Goal: Task Accomplishment & Management: Manage account settings

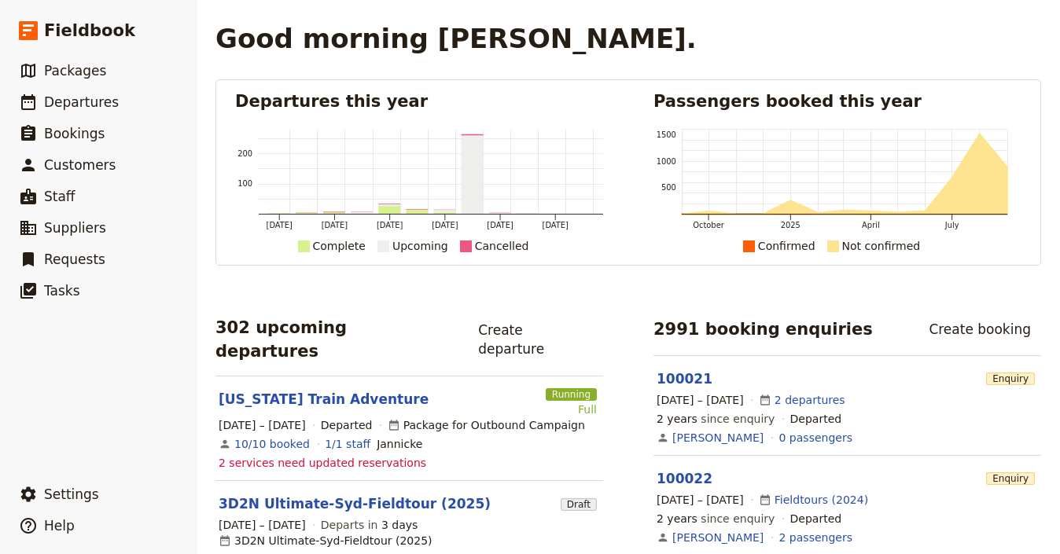
scroll to position [3, 0]
click at [127, 101] on link "​ Departures" at bounding box center [98, 102] width 196 height 31
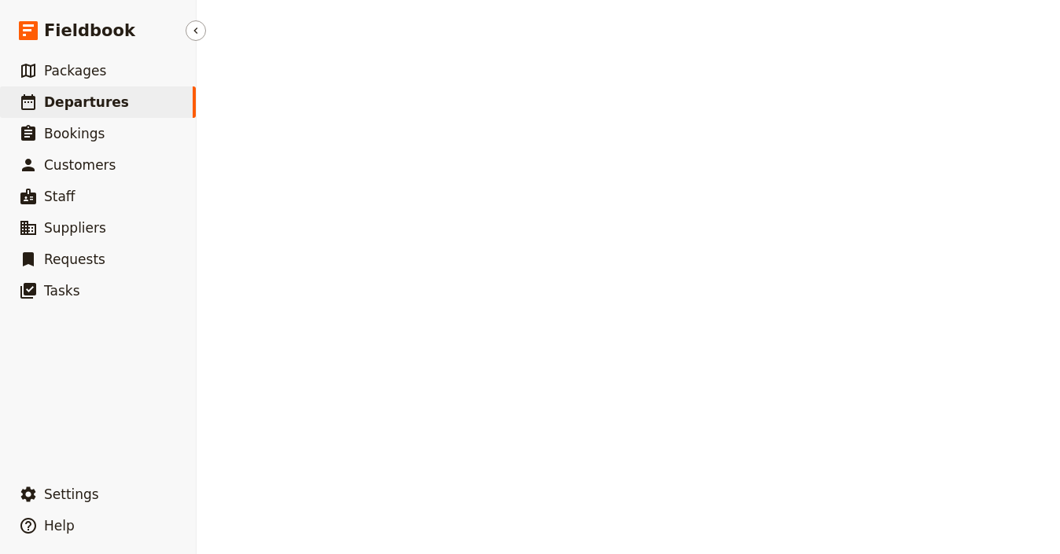
select select "UPDATED_AT"
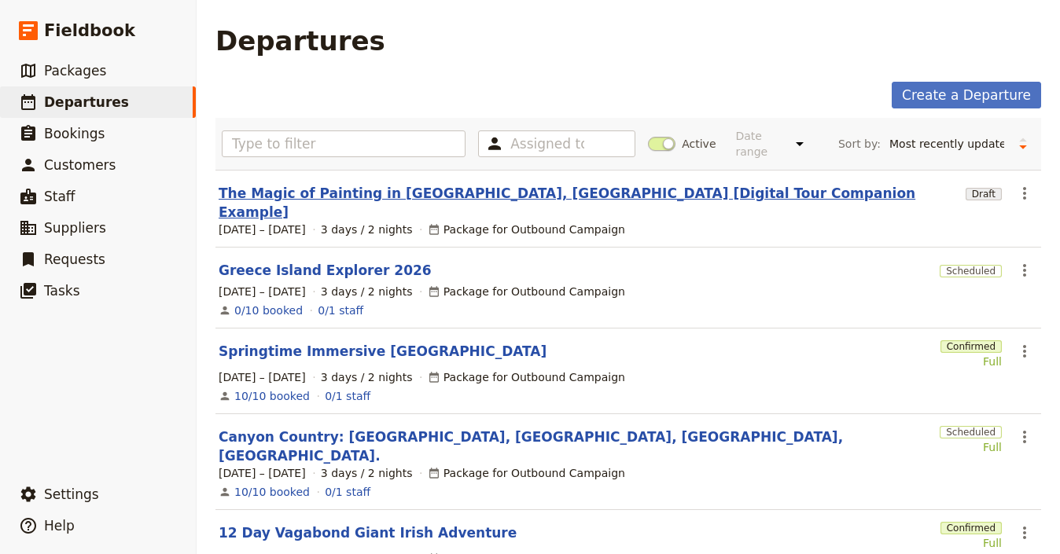
click at [628, 196] on link "The Magic of Painting in [GEOGRAPHIC_DATA], [GEOGRAPHIC_DATA] [Digital Tour Com…" at bounding box center [589, 203] width 741 height 38
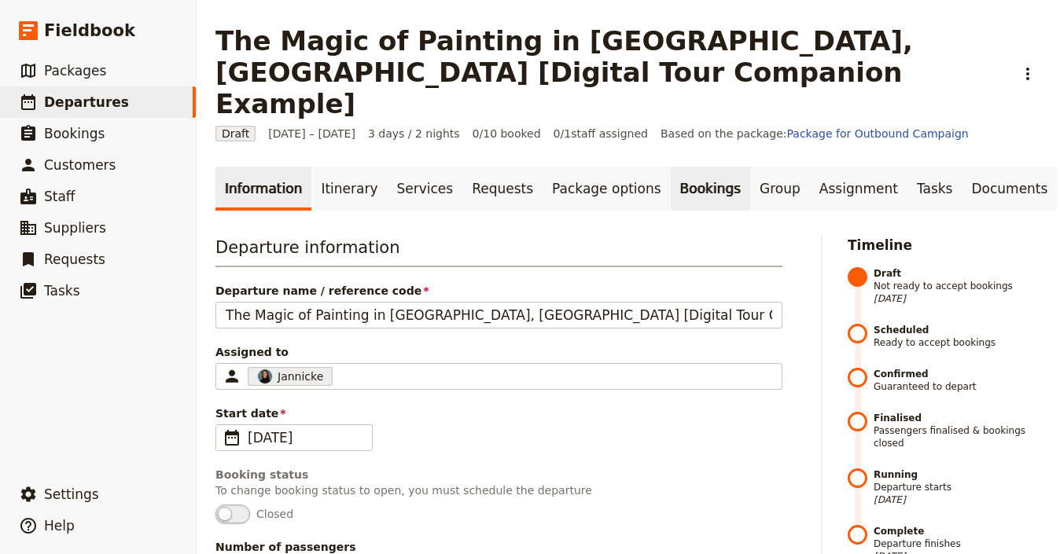
click at [671, 167] on link "Bookings" at bounding box center [710, 189] width 79 height 44
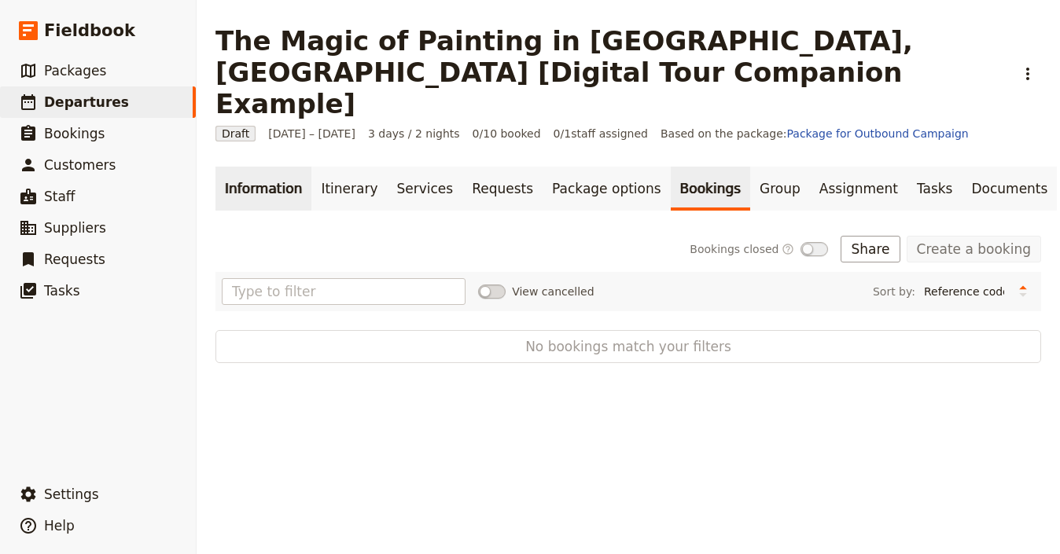
click at [280, 167] on link "Information" at bounding box center [263, 189] width 96 height 44
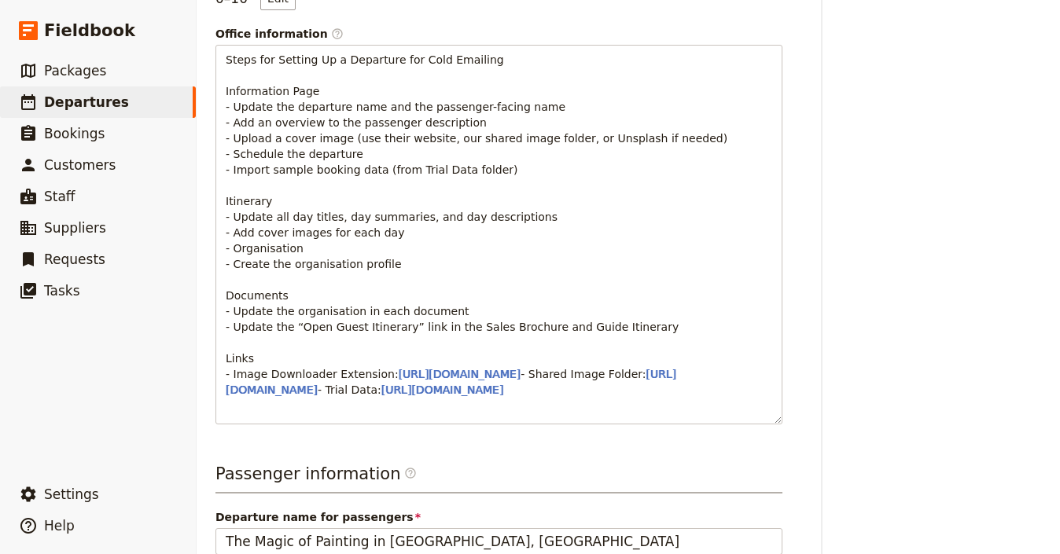
scroll to position [1171, 0]
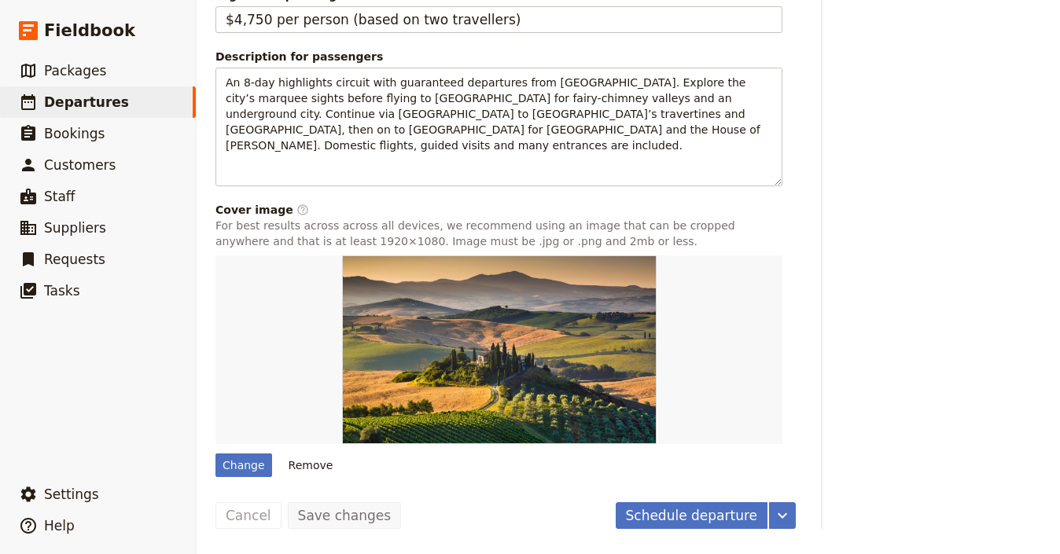
click at [676, 521] on button "Schedule departure" at bounding box center [692, 516] width 153 height 27
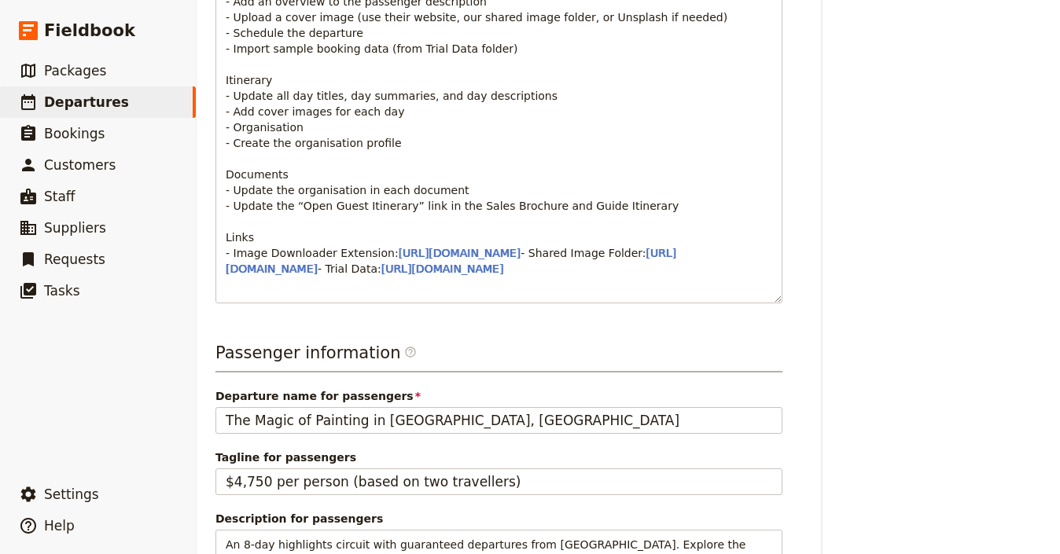
scroll to position [0, 0]
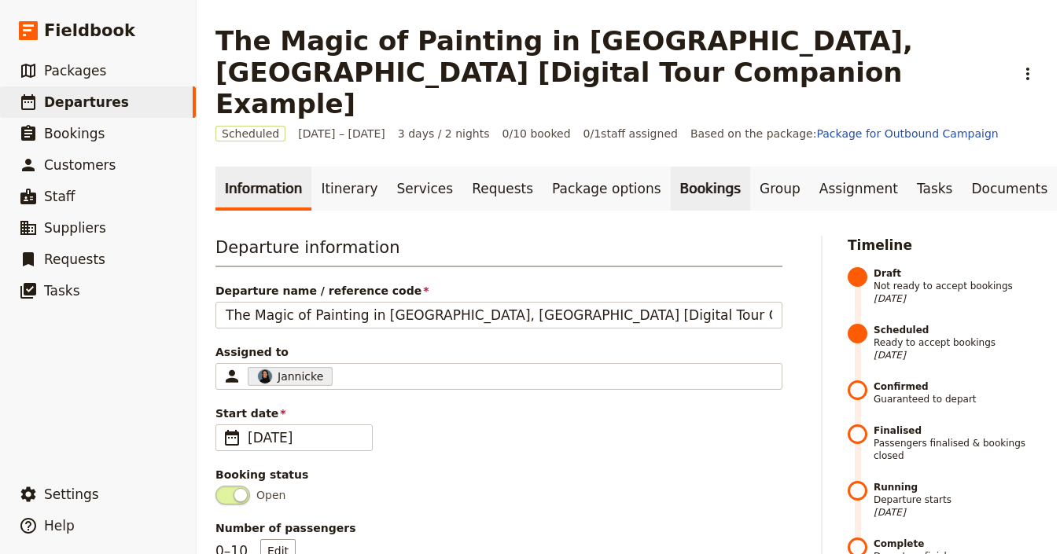
click at [682, 167] on link "Bookings" at bounding box center [710, 189] width 79 height 44
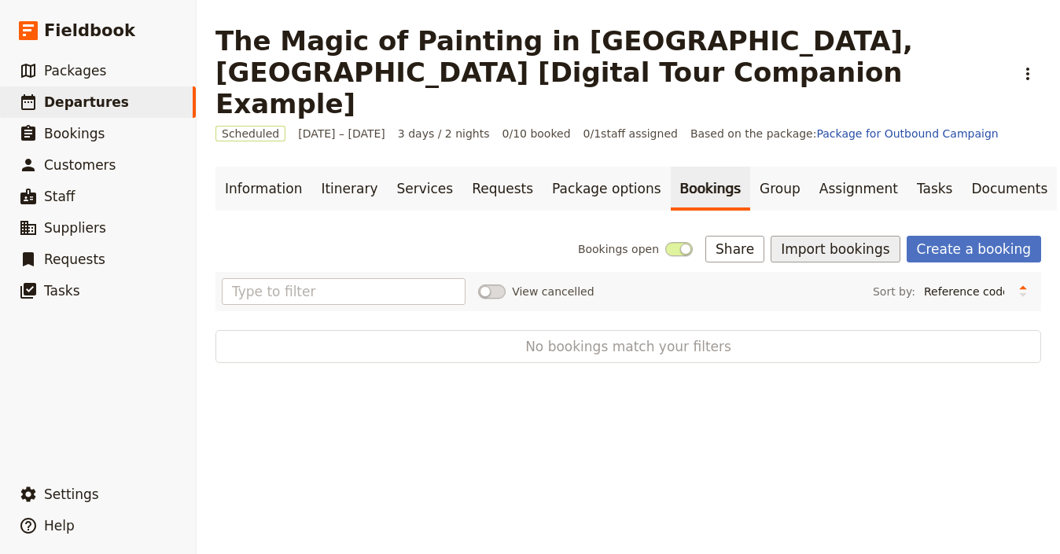
click at [837, 236] on button "Import bookings" at bounding box center [835, 249] width 129 height 27
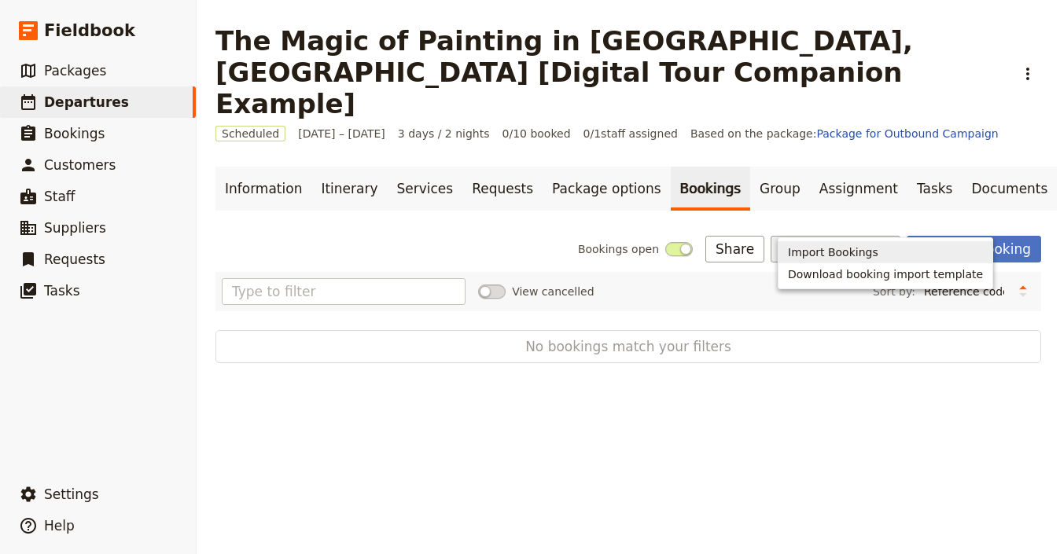
click at [834, 248] on span "Import Bookings" at bounding box center [833, 253] width 90 height 16
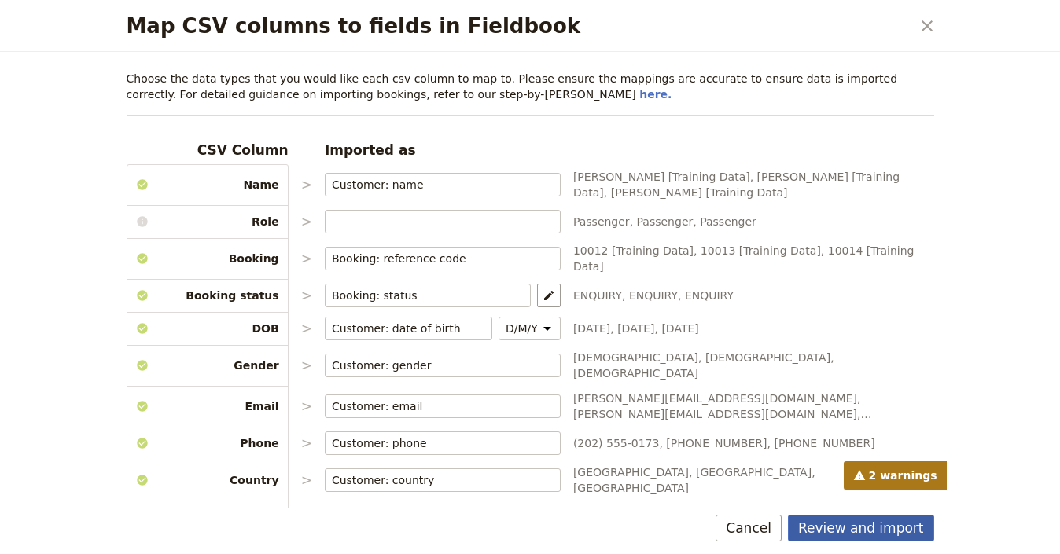
click at [864, 534] on button "Review and import" at bounding box center [861, 528] width 146 height 27
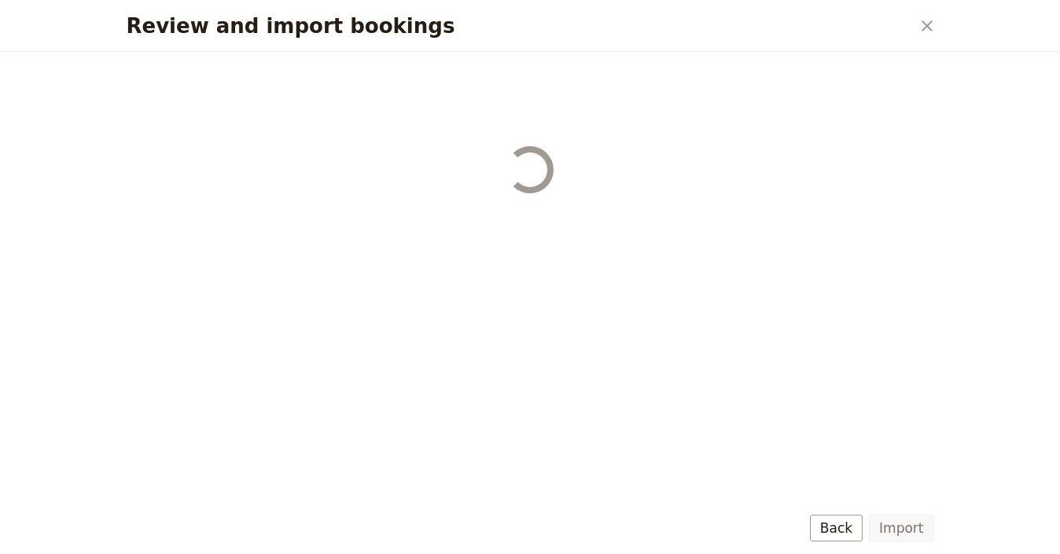
select select "68b002b7cac3c784cf00db27"
select select "68b002b7cac3c784cf00db28"
select select "68b002b7cac3c784cf00db29"
select select "68b002b7cac3c784cf00db2a"
select select "650e1b8d408bbede5b0c6045"
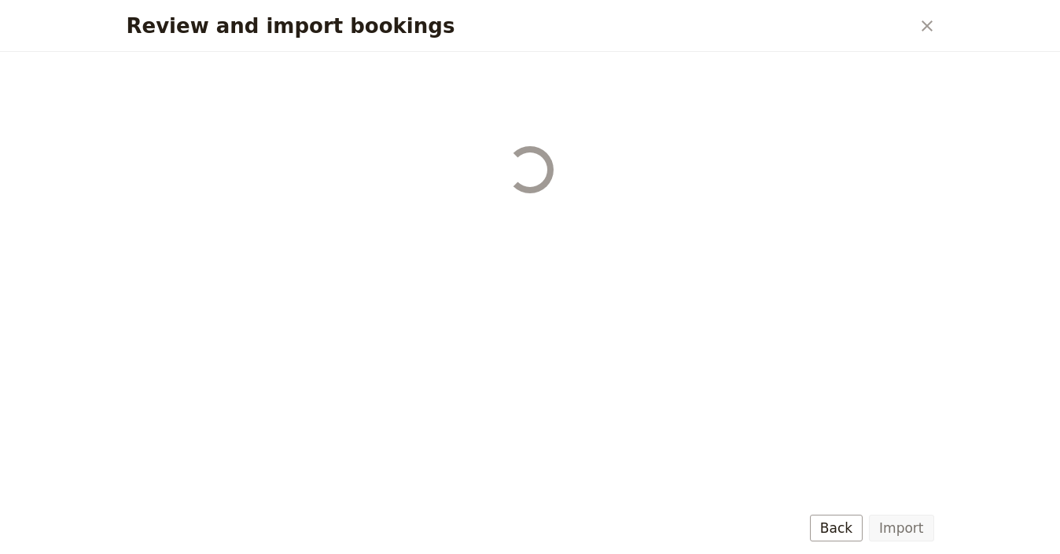
select select "68b002b7cac3c784cf00db2c"
select select "68b002b7cac3c784cf00db2d"
select select "68b002b7cac3c784cf00db2e"
select select "68b002b7cac3c784cf00db2f"
select select "68b002b7cac3c784cf00db30"
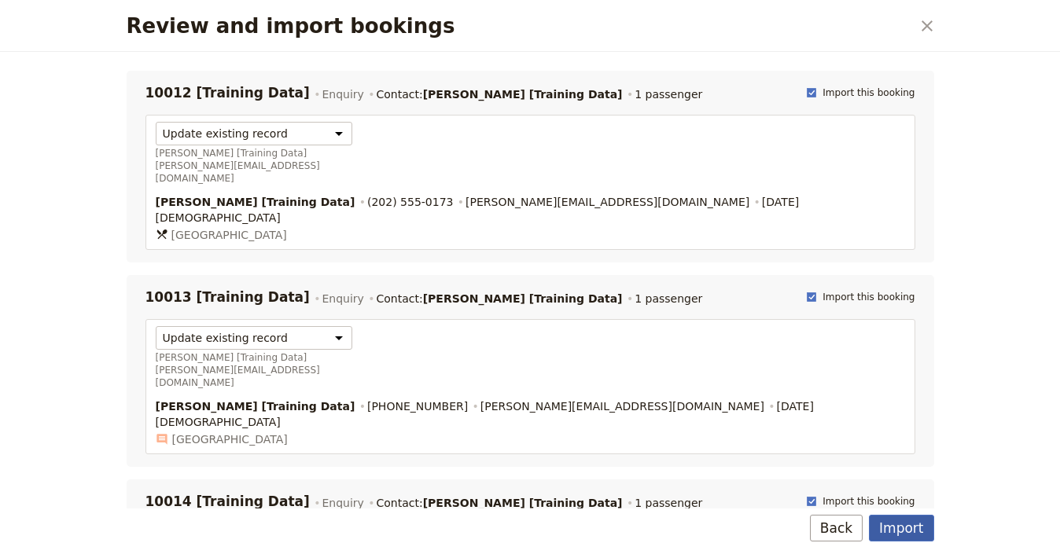
click at [916, 517] on button "Import" at bounding box center [901, 528] width 64 height 27
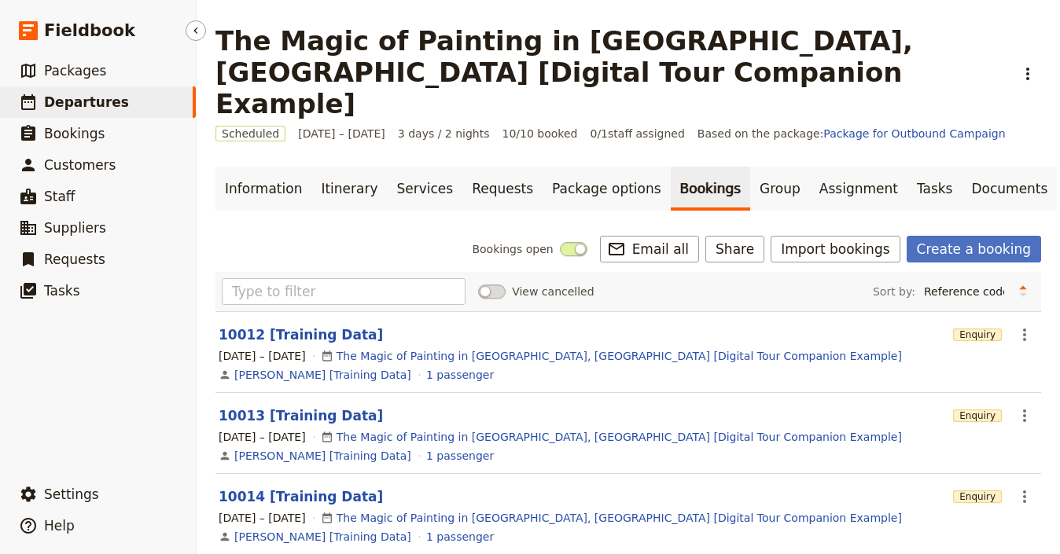
click at [124, 99] on link "​ Departures" at bounding box center [98, 102] width 196 height 31
select select "UPDATED_AT"
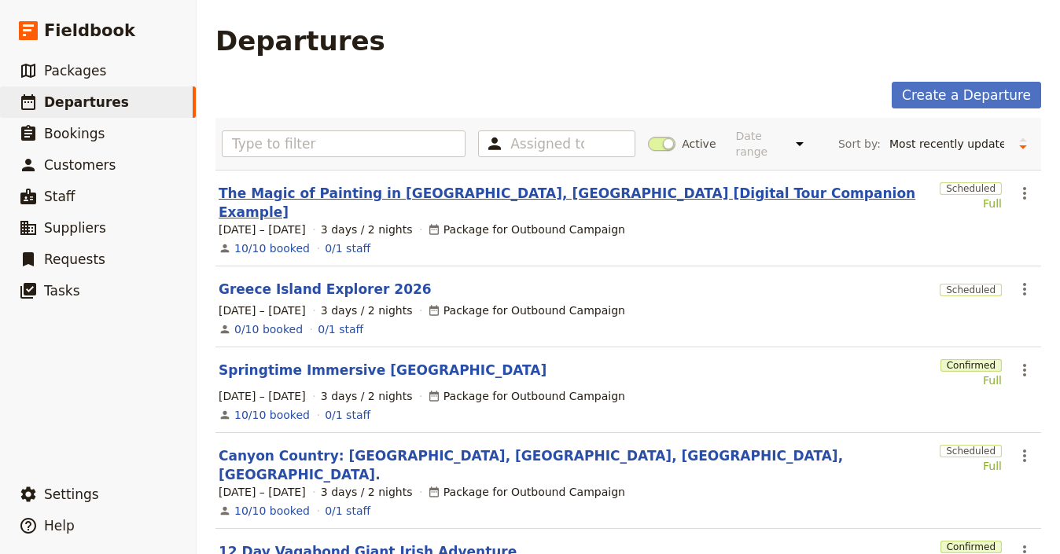
click at [513, 197] on link "The Magic of Painting in [GEOGRAPHIC_DATA], [GEOGRAPHIC_DATA] [Digital Tour Com…" at bounding box center [576, 203] width 715 height 38
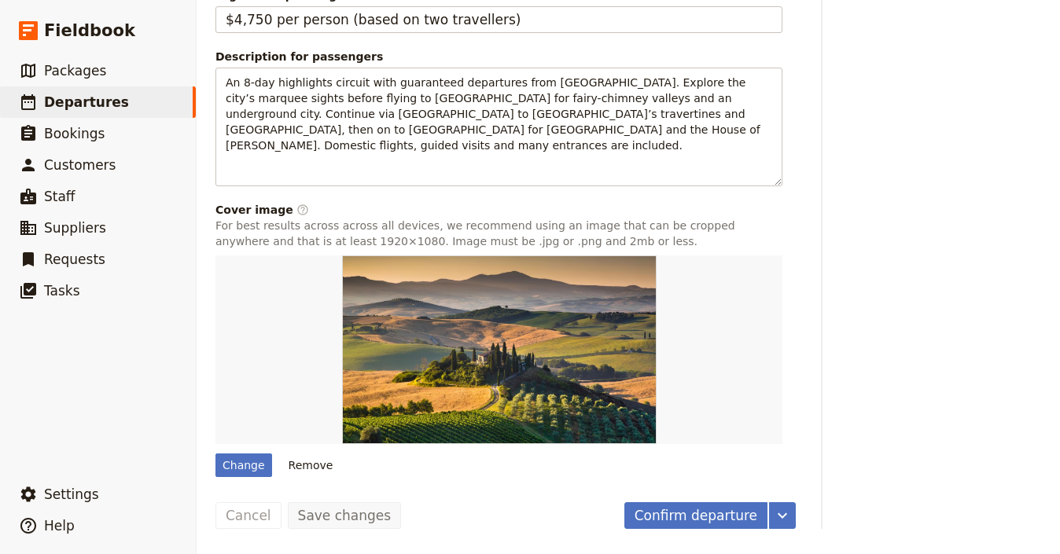
scroll to position [1149, 0]
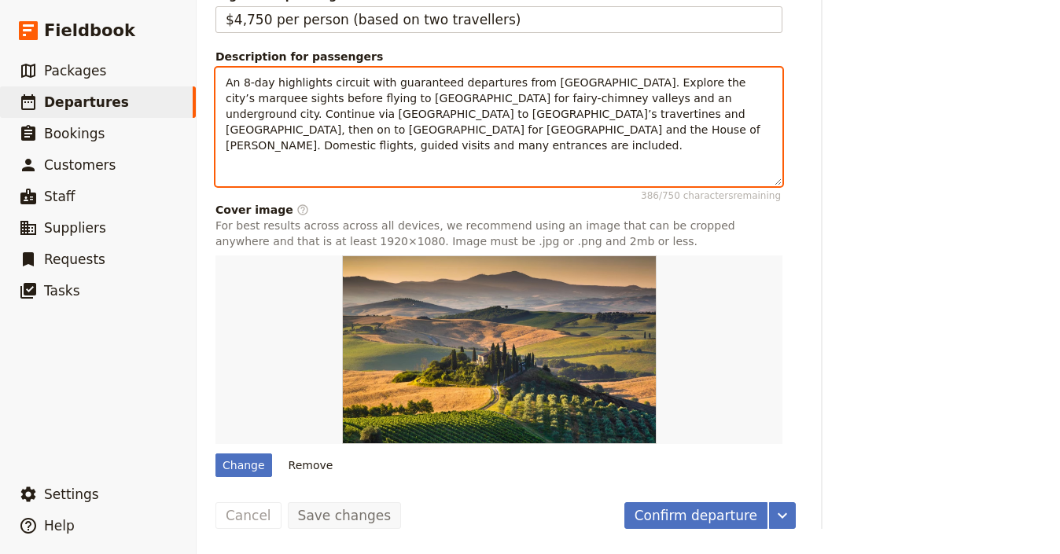
click at [418, 97] on span "An 8-day highlights circuit with guaranteed departures from [GEOGRAPHIC_DATA]. …" at bounding box center [495, 114] width 538 height 76
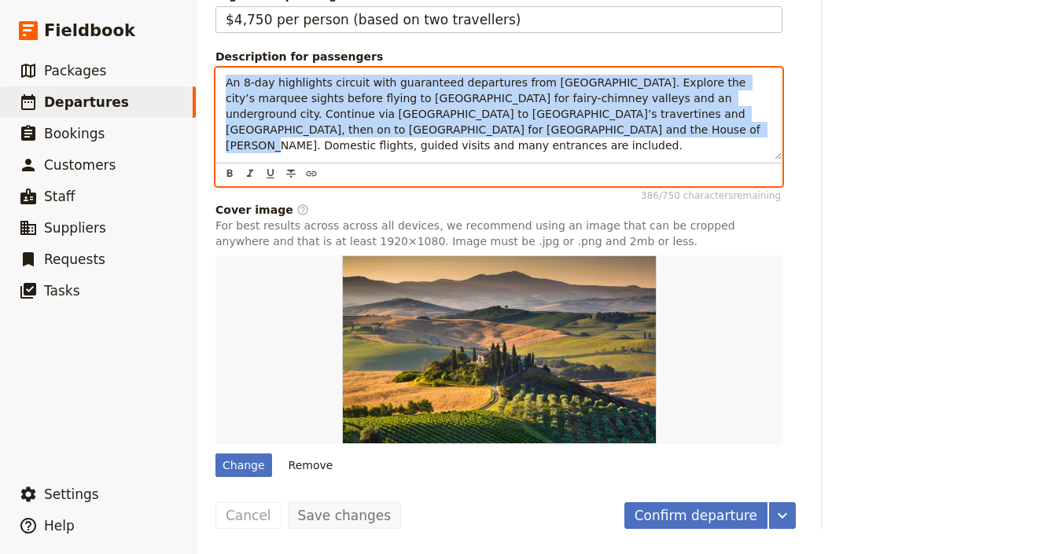
click at [418, 97] on span "An 8-day highlights circuit with guaranteed departures from [GEOGRAPHIC_DATA]. …" at bounding box center [495, 114] width 538 height 76
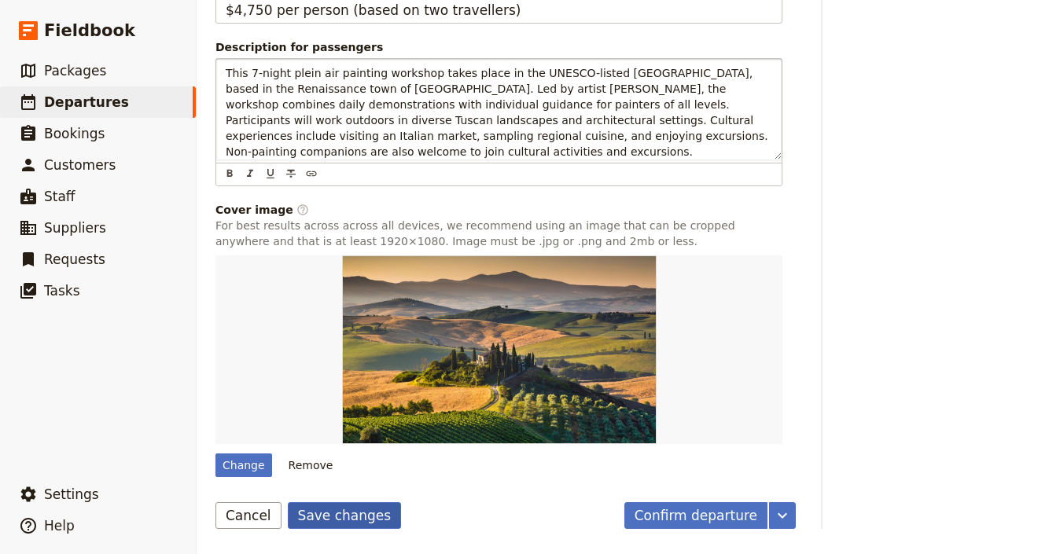
click at [355, 529] on button "Save changes" at bounding box center [345, 516] width 114 height 27
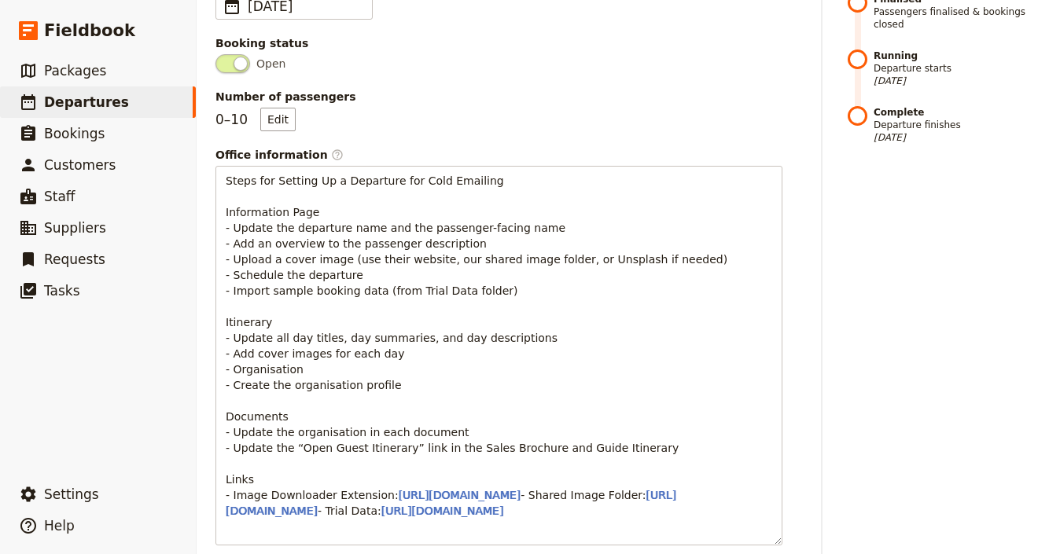
scroll to position [0, 0]
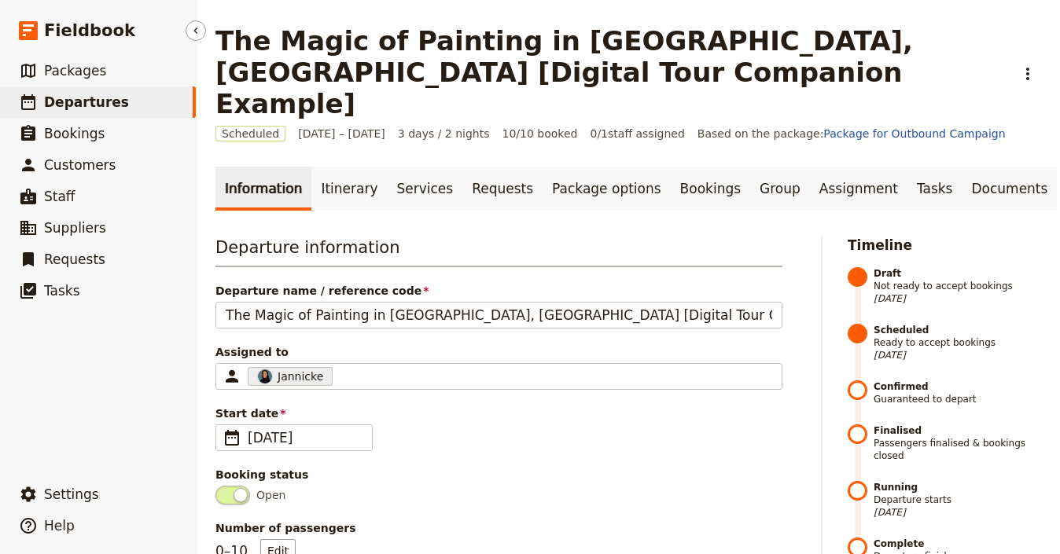
click at [168, 98] on link "​ Departures" at bounding box center [98, 102] width 196 height 31
select select "UPDATED_AT"
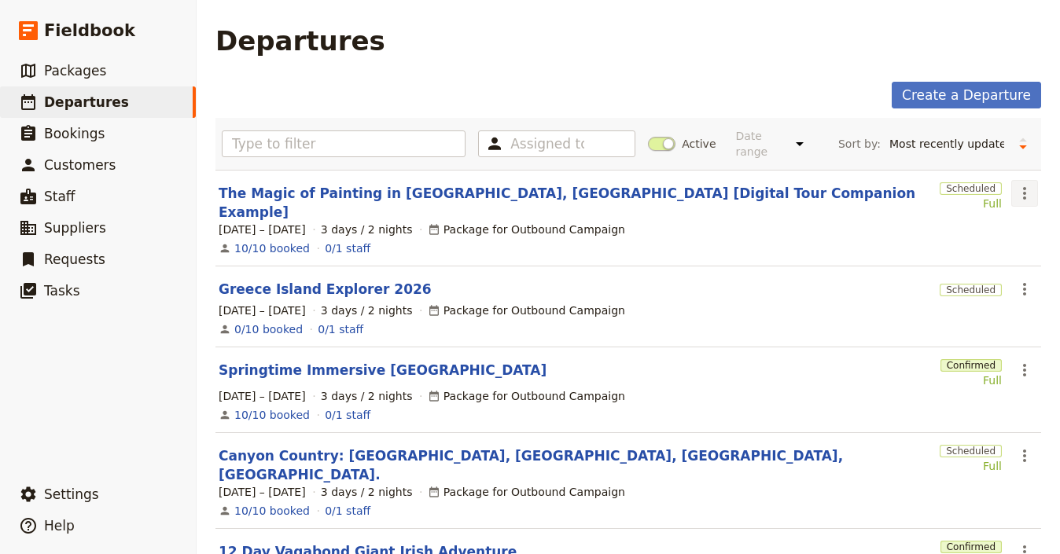
click at [1015, 192] on icon "Actions" at bounding box center [1024, 193] width 19 height 19
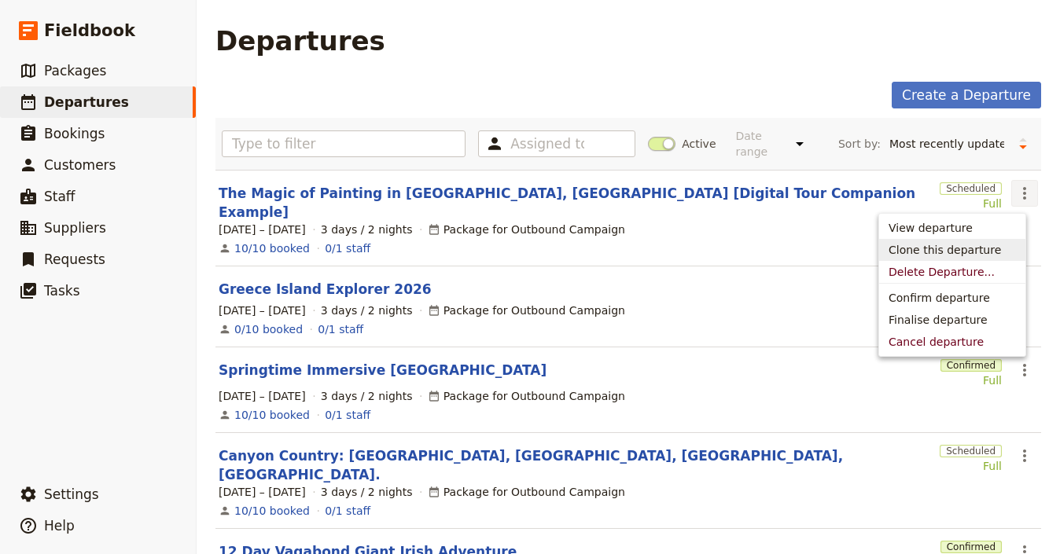
click at [983, 249] on span "Clone this departure" at bounding box center [945, 250] width 112 height 16
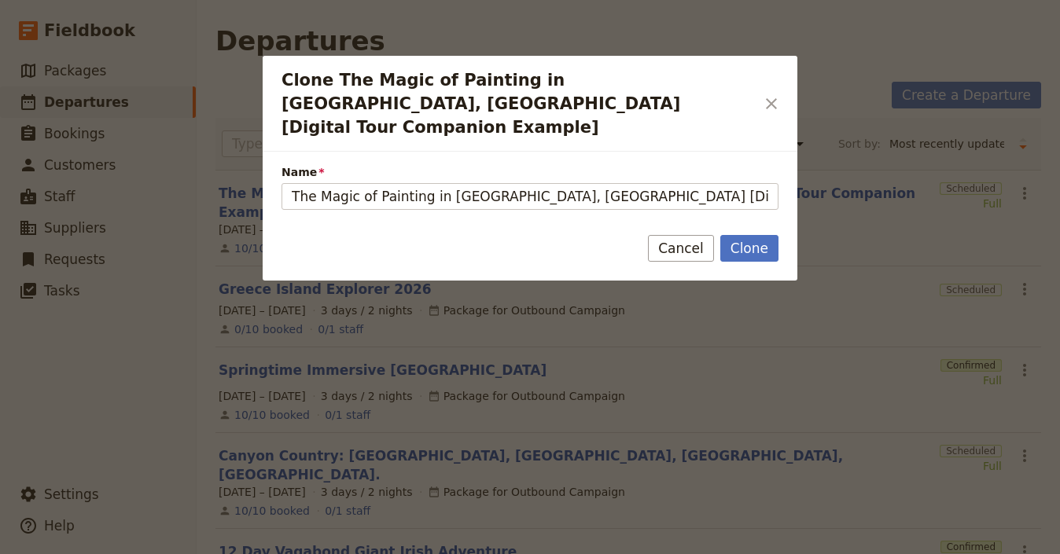
click at [770, 98] on icon "Close dialog" at bounding box center [771, 103] width 11 height 11
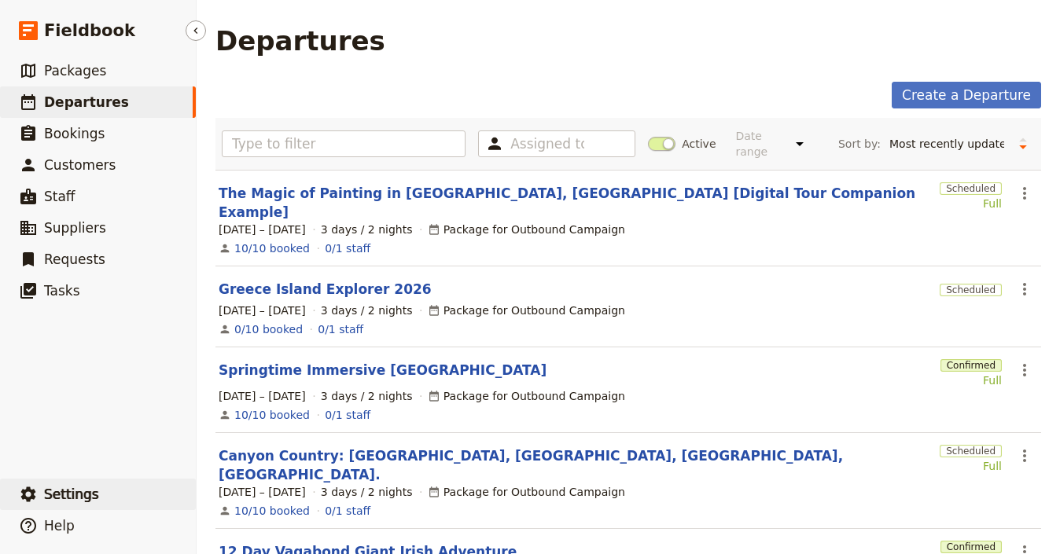
click at [114, 487] on button "​ Settings" at bounding box center [98, 494] width 196 height 31
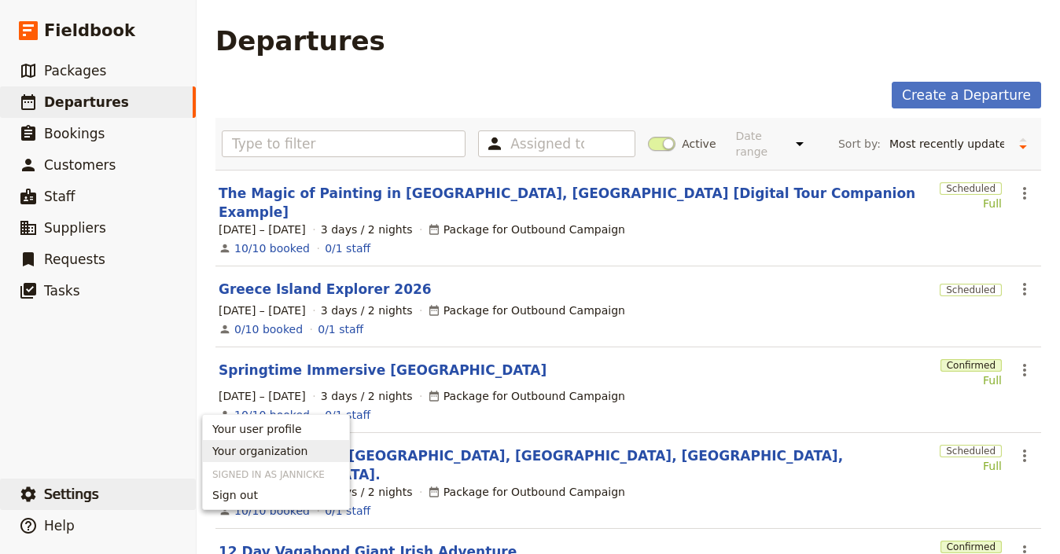
click at [253, 457] on span "Your organization" at bounding box center [259, 452] width 95 height 16
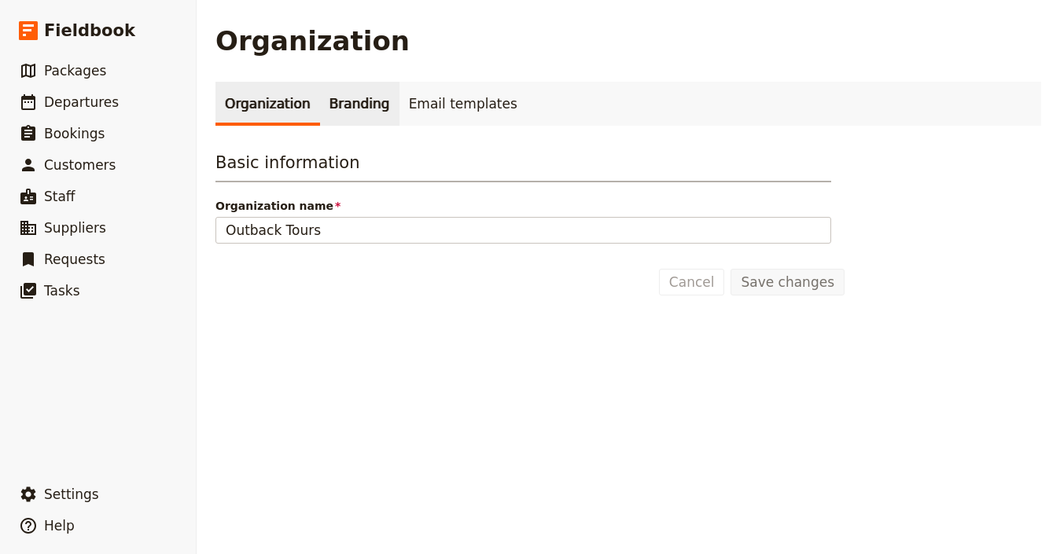
click at [363, 114] on link "Branding" at bounding box center [359, 104] width 79 height 44
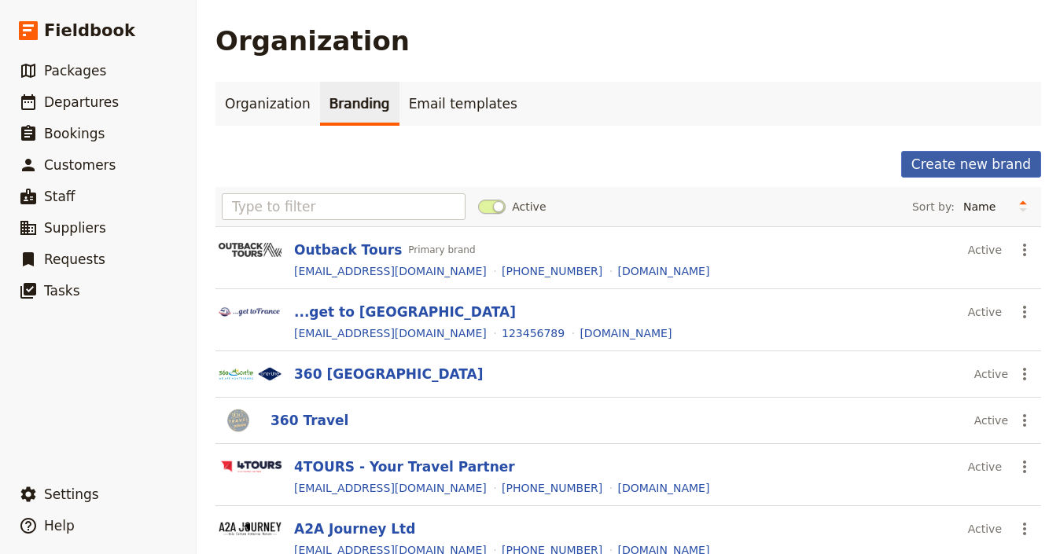
click at [957, 162] on button "Create new brand" at bounding box center [971, 164] width 140 height 27
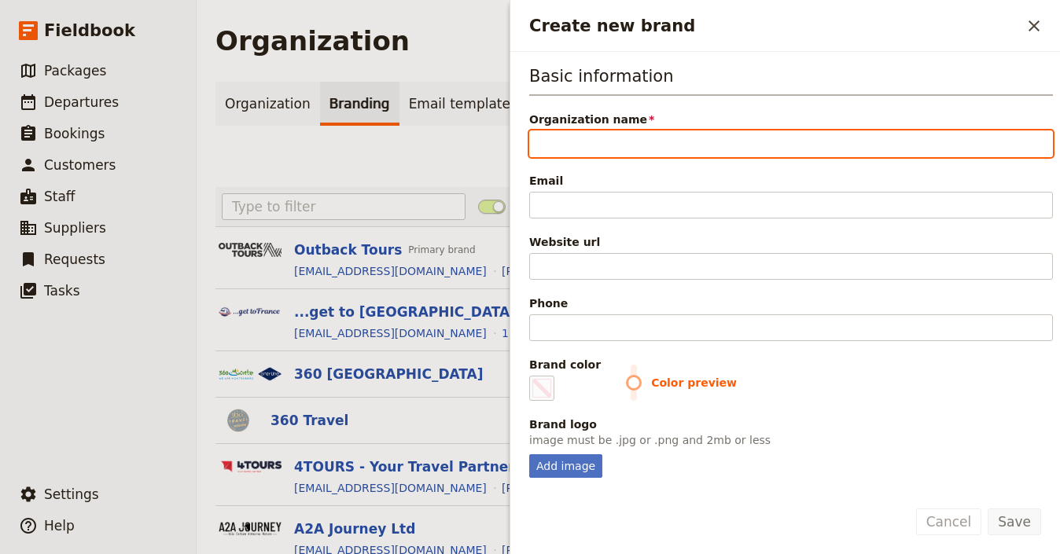
paste input "Wangulen Odyssey Tours"
type input "Wangulen Odyssey Tours"
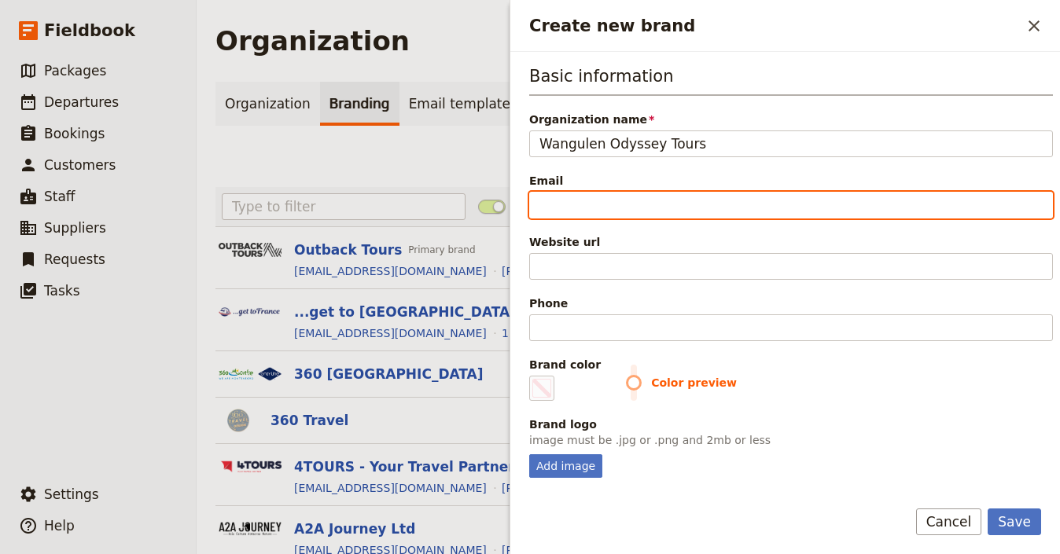
click at [809, 201] on input "Email" at bounding box center [791, 205] width 524 height 27
paste input "[EMAIL_ADDRESS][DOMAIN_NAME]"
type input "[EMAIL_ADDRESS][DOMAIN_NAME]"
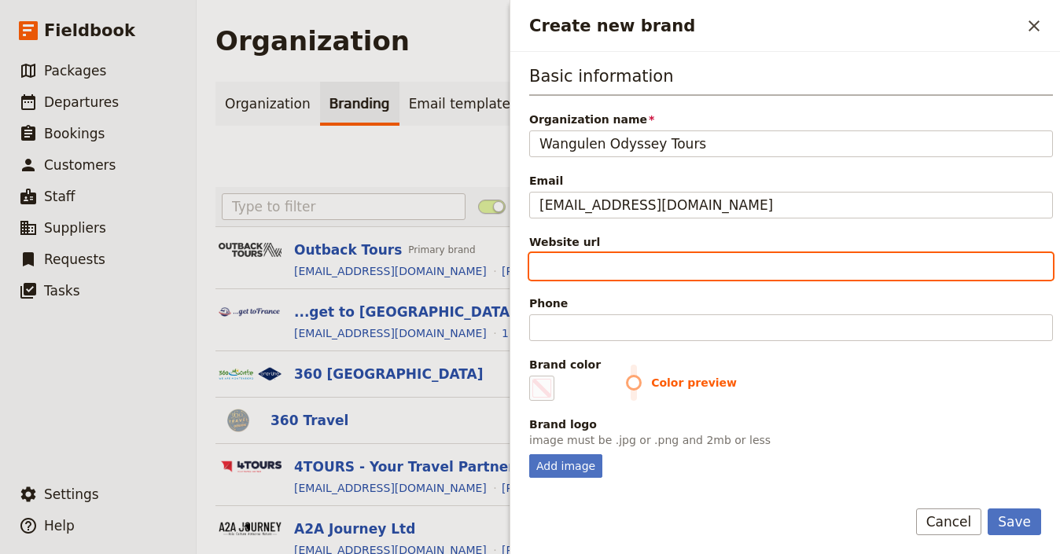
click at [727, 268] on input "Website url" at bounding box center [791, 266] width 524 height 27
paste input "[URL][DOMAIN_NAME]"
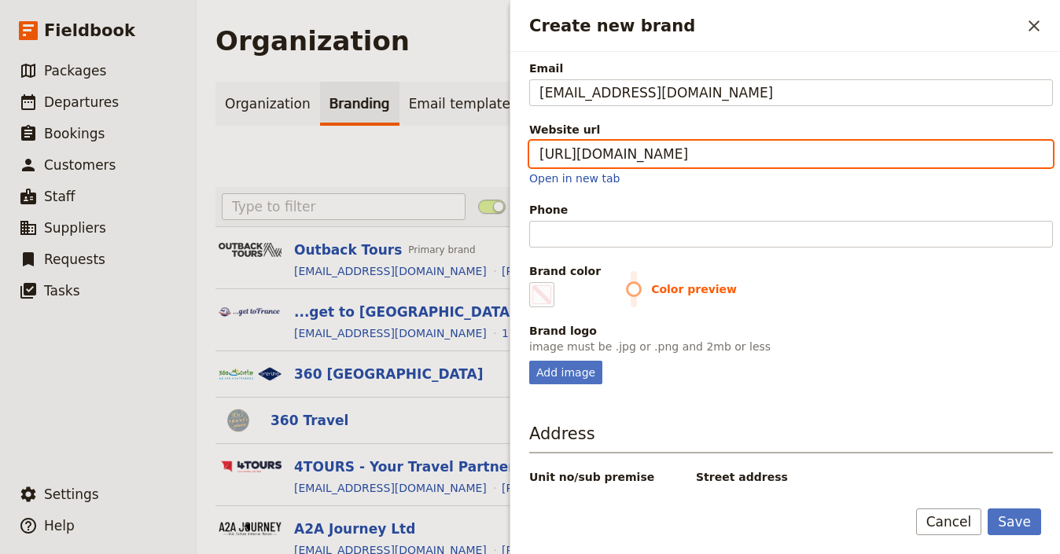
type input "[URL][DOMAIN_NAME]"
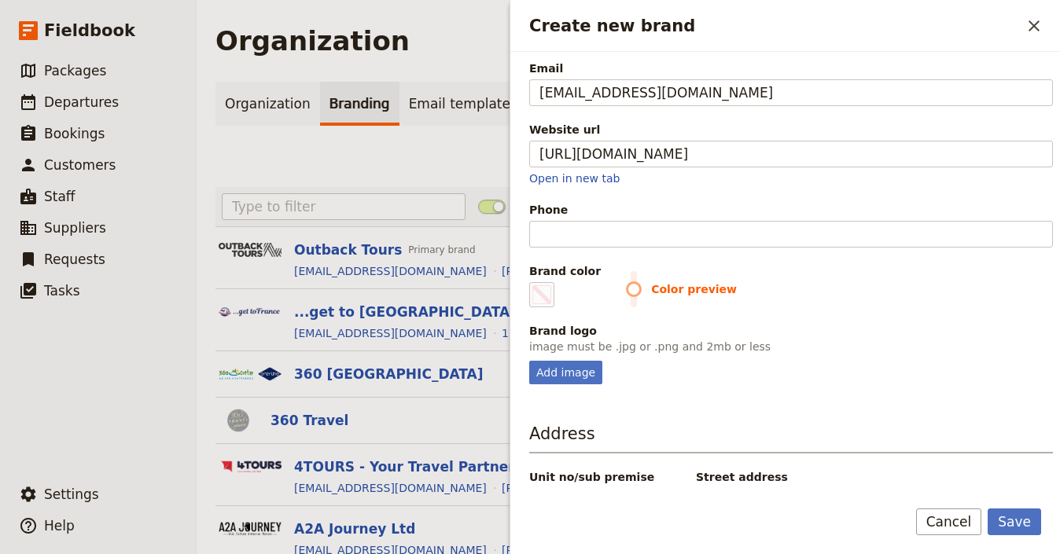
scroll to position [112, 0]
click at [565, 359] on fieldset "Brand logo image must be .jpg or .png and 2mb or less Add image" at bounding box center [791, 354] width 524 height 61
click at [565, 370] on div "Add image" at bounding box center [565, 374] width 73 height 24
click at [529, 362] on input "Add image" at bounding box center [529, 361] width 1 height 1
type input "C:\fakepath\6aa61488bbfd4655f13f06ba8201e2f0_1536x477_0x273_1536x1024_crop.png"
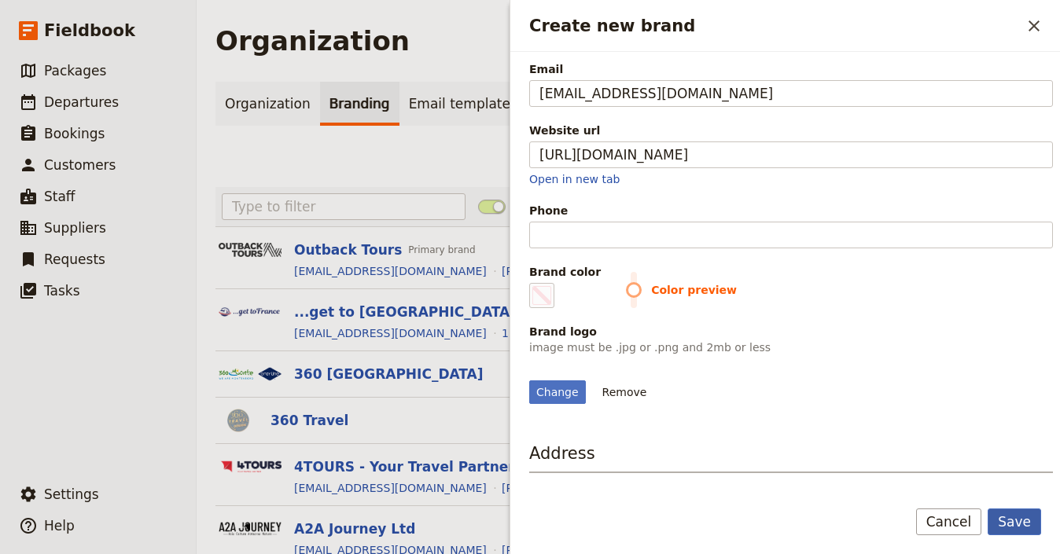
click at [1030, 523] on button "Save" at bounding box center [1014, 522] width 53 height 27
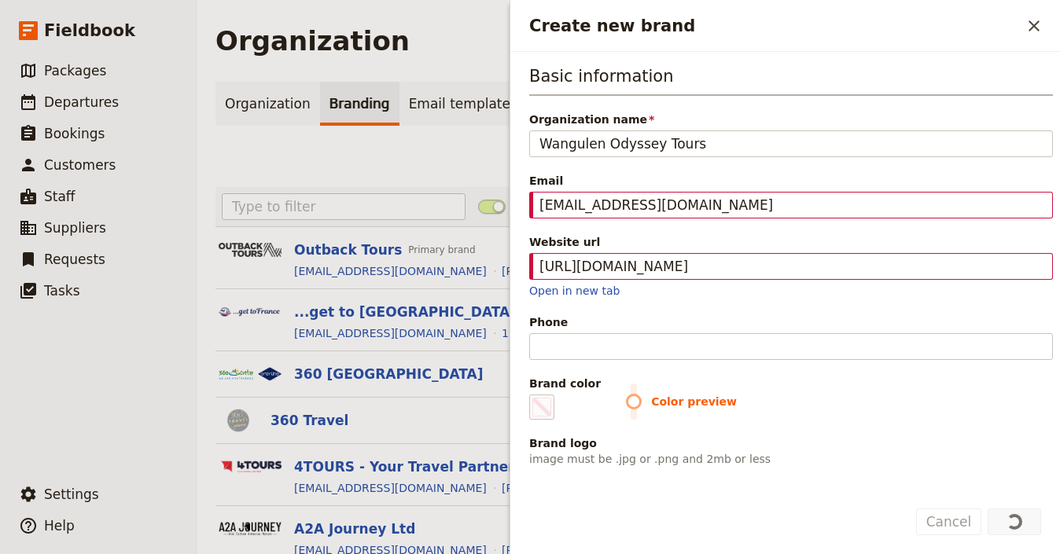
click at [626, 403] on span "Color preview" at bounding box center [839, 402] width 427 height 16
click at [544, 408] on span "Create new brand" at bounding box center [541, 407] width 19 height 19
click at [533, 395] on input "#000000" at bounding box center [532, 394] width 1 height 1
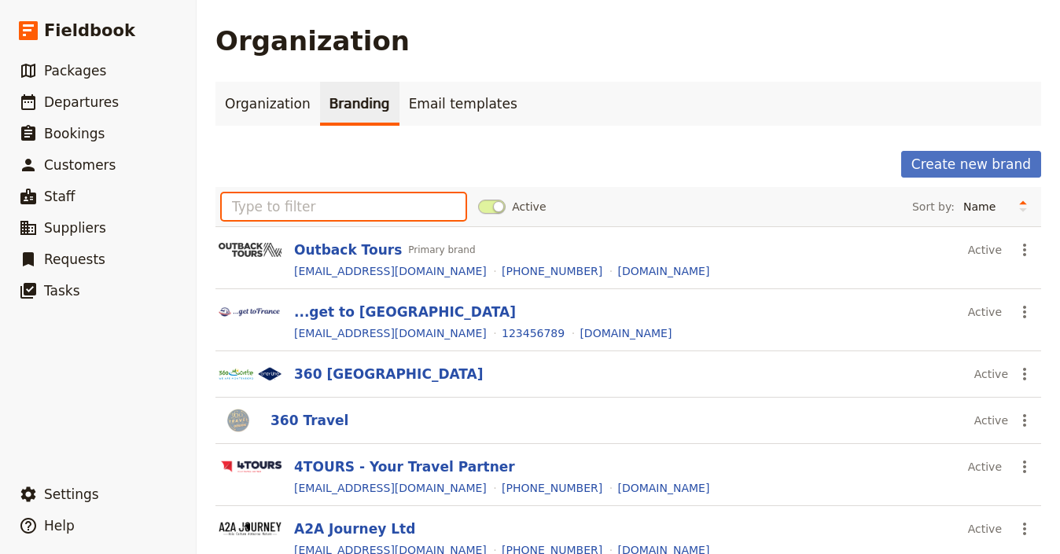
click at [333, 206] on input "text" at bounding box center [344, 206] width 244 height 27
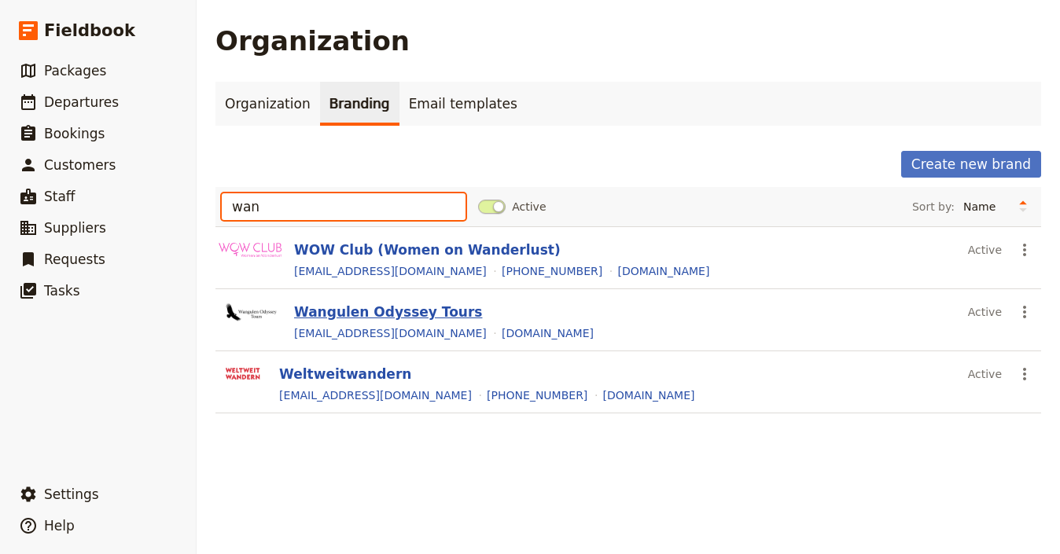
type input "wan"
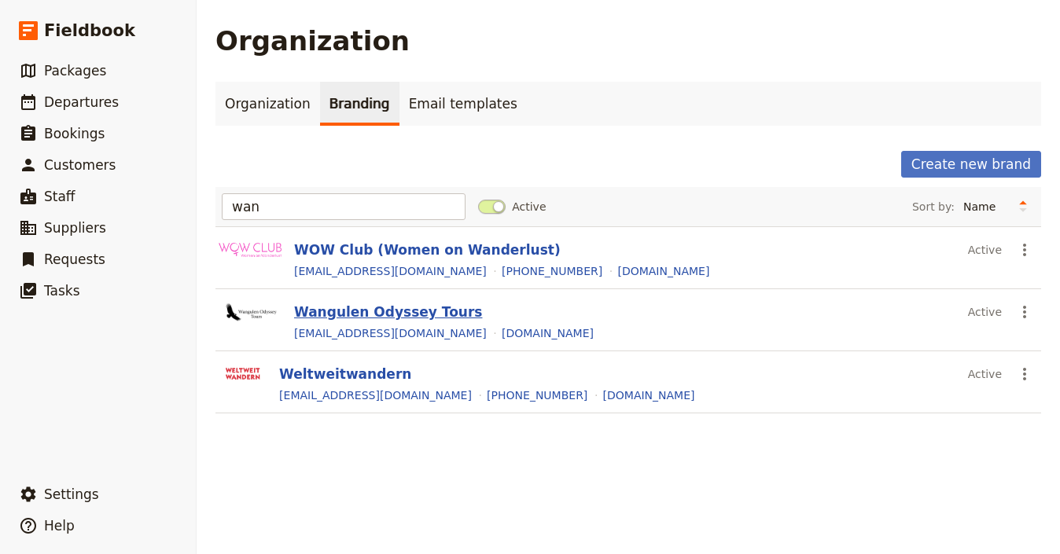
click at [366, 320] on button "Wangulen Odyssey Tours" at bounding box center [388, 312] width 188 height 19
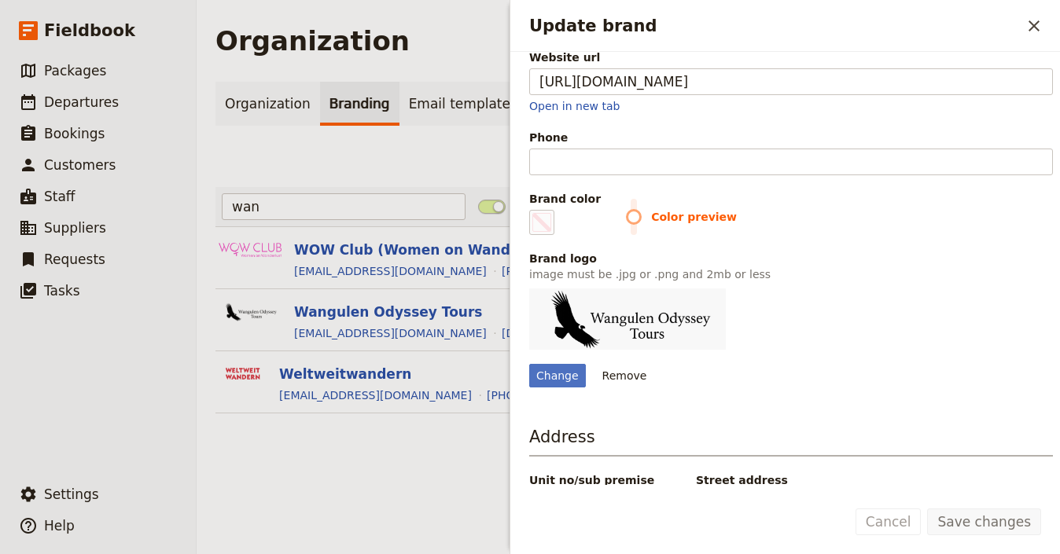
scroll to position [278, 0]
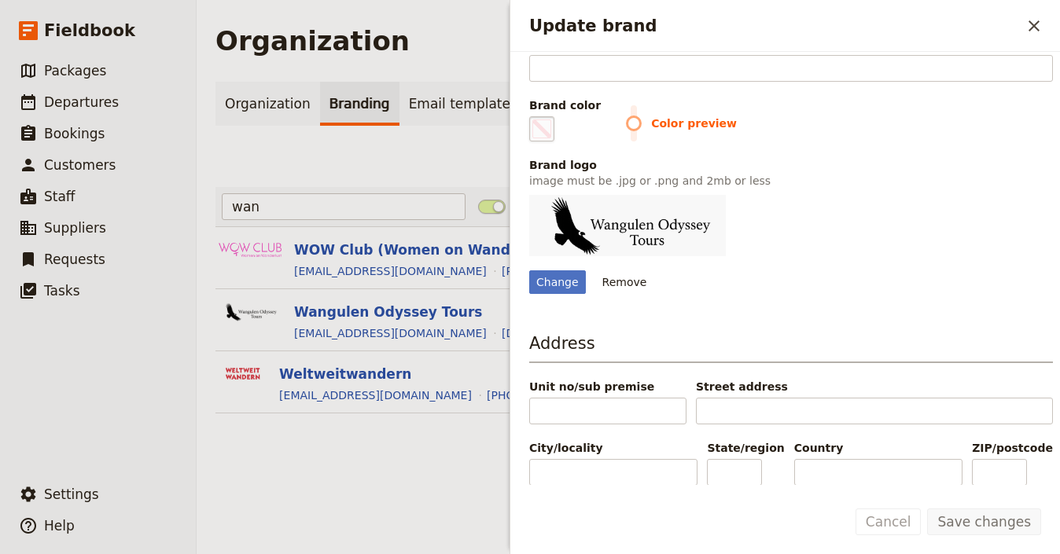
click at [542, 134] on span "Update brand" at bounding box center [541, 129] width 19 height 19
click at [533, 116] on input "#000000" at bounding box center [532, 116] width 1 height 1
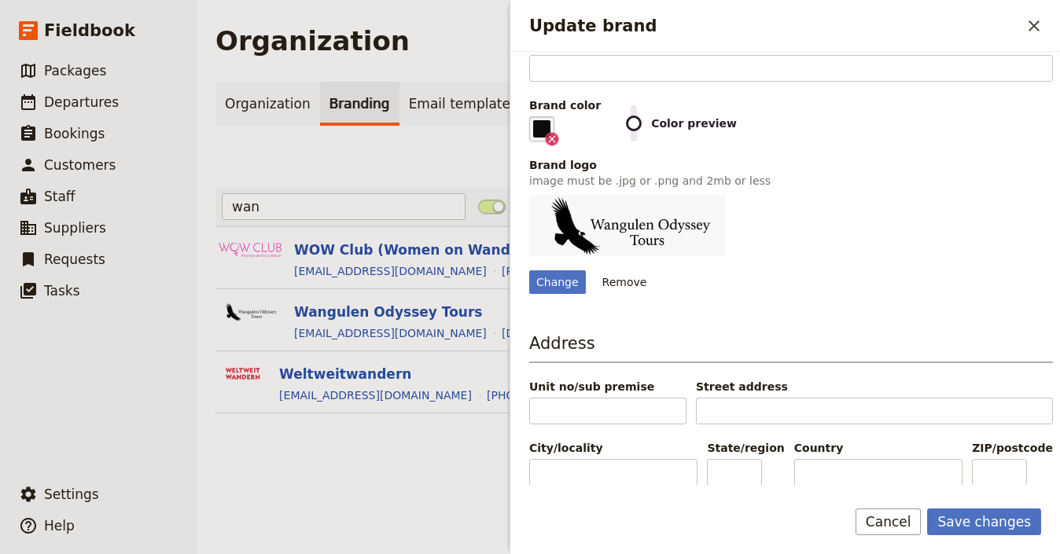
type input "#0d0c0d"
click at [852, 237] on div "Change Remove" at bounding box center [791, 244] width 524 height 99
click at [969, 521] on button "Save changes" at bounding box center [984, 522] width 114 height 27
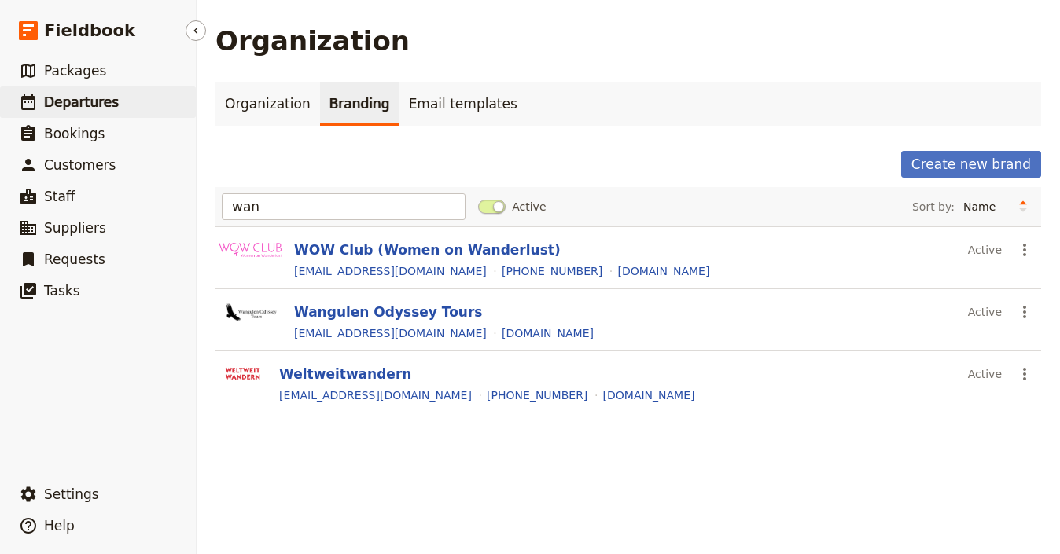
click at [127, 109] on link "​ Departures" at bounding box center [98, 102] width 196 height 31
select select "UPDATED_AT"
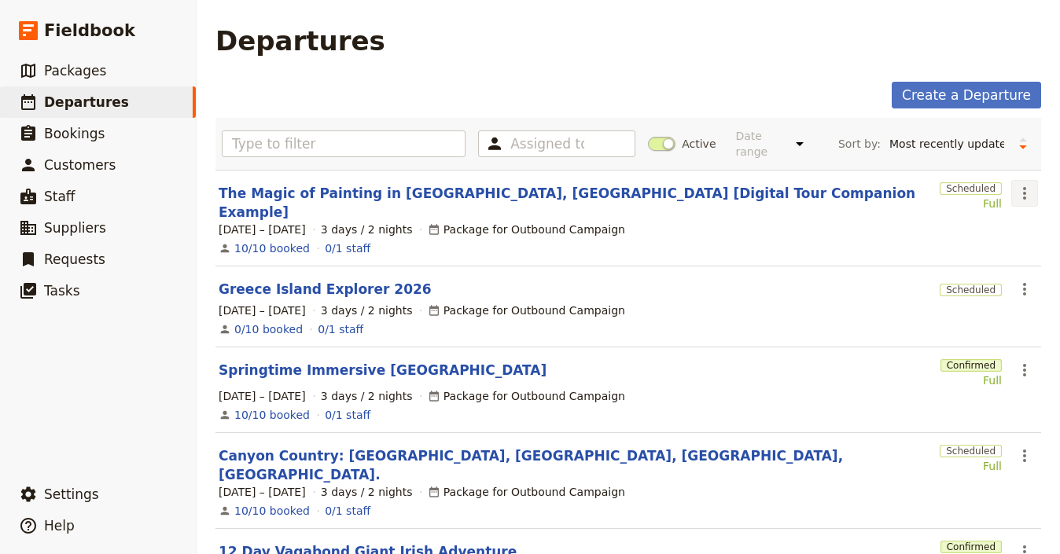
click at [1015, 193] on icon "Actions" at bounding box center [1024, 193] width 19 height 19
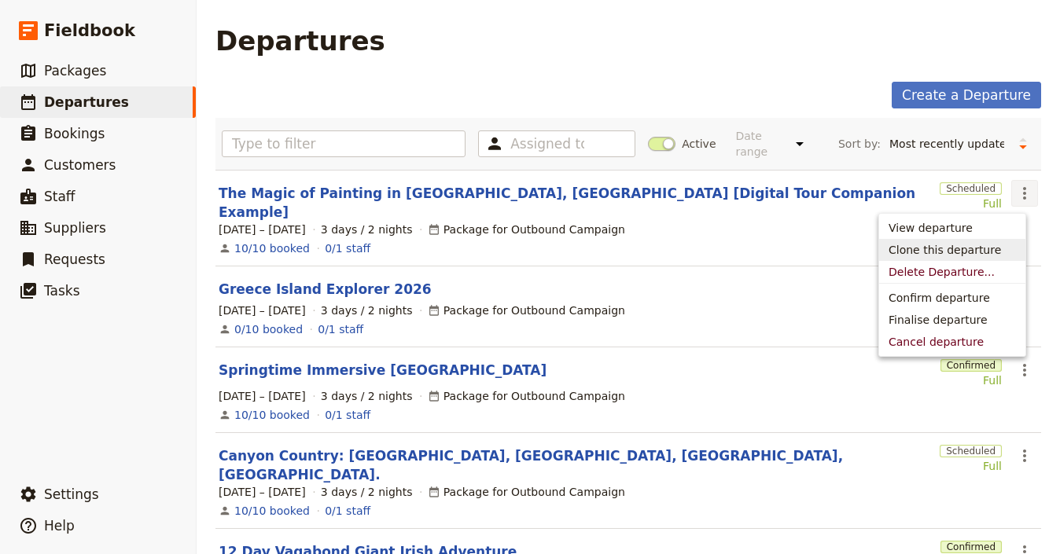
click at [1006, 245] on span "Clone this departure" at bounding box center [952, 250] width 127 height 16
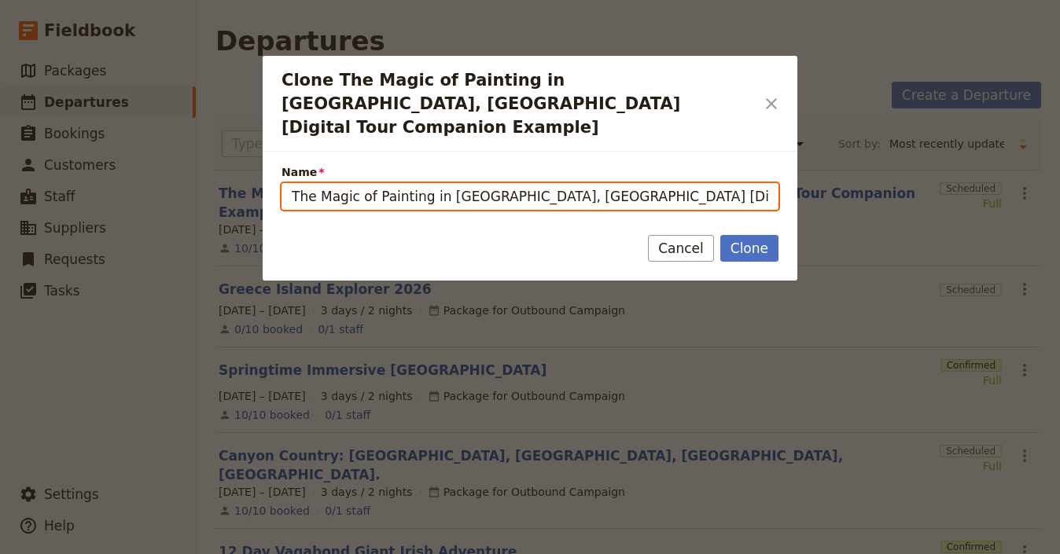
drag, startPoint x: 521, startPoint y: 175, endPoint x: 255, endPoint y: 167, distance: 266.0
click at [255, 554] on div "Clone The Magic of Painting in [GEOGRAPHIC_DATA], [GEOGRAPHIC_DATA] [Digital To…" at bounding box center [530, 554] width 1060 height 0
paste input "Patagonian Explorer"
drag, startPoint x: 626, startPoint y: 178, endPoint x: 705, endPoint y: 178, distance: 79.4
click at [705, 183] on input "Patagonian Explorer [Digital Tour Companion Example] (copy)" at bounding box center [530, 196] width 497 height 27
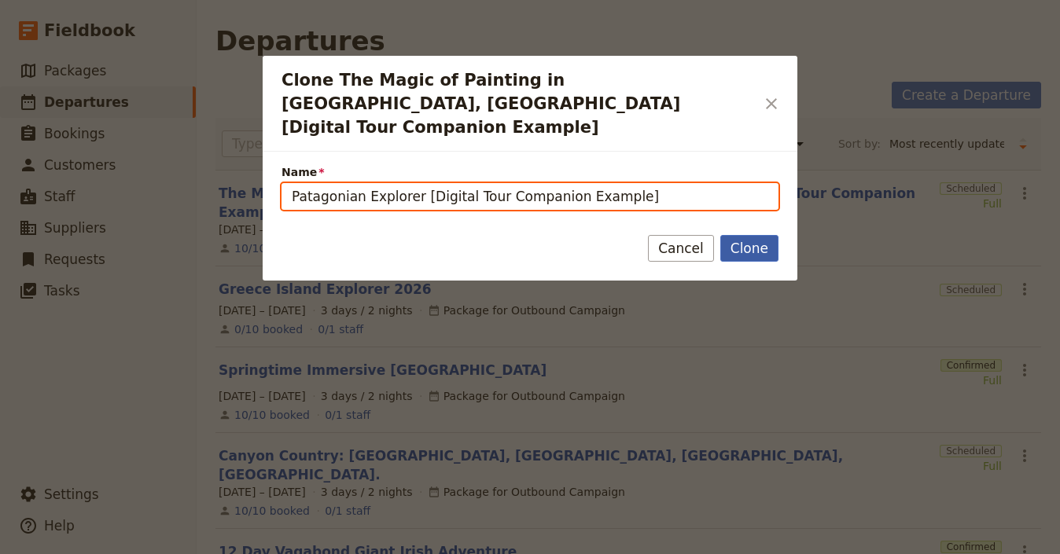
type input "Patagonian Explorer [Digital Tour Companion Example]"
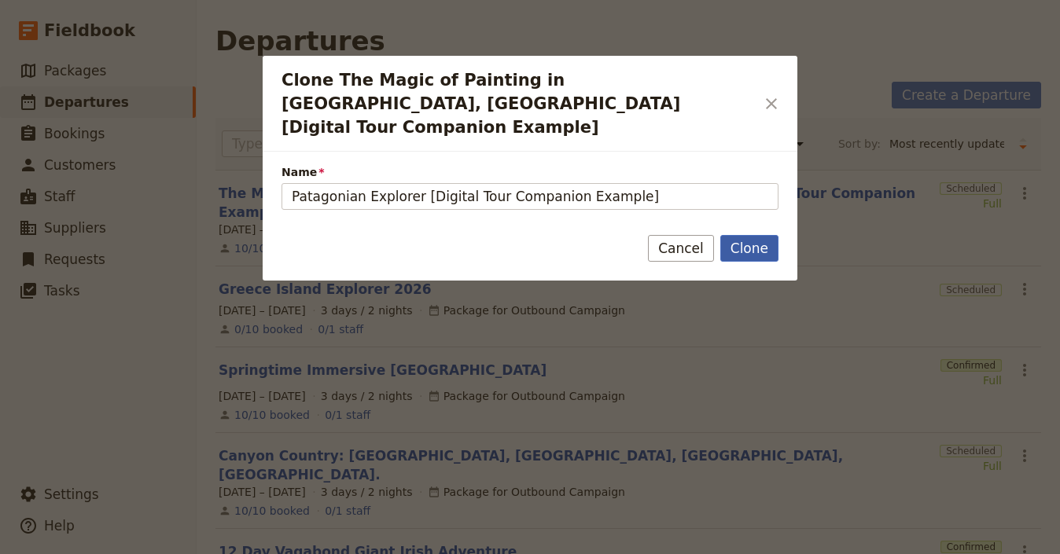
click at [776, 235] on button "Clone" at bounding box center [749, 248] width 58 height 27
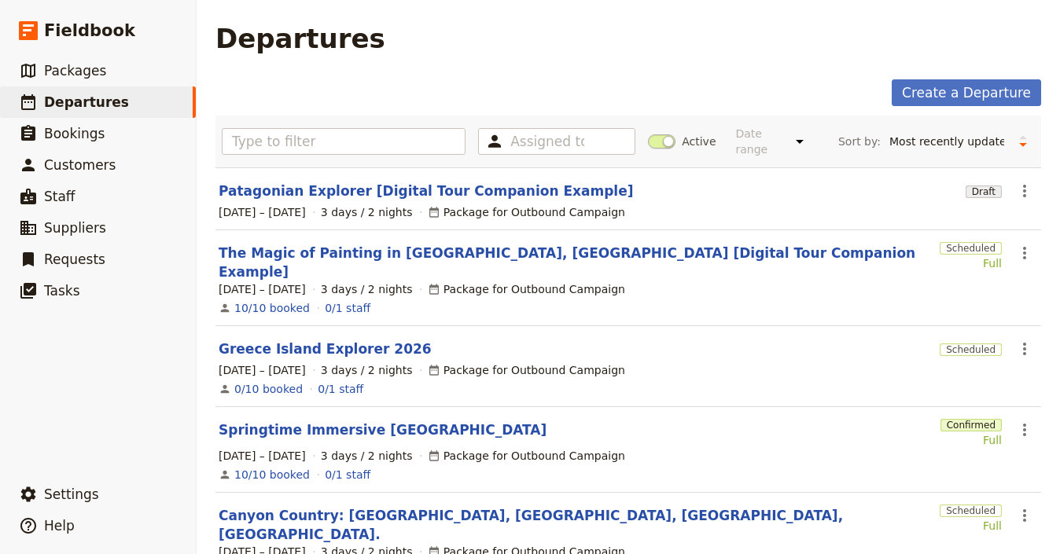
scroll to position [3, 0]
click at [123, 192] on link "​ Staff" at bounding box center [98, 196] width 196 height 31
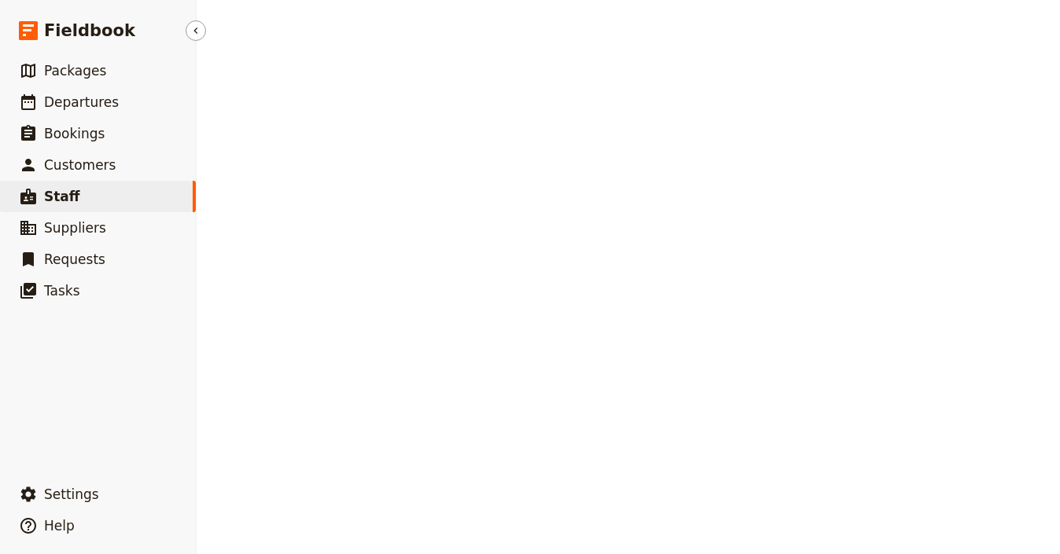
click at [105, 198] on link "​ Staff" at bounding box center [98, 196] width 196 height 31
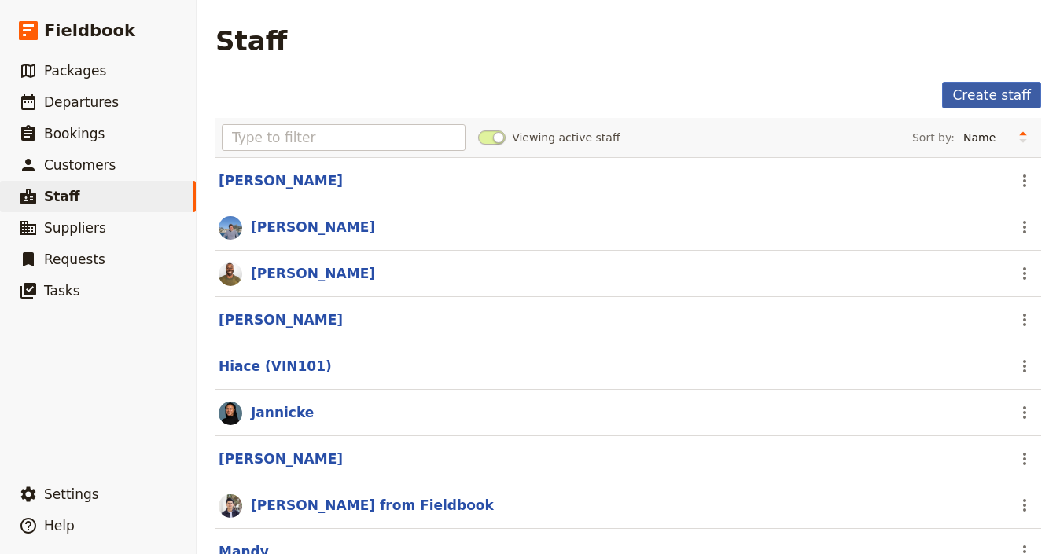
drag, startPoint x: 123, startPoint y: 192, endPoint x: 957, endPoint y: 92, distance: 839.6
click at [952, 94] on link "Create staff" at bounding box center [991, 95] width 99 height 27
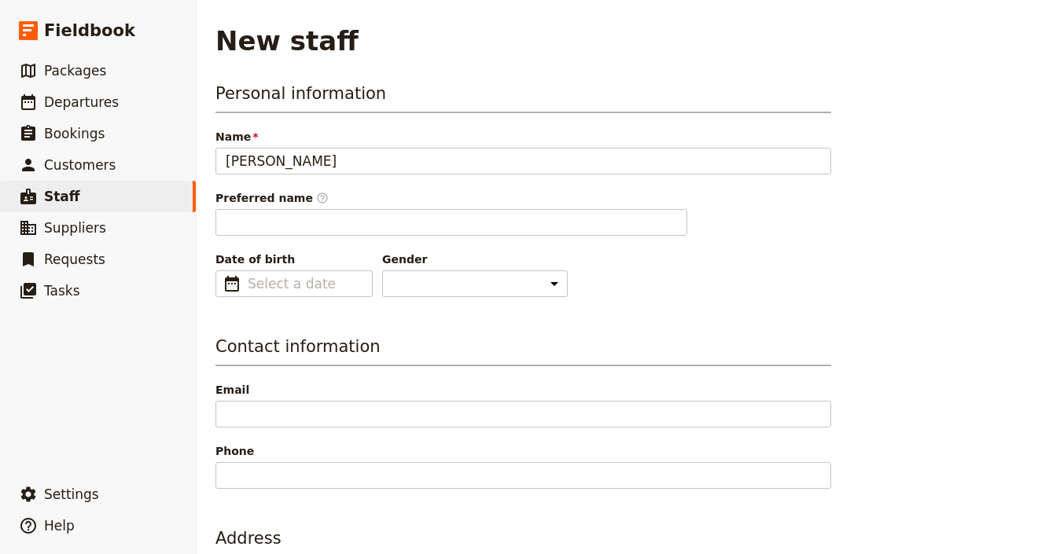
type input "[PERSON_NAME]"
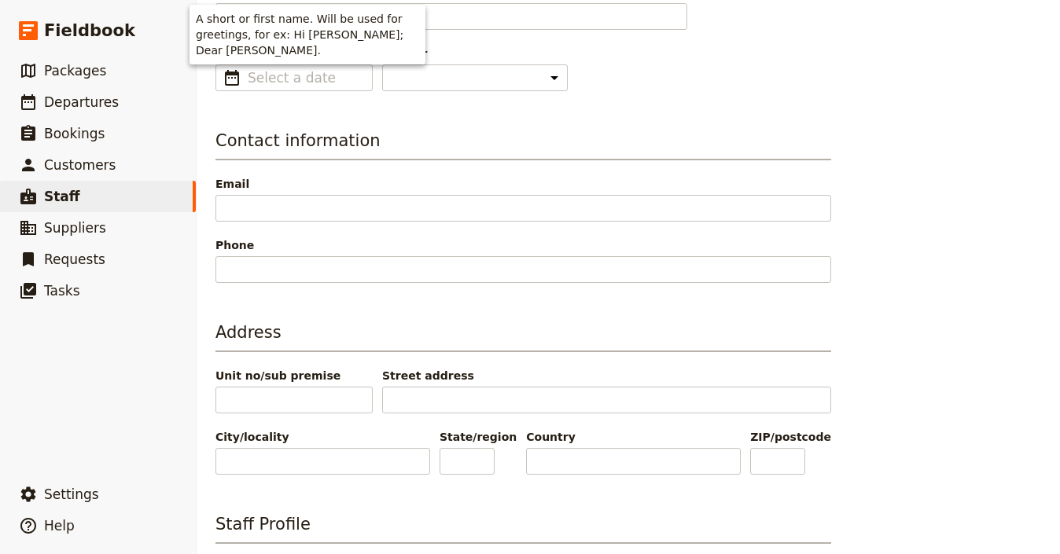
scroll to position [680, 0]
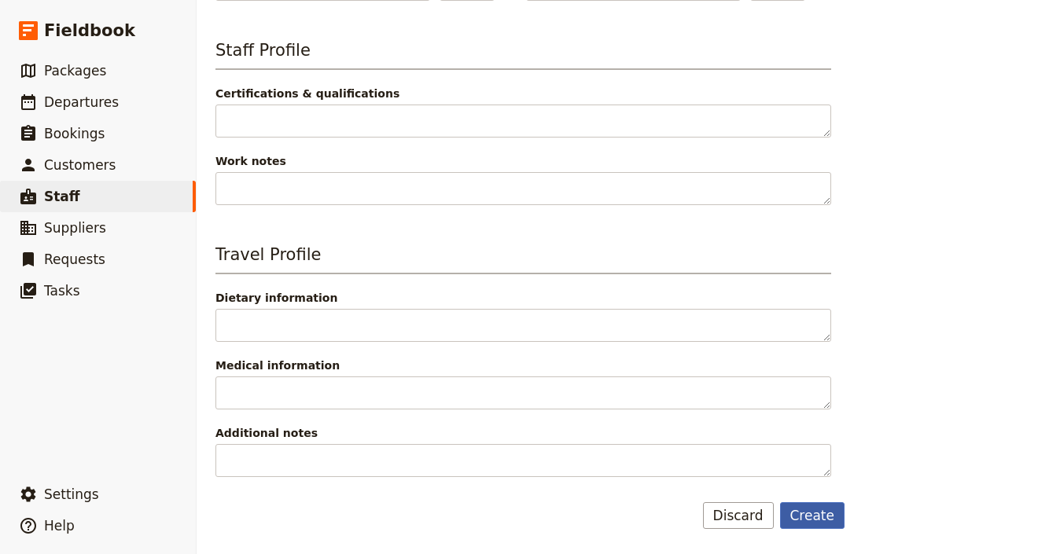
click at [820, 519] on button "Create" at bounding box center [812, 516] width 65 height 27
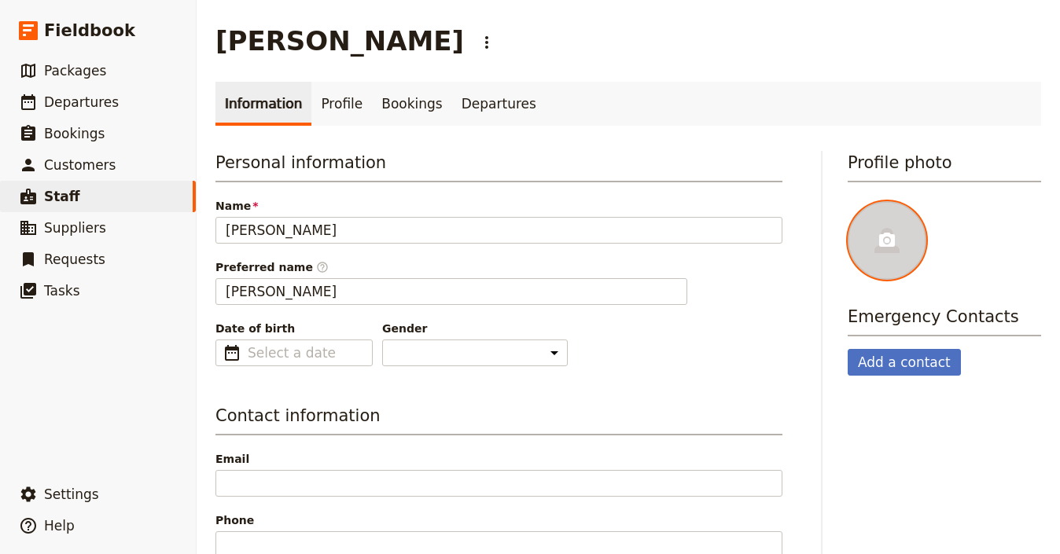
click at [890, 230] on div at bounding box center [887, 240] width 79 height 79
click at [848, 201] on input "file" at bounding box center [847, 201] width 1 height 1
type input "C:\fakepath\0fedfb4ea45d734e086bc1ebdc8f3722_480x640_fit.jpg"
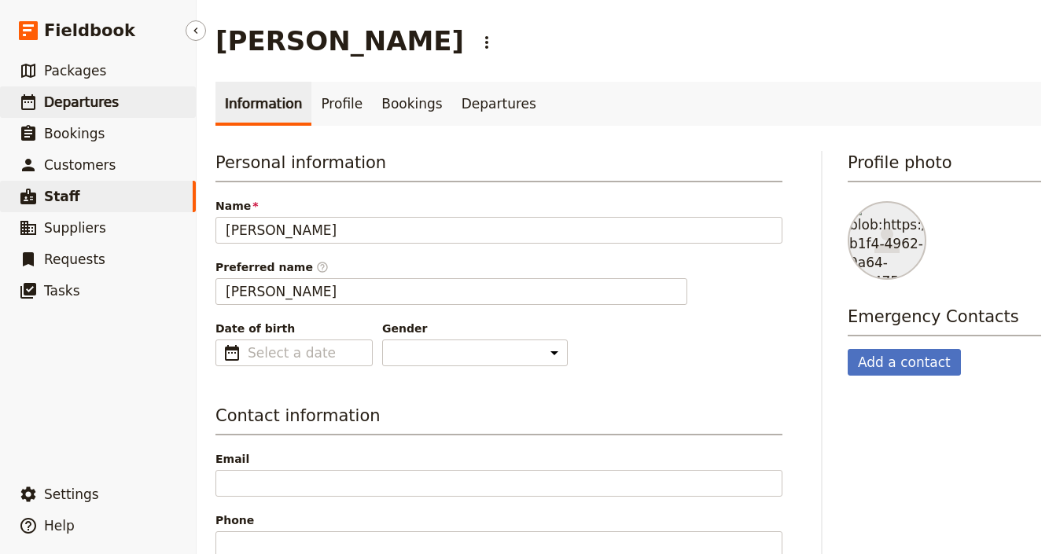
click at [136, 107] on link "​ Departures" at bounding box center [98, 102] width 196 height 31
select select "UPDATED_AT"
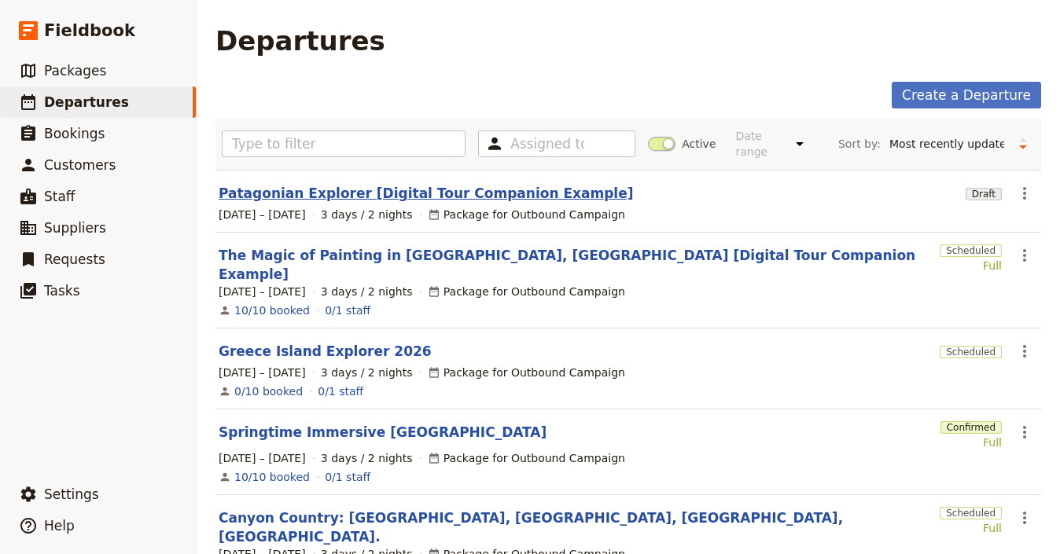
click at [354, 197] on link "Patagonian Explorer [Digital Tour Companion Example]" at bounding box center [426, 193] width 414 height 19
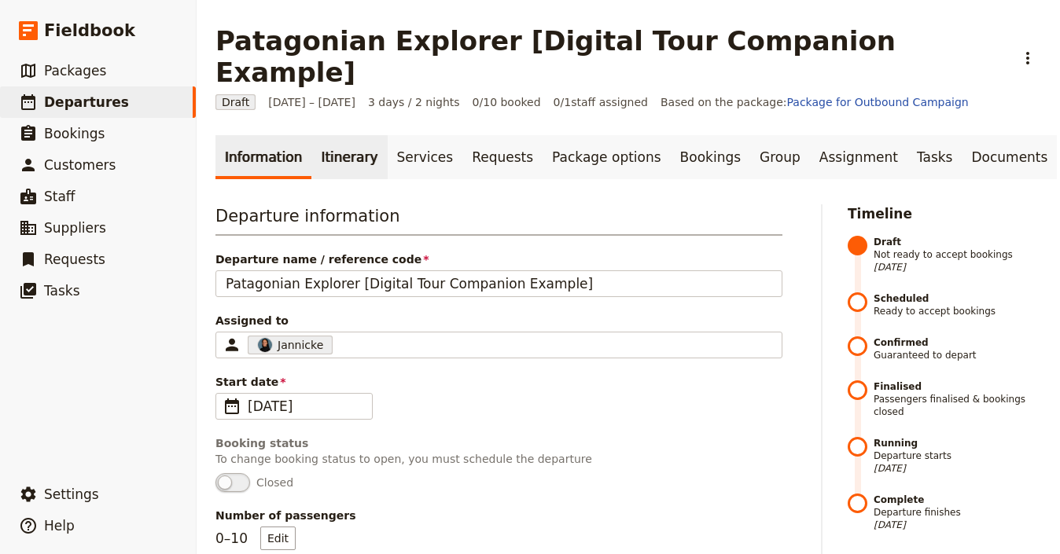
click at [333, 135] on link "Itinerary" at bounding box center [349, 157] width 76 height 44
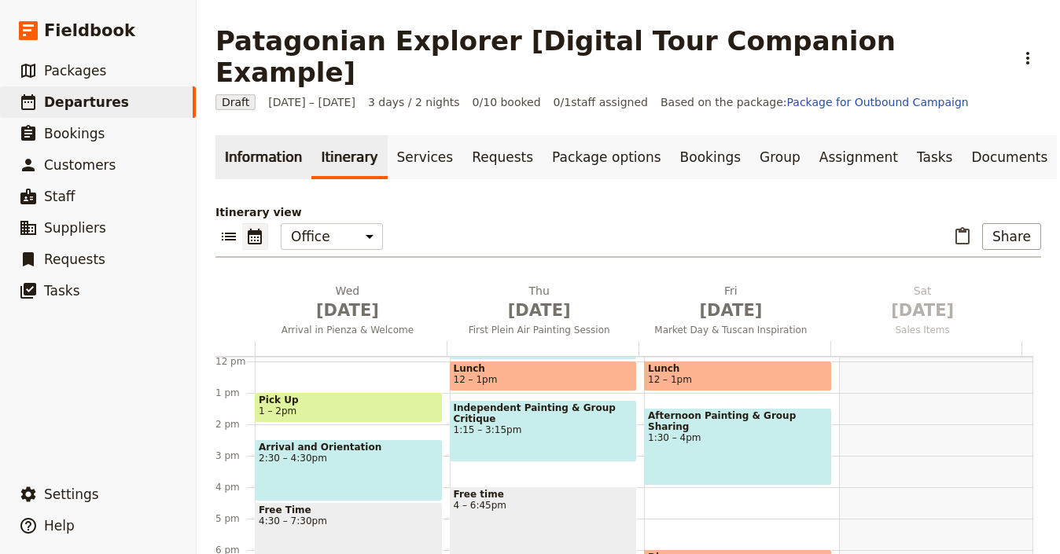
click at [275, 107] on main "Patagonian Explorer [Digital Tour Companion Example] ​ Draft [DATE] – [DATE] 3 …" at bounding box center [629, 382] width 864 height 764
click at [271, 135] on link "Information" at bounding box center [263, 157] width 96 height 44
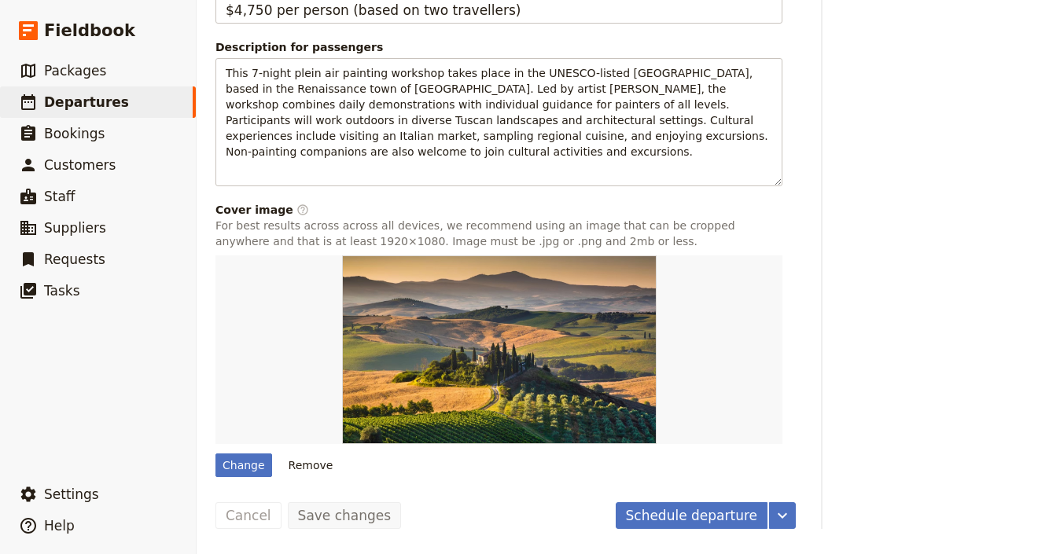
scroll to position [1146, 0]
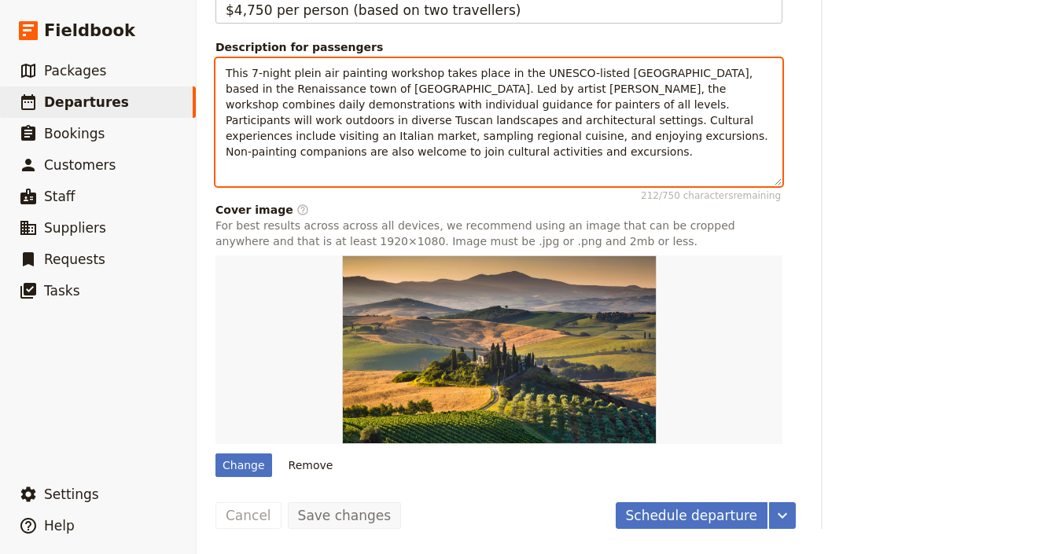
click at [444, 130] on p "This 7-night plein air painting workshop takes place in the UNESCO-listed [GEOG…" at bounding box center [499, 112] width 547 height 94
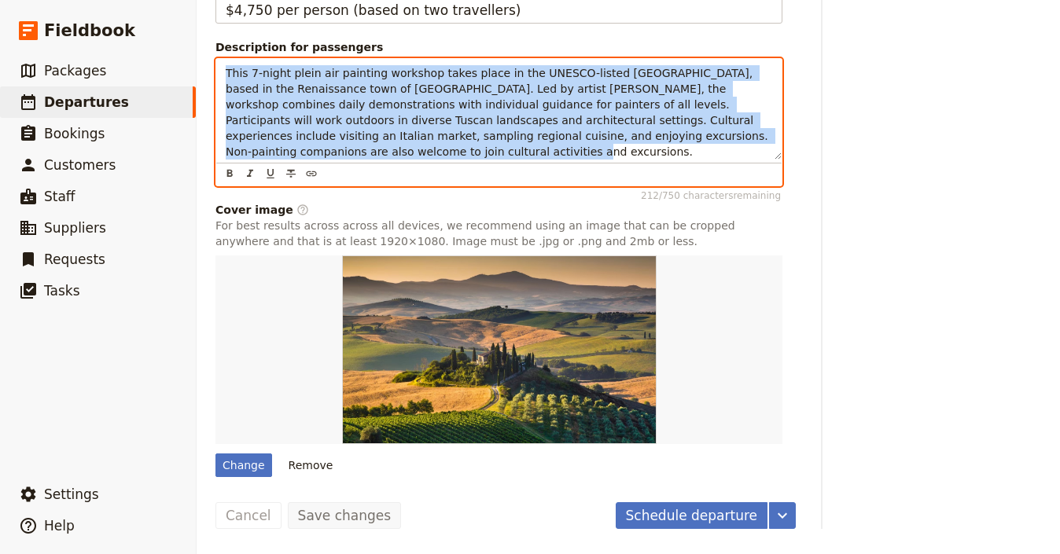
click at [444, 130] on p "This 7-night plein air painting workshop takes place in the UNESCO-listed [GEOG…" at bounding box center [499, 112] width 547 height 94
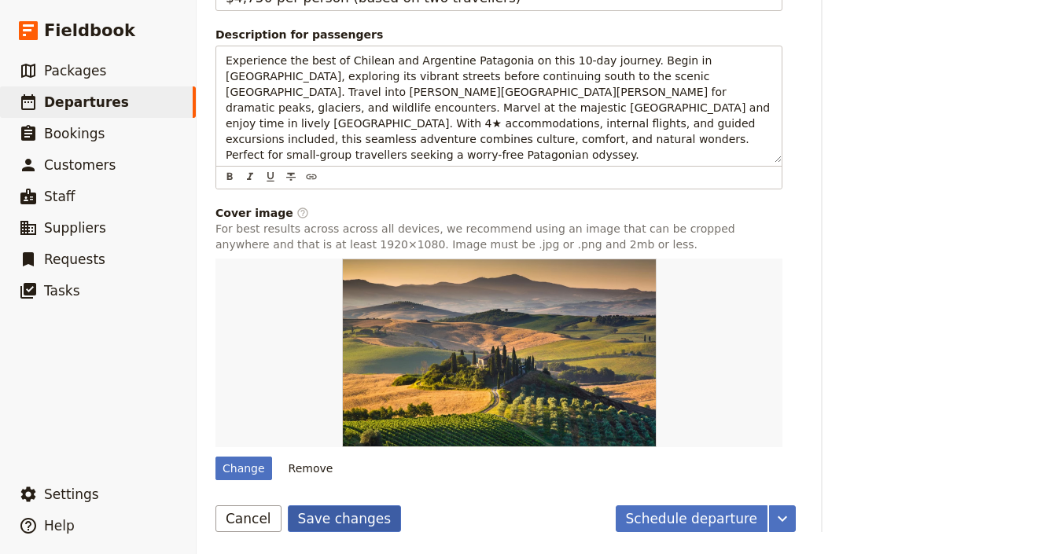
click at [337, 514] on button "Save changes" at bounding box center [345, 519] width 114 height 27
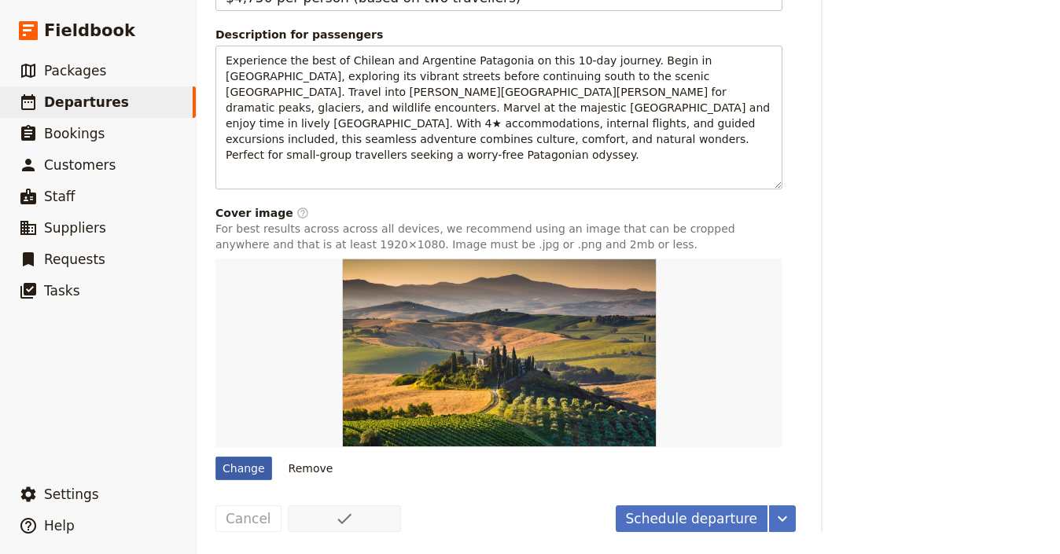
click at [240, 472] on div "Change" at bounding box center [243, 469] width 57 height 24
click at [215, 457] on input "Change" at bounding box center [215, 456] width 1 height 1
type input "C:\fakepath\6b9fce093b554a1b695d23b5386a6567.jpg"
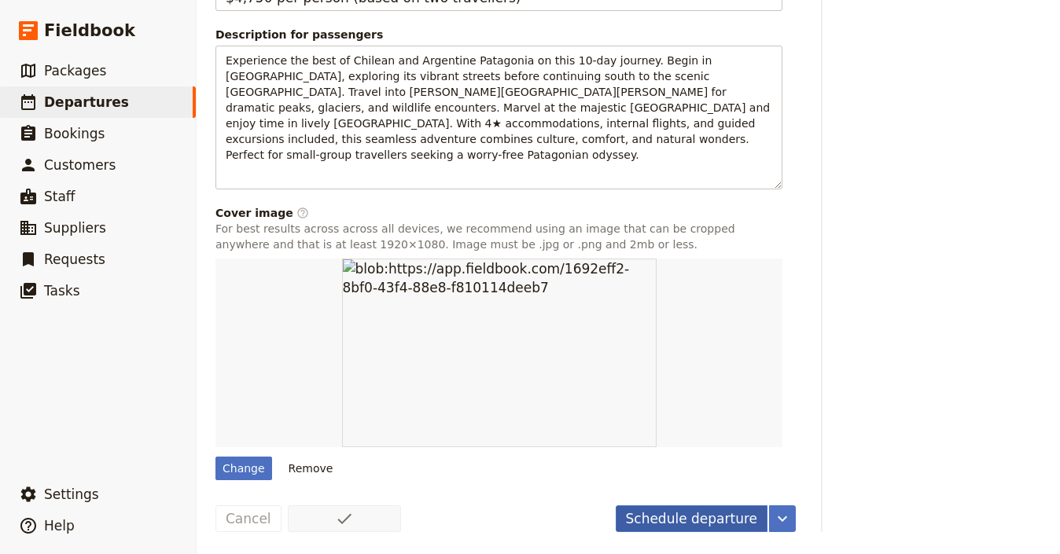
click at [689, 518] on button "Schedule departure" at bounding box center [692, 519] width 153 height 27
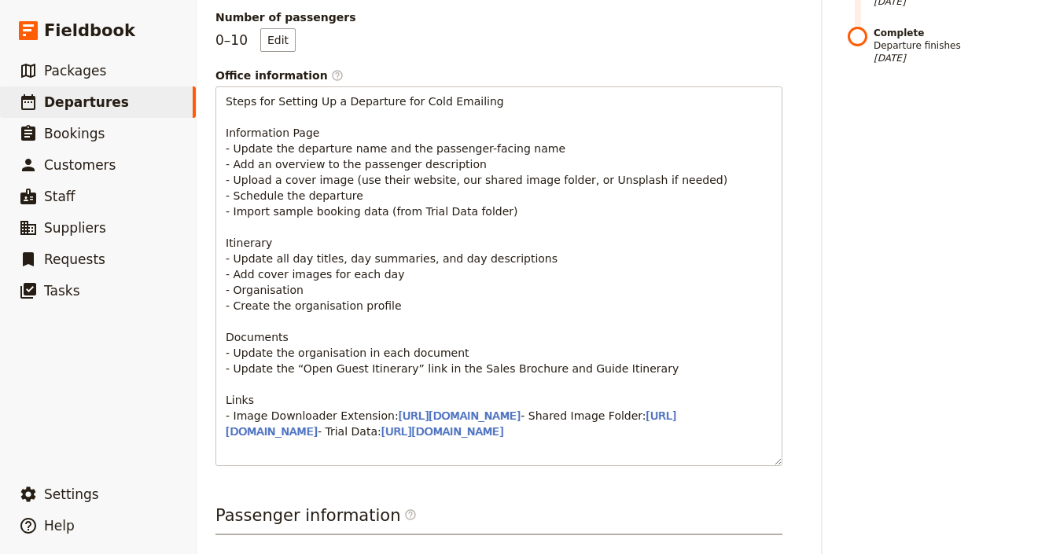
scroll to position [0, 0]
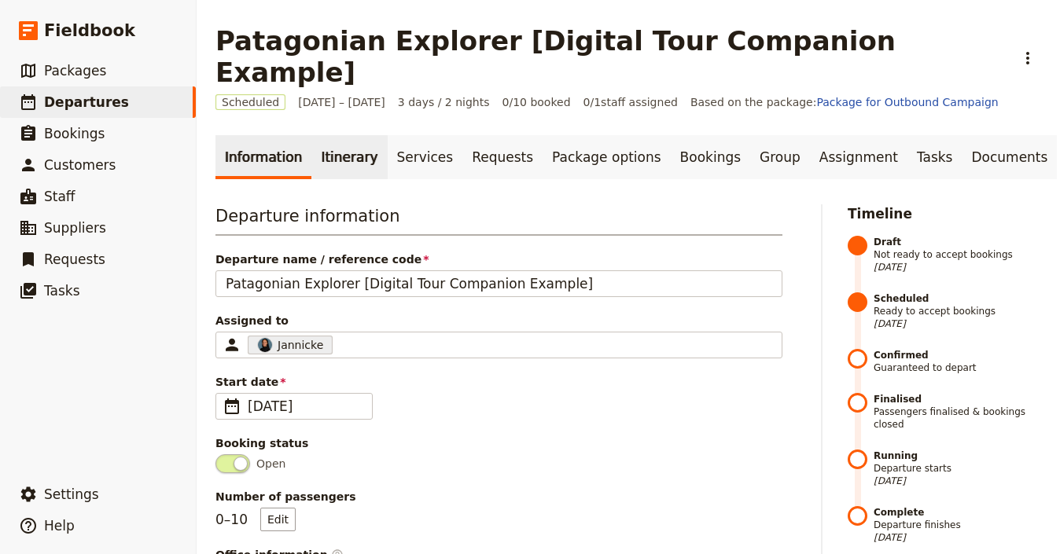
click at [340, 135] on link "Itinerary" at bounding box center [349, 157] width 76 height 44
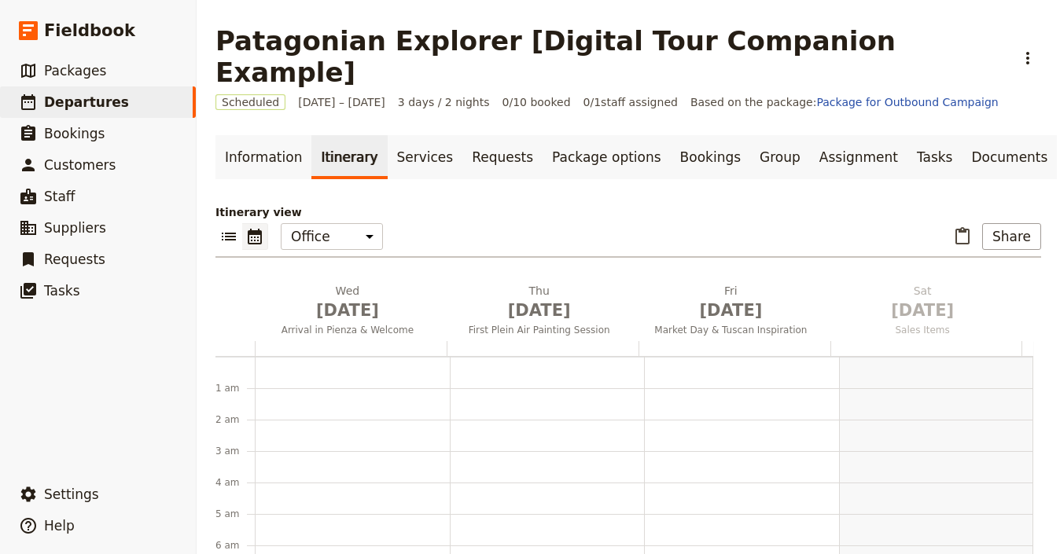
scroll to position [204, 0]
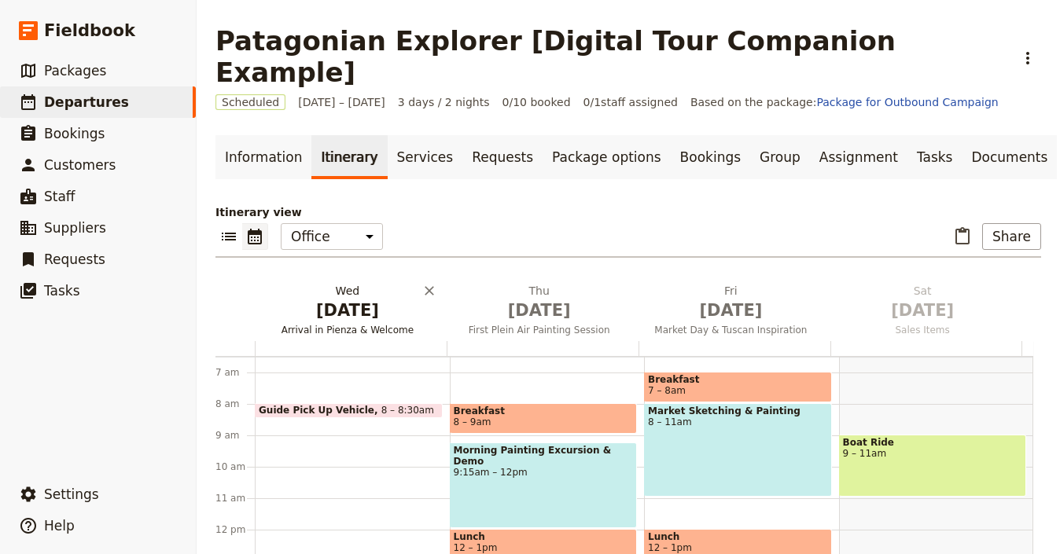
click at [353, 299] on span "[DATE]" at bounding box center [347, 311] width 173 height 24
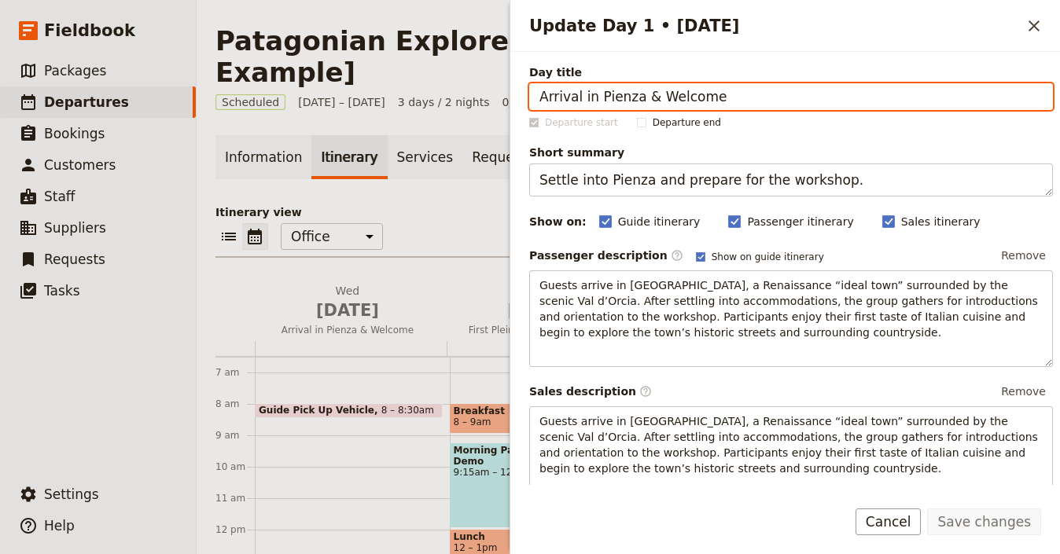
paste input "[PERSON_NAME] & City Tour"
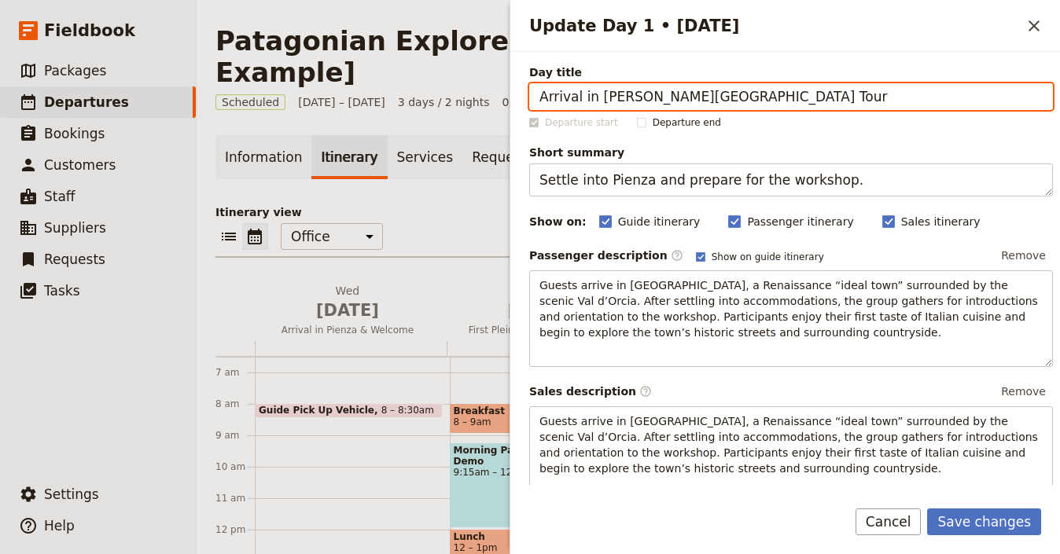
type input "Arrival in [PERSON_NAME][GEOGRAPHIC_DATA] Tour"
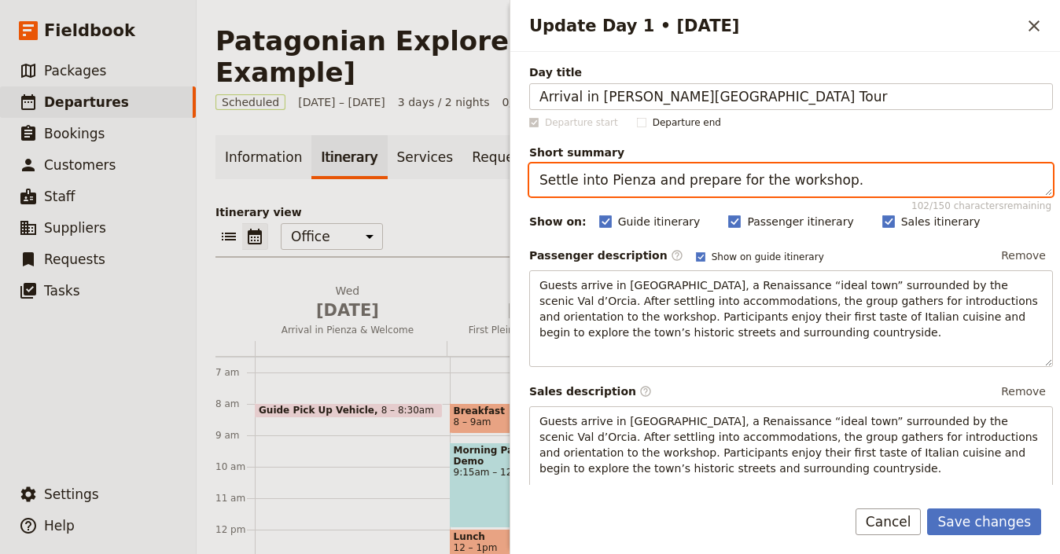
click at [714, 181] on textarea "Settle into Pienza and prepare for the workshop." at bounding box center [791, 180] width 524 height 33
click at [714, 182] on textarea "Settle into Pienza and prepare for the workshop." at bounding box center [791, 180] width 524 height 33
paste textarea "Explore [PERSON_NAME] with a walking tour and welcome dinner"
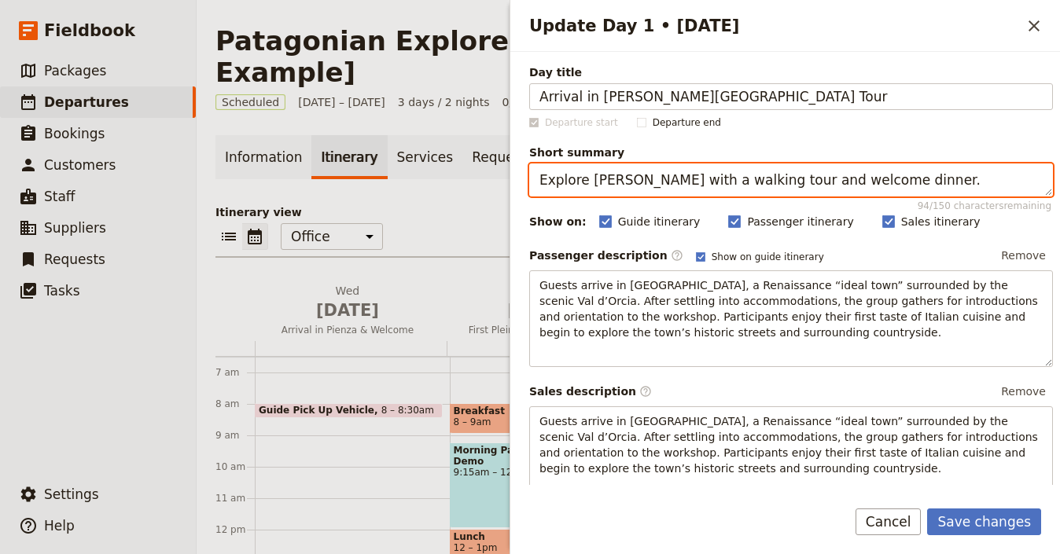
type textarea "Explore [PERSON_NAME] with a walking tour and welcome dinner."
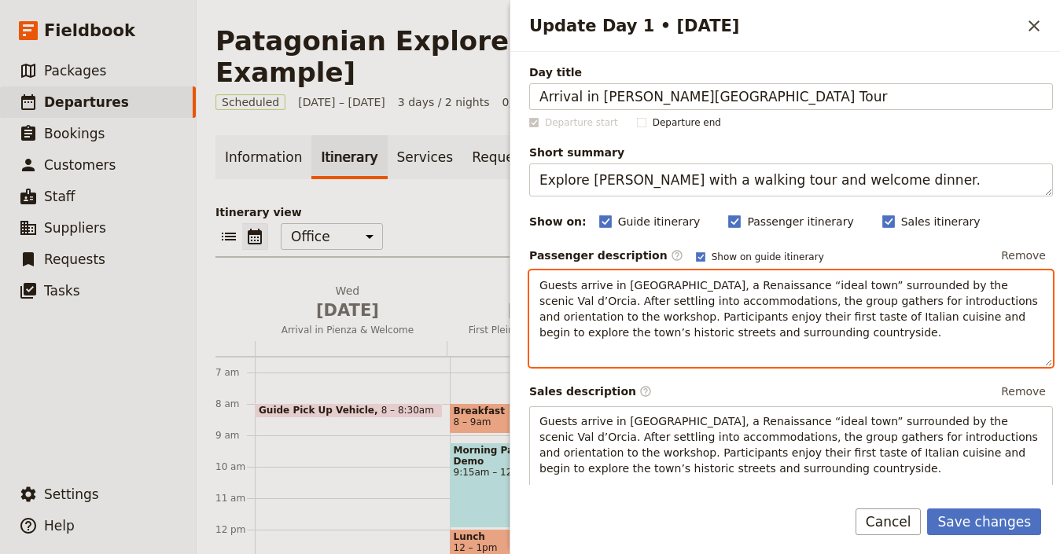
click at [638, 304] on span "Guests arrive in [GEOGRAPHIC_DATA], a Renaissance “ideal town” surrounded by th…" at bounding box center [791, 309] width 502 height 60
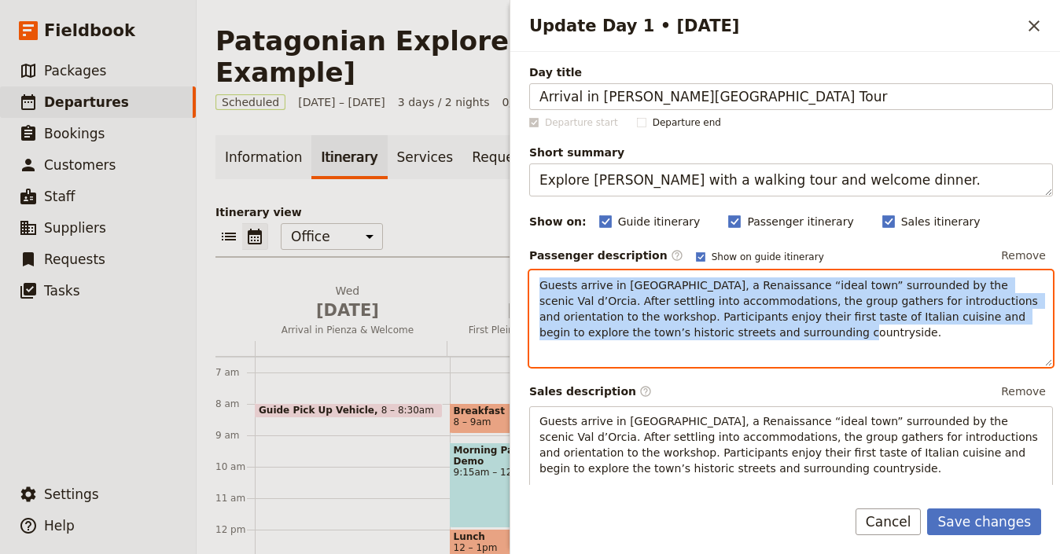
click at [638, 304] on span "Guests arrive in [GEOGRAPHIC_DATA], a Renaissance “ideal town” surrounded by th…" at bounding box center [791, 309] width 502 height 60
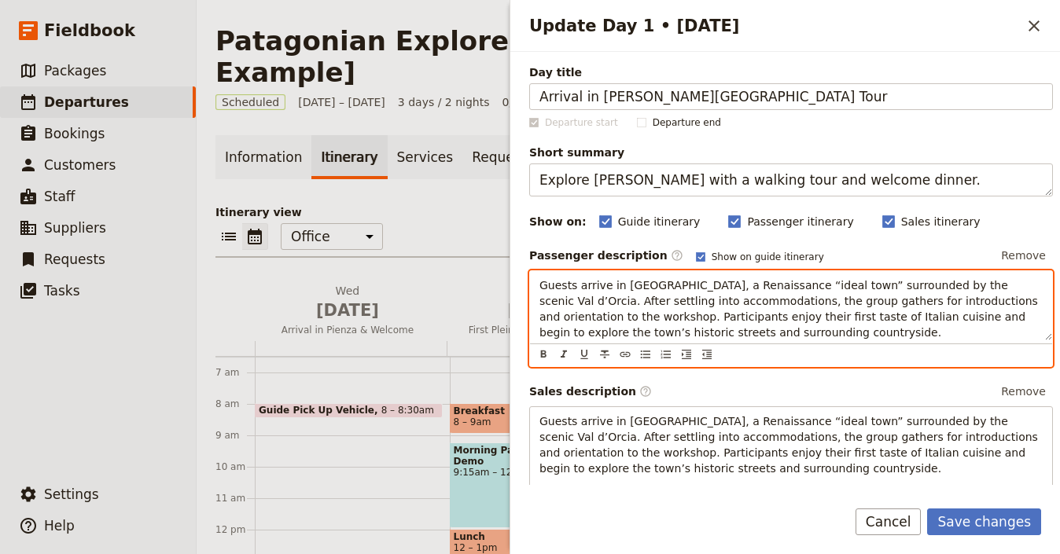
click at [735, 316] on span "Guests arrive in [GEOGRAPHIC_DATA], a Renaissance “ideal town” surrounded by th…" at bounding box center [791, 309] width 502 height 60
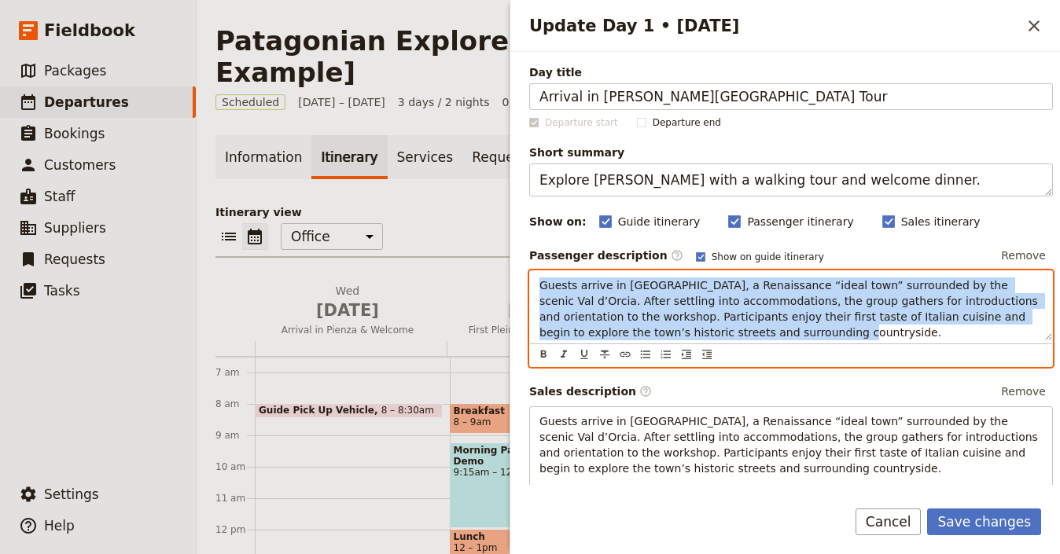
click at [735, 316] on span "Guests arrive in [GEOGRAPHIC_DATA], a Renaissance “ideal town” surrounded by th…" at bounding box center [791, 309] width 502 height 60
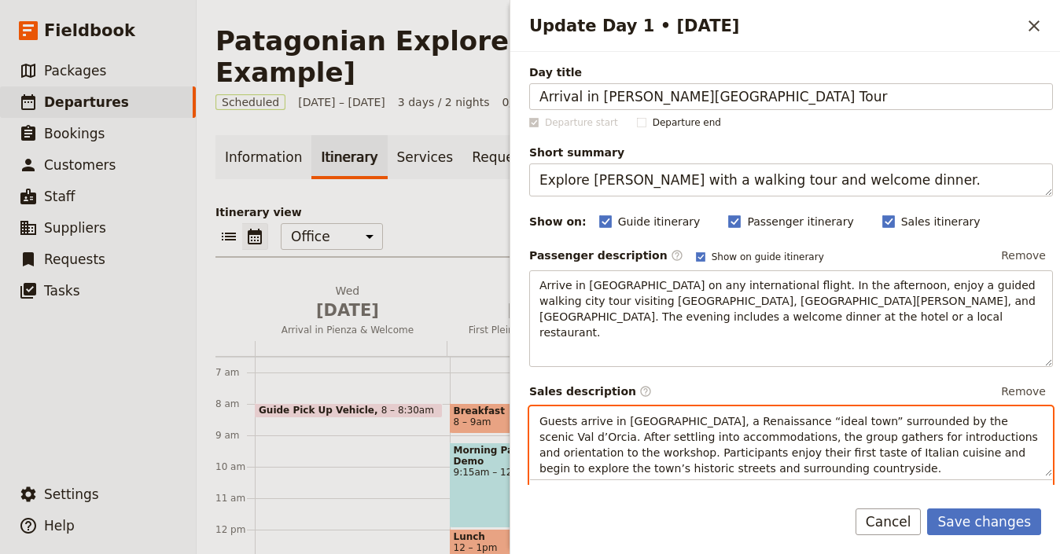
click at [699, 407] on div "Guests arrive in [GEOGRAPHIC_DATA], a Renaissance “ideal town” surrounded by th…" at bounding box center [791, 441] width 522 height 69
click at [692, 415] on span "Guests arrive in [GEOGRAPHIC_DATA], a Renaissance “ideal town” surrounded by th…" at bounding box center [791, 445] width 502 height 60
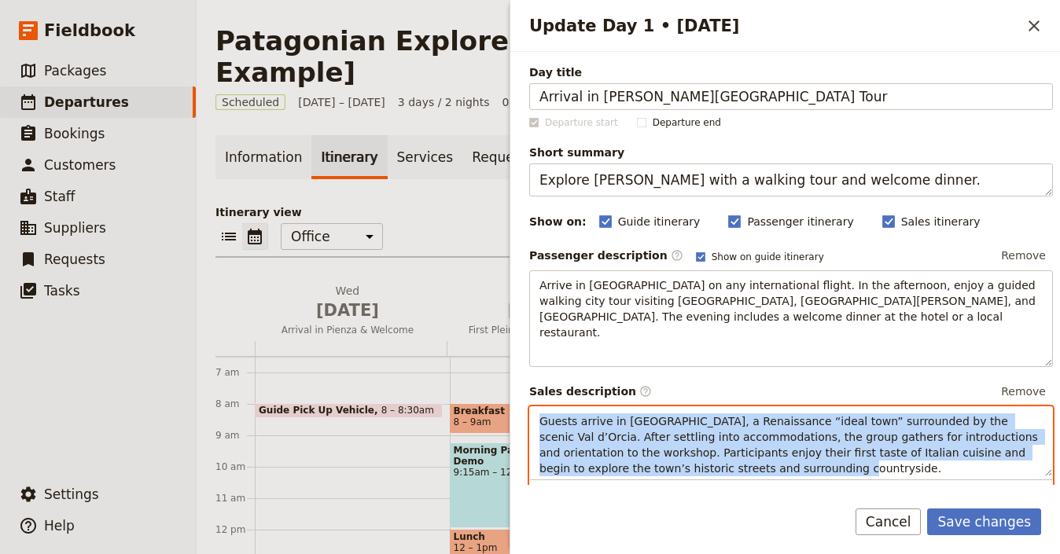
click at [693, 414] on p "Guests arrive in [GEOGRAPHIC_DATA], a Renaissance “ideal town” surrounded by th…" at bounding box center [791, 445] width 503 height 63
paste div "Update Day 1 • 1 Oct"
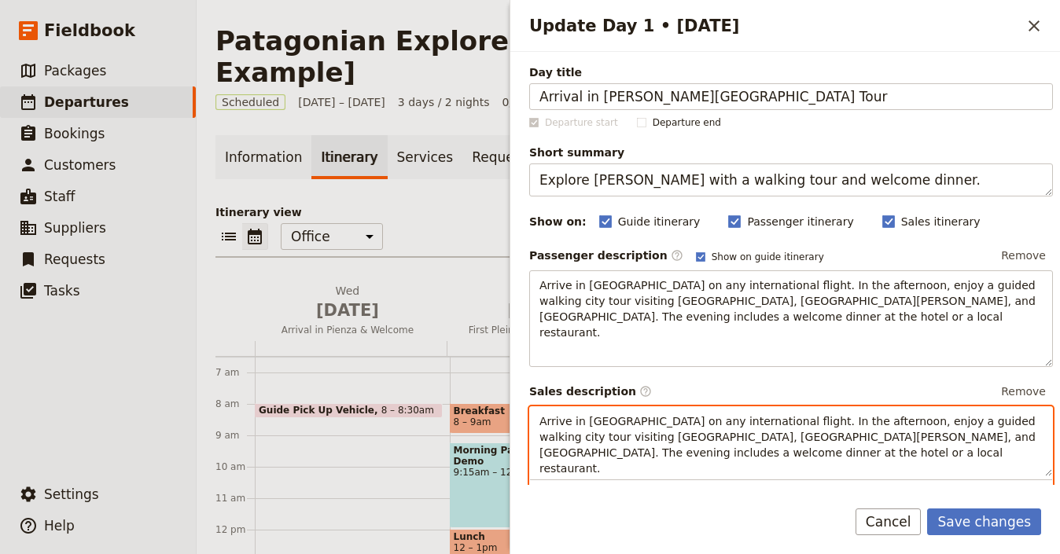
click at [547, 415] on span "Arrive in [GEOGRAPHIC_DATA] on any international flight. In the afternoon, enjo…" at bounding box center [789, 445] width 499 height 60
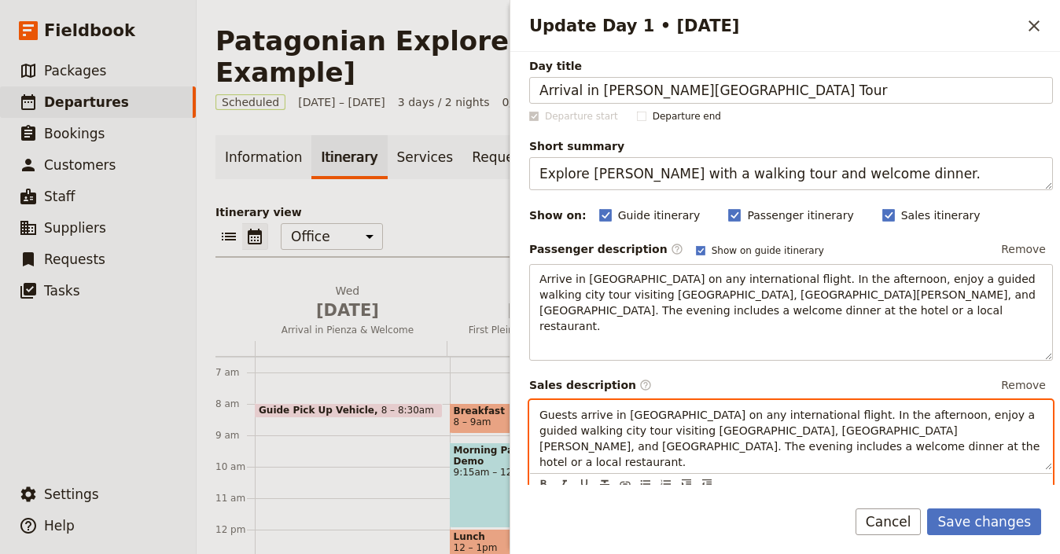
scroll to position [22, 0]
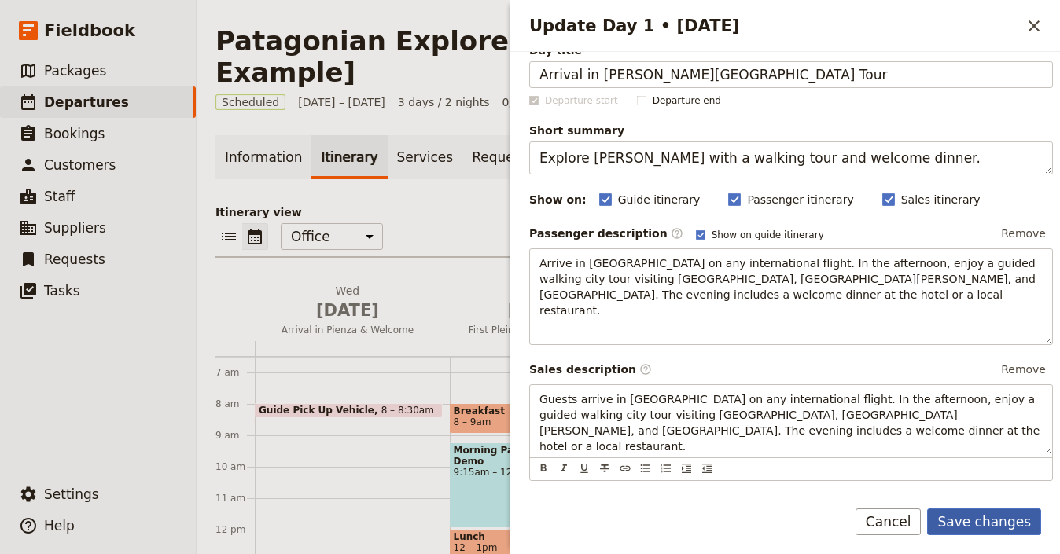
click at [982, 522] on button "Save changes" at bounding box center [984, 522] width 114 height 27
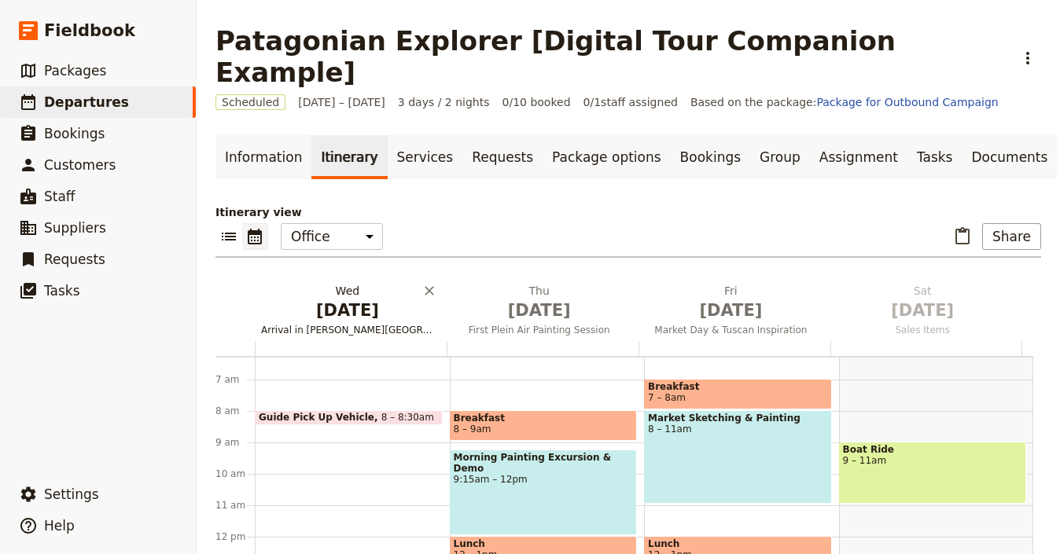
scroll to position [197, 0]
click at [357, 324] on span "Arrival in [PERSON_NAME][GEOGRAPHIC_DATA] Tour" at bounding box center [348, 330] width 186 height 13
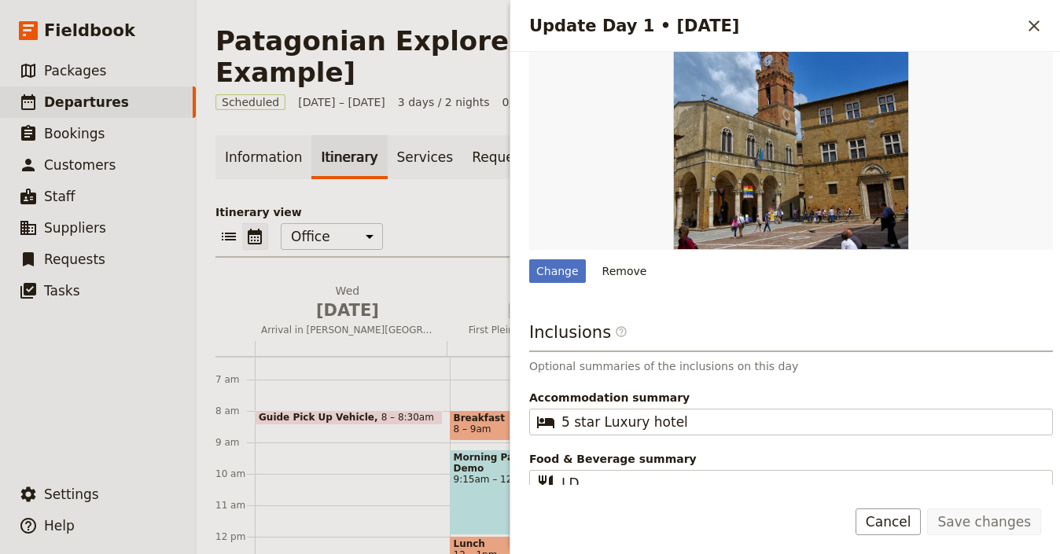
scroll to position [595, 0]
click at [606, 259] on button "Remove" at bounding box center [624, 271] width 59 height 24
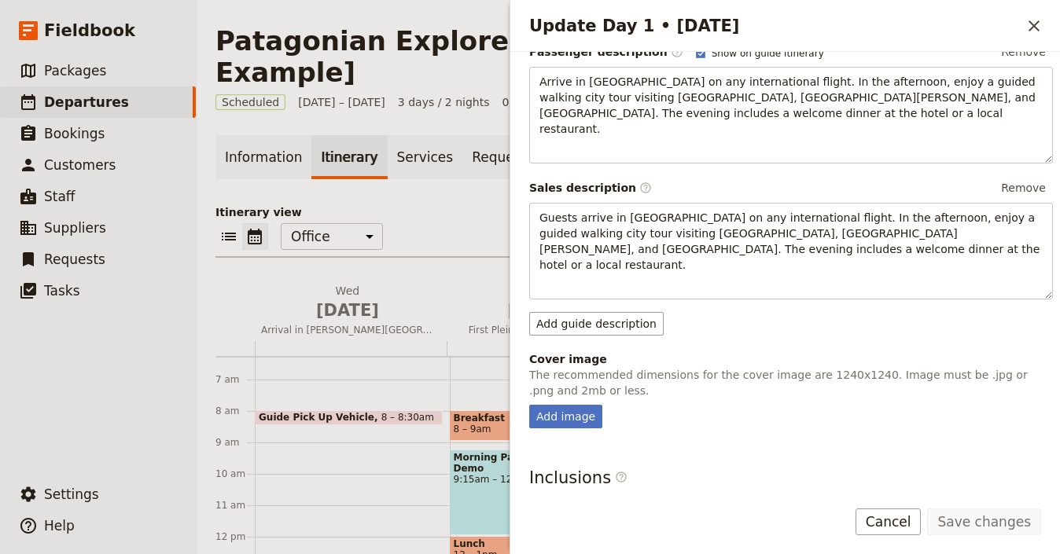
scroll to position [350, 0]
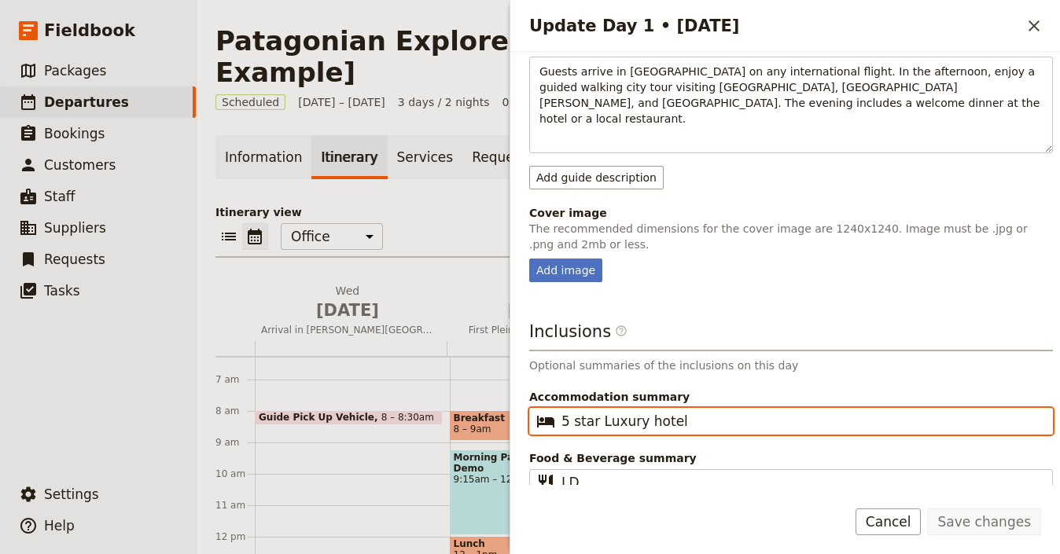
click at [623, 412] on input "5 star Luxury hotel" at bounding box center [802, 421] width 481 height 19
click at [624, 412] on input "5 star Luxury hotel" at bounding box center [802, 421] width 481 height 19
paste input "Solace [PERSON_NAME] 4★."
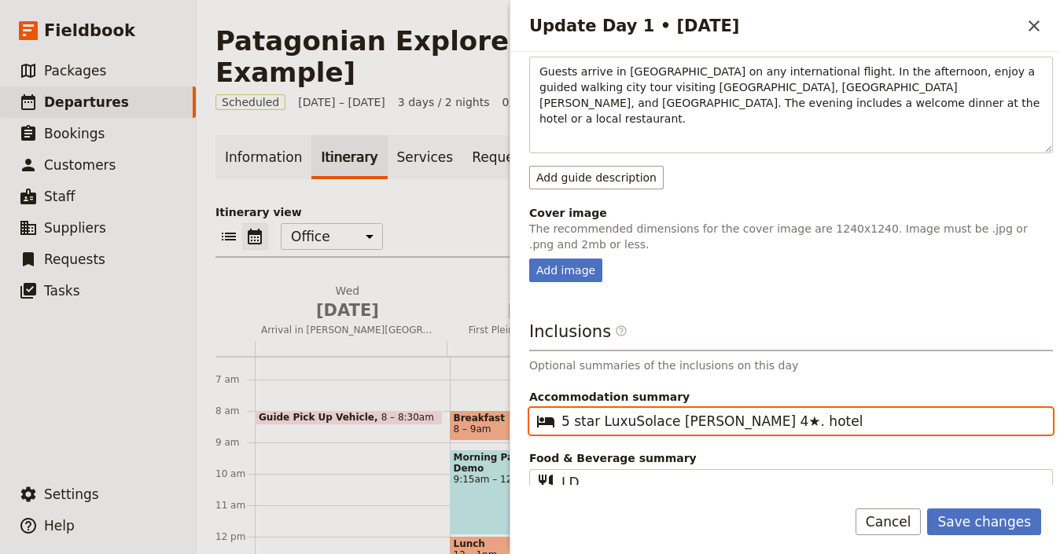
paste input "Solace [PERSON_NAME] 4★."
type input "Solace [PERSON_NAME] 4★"
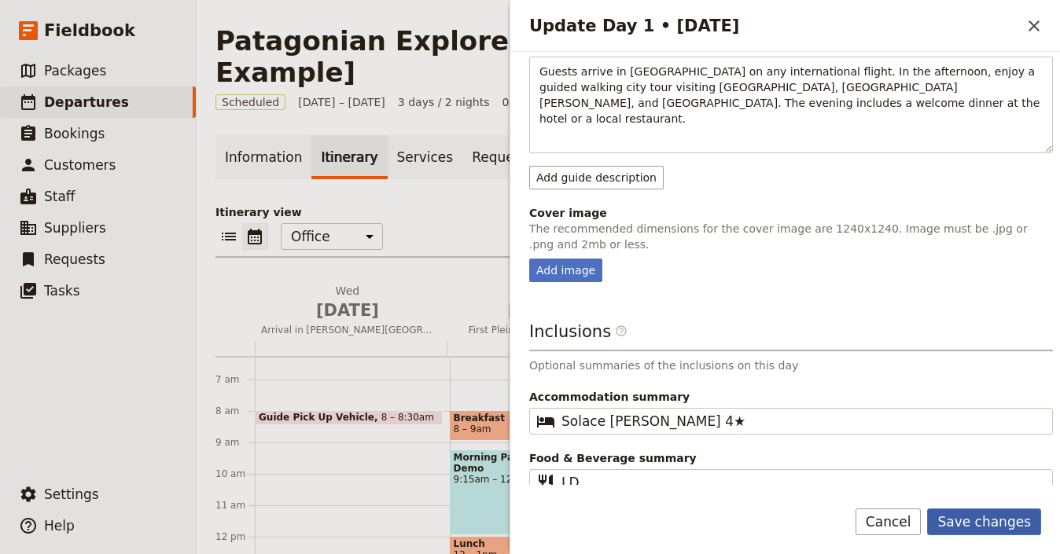
click at [983, 529] on button "Save changes" at bounding box center [984, 522] width 114 height 27
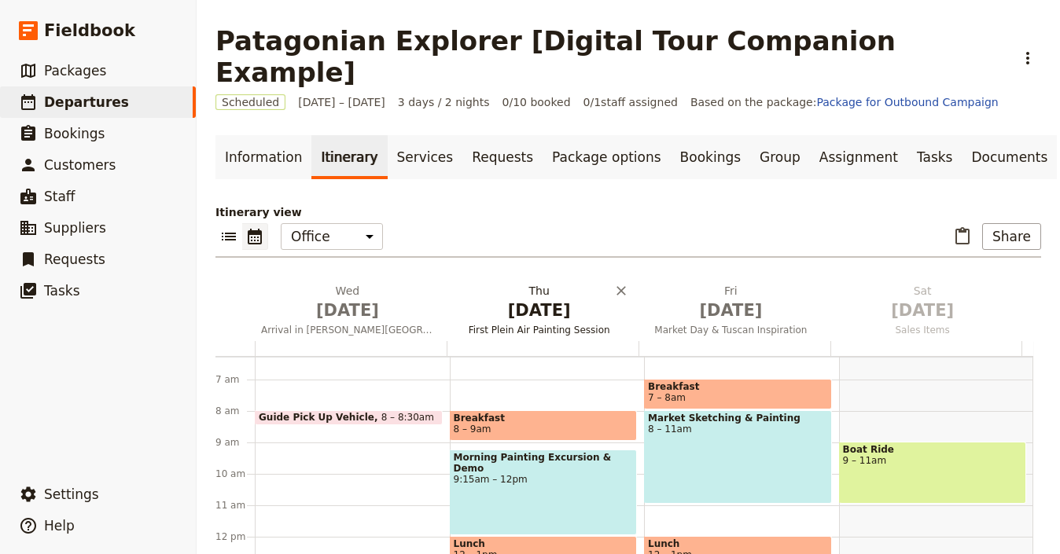
click at [518, 291] on button "[DATE] First Plein Air Painting Session" at bounding box center [543, 312] width 192 height 58
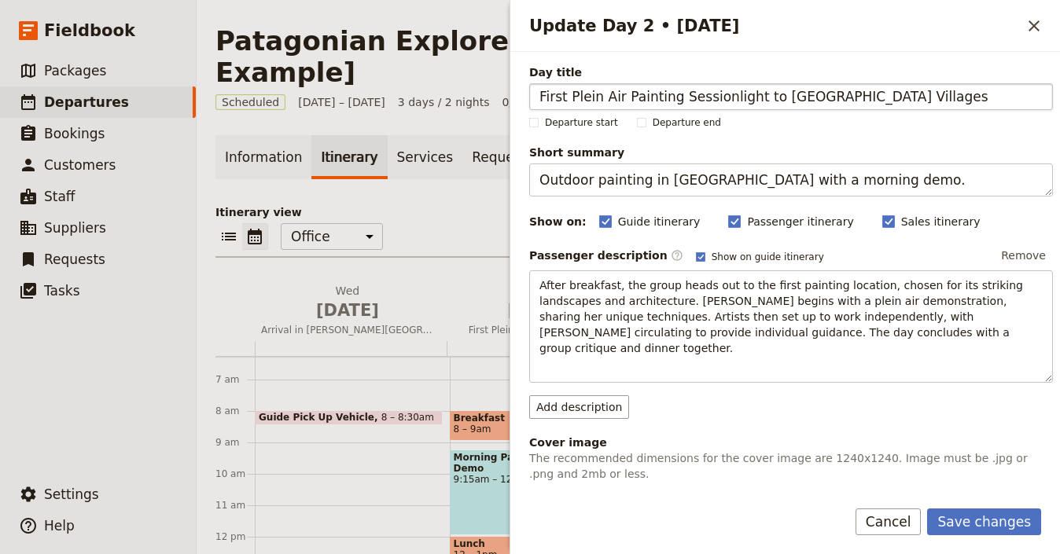
click at [746, 97] on input "First Plein Air Painting Sessionlight to [GEOGRAPHIC_DATA] Villages" at bounding box center [791, 96] width 524 height 27
click at [745, 97] on input "First Plein Air Painting Sessionlight to [GEOGRAPHIC_DATA] Villages" at bounding box center [791, 96] width 524 height 27
click at [541, 94] on input "light to [GEOGRAPHIC_DATA] Villages" at bounding box center [791, 96] width 524 height 27
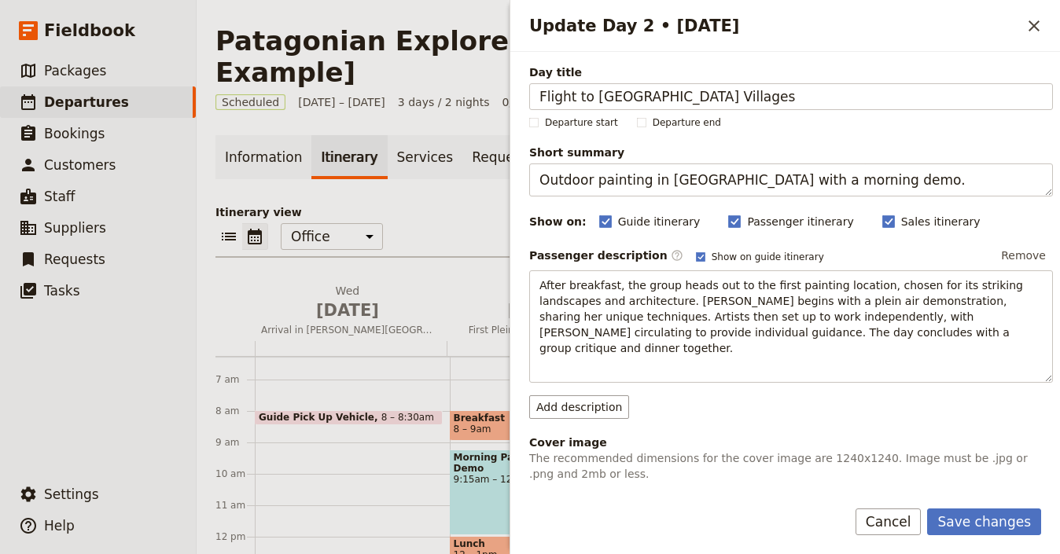
type input "Flight to [GEOGRAPHIC_DATA] Villages"
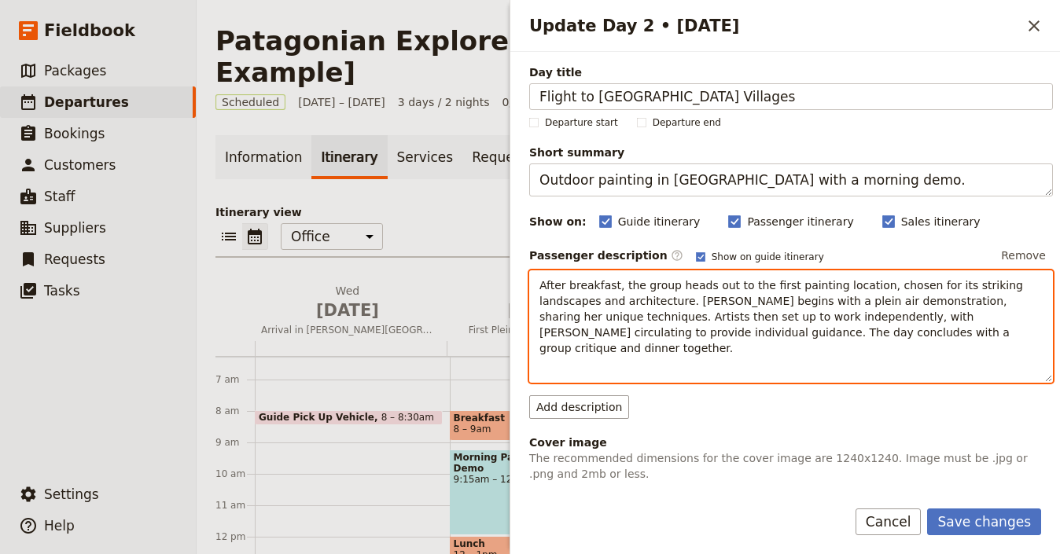
click at [740, 307] on span "After breakfast, the group heads out to the first painting location, chosen for…" at bounding box center [783, 317] width 487 height 76
click at [739, 307] on span "After breakfast, the group heads out to the first painting location, chosen for…" at bounding box center [783, 317] width 487 height 76
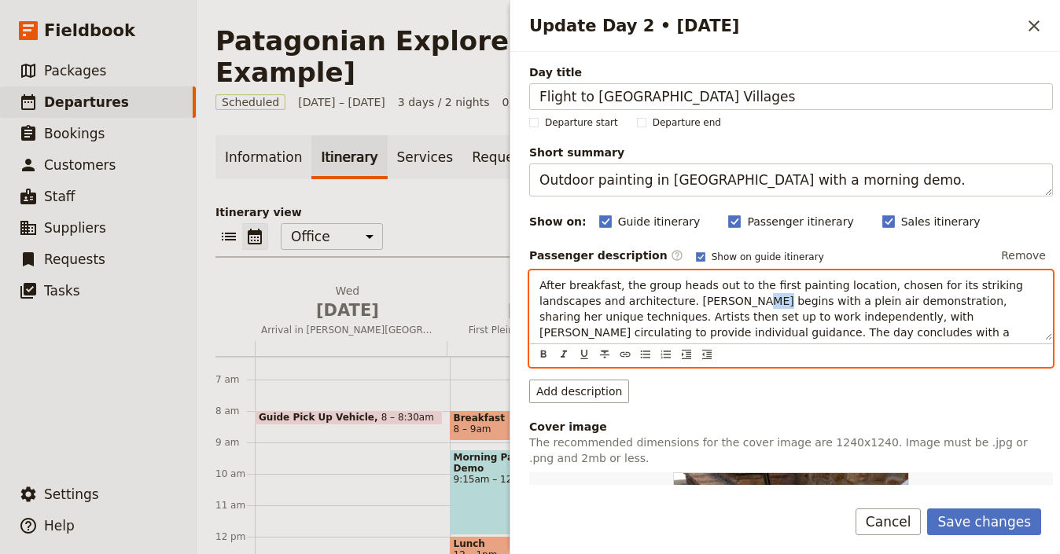
click at [739, 308] on p "After breakfast, the group heads out to the first painting location, chosen for…" at bounding box center [791, 317] width 503 height 79
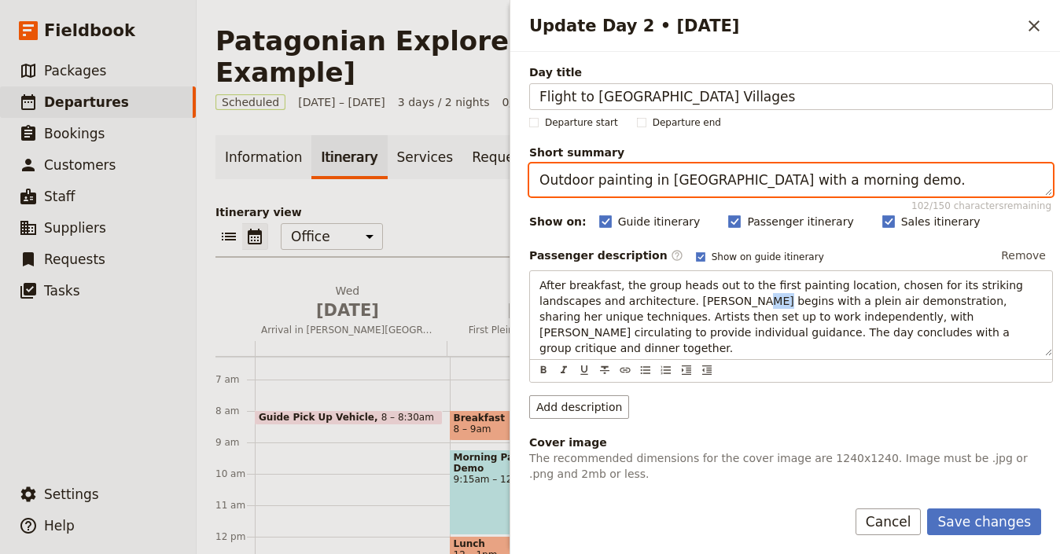
click at [775, 188] on textarea "Outdoor painting in [GEOGRAPHIC_DATA] with a morning demo." at bounding box center [791, 180] width 524 height 33
paste textarea "Travel south to [GEOGRAPHIC_DATA] with stops at scenic lakes and [GEOGRAPHIC_DA…"
type textarea "Travel south to [GEOGRAPHIC_DATA] with stops at scenic lakes and [GEOGRAPHIC_DA…"
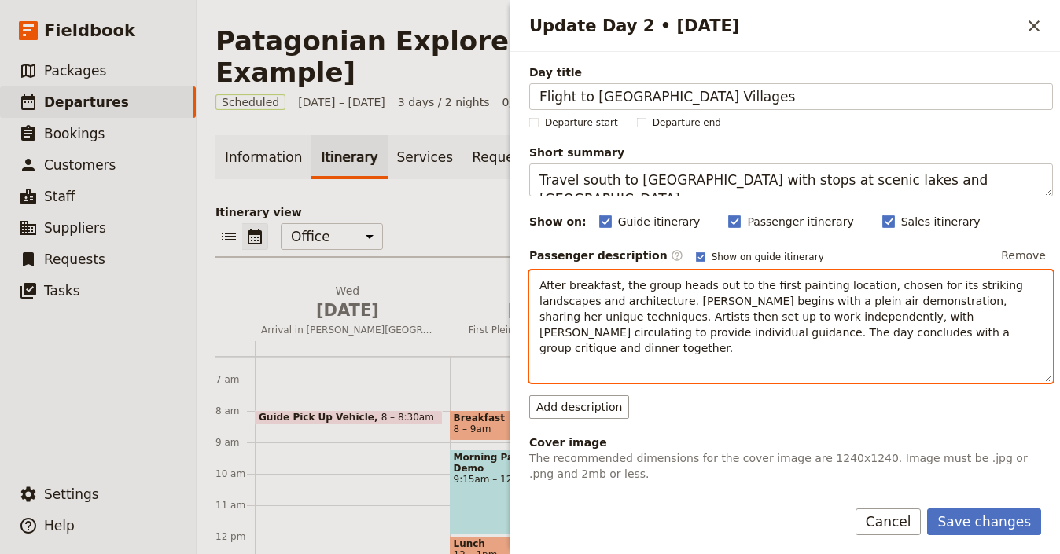
click at [677, 301] on span "After breakfast, the group heads out to the first painting location, chosen for…" at bounding box center [783, 317] width 487 height 76
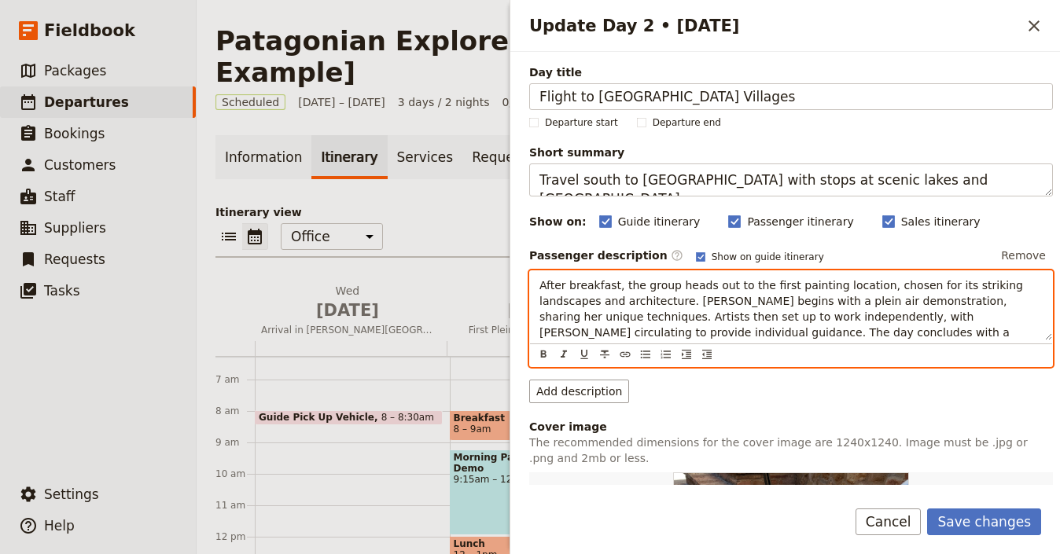
click at [677, 301] on span "After breakfast, the group heads out to the first painting location, chosen for…" at bounding box center [783, 317] width 487 height 76
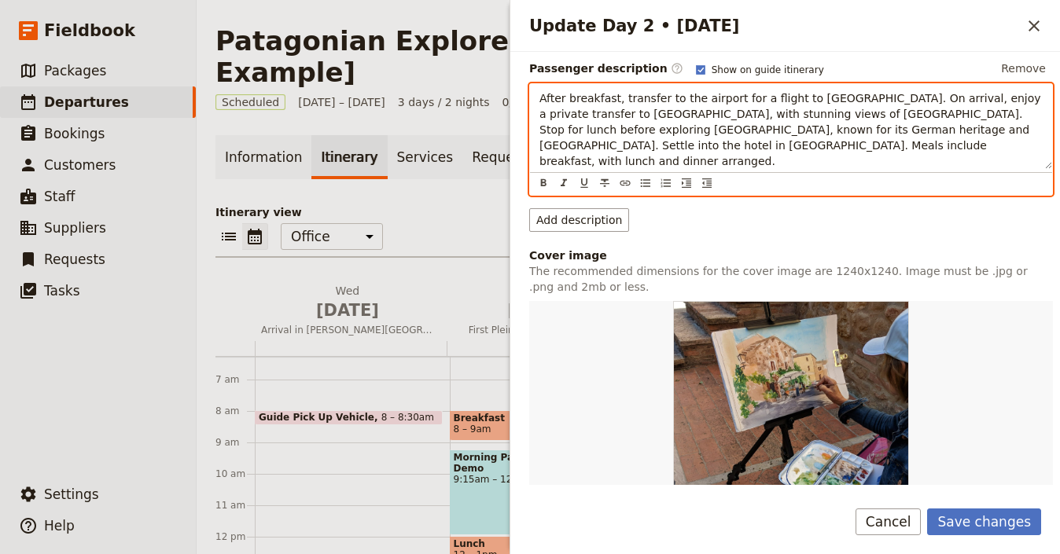
scroll to position [11, 0]
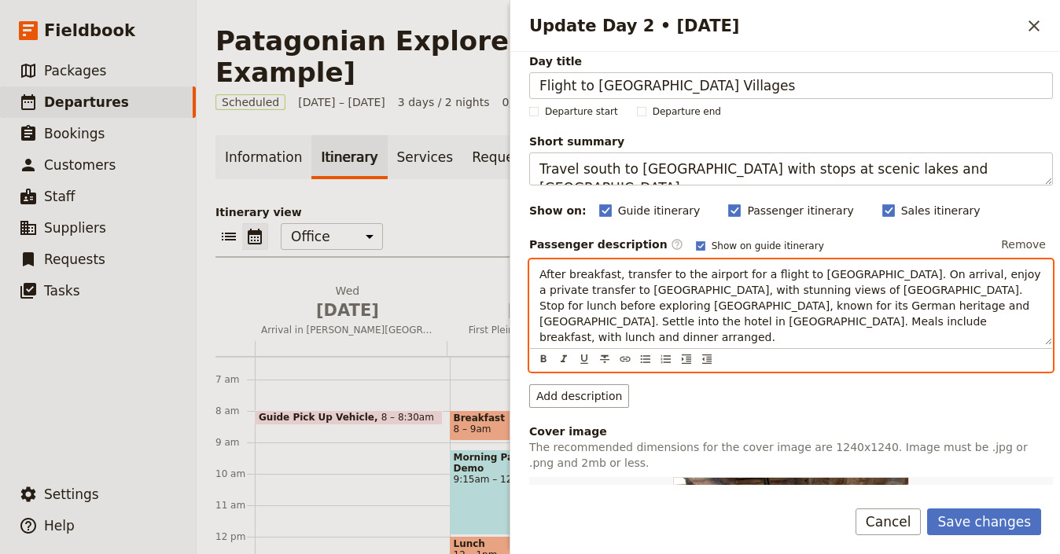
click at [704, 293] on span "After breakfast, transfer to the airport for a flight to [GEOGRAPHIC_DATA]. On …" at bounding box center [792, 306] width 505 height 76
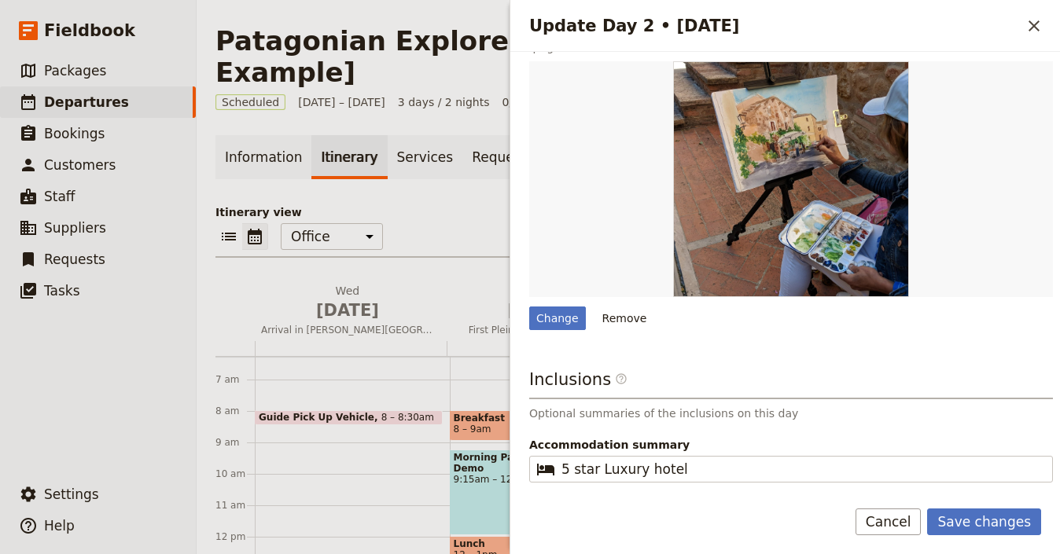
scroll to position [423, 0]
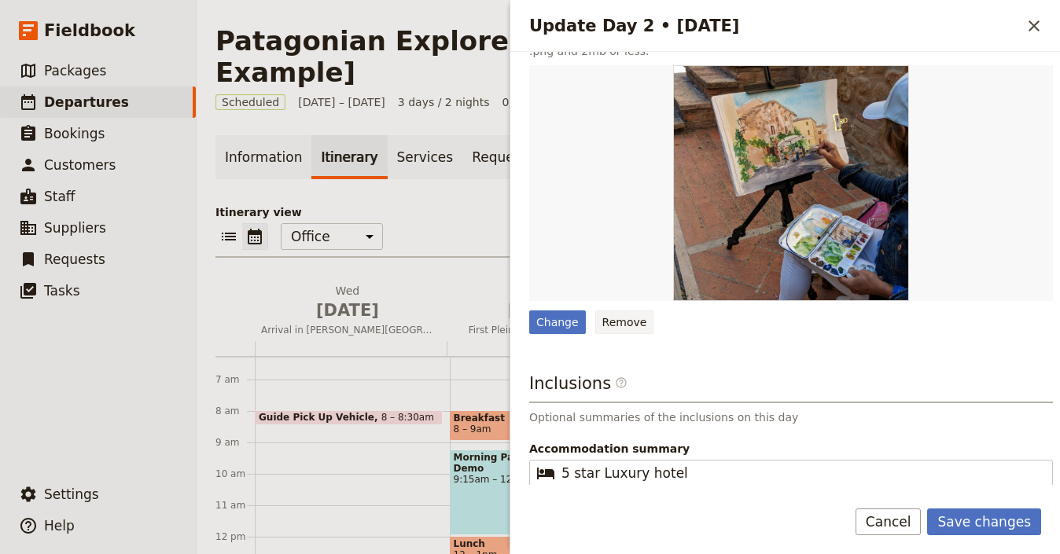
click at [622, 311] on button "Remove" at bounding box center [624, 323] width 59 height 24
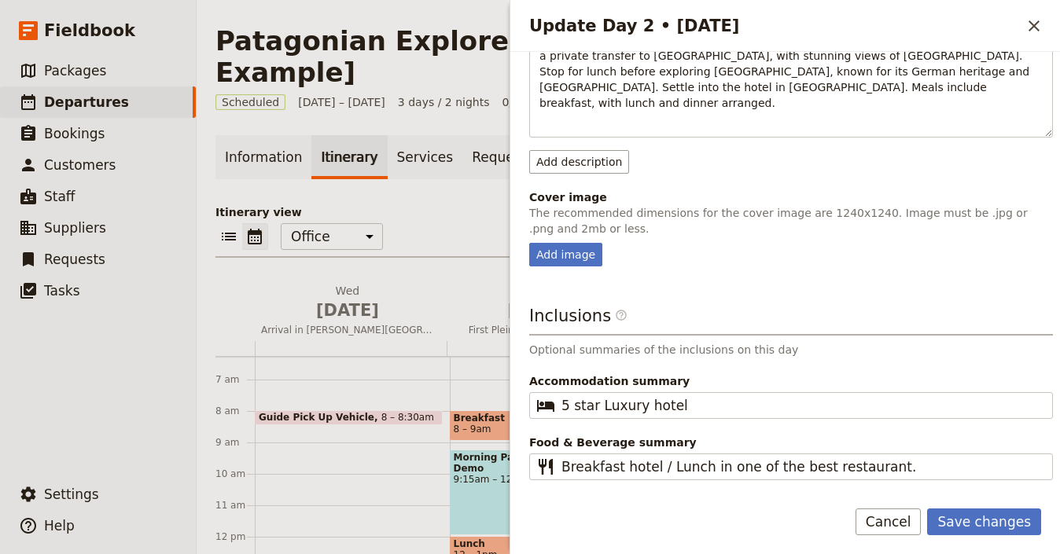
scroll to position [242, 0]
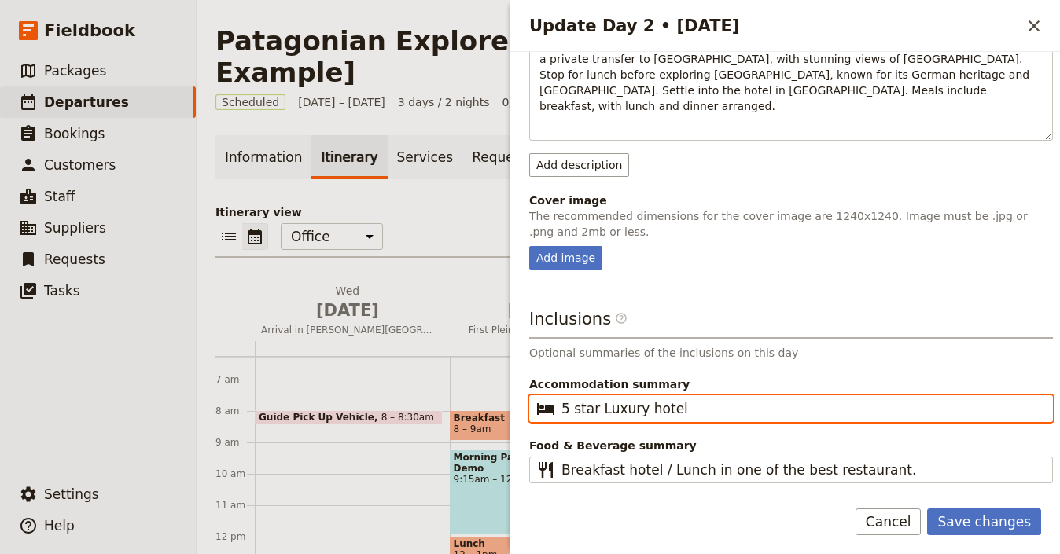
click at [563, 400] on input "5 star Luxury hotel" at bounding box center [802, 409] width 481 height 19
click at [577, 400] on input "5 star Luxury hotel" at bounding box center [802, 409] width 481 height 19
paste input "★"
drag, startPoint x: 569, startPoint y: 392, endPoint x: 554, endPoint y: 394, distance: 15.0
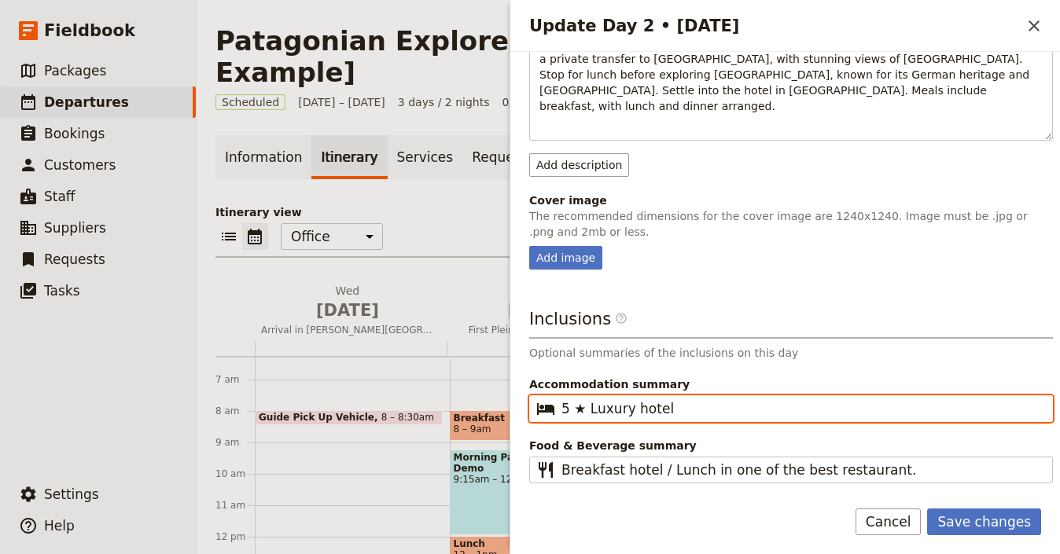
click at [558, 396] on fieldset "​ 5 ★ Luxury hotel" at bounding box center [791, 409] width 524 height 27
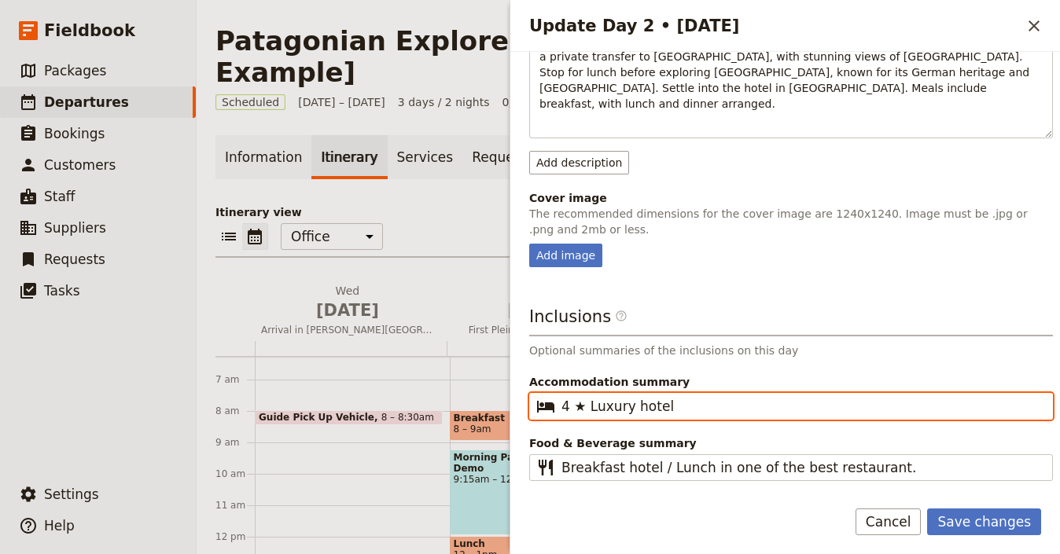
scroll to position [245, 0]
type input "4 ★ Luxury hotel"
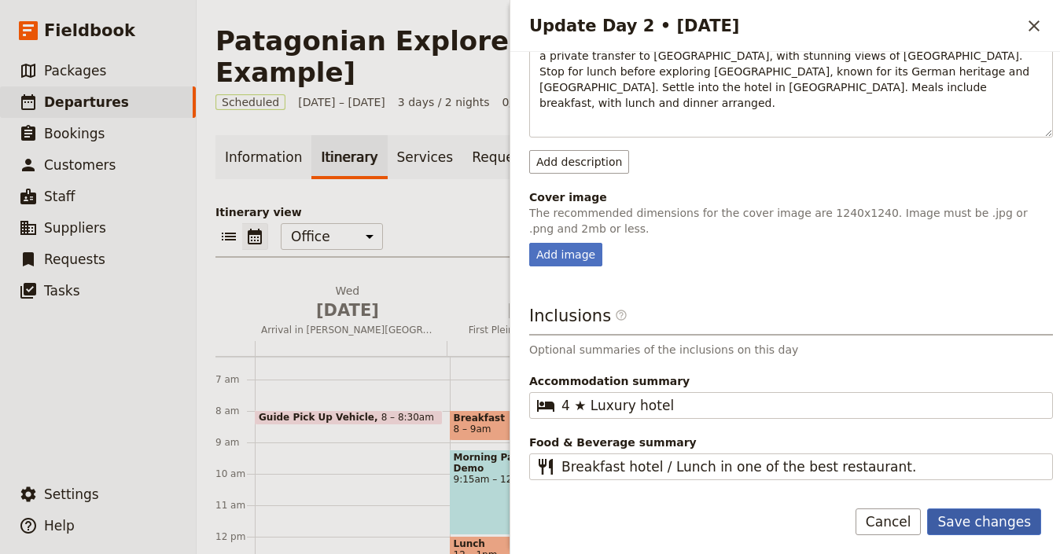
click at [989, 525] on button "Save changes" at bounding box center [984, 522] width 114 height 27
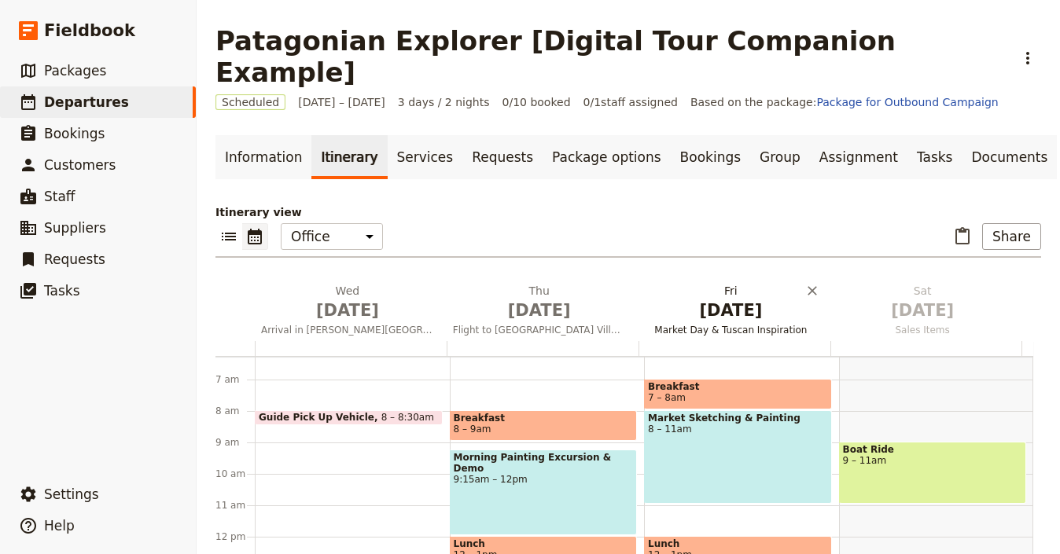
click at [719, 299] on span "[DATE]" at bounding box center [731, 311] width 173 height 24
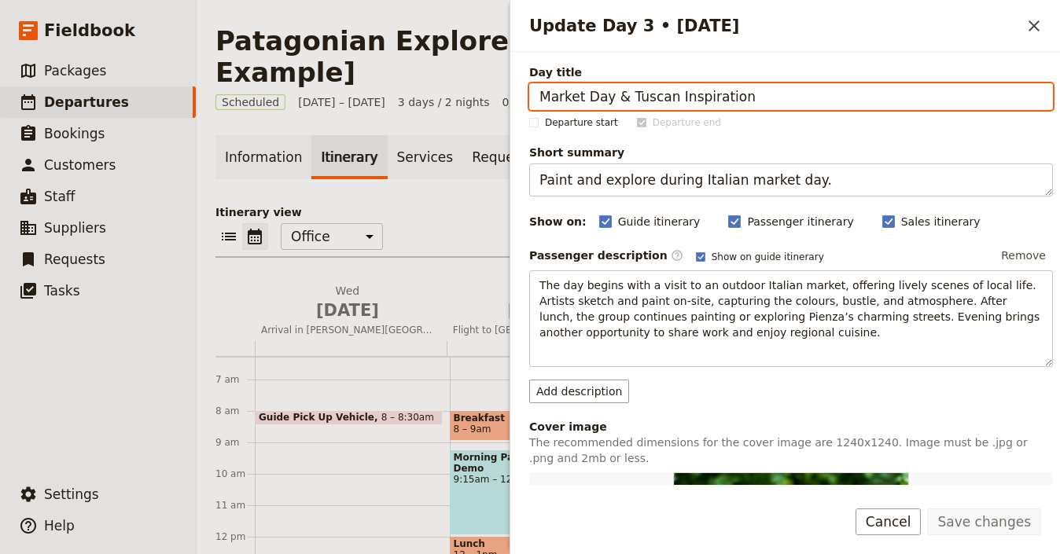
click at [717, 99] on input "Market Day & Tuscan Inspiration" at bounding box center [791, 96] width 524 height 27
paste input "Puerto Varas Excurs"
type input "Puerto Varas Excursion"
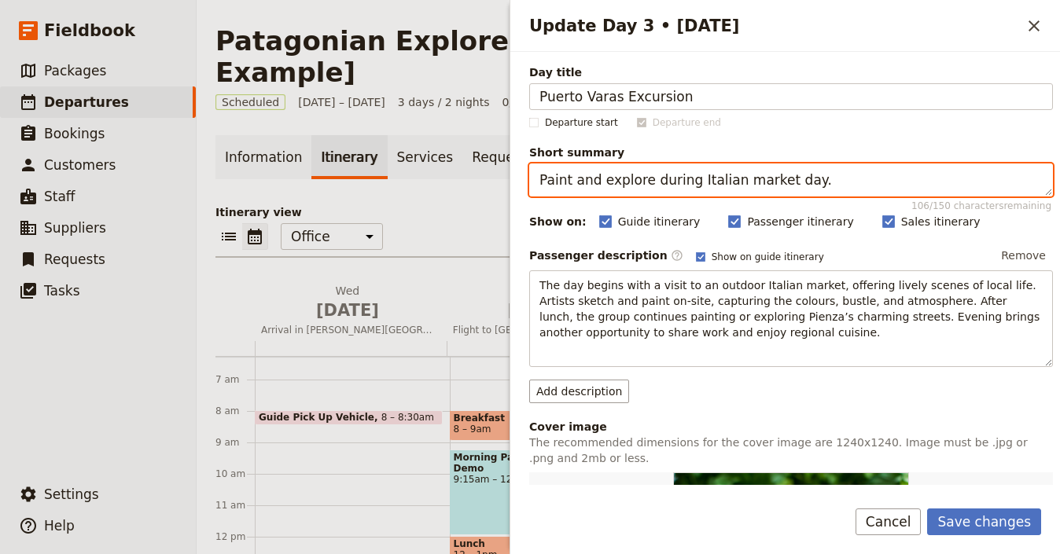
click at [685, 186] on textarea "Paint and explore during Italian market day." at bounding box center [791, 180] width 524 height 33
click at [686, 185] on textarea "Paint and explore during Italian market day." at bounding box center [791, 180] width 524 height 33
paste textarea "Puerto Varas Excursio"
paste textarea "uerto Varas Excursion"
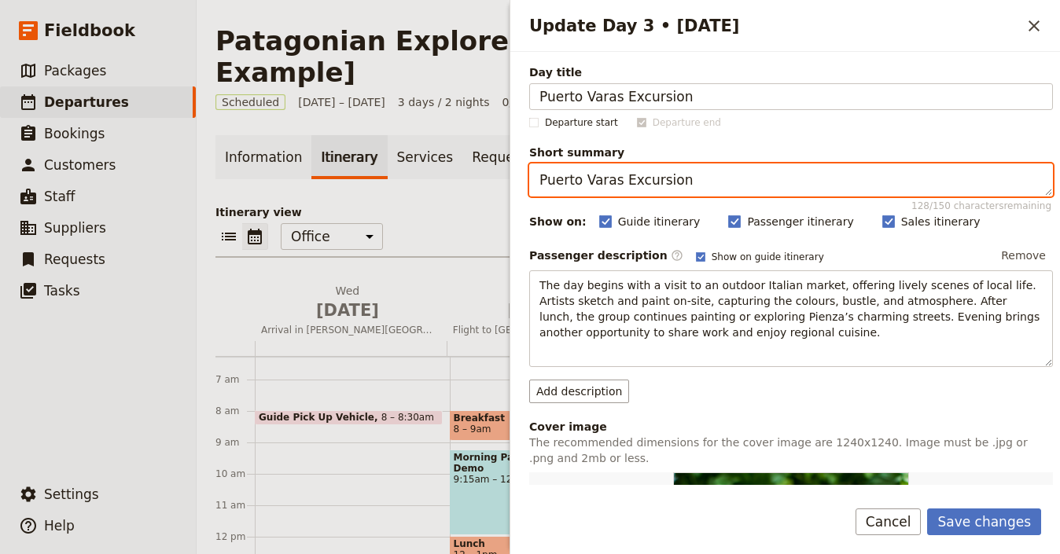
click at [724, 171] on textarea "Puerto Varas Excursion" at bounding box center [791, 180] width 524 height 33
click at [717, 176] on textarea "Puerto Varas Excursion" at bounding box center [791, 180] width 524 height 33
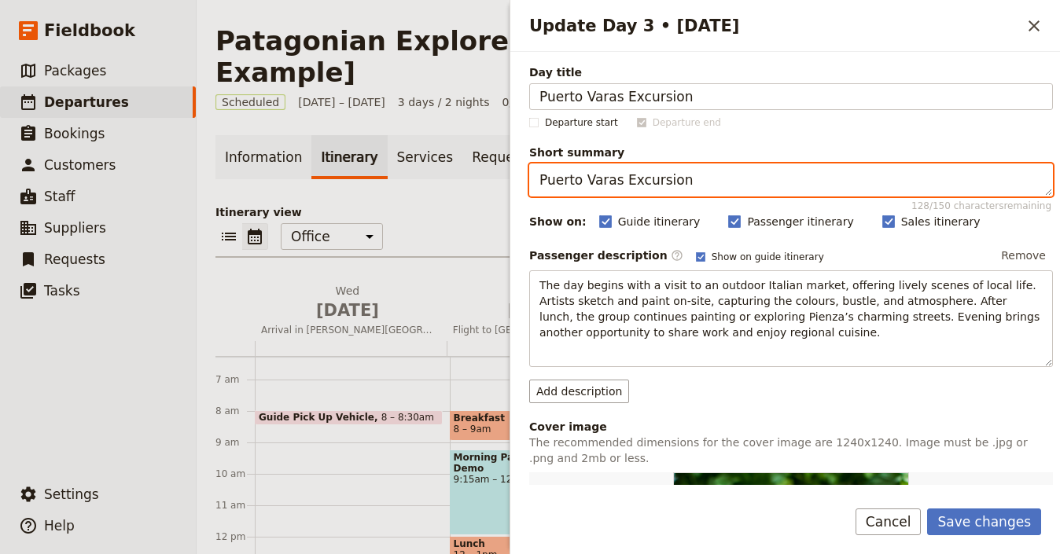
click at [717, 176] on textarea "Puerto Varas Excursion" at bounding box center [791, 180] width 524 height 33
paste textarea "Osorno Volcano & Lake [GEOGRAPHIC_DATA][PERSON_NAME]"
type textarea "Osorno Volcano & Lake [GEOGRAPHIC_DATA][PERSON_NAME]"
click at [805, 186] on textarea "Osorno Volcano & Lake [GEOGRAPHIC_DATA][PERSON_NAME]" at bounding box center [791, 180] width 524 height 33
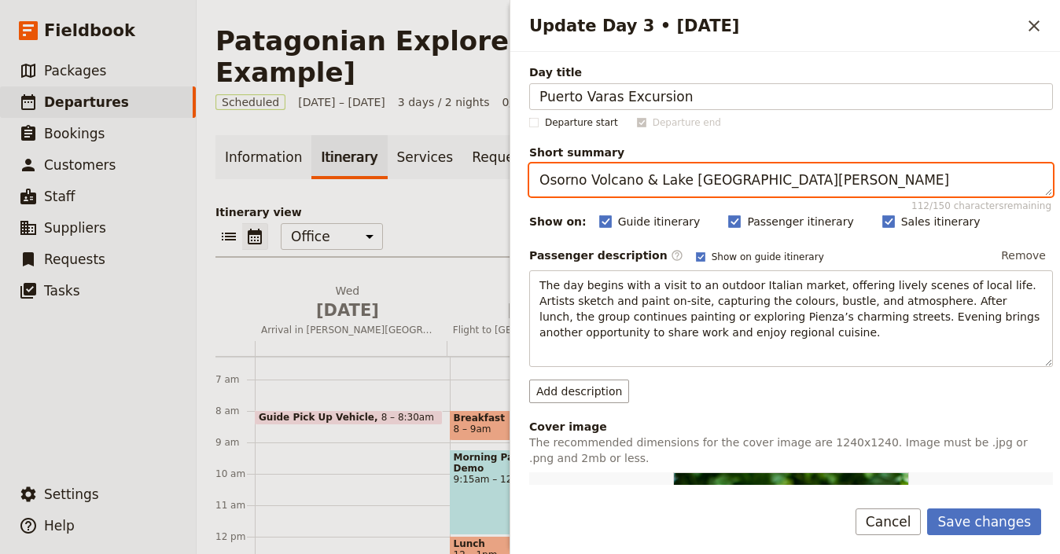
click at [804, 186] on textarea "Osorno Volcano & Lake [GEOGRAPHIC_DATA][PERSON_NAME]" at bounding box center [791, 180] width 524 height 33
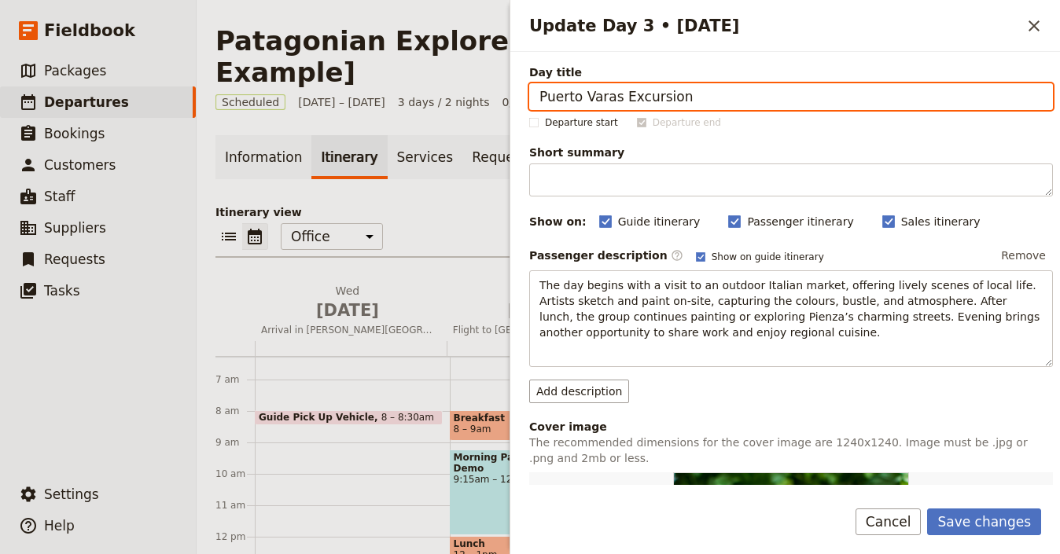
click at [749, 100] on input "Puerto Varas Excursion" at bounding box center [791, 96] width 524 height 27
paste input "Osorno Volcano & Lake [GEOGRAPHIC_DATA][PERSON_NAME]"
type input "Osorno Volcano & Lake [GEOGRAPHIC_DATA][PERSON_NAME]"
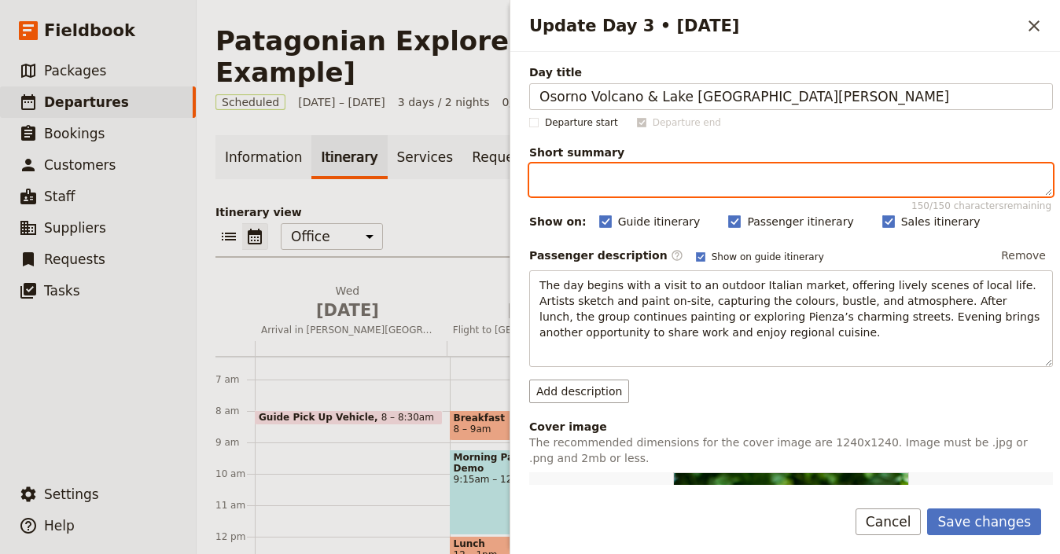
click at [969, 177] on textarea "Short summary 150 / 150 characters remaining" at bounding box center [791, 180] width 524 height 33
paste textarea "Discover volcanoes, waterfalls, and lakes in [GEOGRAPHIC_DATA]’s [GEOGRAPHIC_DA…"
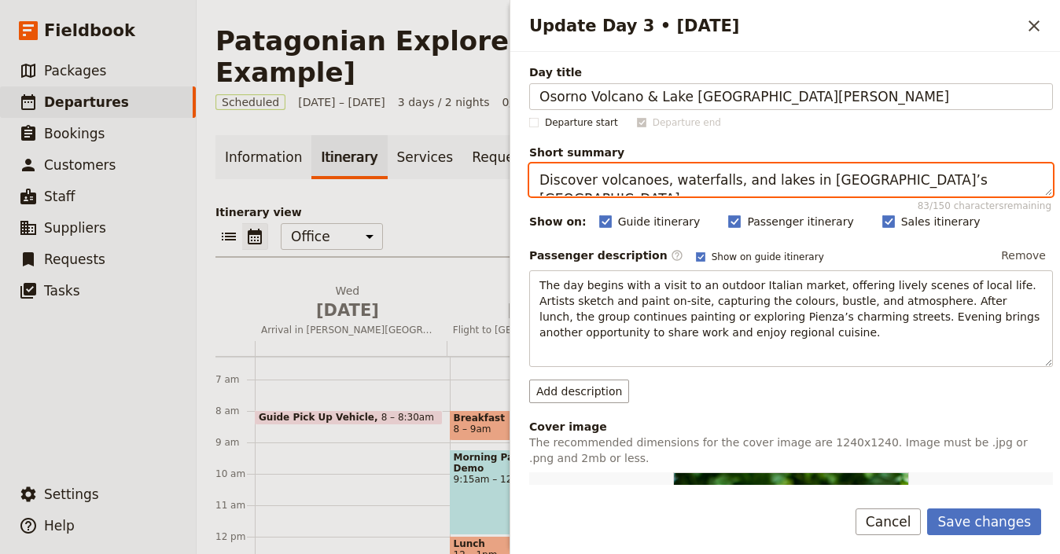
type textarea "Discover volcanoes, waterfalls, and lakes in [GEOGRAPHIC_DATA]’s [GEOGRAPHIC_DA…"
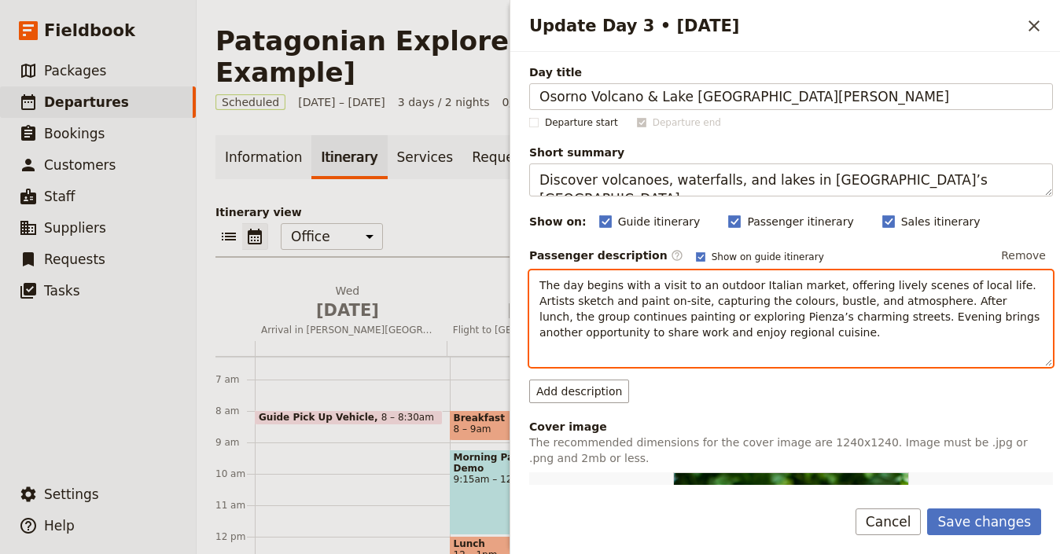
click at [722, 308] on p "The day begins with a visit to an outdoor Italian market, offering lively scene…" at bounding box center [791, 309] width 503 height 63
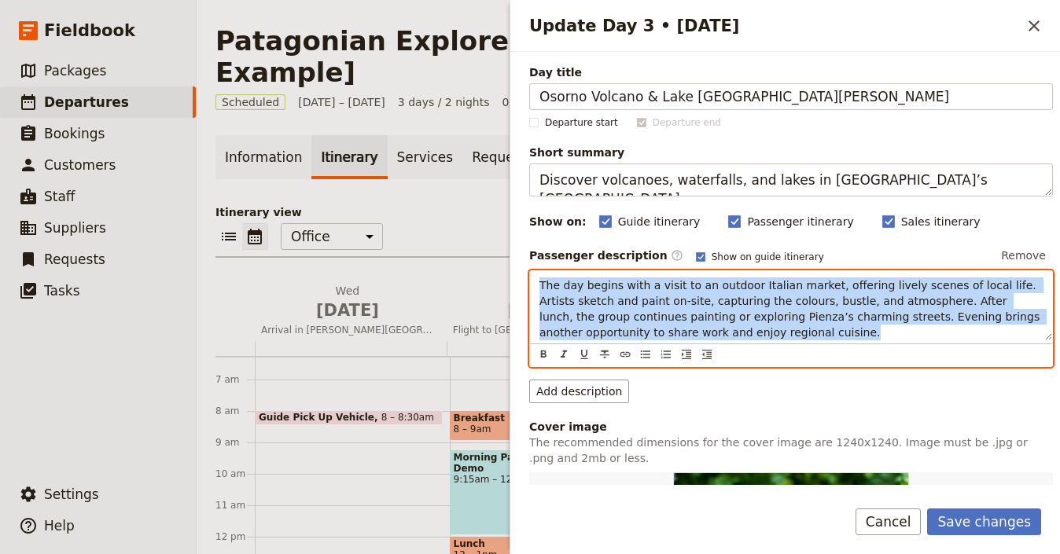
click at [722, 308] on p "The day begins with a visit to an outdoor Italian market, offering lively scene…" at bounding box center [791, 309] width 503 height 63
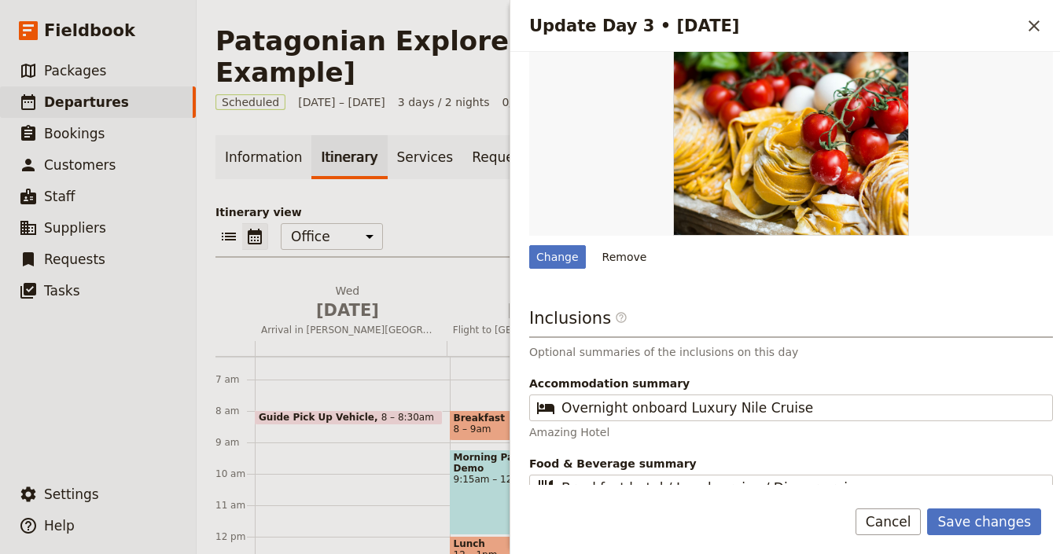
scroll to position [494, 0]
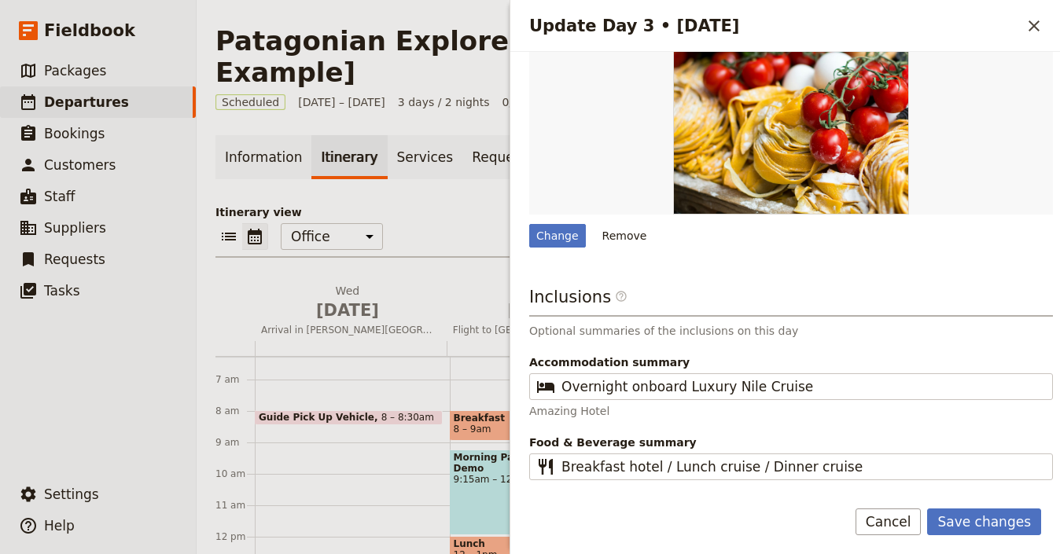
click at [627, 227] on button "Remove" at bounding box center [624, 236] width 59 height 24
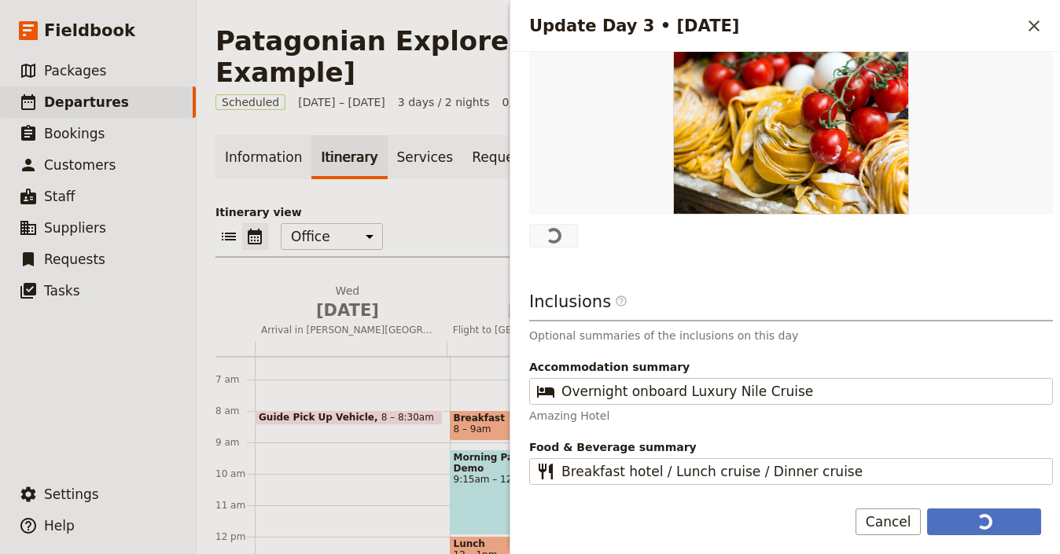
scroll to position [0, 0]
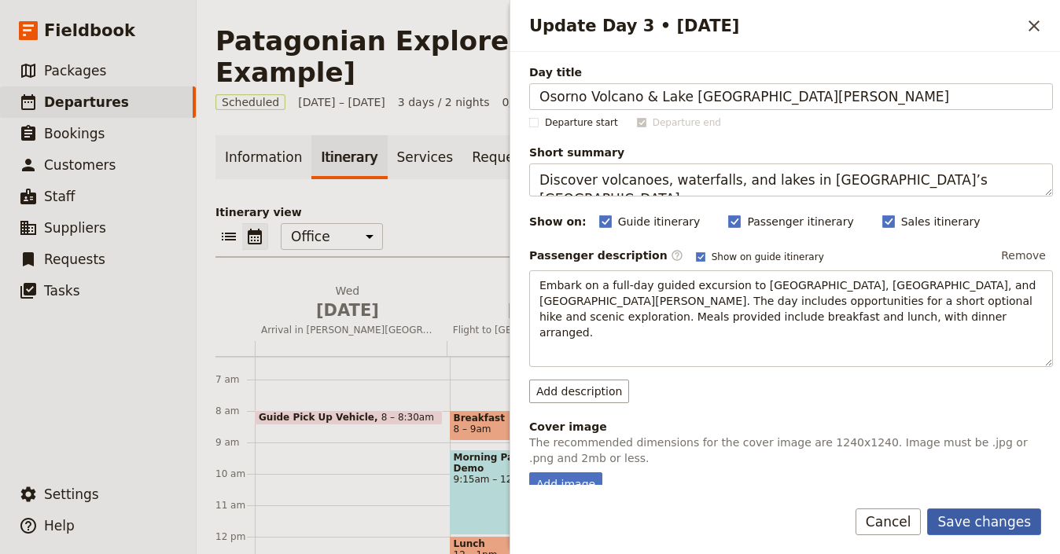
click at [1008, 522] on button "Save changes" at bounding box center [984, 522] width 114 height 27
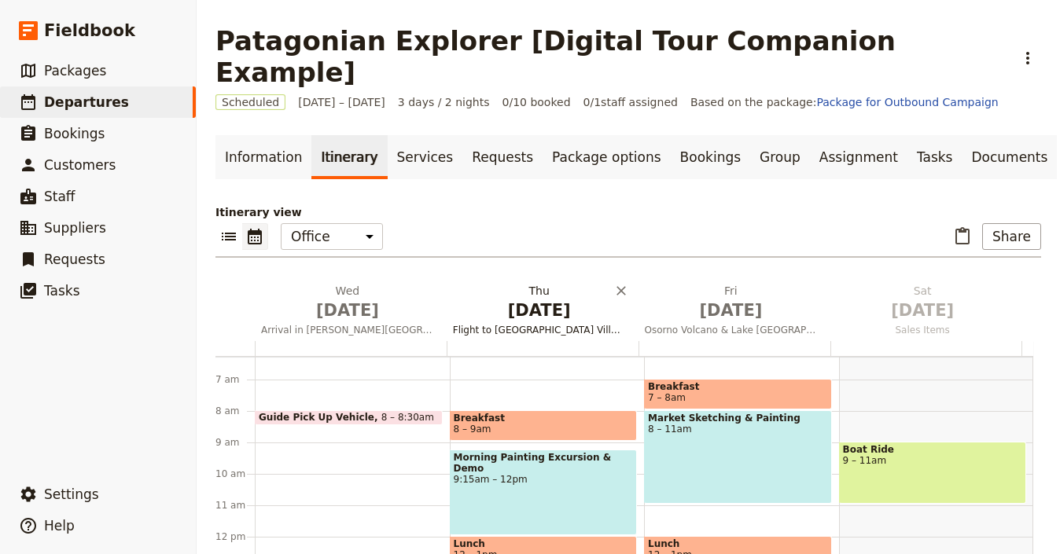
click at [507, 299] on span "[DATE]" at bounding box center [539, 311] width 173 height 24
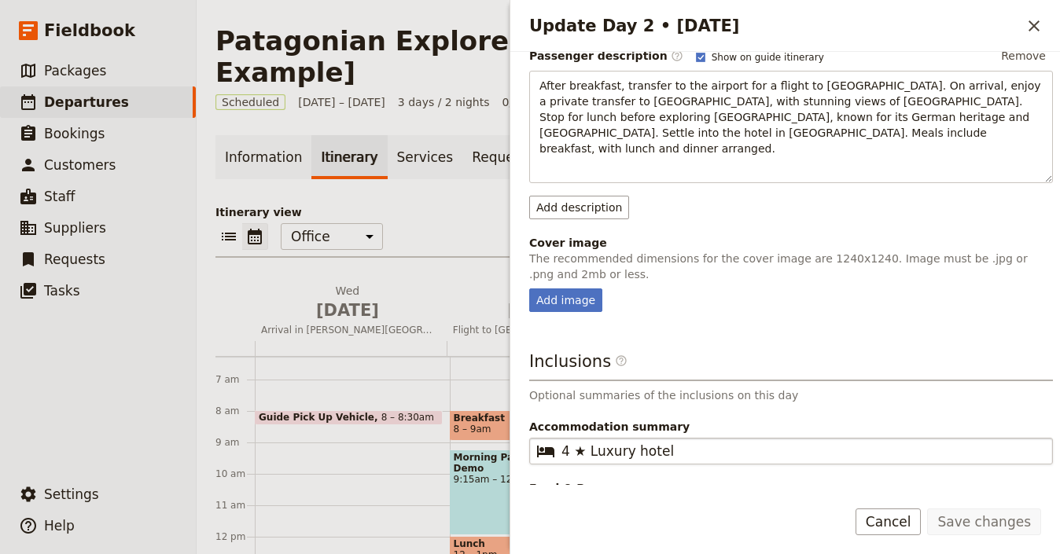
scroll to position [245, 0]
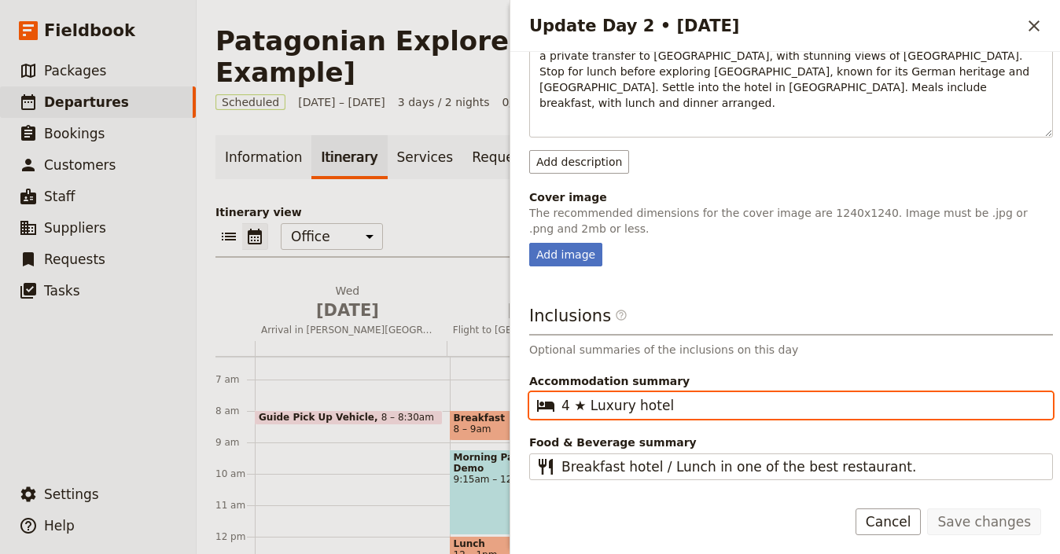
click at [713, 396] on input "4 ★ Luxury hotel" at bounding box center [802, 405] width 481 height 19
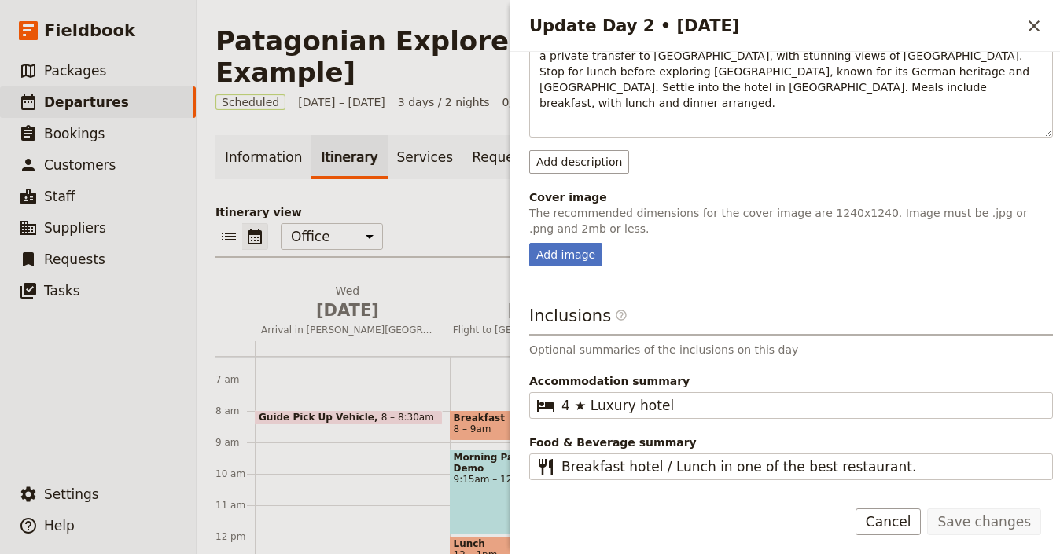
click at [1041, 41] on div "Update Day 2 • [DATE] ​" at bounding box center [785, 26] width 550 height 52
click at [1041, 29] on icon "Close drawer" at bounding box center [1034, 26] width 19 height 19
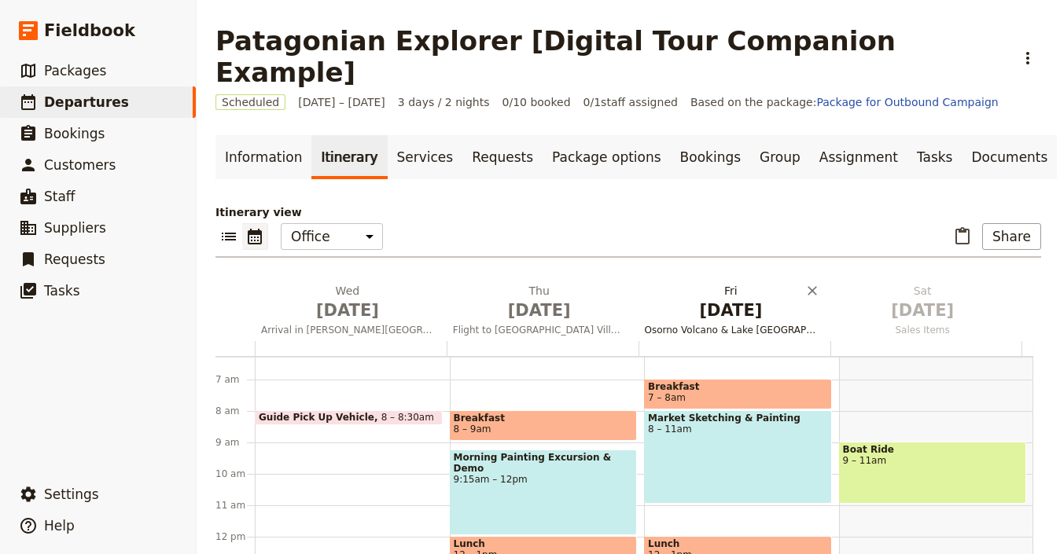
click at [729, 299] on span "[DATE]" at bounding box center [731, 311] width 173 height 24
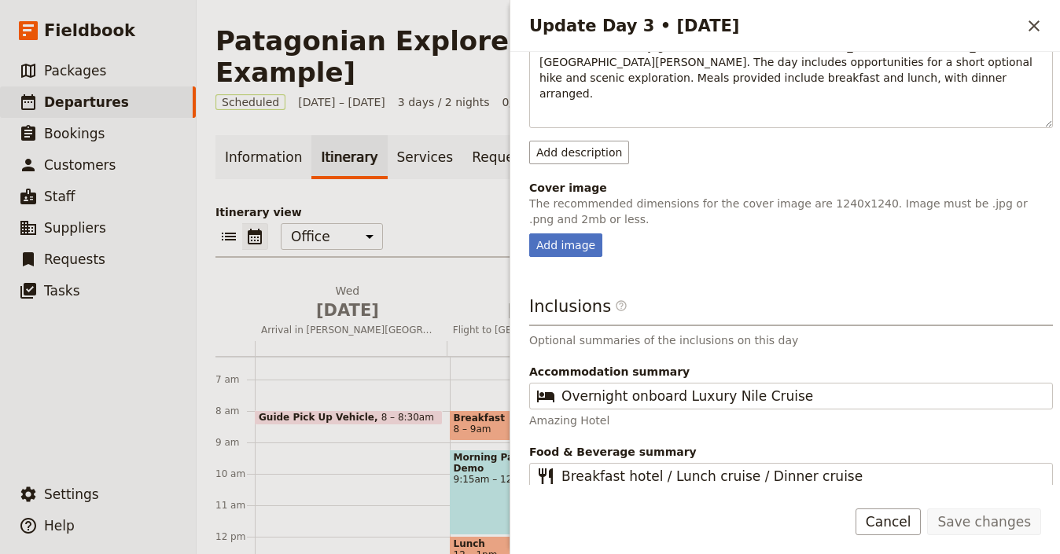
scroll to position [249, 0]
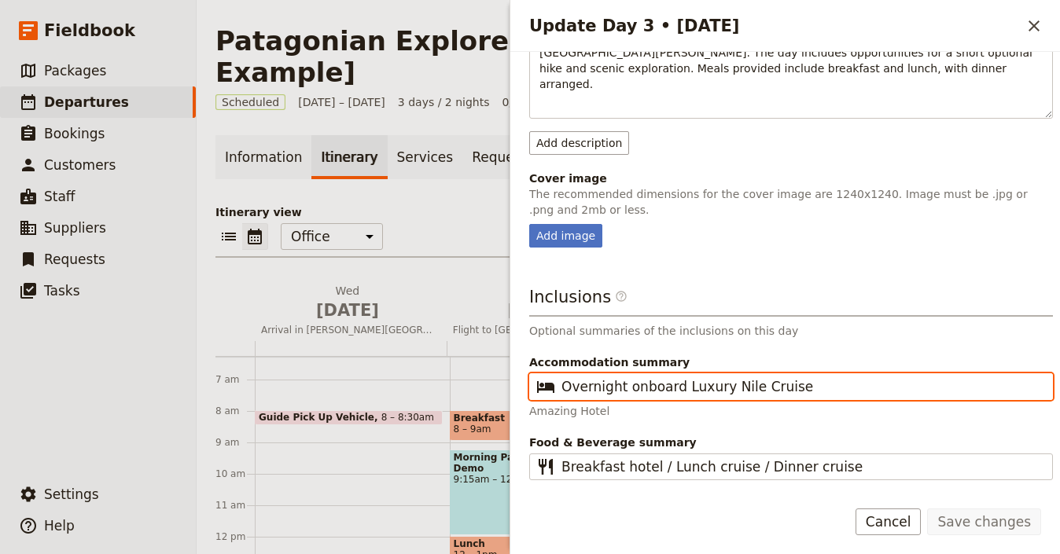
click at [740, 378] on input "Overnight onboard Luxury Nile Cruise" at bounding box center [802, 387] width 481 height 19
paste input "4 ★ Luxury hotel"
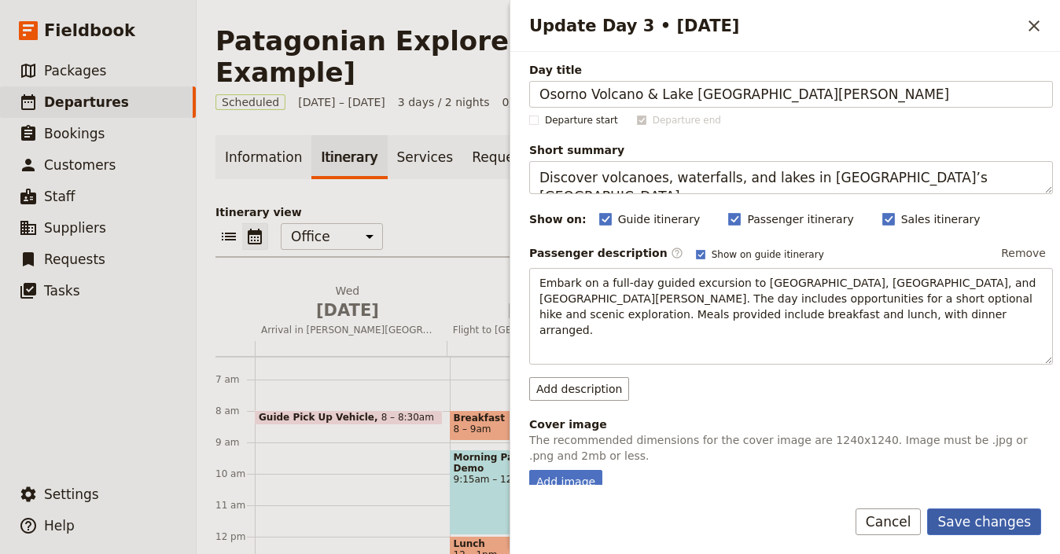
scroll to position [3, 0]
type input "4 ★ Luxury hotel"
click at [991, 521] on button "Save changes" at bounding box center [984, 522] width 114 height 27
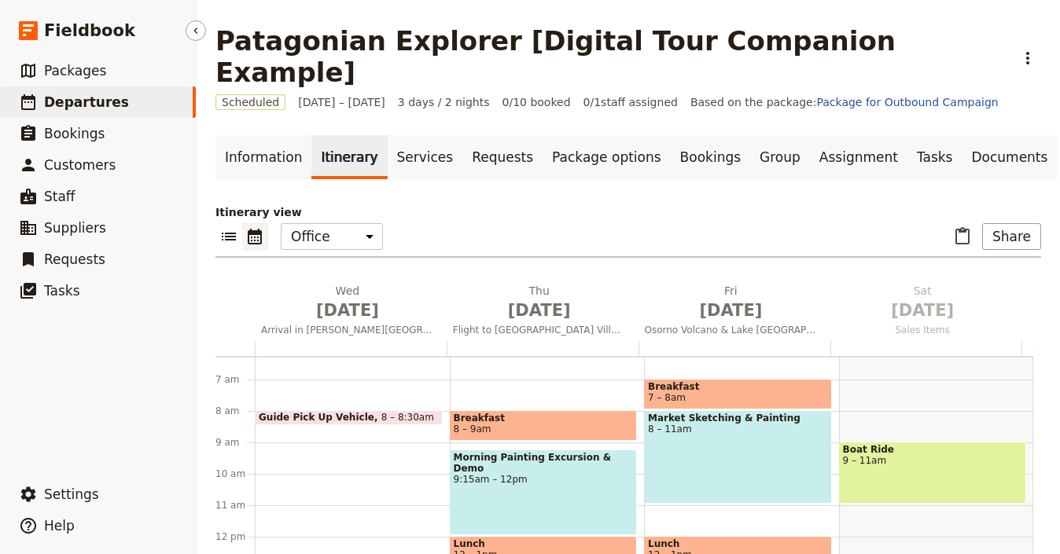
click at [138, 99] on link "​ Departures" at bounding box center [98, 102] width 196 height 31
select select "UPDATED_AT"
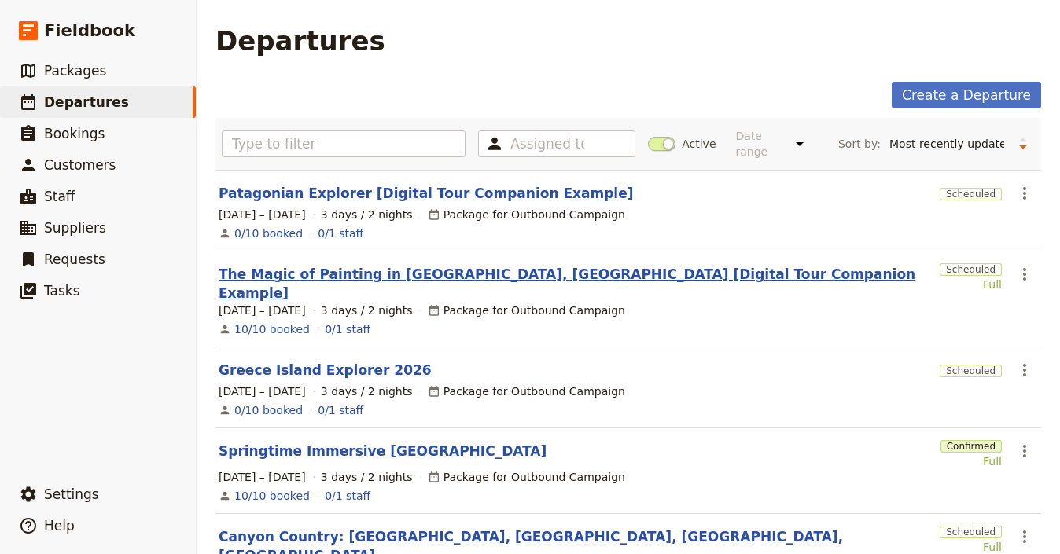
click at [392, 282] on link "The Magic of Painting in [GEOGRAPHIC_DATA], [GEOGRAPHIC_DATA] [Digital Tour Com…" at bounding box center [576, 284] width 715 height 38
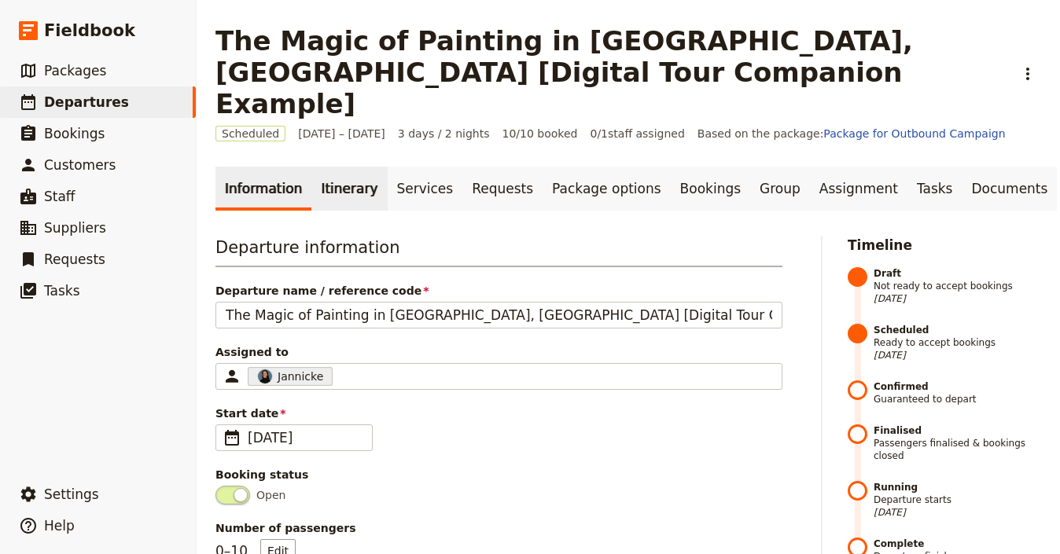
click at [318, 167] on link "Itinerary" at bounding box center [349, 189] width 76 height 44
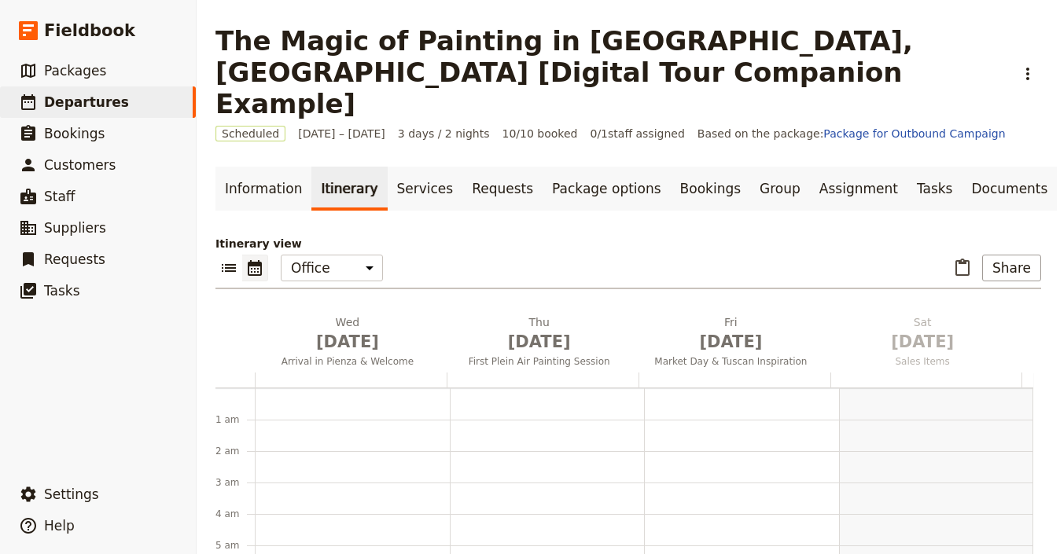
scroll to position [204, 0]
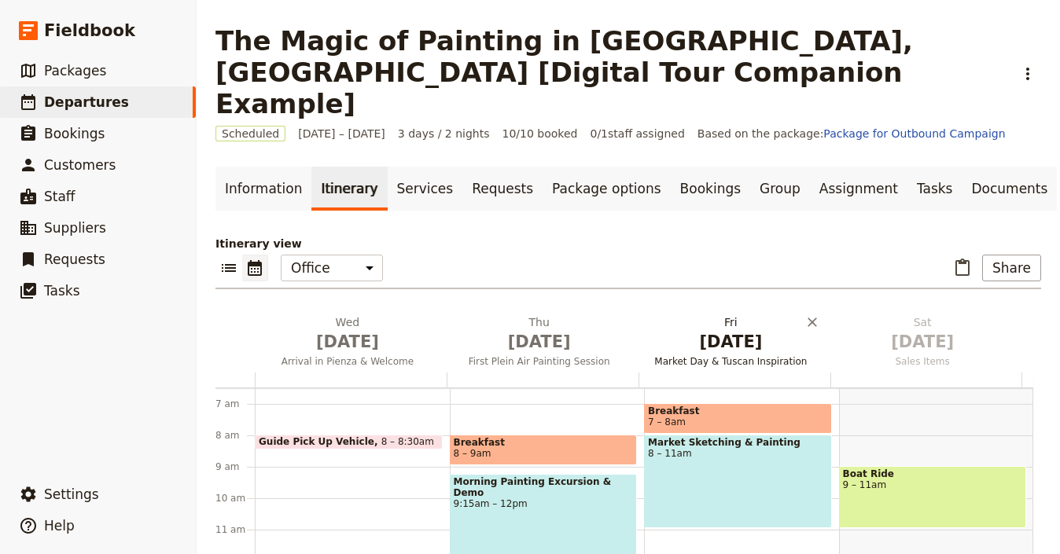
click at [672, 330] on span "[DATE]" at bounding box center [731, 342] width 173 height 24
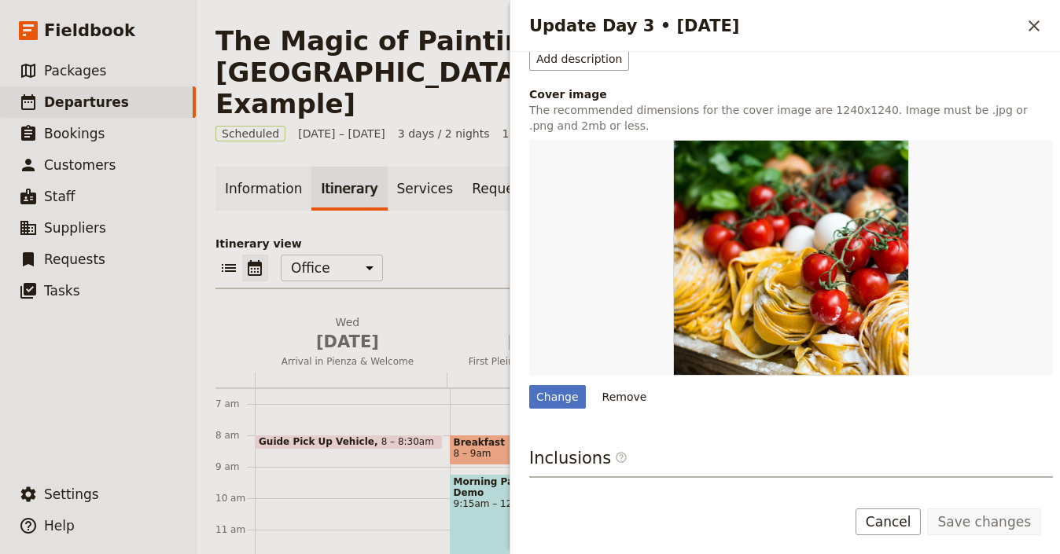
scroll to position [510, 0]
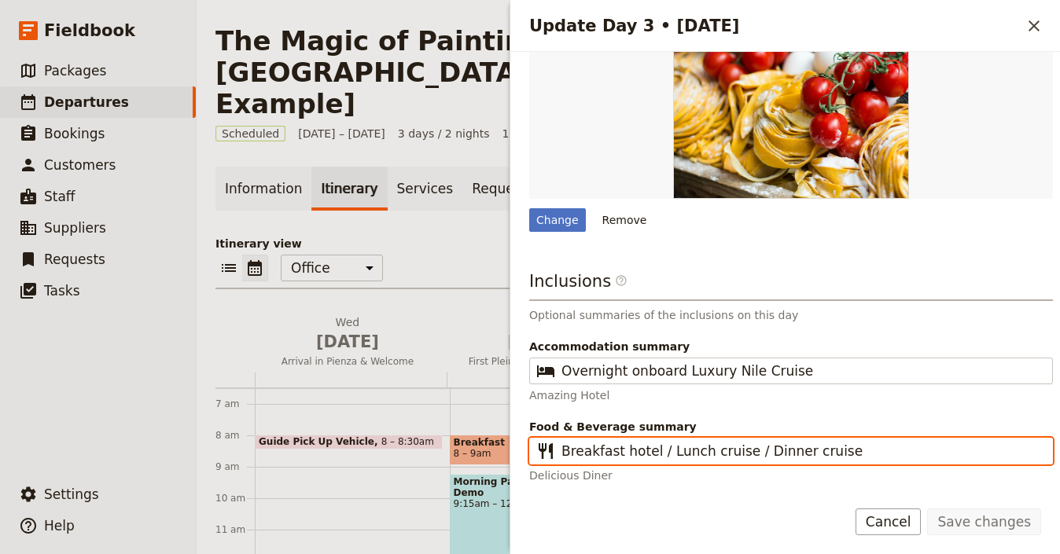
drag, startPoint x: 890, startPoint y: 462, endPoint x: 789, endPoint y: 456, distance: 100.9
click at [775, 459] on fieldset "​ Breakfast hotel / Lunch cruise / Dinner cruise" at bounding box center [791, 451] width 524 height 27
click at [775, 459] on input "Breakfast hotel / Lunch cruise / Dinner cruise" at bounding box center [802, 451] width 481 height 19
click at [875, 455] on input "Breakfast hotel / Lunch cruise / Dinner cruise" at bounding box center [802, 451] width 481 height 19
drag, startPoint x: 879, startPoint y: 453, endPoint x: 658, endPoint y: 455, distance: 221.8
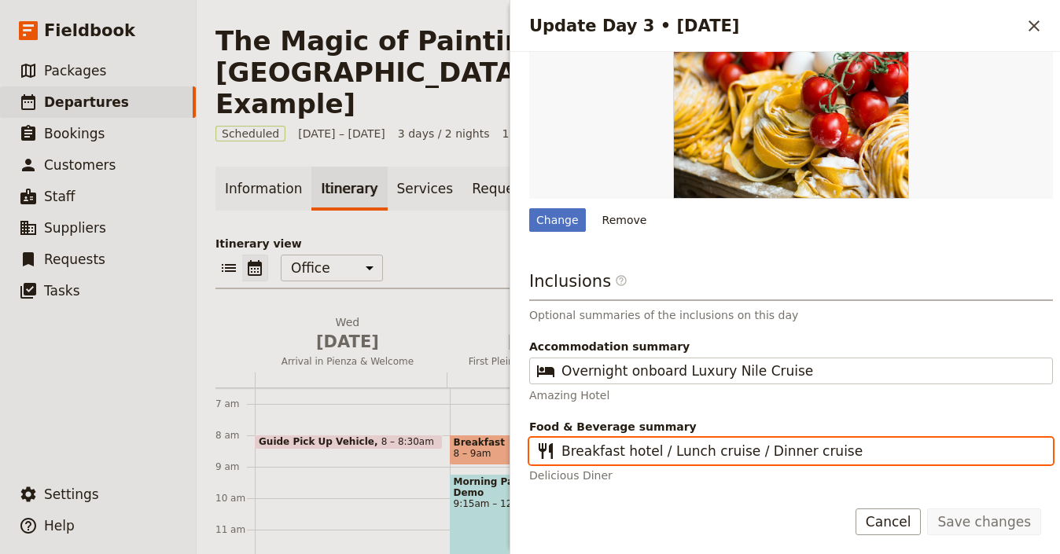
click at [658, 455] on input "Breakfast hotel / Lunch cruise / Dinner cruise" at bounding box center [802, 451] width 481 height 19
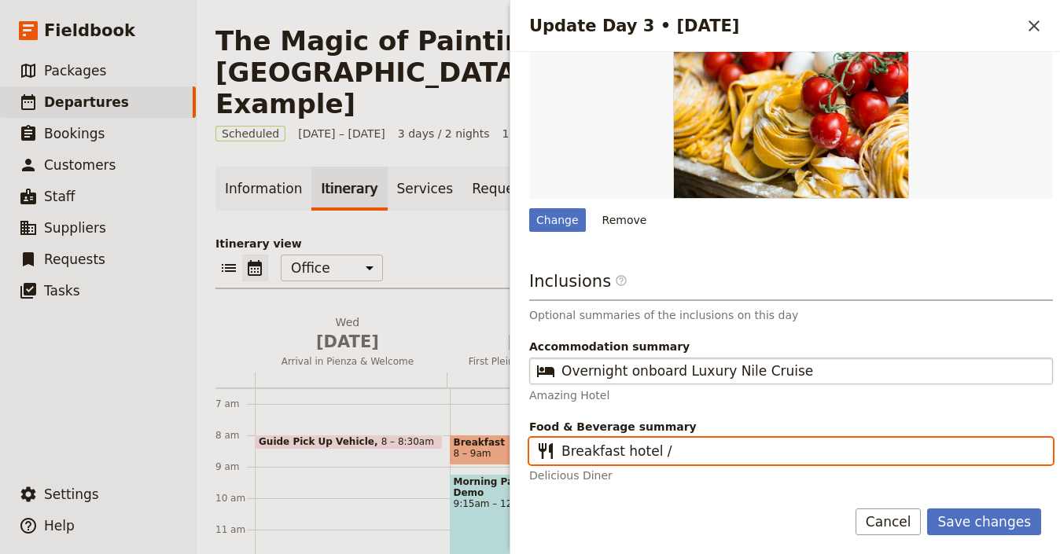
type input "Breakfast hotel /"
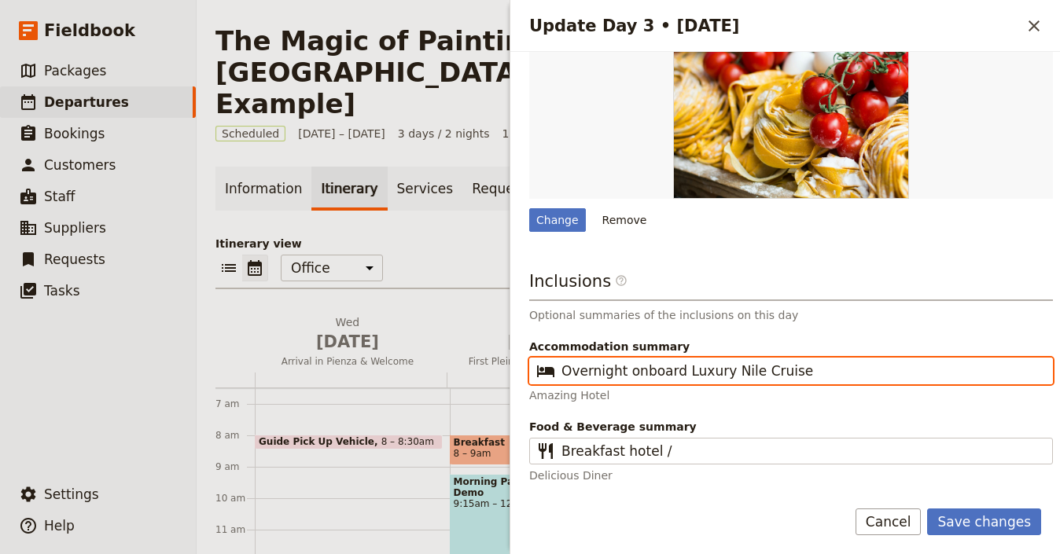
drag, startPoint x: 820, startPoint y: 370, endPoint x: 635, endPoint y: 374, distance: 185.7
click at [635, 374] on input "Overnight onboard Luxury Nile Cruise" at bounding box center [802, 371] width 481 height 19
click at [572, 363] on input "Overnight onboard Luxury Nile Cruise" at bounding box center [802, 371] width 481 height 19
click at [573, 363] on input "Overnight onboard Luxury Nile Cruise" at bounding box center [802, 371] width 481 height 19
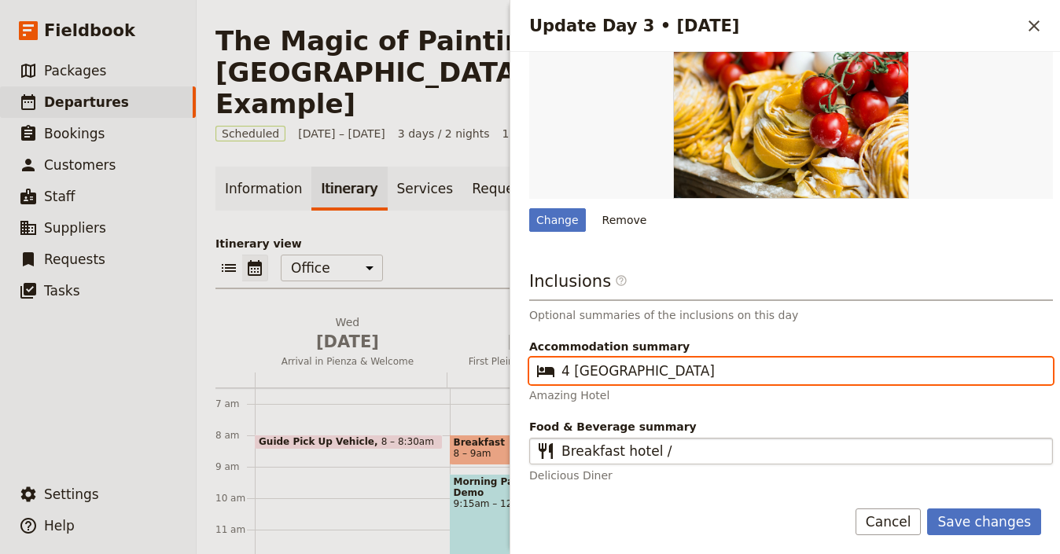
type input "4 [GEOGRAPHIC_DATA]"
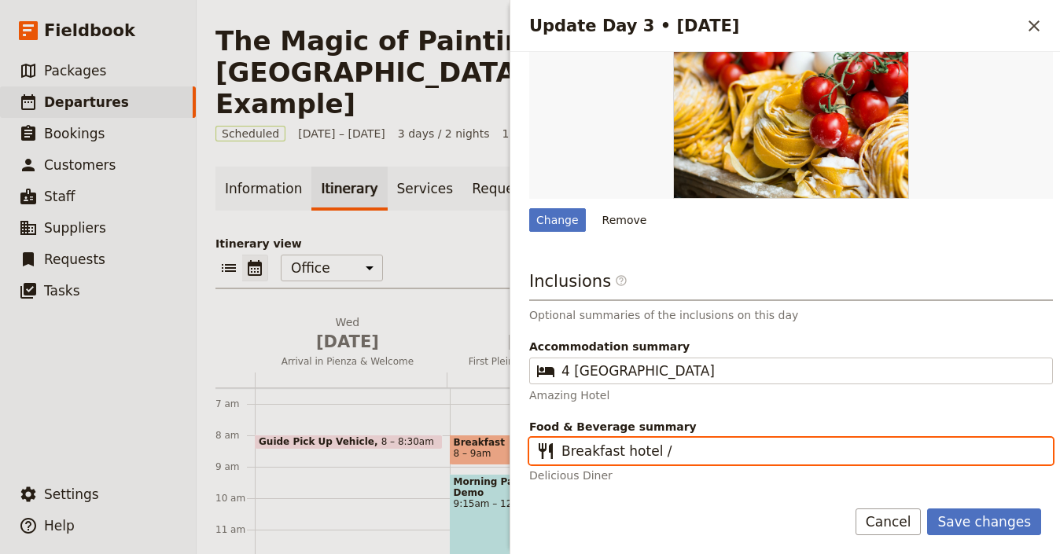
click at [728, 446] on input "Breakfast hotel /" at bounding box center [802, 451] width 481 height 19
type input "Breakfast hotel"
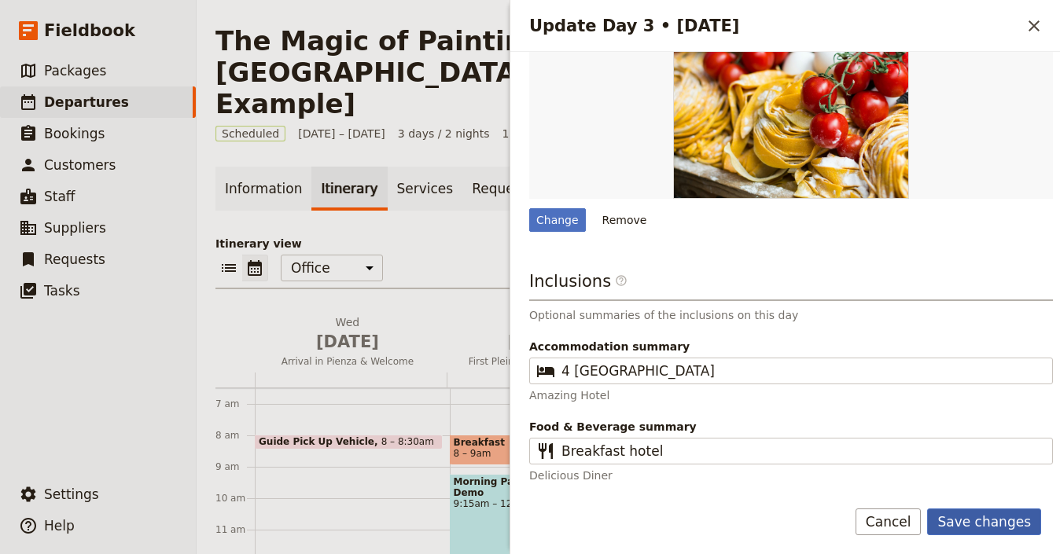
click at [993, 521] on button "Save changes" at bounding box center [984, 522] width 114 height 27
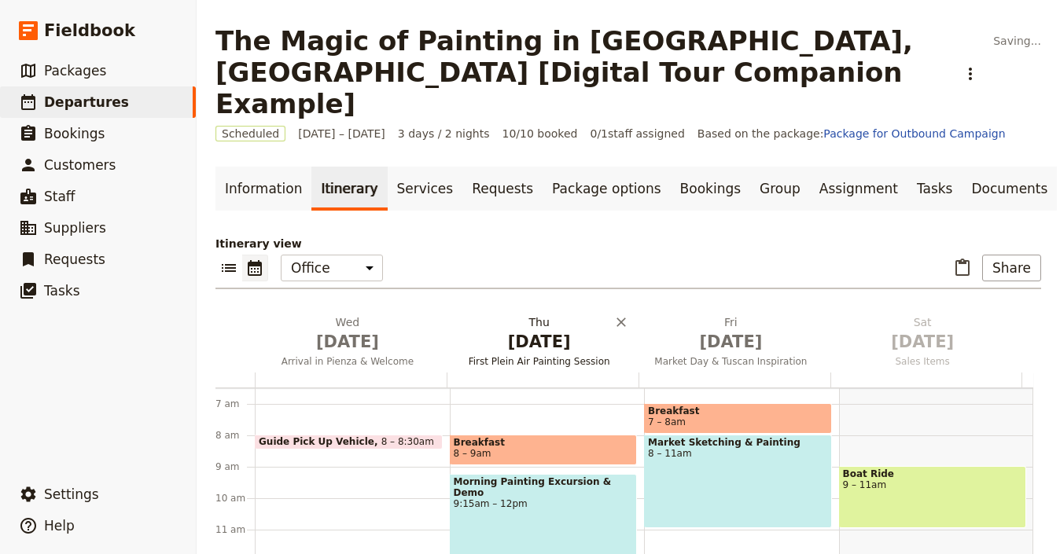
click at [527, 330] on span "[DATE]" at bounding box center [539, 342] width 173 height 24
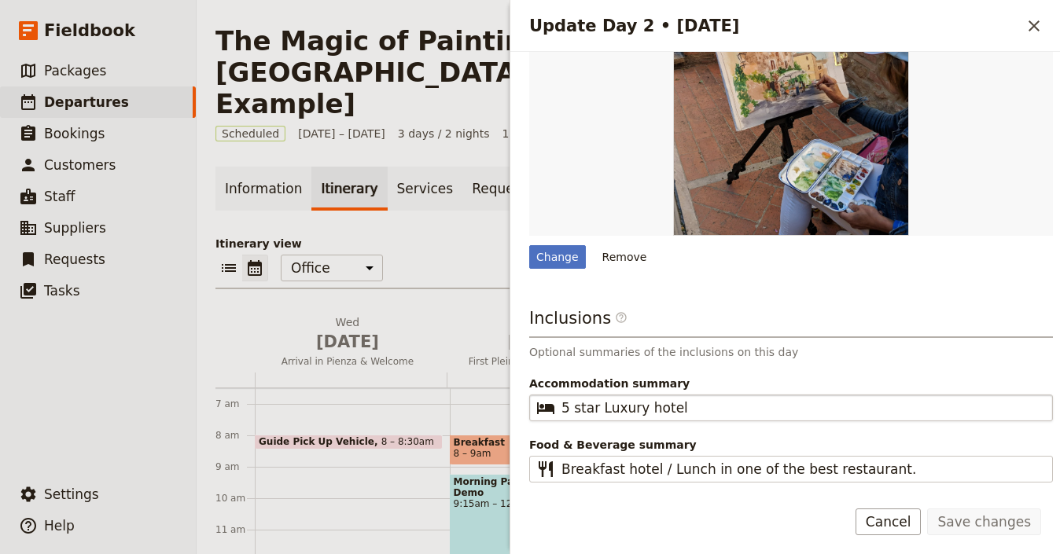
scroll to position [488, 0]
click at [659, 405] on fieldset "​ 5 star Luxury hotel" at bounding box center [791, 409] width 524 height 27
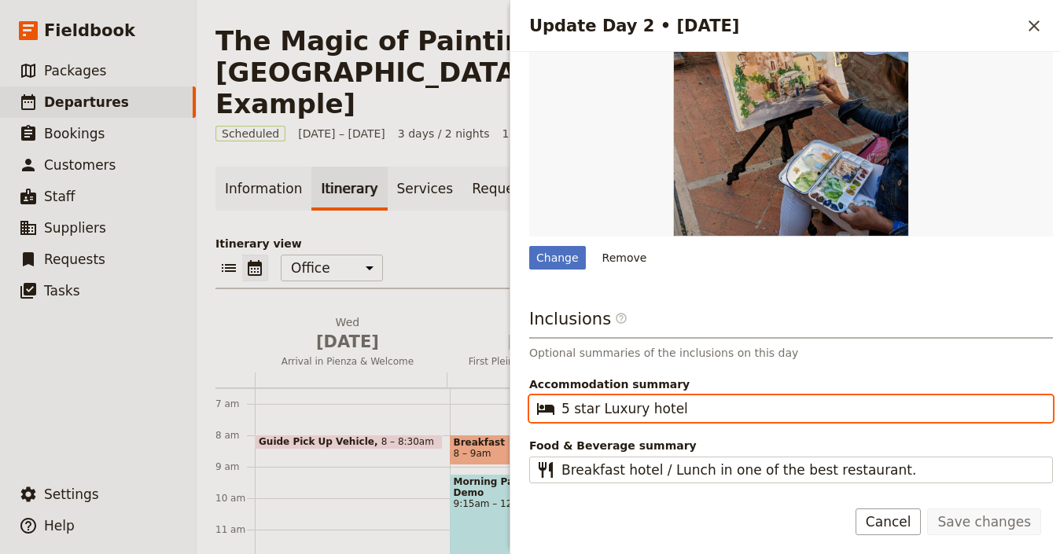
click at [659, 405] on input "5 star Luxury hotel" at bounding box center [802, 409] width 481 height 19
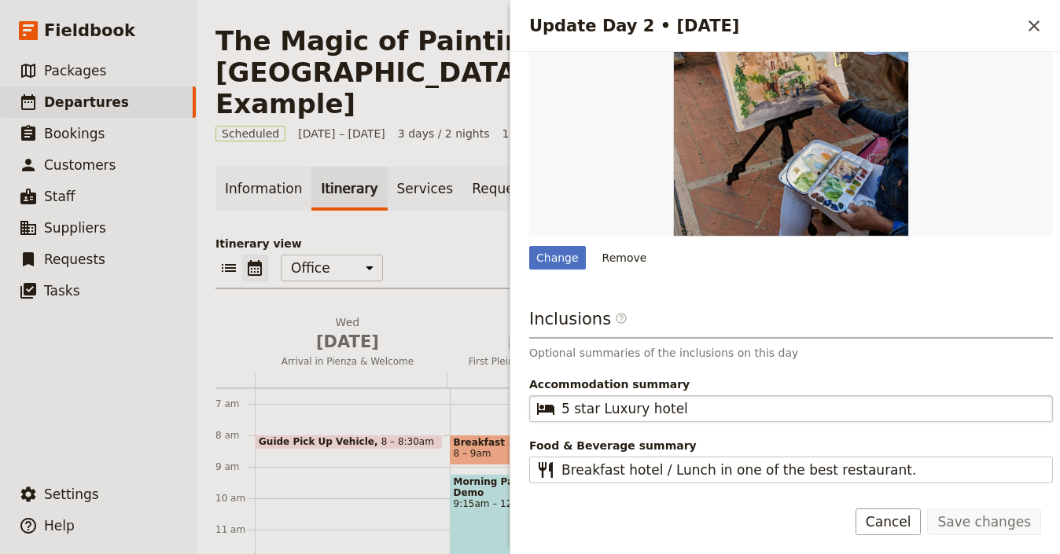
click at [659, 405] on fieldset "​ 5 star Luxury hotel" at bounding box center [791, 409] width 524 height 27
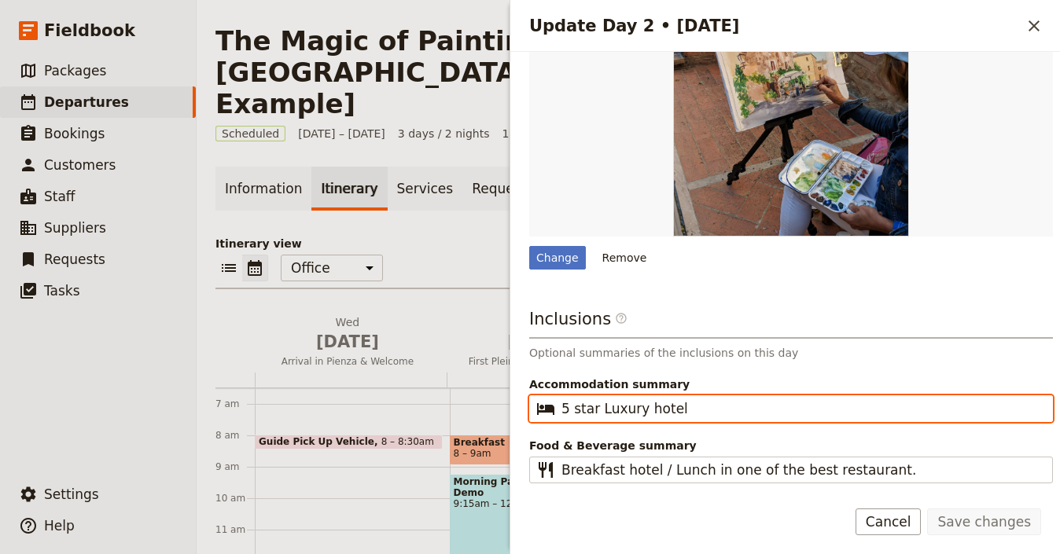
click at [659, 405] on input "5 star Luxury hotel" at bounding box center [802, 409] width 481 height 19
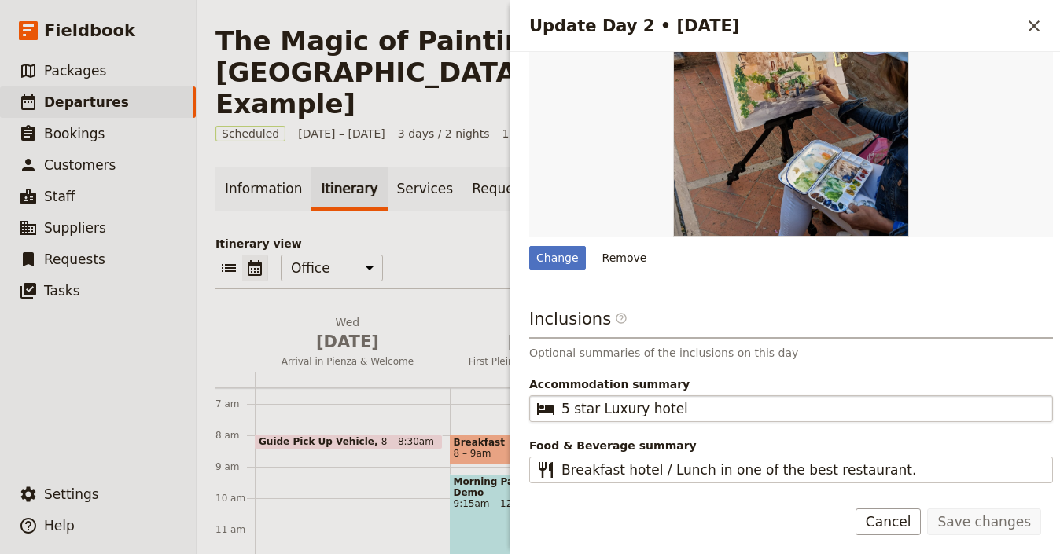
click at [659, 405] on fieldset "​ 5 star Luxury hotel" at bounding box center [791, 409] width 524 height 27
click at [659, 405] on input "5 star Luxury hotel" at bounding box center [802, 409] width 481 height 19
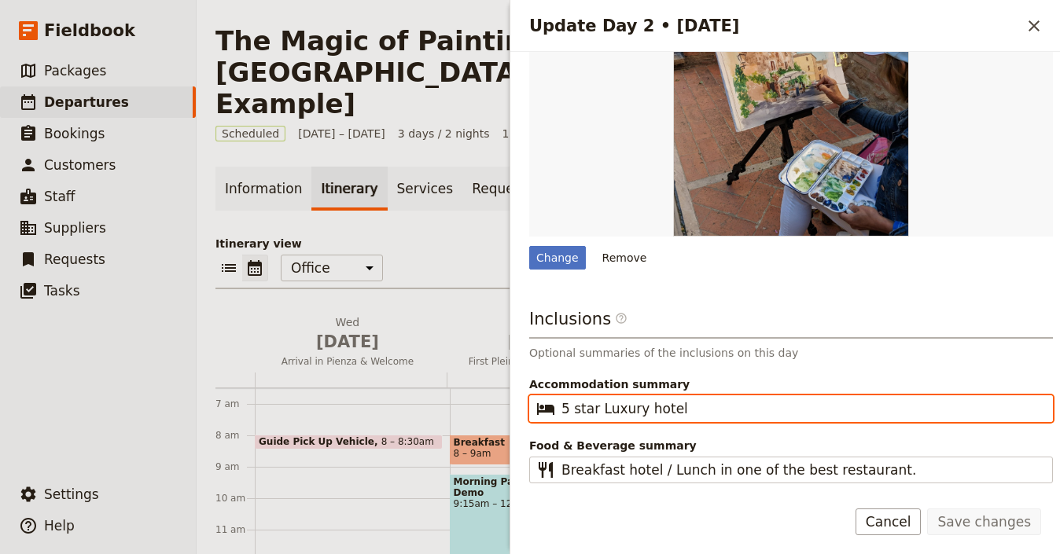
click at [663, 400] on input "5 star Luxury hotel" at bounding box center [802, 409] width 481 height 19
click at [664, 400] on input "5 star Luxury hotel" at bounding box center [802, 409] width 481 height 19
paste input "4 Star H"
type input "4 [GEOGRAPHIC_DATA]"
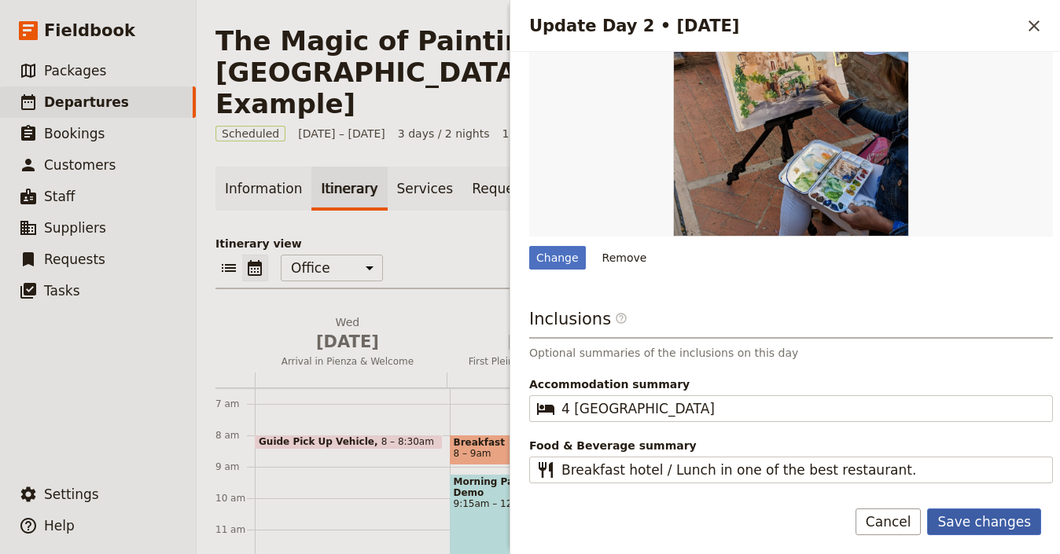
click at [985, 521] on button "Save changes" at bounding box center [984, 522] width 114 height 27
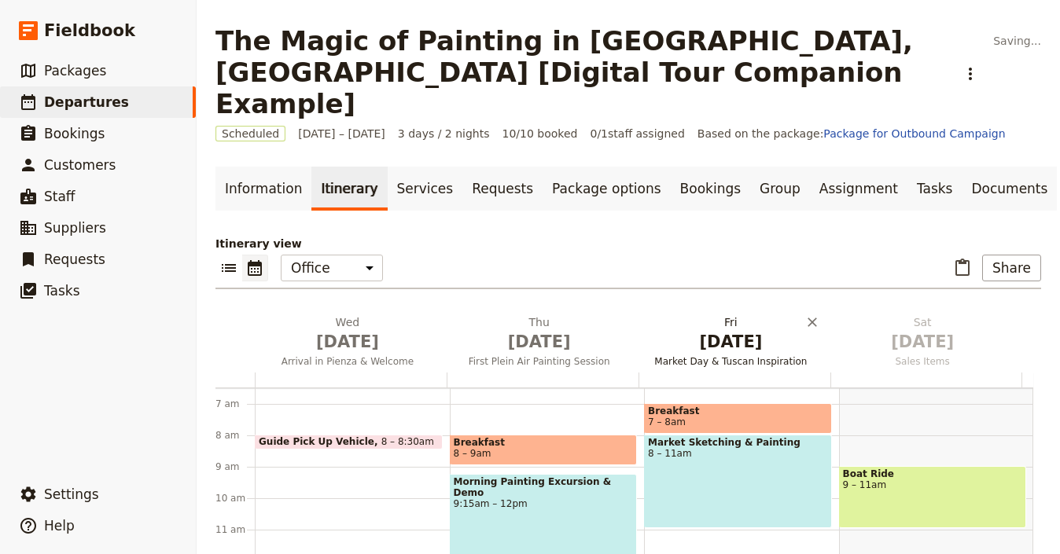
click at [764, 322] on button "[DATE] Market Day & Tuscan Inspiration" at bounding box center [735, 344] width 192 height 58
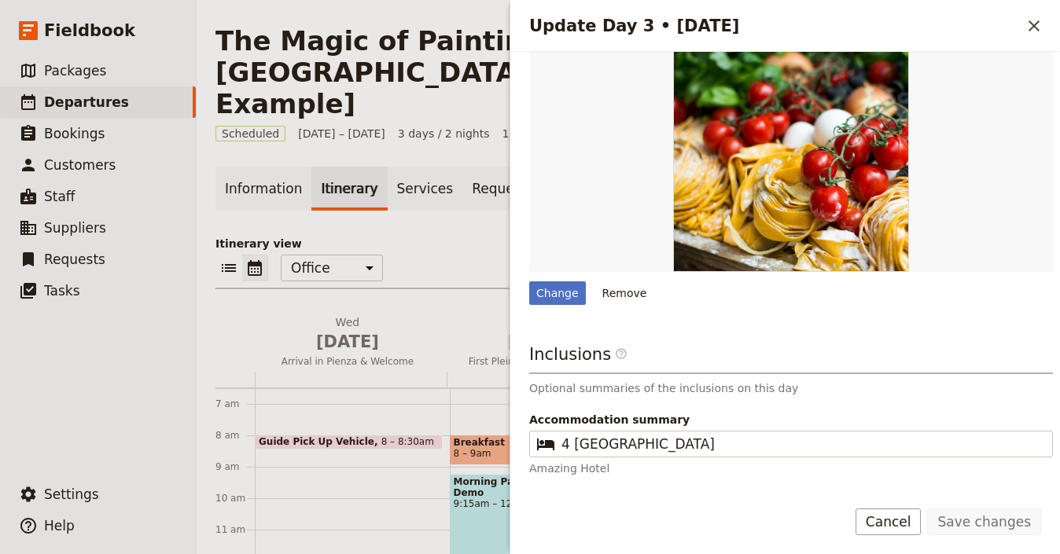
scroll to position [510, 0]
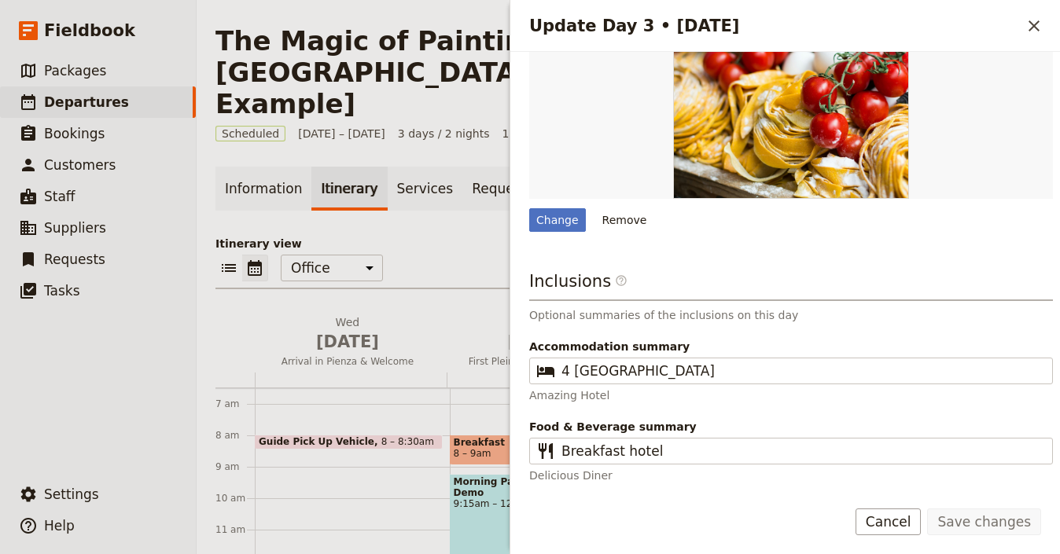
click at [681, 348] on span "Accommodation summary" at bounding box center [791, 347] width 524 height 16
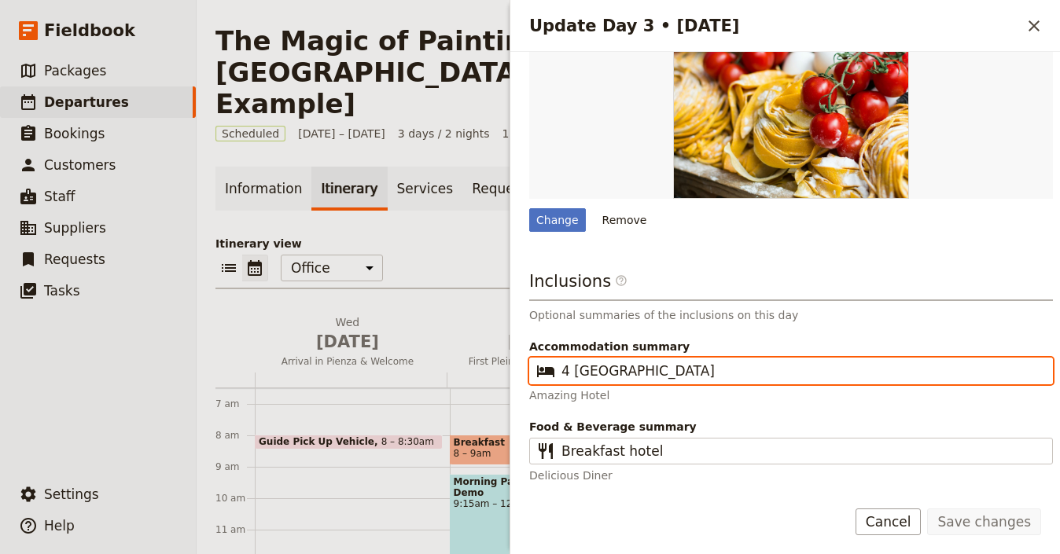
click at [681, 362] on input "4 [GEOGRAPHIC_DATA]" at bounding box center [802, 371] width 481 height 19
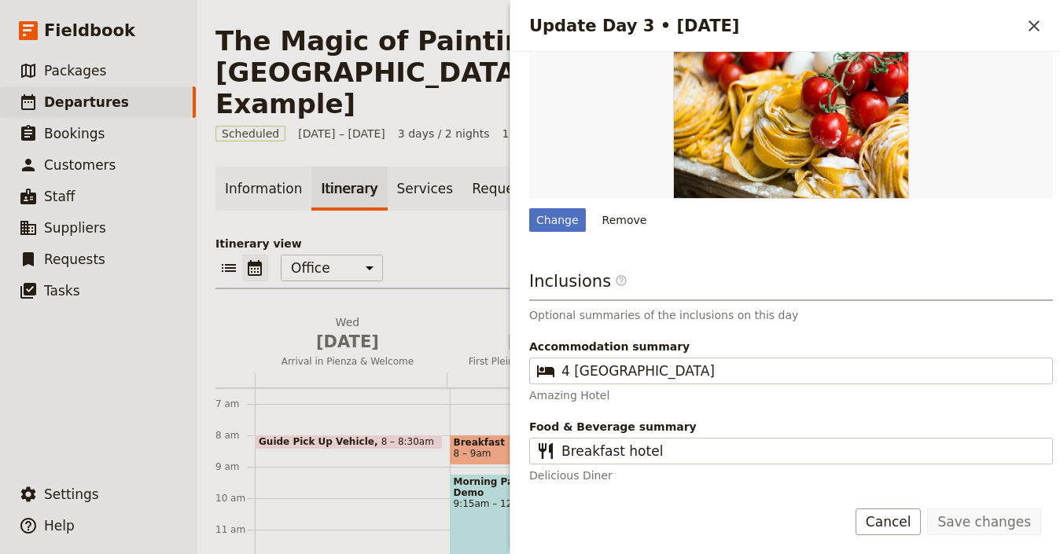
click at [681, 348] on span "Accommodation summary" at bounding box center [791, 347] width 524 height 16
click at [681, 362] on input "4 [GEOGRAPHIC_DATA]" at bounding box center [802, 371] width 481 height 19
click at [1034, 18] on icon "Close drawer" at bounding box center [1034, 26] width 19 height 19
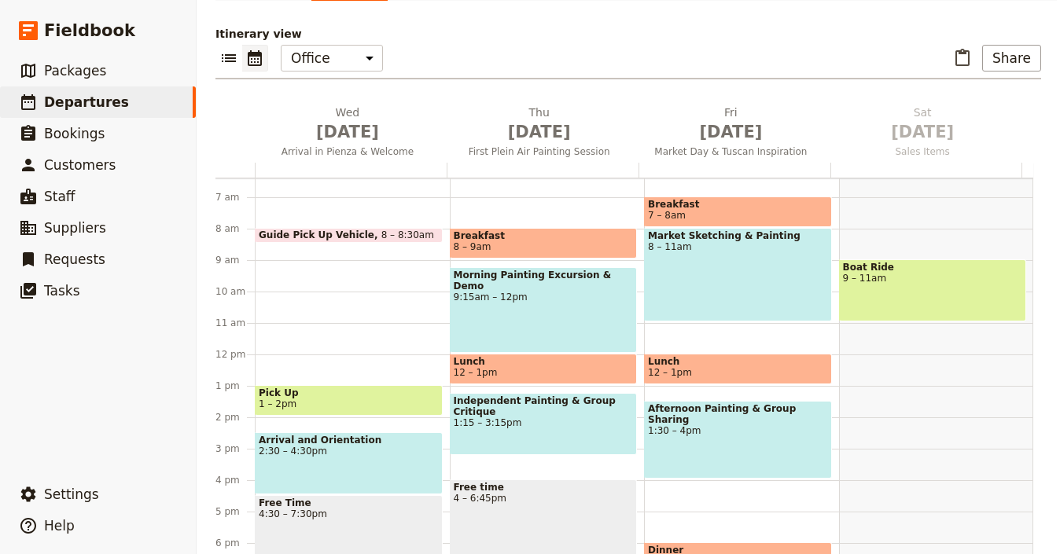
scroll to position [201, 0]
click at [363, 120] on span "[DATE]" at bounding box center [347, 132] width 173 height 24
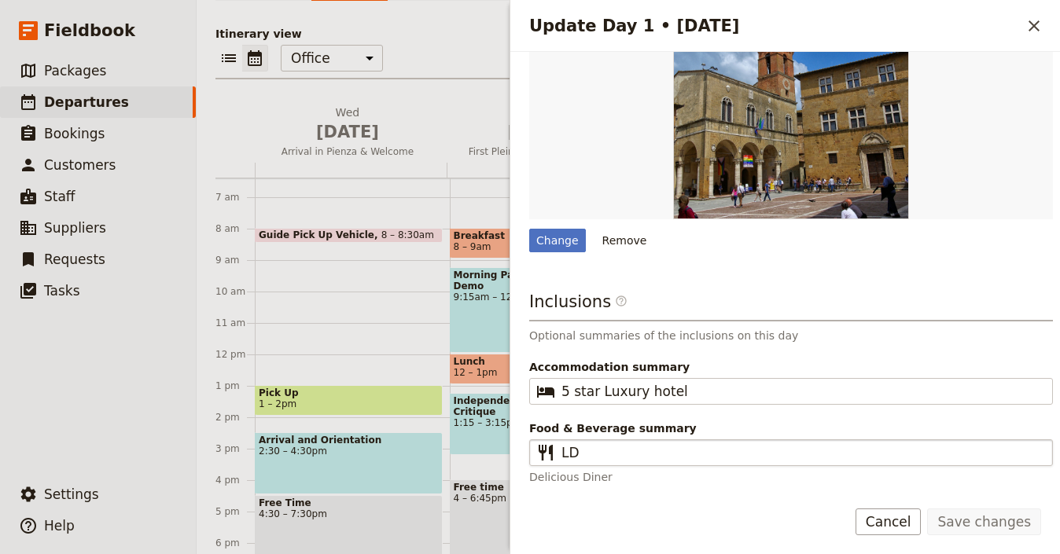
scroll to position [627, 0]
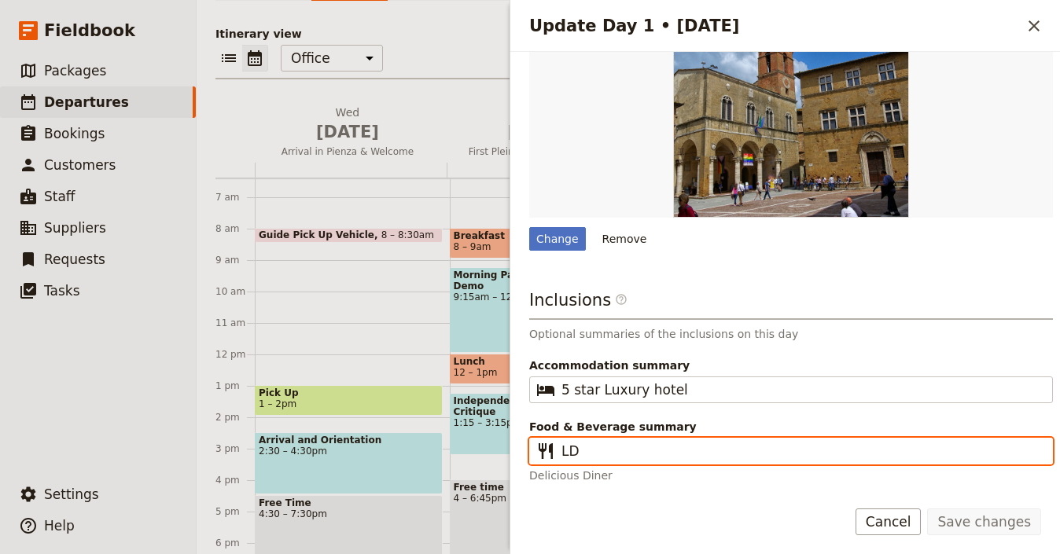
drag, startPoint x: 566, startPoint y: 450, endPoint x: 541, endPoint y: 448, distance: 25.2
click at [541, 450] on fieldset "​ LD" at bounding box center [791, 451] width 524 height 27
type input "Dinner"
click at [927, 509] on button "Save changes" at bounding box center [984, 522] width 114 height 27
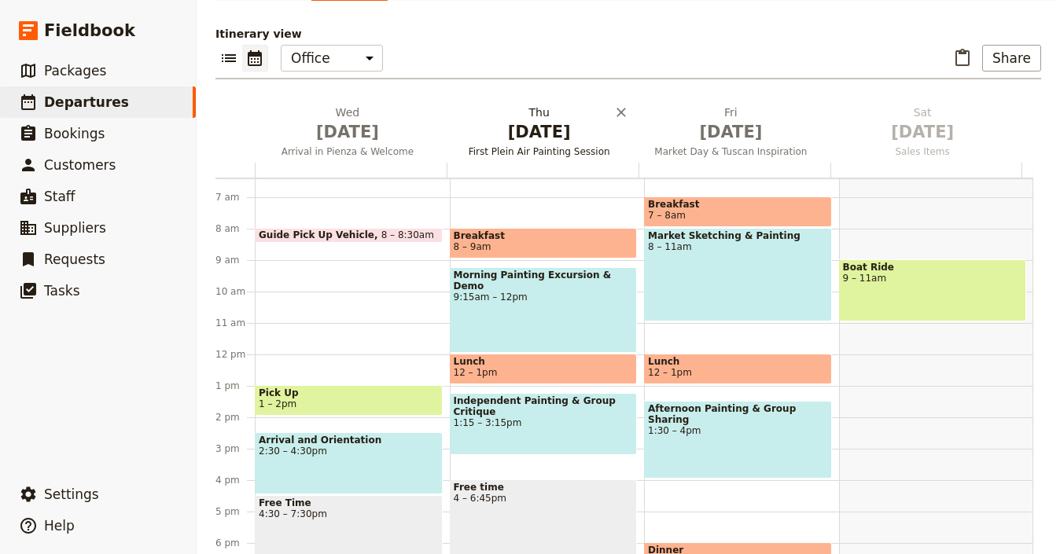
click at [550, 120] on span "[DATE]" at bounding box center [539, 132] width 173 height 24
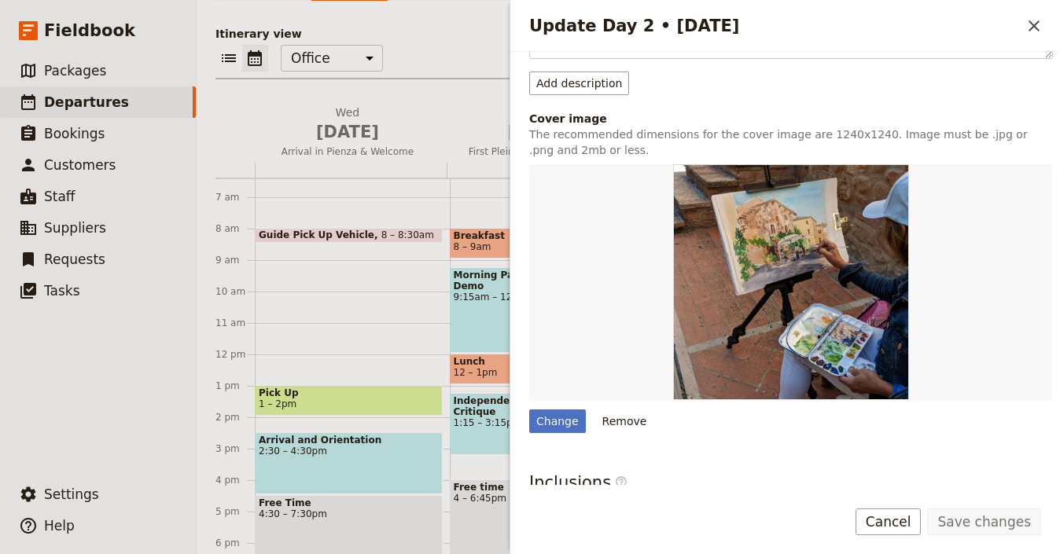
scroll to position [491, 0]
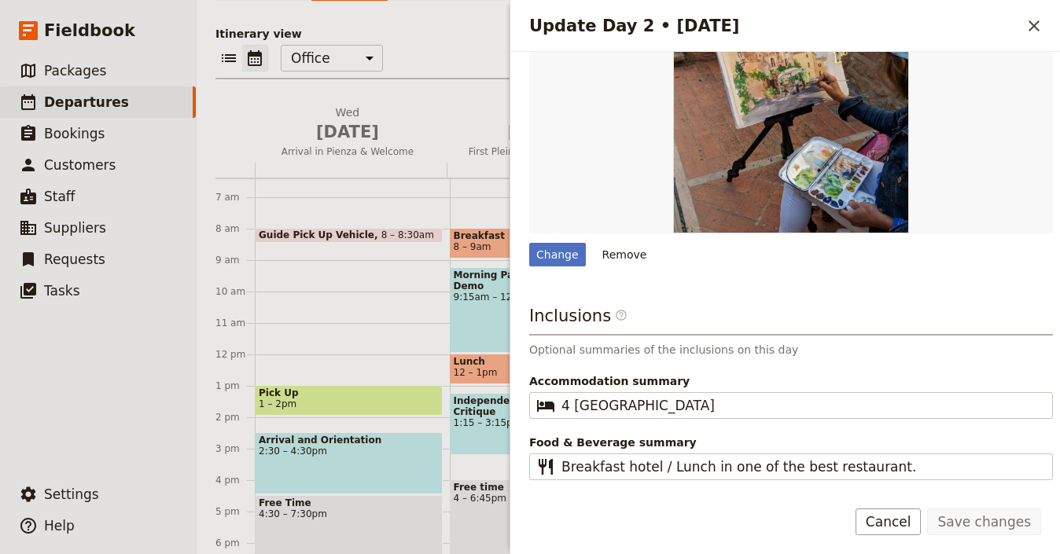
click at [1048, 17] on div "Update Day 2 • [DATE] ​" at bounding box center [785, 26] width 550 height 52
click at [1042, 24] on icon "Close drawer" at bounding box center [1034, 26] width 19 height 19
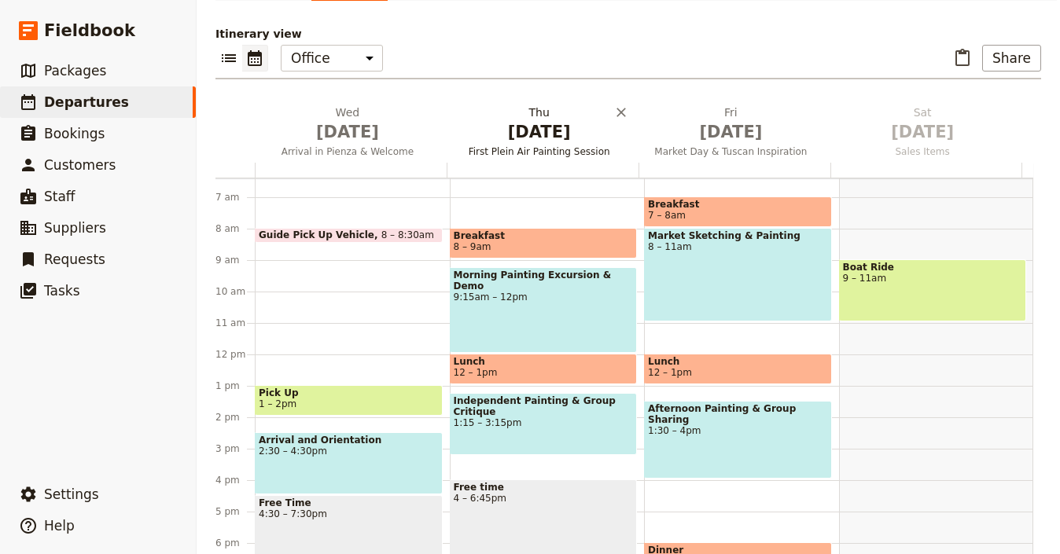
click at [551, 120] on span "[DATE]" at bounding box center [539, 132] width 173 height 24
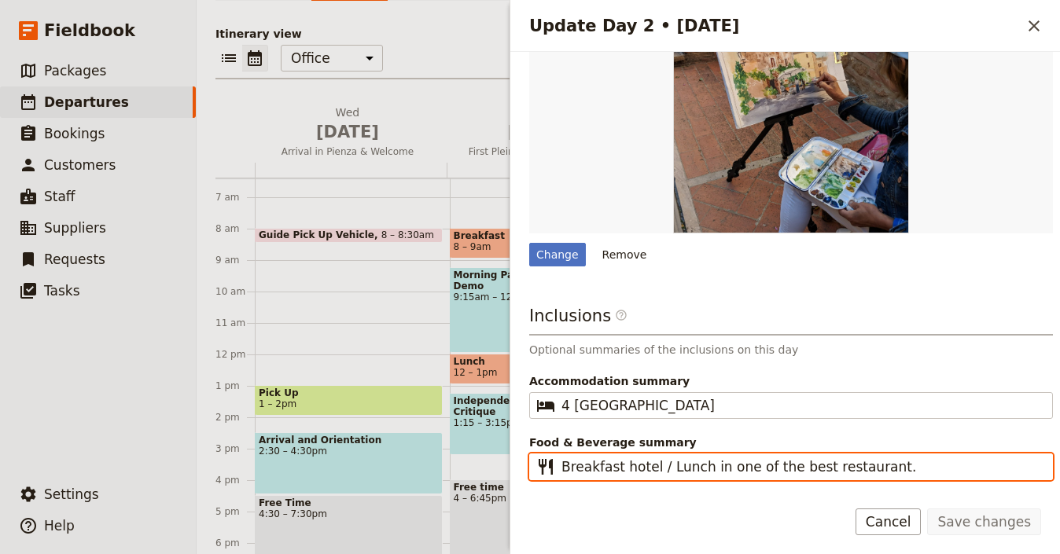
click at [913, 458] on input "Breakfast hotel / Lunch in one of the best restaurant." at bounding box center [802, 467] width 481 height 19
type input "Breakfast hotel / Lunch in one of the best restaurant, Dinner"
click at [927, 509] on button "Save changes" at bounding box center [984, 522] width 114 height 27
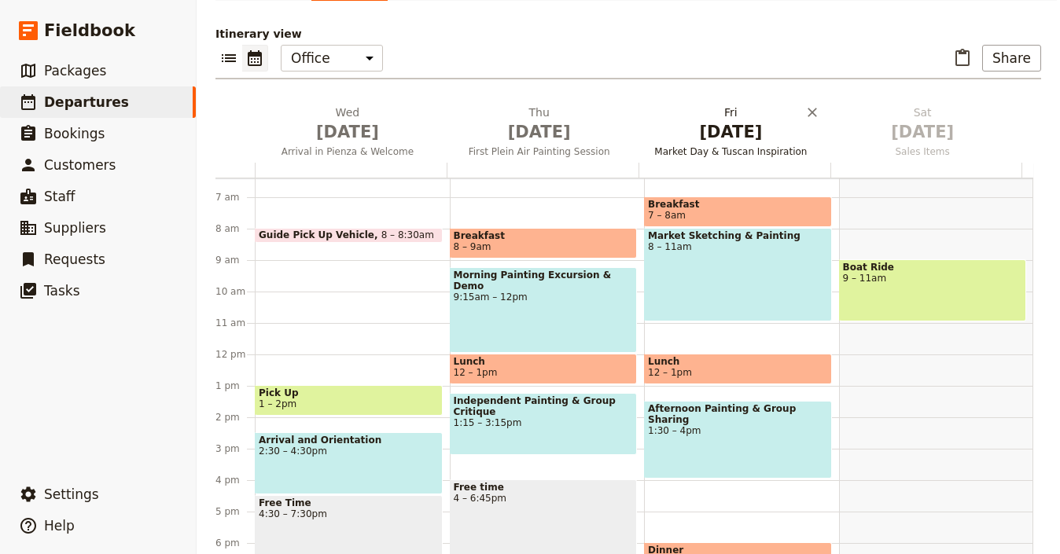
click at [728, 146] on span "Market Day & Tuscan Inspiration" at bounding box center [732, 152] width 186 height 13
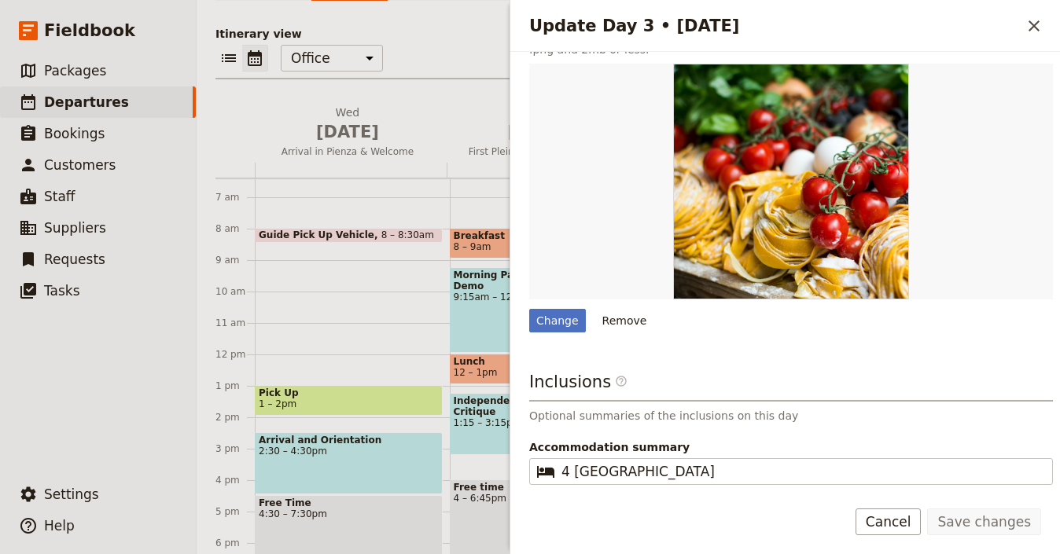
scroll to position [510, 0]
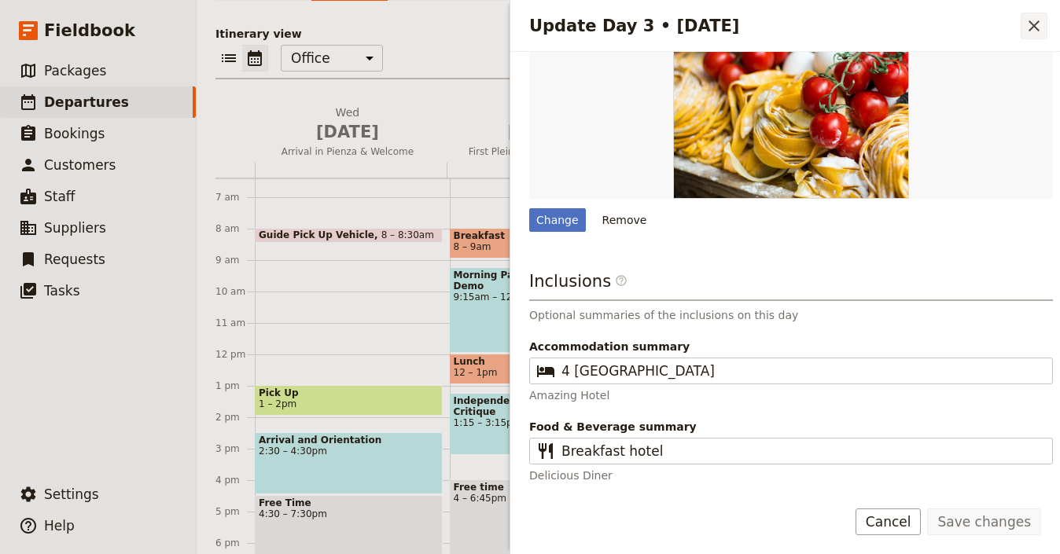
click at [1031, 30] on icon "Close drawer" at bounding box center [1034, 26] width 19 height 19
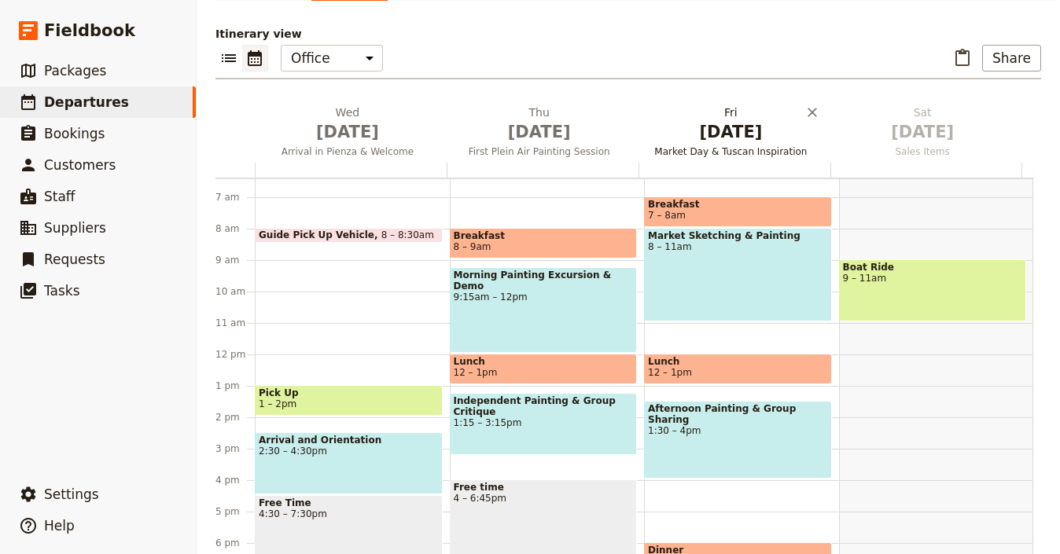
click at [761, 120] on span "[DATE]" at bounding box center [731, 132] width 173 height 24
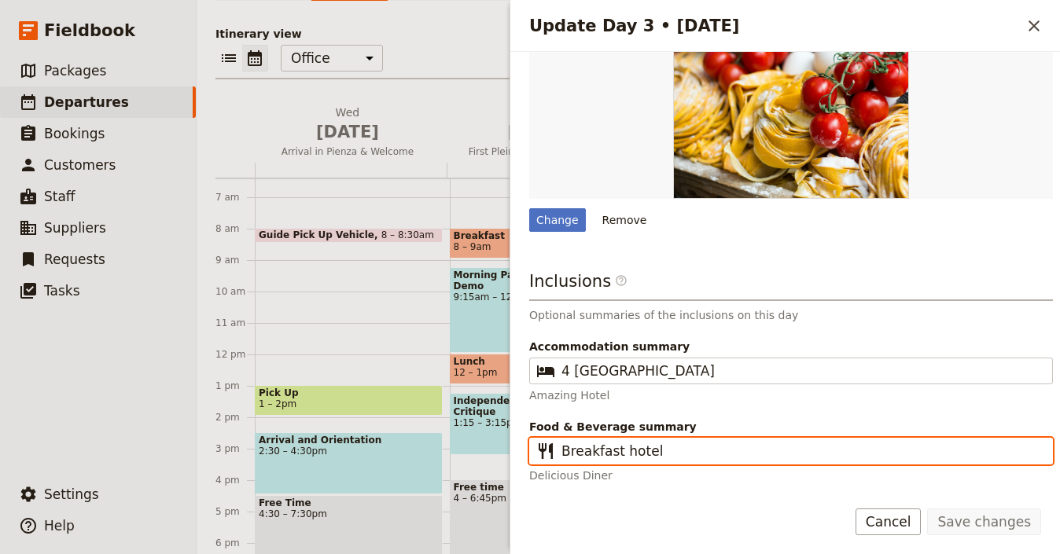
click at [669, 447] on input "Breakfast hotel" at bounding box center [802, 451] width 481 height 19
click at [623, 453] on input "Breakfast hotel" at bounding box center [802, 451] width 481 height 19
type input "Breakfast and lunch in hotel"
click at [927, 509] on button "Save changes" at bounding box center [984, 522] width 114 height 27
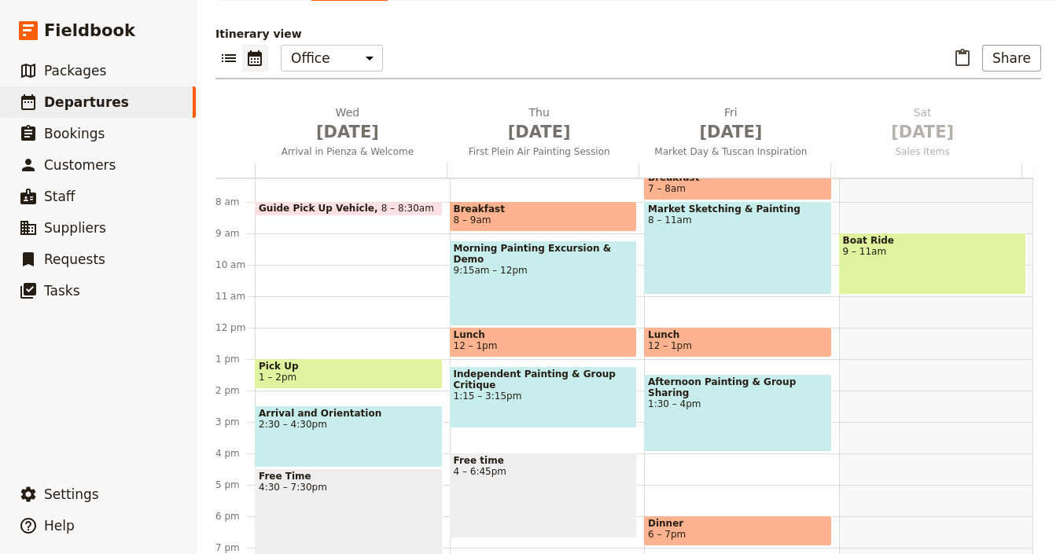
scroll to position [229, 0]
click at [577, 340] on span "12 – 1pm" at bounding box center [544, 345] width 180 height 11
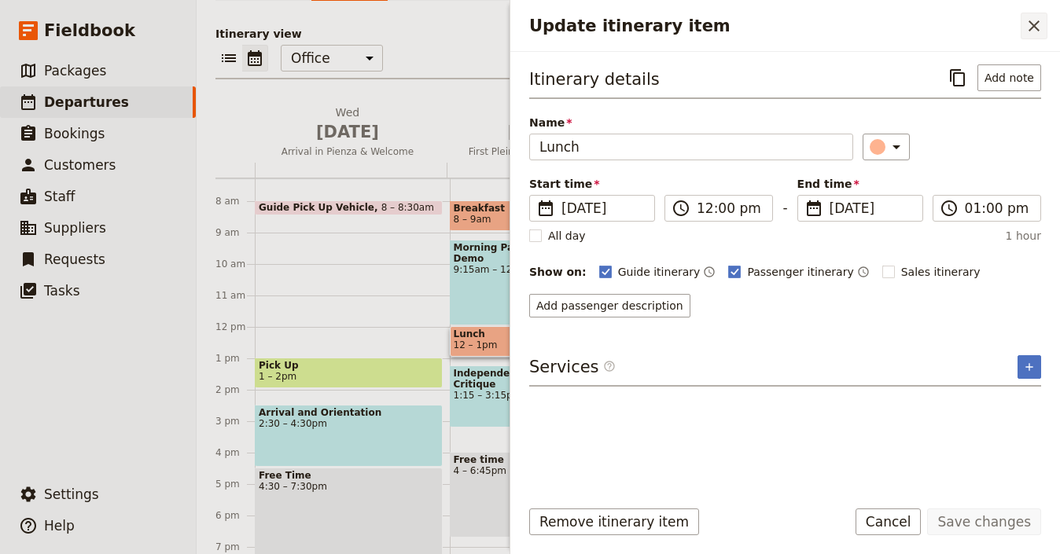
click at [1041, 26] on icon "Close drawer" at bounding box center [1034, 26] width 19 height 19
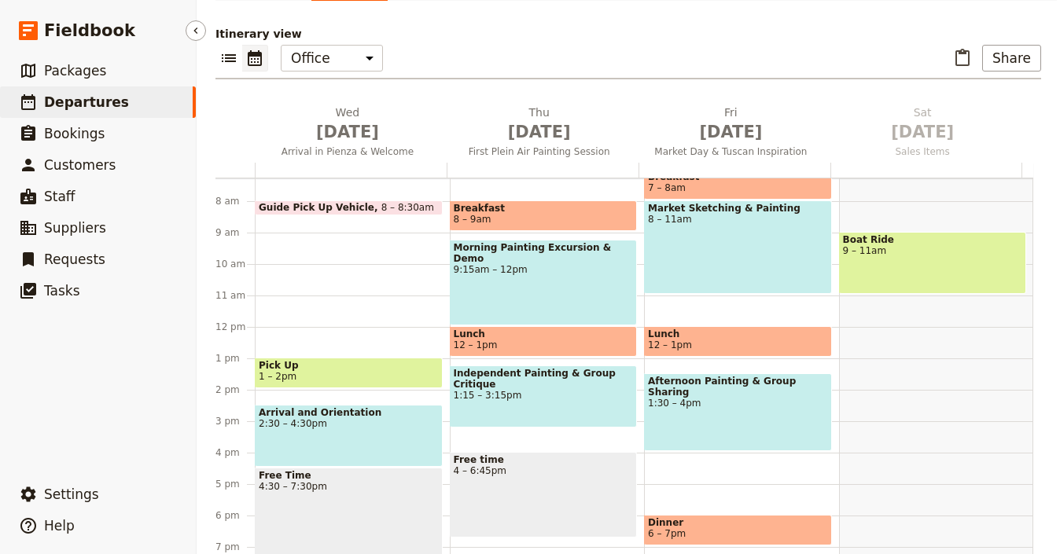
click at [149, 102] on link "​ Departures" at bounding box center [98, 102] width 196 height 31
select select "UPDATED_AT"
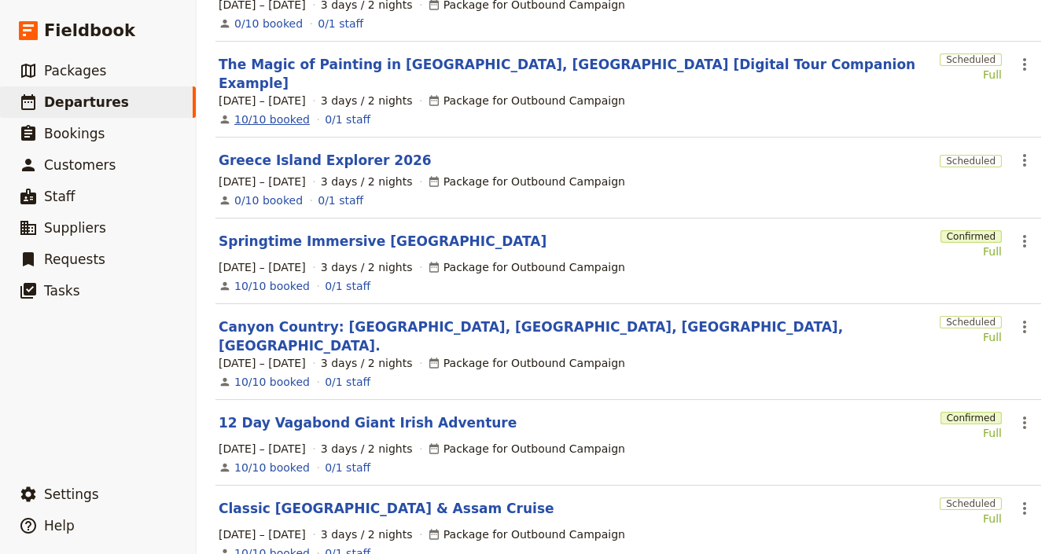
scroll to position [128, 0]
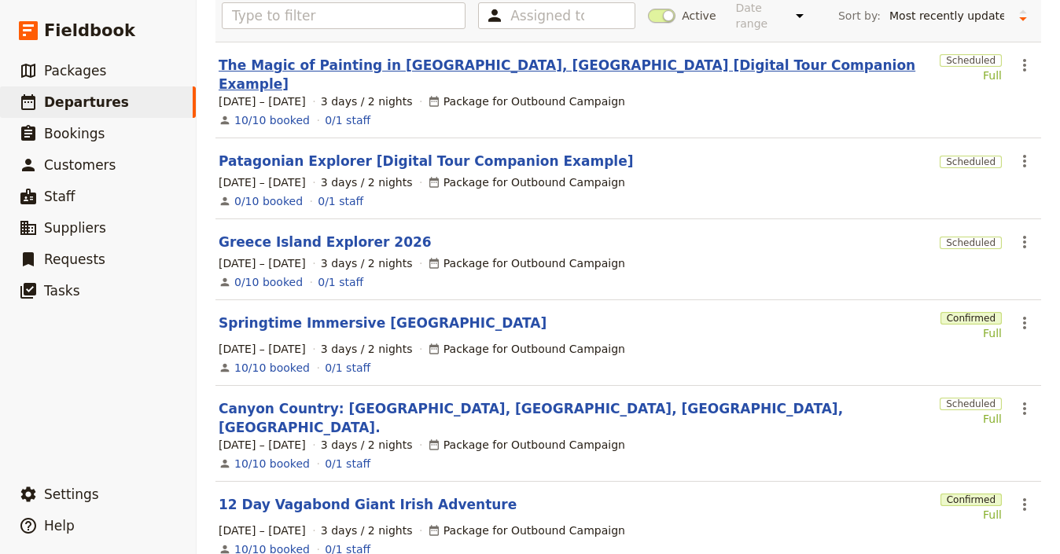
click at [370, 56] on link "The Magic of Painting in [GEOGRAPHIC_DATA], [GEOGRAPHIC_DATA] [Digital Tour Com…" at bounding box center [576, 75] width 715 height 38
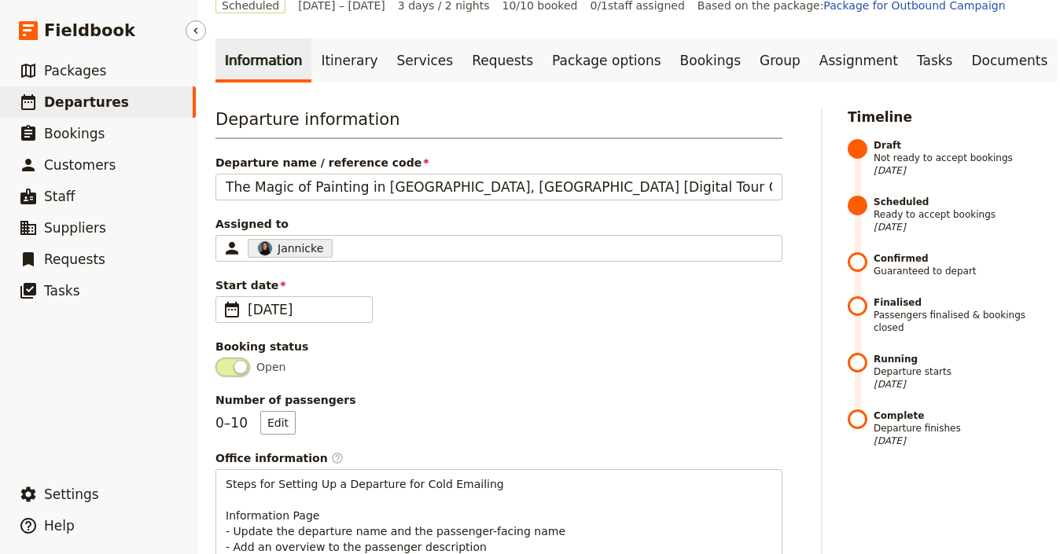
click at [137, 98] on link "​ Departures" at bounding box center [98, 102] width 196 height 31
select select "UPDATED_AT"
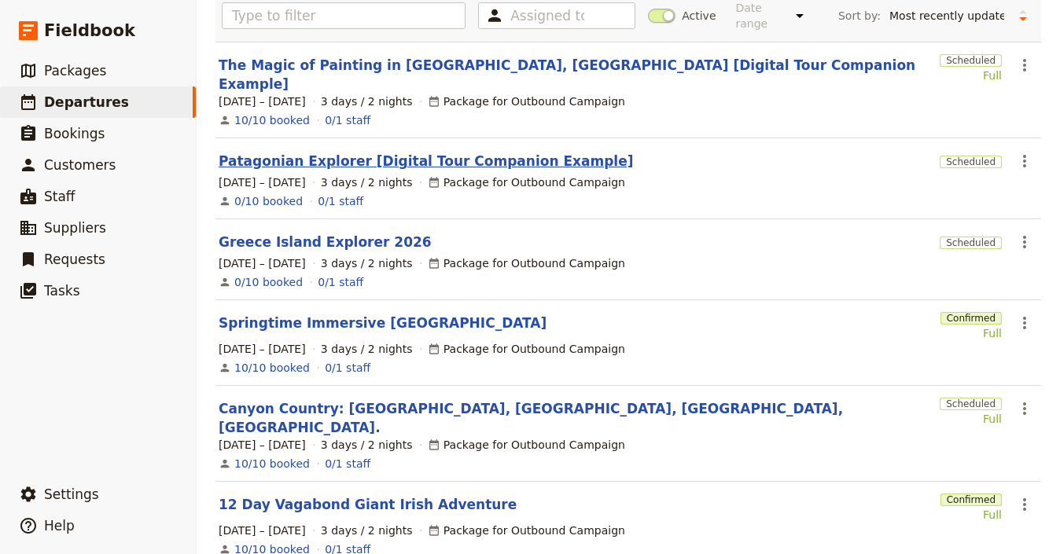
click at [337, 153] on link "Patagonian Explorer [Digital Tour Companion Example]" at bounding box center [426, 161] width 414 height 19
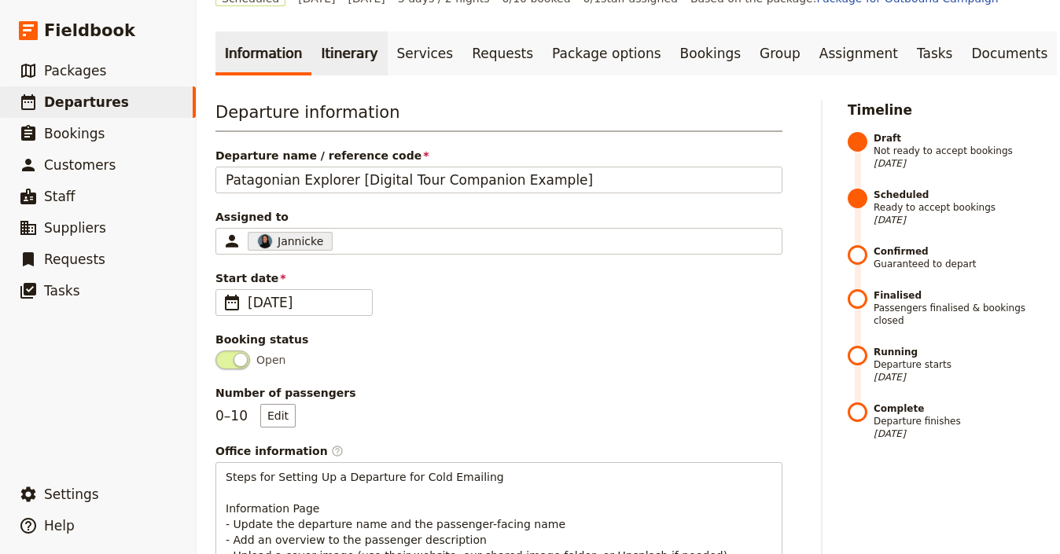
click at [340, 31] on link "Itinerary" at bounding box center [349, 53] width 76 height 44
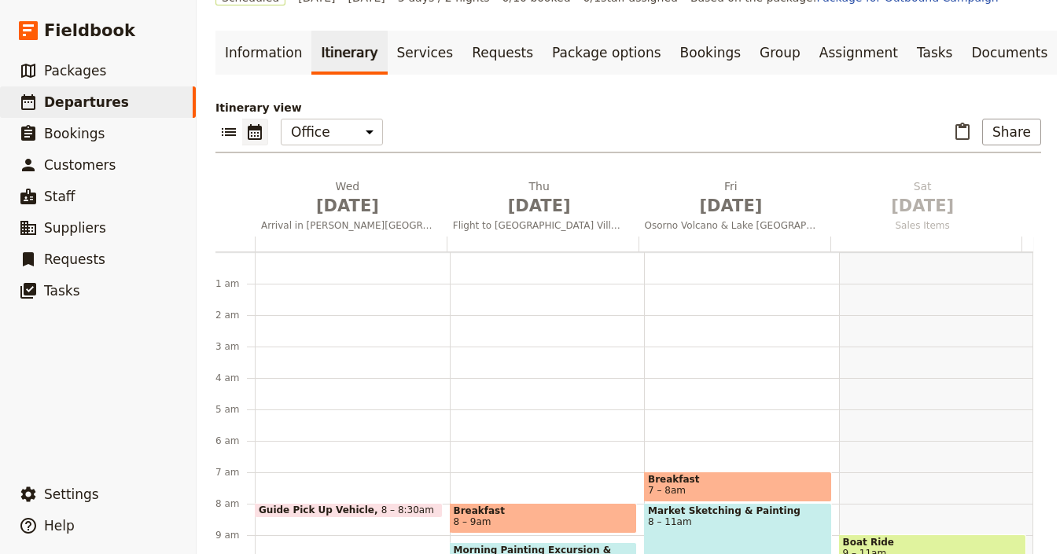
scroll to position [204, 0]
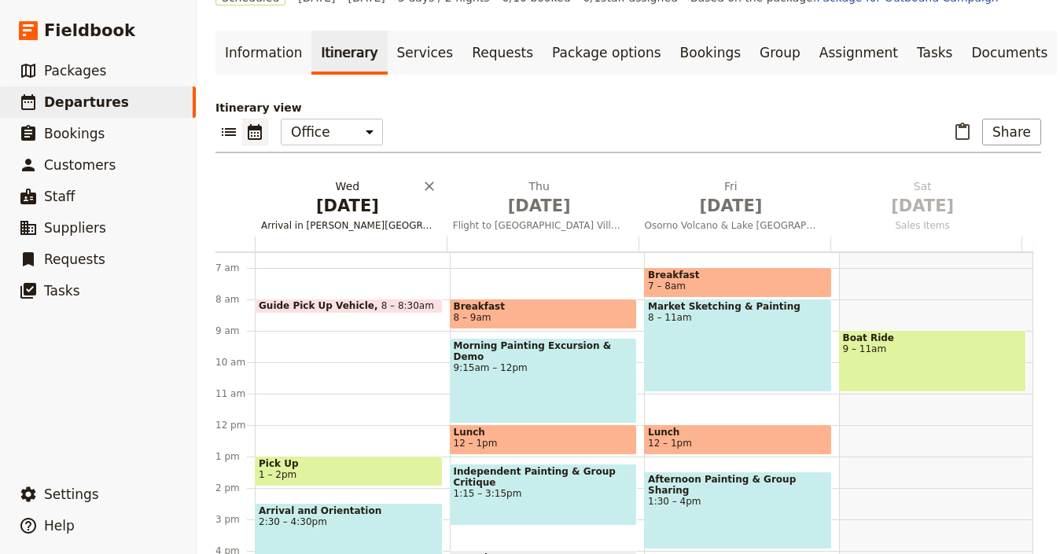
click at [346, 194] on span "[DATE]" at bounding box center [347, 206] width 173 height 24
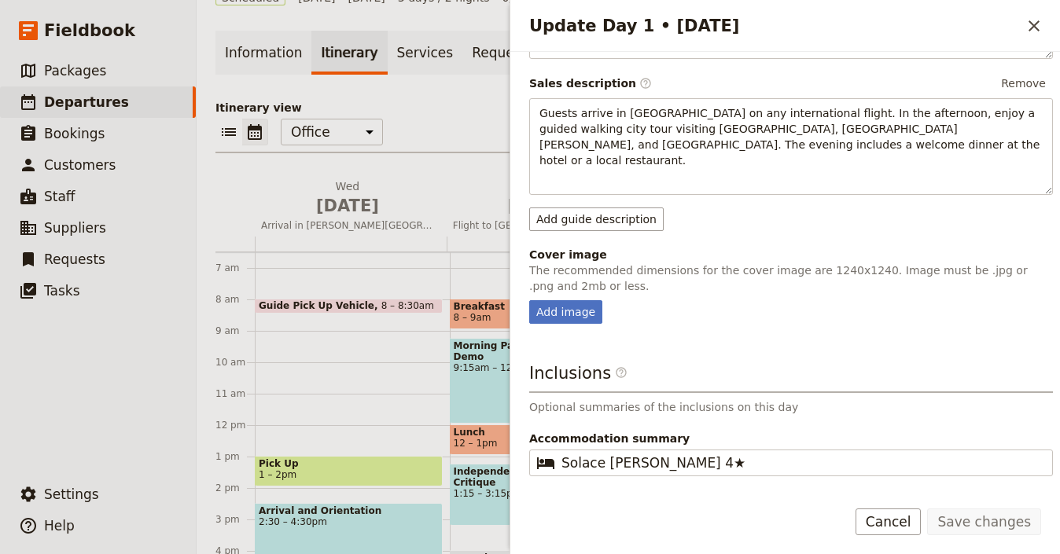
scroll to position [350, 0]
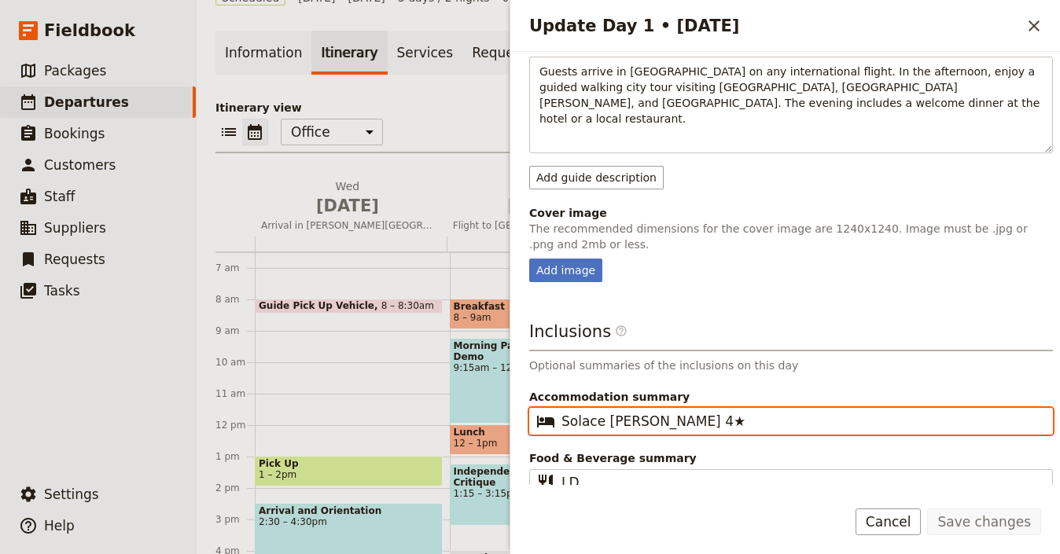
drag, startPoint x: 750, startPoint y: 397, endPoint x: 666, endPoint y: 397, distance: 83.4
click at [666, 412] on input "Solace [PERSON_NAME] 4★" at bounding box center [802, 421] width 481 height 19
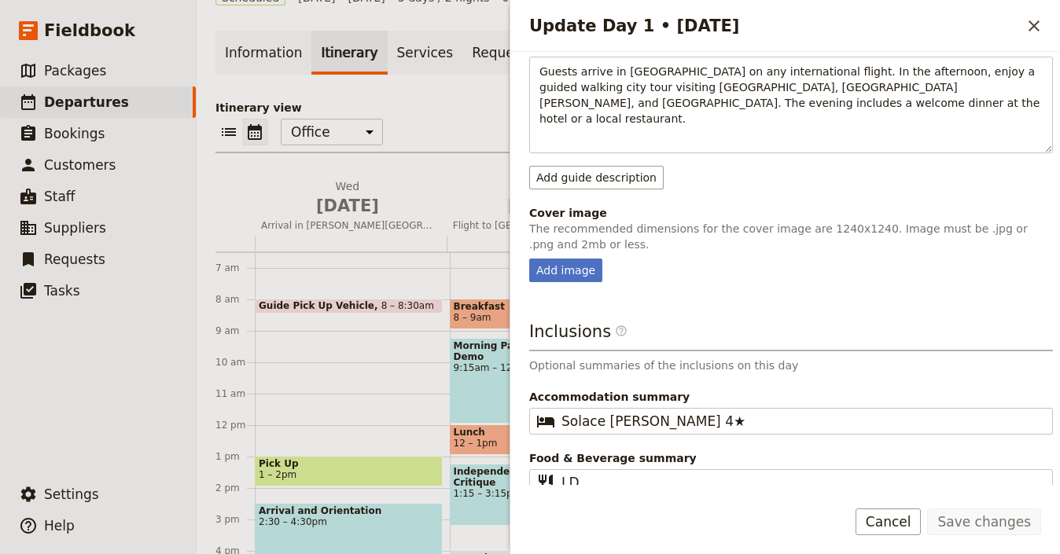
click at [1030, 26] on icon "Close drawer" at bounding box center [1034, 26] width 19 height 19
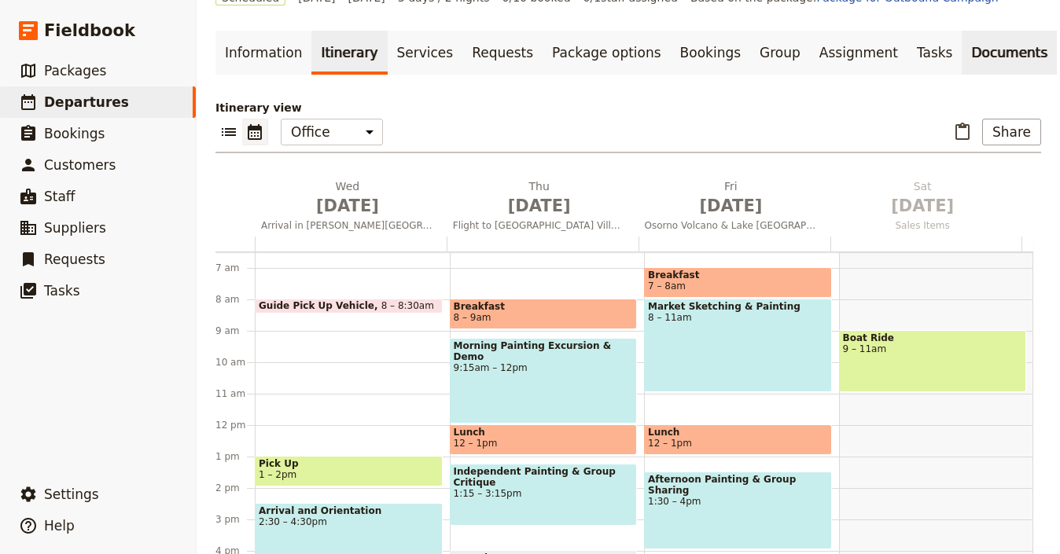
click at [967, 31] on link "Documents" at bounding box center [1009, 53] width 95 height 44
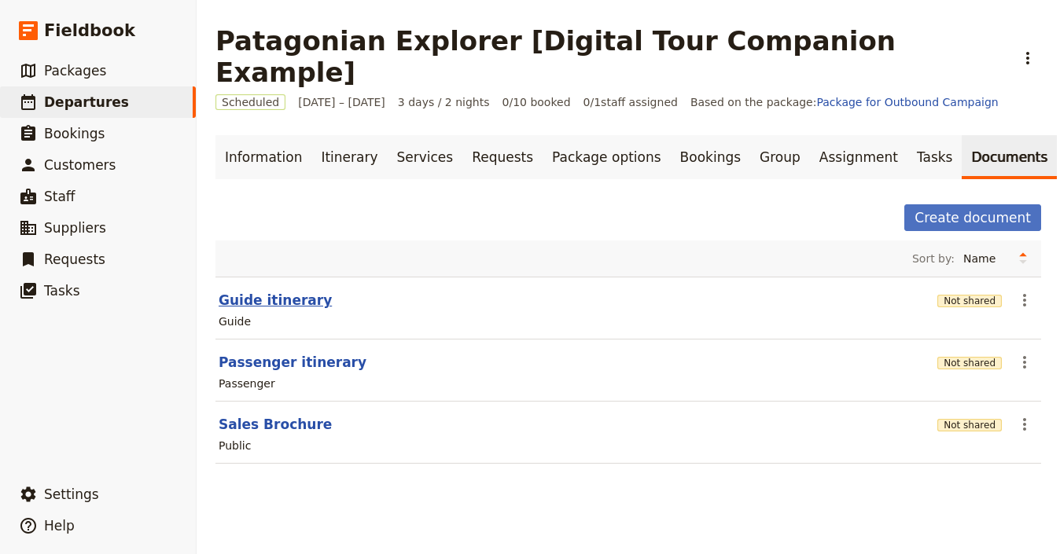
click at [281, 291] on button "Guide itinerary" at bounding box center [275, 300] width 113 height 19
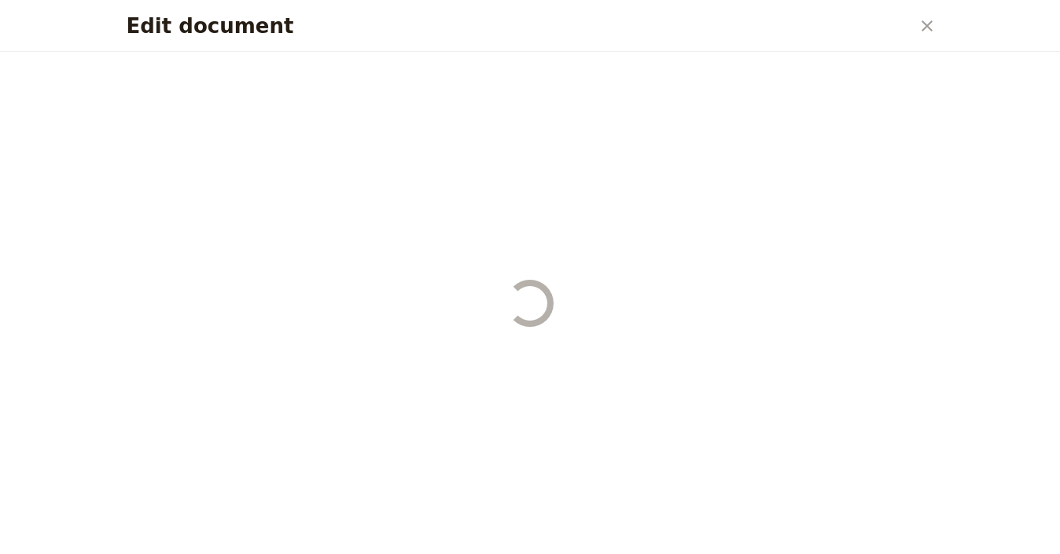
select select "STAFF"
select select "RUN_SHEET"
select select "LARGE"
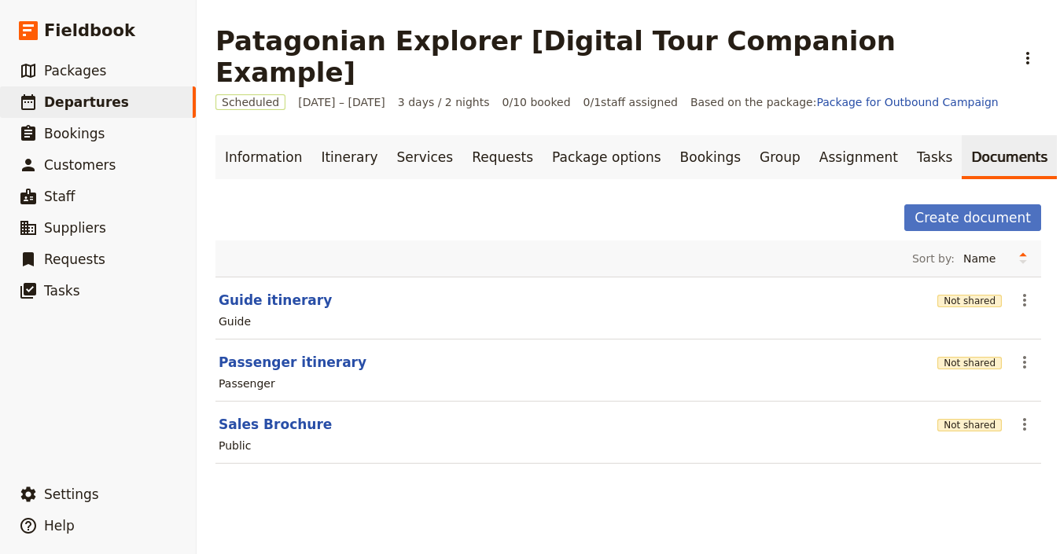
click at [263, 374] on div "Passenger" at bounding box center [628, 383] width 823 height 19
click at [268, 353] on button "Passenger itinerary" at bounding box center [293, 362] width 148 height 19
select select "PASSENGER"
select select "RUN_SHEET"
select select "LARGE"
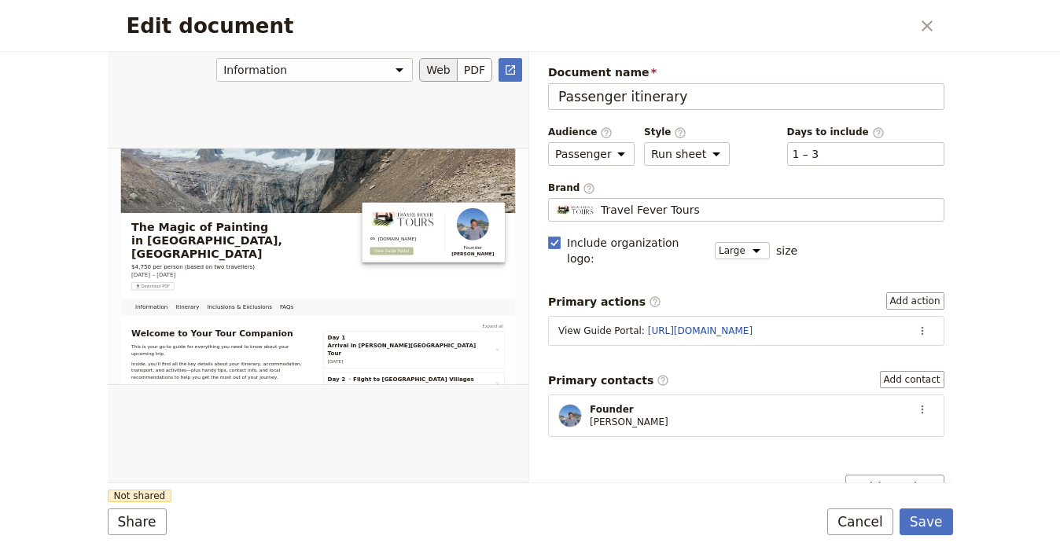
scroll to position [233, 0]
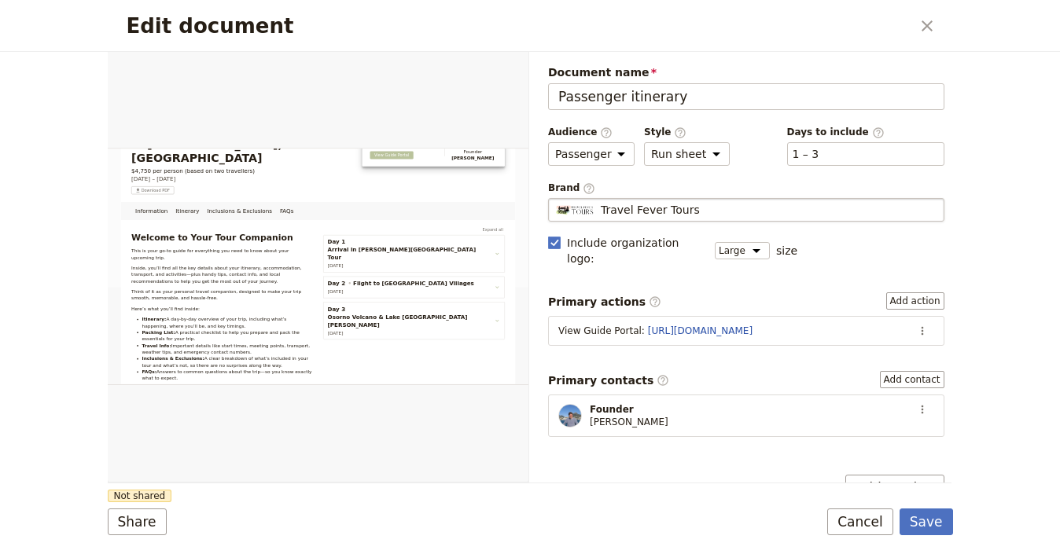
click at [641, 219] on fieldset "Travel Fever Tours Travel Fever Tours" at bounding box center [746, 210] width 396 height 24
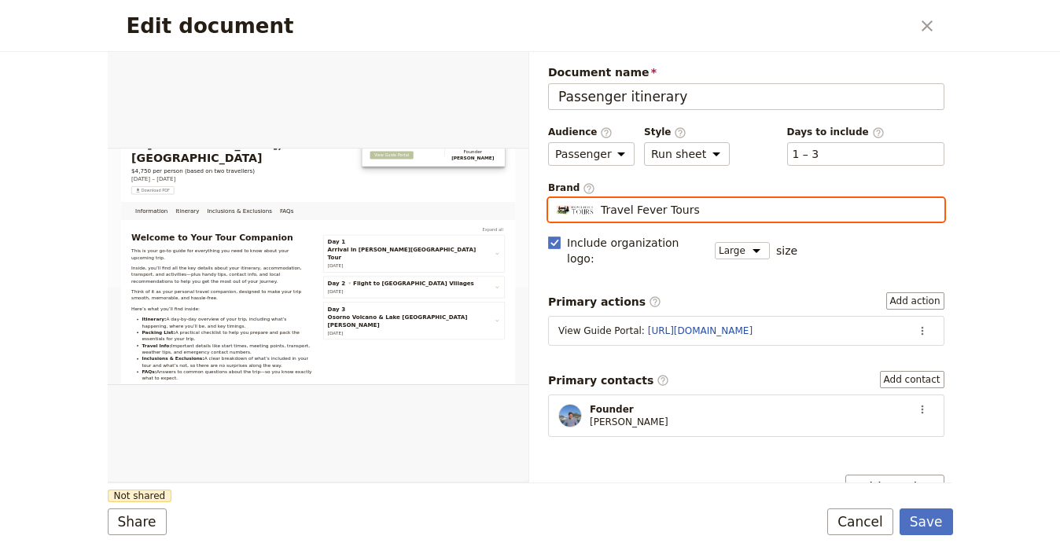
click at [555, 199] on input "Travel Fever Tours" at bounding box center [554, 198] width 1 height 1
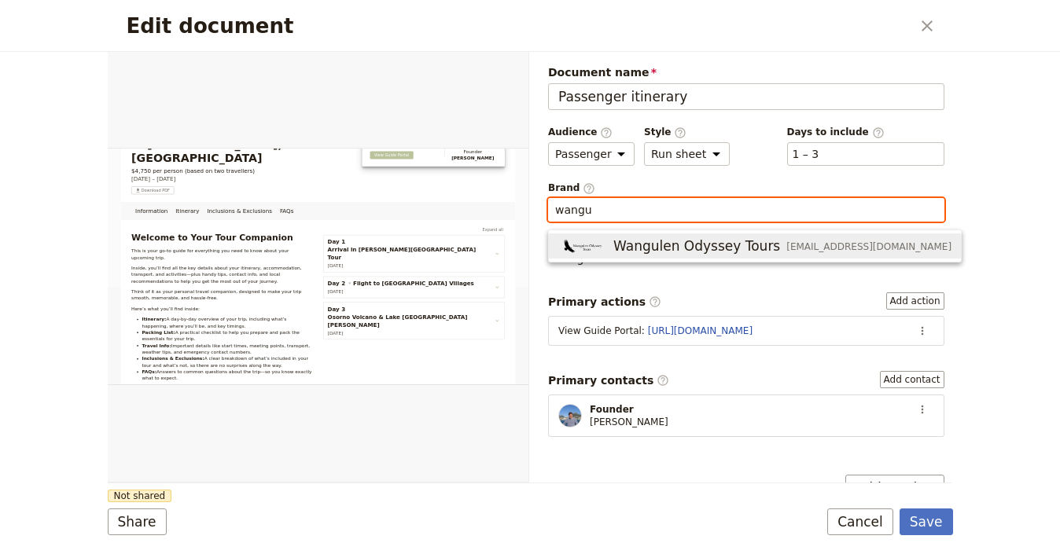
click at [661, 253] on span "Wangulen Odyssey Tours" at bounding box center [696, 246] width 167 height 19
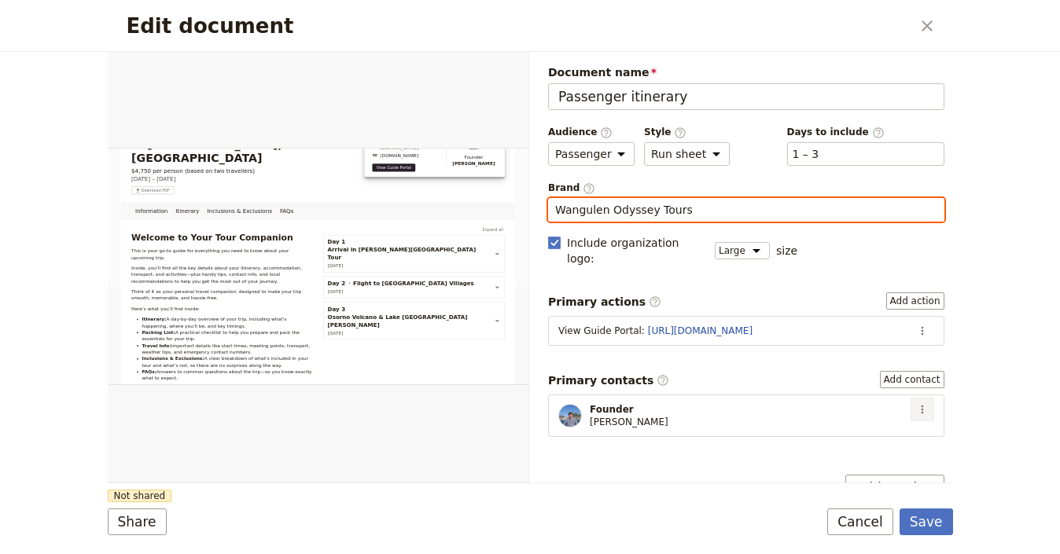
type input "Wangulen Odyssey Tours"
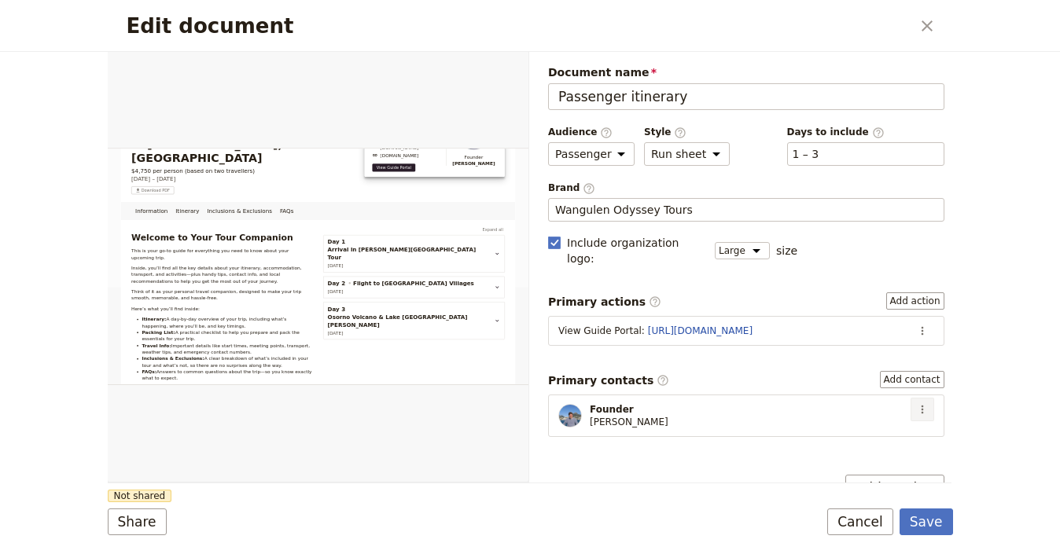
click at [921, 406] on icon "Actions" at bounding box center [922, 410] width 2 height 9
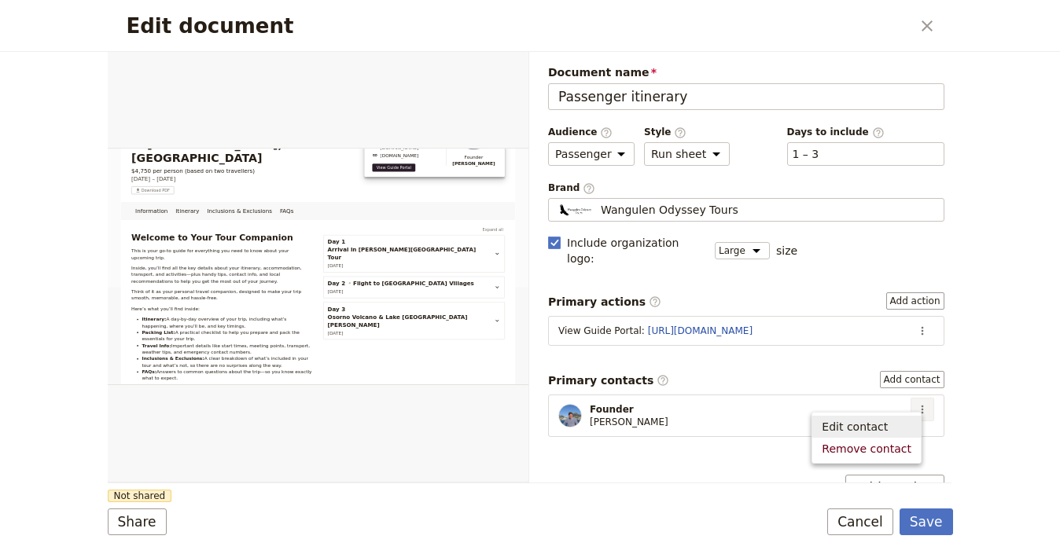
click at [883, 425] on span "Edit contact" at bounding box center [855, 427] width 66 height 16
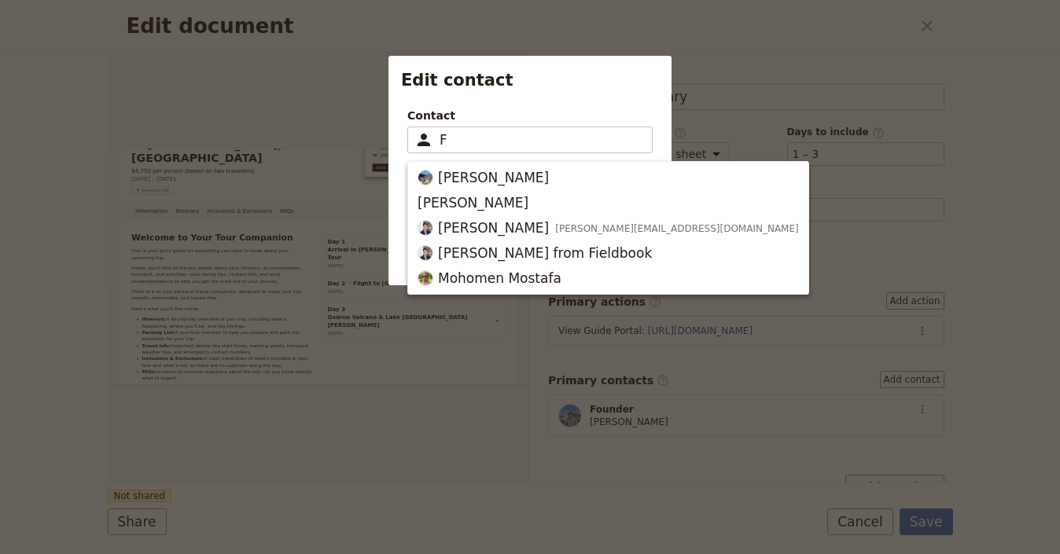
click at [558, 177] on span "[PERSON_NAME]" at bounding box center [608, 177] width 381 height 19
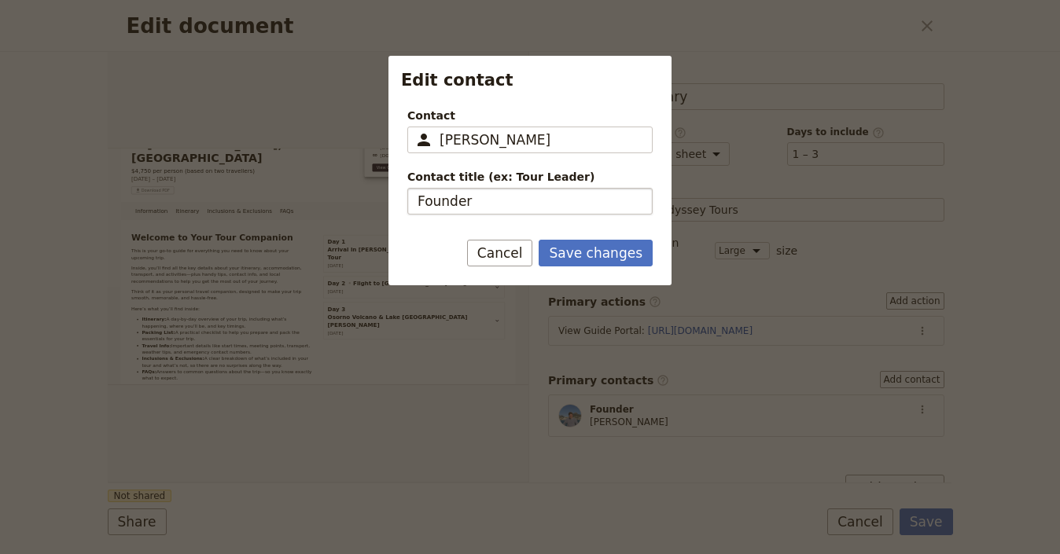
type input "[PERSON_NAME]"
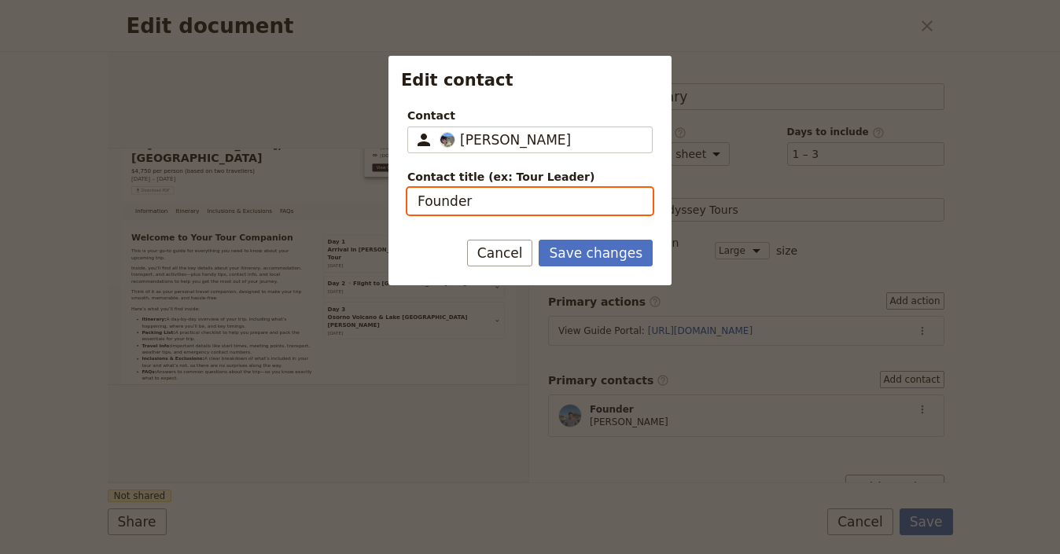
drag, startPoint x: 418, startPoint y: 204, endPoint x: 431, endPoint y: 208, distance: 13.4
click at [418, 204] on input "Founder" at bounding box center [529, 201] width 245 height 27
type input "Co-Founder"
click at [539, 240] on button "Save changes" at bounding box center [596, 253] width 114 height 27
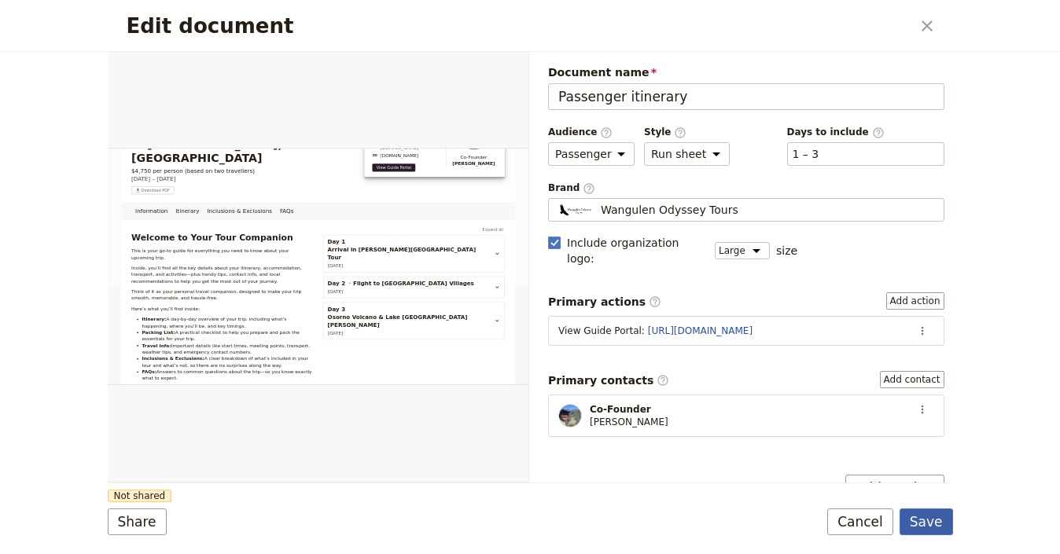
click at [931, 526] on button "Save" at bounding box center [926, 522] width 53 height 27
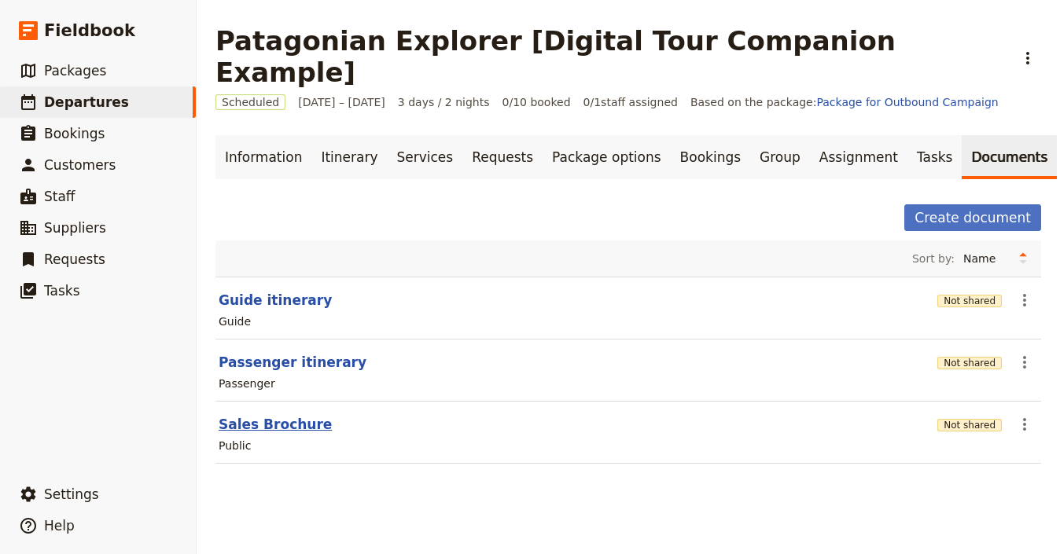
click at [274, 415] on button "Sales Brochure" at bounding box center [275, 424] width 113 height 19
select select "DEFAULT"
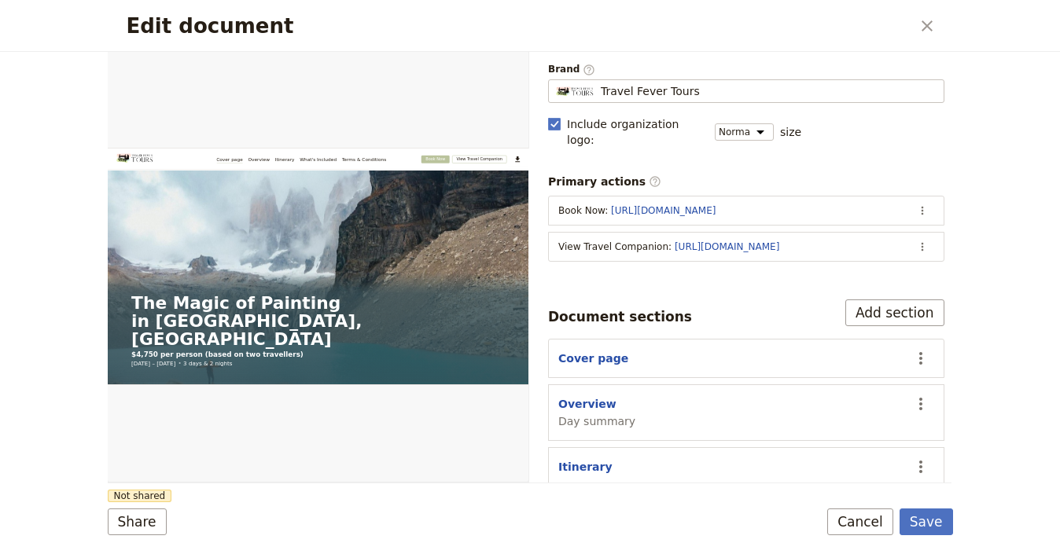
scroll to position [241, 0]
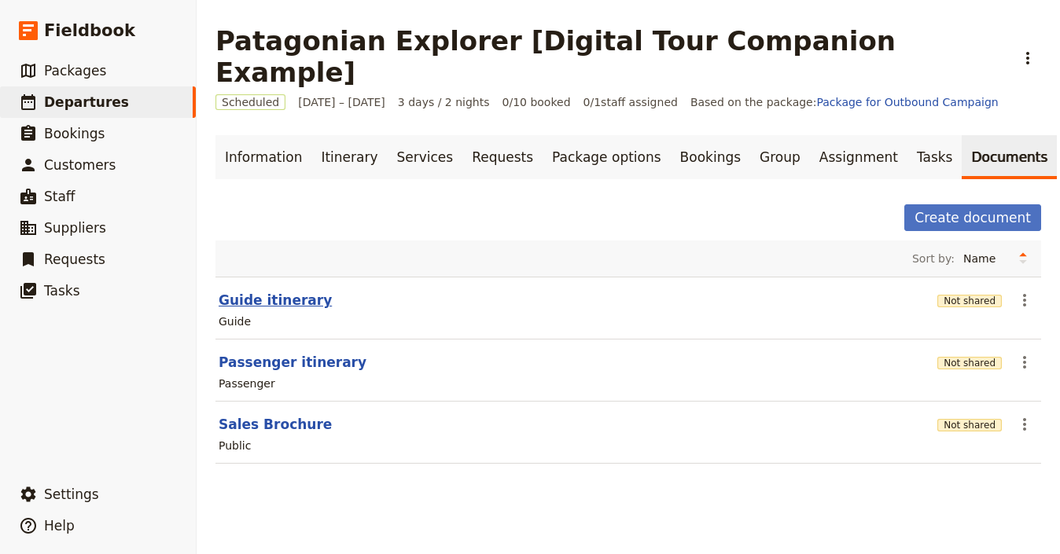
click at [282, 291] on button "Guide itinerary" at bounding box center [275, 300] width 113 height 19
select select "STAFF"
select select "RUN_SHEET"
select select "LARGE"
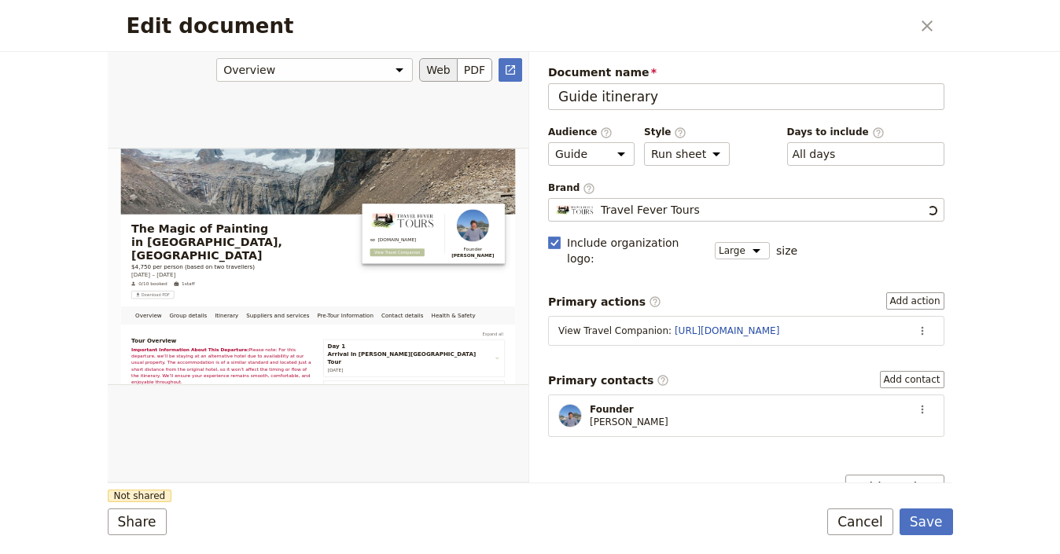
scroll to position [0, 0]
drag, startPoint x: 908, startPoint y: 401, endPoint x: 906, endPoint y: 411, distance: 9.7
click at [911, 401] on button "​" at bounding box center [923, 410] width 24 height 24
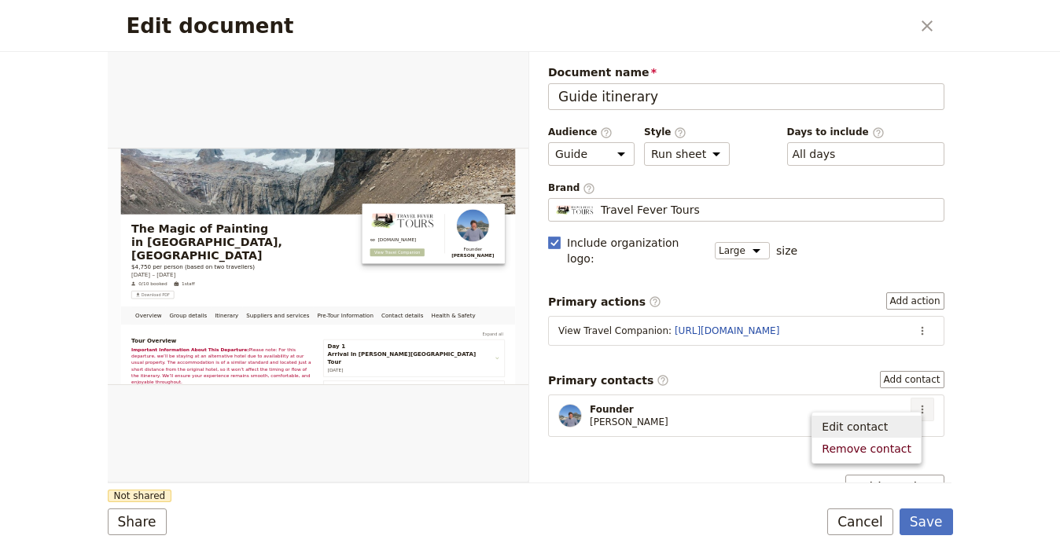
click at [895, 425] on span "Edit contact" at bounding box center [867, 427] width 90 height 16
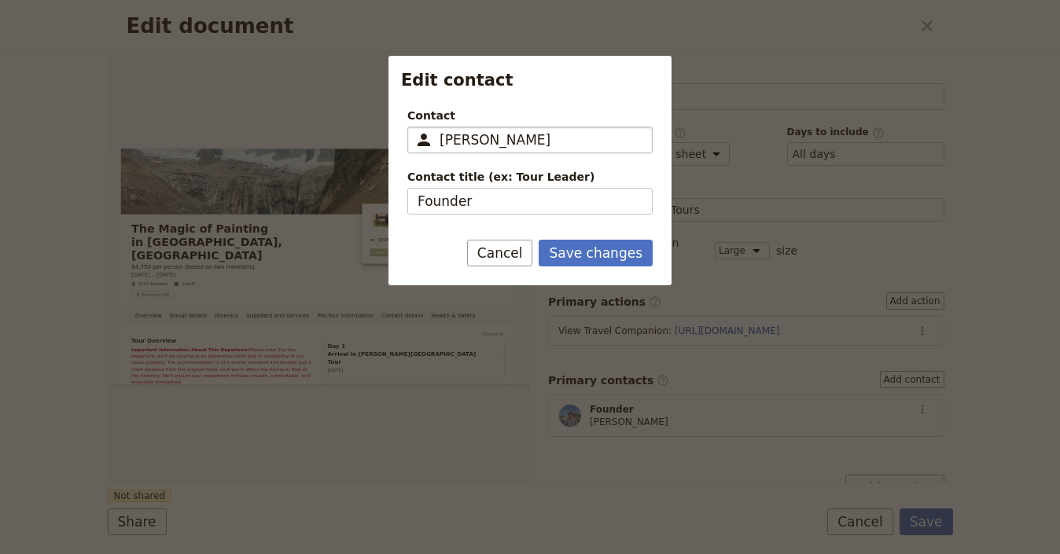
click at [440, 138] on input "[PERSON_NAME]" at bounding box center [541, 140] width 203 height 19
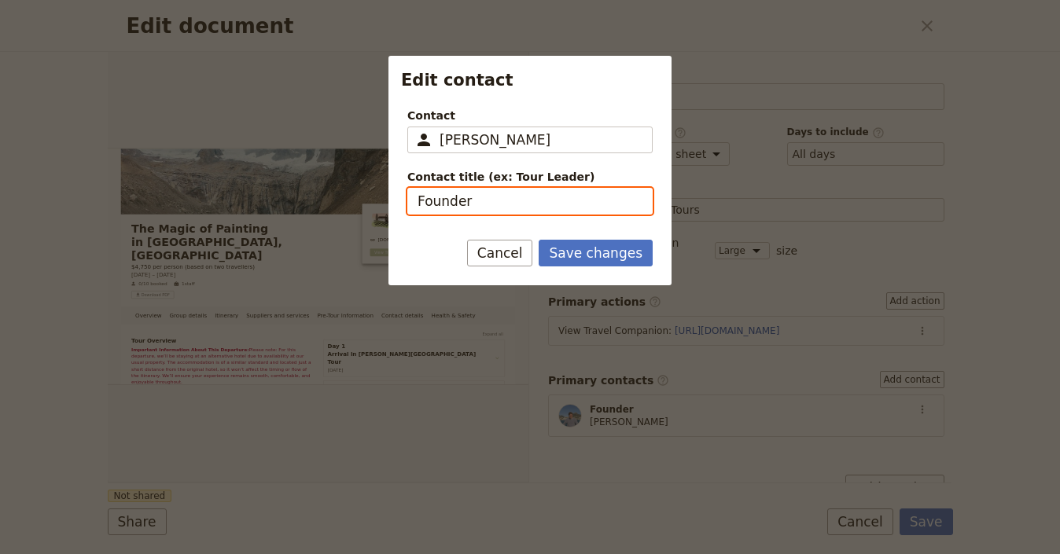
click at [418, 204] on input "Founder" at bounding box center [529, 201] width 245 height 27
type input "Co-Founder"
click at [539, 240] on button "Save changes" at bounding box center [596, 253] width 114 height 27
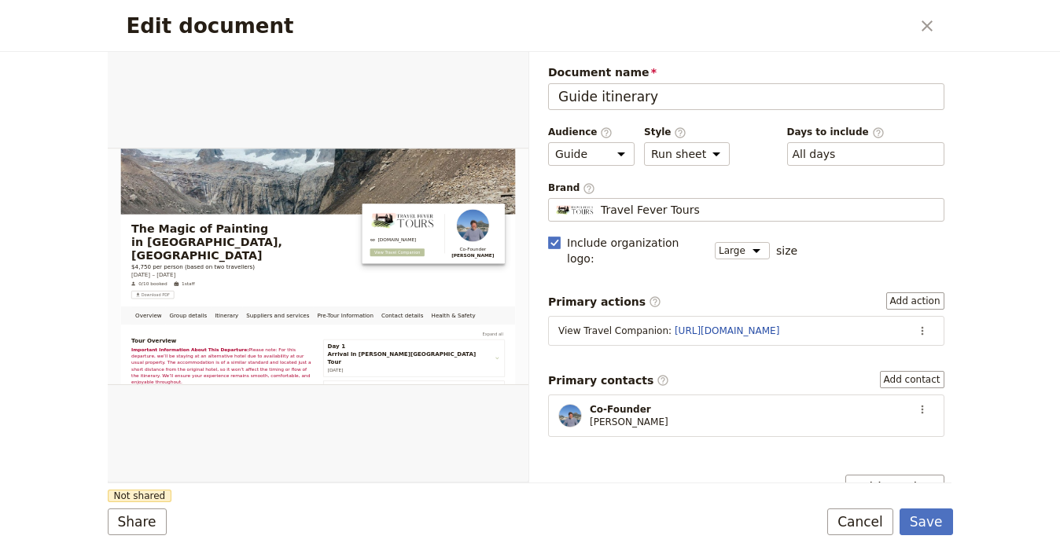
drag, startPoint x: 906, startPoint y: 394, endPoint x: 893, endPoint y: 400, distance: 14.8
click at [916, 403] on icon "Actions" at bounding box center [922, 409] width 13 height 13
click at [853, 425] on span "Edit contact" at bounding box center [855, 427] width 66 height 16
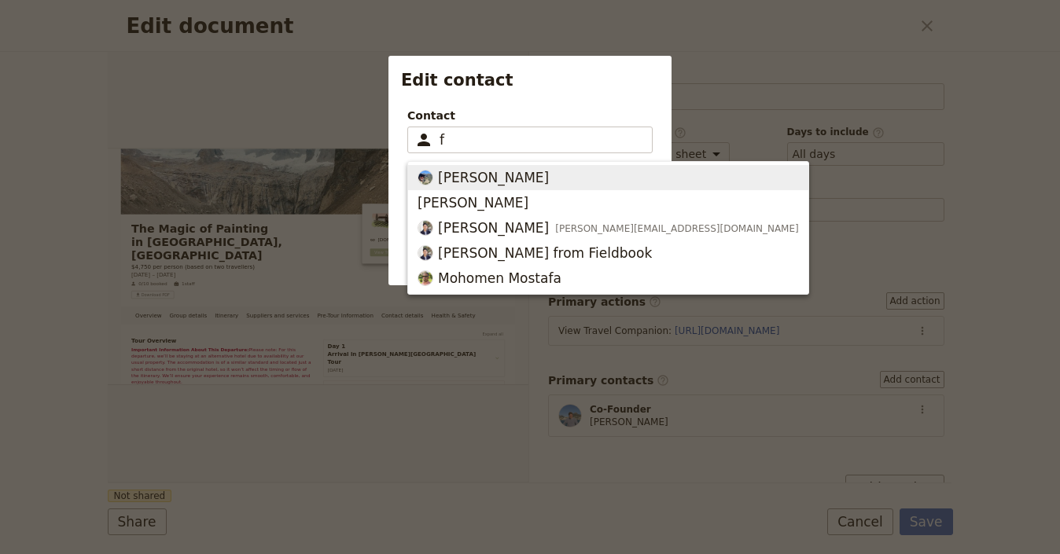
click at [550, 175] on span "[PERSON_NAME]" at bounding box center [608, 177] width 381 height 19
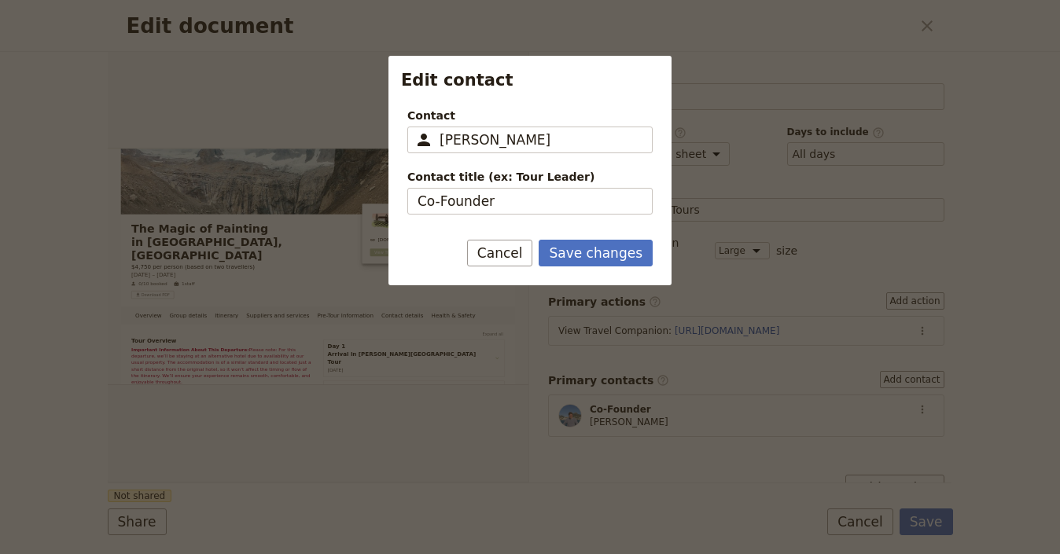
type input "[PERSON_NAME]"
click at [926, 525] on div at bounding box center [530, 277] width 1060 height 554
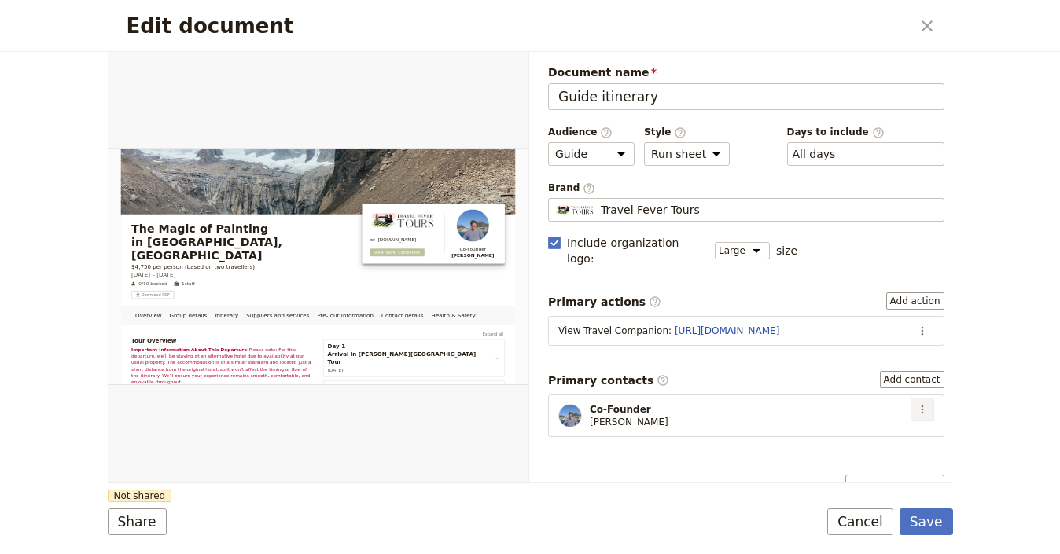
click at [916, 403] on icon "Actions" at bounding box center [922, 409] width 13 height 13
click at [852, 422] on span "Edit contact" at bounding box center [855, 427] width 66 height 16
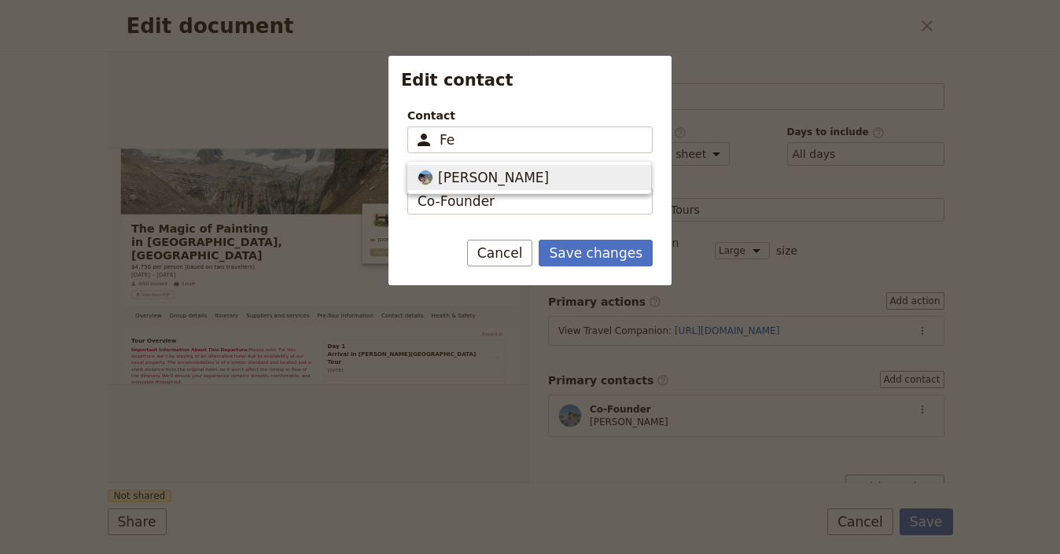
click at [493, 177] on span "[PERSON_NAME]" at bounding box center [493, 177] width 111 height 19
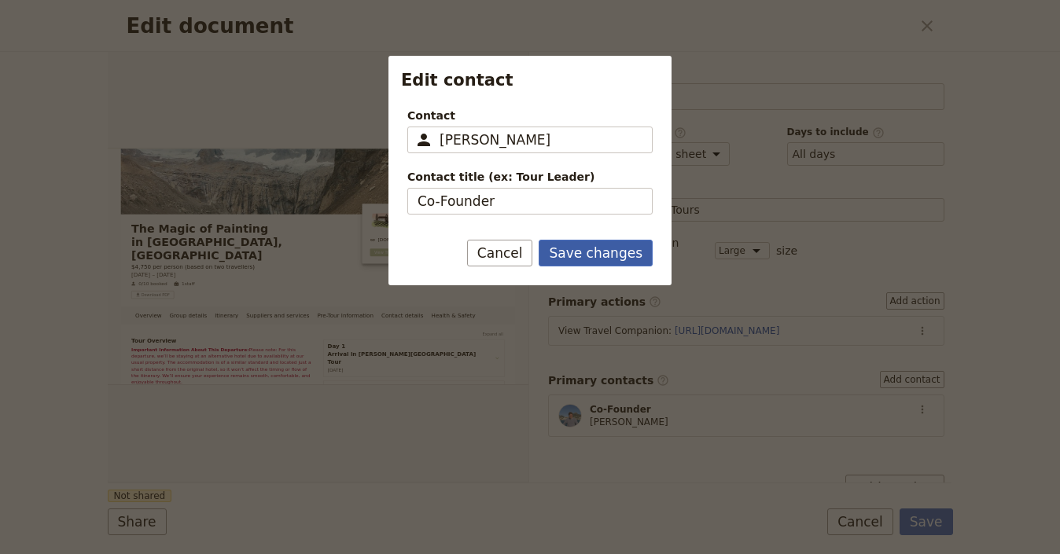
type input "[PERSON_NAME]"
click at [605, 258] on button "Save changes" at bounding box center [596, 253] width 114 height 27
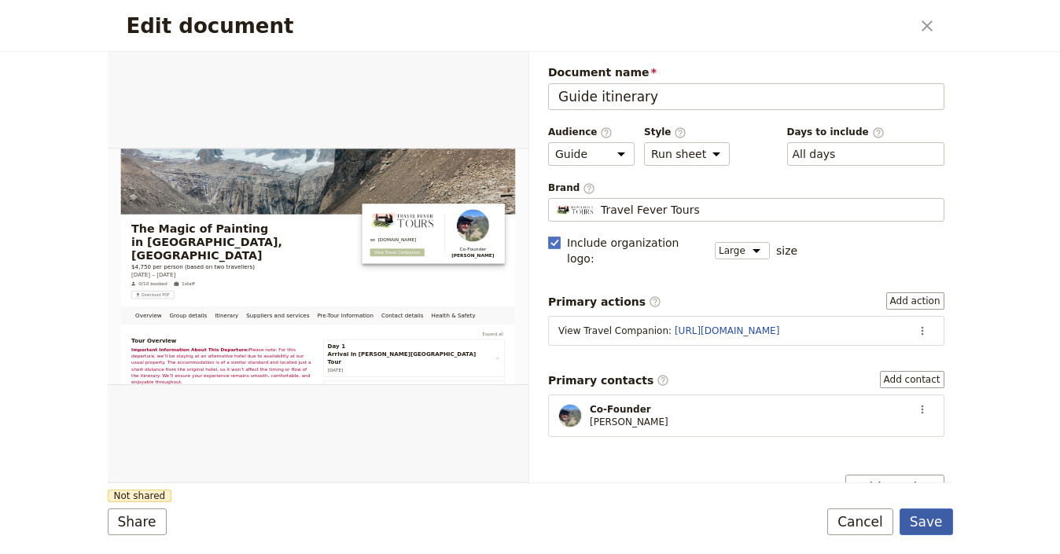
click at [930, 520] on button "Save" at bounding box center [926, 522] width 53 height 27
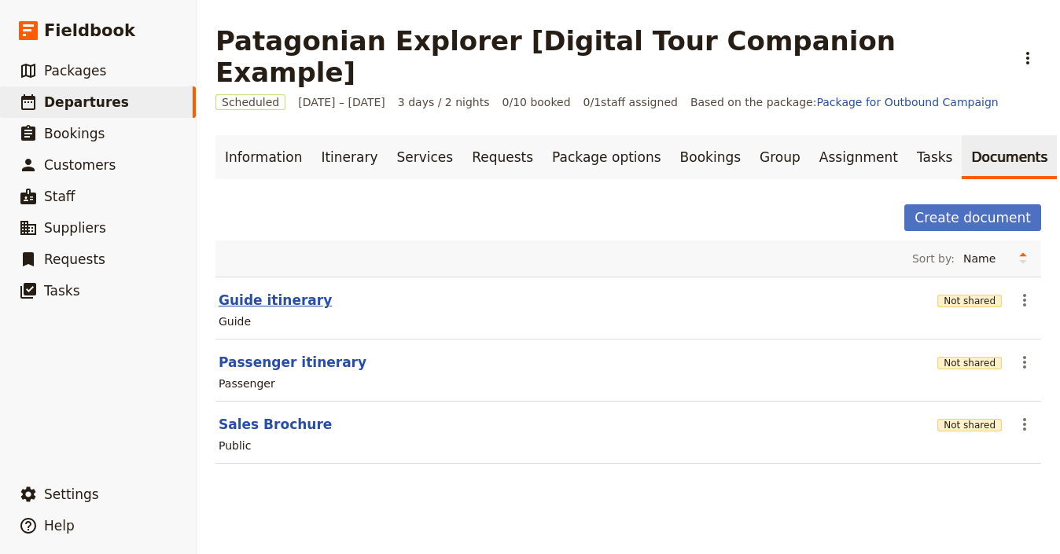
click at [307, 291] on button "Guide itinerary" at bounding box center [275, 300] width 113 height 19
select select "STAFF"
select select "RUN_SHEET"
select select "LARGE"
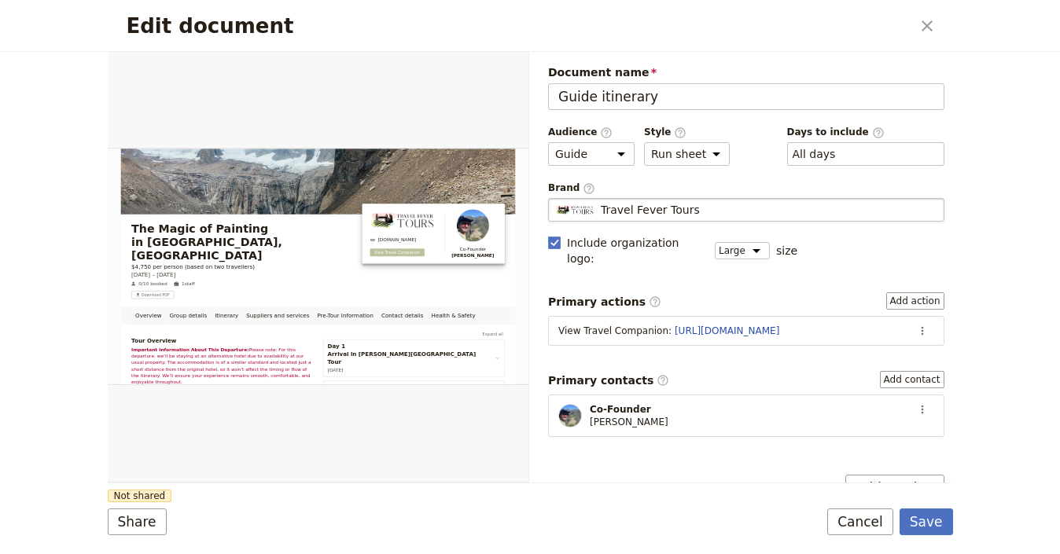
click at [768, 205] on div "Travel Fever Tours" at bounding box center [746, 210] width 382 height 16
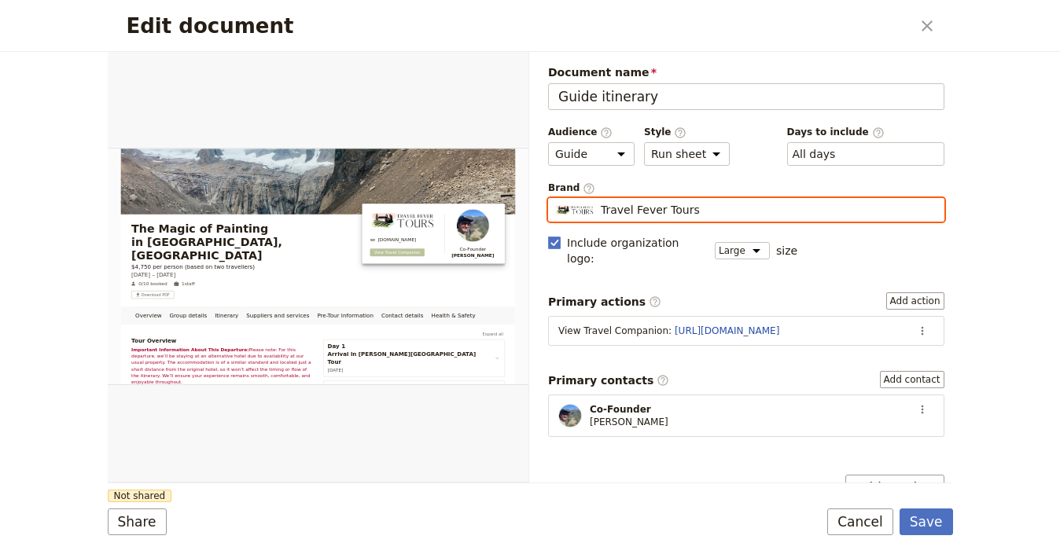
click at [555, 199] on input "Travel Fever Tours" at bounding box center [554, 198] width 1 height 1
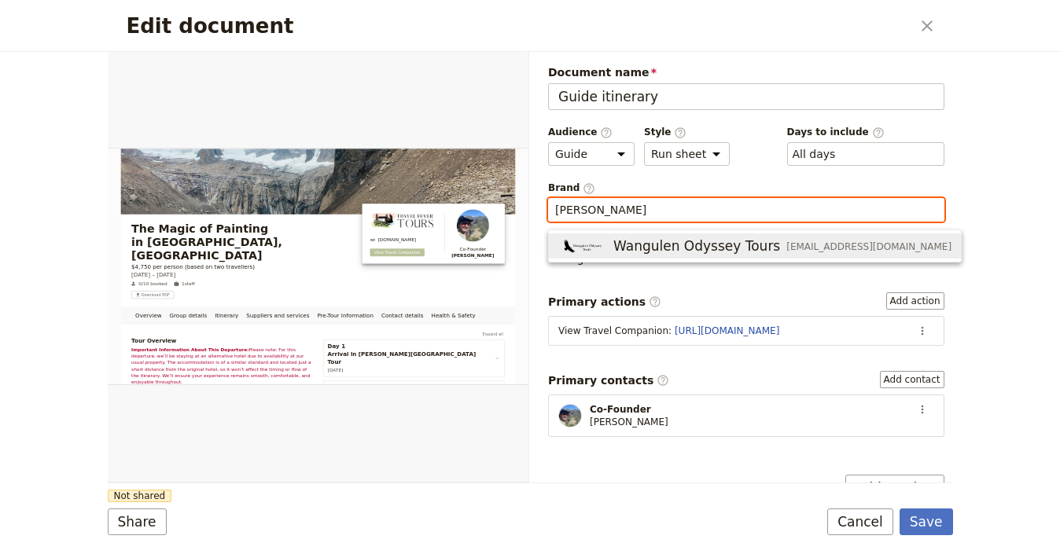
click at [670, 246] on span "Wangulen Odyssey Tours" at bounding box center [696, 246] width 167 height 19
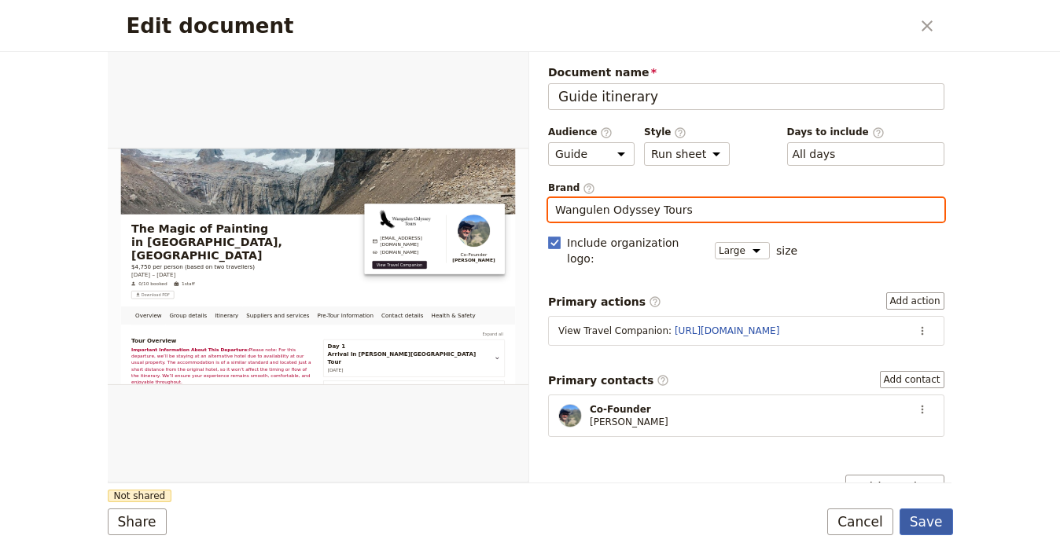
type input "Wangulen Odyssey Tours"
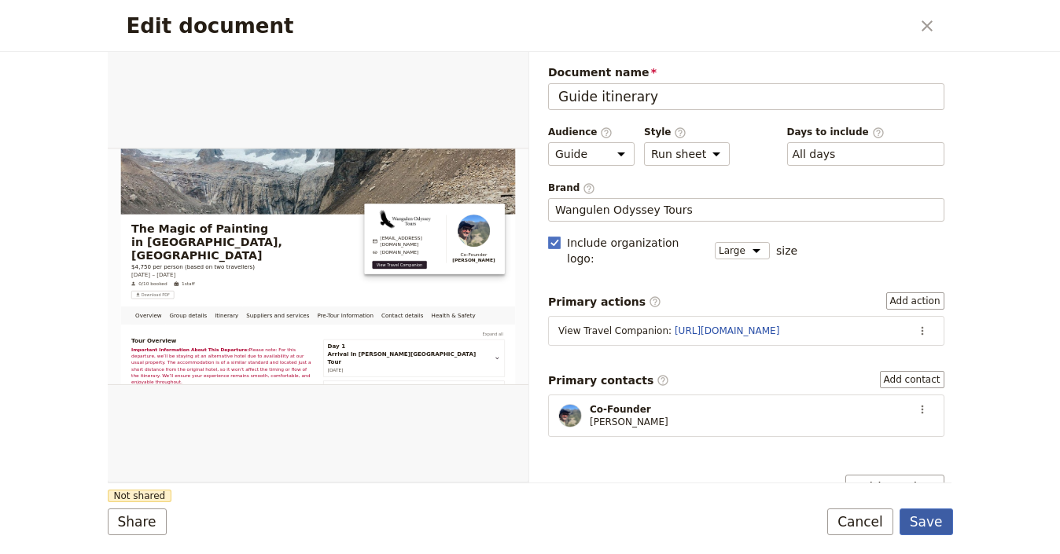
click at [922, 524] on button "Save" at bounding box center [926, 522] width 53 height 27
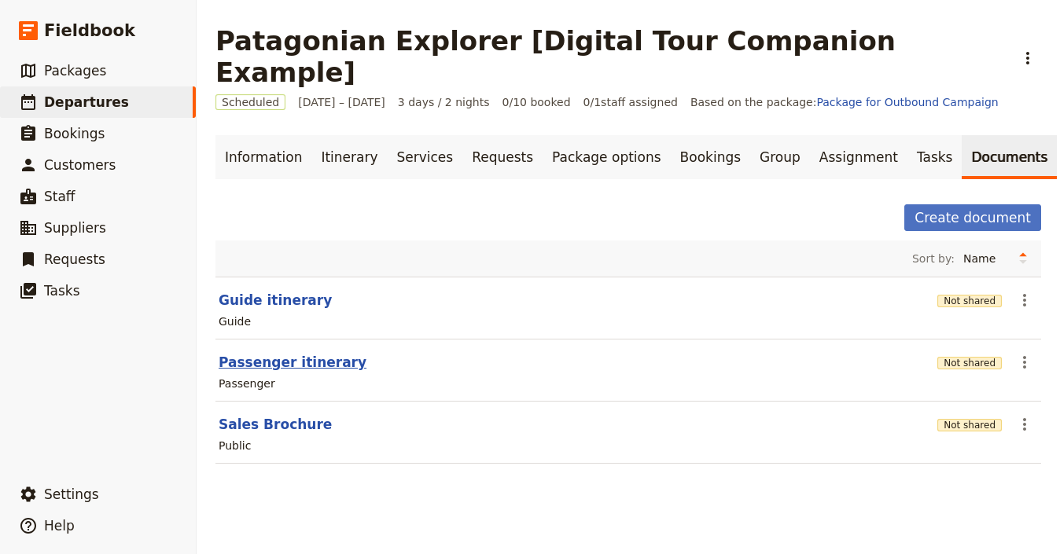
click at [276, 353] on button "Passenger itinerary" at bounding box center [293, 362] width 148 height 19
select select "PASSENGER"
select select "RUN_SHEET"
select select "LARGE"
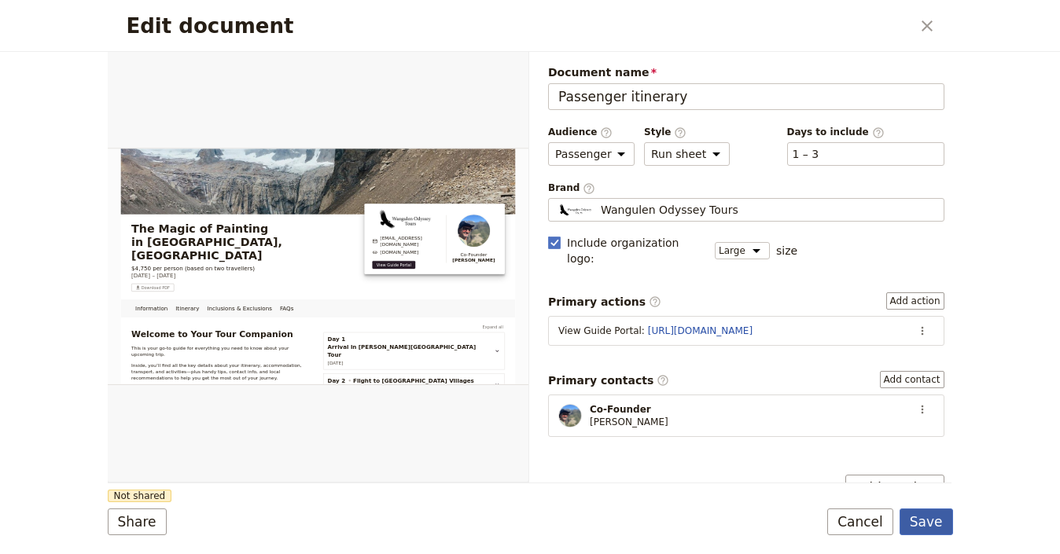
click at [926, 525] on button "Save" at bounding box center [926, 522] width 53 height 27
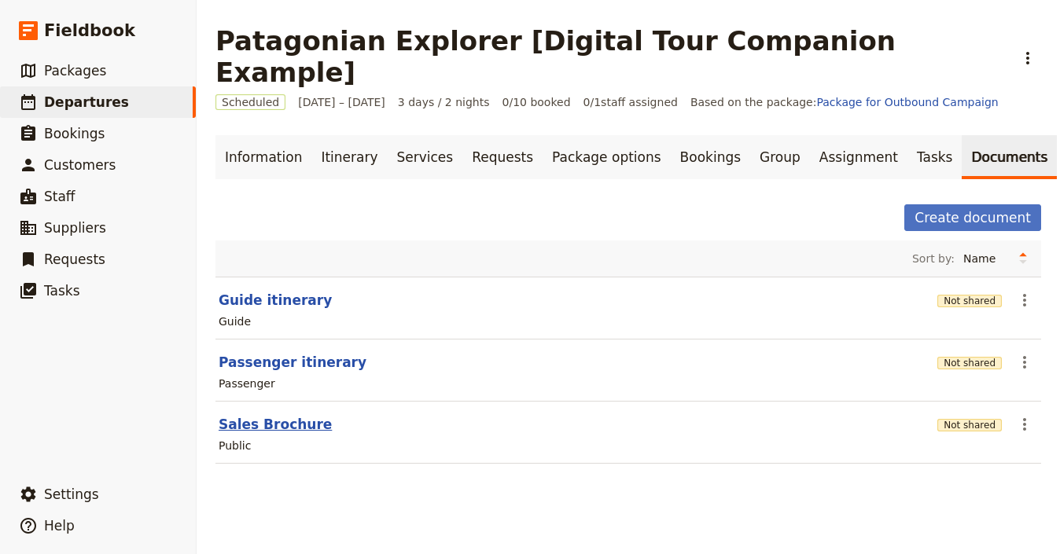
click at [277, 415] on button "Sales Brochure" at bounding box center [275, 424] width 113 height 19
select select "DEFAULT"
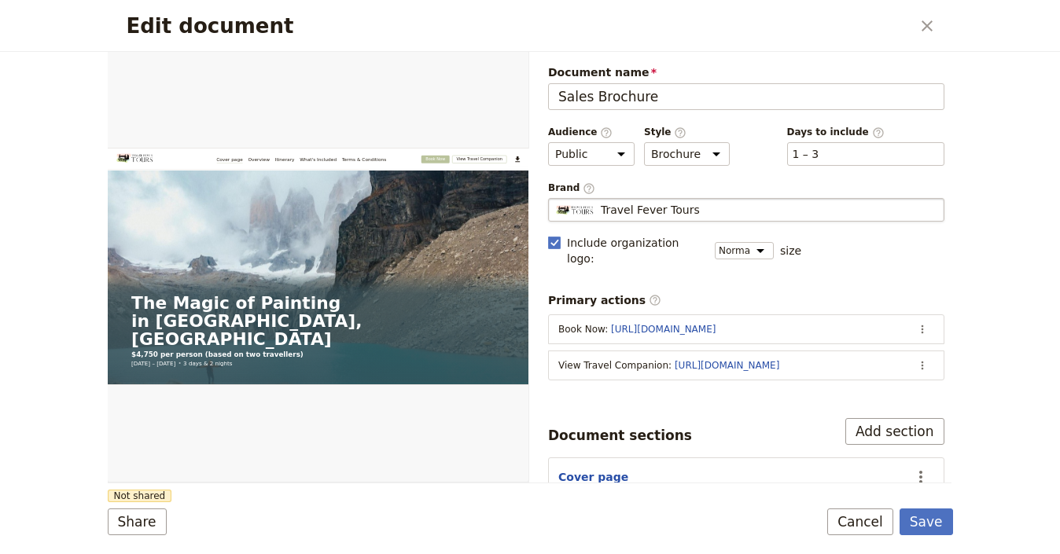
click at [661, 206] on span "Travel Fever Tours" at bounding box center [650, 210] width 99 height 16
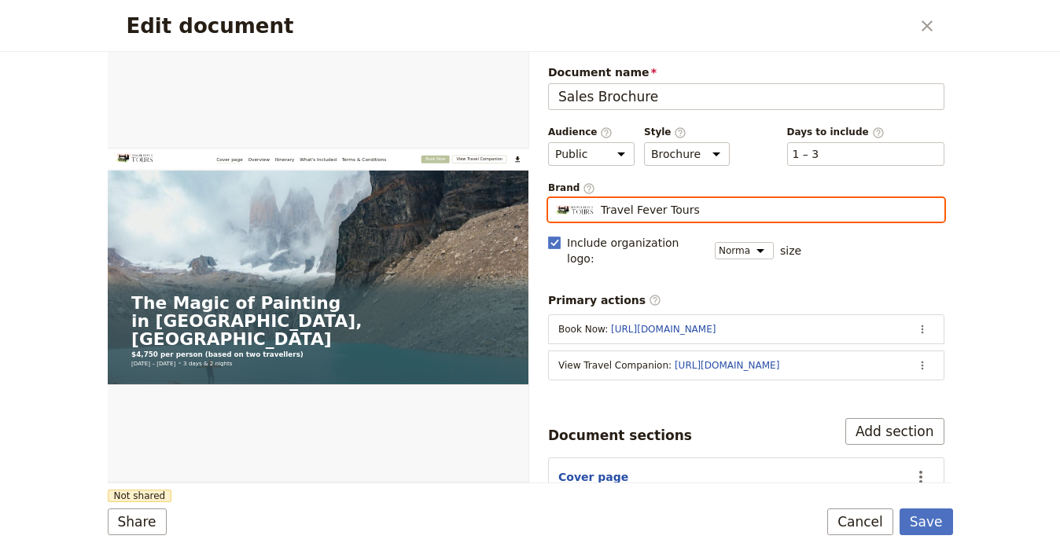
click at [555, 199] on input "Travel Fever Tours" at bounding box center [554, 198] width 1 height 1
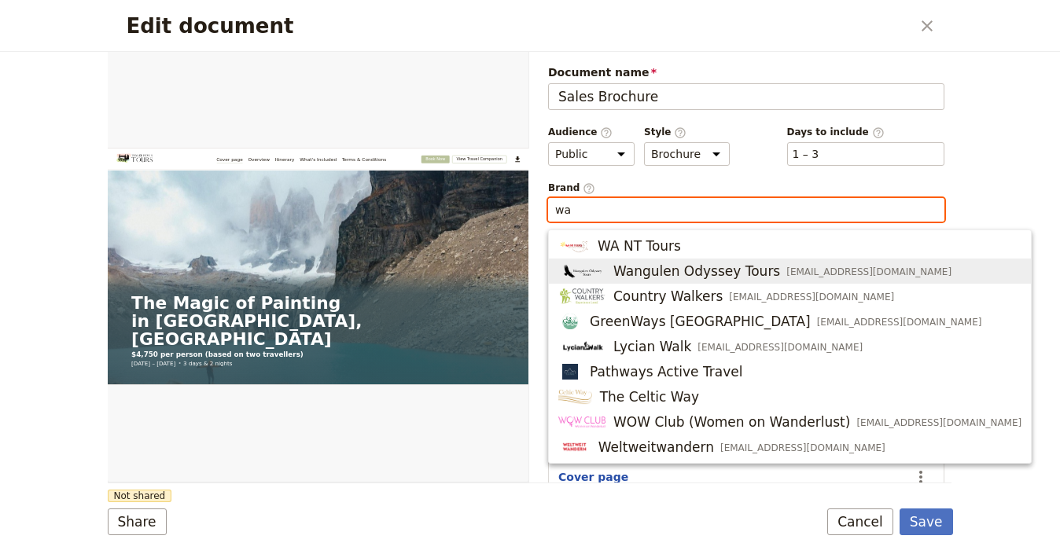
click at [748, 273] on span "Wangulen Odyssey Tours" at bounding box center [696, 271] width 167 height 19
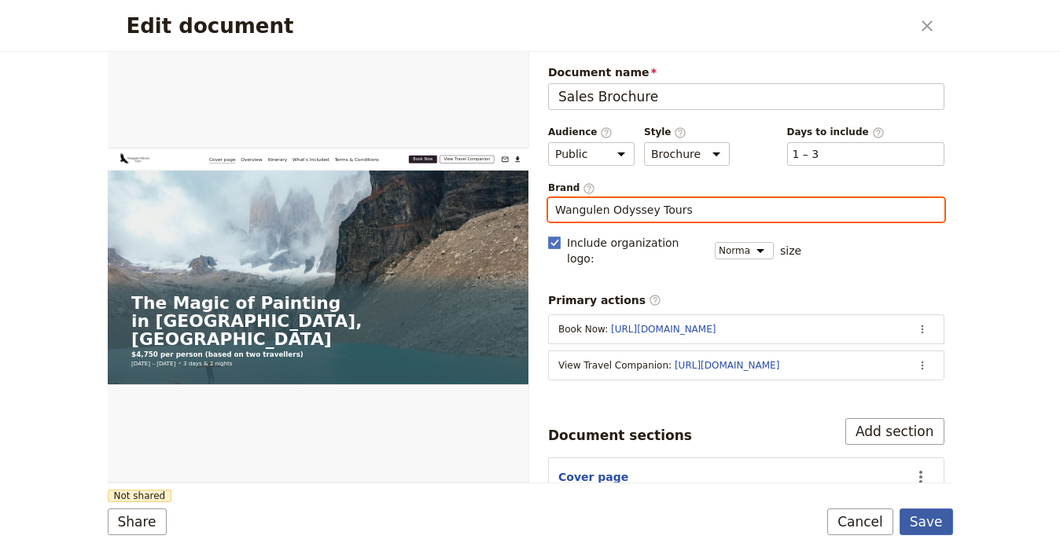
type input "Wangulen Odyssey Tours"
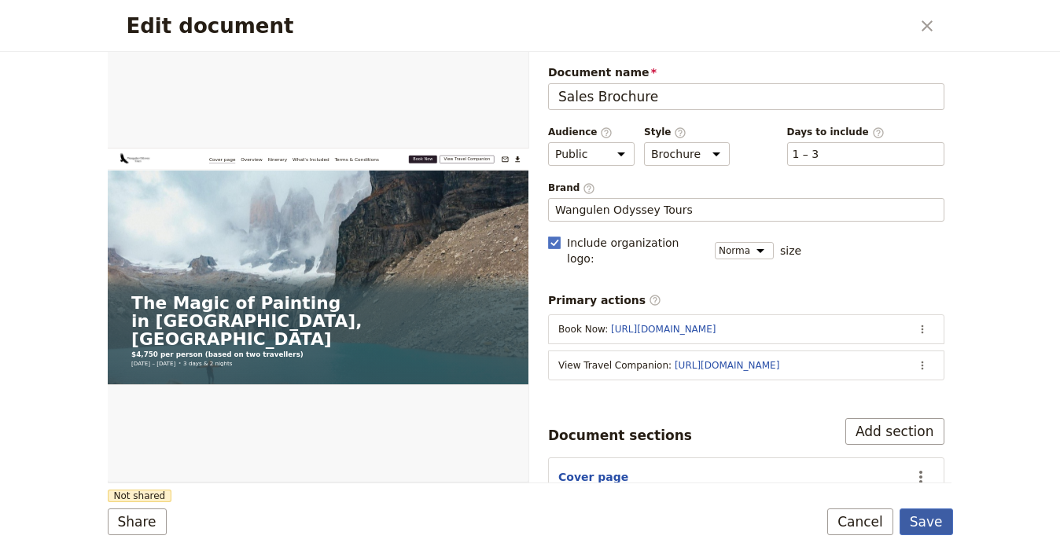
drag, startPoint x: 937, startPoint y: 521, endPoint x: 915, endPoint y: 523, distance: 22.1
click at [937, 521] on button "Save" at bounding box center [926, 522] width 53 height 27
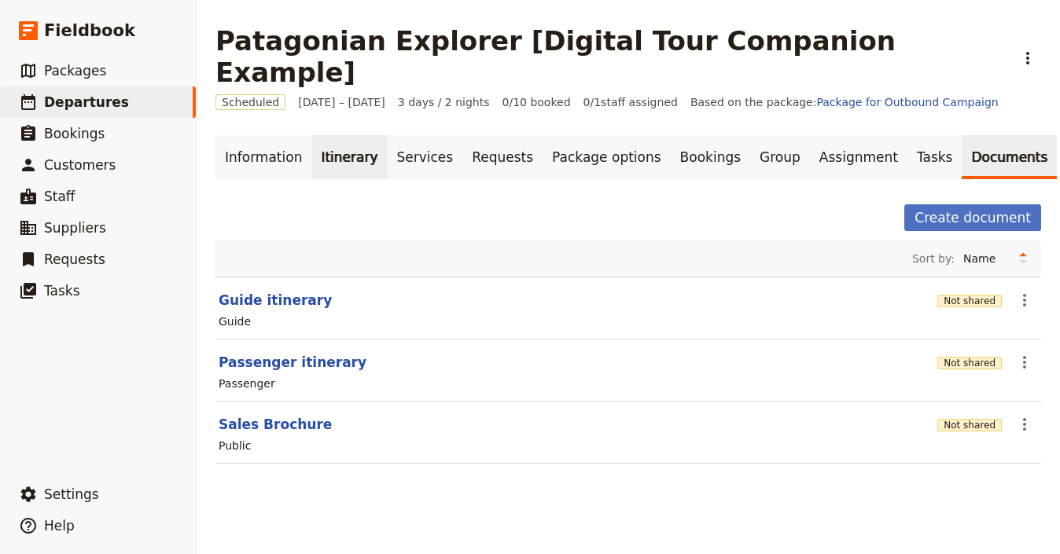
click at [340, 135] on link "Itinerary" at bounding box center [349, 157] width 76 height 44
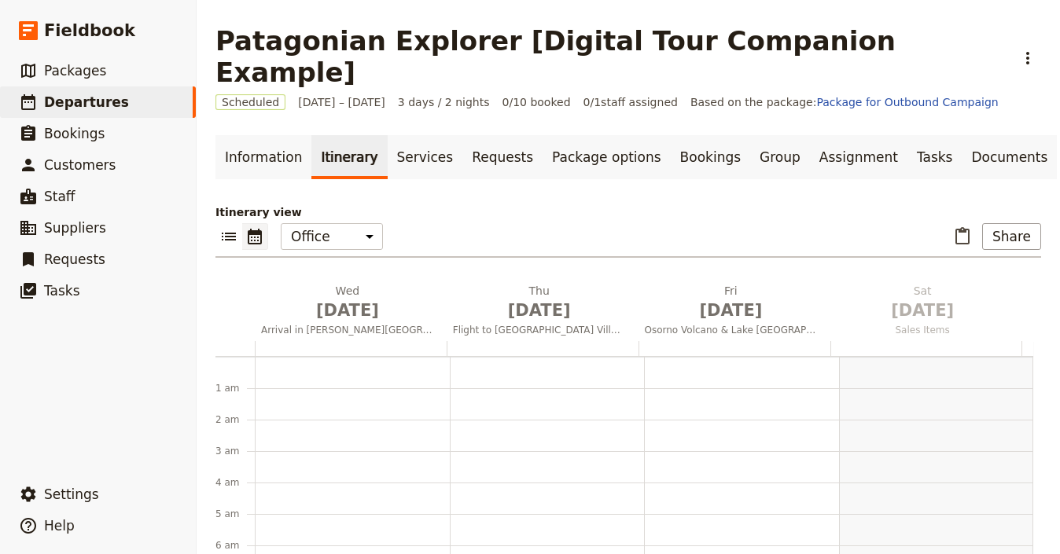
scroll to position [204, 0]
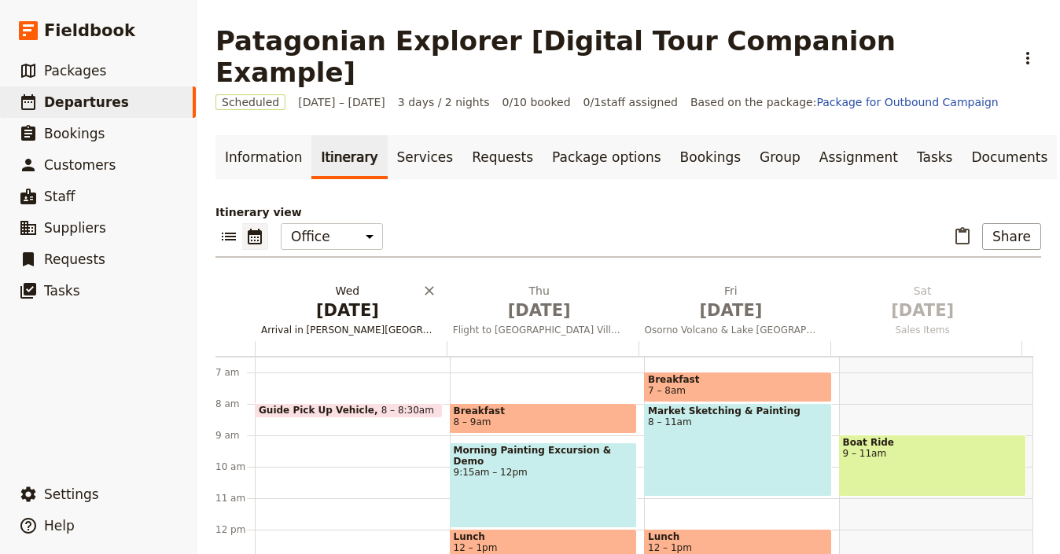
click at [351, 299] on span "[DATE]" at bounding box center [347, 311] width 173 height 24
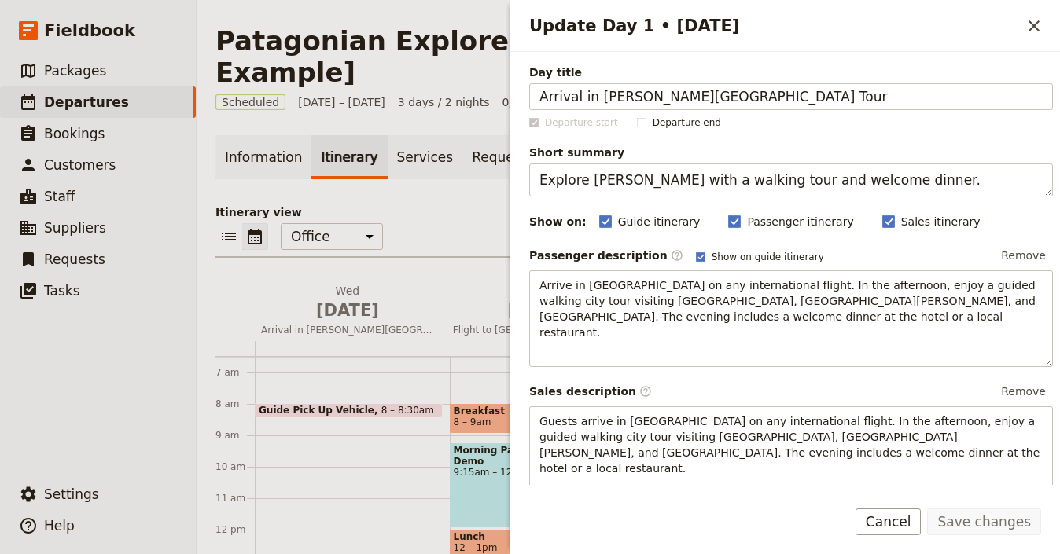
scroll to position [350, 0]
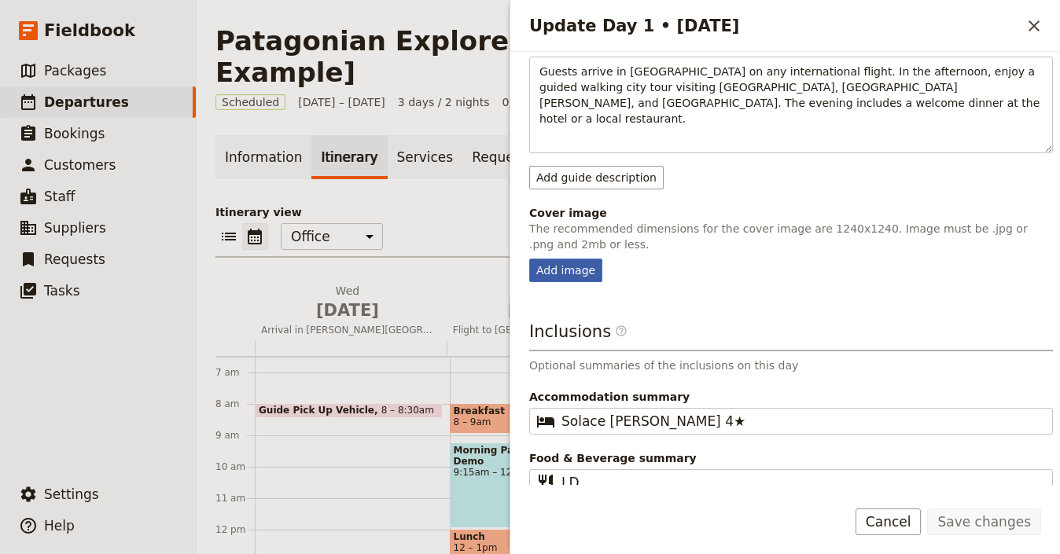
click at [566, 259] on div "Add image" at bounding box center [565, 271] width 73 height 24
click at [529, 258] on input "Add image" at bounding box center [529, 258] width 1 height 1
type input "C:\fakepath\77c400b2eae801d5c4ab910b89365c8d_fit.jpg"
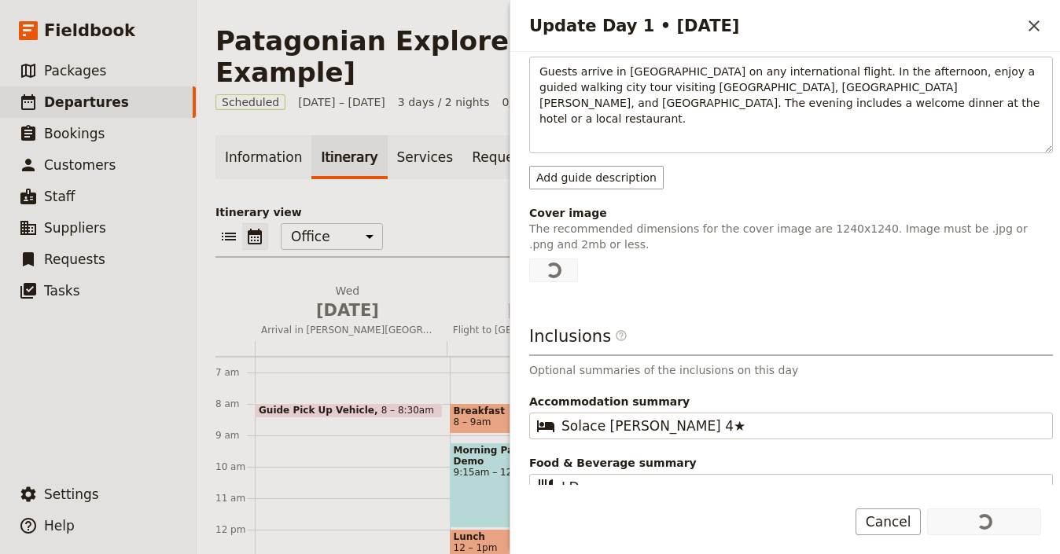
scroll to position [0, 0]
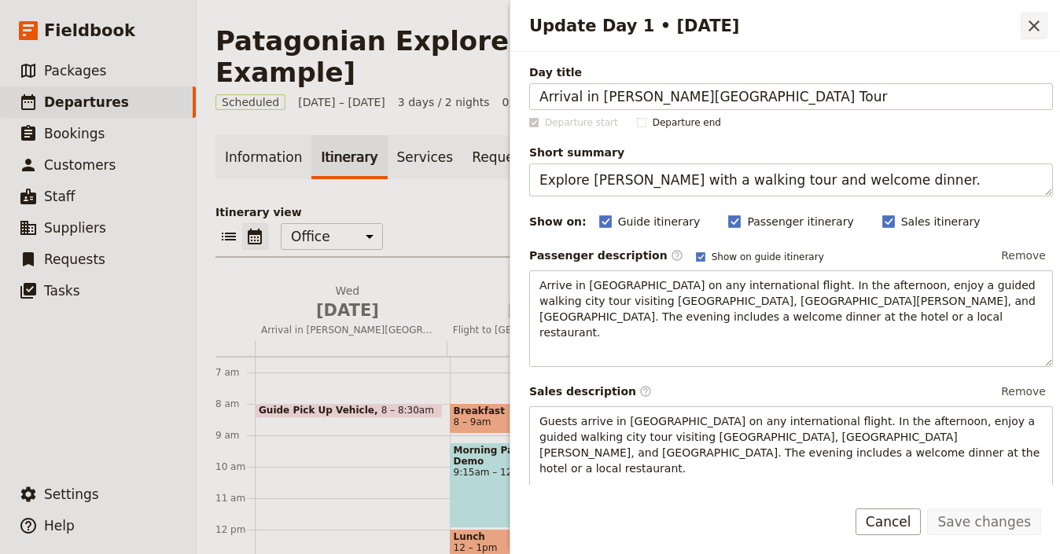
drag, startPoint x: 1032, startPoint y: 24, endPoint x: 1026, endPoint y: 30, distance: 8.4
click at [1032, 24] on icon "Close drawer" at bounding box center [1034, 25] width 11 height 11
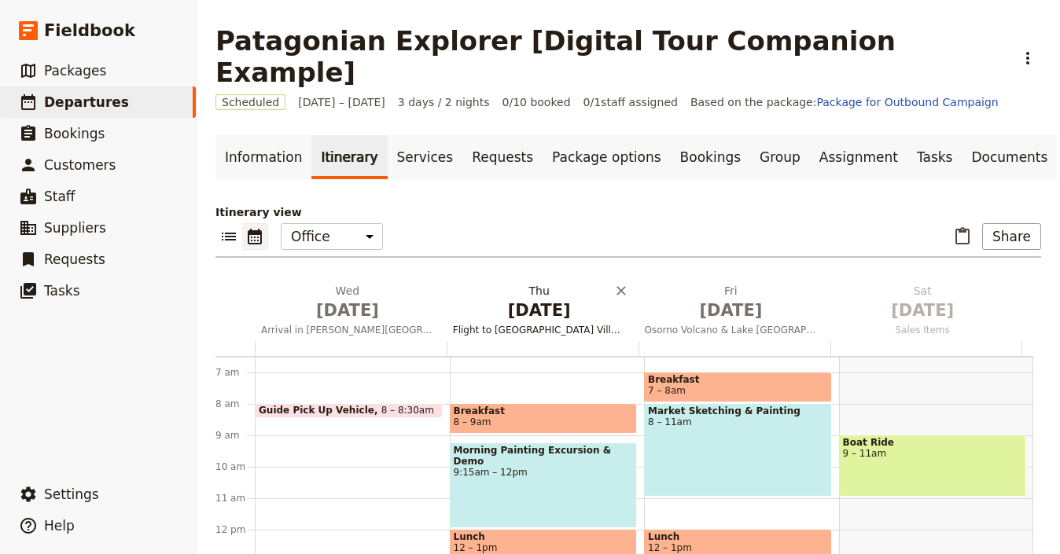
click at [551, 299] on span "[DATE]" at bounding box center [539, 311] width 173 height 24
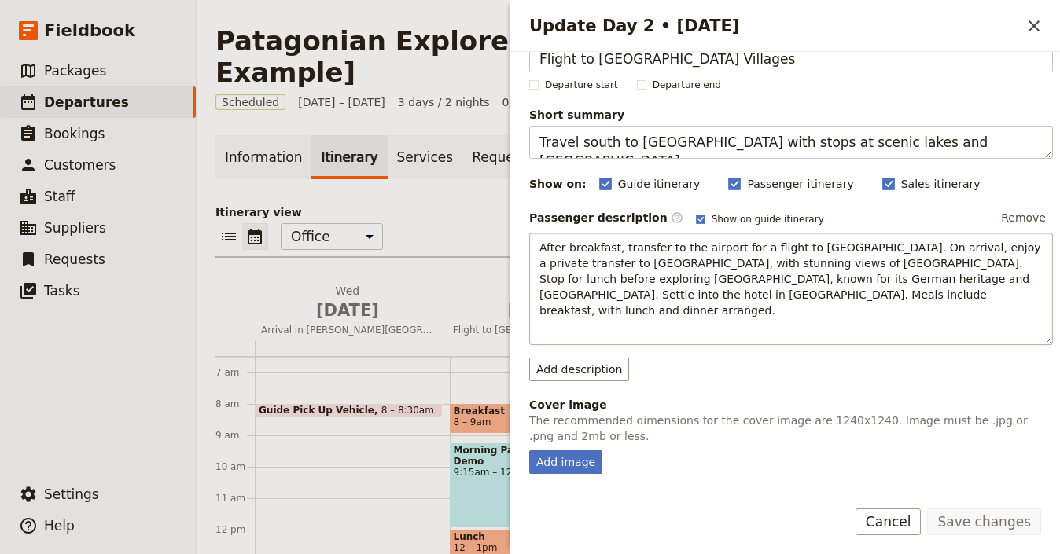
scroll to position [245, 0]
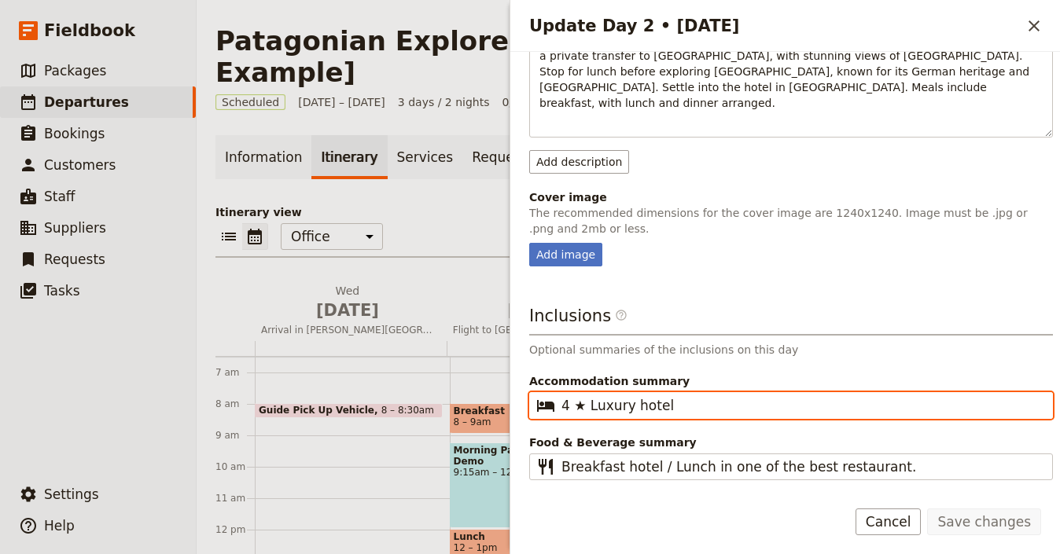
click at [695, 396] on input "4 ★ Luxury hotel" at bounding box center [802, 405] width 481 height 19
click at [696, 396] on input "4 ★ Luxury hotel" at bounding box center [802, 405] width 481 height 19
click at [564, 396] on input "4 ★ Luxury hotel" at bounding box center [802, 405] width 481 height 19
paste input "[GEOGRAPHIC_DATA]"
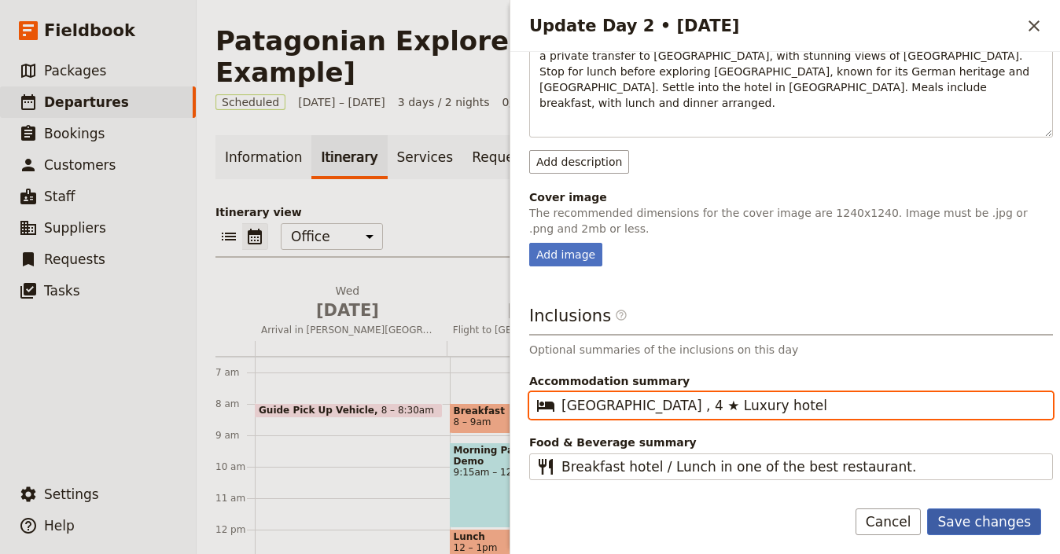
type input "[GEOGRAPHIC_DATA] , 4 ★ Luxury hotel"
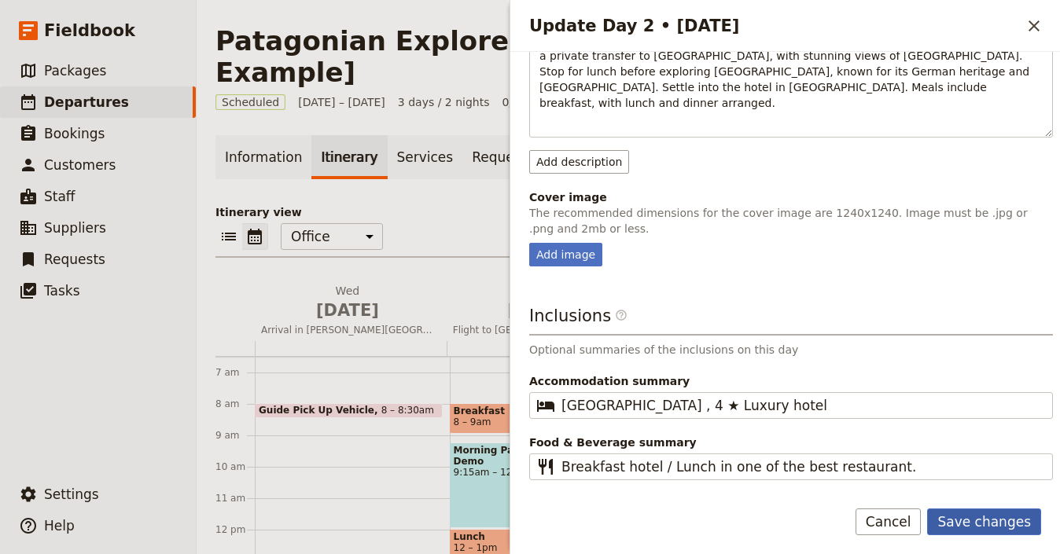
click at [985, 526] on button "Save changes" at bounding box center [984, 522] width 114 height 27
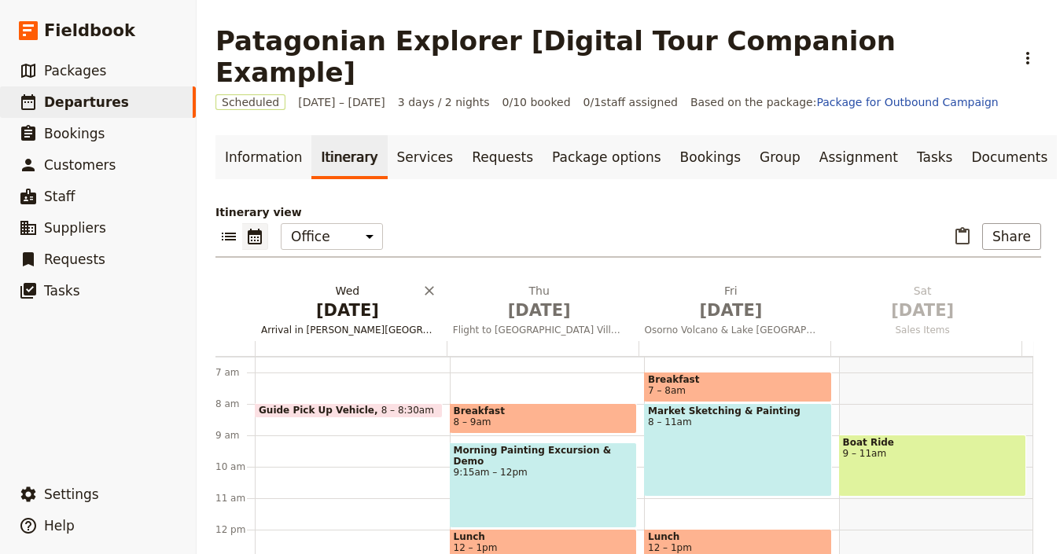
click at [376, 324] on span "Arrival in [PERSON_NAME][GEOGRAPHIC_DATA] Tour" at bounding box center [348, 330] width 186 height 13
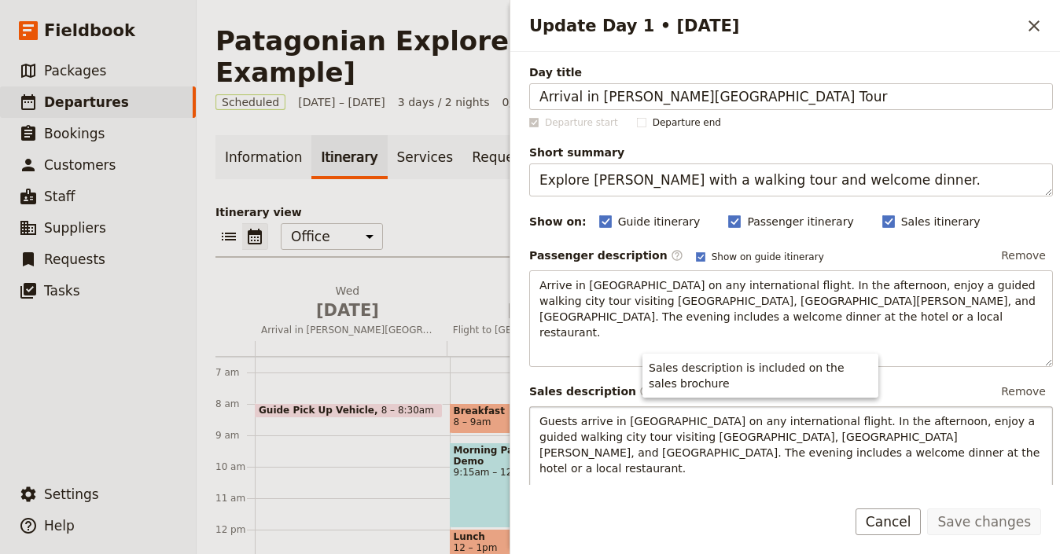
scroll to position [595, 0]
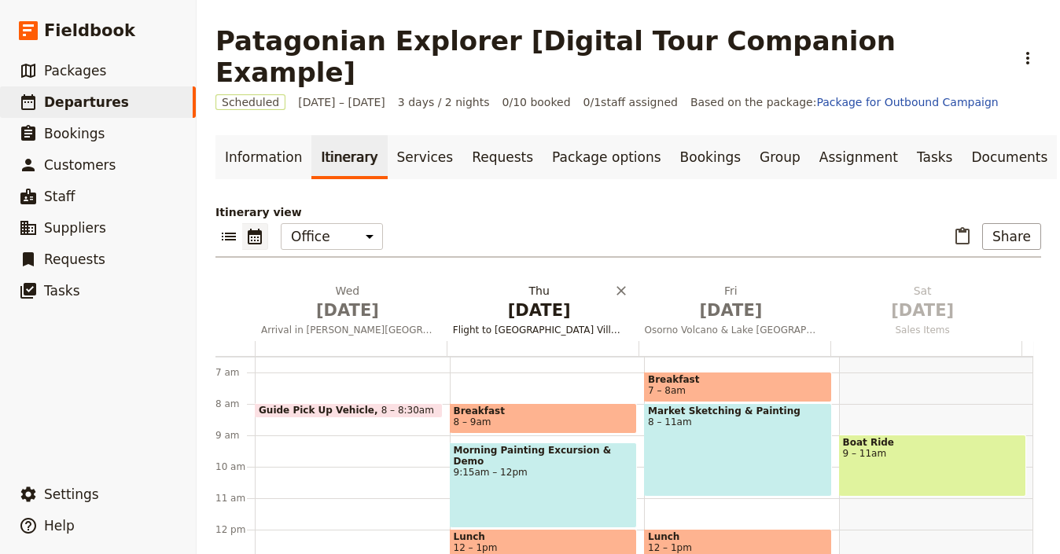
click at [522, 299] on span "[DATE]" at bounding box center [539, 311] width 173 height 24
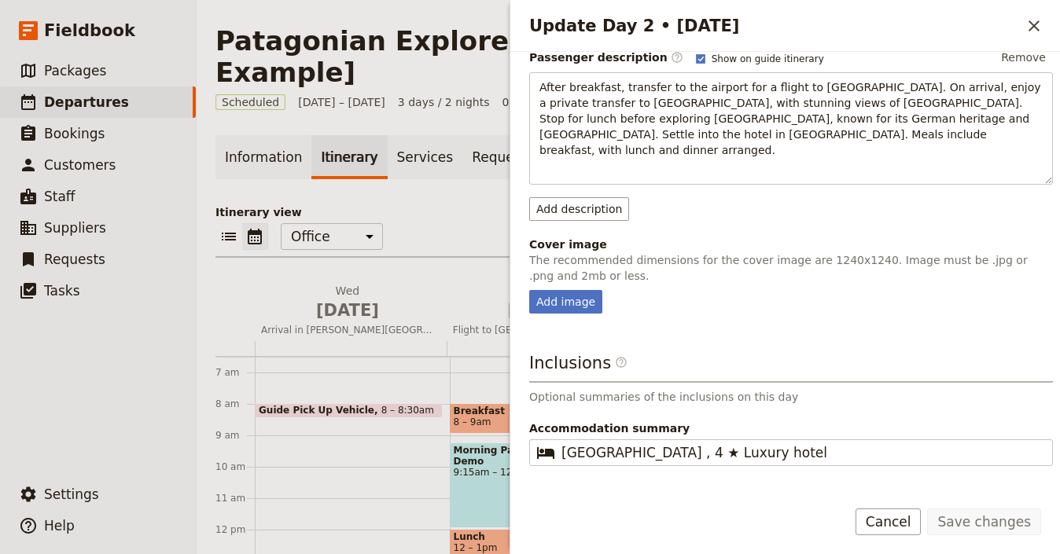
scroll to position [245, 0]
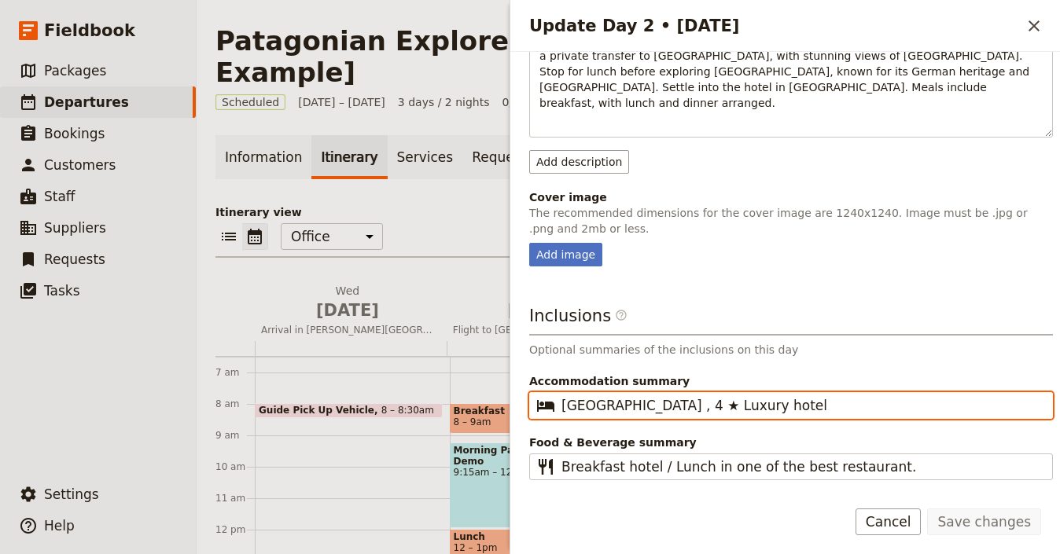
click at [776, 396] on input "[GEOGRAPHIC_DATA] , 4 ★ Luxury hotel" at bounding box center [802, 405] width 481 height 19
click at [371, 299] on span "[DATE]" at bounding box center [347, 311] width 173 height 24
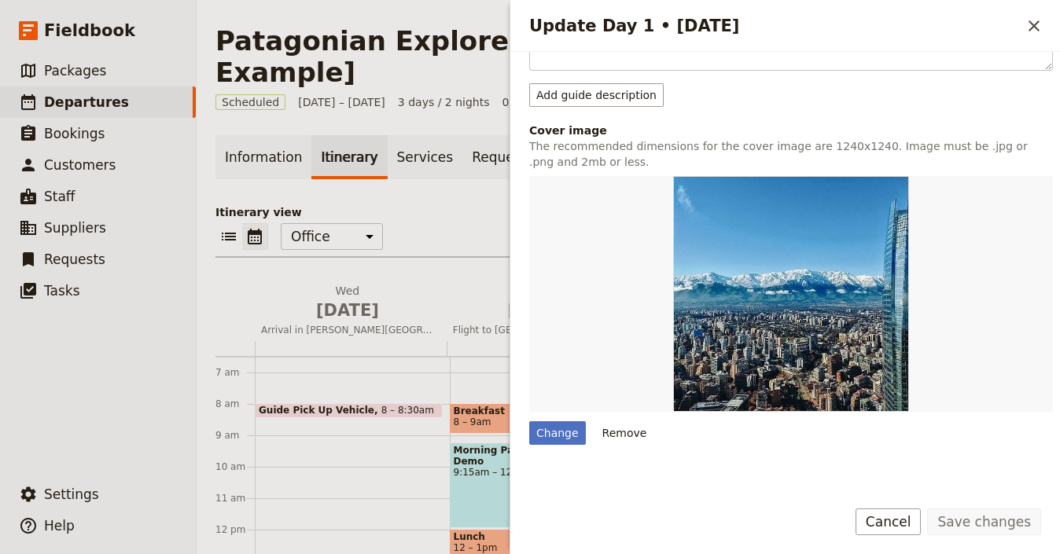
scroll to position [595, 0]
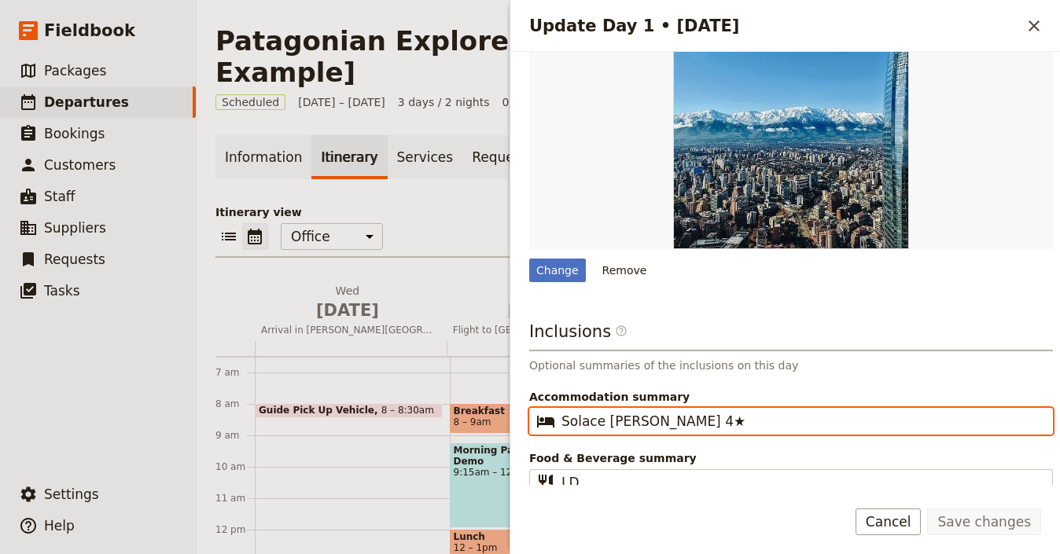
click at [739, 412] on input "Solace [PERSON_NAME] 4★" at bounding box center [802, 421] width 481 height 19
paste input "[GEOGRAPHIC_DATA] , 4 ★ Luxury hotel"
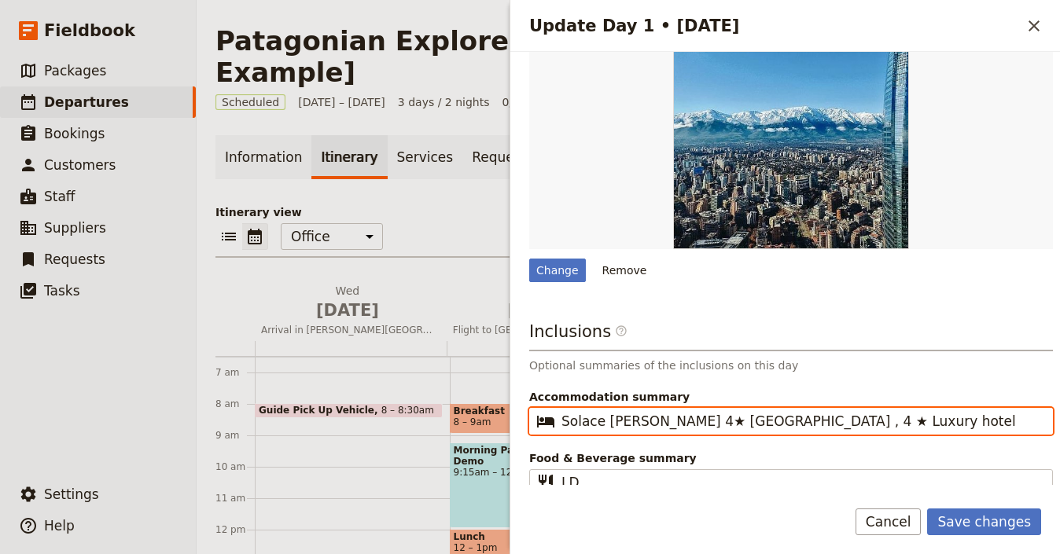
drag, startPoint x: 772, startPoint y: 393, endPoint x: 669, endPoint y: 392, distance: 103.8
click at [661, 412] on input "Solace [PERSON_NAME] 4★ [GEOGRAPHIC_DATA] , 4 ★ Luxury hotel" at bounding box center [802, 421] width 481 height 19
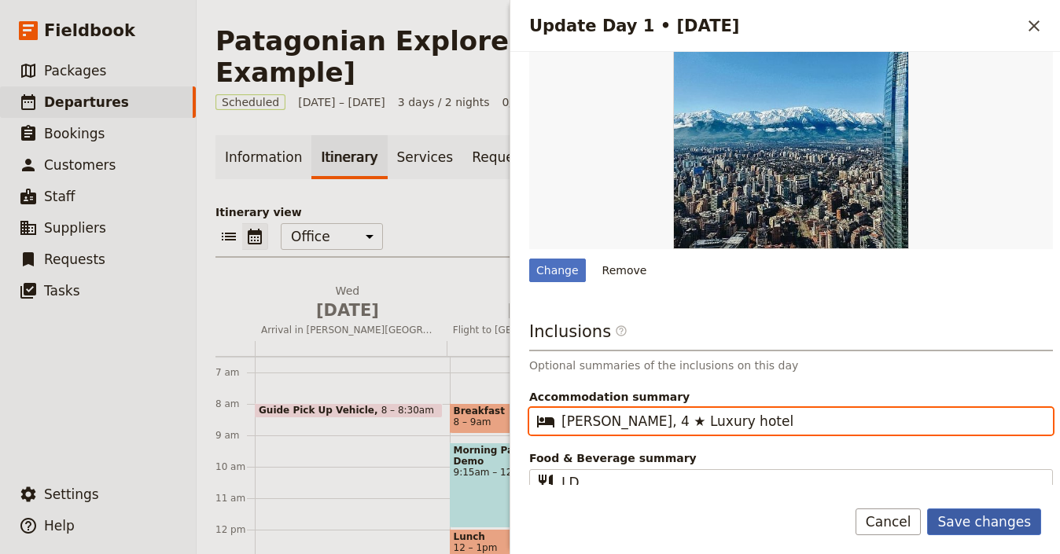
type input "[PERSON_NAME], 4 ★ Luxury hotel"
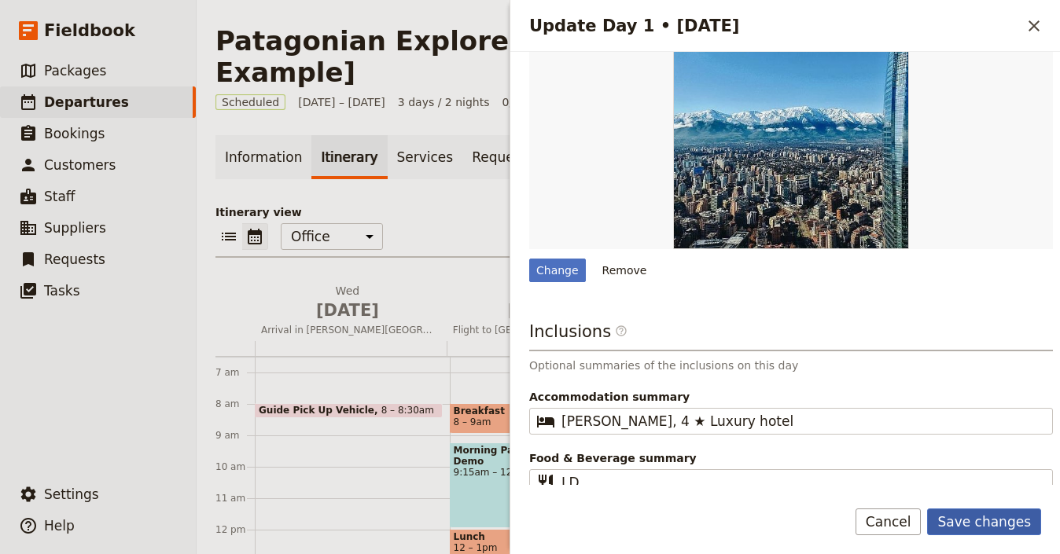
click at [972, 528] on button "Save changes" at bounding box center [984, 522] width 114 height 27
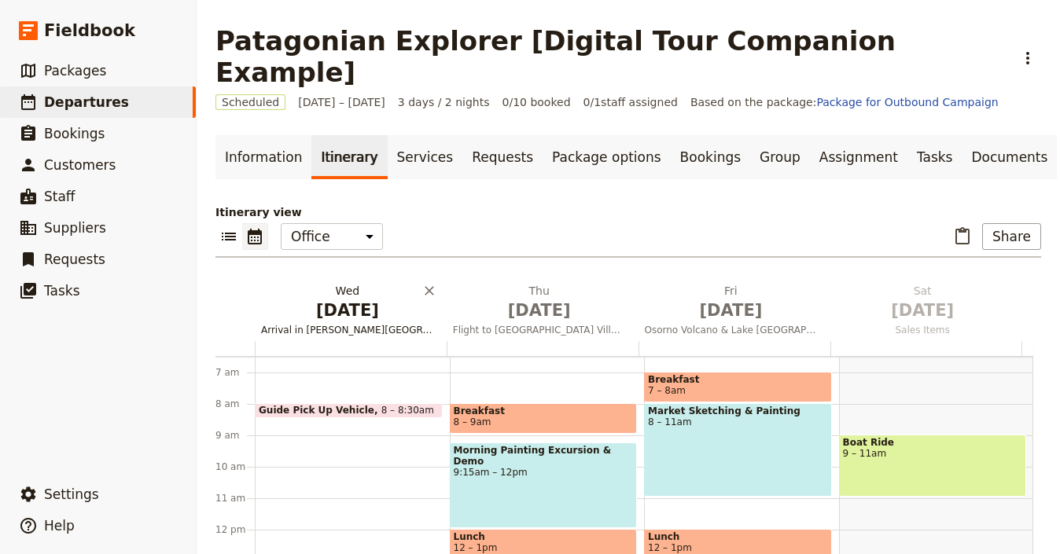
click at [370, 299] on span "[DATE]" at bounding box center [347, 311] width 173 height 24
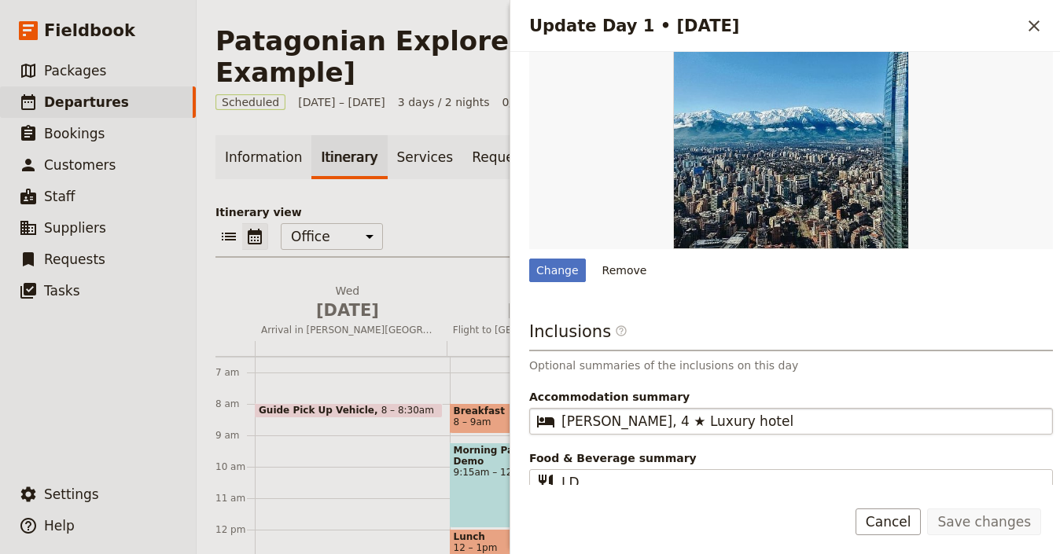
click at [749, 408] on fieldset "​ [PERSON_NAME], 4 ★ Luxury hotel" at bounding box center [791, 421] width 524 height 27
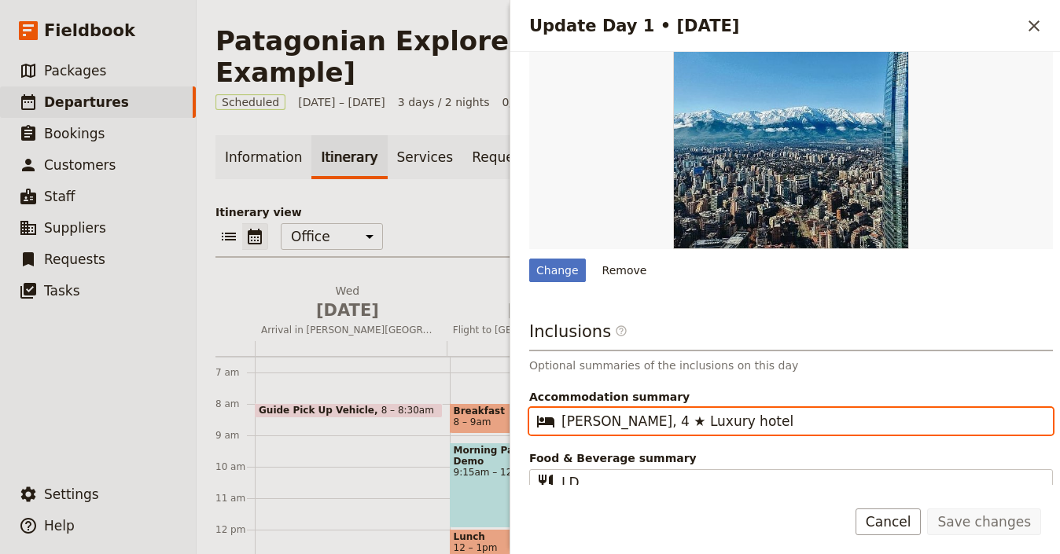
click at [749, 412] on input "[PERSON_NAME], 4 ★ Luxury hotel" at bounding box center [802, 421] width 481 height 19
click at [757, 412] on input "[PERSON_NAME], 4 ★ Luxury hotel" at bounding box center [802, 421] width 481 height 19
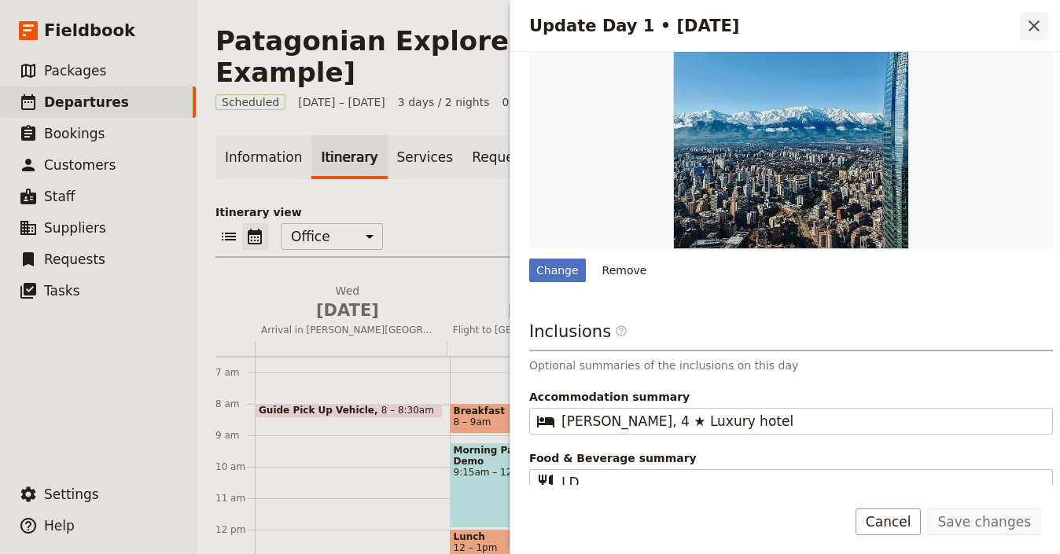
click at [1031, 30] on icon "Close drawer" at bounding box center [1034, 26] width 19 height 19
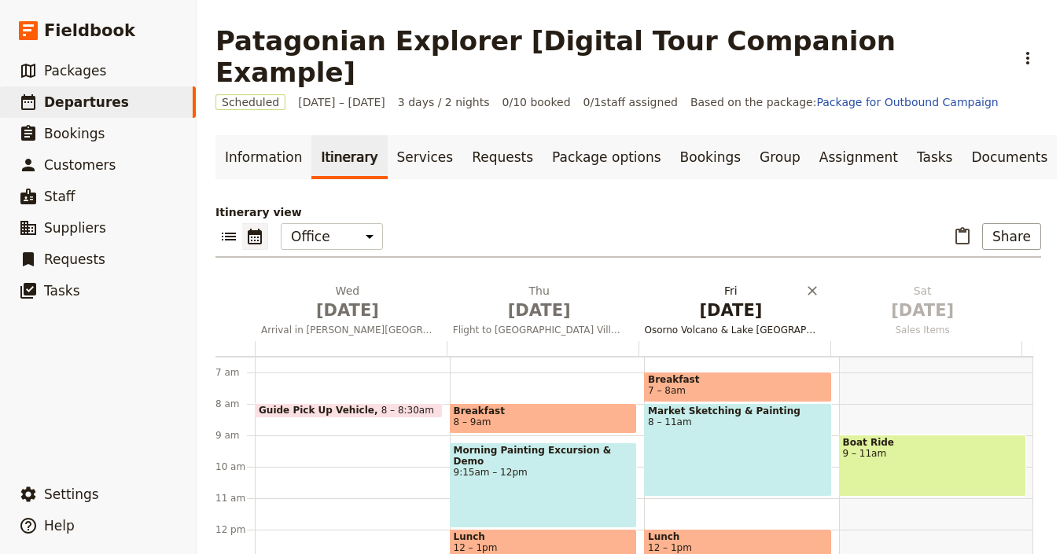
click at [724, 324] on span "Osorno Volcano & Lake [GEOGRAPHIC_DATA][PERSON_NAME]" at bounding box center [732, 330] width 186 height 13
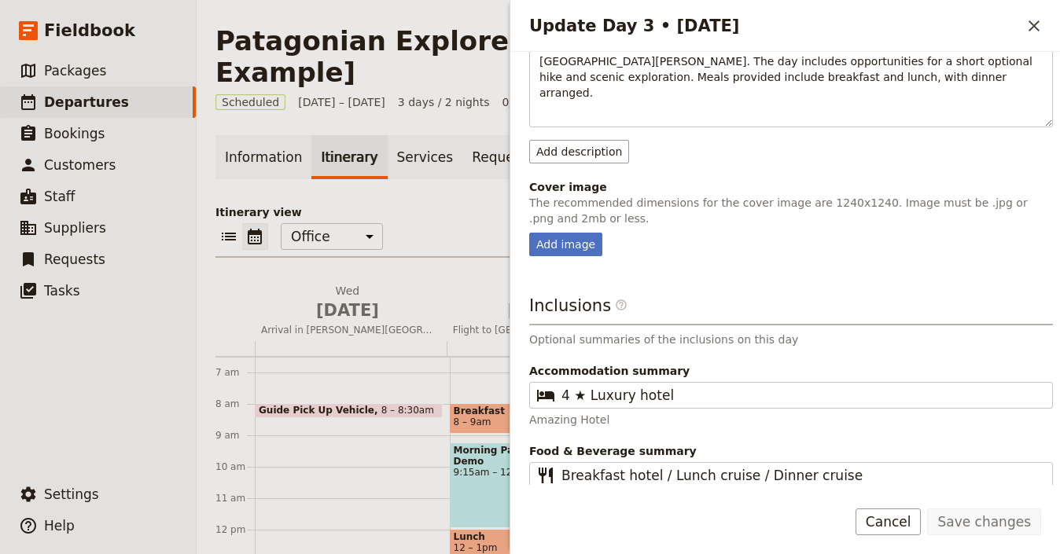
scroll to position [249, 0]
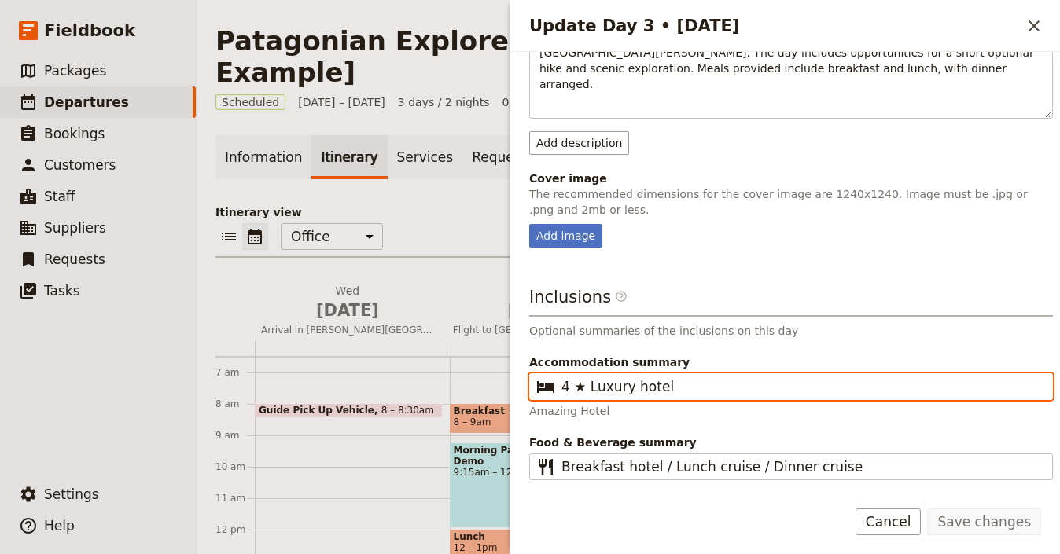
click at [687, 378] on input "4 ★ Luxury hotel" at bounding box center [802, 387] width 481 height 19
paste input "[PERSON_NAME],"
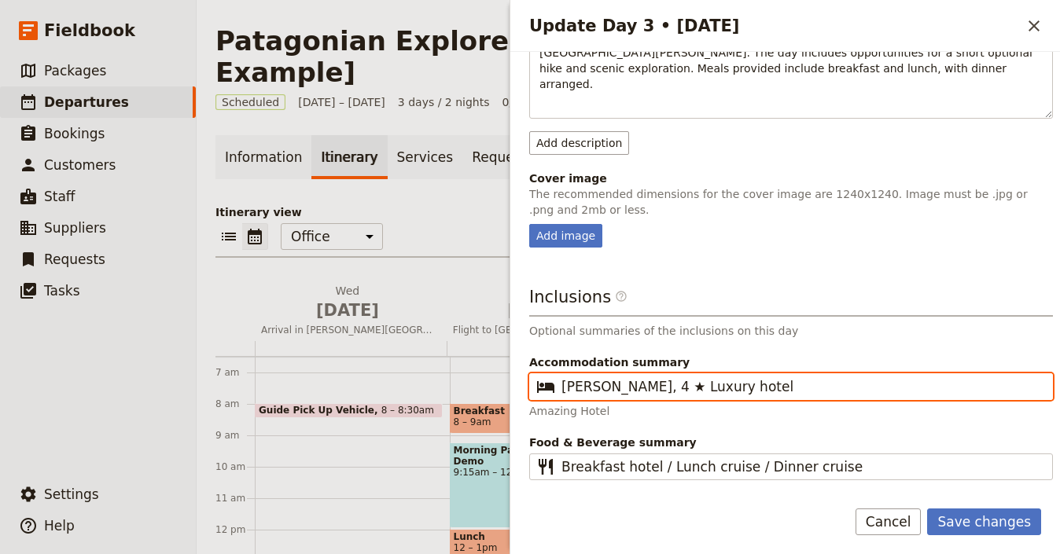
click at [565, 378] on input "[PERSON_NAME], 4 ★ Luxury hotel" at bounding box center [802, 387] width 481 height 19
click at [647, 378] on input "[GEOGRAPHIC_DATA][PERSON_NAME], 4 ★ Luxury hotel" at bounding box center [802, 387] width 481 height 19
type input "[GEOGRAPHIC_DATA], 4 ★ Luxury hotel"
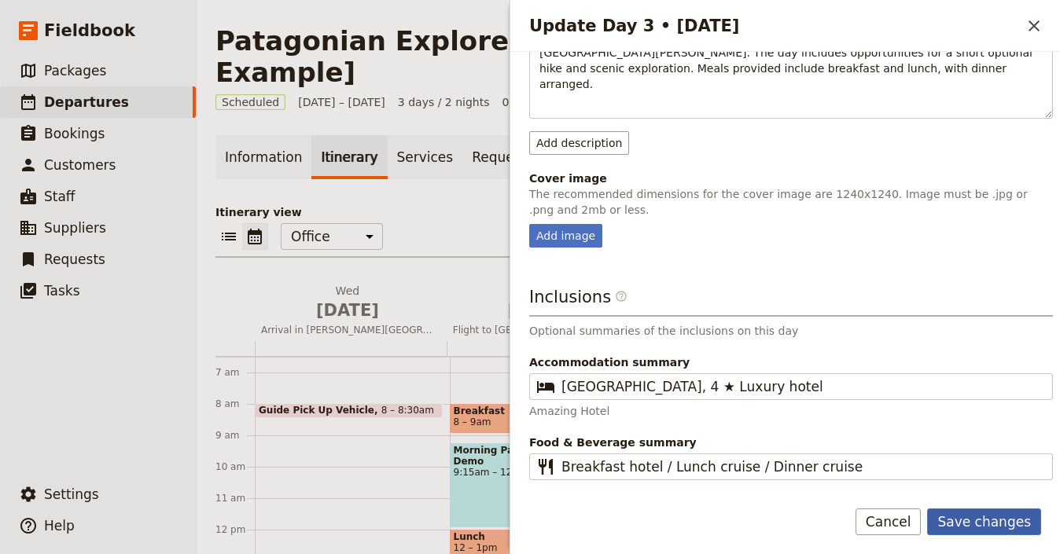
click at [961, 525] on button "Save changes" at bounding box center [984, 522] width 114 height 27
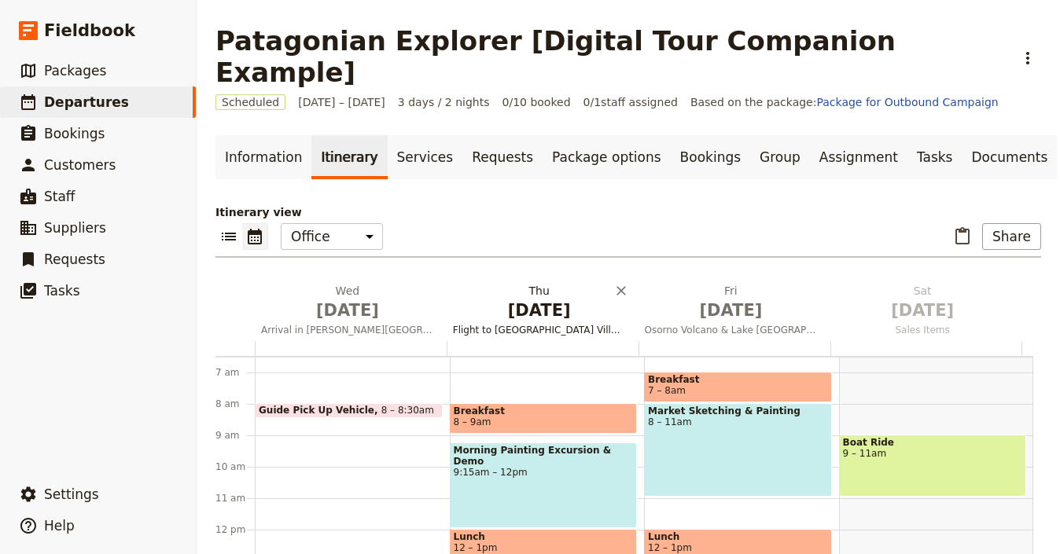
click at [513, 299] on span "[DATE]" at bounding box center [539, 311] width 173 height 24
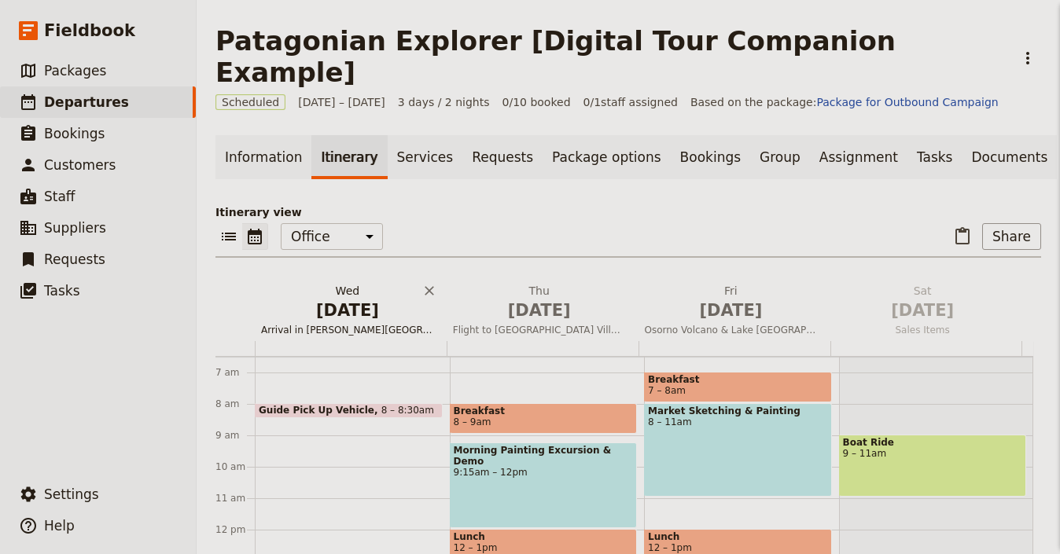
scroll to position [242, 0]
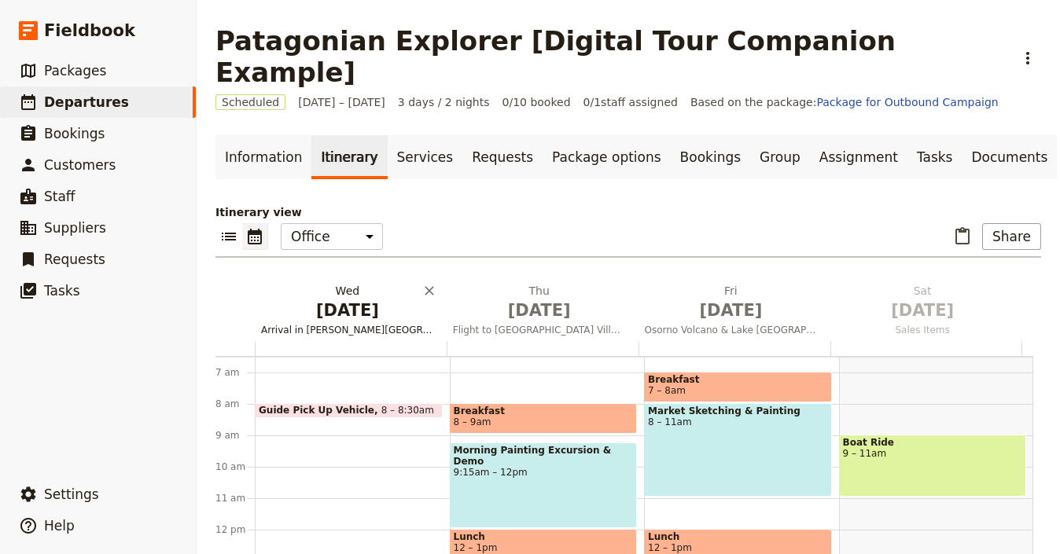
click at [354, 324] on span "Arrival in [PERSON_NAME][GEOGRAPHIC_DATA] Tour" at bounding box center [348, 330] width 186 height 13
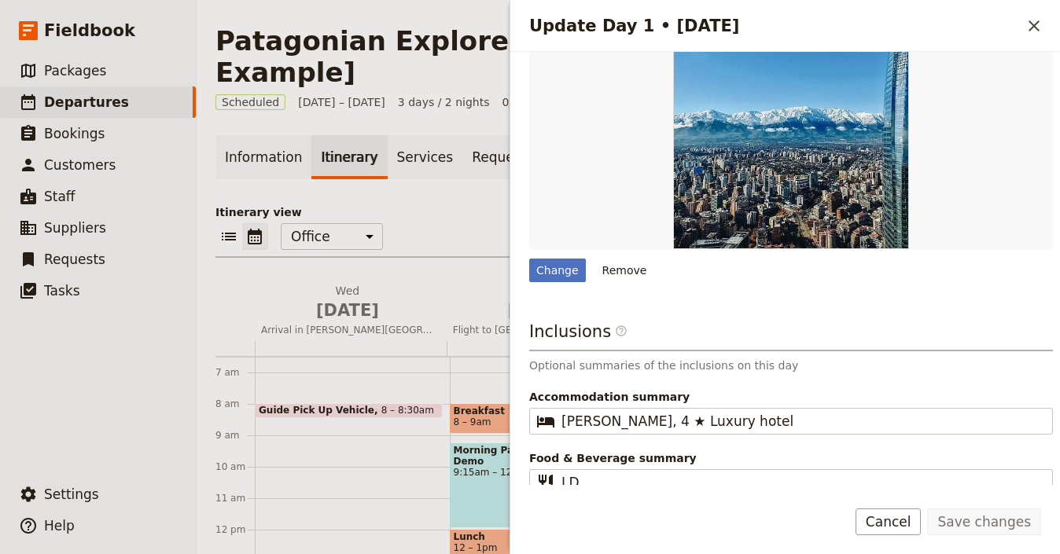
scroll to position [592, 0]
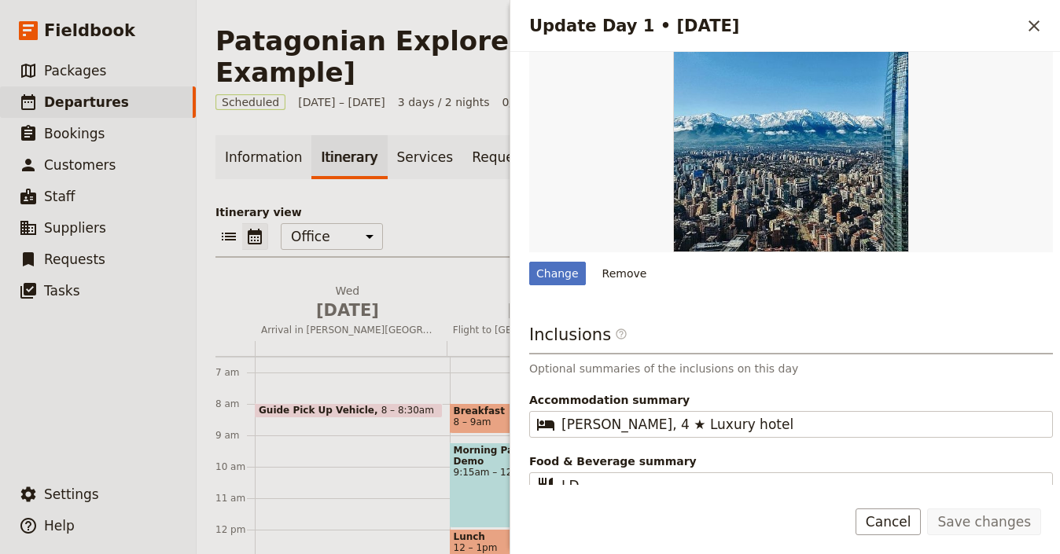
click at [1018, 31] on h2 "Update Day 1 • [DATE]" at bounding box center [775, 26] width 492 height 24
click at [1032, 29] on icon "Close drawer" at bounding box center [1034, 26] width 19 height 19
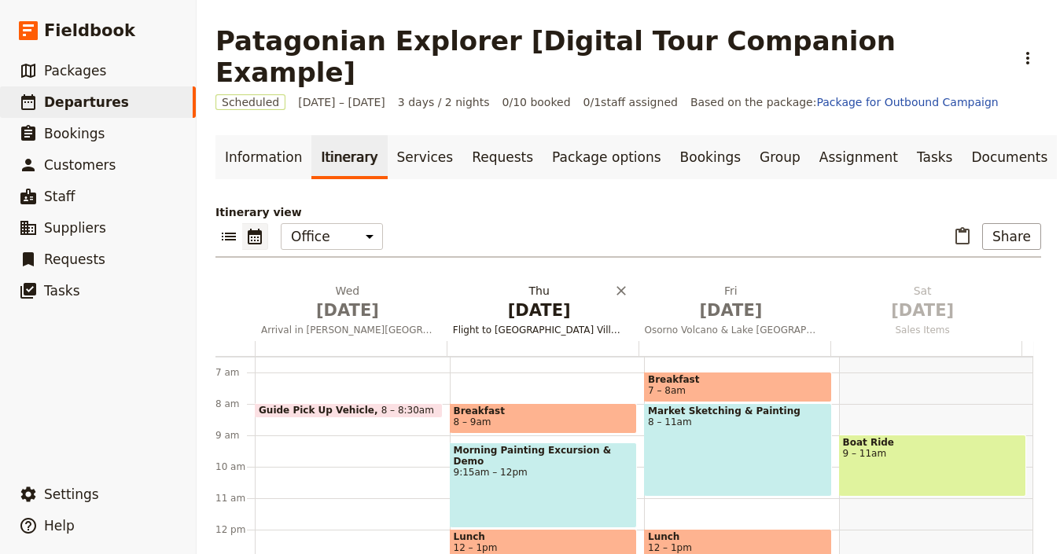
click at [541, 299] on span "[DATE]" at bounding box center [539, 311] width 173 height 24
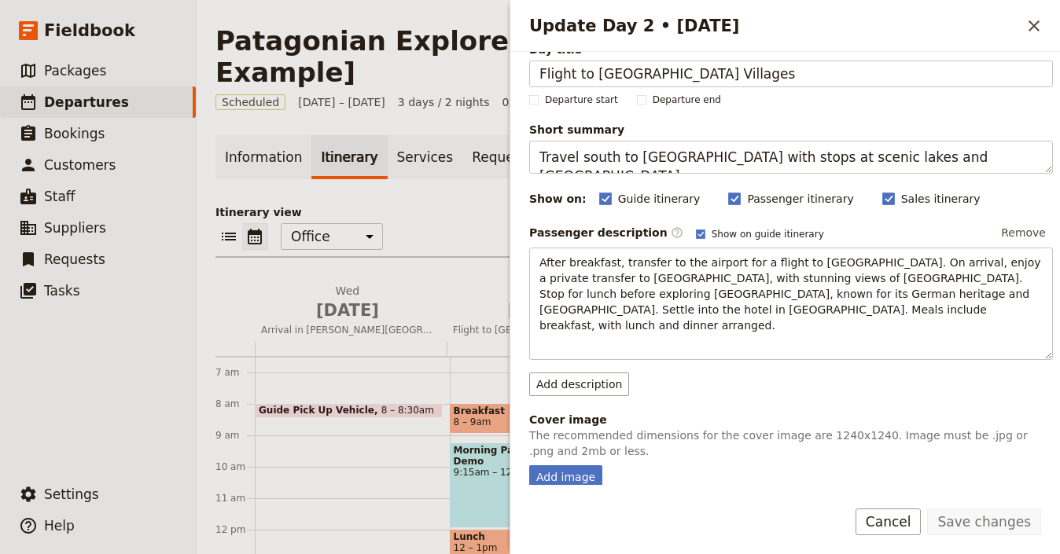
scroll to position [130, 0]
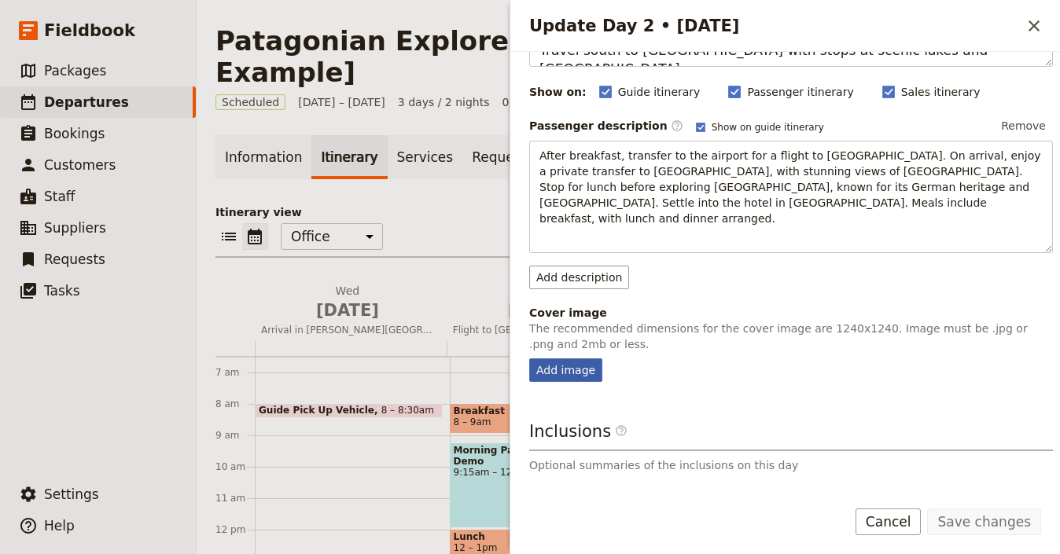
click at [583, 359] on div "Add image" at bounding box center [565, 371] width 73 height 24
click at [529, 359] on input "Add image" at bounding box center [529, 358] width 1 height 1
type input "C:\fakepath\5eace340d4b9a9b008fcd928433f4415_fit.jpg"
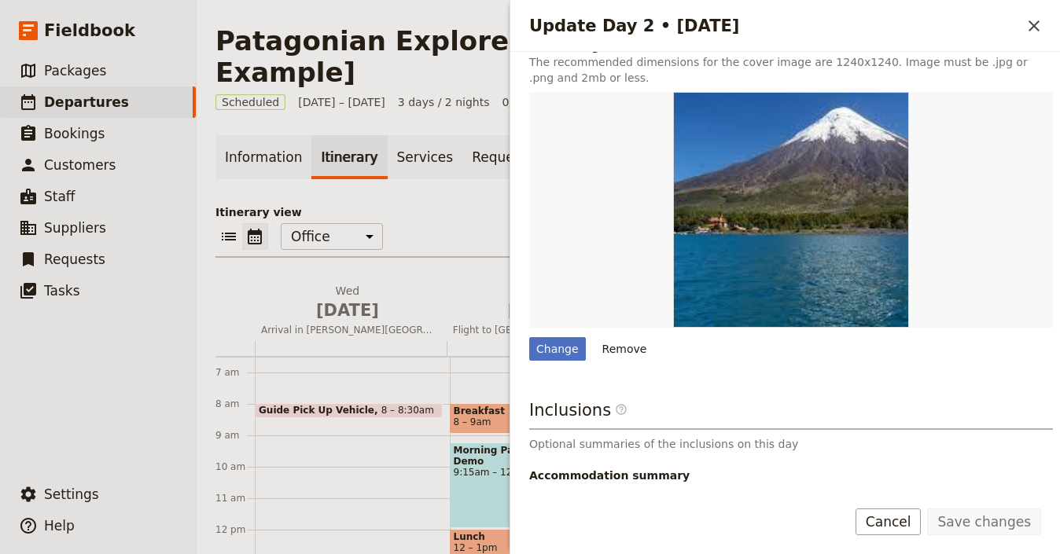
scroll to position [0, 0]
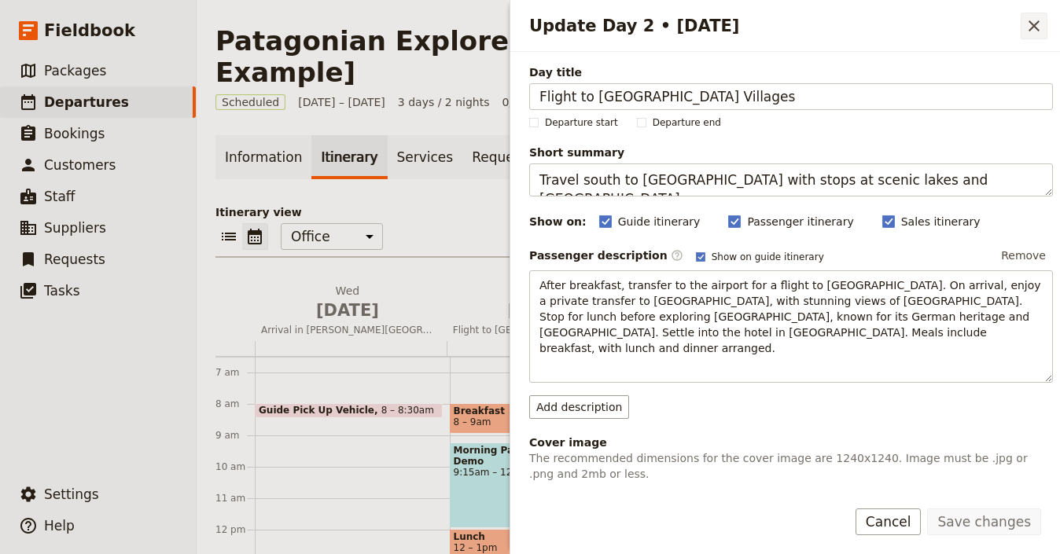
click at [1030, 17] on icon "Close drawer" at bounding box center [1034, 26] width 19 height 19
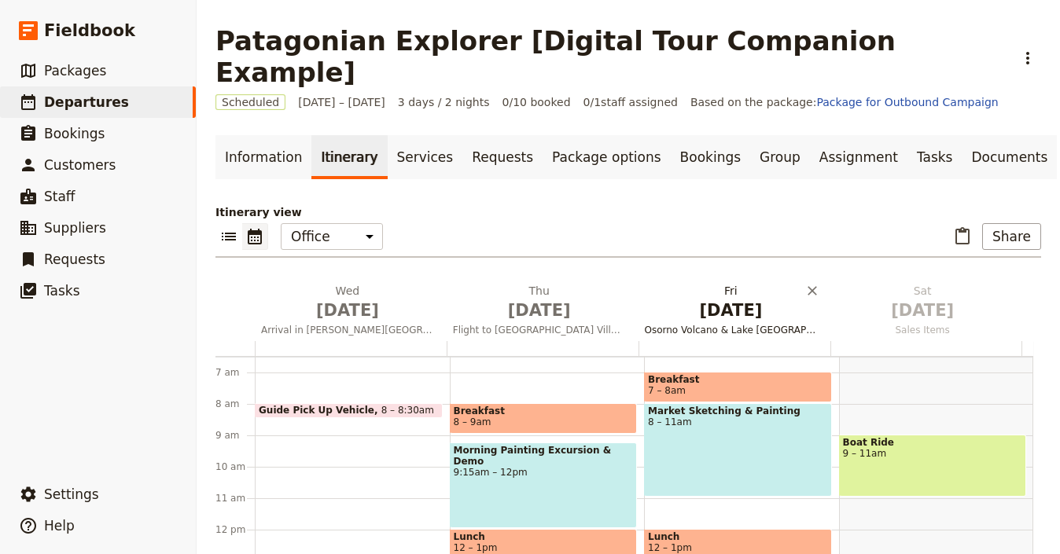
click at [692, 283] on h2 "[DATE] Osorno Volcano & Lake Todos los [PERSON_NAME]" at bounding box center [731, 302] width 173 height 39
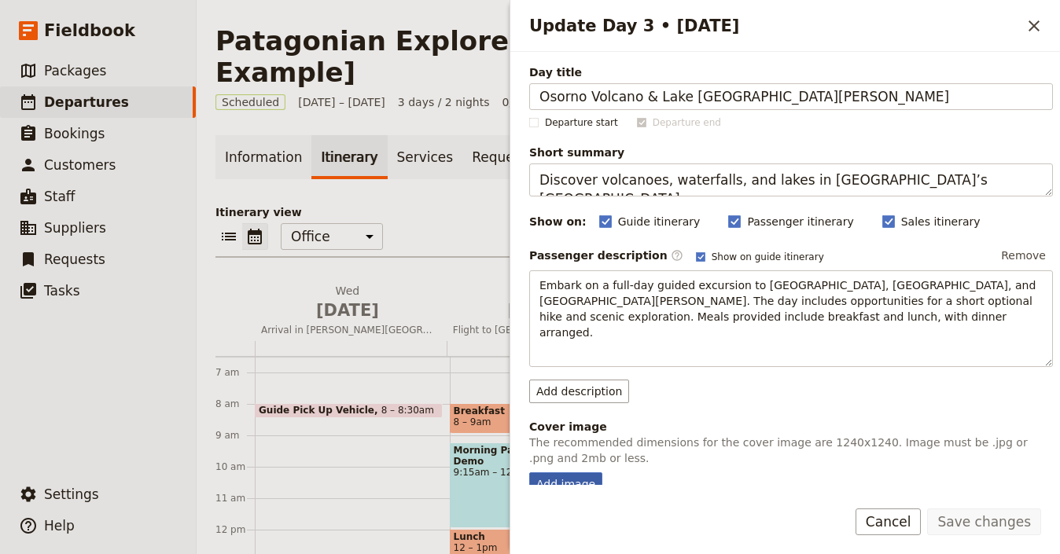
click at [588, 473] on div "Add image" at bounding box center [565, 485] width 73 height 24
click at [529, 473] on input "Add image" at bounding box center [529, 472] width 1 height 1
type input "C:\fakepath\d207421c62c5868b04e036f4965fad12_fit.jpg"
click at [1029, 24] on icon "Close drawer" at bounding box center [1034, 26] width 19 height 19
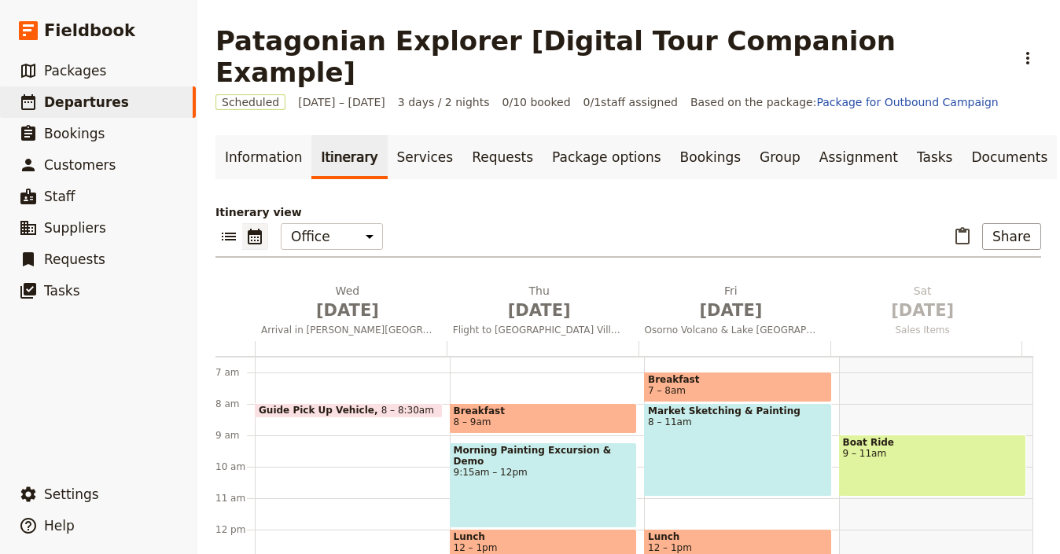
scroll to position [373, 0]
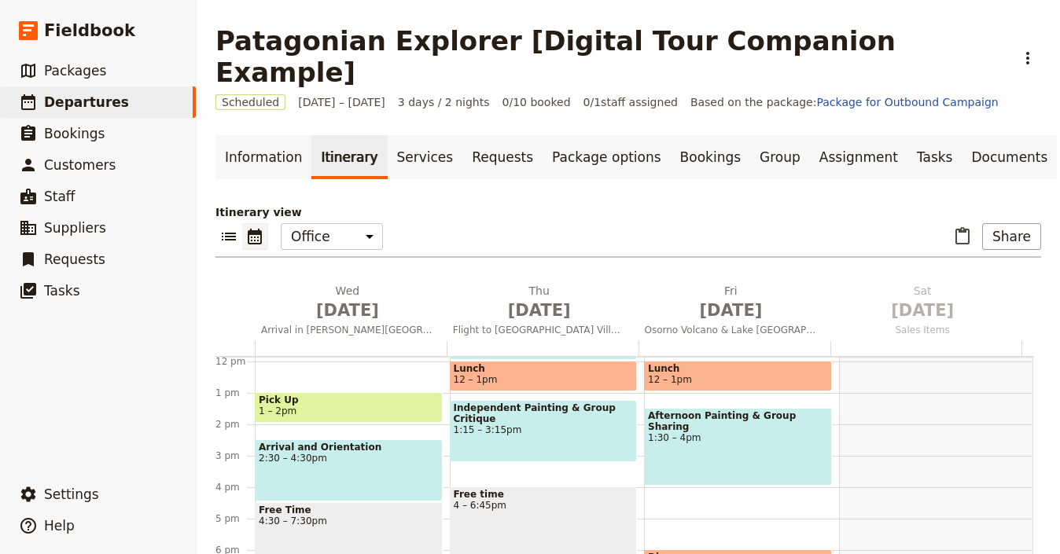
click at [410, 406] on span "1 – 2pm" at bounding box center [349, 411] width 180 height 11
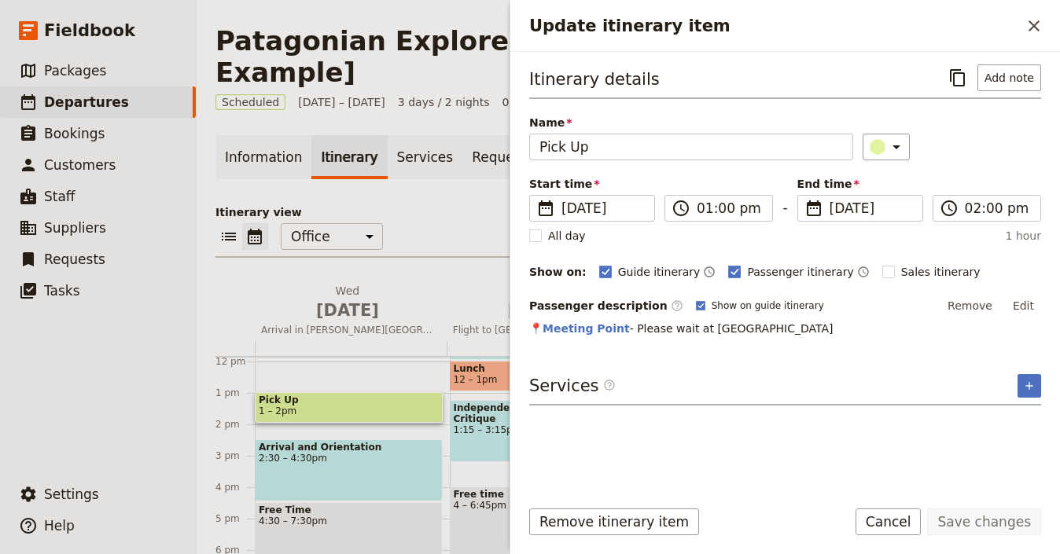
click at [410, 406] on span "1 – 2pm" at bounding box center [349, 411] width 180 height 11
click at [389, 443] on div "Arrival and Orientation 2:30 – 4:30pm" at bounding box center [349, 471] width 188 height 62
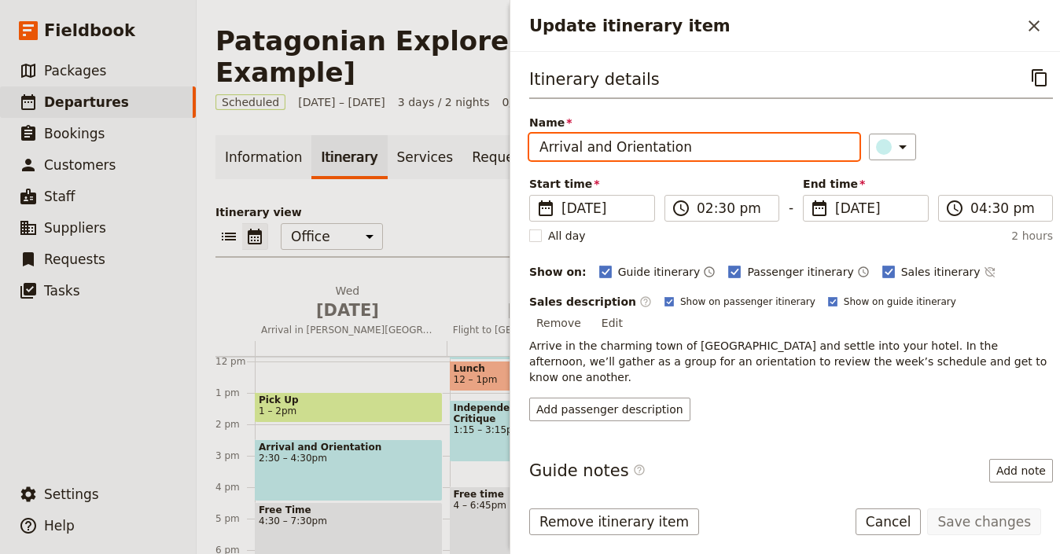
click at [662, 156] on input "Arrival and Orientation" at bounding box center [694, 147] width 330 height 27
paste input "International Arrival & Hotel Check-I"
type input "International Arrival & Hotel Check-In"
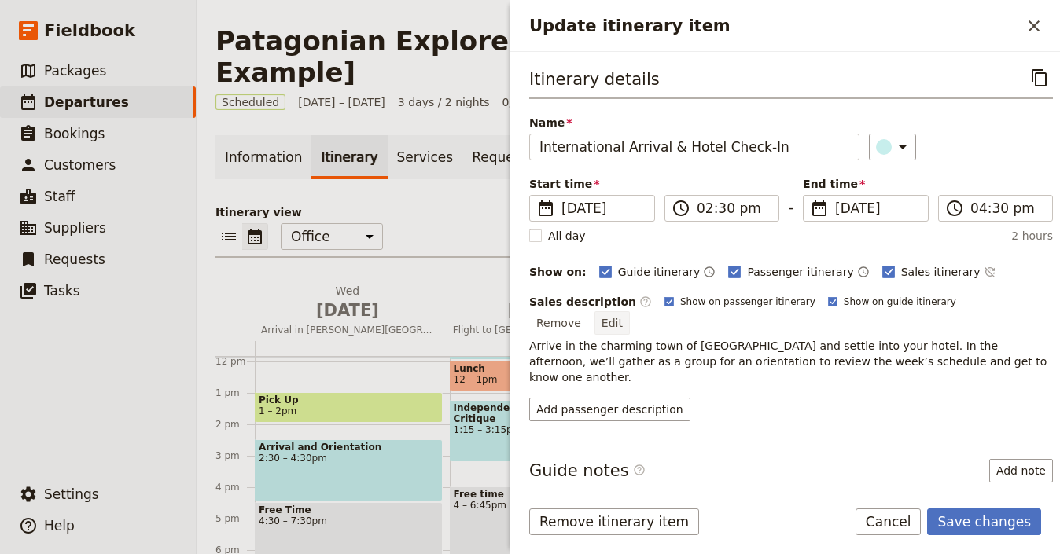
click at [630, 311] on button "Edit" at bounding box center [612, 323] width 35 height 24
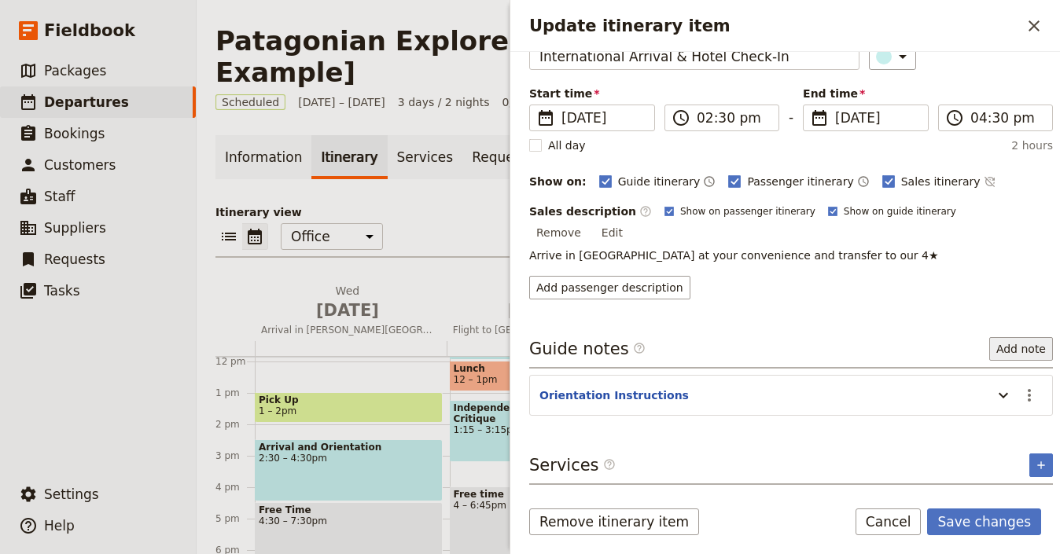
scroll to position [72, 0]
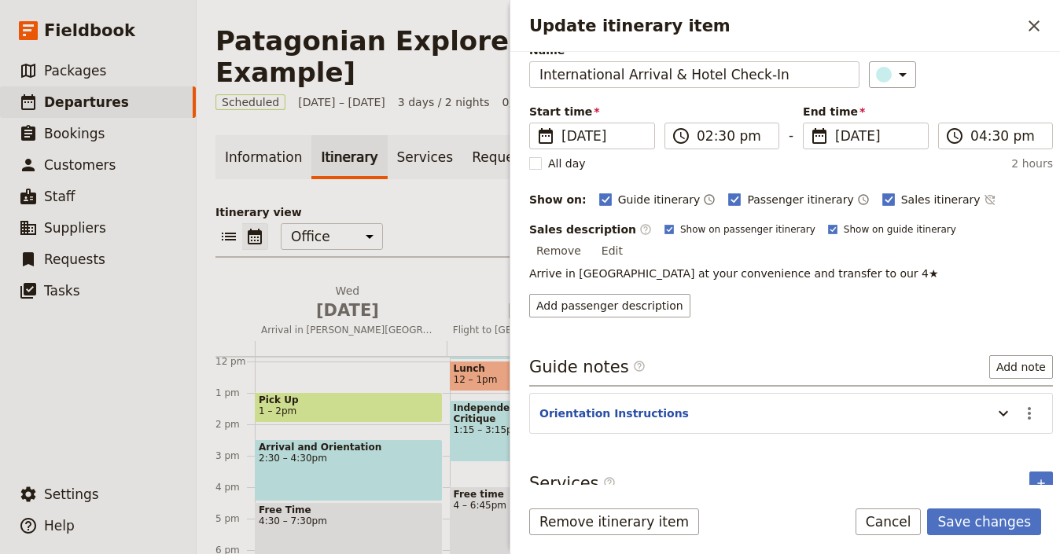
click at [630, 239] on button "Edit" at bounding box center [612, 251] width 35 height 24
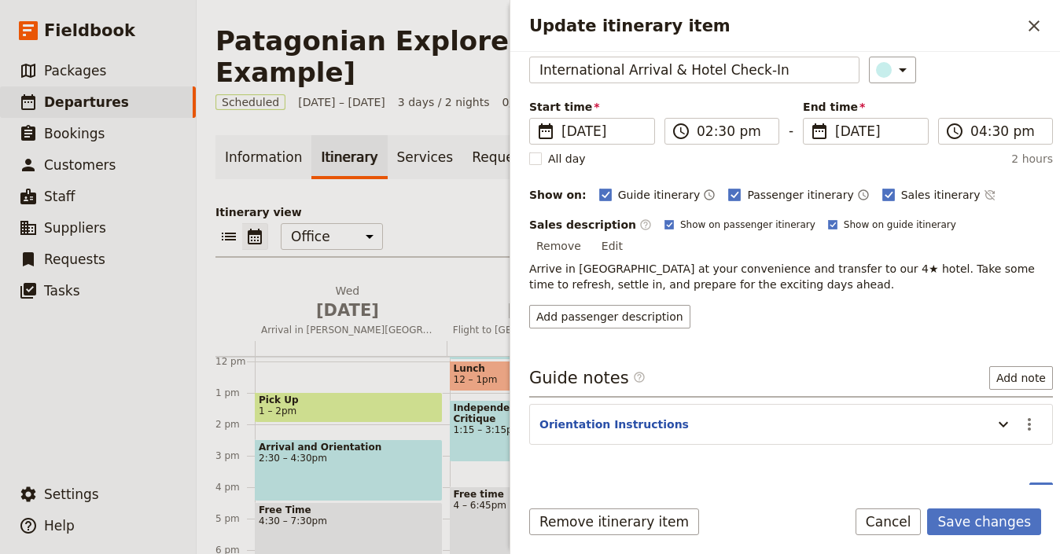
scroll to position [79, 0]
click at [1020, 414] on icon "Actions" at bounding box center [1029, 423] width 19 height 19
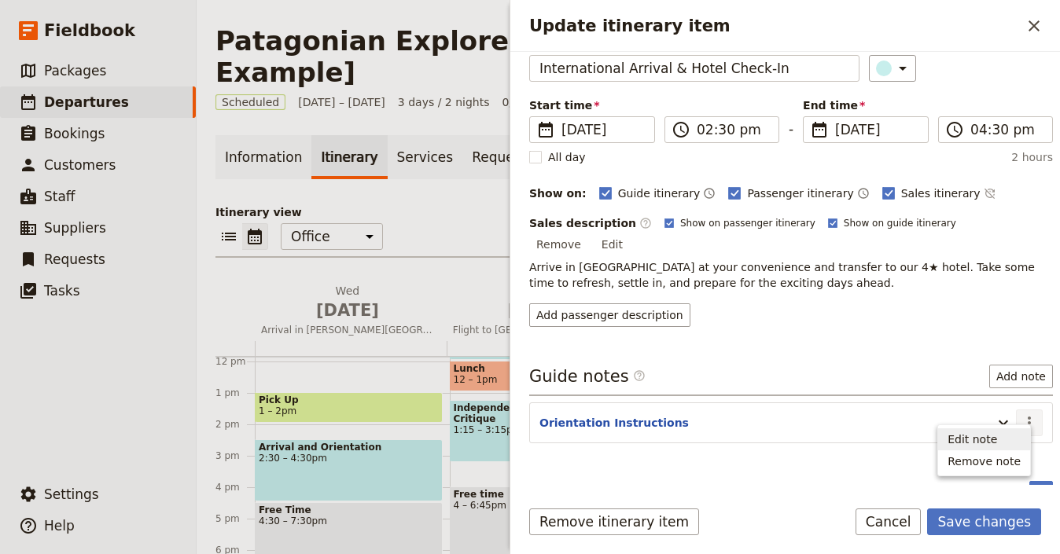
click at [993, 435] on span "Edit note" at bounding box center [973, 440] width 50 height 16
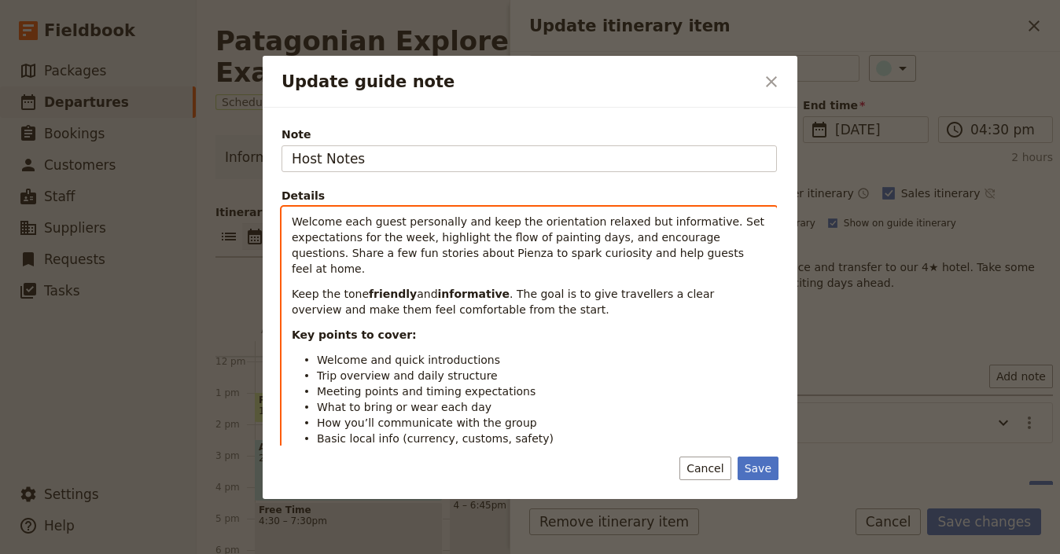
click at [480, 210] on div "Welcome each guest personally and keep the orientation relaxed but informative.…" at bounding box center [529, 352] width 494 height 289
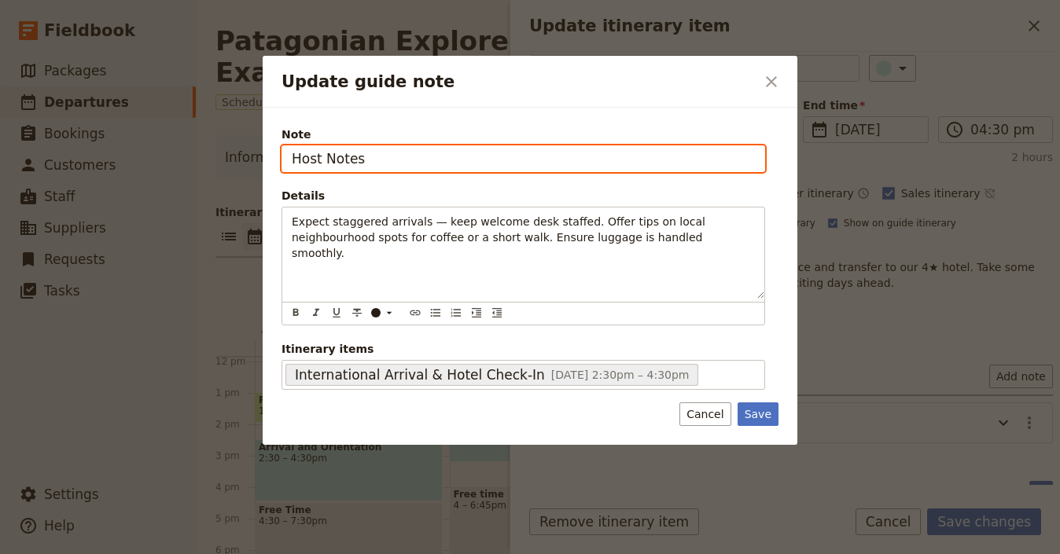
click at [304, 163] on input "Host Notes" at bounding box center [524, 159] width 484 height 27
type input "Guide Notes"
click at [738, 403] on button "Save" at bounding box center [758, 415] width 41 height 24
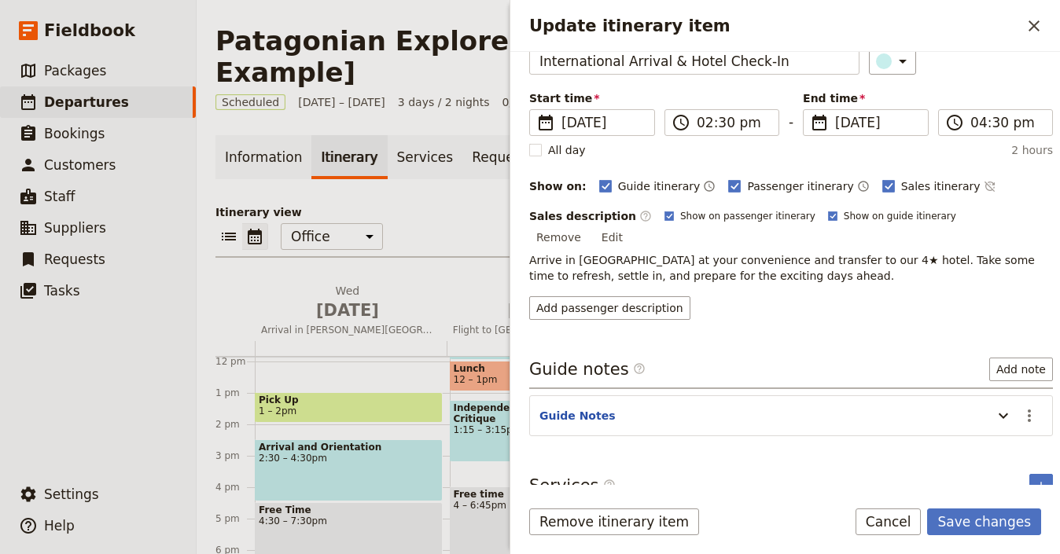
scroll to position [88, 0]
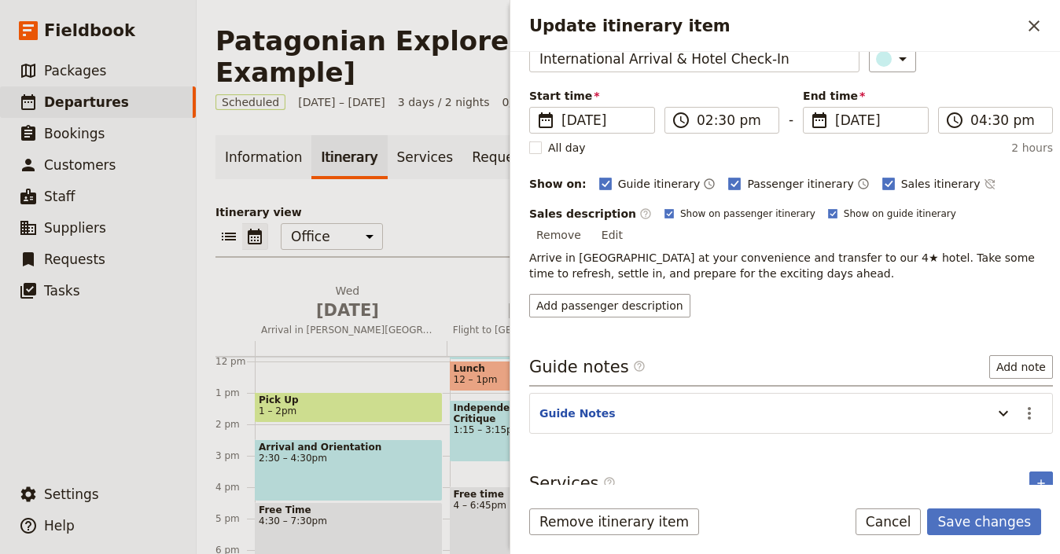
drag, startPoint x: 893, startPoint y: 393, endPoint x: 934, endPoint y: 402, distance: 41.0
click at [893, 406] on header "Guide Notes" at bounding box center [762, 415] width 445 height 19
click at [994, 404] on icon "Update itinerary item" at bounding box center [1003, 413] width 19 height 19
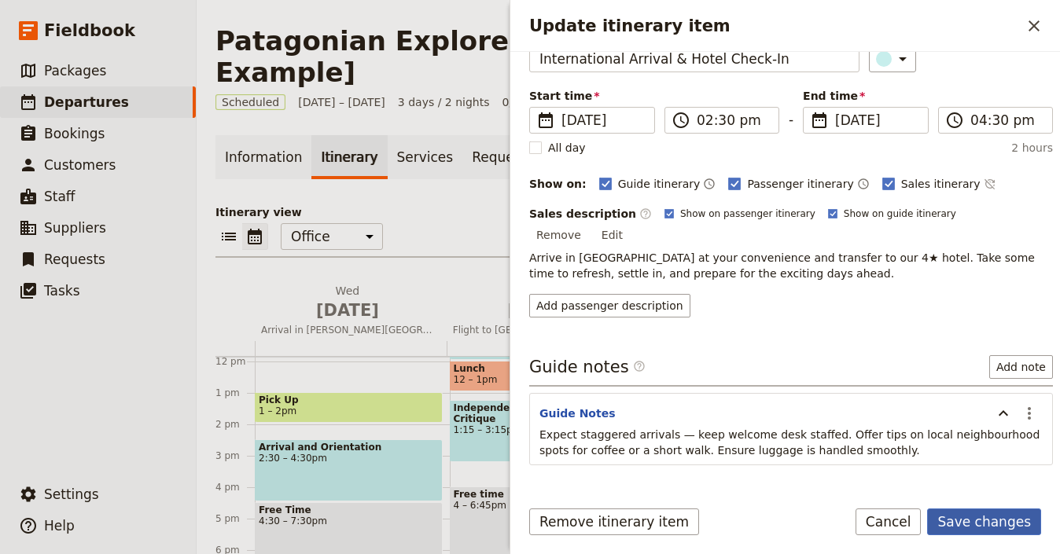
click at [994, 517] on button "Save changes" at bounding box center [984, 522] width 114 height 27
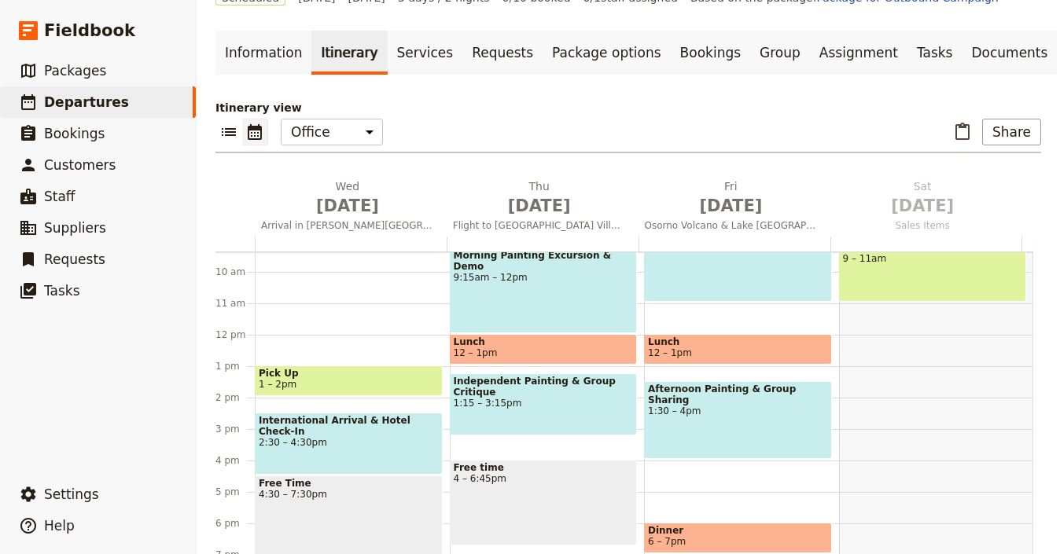
scroll to position [352, 0]
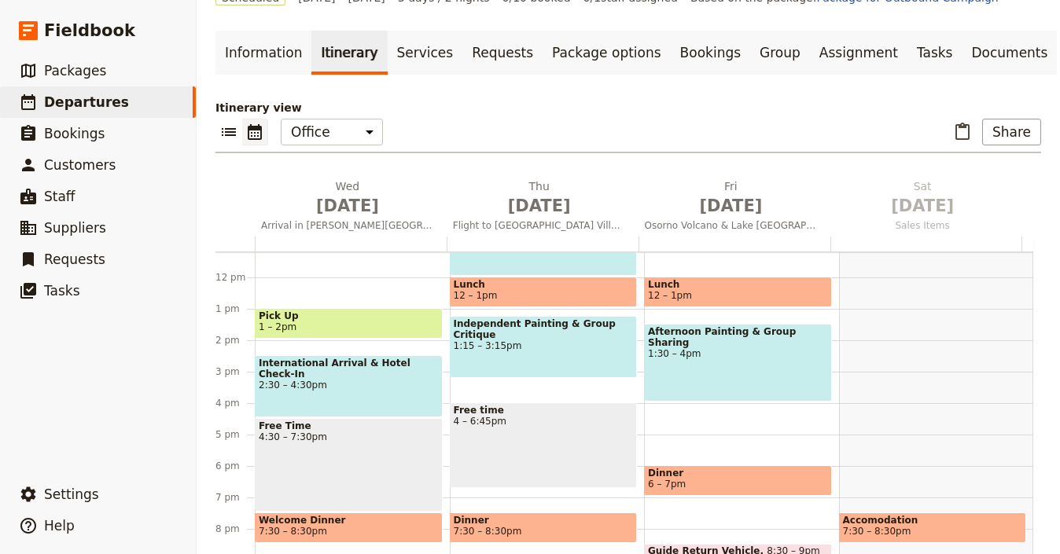
click at [348, 432] on span "4:30 – 7:30pm" at bounding box center [349, 437] width 180 height 11
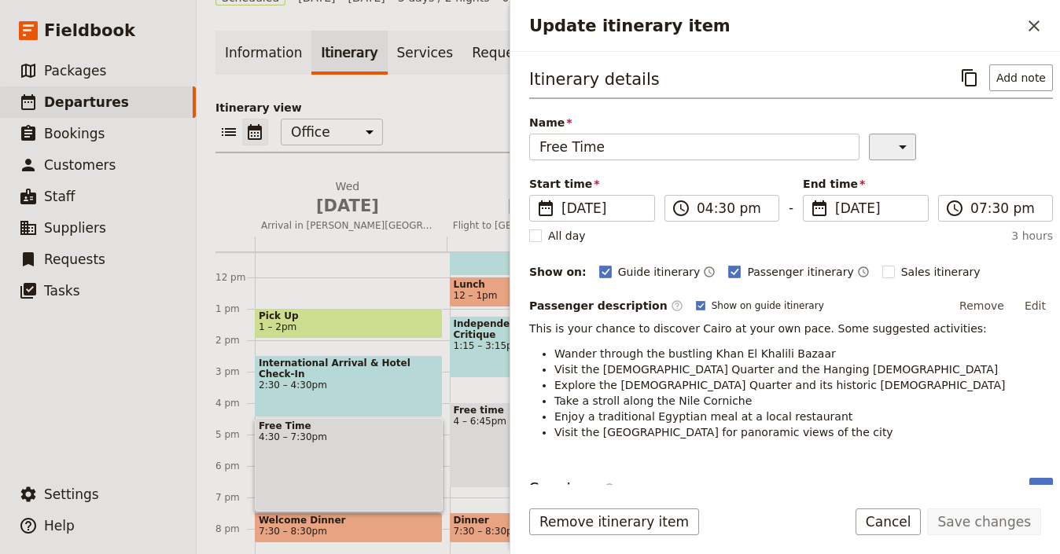
click at [893, 148] on icon "Update itinerary item" at bounding box center [902, 147] width 19 height 19
click at [887, 202] on div "button" at bounding box center [883, 199] width 16 height 16
click at [988, 522] on button "Save changes" at bounding box center [984, 522] width 114 height 27
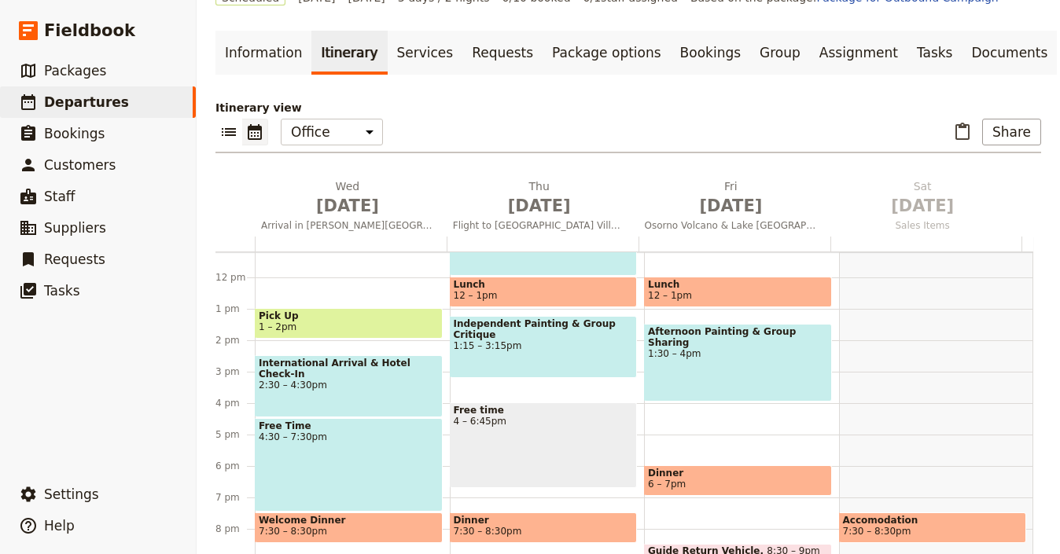
click at [386, 431] on div "Free Time 4:30 – 7:30pm" at bounding box center [349, 465] width 188 height 94
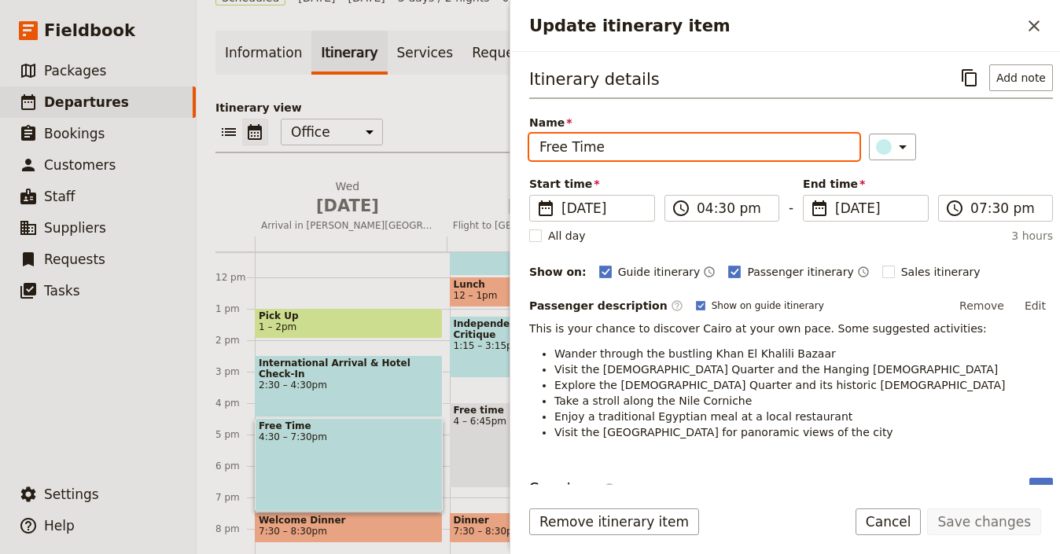
click at [723, 157] on input "Free Time" at bounding box center [694, 147] width 330 height 27
paste input "Afternoon Walking City Tour"
type input "Afternoon Walking City Tour"
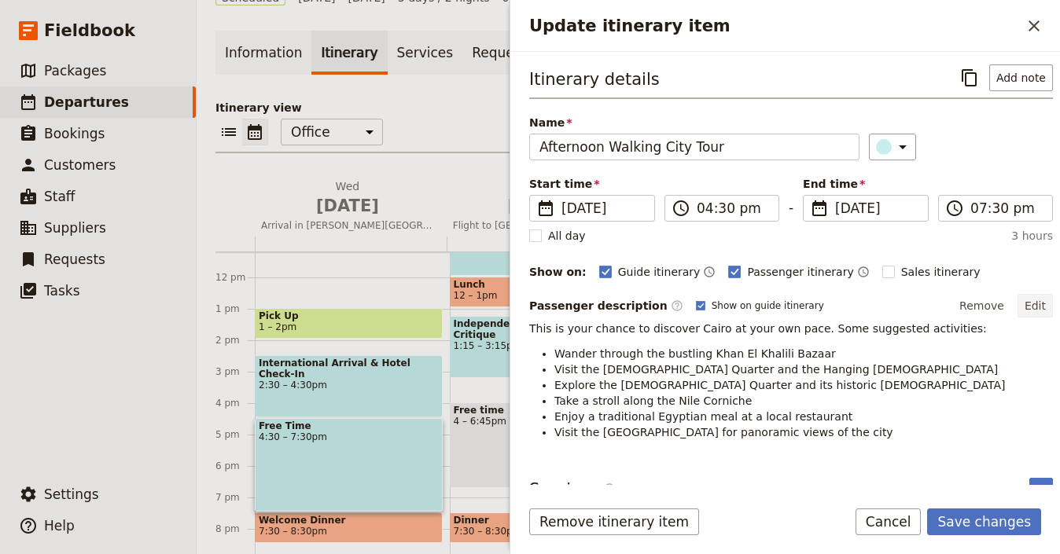
click at [1019, 309] on button "Edit" at bounding box center [1035, 306] width 35 height 24
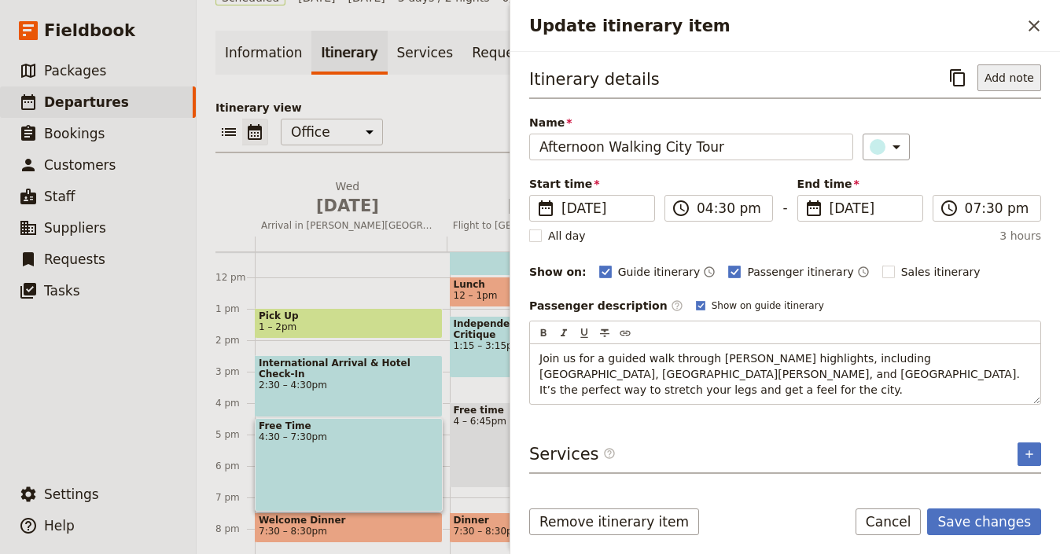
click at [1020, 82] on button "Add note" at bounding box center [1010, 77] width 64 height 27
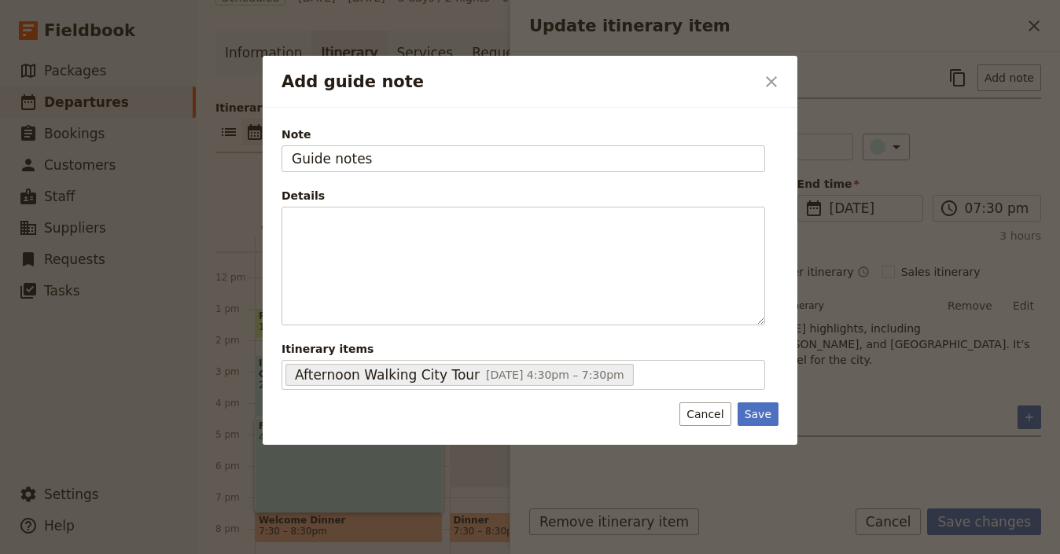
type input "Guide notes"
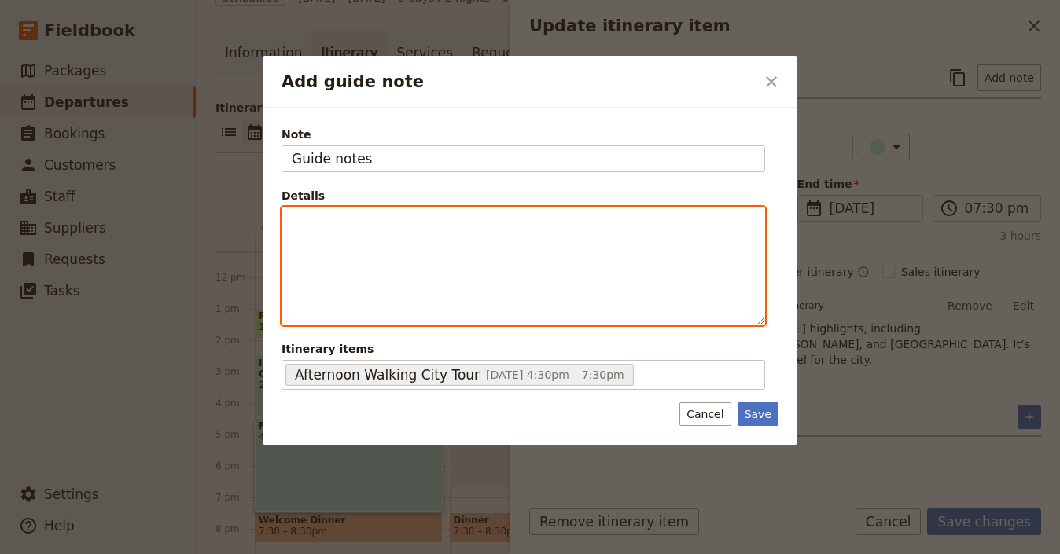
click at [526, 261] on div "Add guide note" at bounding box center [523, 266] width 482 height 117
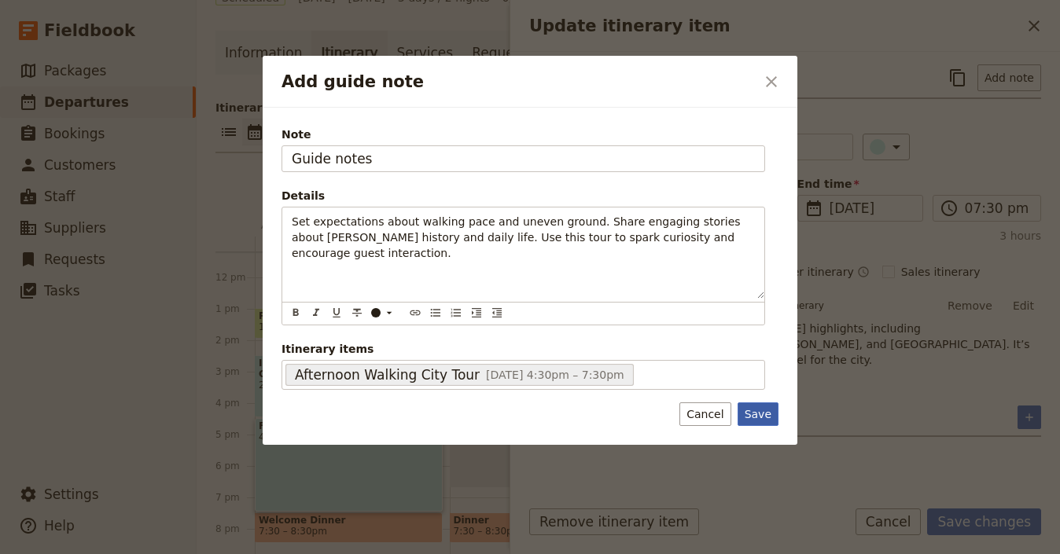
click at [771, 410] on button "Save" at bounding box center [758, 415] width 41 height 24
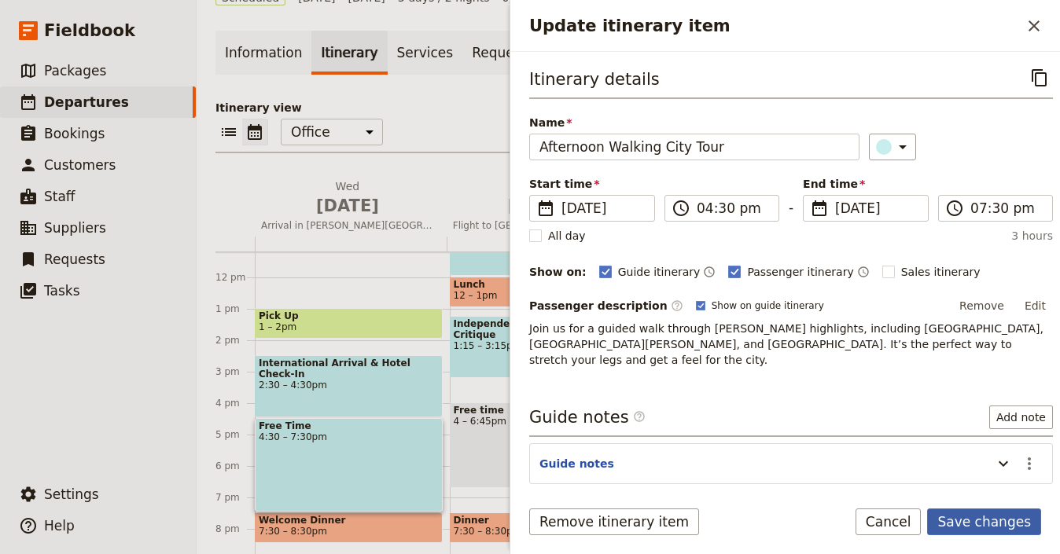
click at [1015, 519] on button "Save changes" at bounding box center [984, 522] width 114 height 27
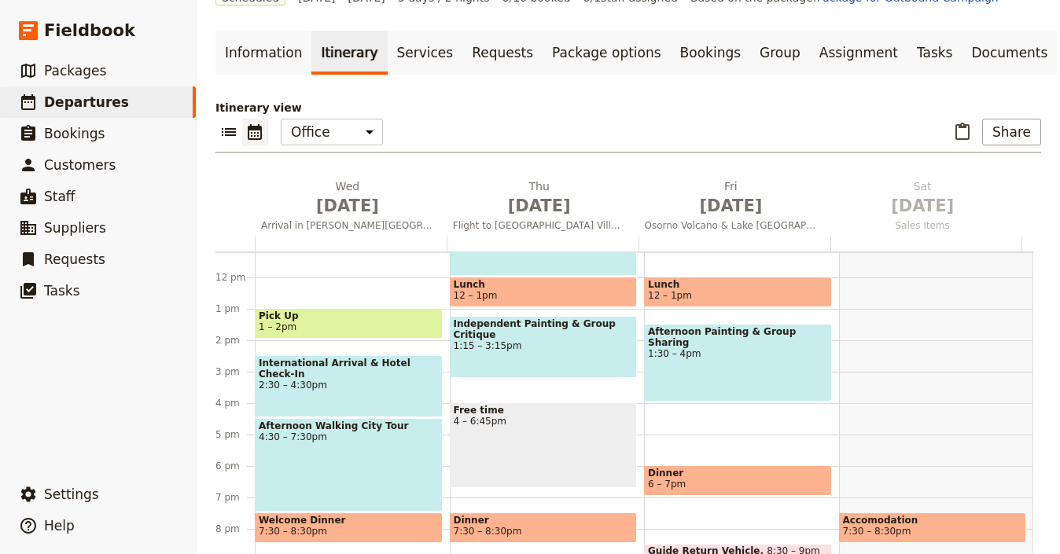
click at [356, 515] on span "Welcome Dinner" at bounding box center [349, 520] width 180 height 11
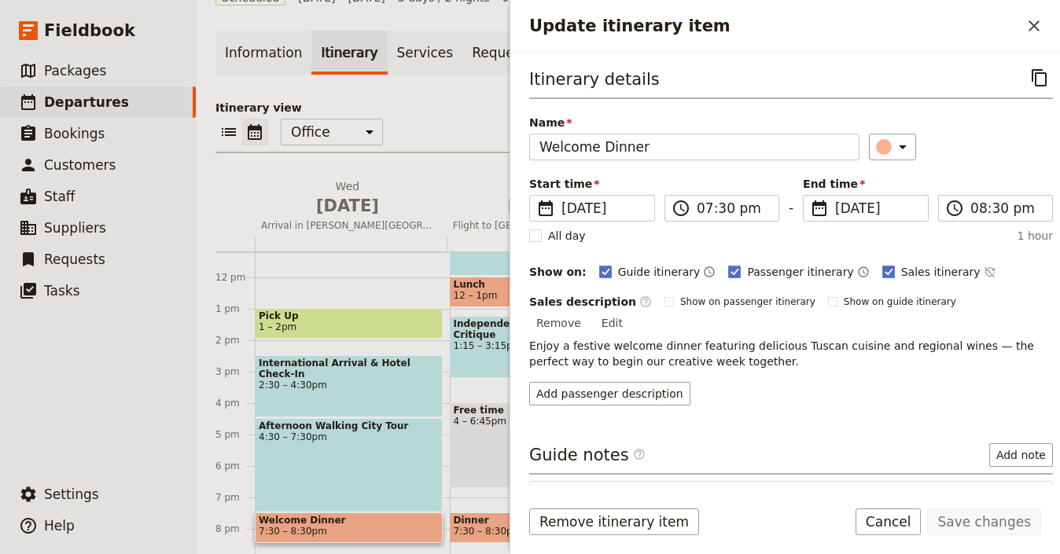
click at [630, 311] on button "Edit" at bounding box center [612, 323] width 35 height 24
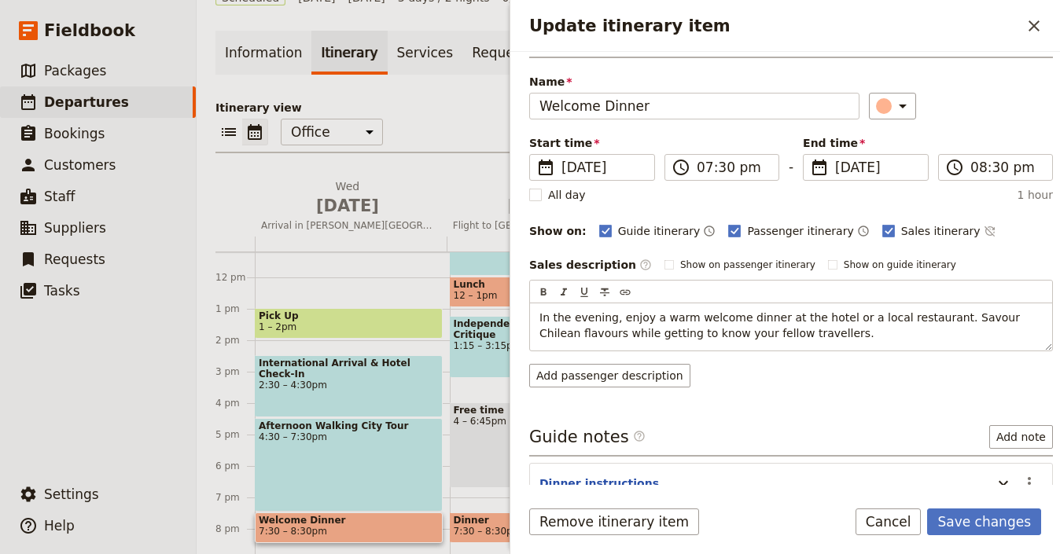
scroll to position [128, 0]
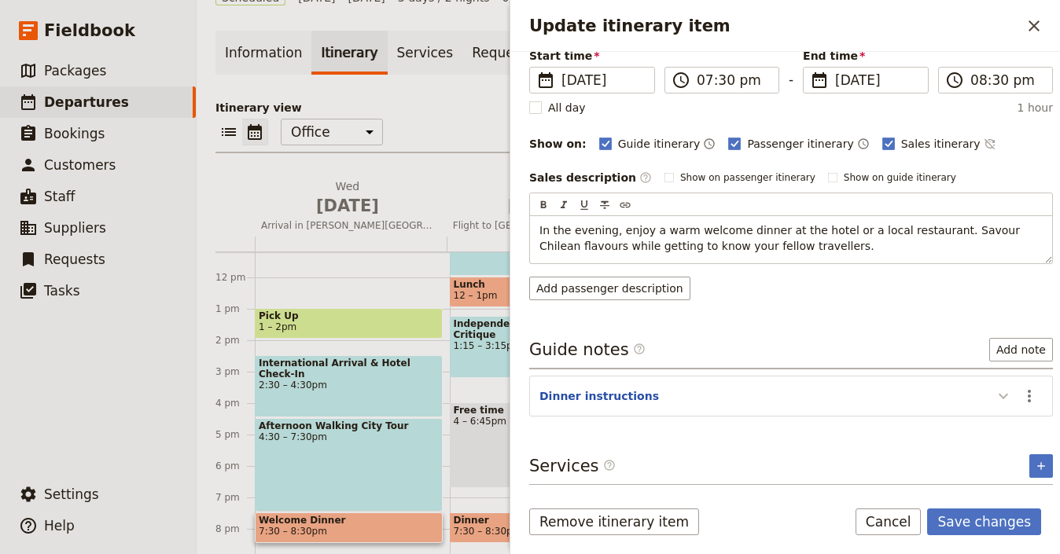
click at [994, 389] on icon "Update itinerary item" at bounding box center [1003, 396] width 19 height 19
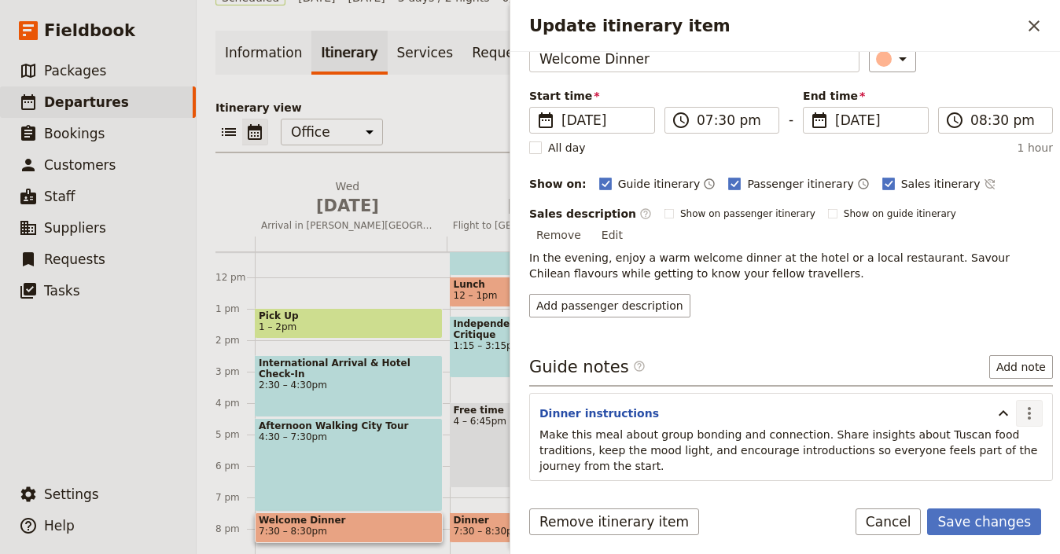
click at [1028, 407] on icon "Actions" at bounding box center [1029, 413] width 3 height 13
click at [987, 431] on span "Edit note" at bounding box center [973, 430] width 50 height 16
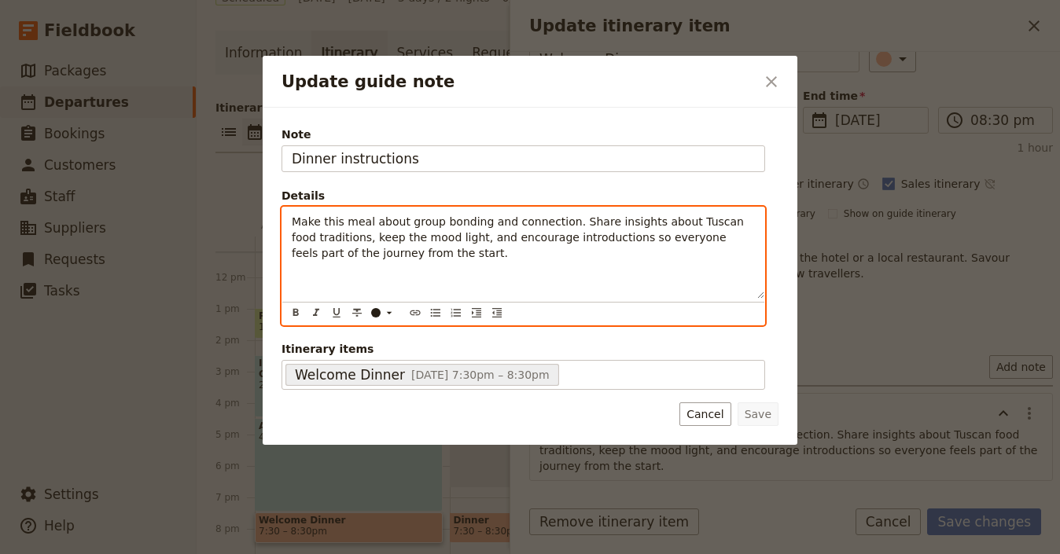
click at [510, 224] on span "Make this meal about group bonding and connection. Share insights about Tuscan …" at bounding box center [519, 237] width 455 height 44
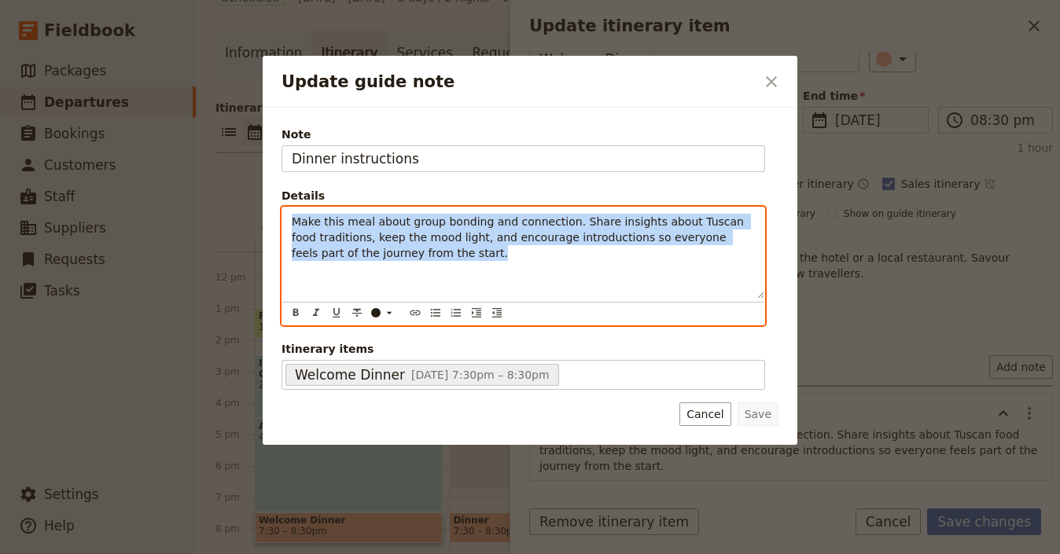
click at [510, 224] on span "Make this meal about group bonding and connection. Share insights about Tuscan …" at bounding box center [519, 237] width 455 height 44
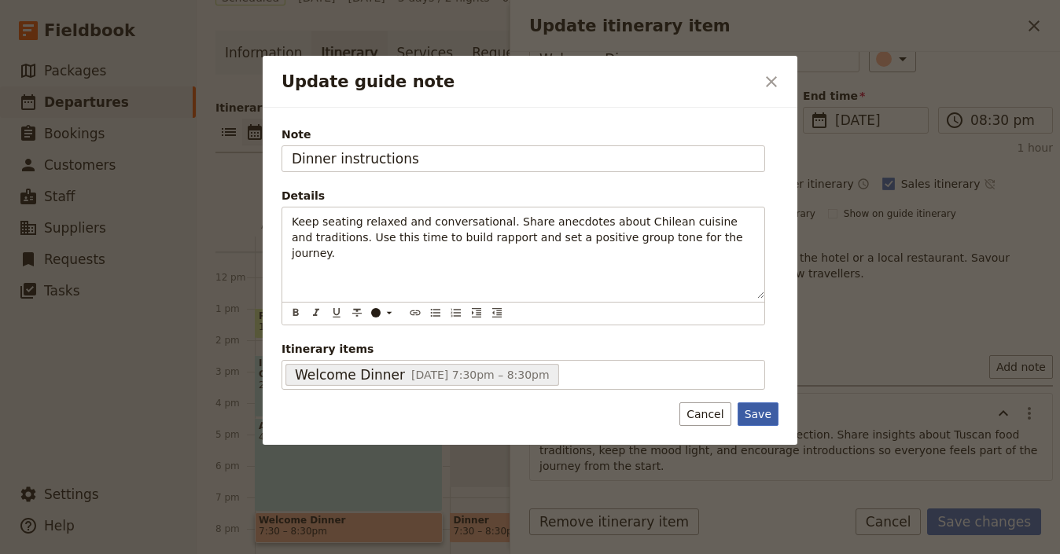
click at [756, 415] on button "Save" at bounding box center [758, 415] width 41 height 24
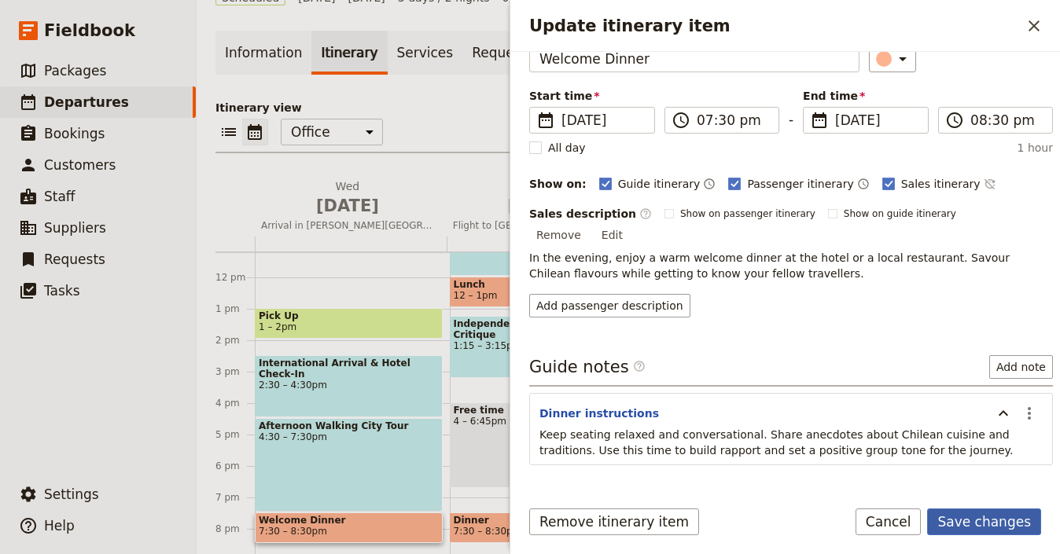
click at [989, 530] on button "Save changes" at bounding box center [984, 522] width 114 height 27
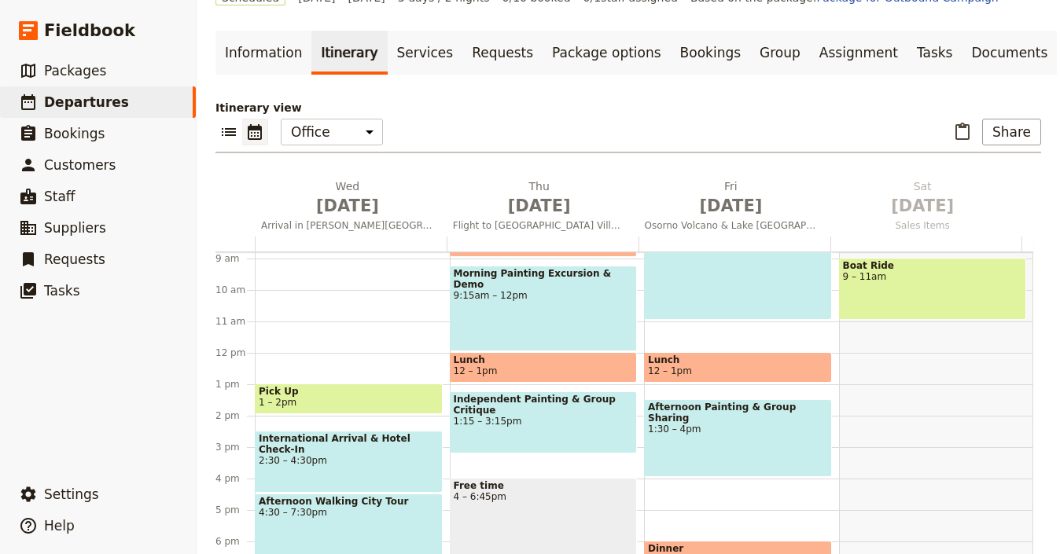
scroll to position [274, 0]
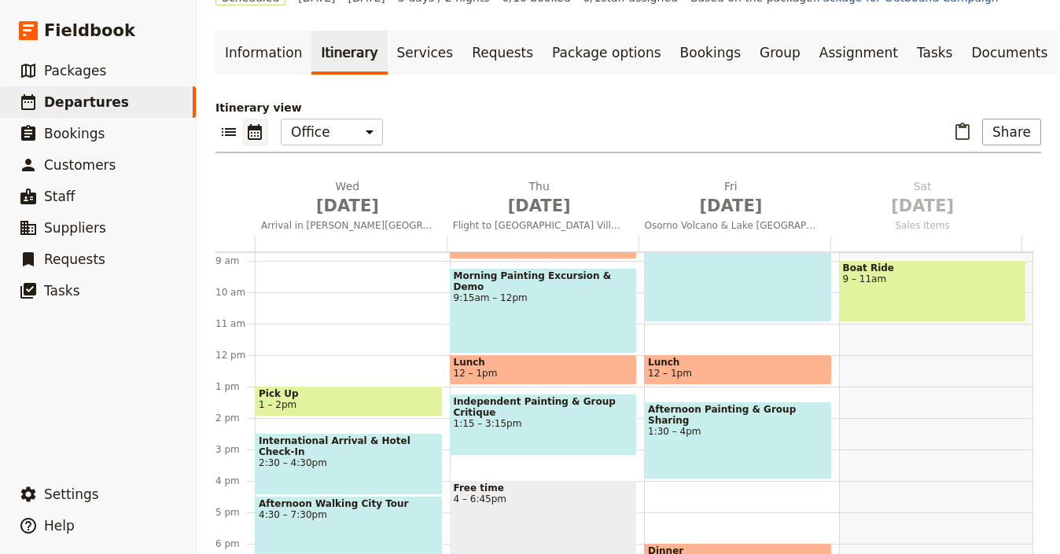
click at [356, 389] on span "Pick Up" at bounding box center [349, 394] width 180 height 11
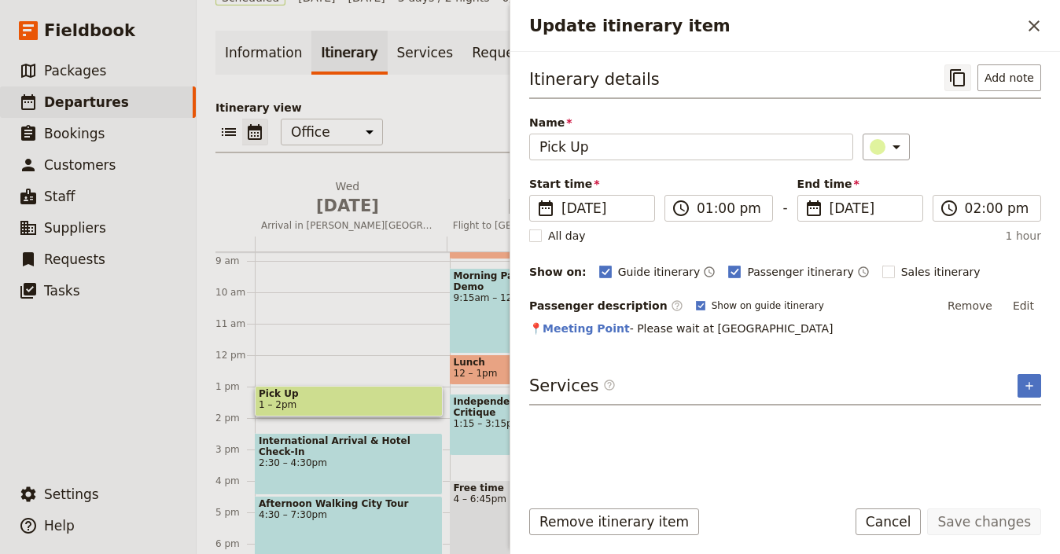
click at [962, 84] on icon "Copy itinerary item" at bounding box center [958, 77] width 19 height 19
click at [1041, 18] on icon "Close drawer" at bounding box center [1034, 26] width 19 height 19
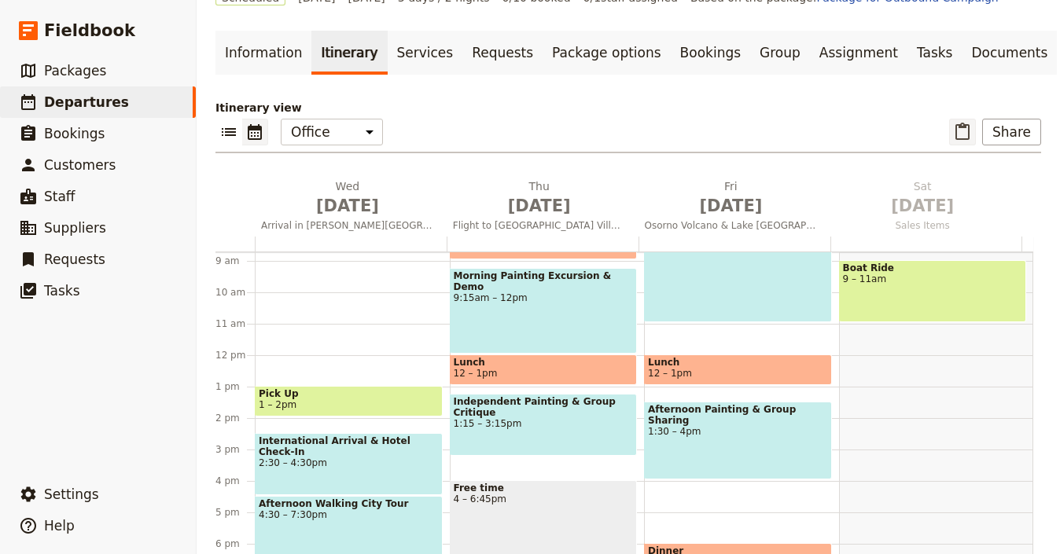
click at [959, 123] on icon "Paste itinerary item" at bounding box center [963, 131] width 14 height 17
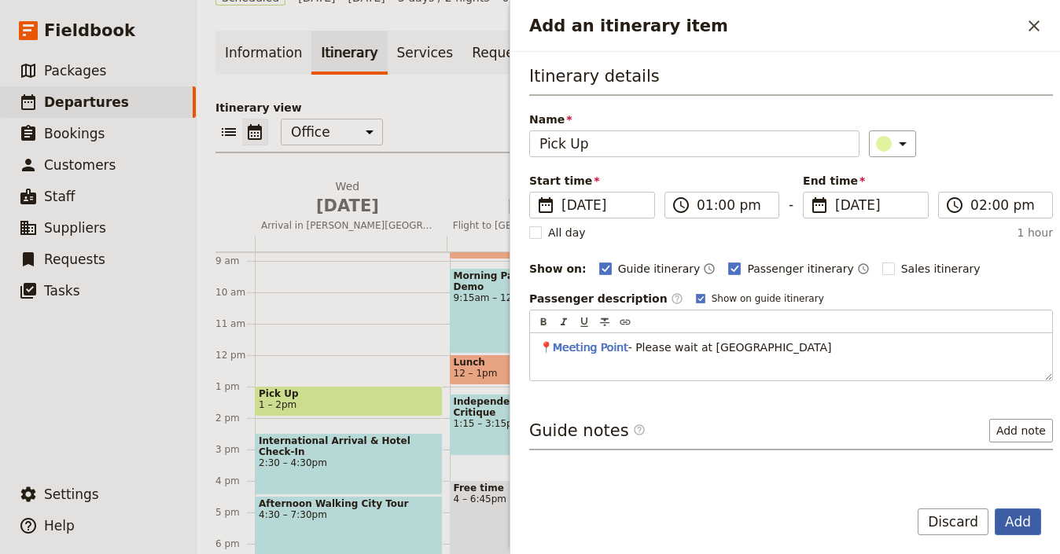
click at [1025, 516] on button "Add" at bounding box center [1018, 522] width 46 height 27
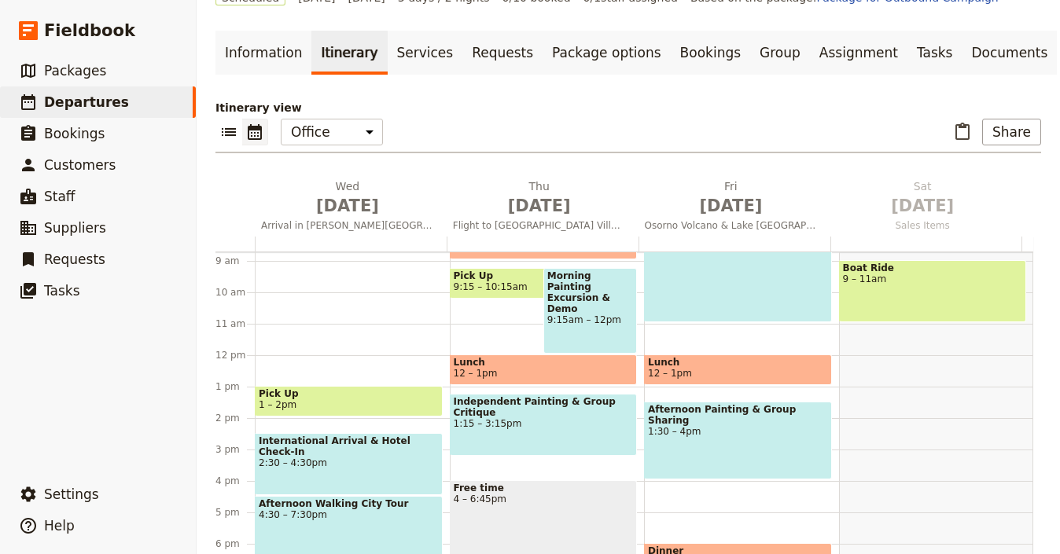
click at [492, 282] on span "9:15 – 10:15am" at bounding box center [491, 287] width 74 height 11
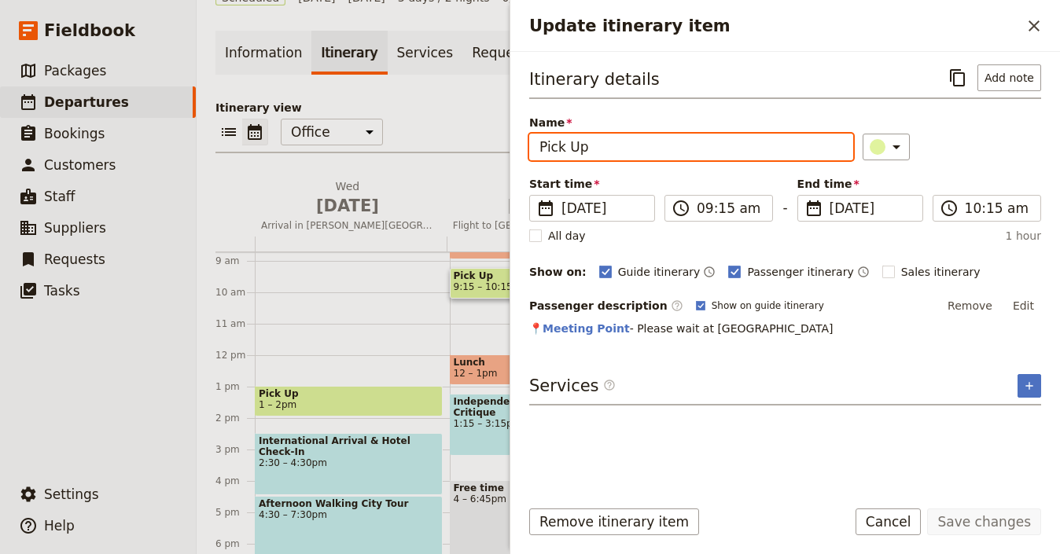
click at [656, 151] on input "Pick Up" at bounding box center [691, 147] width 324 height 27
paste input "Flight to [GEOGRAPHIC_DATA]"
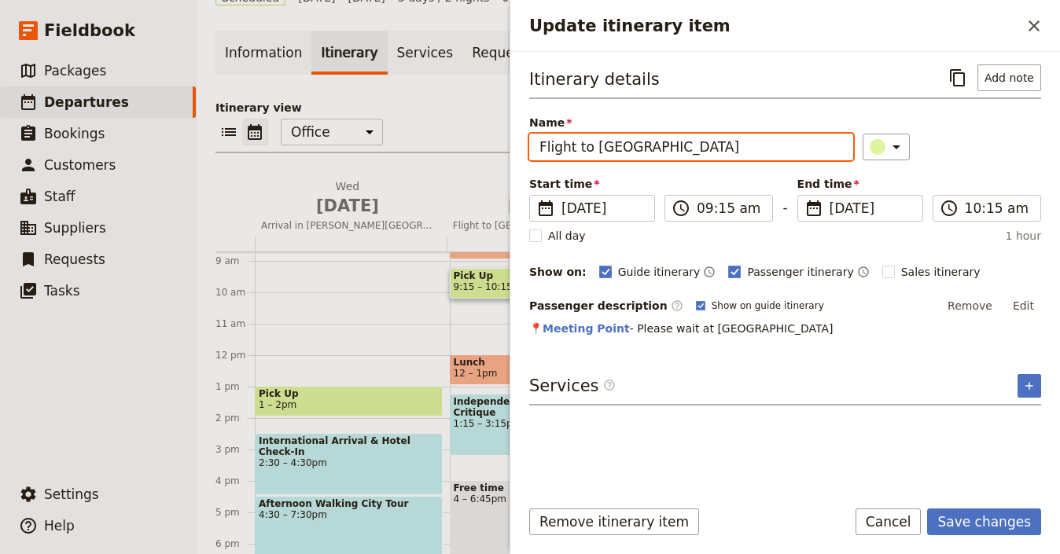
type input "Flight to [GEOGRAPHIC_DATA]"
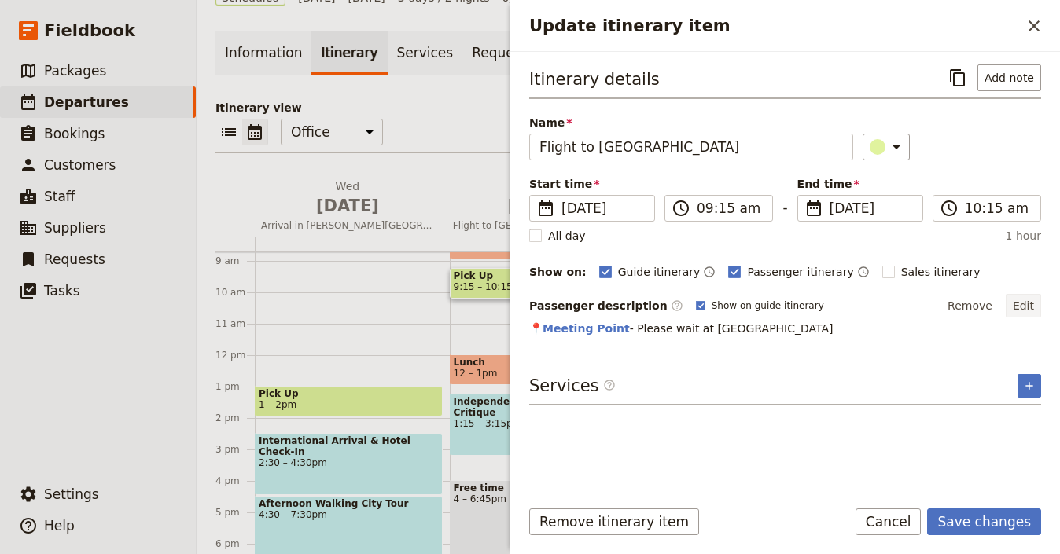
click at [1032, 305] on button "Edit" at bounding box center [1023, 306] width 35 height 24
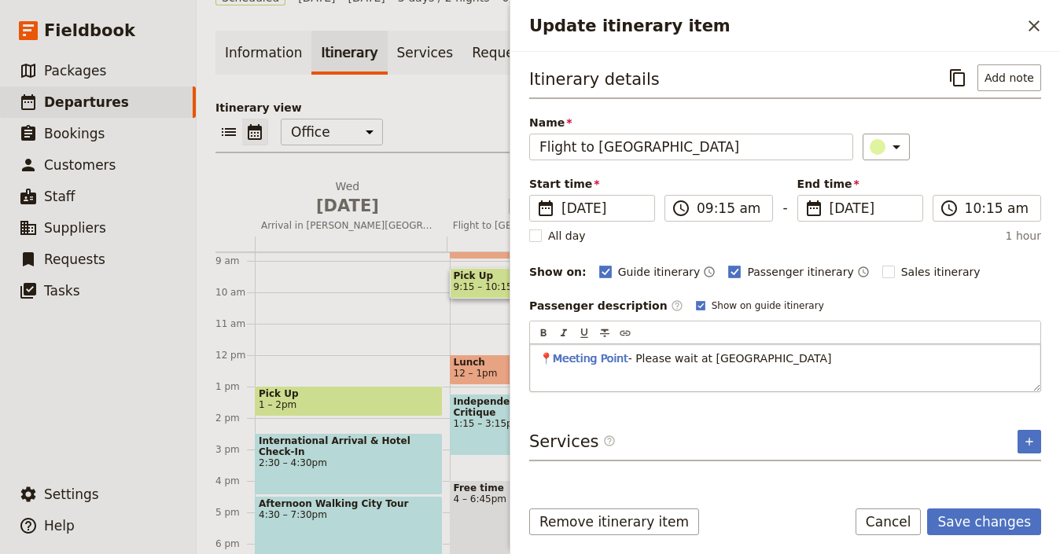
click at [876, 356] on p "📍 Meeting Point - Please wait at [GEOGRAPHIC_DATA]" at bounding box center [786, 359] width 492 height 16
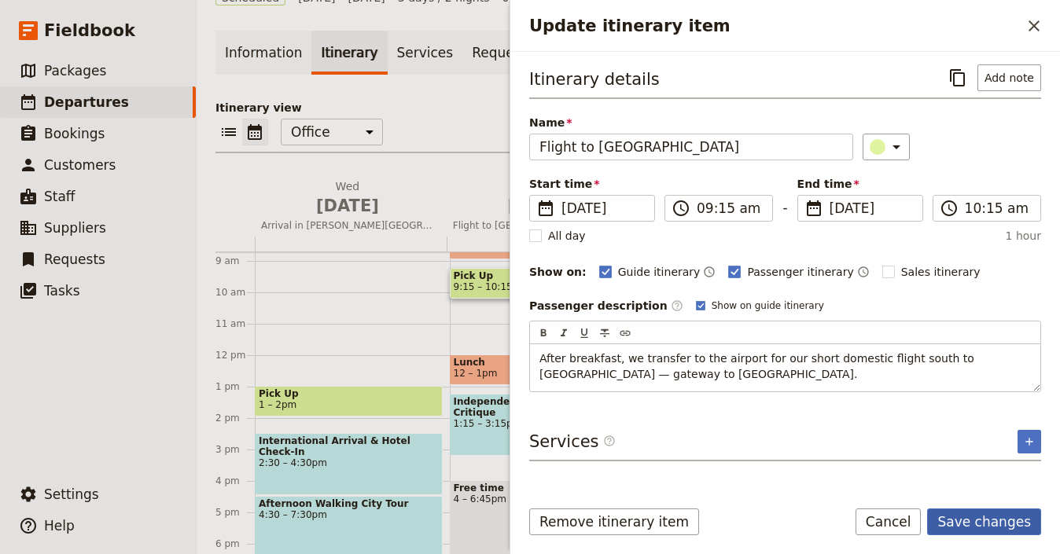
click at [987, 522] on button "Save changes" at bounding box center [984, 522] width 114 height 27
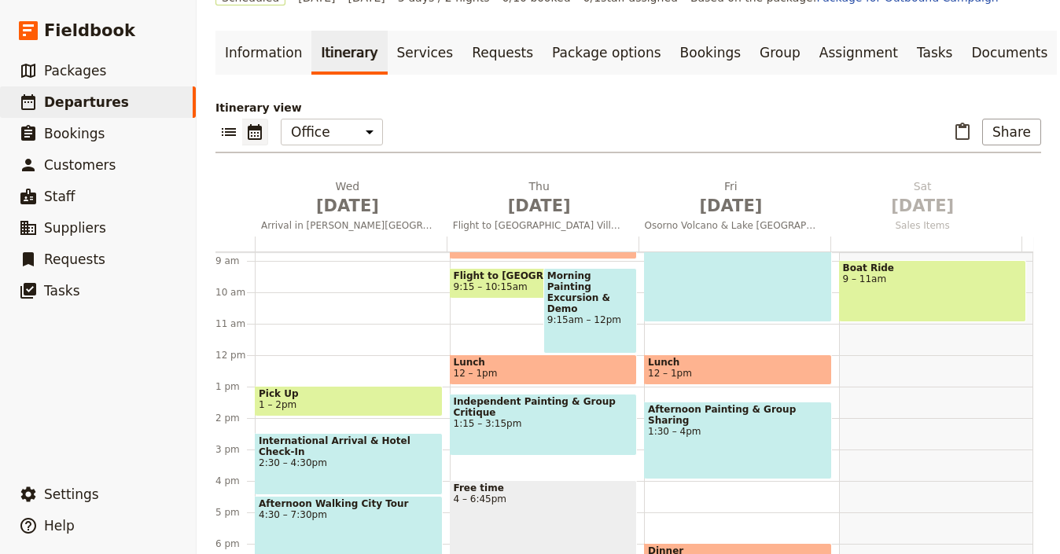
click at [481, 282] on span "9:15 – 10:15am" at bounding box center [491, 287] width 74 height 11
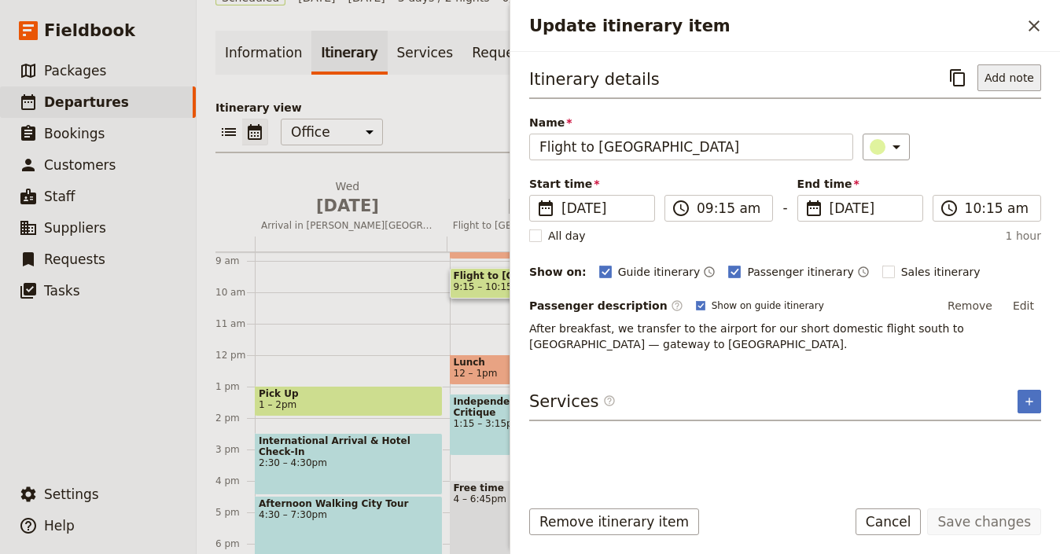
click at [1025, 81] on button "Add note" at bounding box center [1010, 77] width 64 height 27
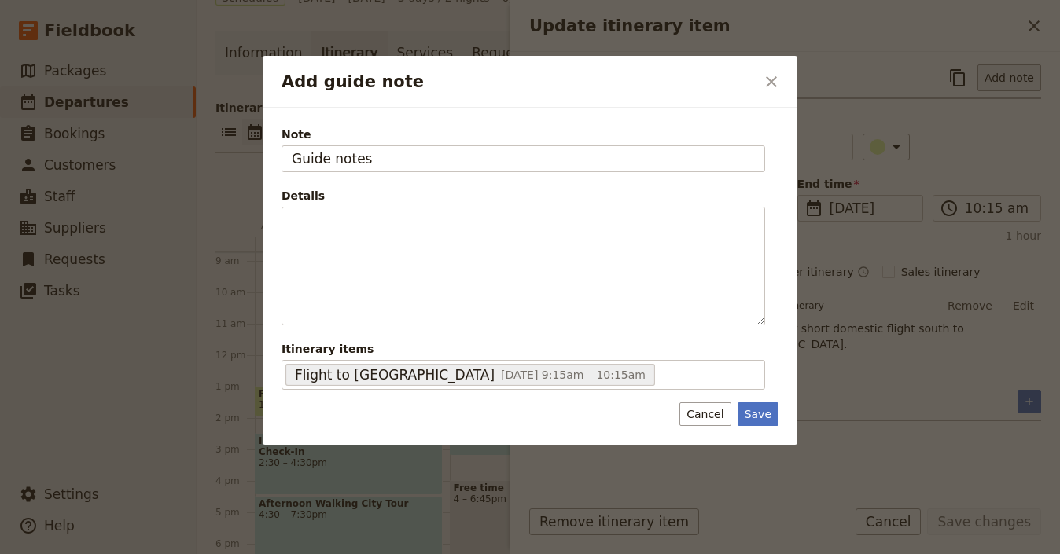
type input "Guide notes"
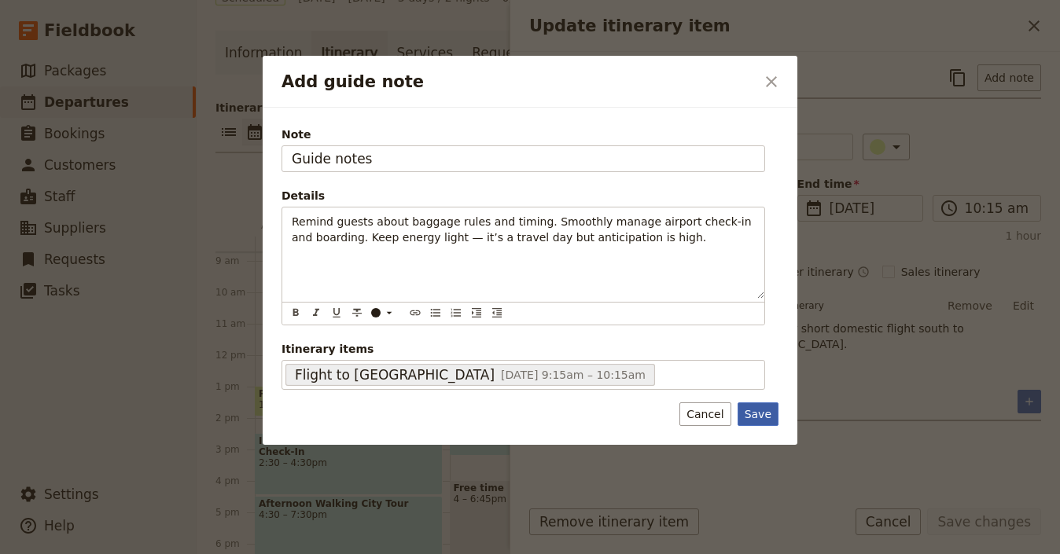
click at [760, 414] on button "Save" at bounding box center [758, 415] width 41 height 24
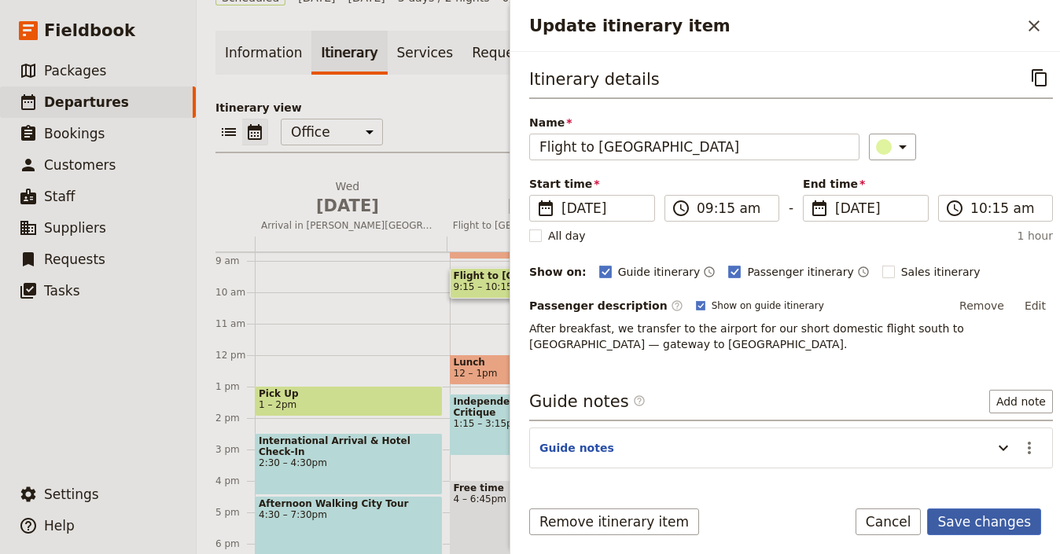
click at [982, 521] on button "Save changes" at bounding box center [984, 522] width 114 height 27
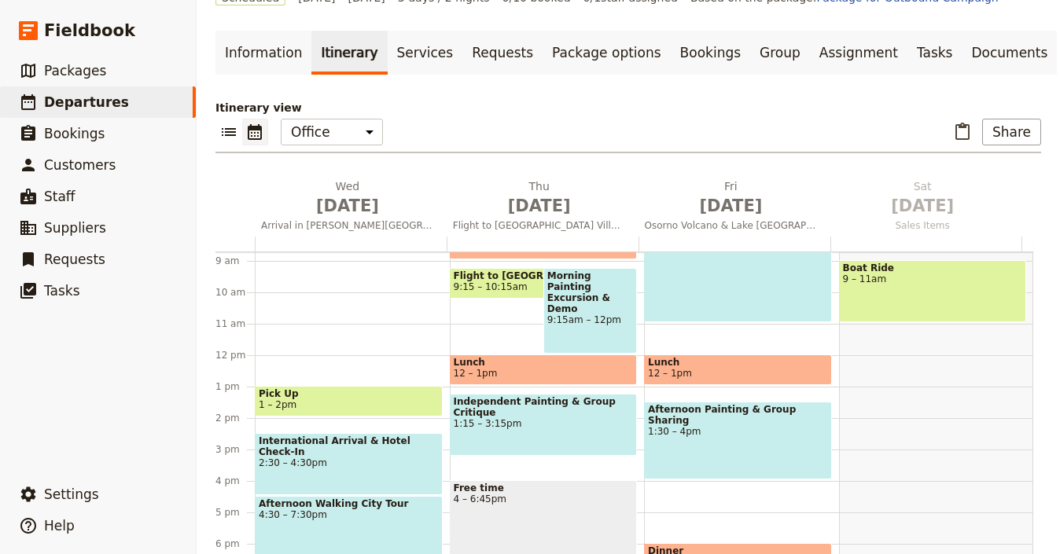
click at [568, 288] on div "Morning Painting Excursion & Demo 9:15am – 12pm" at bounding box center [590, 311] width 94 height 86
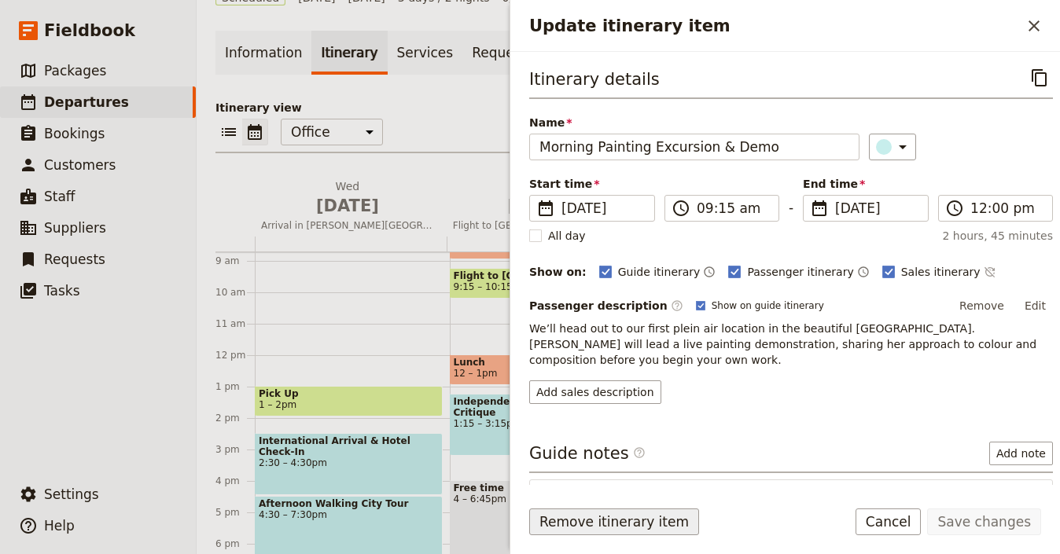
click at [642, 528] on button "Remove itinerary item" at bounding box center [614, 522] width 170 height 27
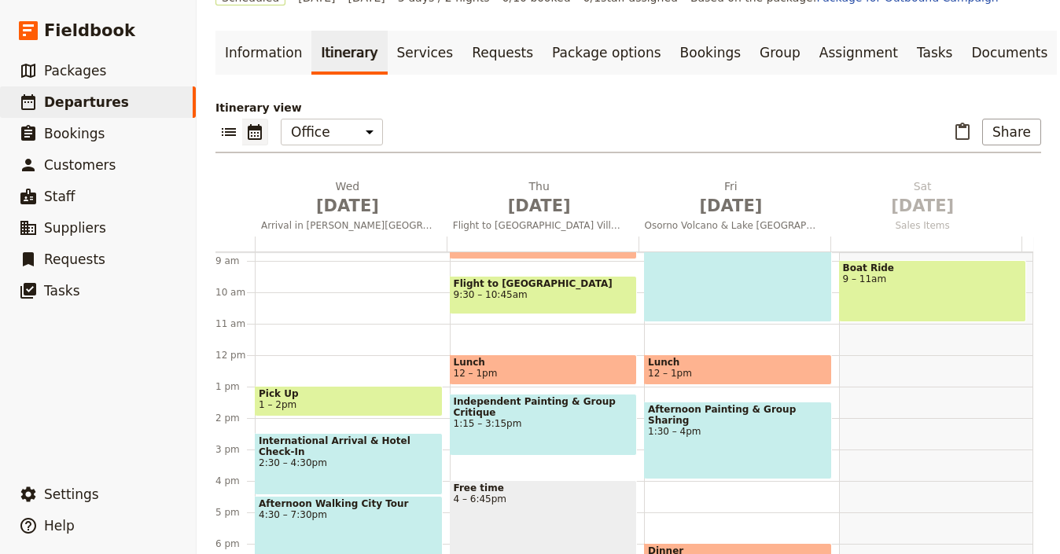
click at [577, 368] on span "12 – 1pm" at bounding box center [544, 373] width 180 height 11
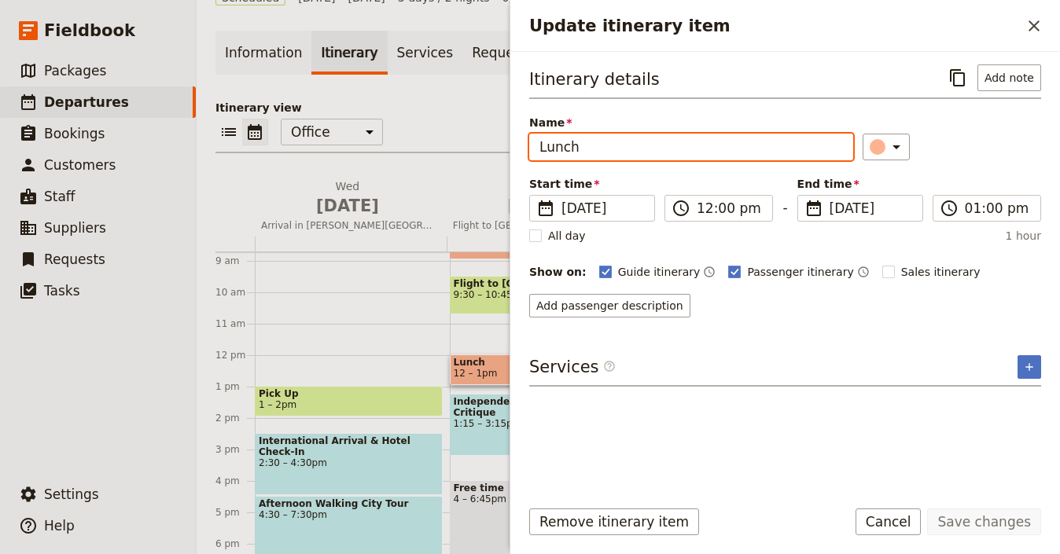
click at [659, 142] on input "Lunch" at bounding box center [691, 147] width 324 height 27
paste input "Scenic Lunch on [GEOGRAPHIC_DATA]"
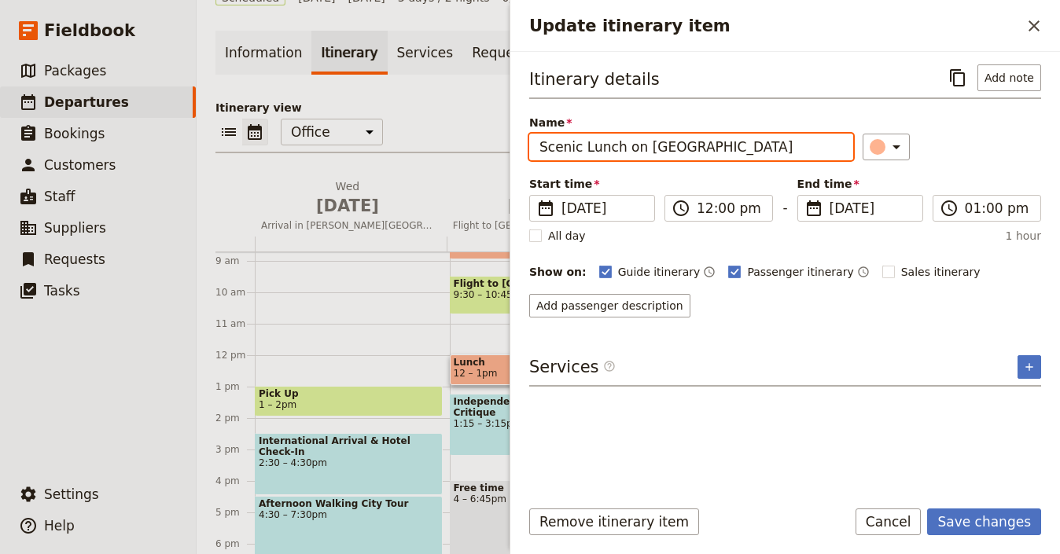
type input "Scenic Lunch on [GEOGRAPHIC_DATA]"
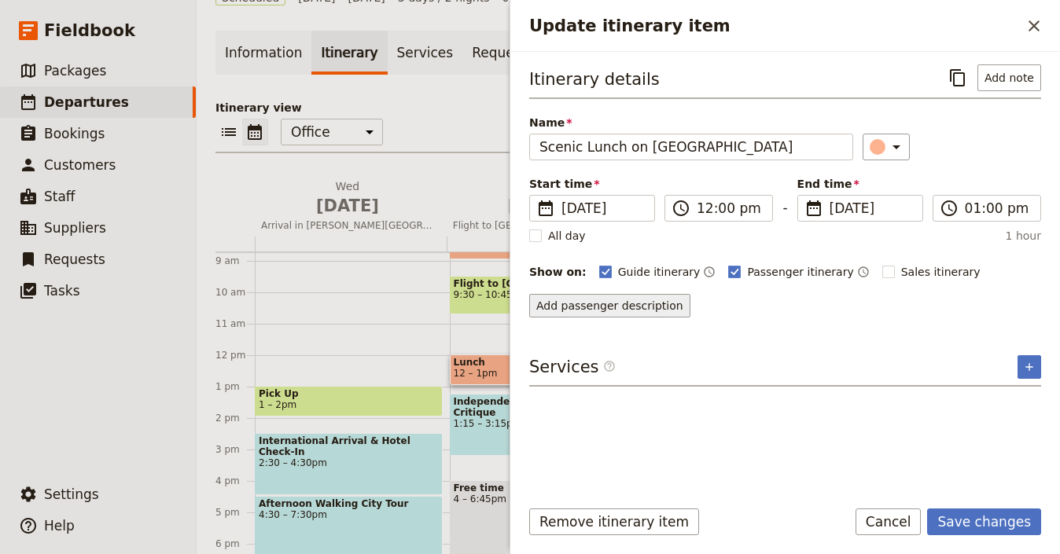
click at [663, 308] on button "Add passenger description" at bounding box center [609, 306] width 161 height 24
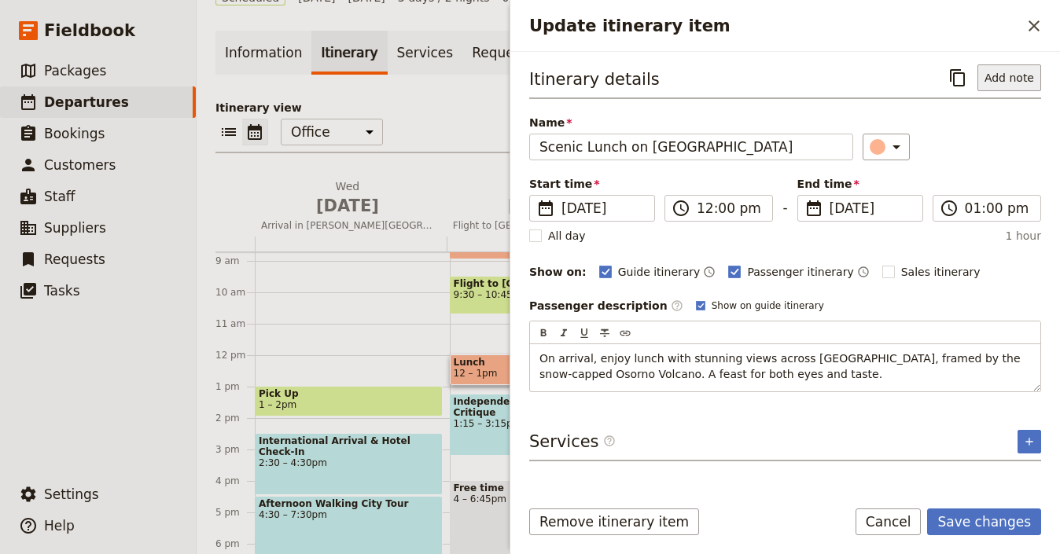
click at [1019, 83] on button "Add note" at bounding box center [1010, 77] width 64 height 27
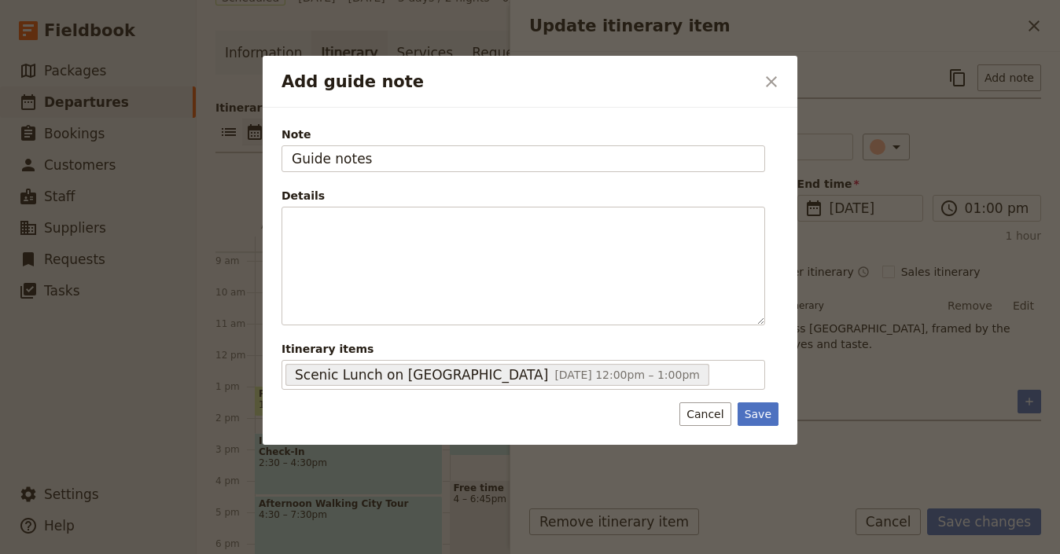
type input "Guide notes"
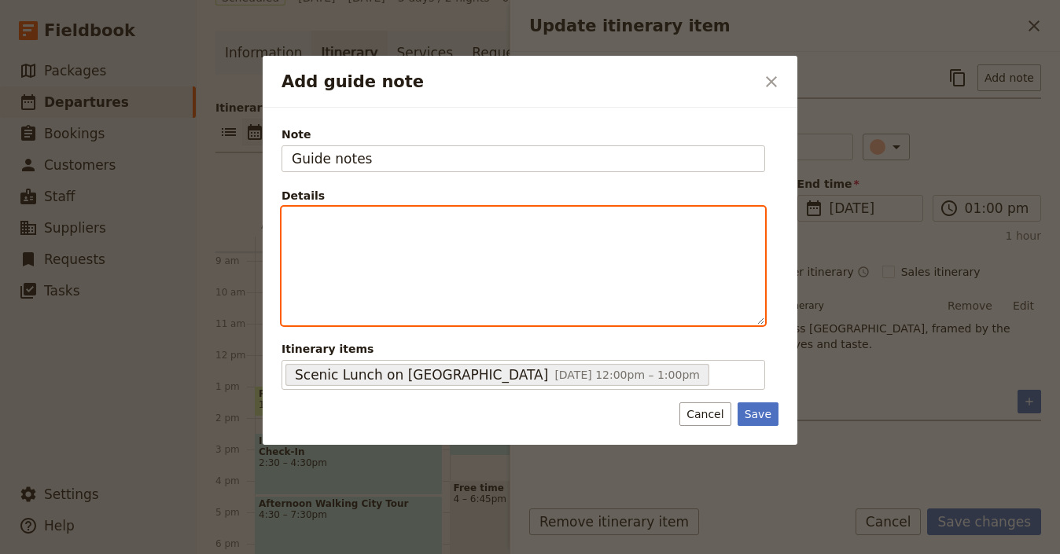
click at [694, 237] on div "Add guide note" at bounding box center [523, 266] width 482 height 117
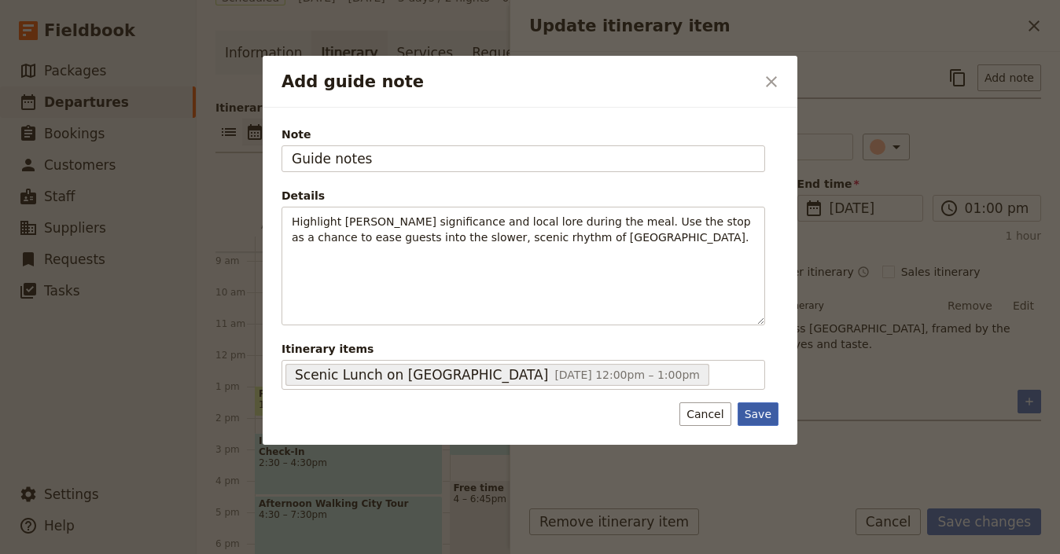
click at [769, 417] on button "Save" at bounding box center [758, 415] width 41 height 24
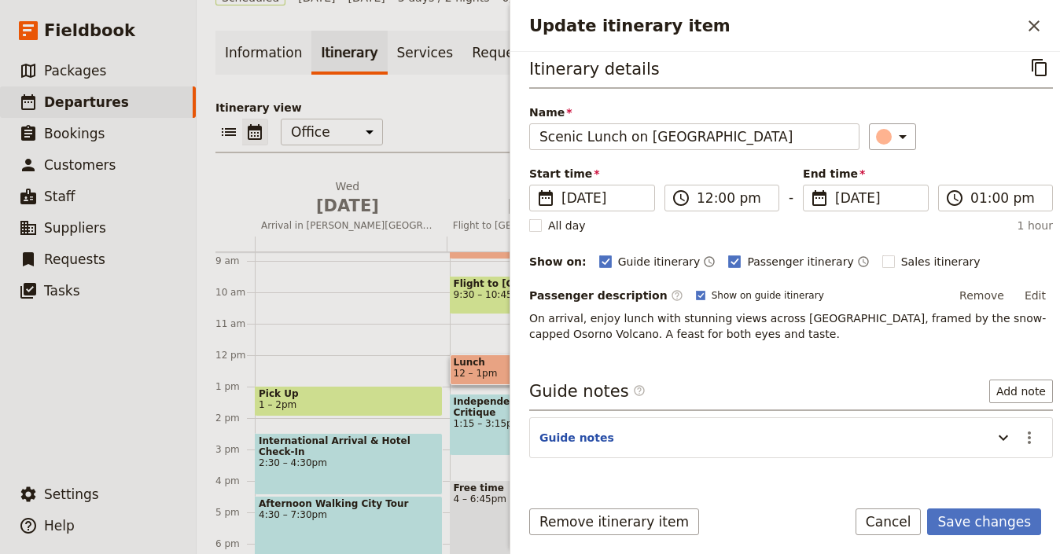
scroll to position [25, 0]
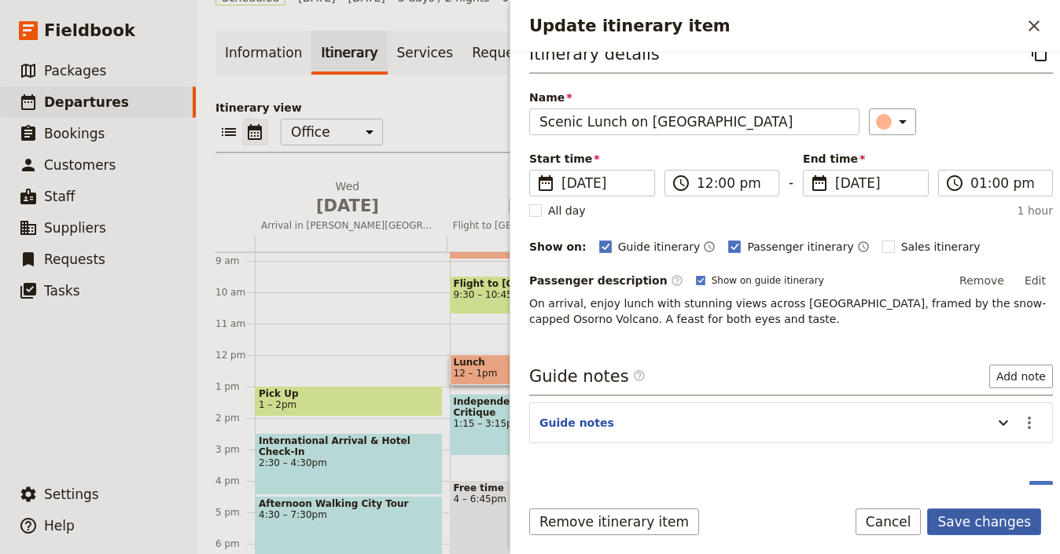
click at [1004, 514] on button "Save changes" at bounding box center [984, 522] width 114 height 27
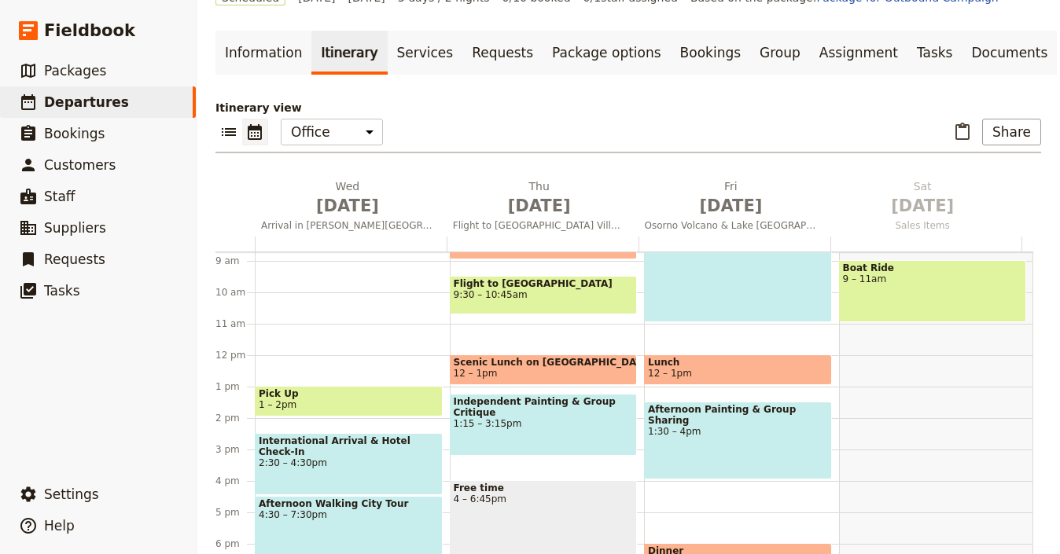
click at [583, 418] on span "1:15 – 3:15pm" at bounding box center [544, 423] width 180 height 11
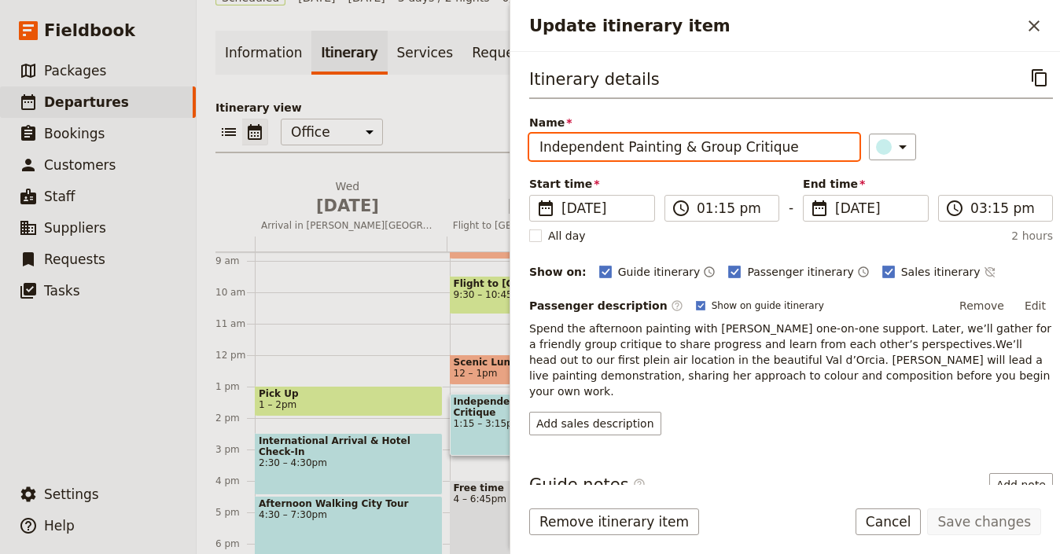
click at [676, 153] on input "Independent Painting & Group Critique" at bounding box center [694, 147] width 330 height 27
paste input "Guided Tour of Frutillar"
type input "Guided Tour of Frutillar"
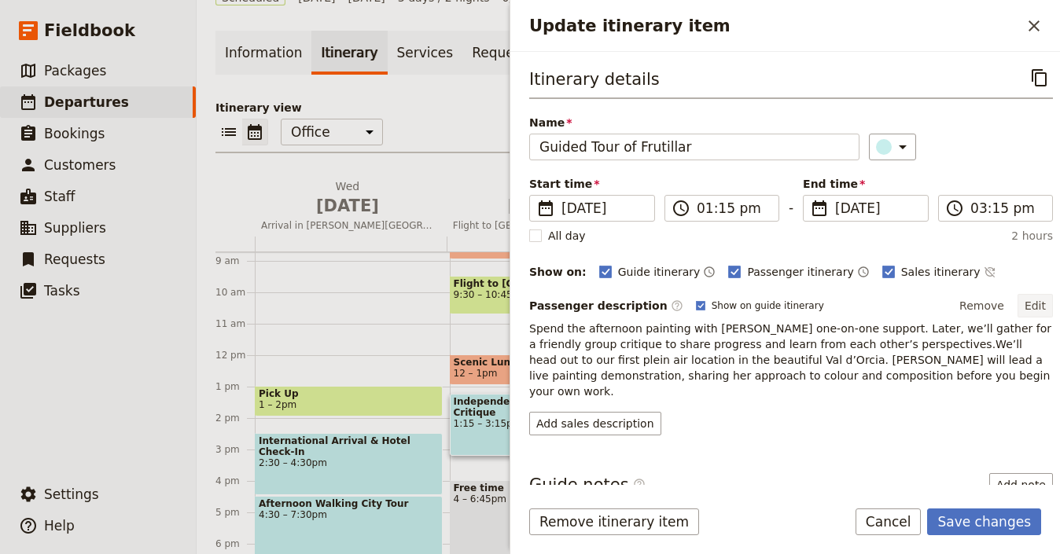
click at [1019, 307] on button "Edit" at bounding box center [1035, 306] width 35 height 24
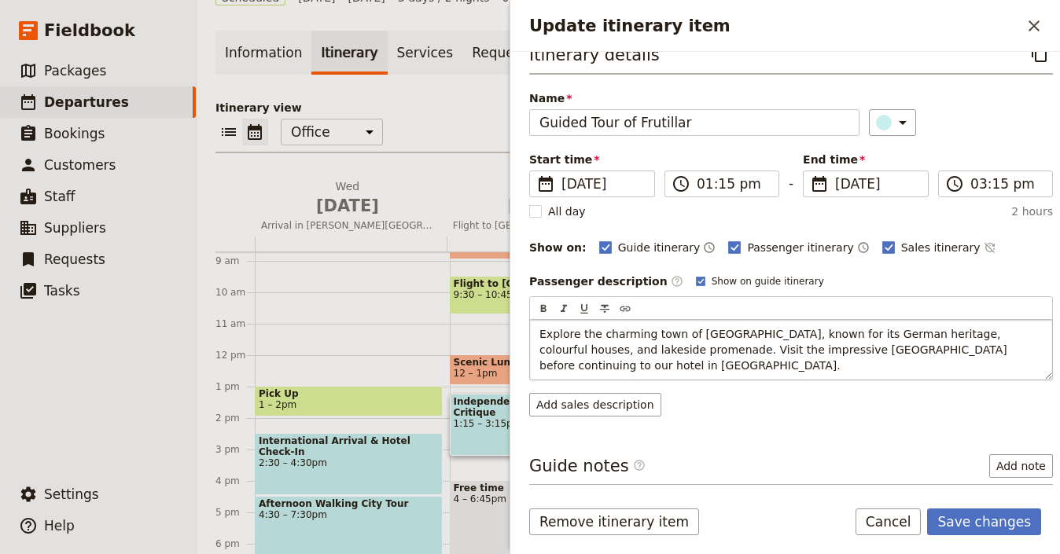
scroll to position [141, 0]
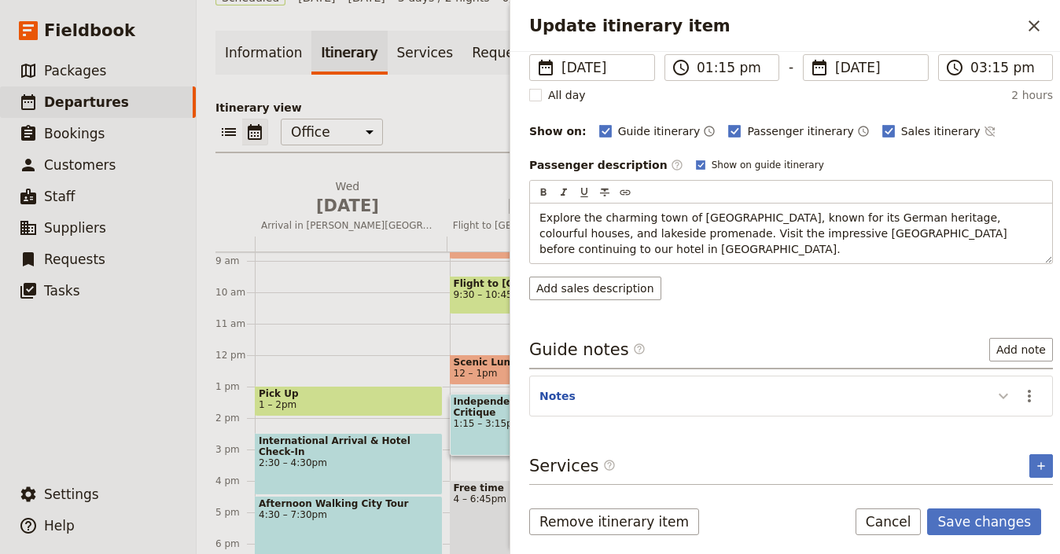
click at [995, 398] on icon "Update itinerary item" at bounding box center [1003, 396] width 19 height 19
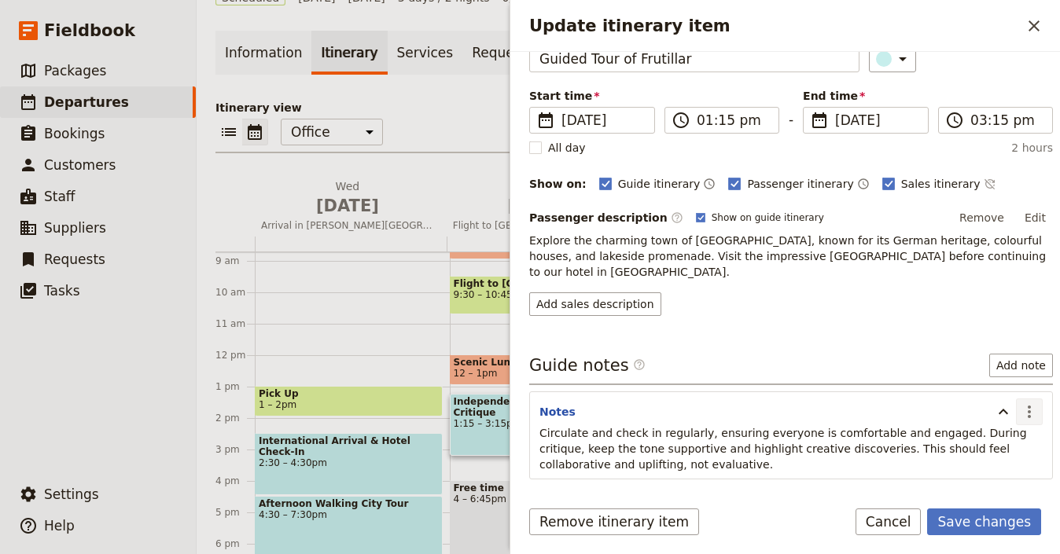
drag, startPoint x: 1019, startPoint y: 400, endPoint x: 1012, endPoint y: 407, distance: 9.5
click at [1028, 406] on icon "Actions" at bounding box center [1029, 412] width 3 height 13
click at [997, 422] on span "Edit note" at bounding box center [973, 430] width 50 height 16
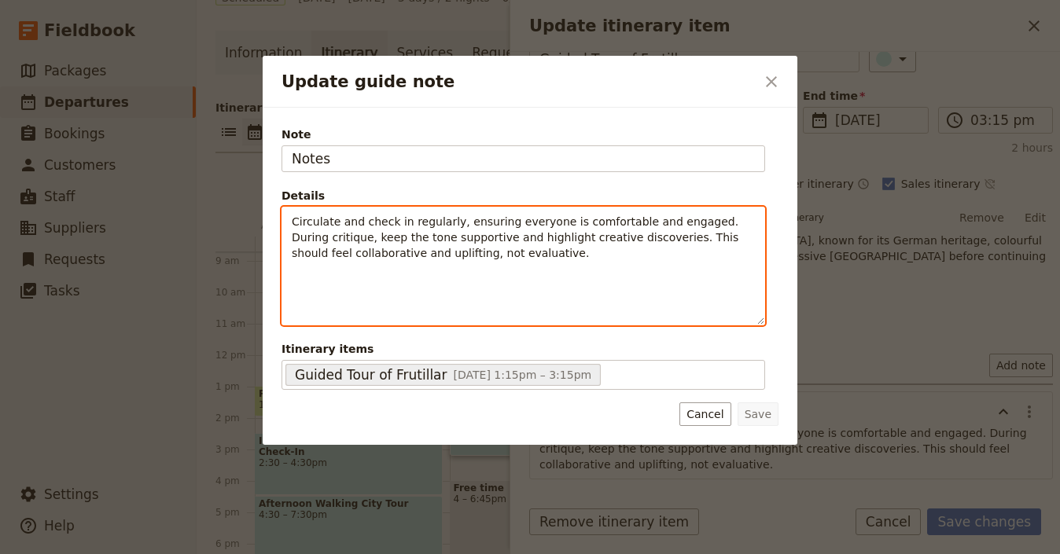
click at [564, 244] on p "Circulate and check in regularly, ensuring everyone is comfortable and engaged.…" at bounding box center [523, 237] width 463 height 47
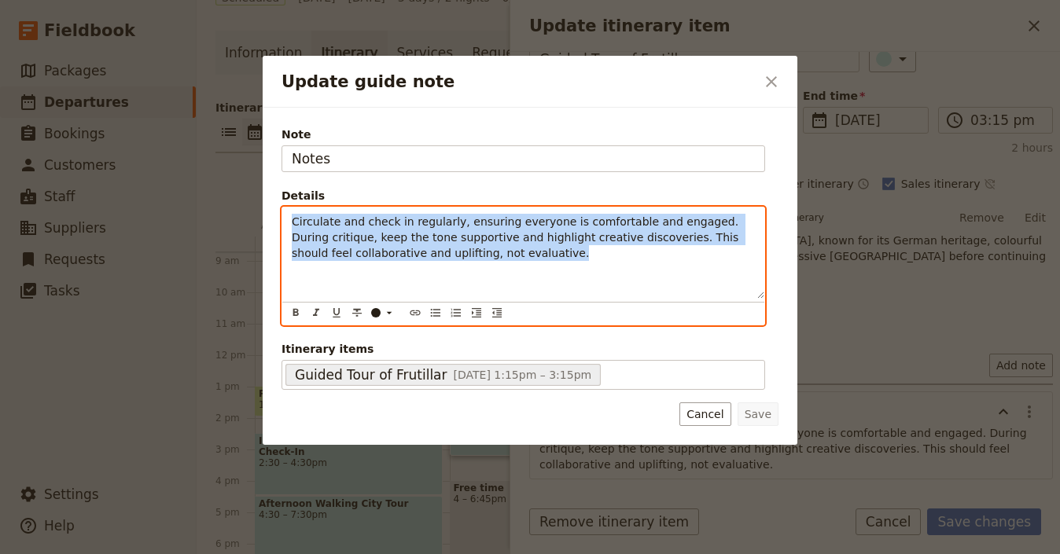
click at [564, 244] on p "Circulate and check in regularly, ensuring everyone is comfortable and engaged.…" at bounding box center [523, 237] width 463 height 47
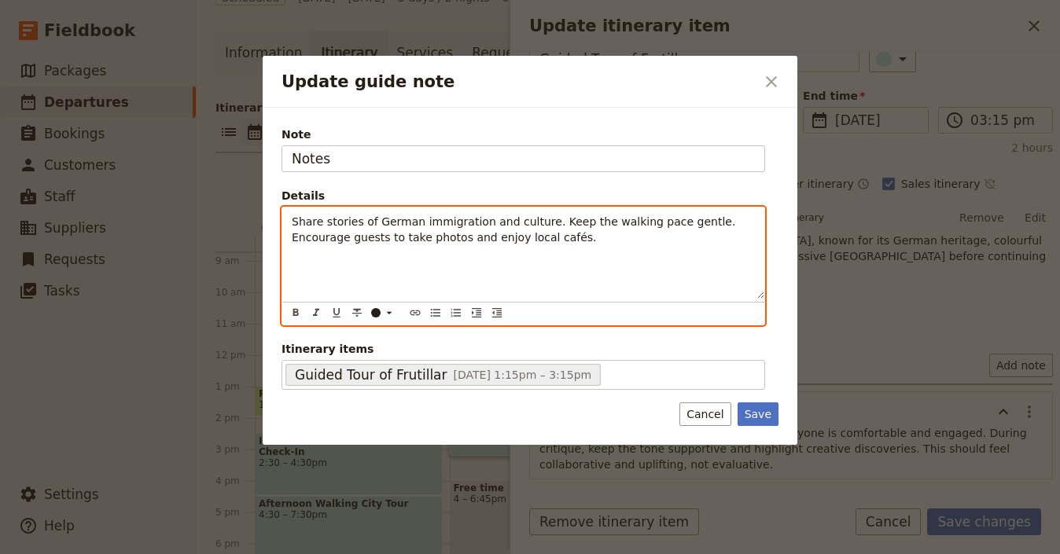
drag, startPoint x: 294, startPoint y: 221, endPoint x: 276, endPoint y: 219, distance: 18.2
click at [278, 219] on div "Note Notes Details Share stories of German immigration and culture. Keep the wa…" at bounding box center [530, 276] width 535 height 337
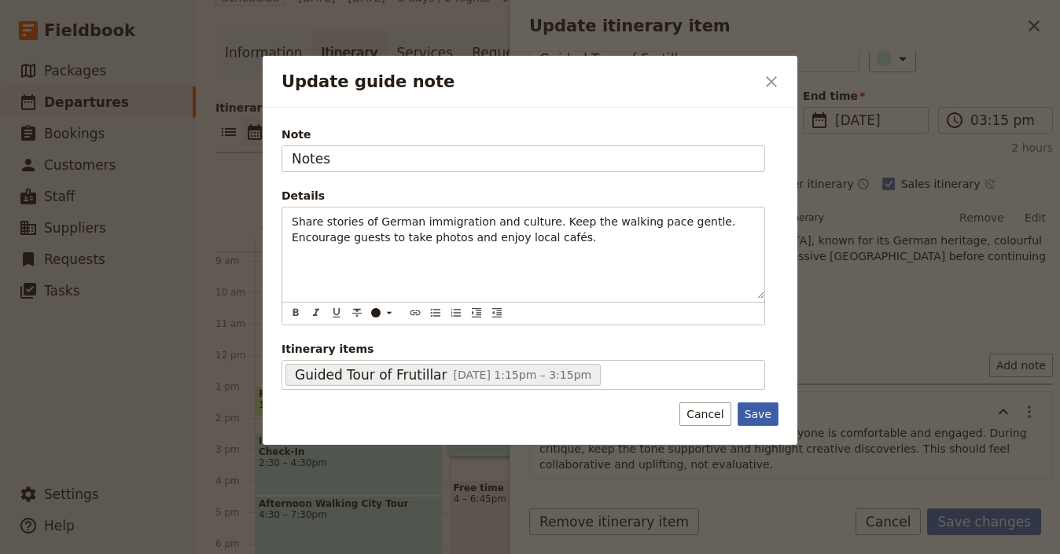
click at [757, 411] on button "Save" at bounding box center [758, 415] width 41 height 24
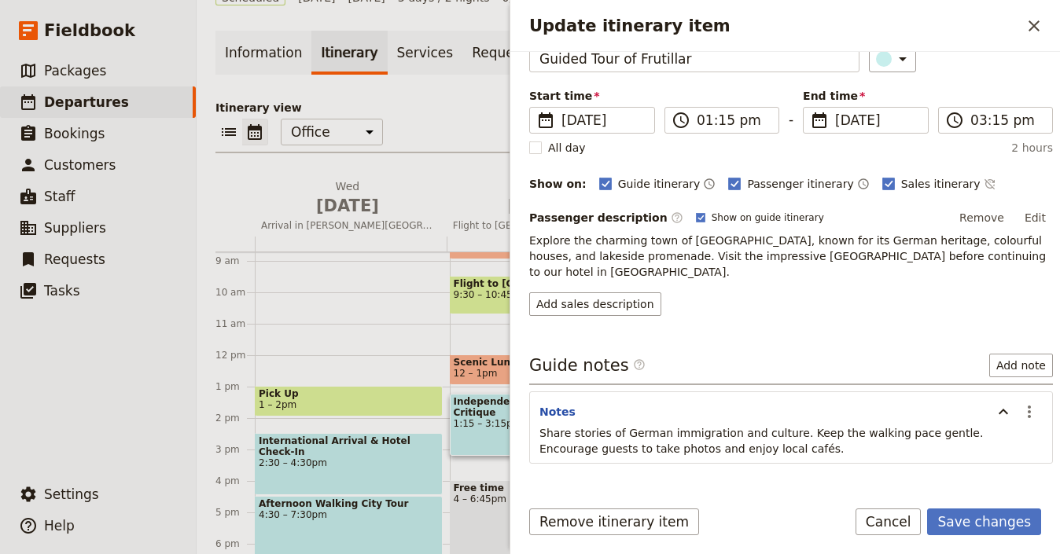
click at [967, 503] on form "Itinerary details ​ Name Guided Tour of Frutillar ​ Start time ​ [DATE] [DATE] …" at bounding box center [785, 303] width 550 height 503
click at [973, 515] on button "Save changes" at bounding box center [984, 522] width 114 height 27
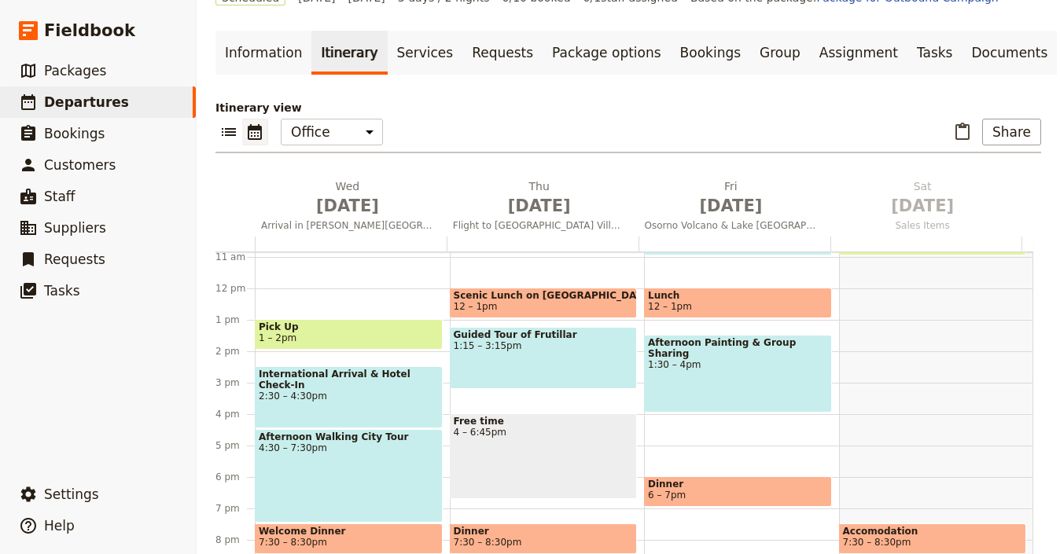
scroll to position [358, 0]
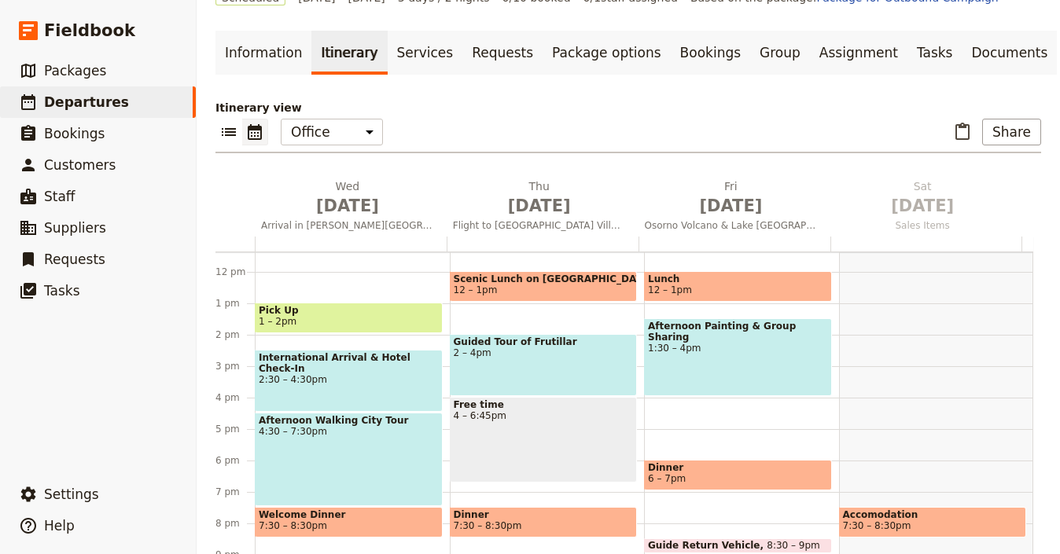
click at [530, 510] on span "Dinner" at bounding box center [544, 515] width 180 height 11
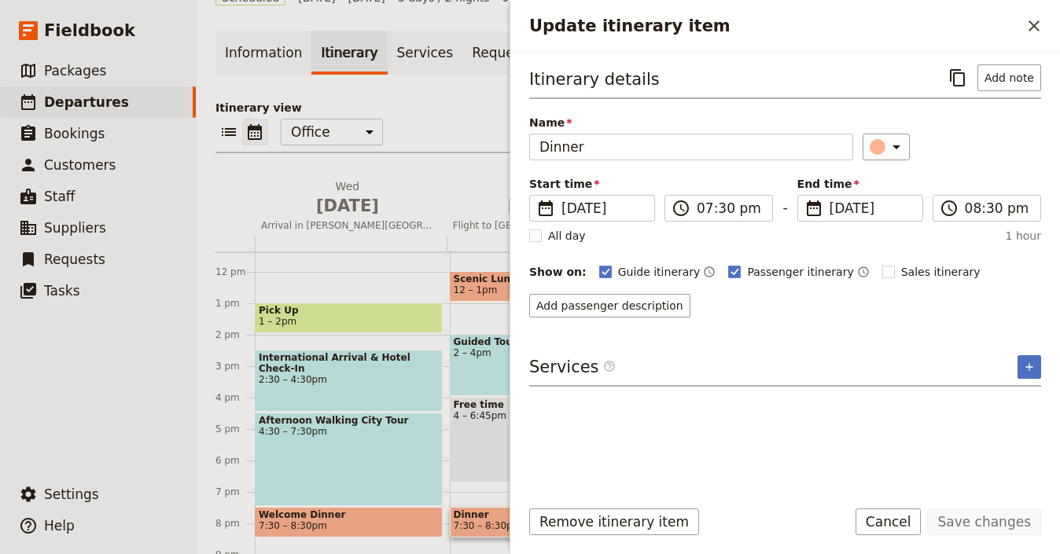
click at [471, 507] on div "Dinner 7:30 – 8:30pm" at bounding box center [544, 522] width 188 height 31
click at [450, 436] on div "Free time 4 – 6:45pm" at bounding box center [544, 440] width 188 height 86
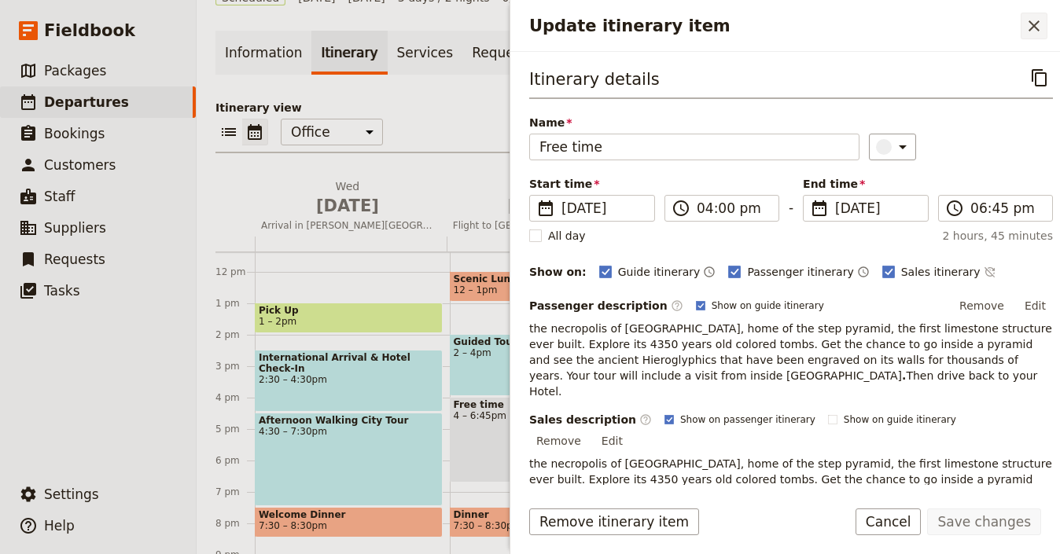
click at [1029, 31] on icon "Close drawer" at bounding box center [1034, 26] width 19 height 19
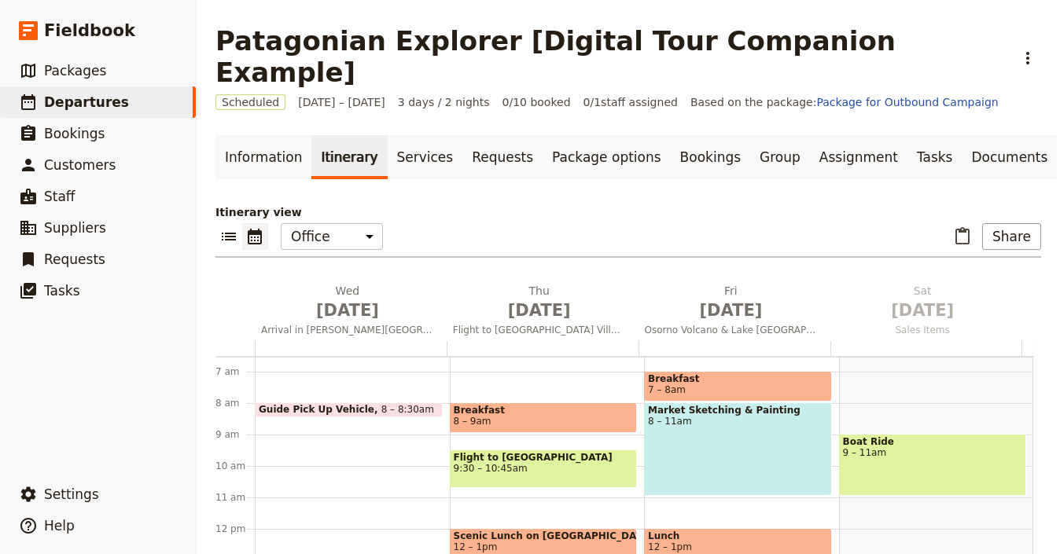
scroll to position [204, 0]
click at [750, 385] on span "7 – 8am" at bounding box center [738, 390] width 180 height 11
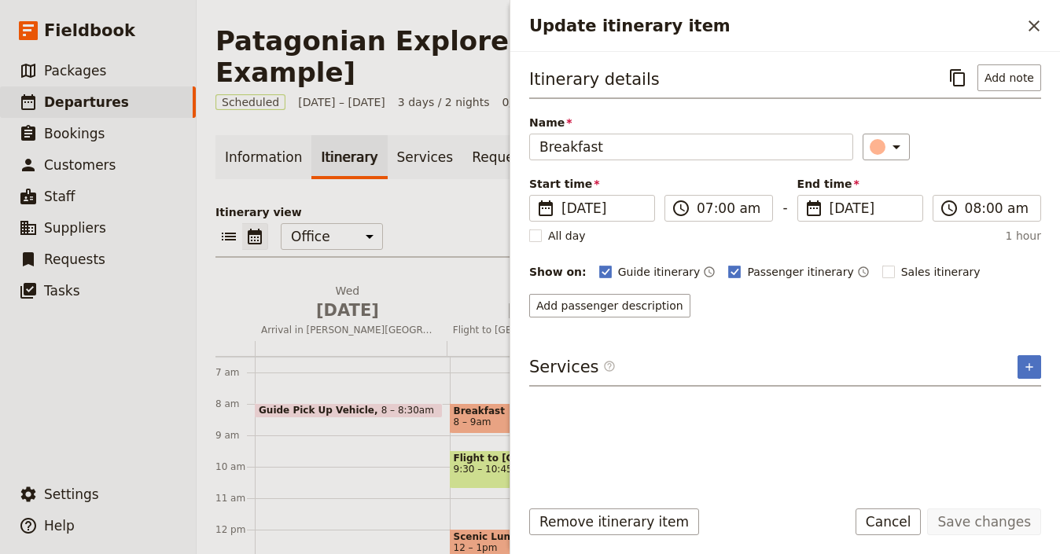
click at [452, 329] on div "Breakfast 8 – 9am Flight to [GEOGRAPHIC_DATA] 9:30 – 10:45am Scenic Lunch on [G…" at bounding box center [547, 530] width 195 height 755
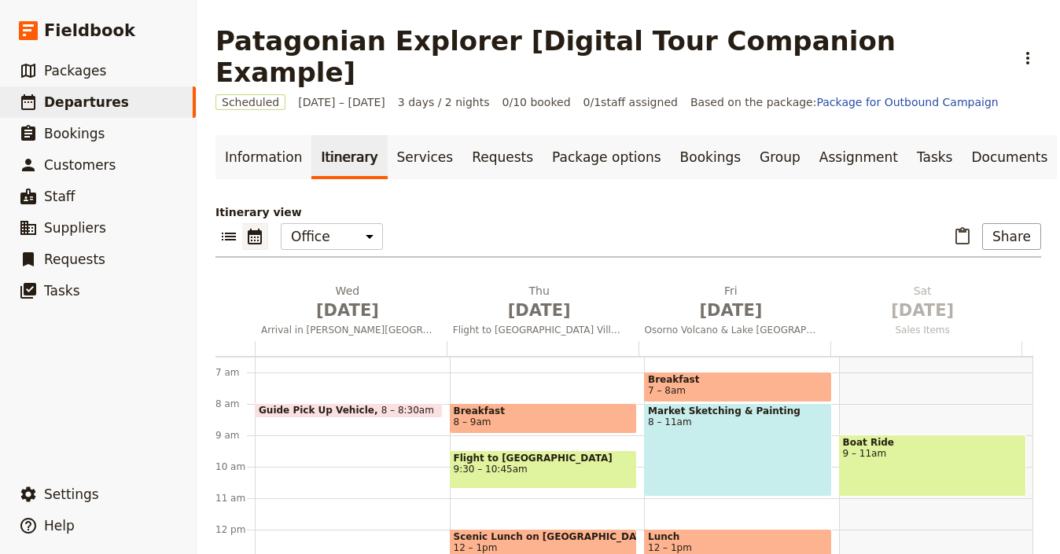
click at [743, 418] on div "Market Sketching & Painting 8 – 11am" at bounding box center [738, 450] width 188 height 94
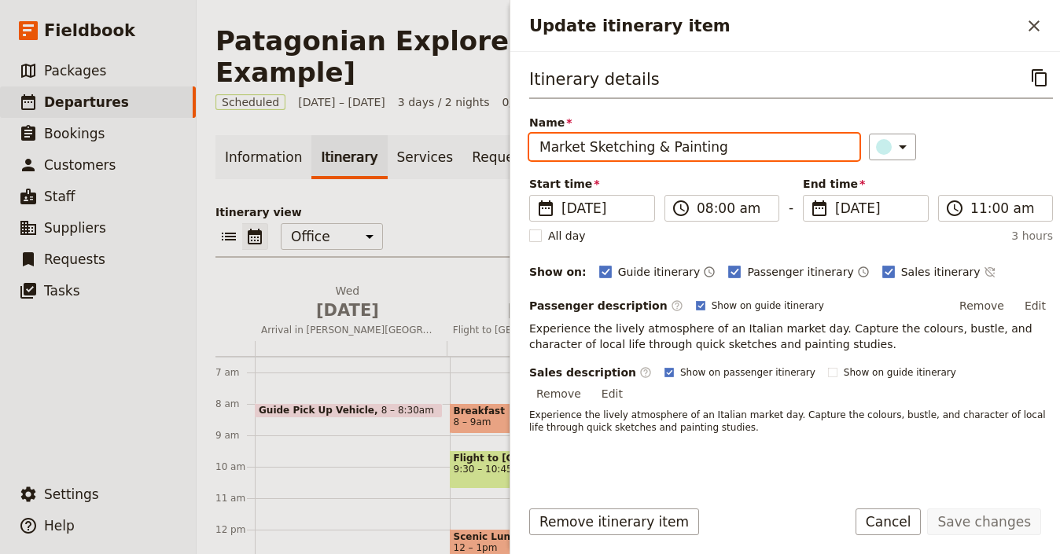
click at [784, 144] on input "Market Sketching & Painting" at bounding box center [694, 147] width 330 height 27
paste input "Osorno Volcano & [GEOGRAPHIC_DATA]"
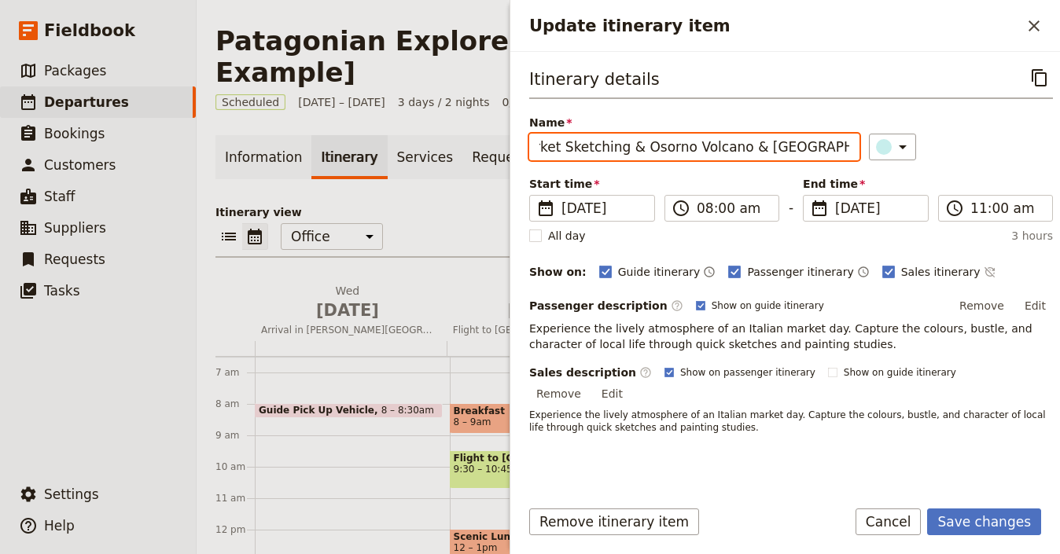
paste input "Update itinerary item"
type input "Osorno Volcano & [GEOGRAPHIC_DATA]"
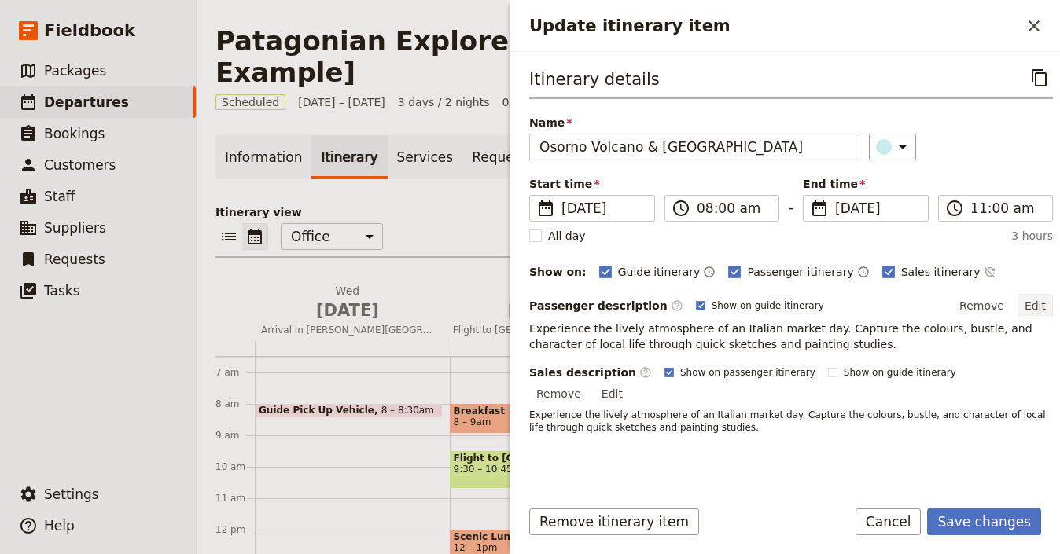
click at [1022, 314] on button "Edit" at bounding box center [1035, 306] width 35 height 24
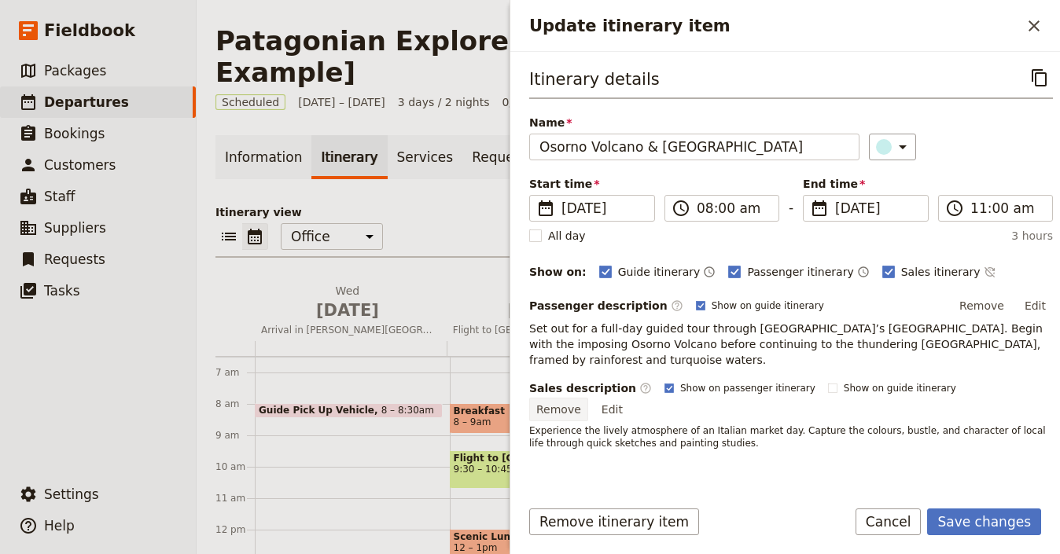
click at [980, 429] on div "Sales description ​ Show on passenger itinerary Show on guide itinerary Remove …" at bounding box center [791, 459] width 524 height 157
click at [588, 398] on button "Remove" at bounding box center [558, 410] width 59 height 24
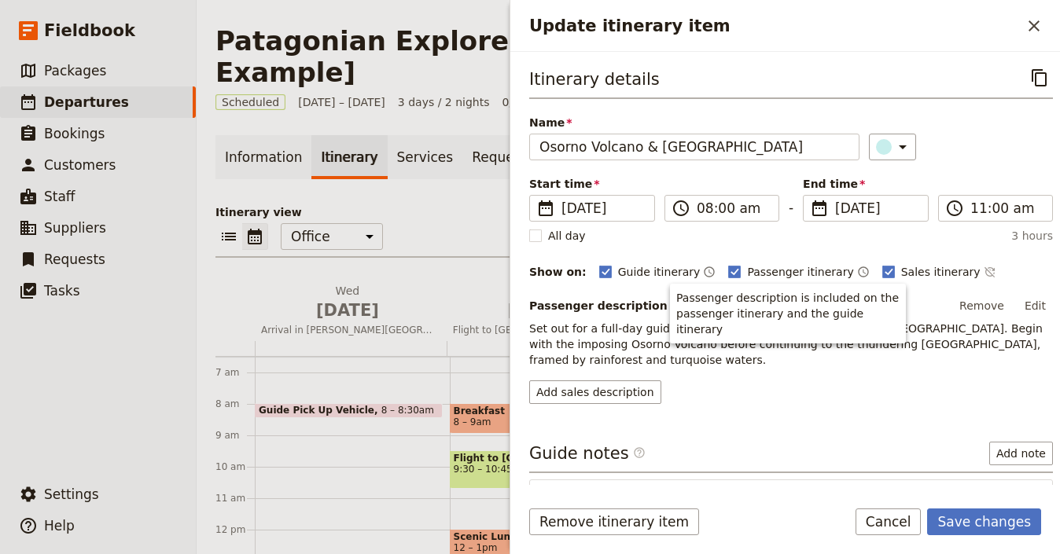
click at [923, 344] on span "Set out for a full-day guided tour through [GEOGRAPHIC_DATA]’s [GEOGRAPHIC_DATA…" at bounding box center [787, 344] width 517 height 44
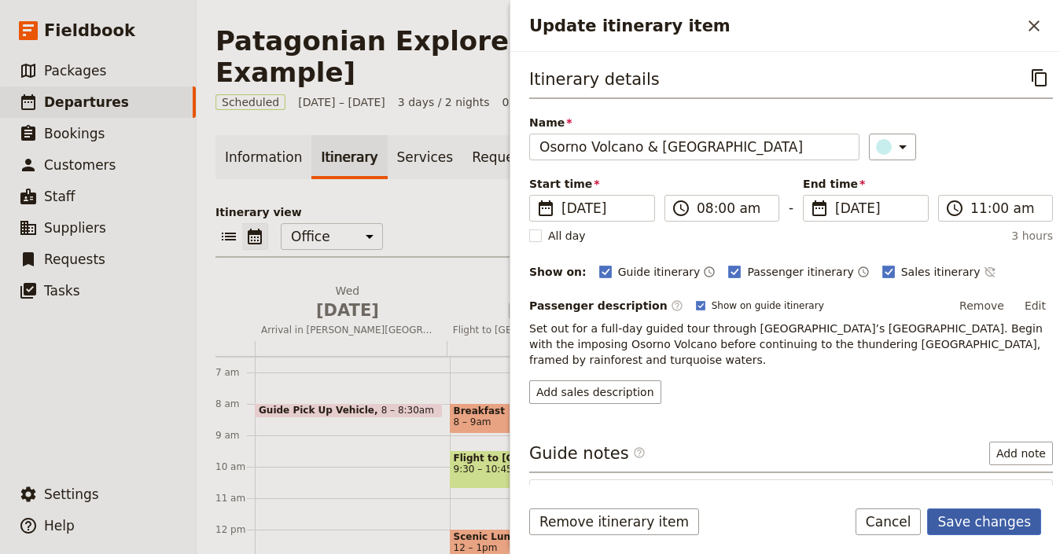
click at [985, 520] on button "Save changes" at bounding box center [984, 522] width 114 height 27
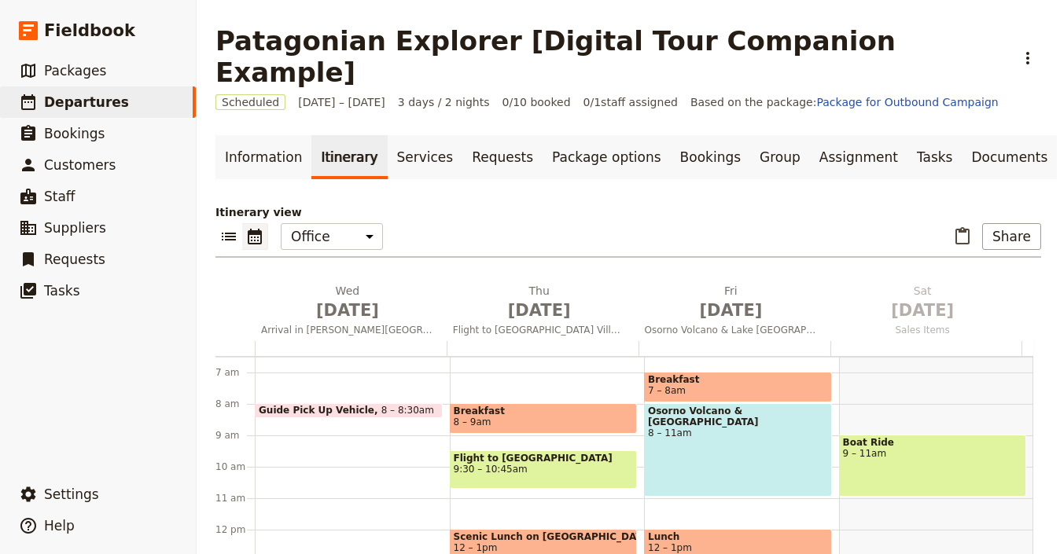
click at [728, 403] on div "Osorno Volcano & [GEOGRAPHIC_DATA] 8 – 11am" at bounding box center [738, 450] width 188 height 94
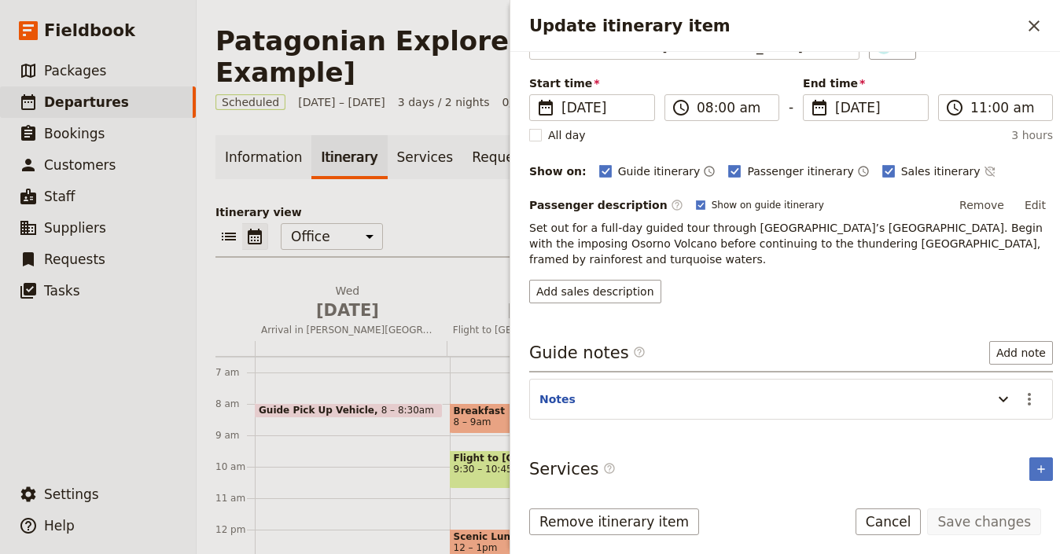
scroll to position [104, 0]
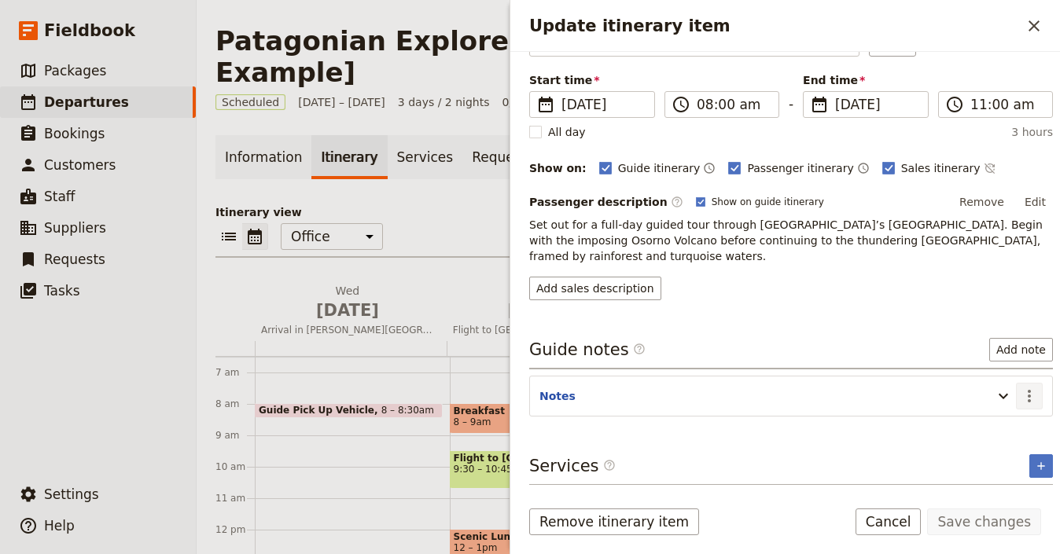
click at [1020, 397] on icon "Actions" at bounding box center [1029, 396] width 19 height 19
click at [993, 426] on span "Edit note" at bounding box center [973, 430] width 50 height 16
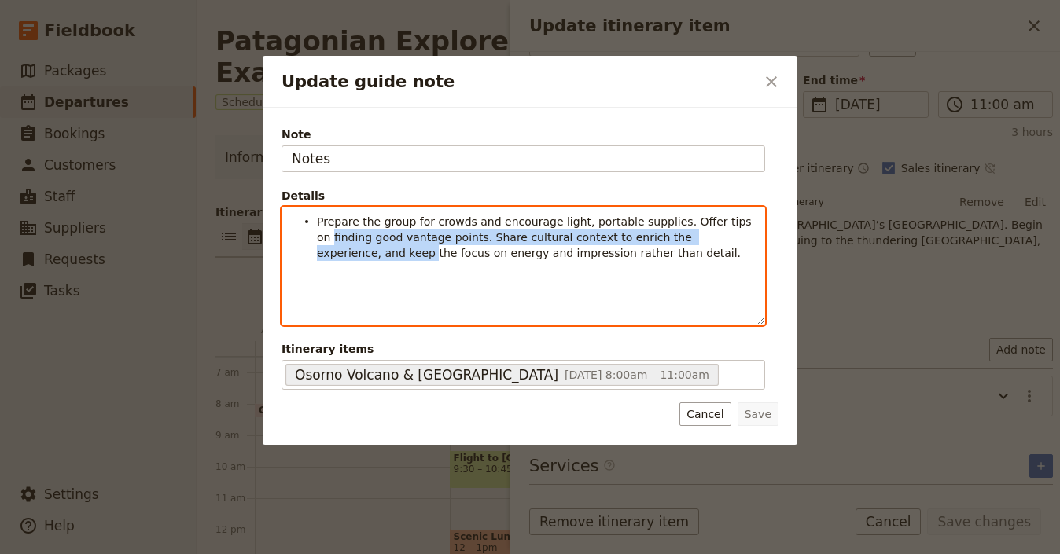
click at [292, 241] on div "Prepare the group for crowds and encourage light, portable supplies. Offer tips…" at bounding box center [523, 266] width 482 height 117
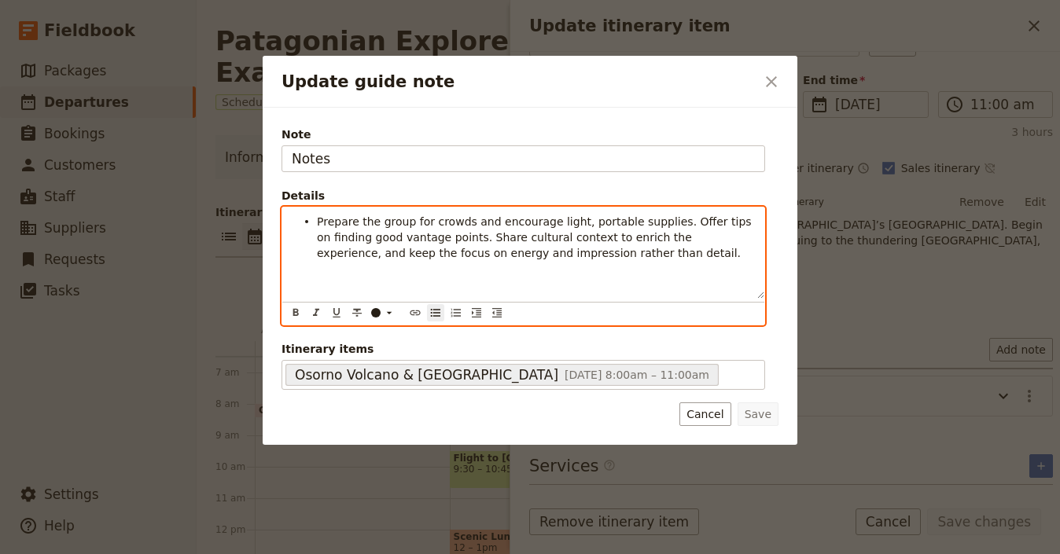
click at [319, 218] on span "Prepare the group for crowds and encourage light, portable supplies. Offer tips…" at bounding box center [536, 237] width 438 height 44
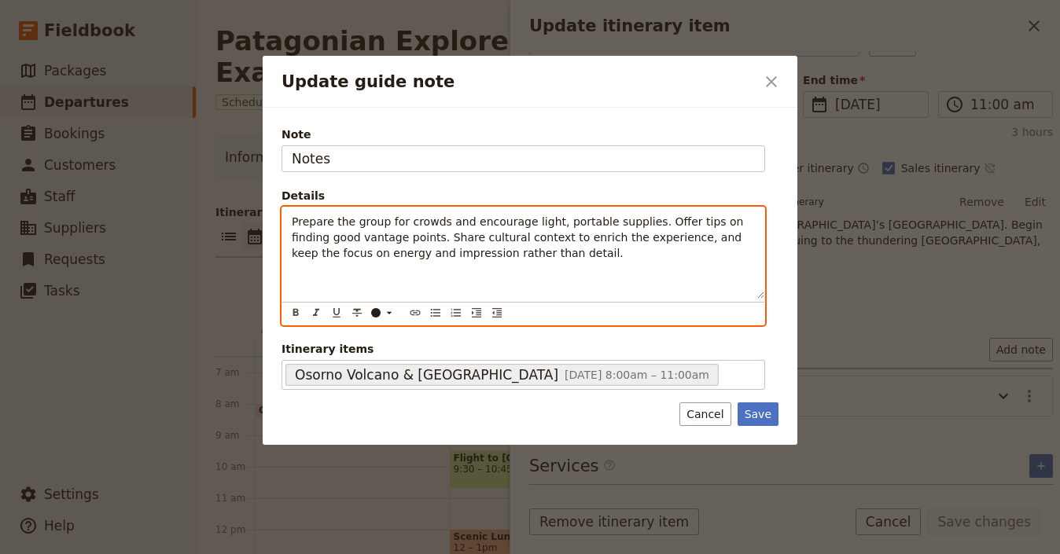
click at [586, 232] on span "Prepare the group for crowds and encourage light, portable supplies. Offer tips…" at bounding box center [519, 237] width 455 height 44
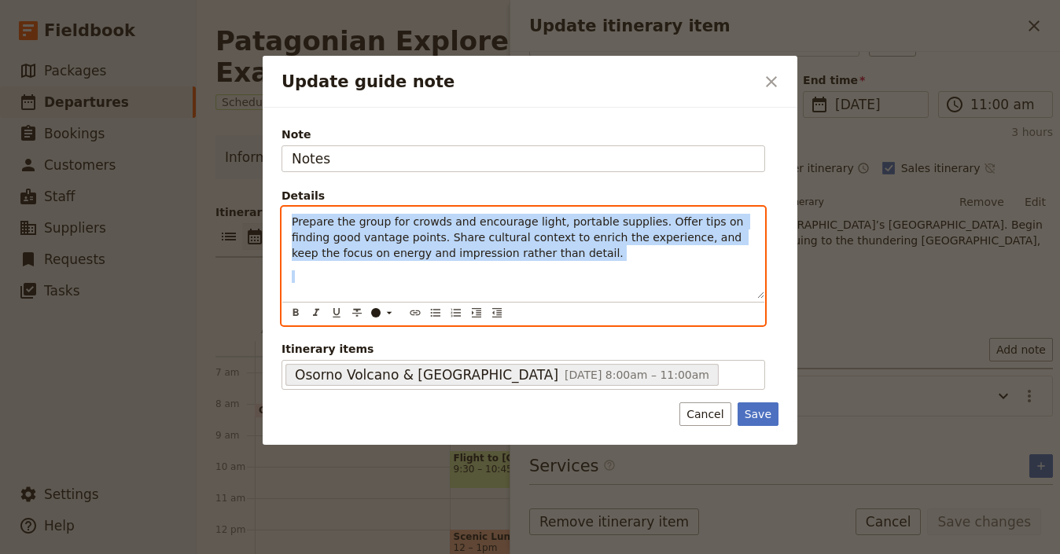
click at [586, 232] on span "Prepare the group for crowds and encourage light, portable supplies. Offer tips…" at bounding box center [519, 237] width 455 height 44
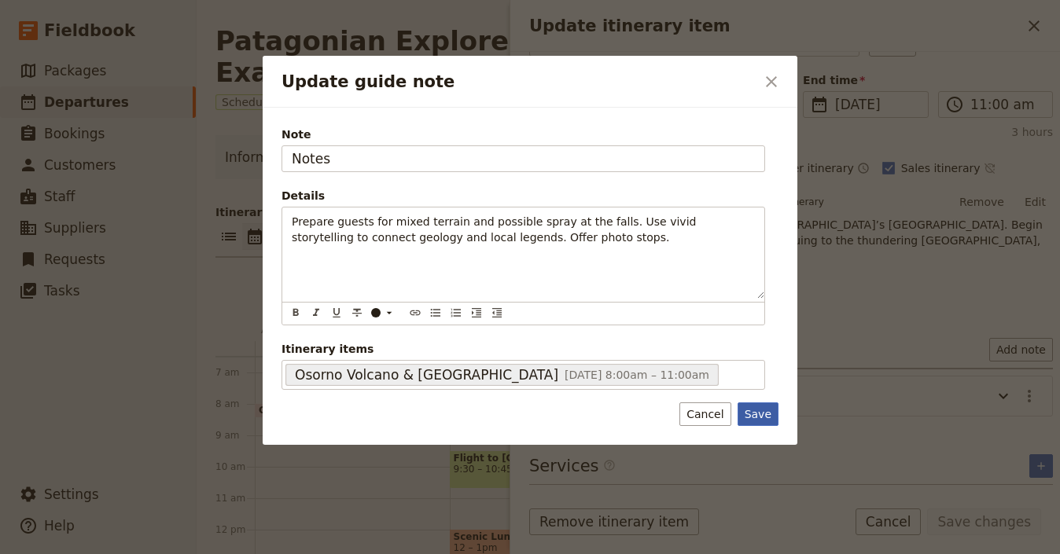
click at [761, 416] on button "Save" at bounding box center [758, 415] width 41 height 24
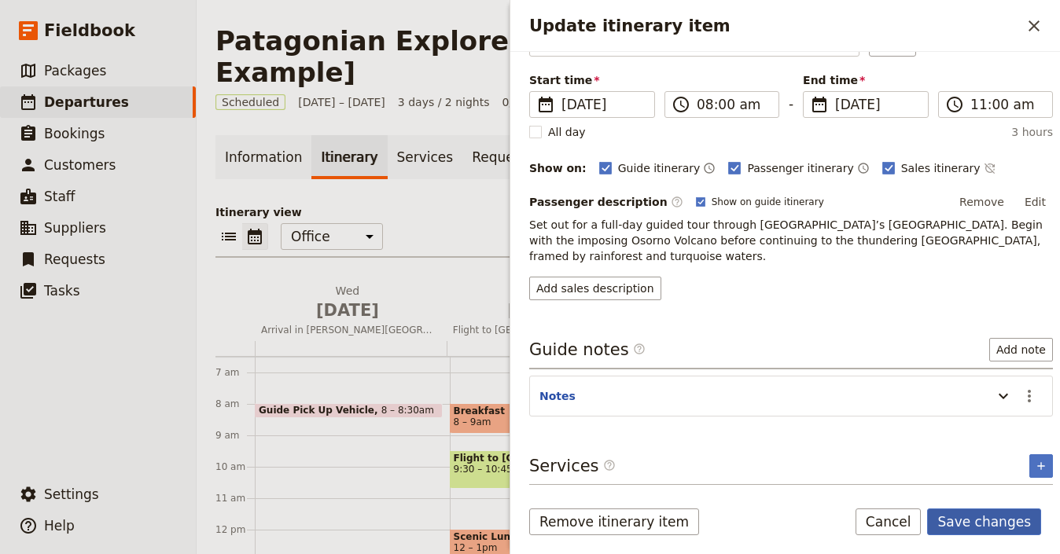
click at [1004, 528] on button "Save changes" at bounding box center [984, 522] width 114 height 27
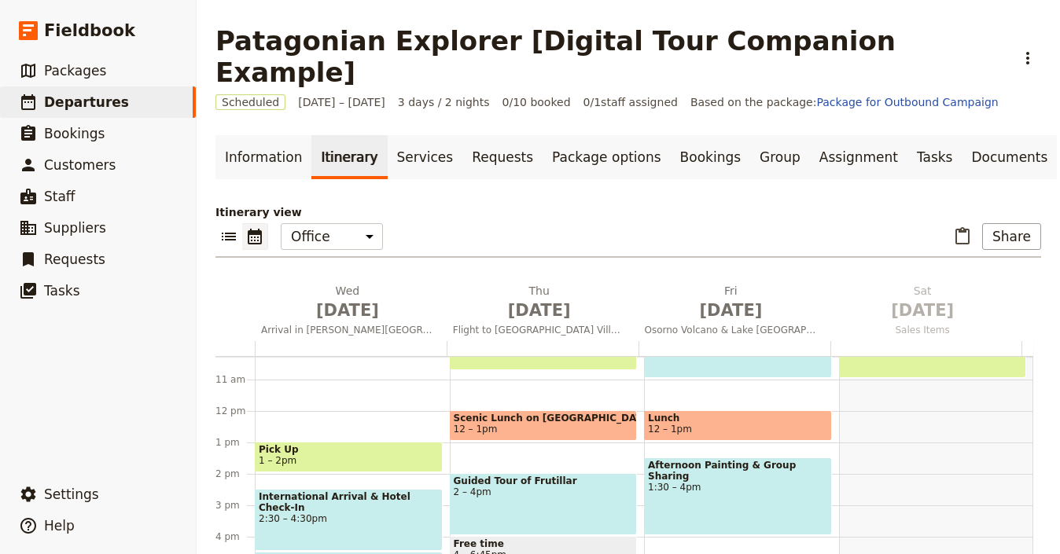
scroll to position [323, 0]
click at [727, 470] on div "Afternoon Painting & Group Sharing 1:30 – 4pm" at bounding box center [738, 497] width 188 height 78
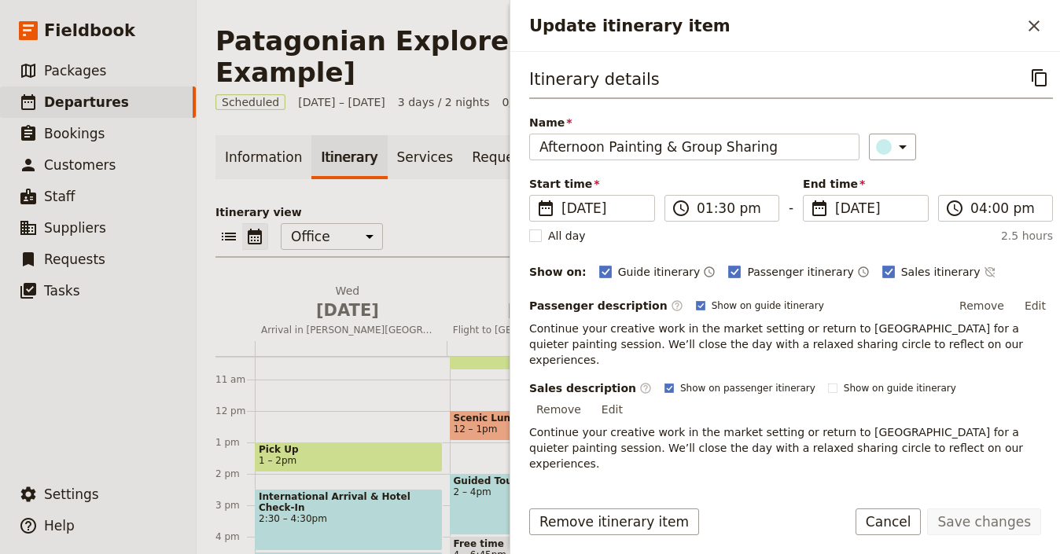
click at [720, 162] on div "Itinerary details ​ Name Afternoon Painting & Group Sharing ​ Start time ​ [DAT…" at bounding box center [791, 293] width 524 height 458
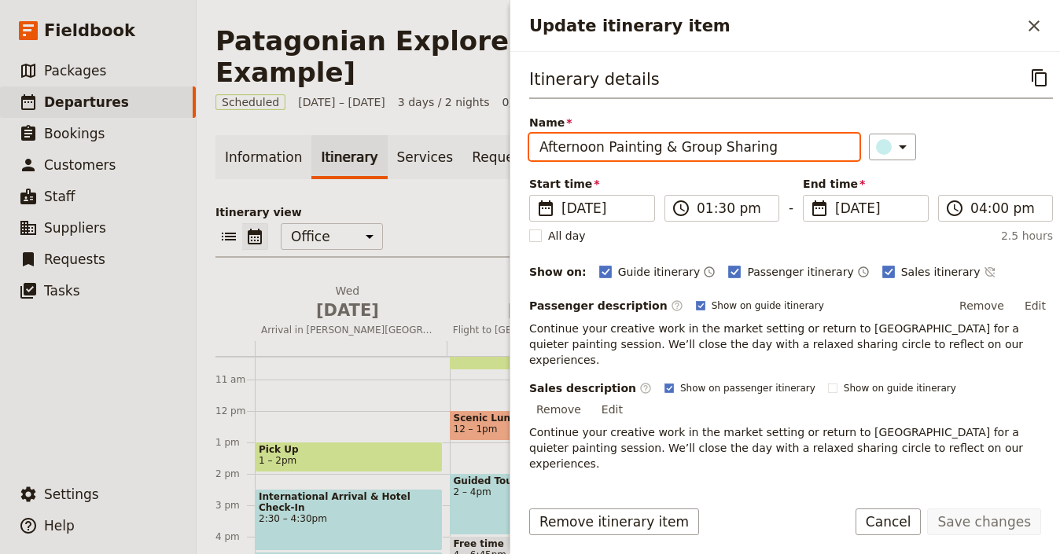
click at [731, 151] on input "Afternoon Painting & Group Sharing" at bounding box center [694, 147] width 330 height 27
paste input "Lake Todos los [PERSON_NAME] & Optional Hike"
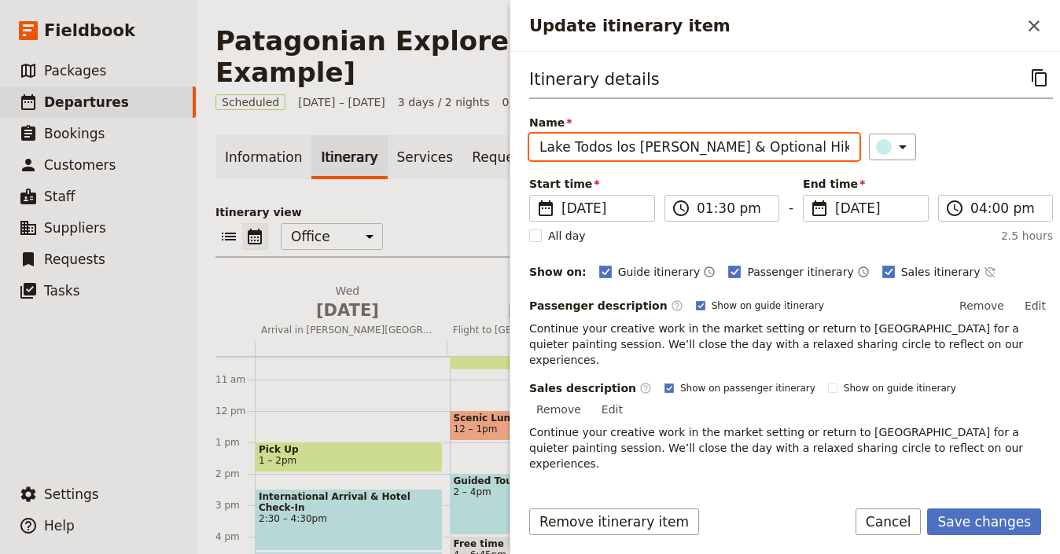
type input "Lake Todos los [PERSON_NAME] & Optional Hike"
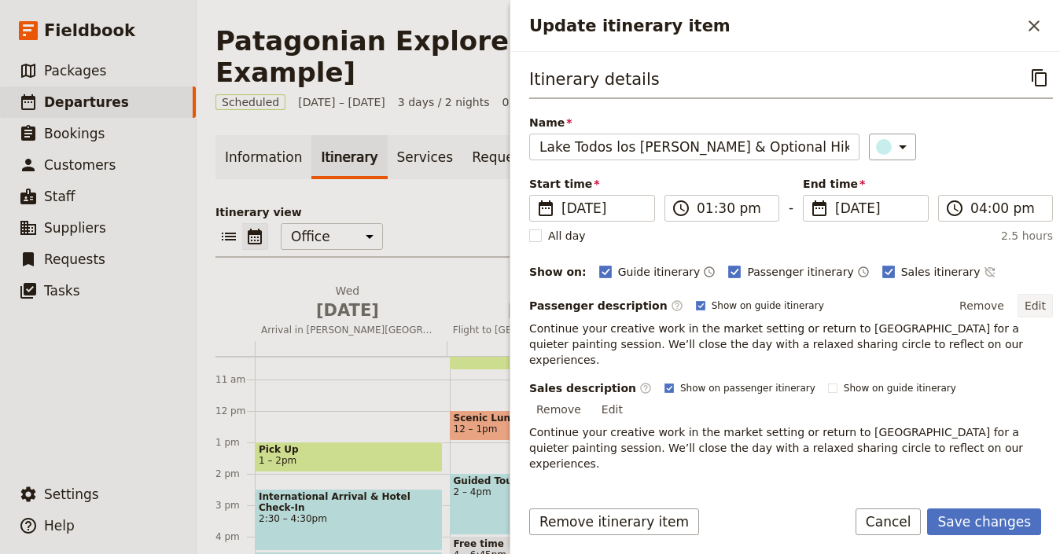
click at [1028, 305] on button "Edit" at bounding box center [1035, 306] width 35 height 24
click at [588, 398] on button "Remove" at bounding box center [558, 410] width 59 height 24
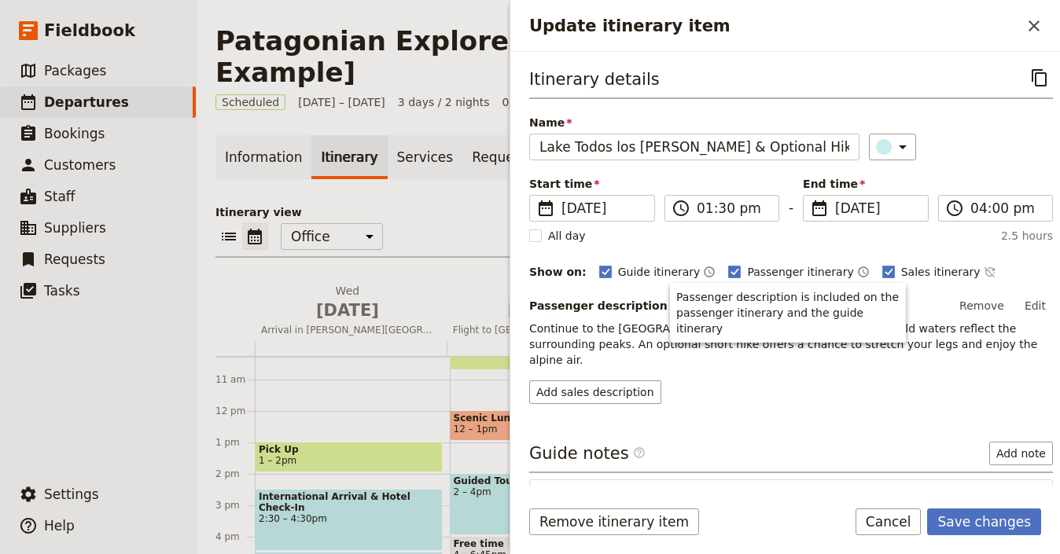
scroll to position [88, 0]
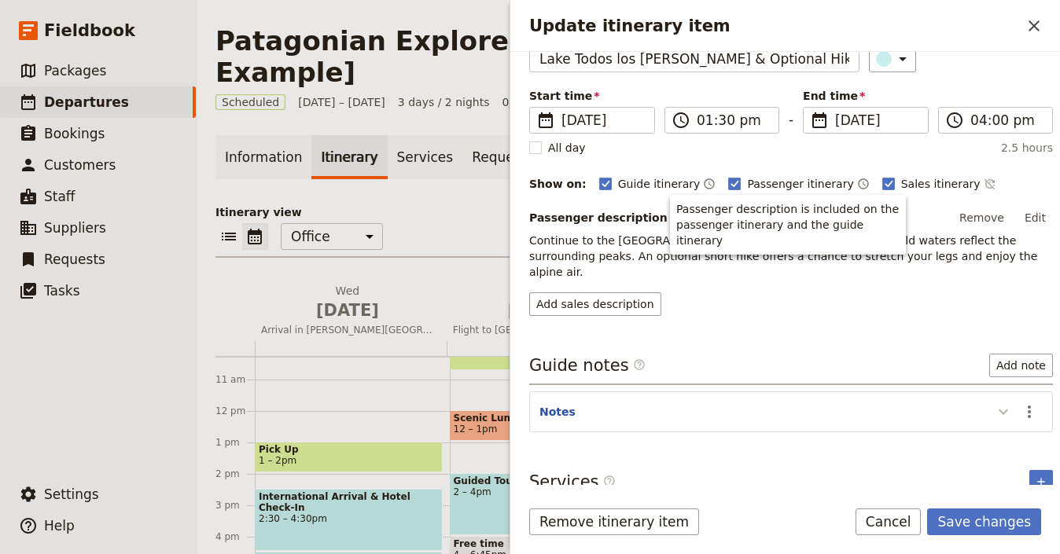
click at [994, 403] on icon "Update itinerary item" at bounding box center [1003, 412] width 19 height 19
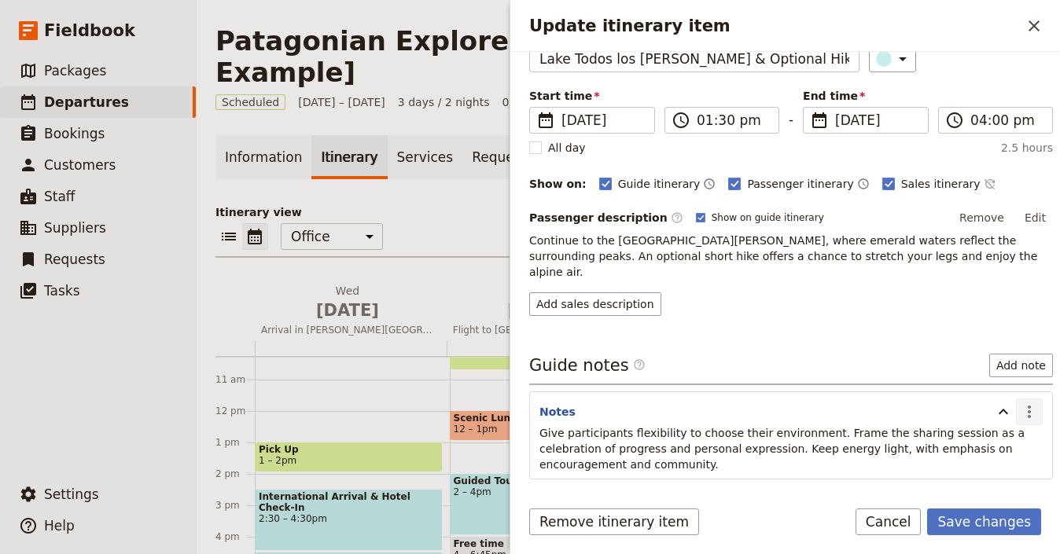
click at [1020, 403] on icon "Actions" at bounding box center [1029, 412] width 19 height 19
click at [982, 424] on span "Edit note" at bounding box center [973, 430] width 50 height 16
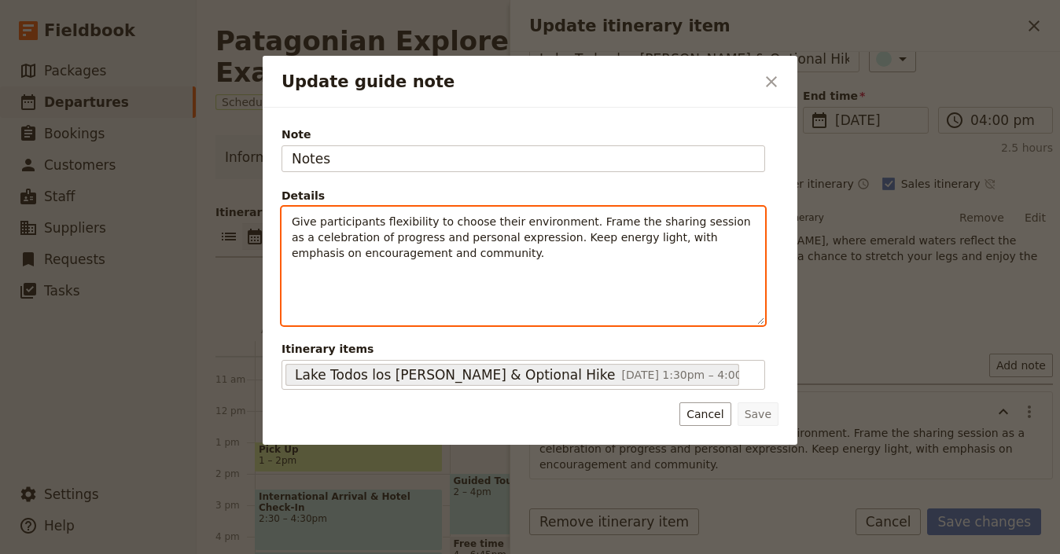
click at [527, 224] on span "Give participants flexibility to choose their environment. Frame the sharing se…" at bounding box center [523, 237] width 462 height 44
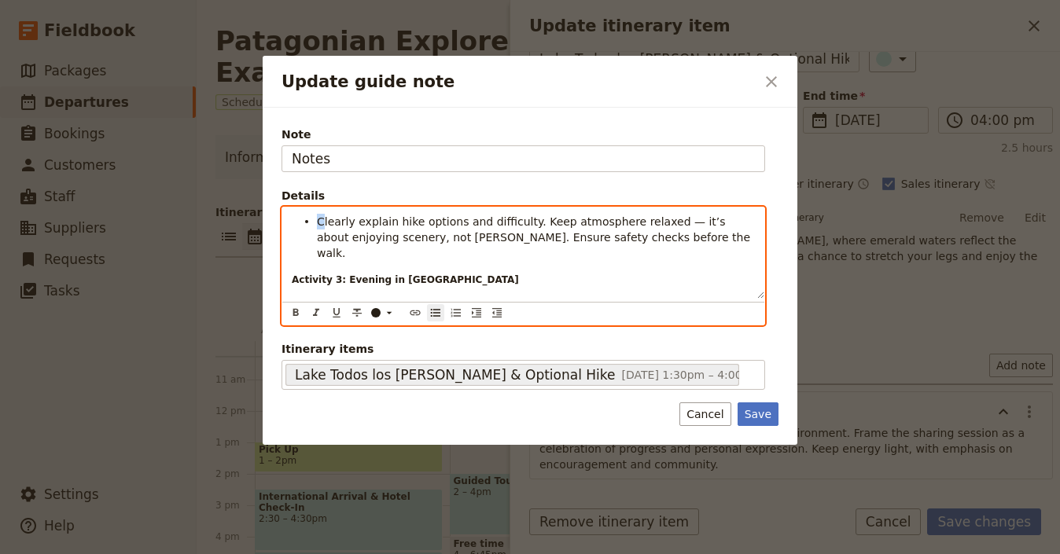
click at [322, 213] on li "Clearly explain hike options and difficulty. Keep atmosphere relaxed — it’s abo…" at bounding box center [536, 236] width 438 height 47
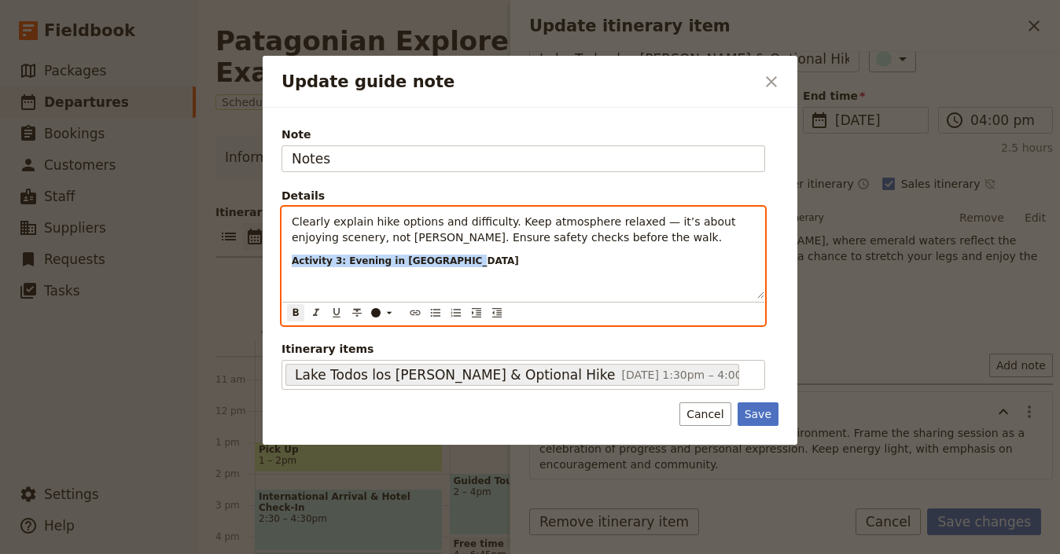
drag, startPoint x: 505, startPoint y: 260, endPoint x: 268, endPoint y: 260, distance: 236.7
click at [268, 260] on div "Note Notes Details Clearly explain hike options and difficulty. Keep atmosphere…" at bounding box center [530, 276] width 535 height 337
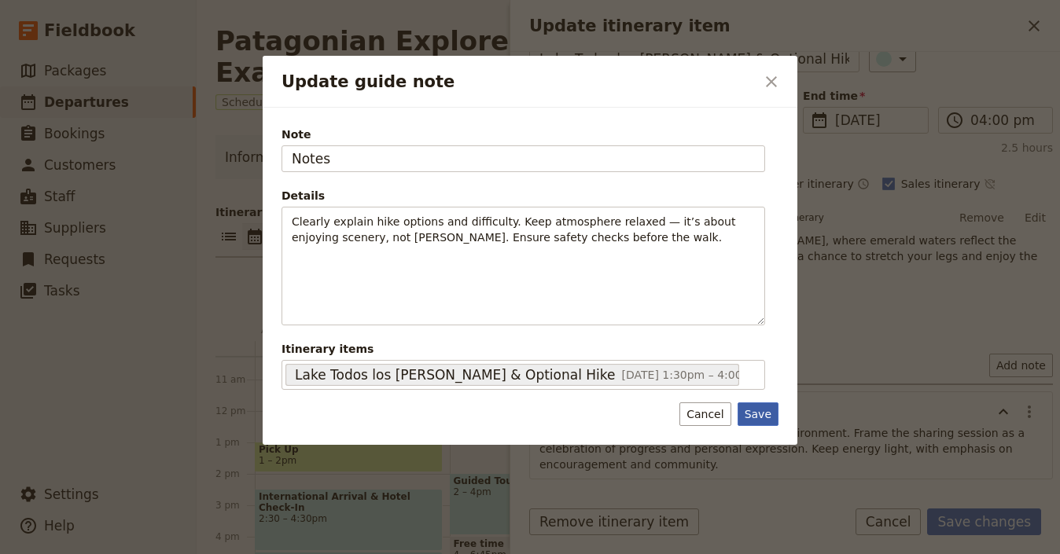
click at [753, 415] on button "Save" at bounding box center [758, 415] width 41 height 24
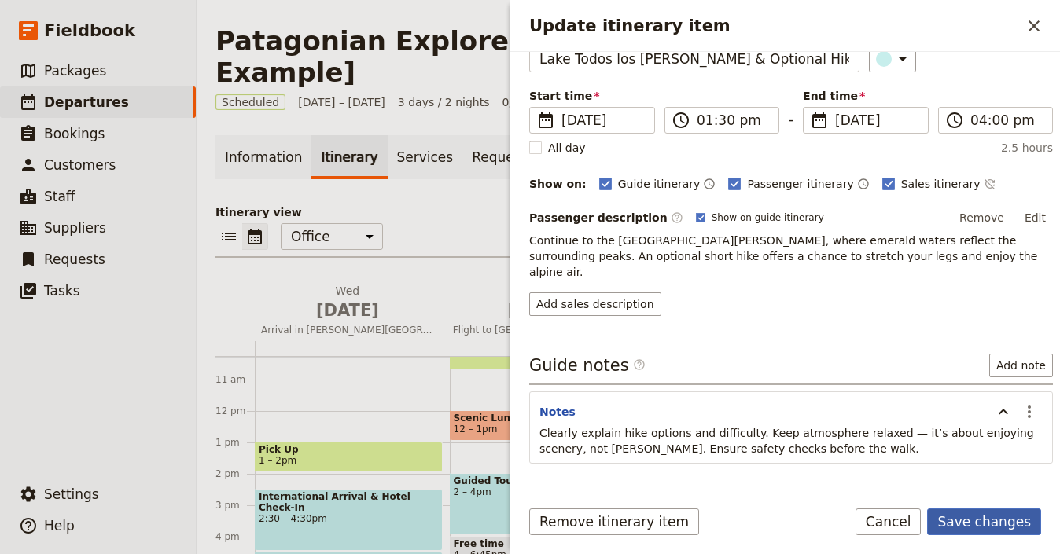
click at [962, 521] on button "Save changes" at bounding box center [984, 522] width 114 height 27
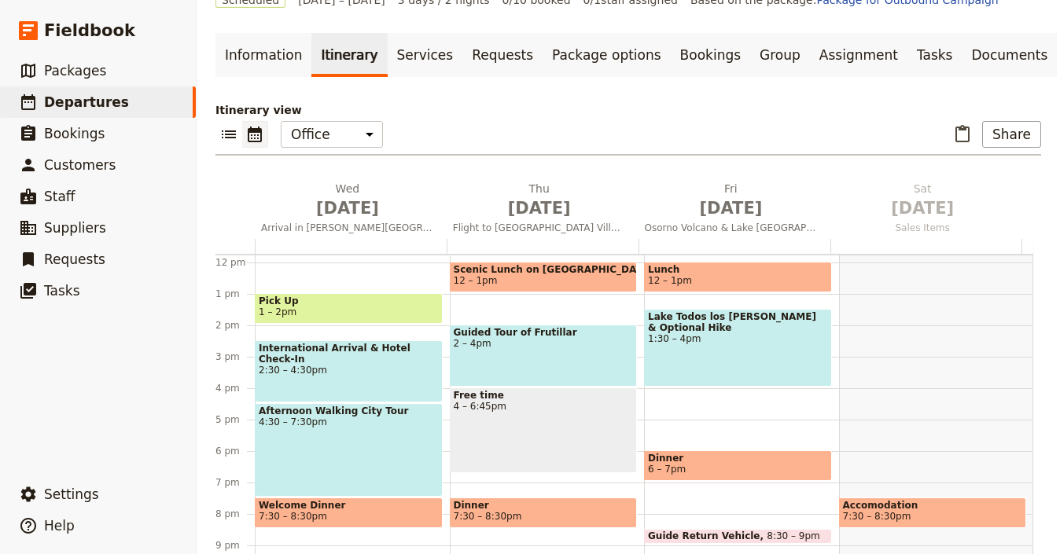
scroll to position [370, 0]
click at [729, 464] on span "6 – 7pm" at bounding box center [738, 469] width 180 height 11
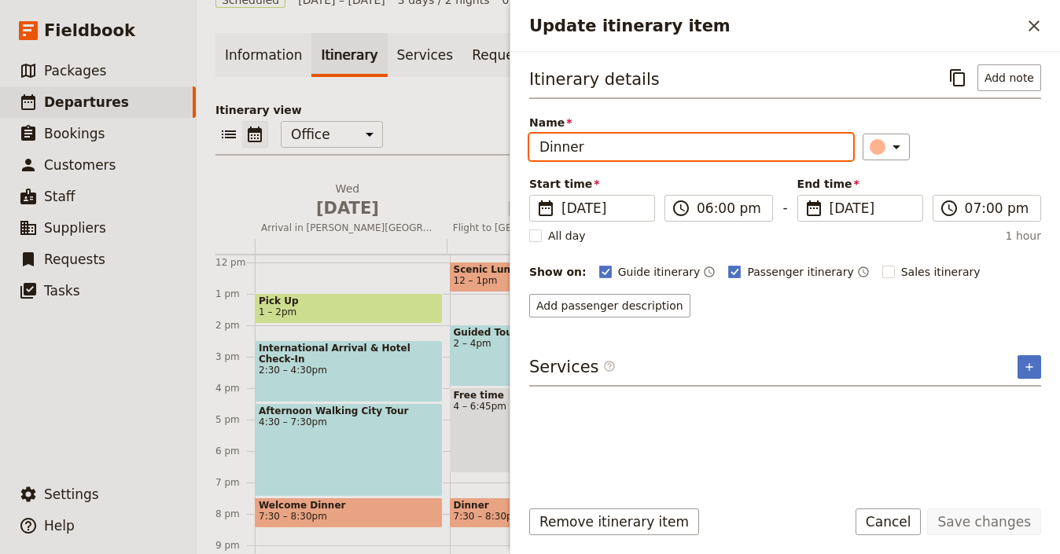
click at [683, 143] on input "Dinner" at bounding box center [691, 147] width 324 height 27
paste input "Evening in [GEOGRAPHIC_DATA]"
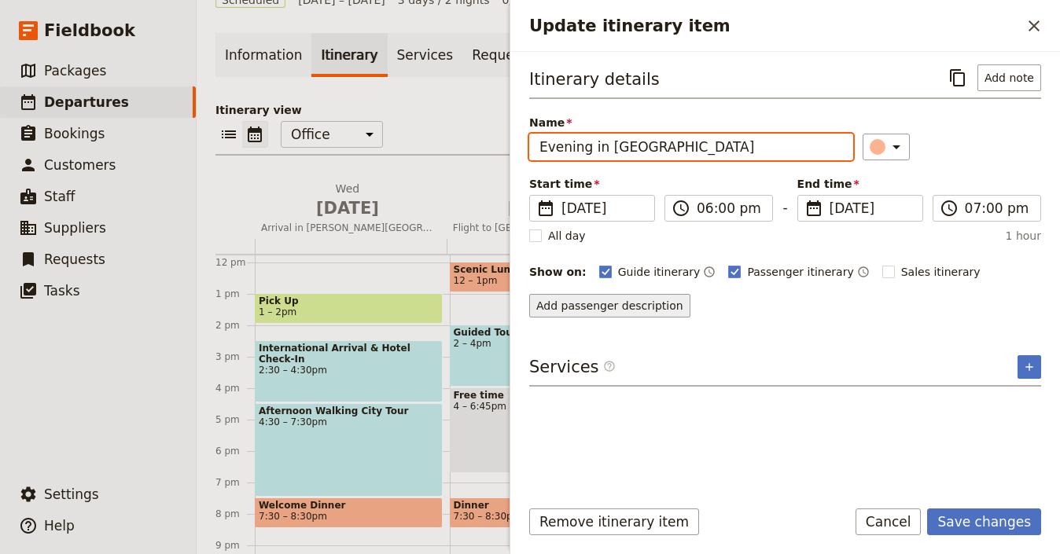
type input "Evening in [GEOGRAPHIC_DATA]"
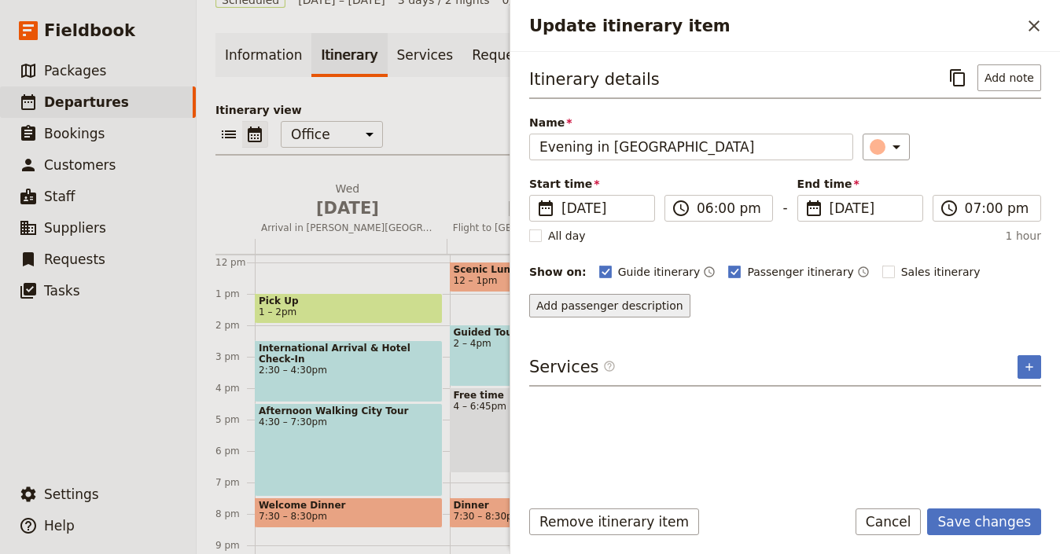
click at [630, 303] on button "Add passenger description" at bounding box center [609, 306] width 161 height 24
click at [620, 307] on button "Add passenger description" at bounding box center [609, 306] width 161 height 24
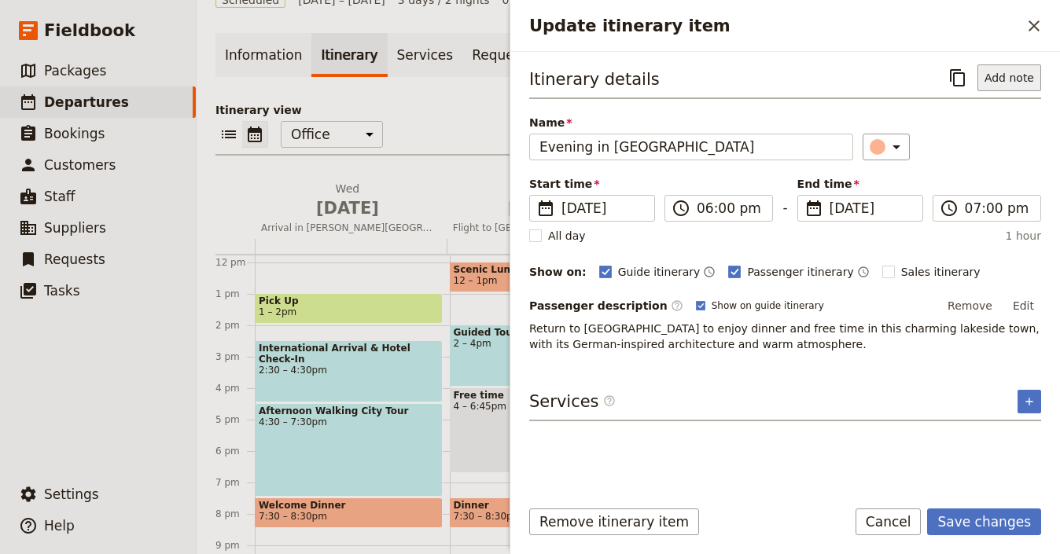
click at [996, 76] on button "Add note" at bounding box center [1010, 77] width 64 height 27
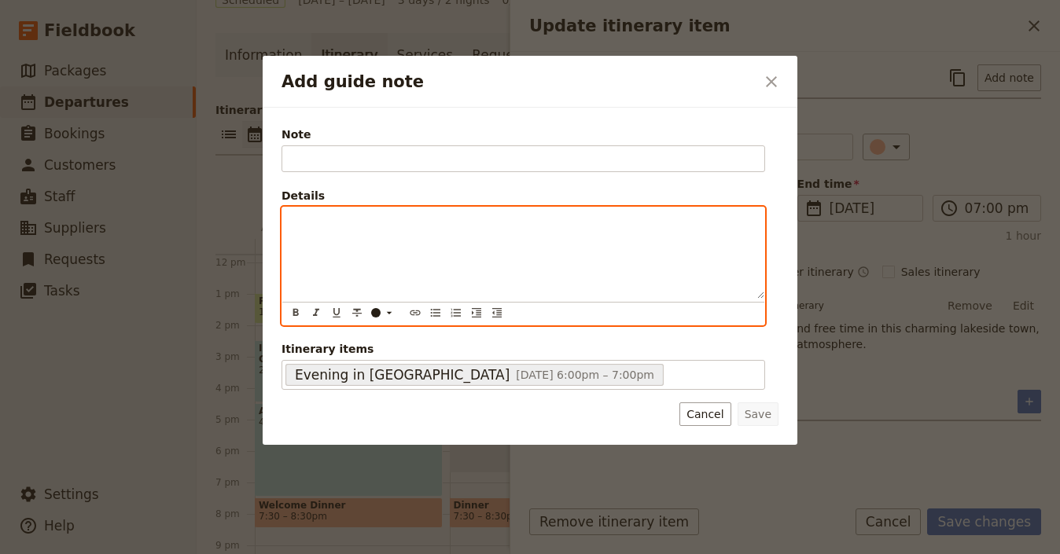
click at [543, 217] on p "Add guide note" at bounding box center [523, 222] width 463 height 16
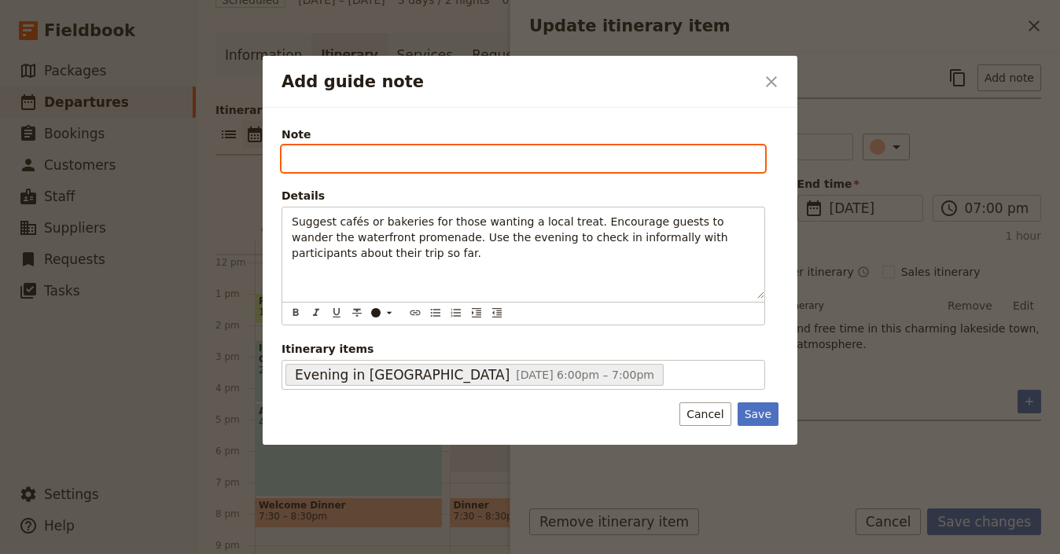
click at [477, 149] on input "Note" at bounding box center [524, 159] width 484 height 27
type input "Notes"
click at [738, 403] on button "Save" at bounding box center [758, 415] width 41 height 24
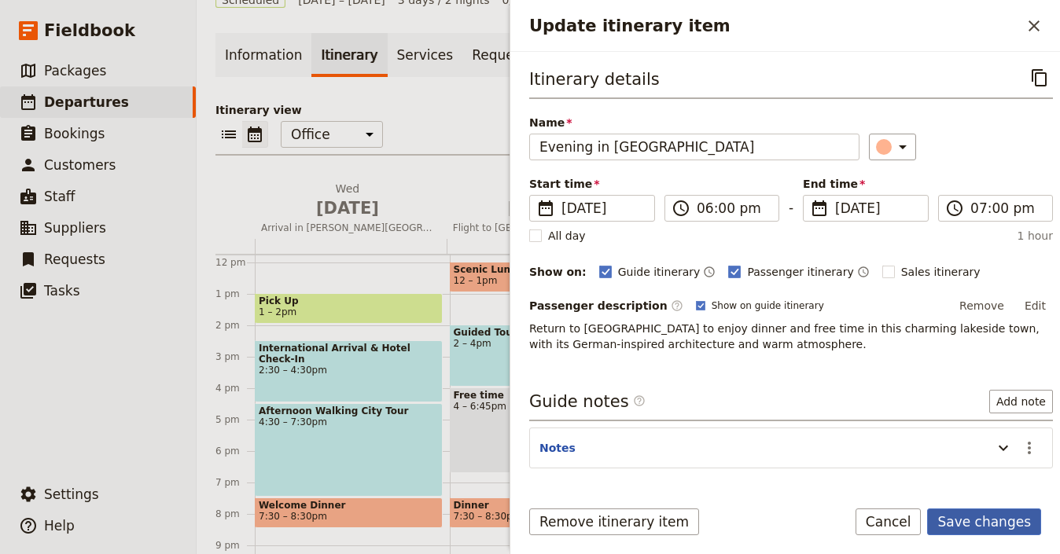
click at [968, 525] on button "Save changes" at bounding box center [984, 522] width 114 height 27
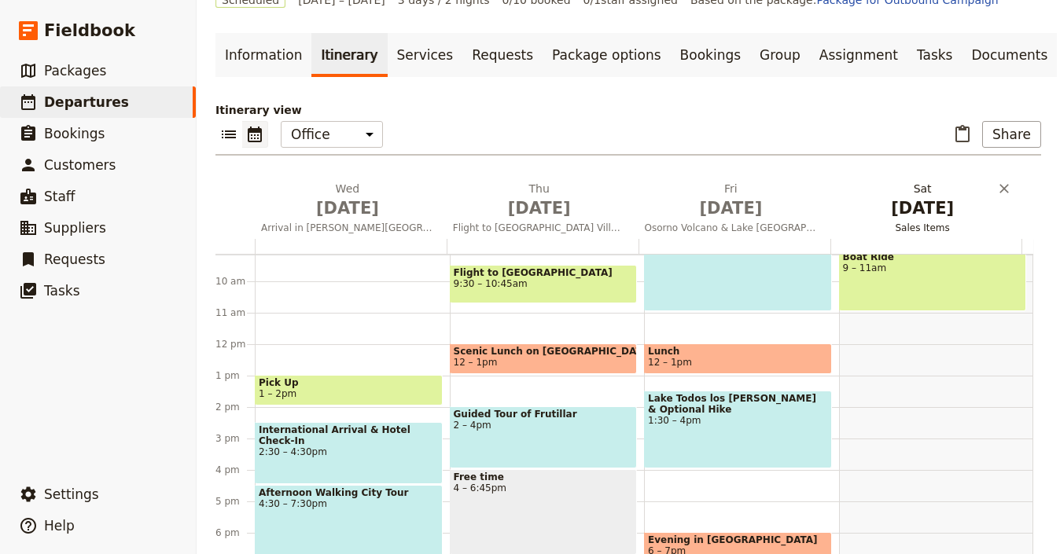
scroll to position [373, 0]
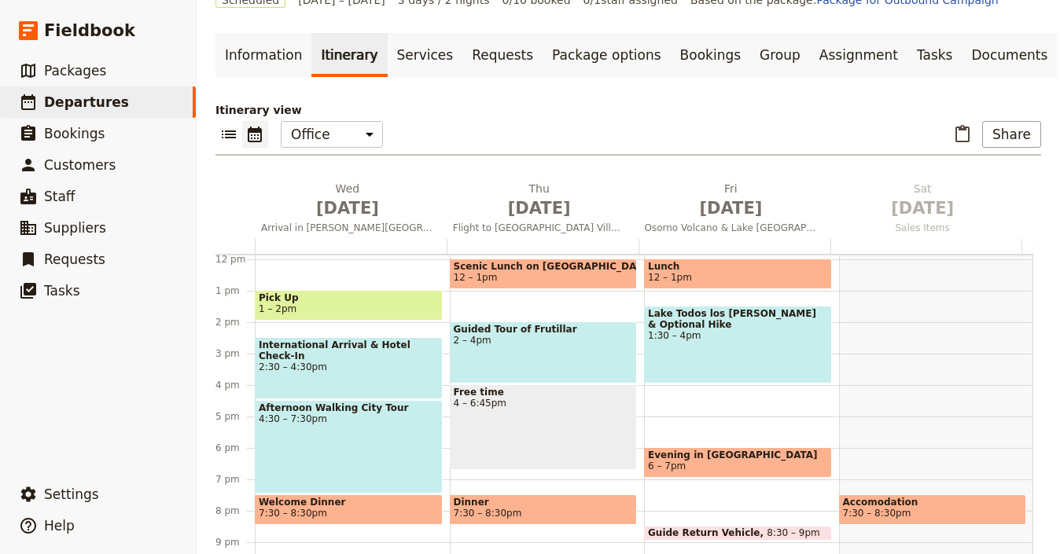
click at [370, 337] on div "International Arrival & Hotel Check-In 2:30 – 4:30pm" at bounding box center [349, 368] width 188 height 62
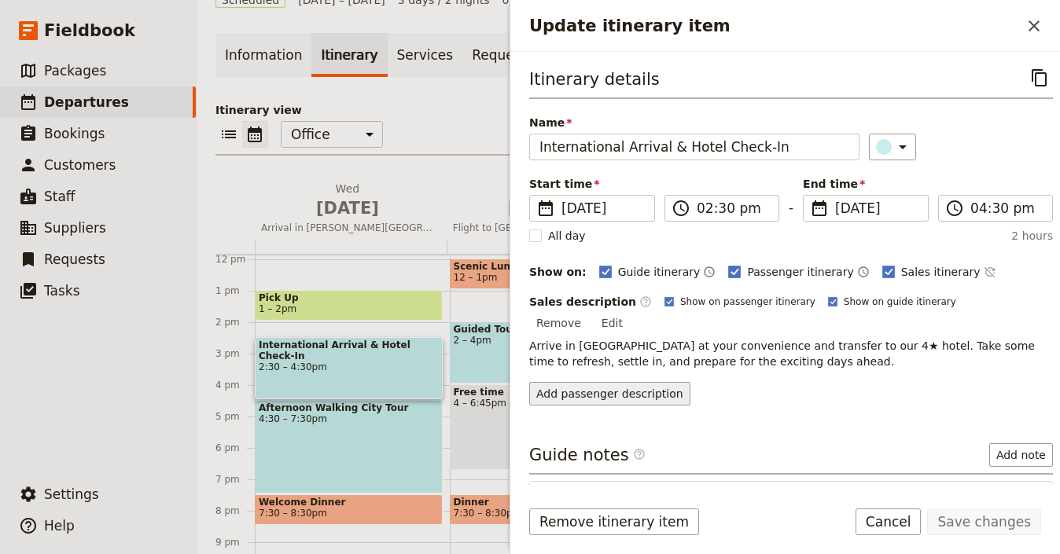
click at [682, 386] on button "Add passenger description" at bounding box center [609, 394] width 161 height 24
click at [632, 383] on button "Add passenger description" at bounding box center [609, 394] width 161 height 24
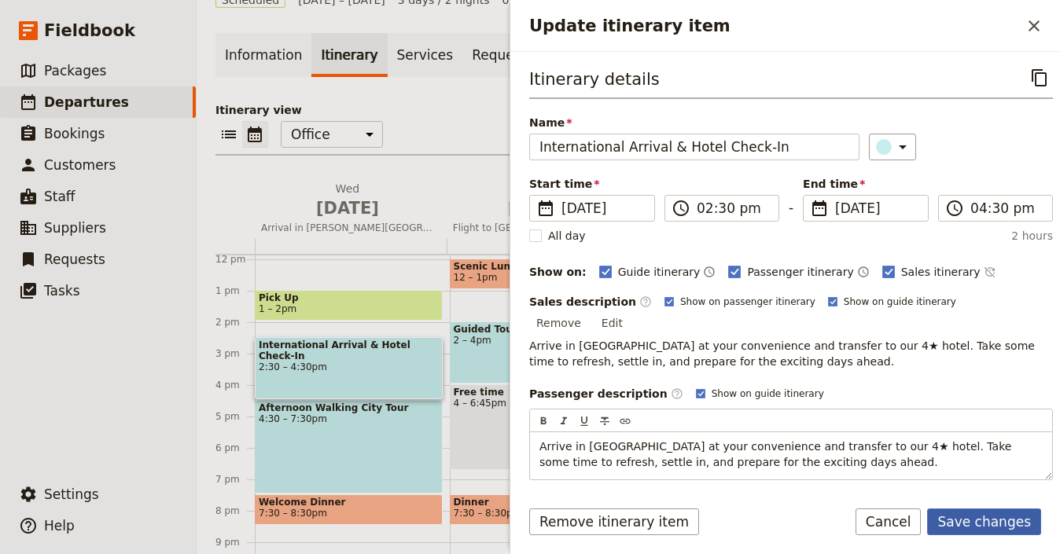
click at [986, 528] on button "Save changes" at bounding box center [984, 522] width 114 height 27
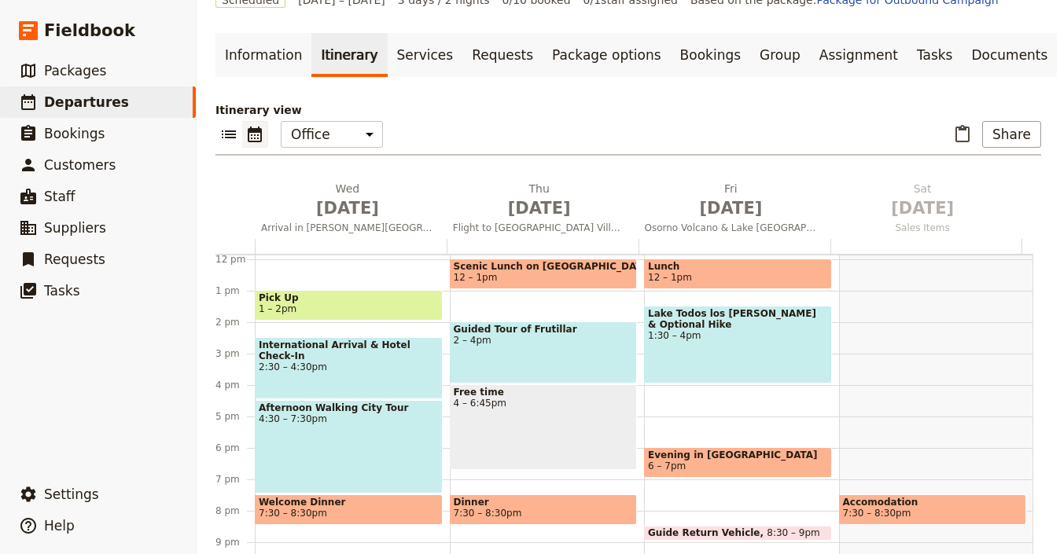
click at [371, 340] on span "International Arrival & Hotel Check-In" at bounding box center [349, 351] width 180 height 22
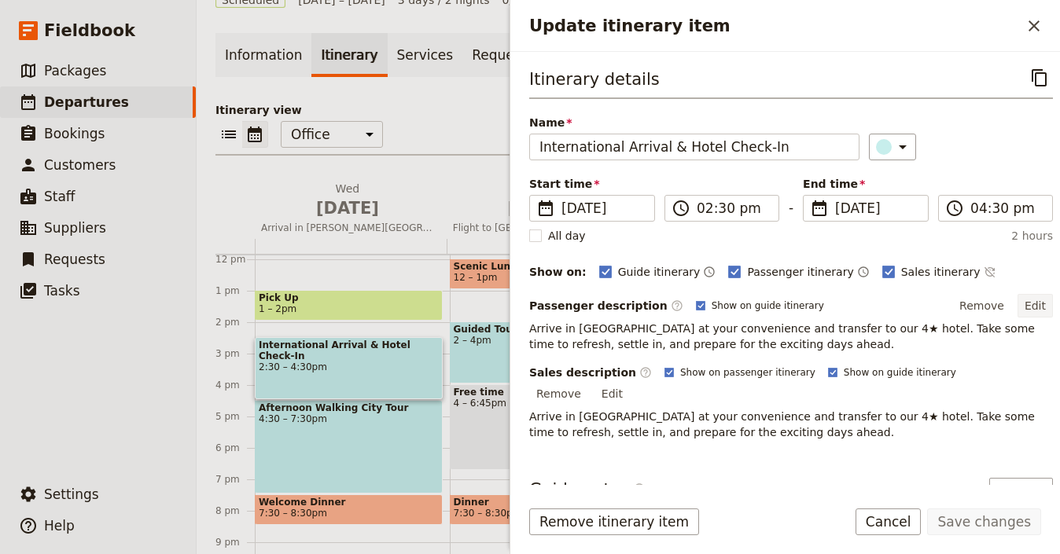
click at [1026, 304] on button "Edit" at bounding box center [1035, 306] width 35 height 24
click at [630, 382] on button "Edit" at bounding box center [612, 394] width 35 height 24
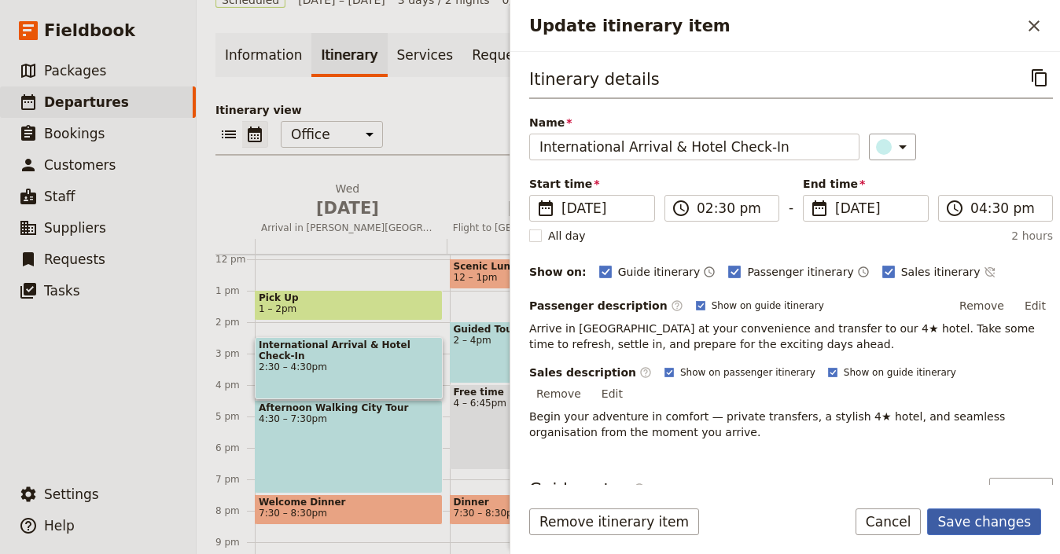
click at [1004, 526] on button "Save changes" at bounding box center [984, 522] width 114 height 27
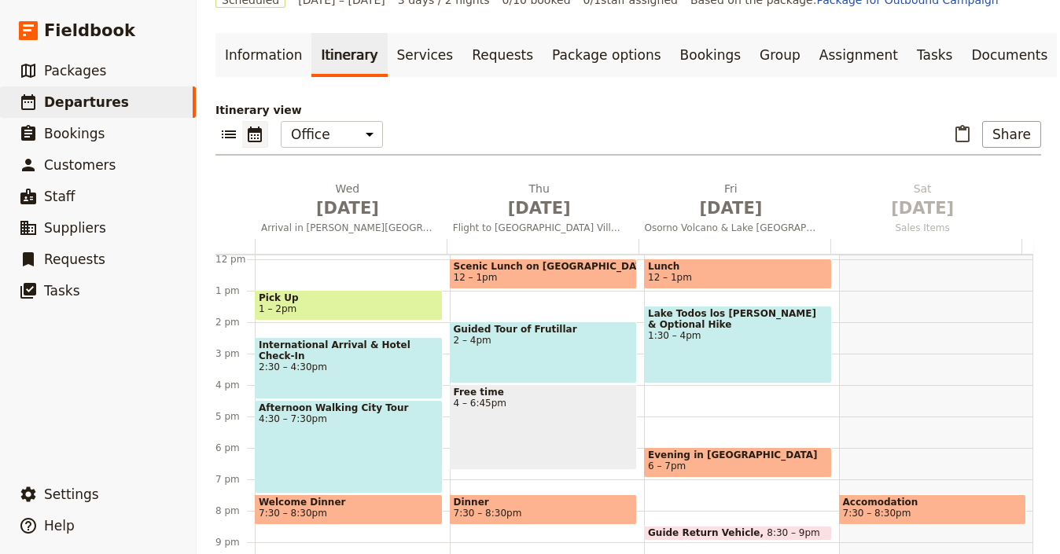
click at [362, 423] on div "Afternoon Walking City Tour 4:30 – 7:30pm" at bounding box center [349, 447] width 188 height 94
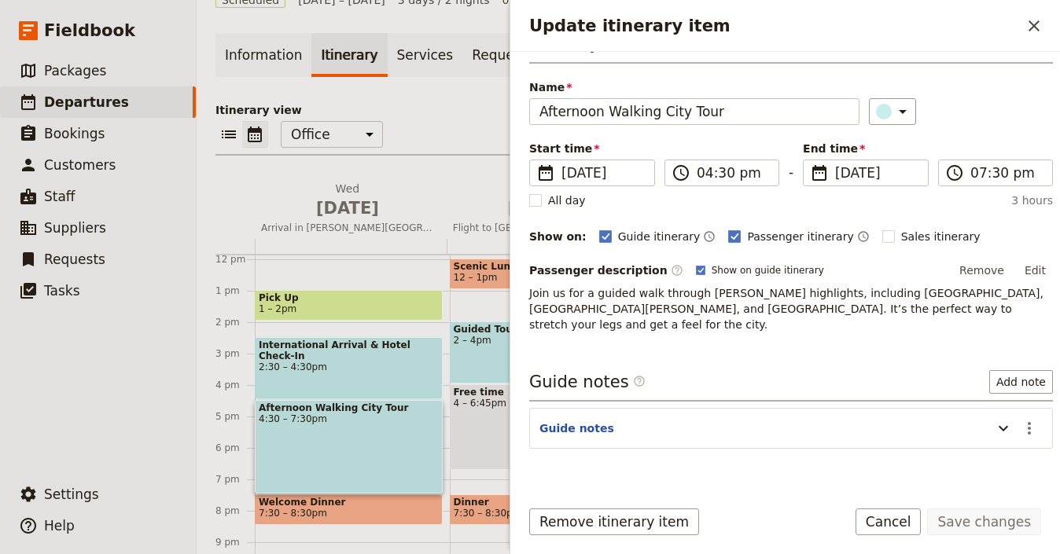
scroll to position [52, 0]
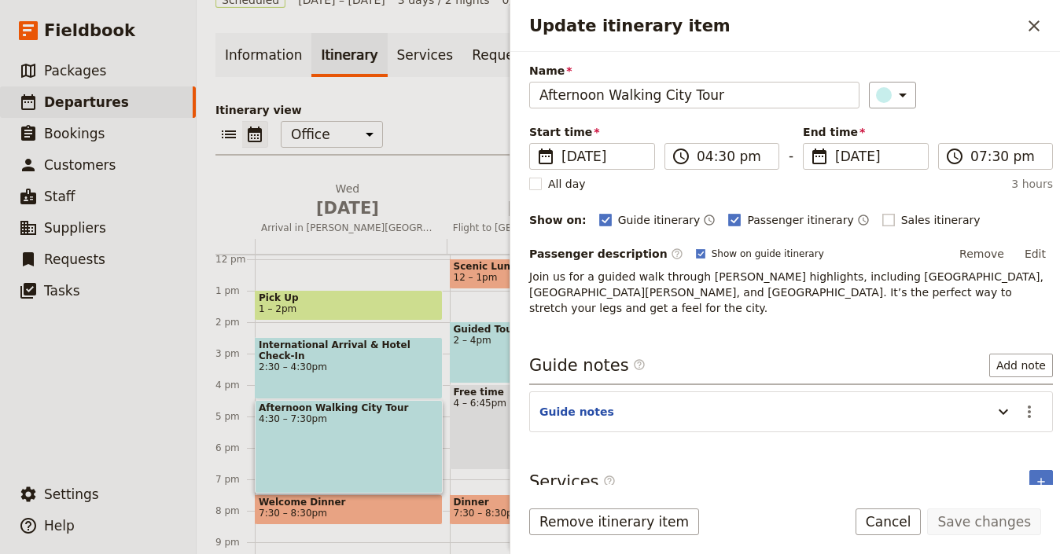
click at [901, 219] on span "Sales itinerary" at bounding box center [940, 220] width 79 height 16
click at [882, 212] on input "Sales itinerary" at bounding box center [882, 212] width 1 height 1
checkbox input "true"
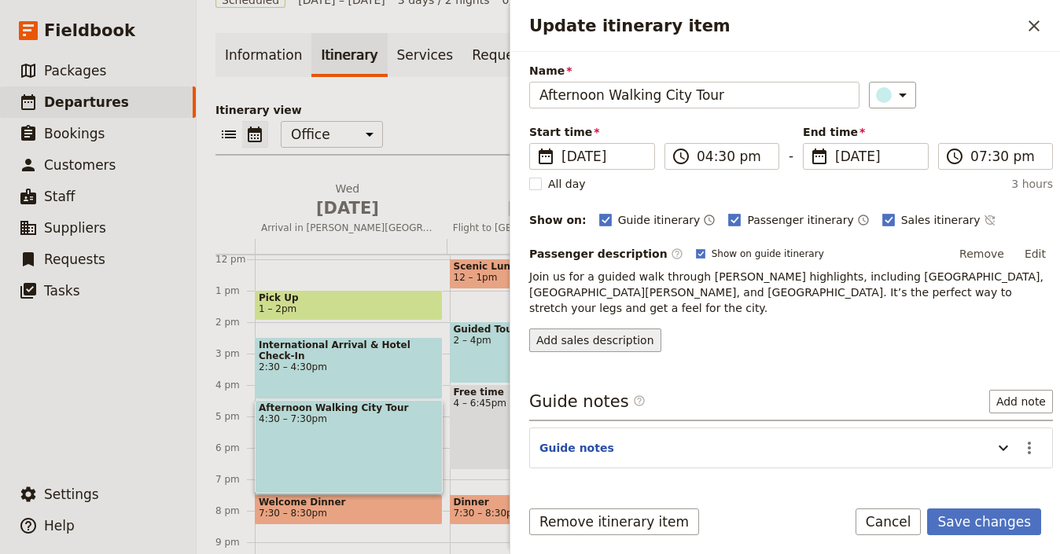
click at [623, 329] on button "Add sales description" at bounding box center [595, 341] width 132 height 24
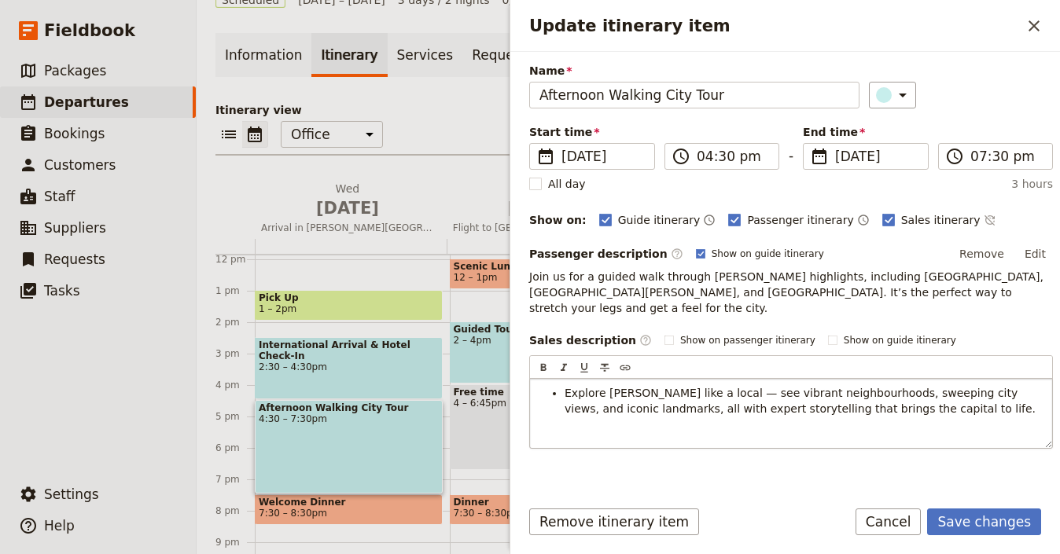
click at [565, 387] on span "Explore [PERSON_NAME] like a local — see vibrant neighbourhoods, sweeping city …" at bounding box center [800, 401] width 471 height 28
click at [970, 511] on button "Save changes" at bounding box center [984, 522] width 114 height 27
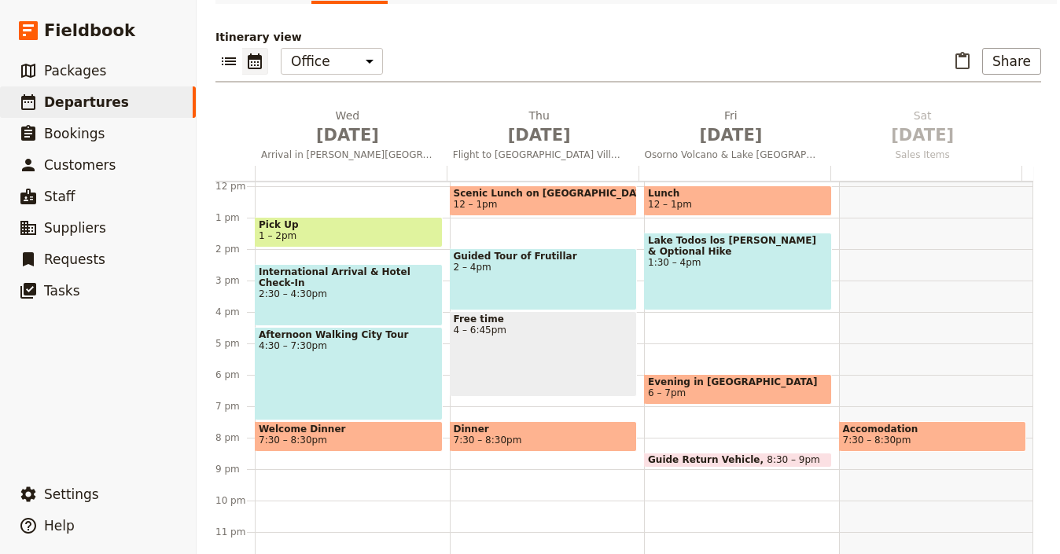
scroll to position [179, 0]
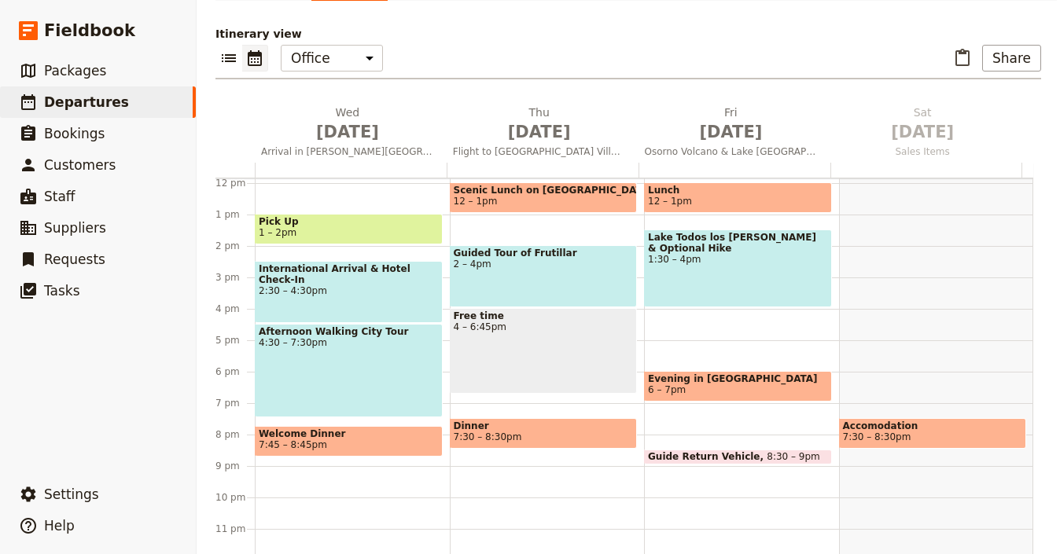
click at [348, 440] on span "7:45 – 8:45pm" at bounding box center [349, 445] width 180 height 11
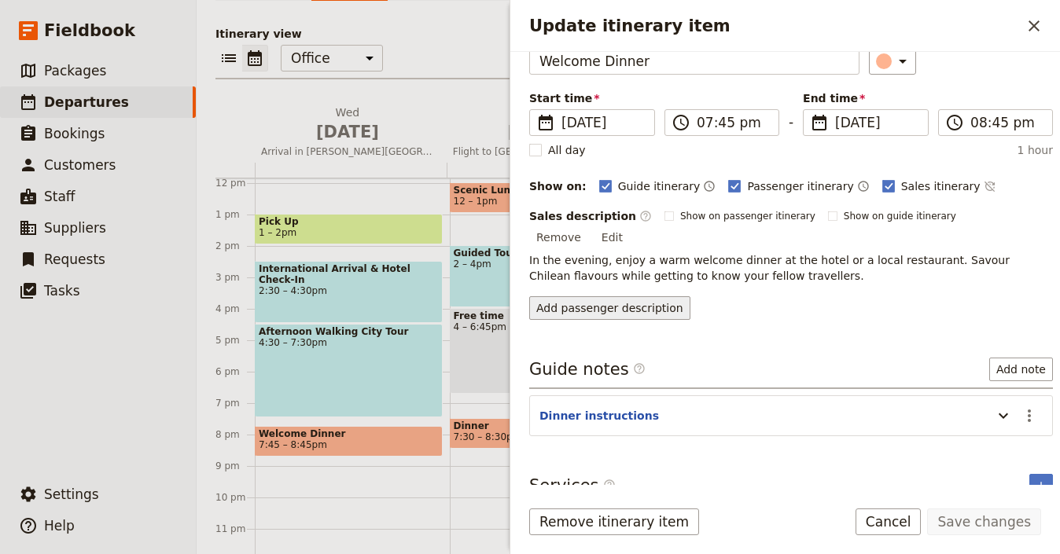
scroll to position [85, 0]
click at [882, 193] on label "Sales itinerary" at bounding box center [931, 187] width 98 height 16
click at [882, 179] on input "Sales itinerary" at bounding box center [882, 179] width 1 height 1
checkbox input "false"
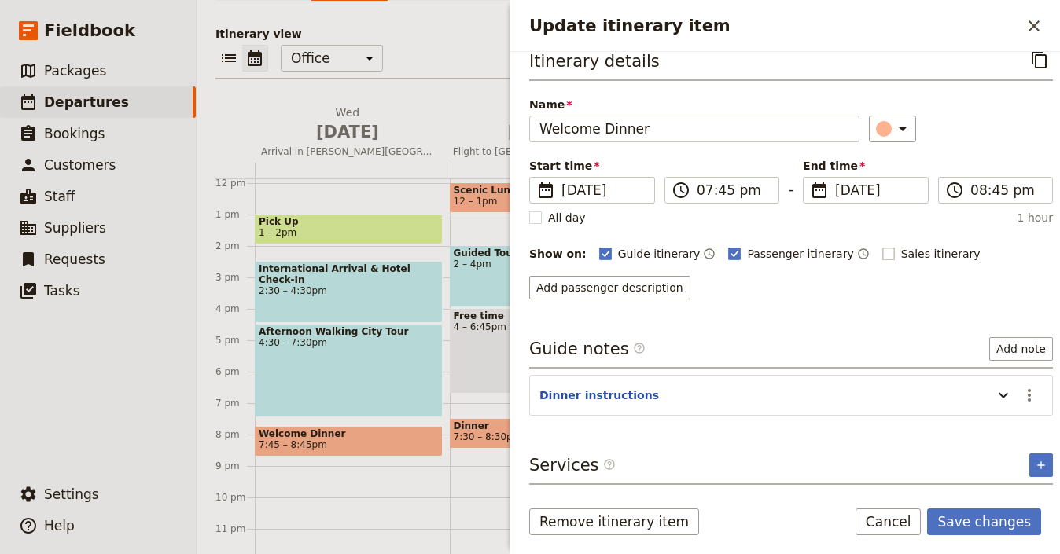
scroll to position [17, 0]
click at [670, 293] on button "Add passenger description" at bounding box center [609, 289] width 161 height 24
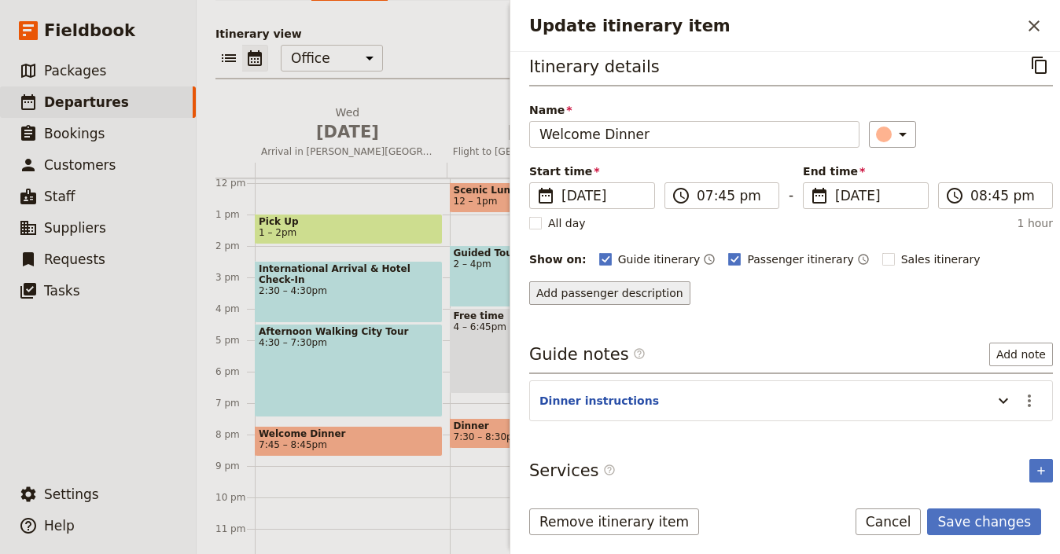
click at [638, 293] on button "Add passenger description" at bounding box center [609, 294] width 161 height 24
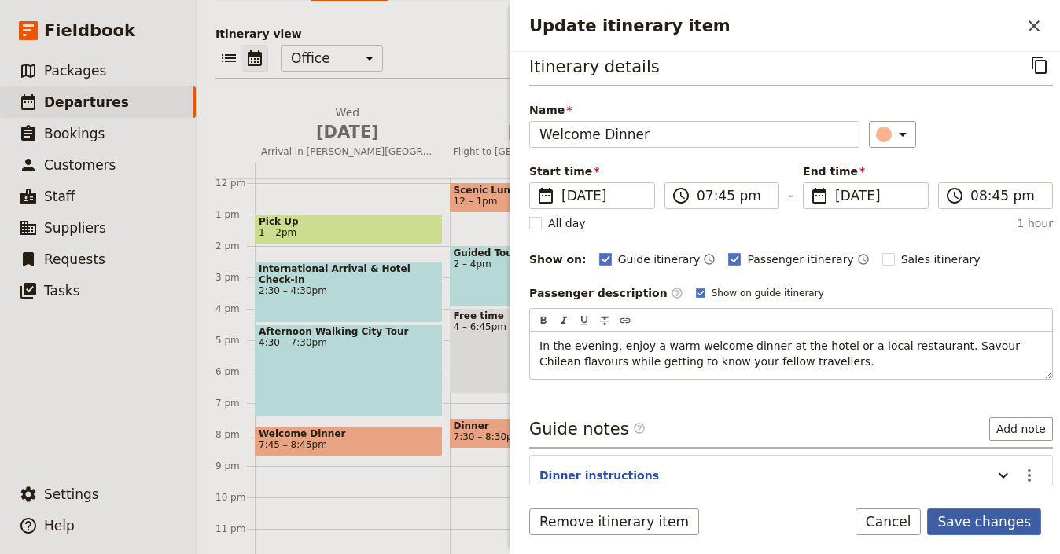
click at [1013, 527] on button "Save changes" at bounding box center [984, 522] width 114 height 27
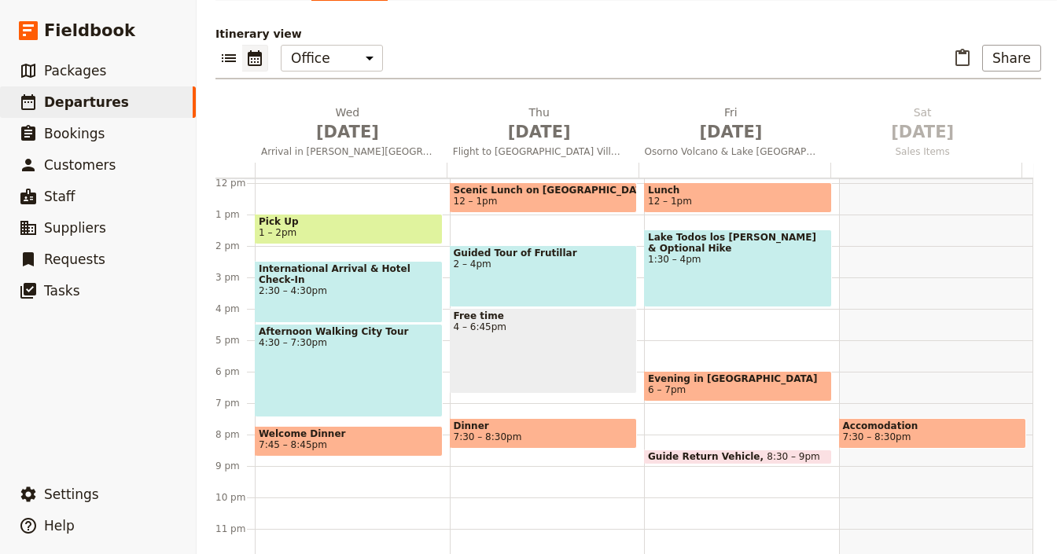
click at [366, 429] on span "Welcome Dinner" at bounding box center [349, 434] width 180 height 11
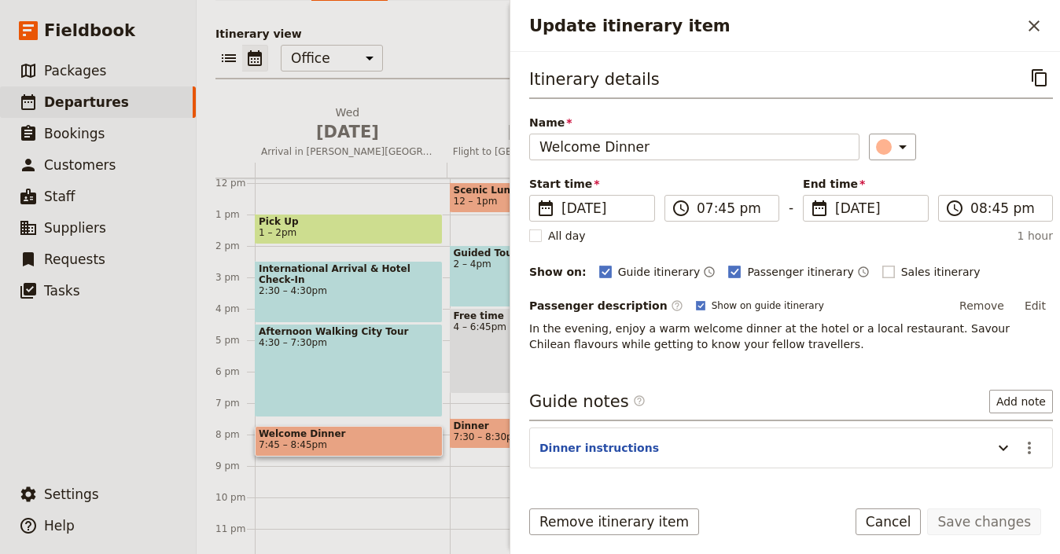
click at [882, 279] on div "Sales itinerary ​" at bounding box center [939, 272] width 114 height 19
click at [882, 273] on rect "Update itinerary item" at bounding box center [888, 272] width 12 height 12
click at [882, 264] on input "Sales itinerary" at bounding box center [882, 263] width 1 height 1
checkbox input "true"
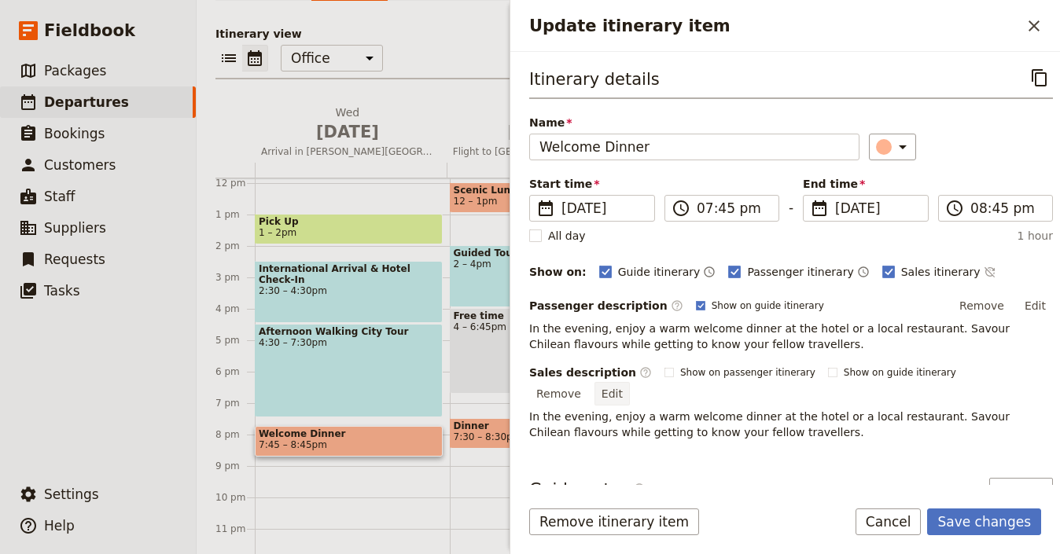
click at [630, 382] on button "Edit" at bounding box center [612, 394] width 35 height 24
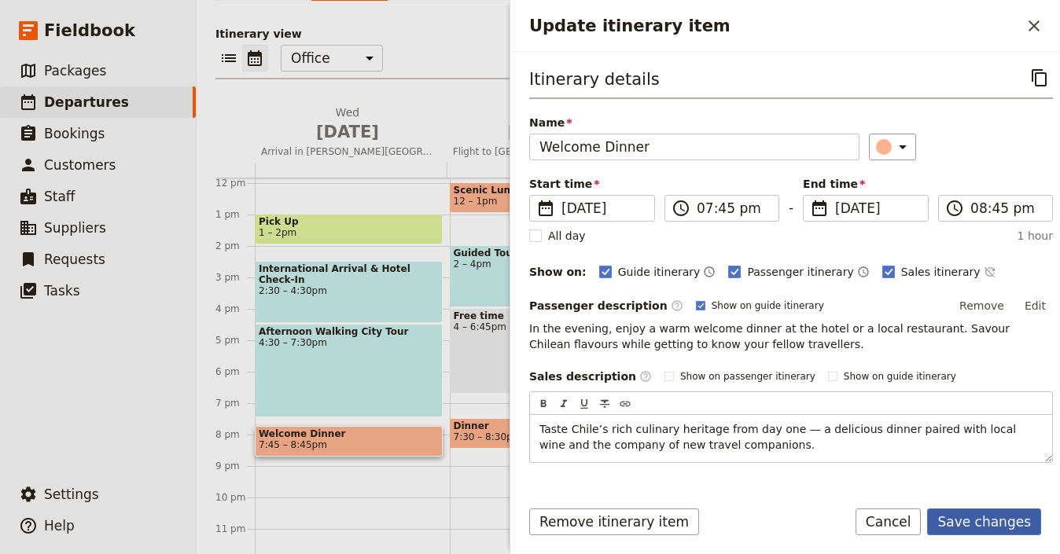
click at [992, 523] on button "Save changes" at bounding box center [984, 522] width 114 height 27
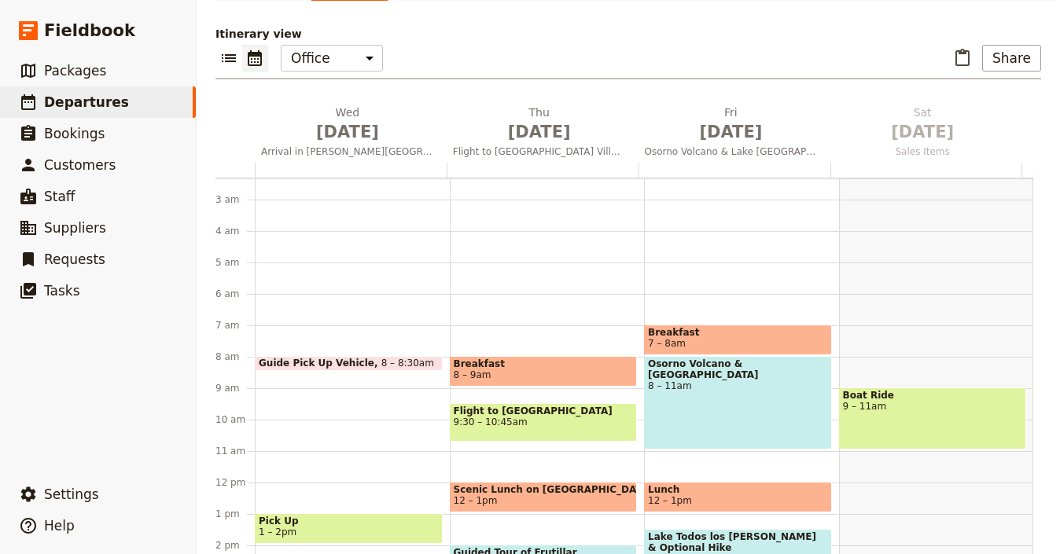
scroll to position [74, 0]
click at [562, 416] on span "9:30 – 10:45am" at bounding box center [544, 421] width 180 height 11
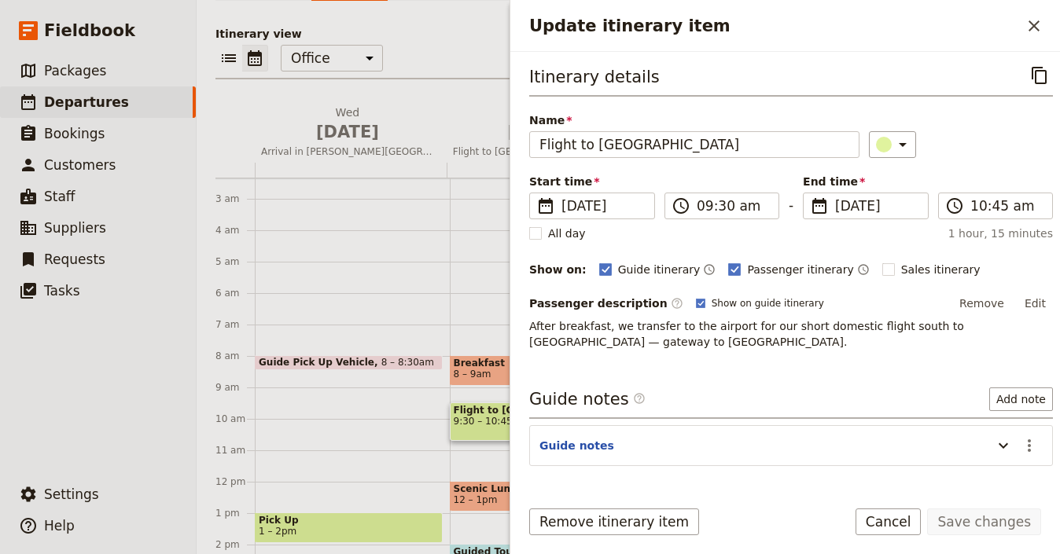
scroll to position [3, 0]
click at [882, 263] on rect "Update itinerary item" at bounding box center [888, 269] width 12 height 12
click at [882, 261] on input "Sales itinerary" at bounding box center [882, 260] width 1 height 1
checkbox input "true"
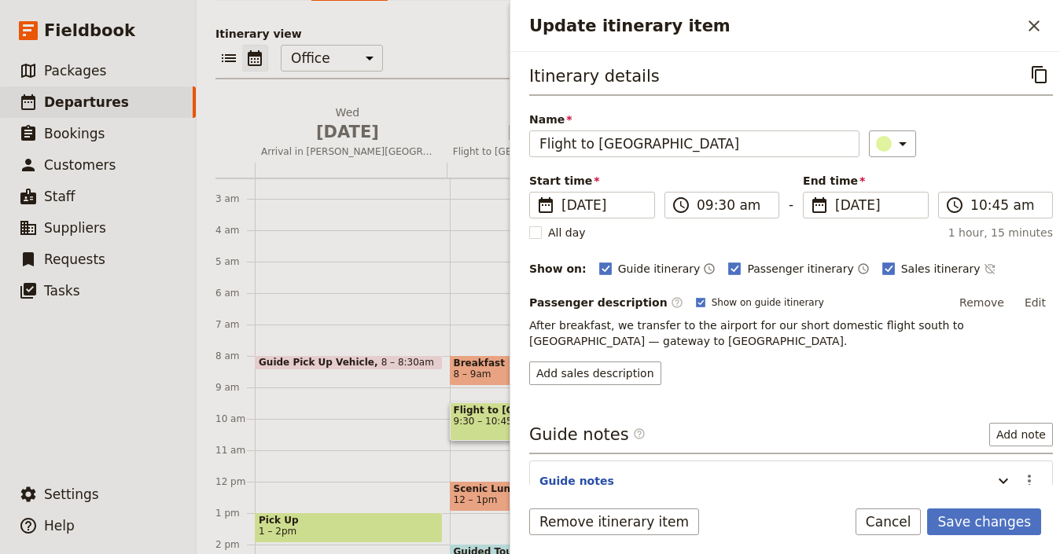
click at [618, 358] on div "Passenger description ​ Show on guide itinerary Remove Edit After breakfast, we…" at bounding box center [791, 338] width 524 height 94
click at [619, 367] on button "Add sales description" at bounding box center [595, 374] width 132 height 24
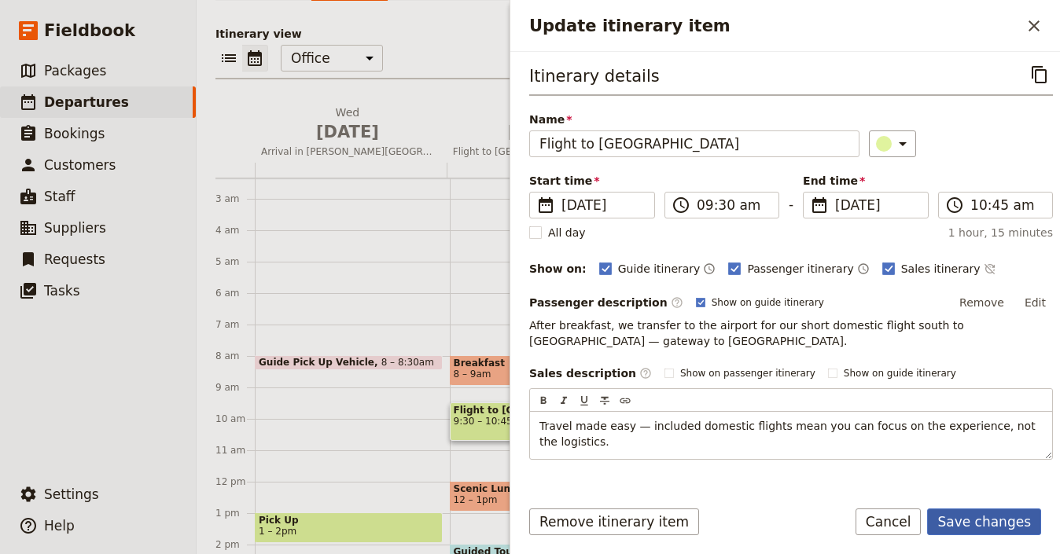
click at [985, 534] on button "Save changes" at bounding box center [984, 522] width 114 height 27
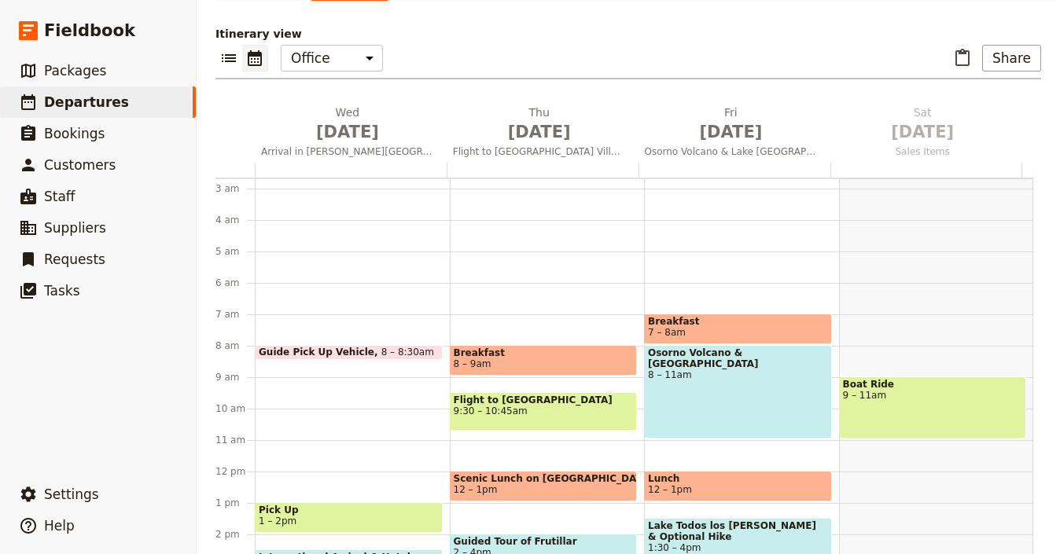
scroll to position [181, 0]
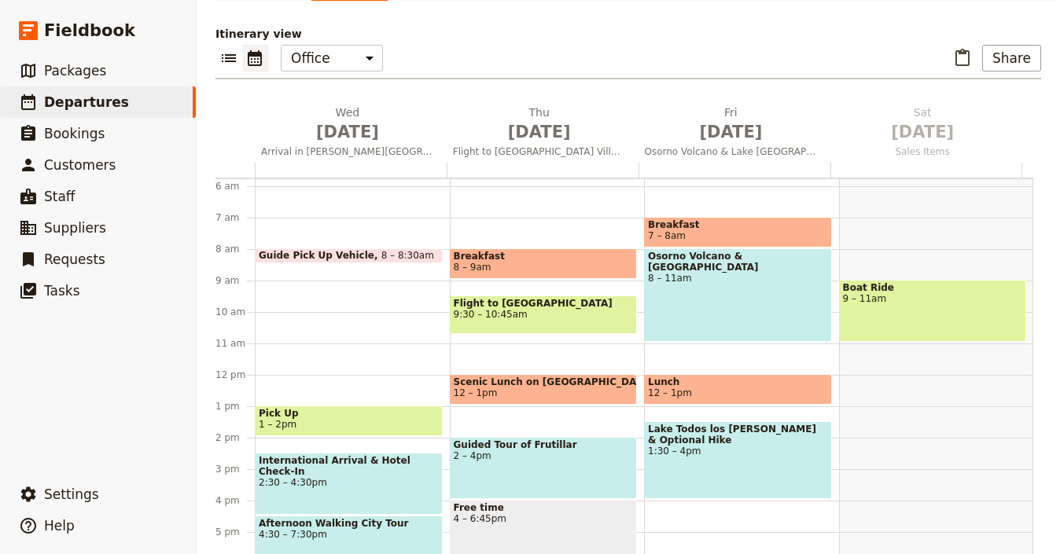
click at [588, 388] on span "12 – 1pm" at bounding box center [544, 393] width 180 height 11
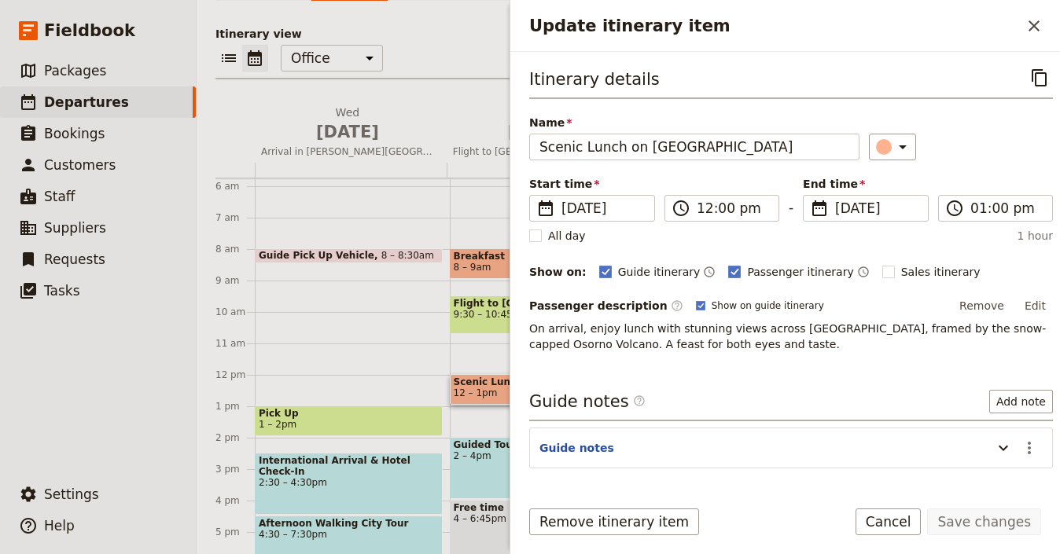
scroll to position [3, 0]
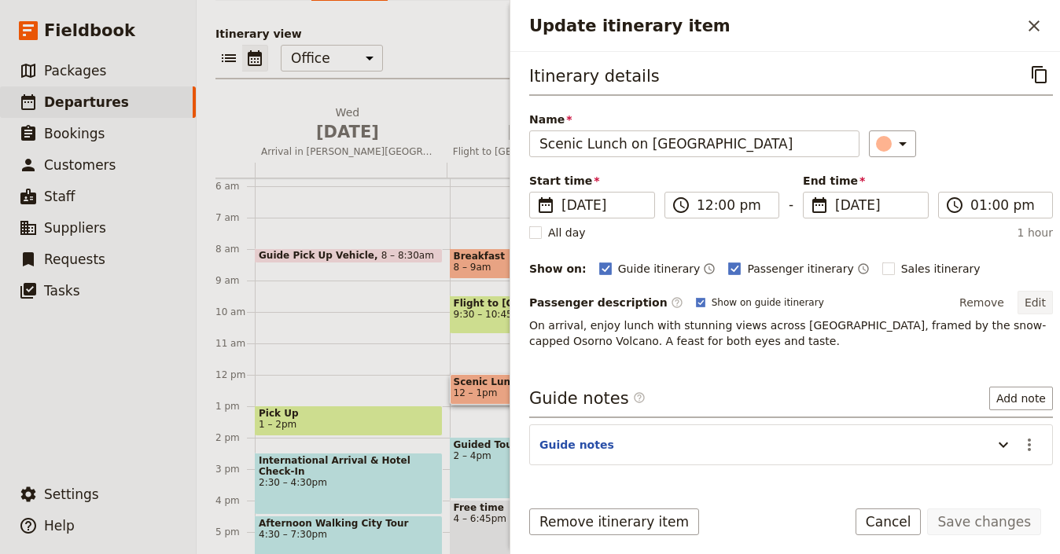
click at [1026, 310] on button "Edit" at bounding box center [1035, 303] width 35 height 24
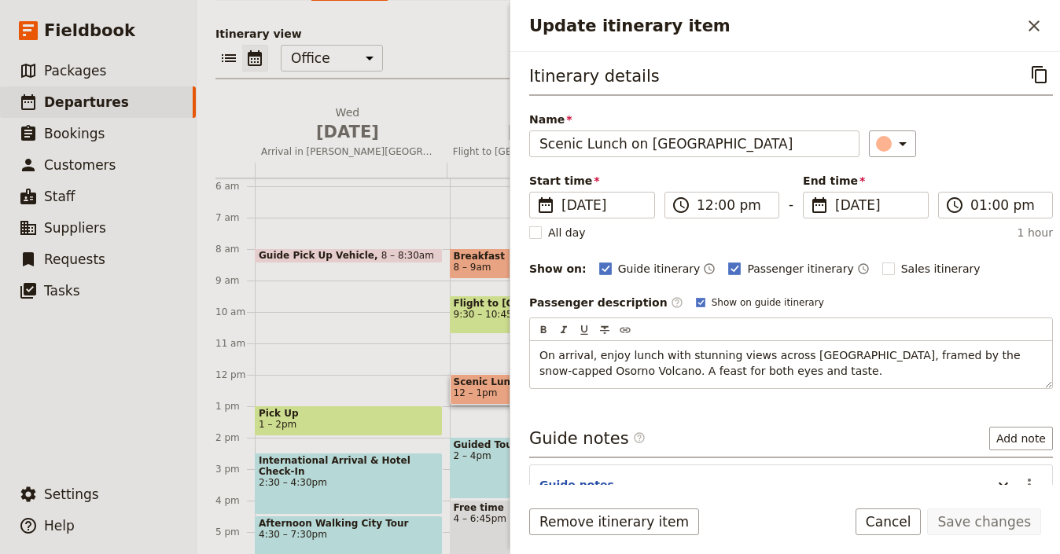
drag, startPoint x: 1005, startPoint y: 288, endPoint x: 867, endPoint y: 283, distance: 138.5
click at [1004, 288] on div "Itinerary details ​ Name Scenic Lunch on [GEOGRAPHIC_DATA] ​ Start time ​ [DATE…" at bounding box center [791, 225] width 524 height 328
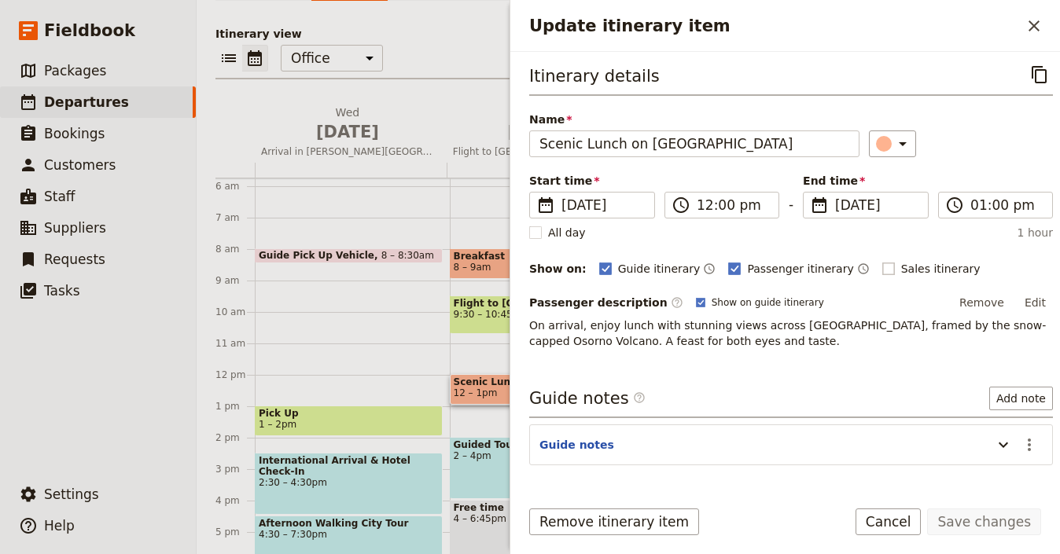
click at [901, 269] on span "Sales itinerary" at bounding box center [940, 269] width 79 height 16
click at [882, 261] on input "Sales itinerary" at bounding box center [882, 260] width 1 height 1
checkbox input "true"
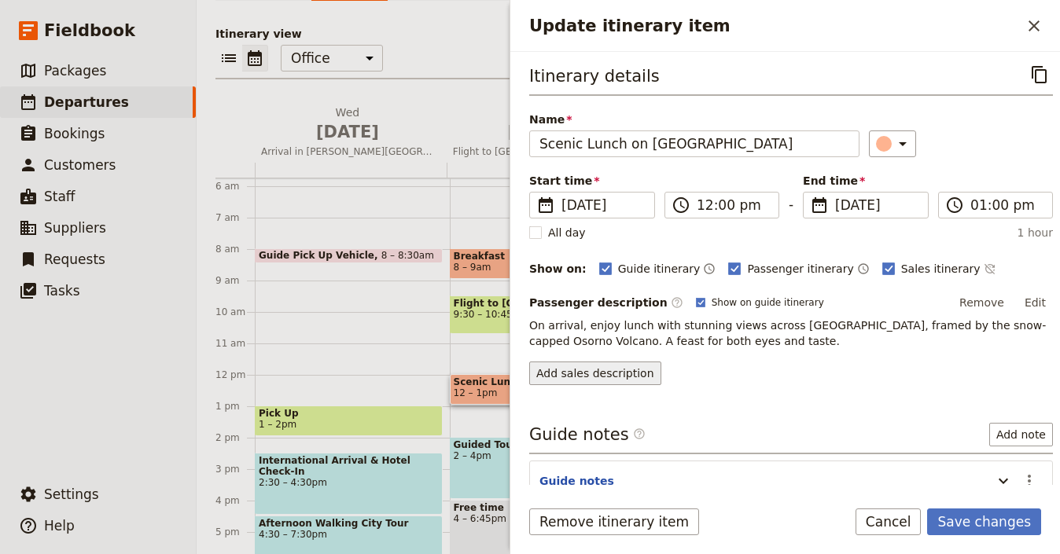
click at [622, 374] on button "Add sales description" at bounding box center [595, 374] width 132 height 24
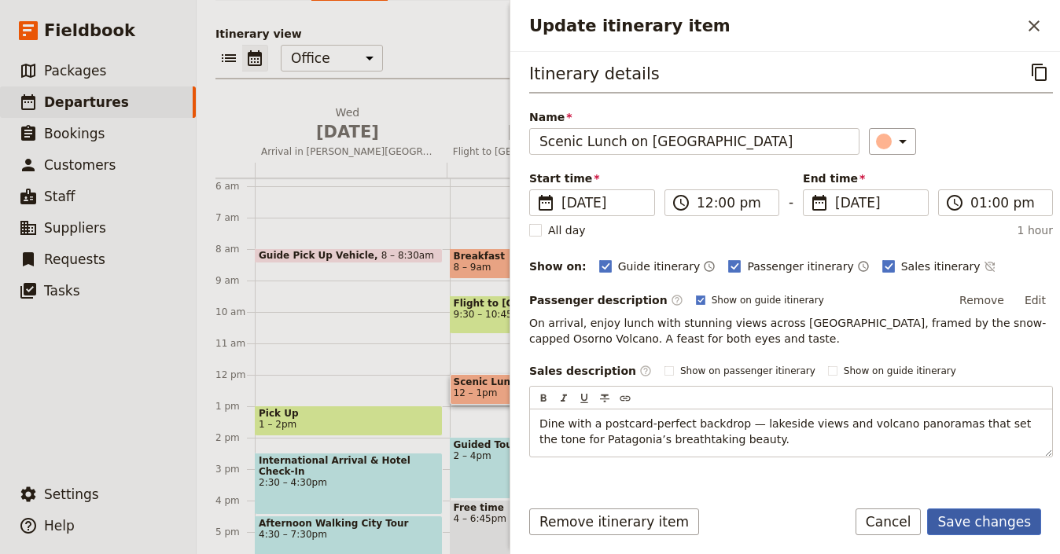
scroll to position [6, 0]
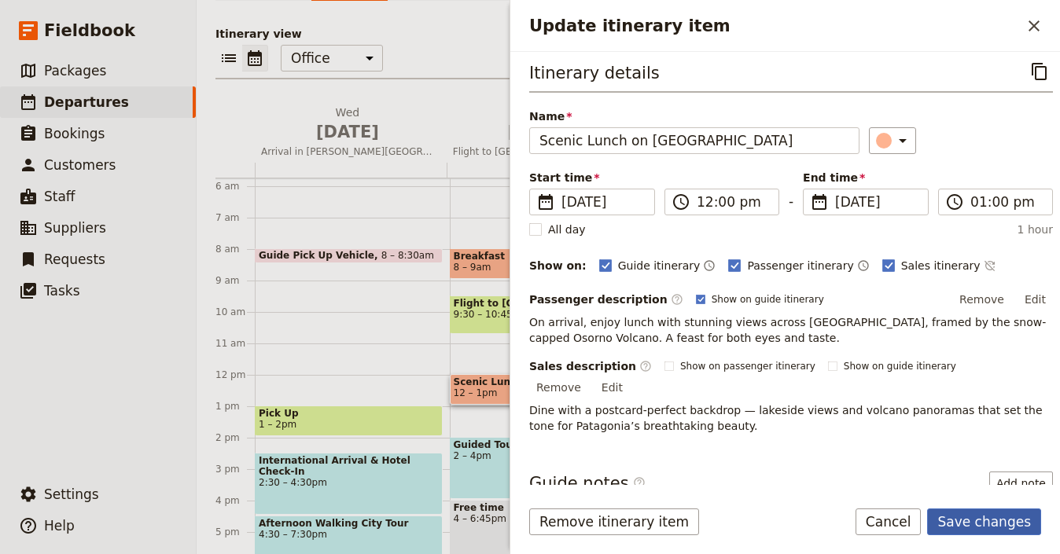
click at [981, 521] on button "Save changes" at bounding box center [984, 522] width 114 height 27
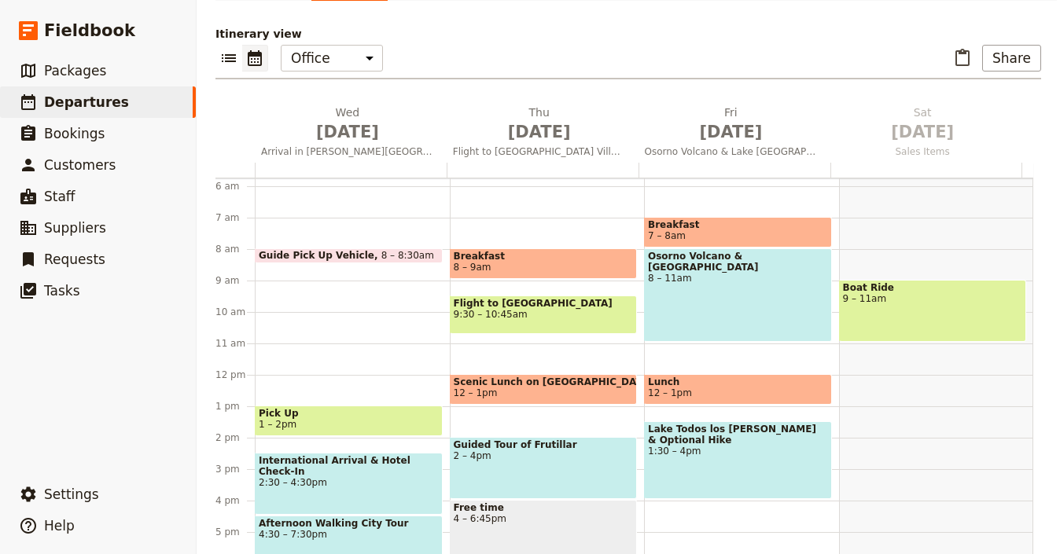
click at [560, 451] on span "2 – 4pm" at bounding box center [544, 456] width 180 height 11
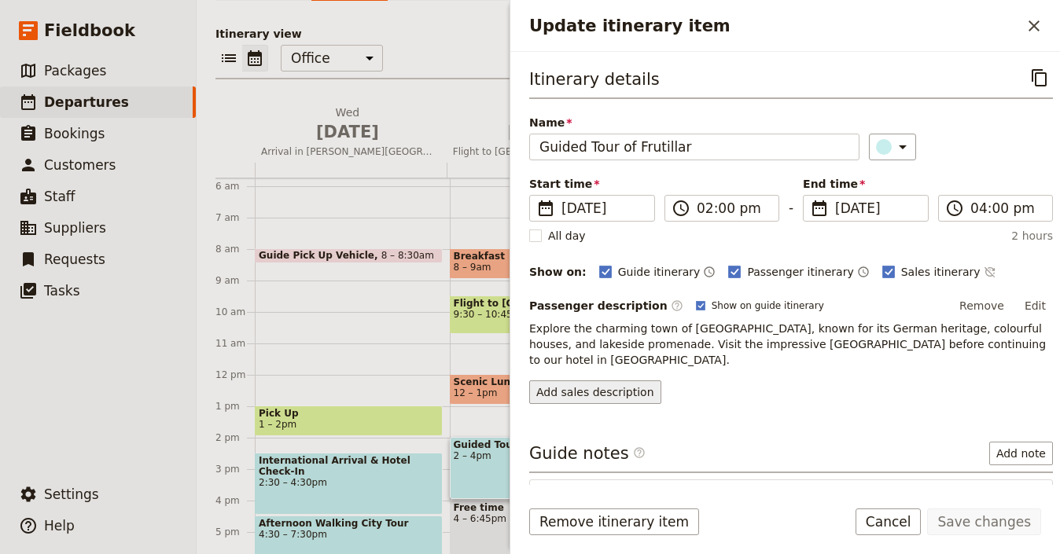
click at [591, 385] on button "Add sales description" at bounding box center [595, 393] width 132 height 24
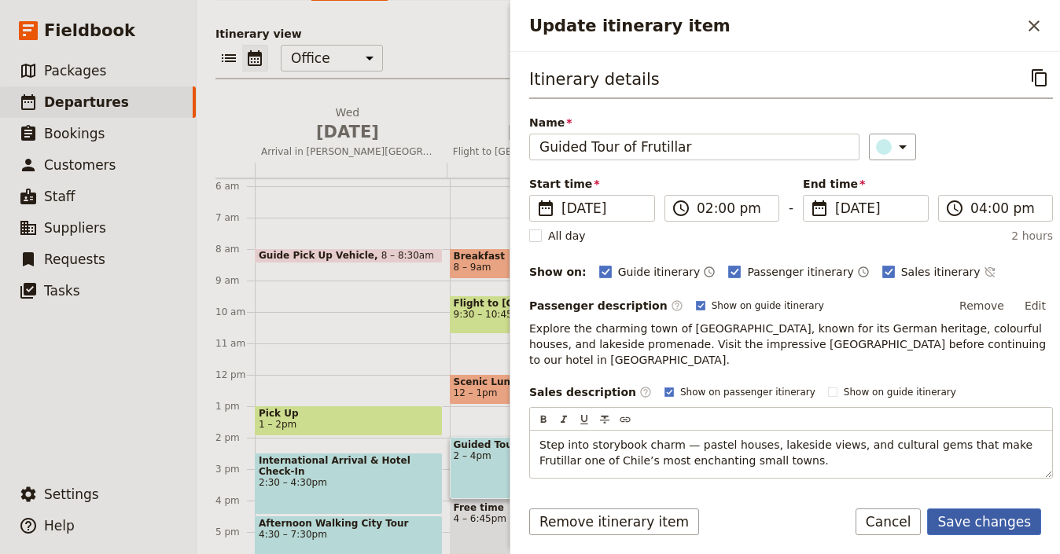
click at [985, 520] on button "Save changes" at bounding box center [984, 522] width 114 height 27
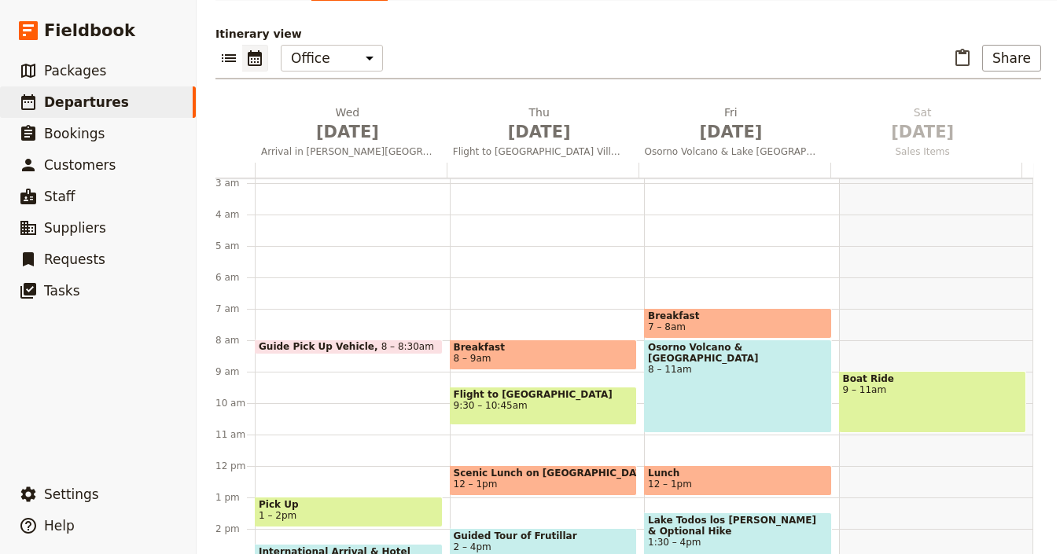
scroll to position [109, 0]
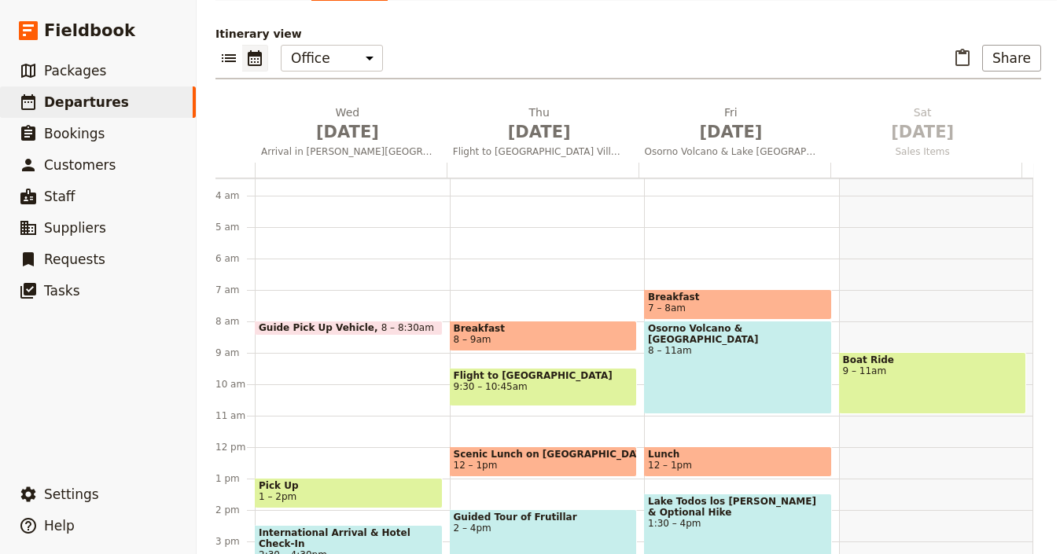
click at [737, 329] on div "Osorno Volcano & [GEOGRAPHIC_DATA] 8 – 11am" at bounding box center [738, 368] width 188 height 94
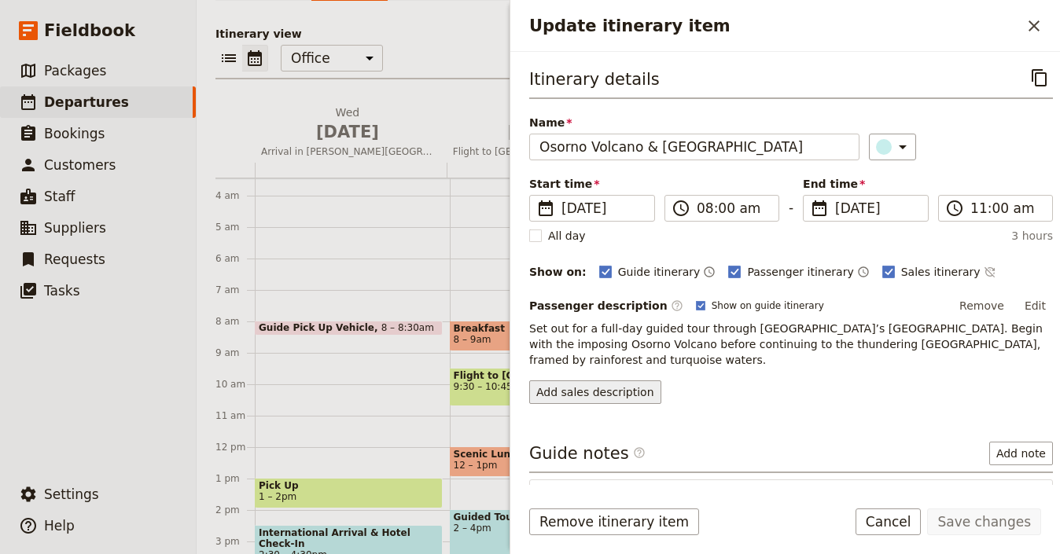
click at [624, 399] on button "Add sales description" at bounding box center [595, 393] width 132 height 24
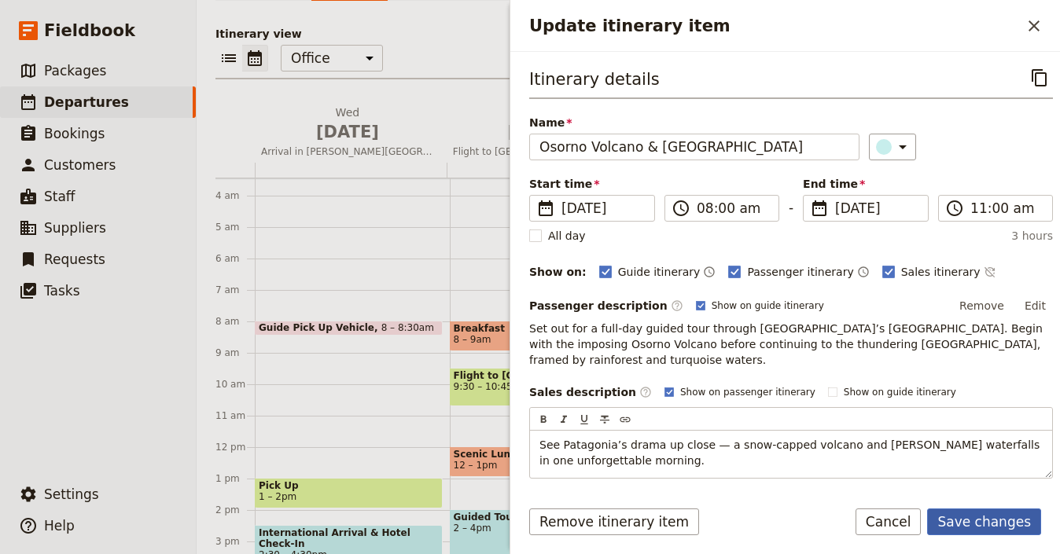
click at [985, 527] on button "Save changes" at bounding box center [984, 522] width 114 height 27
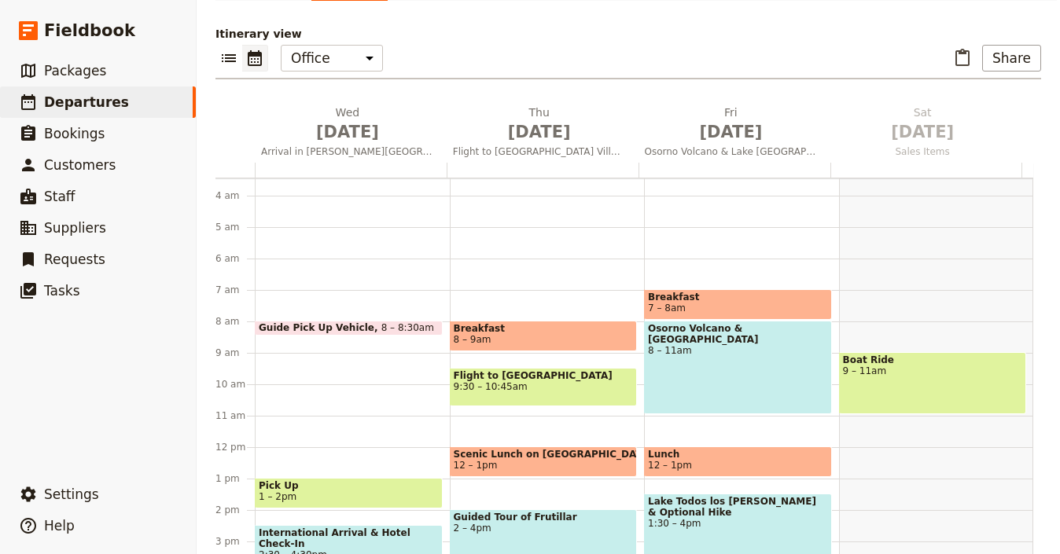
click at [733, 518] on span "1:30 – 4pm" at bounding box center [738, 523] width 180 height 11
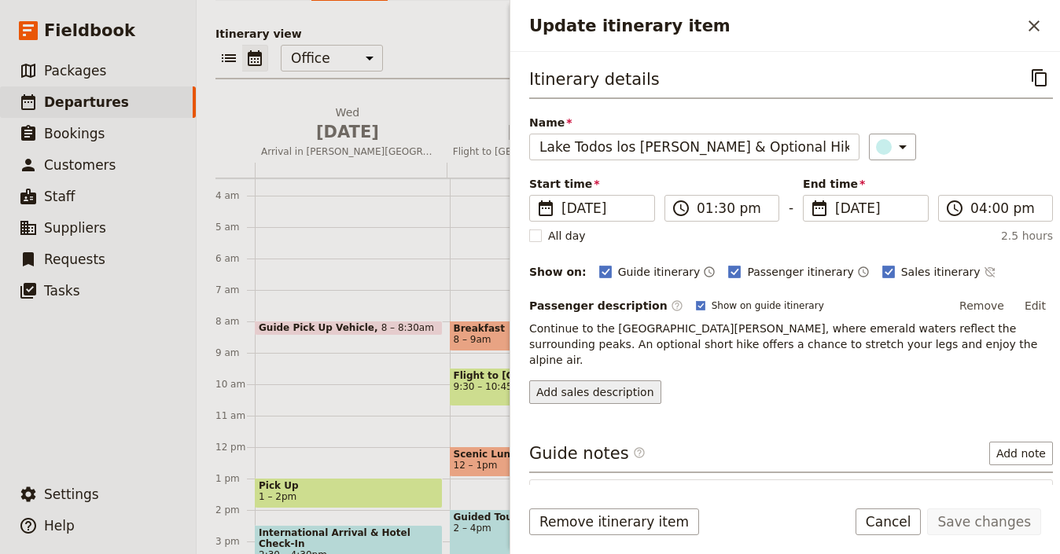
click at [596, 381] on button "Add sales description" at bounding box center [595, 393] width 132 height 24
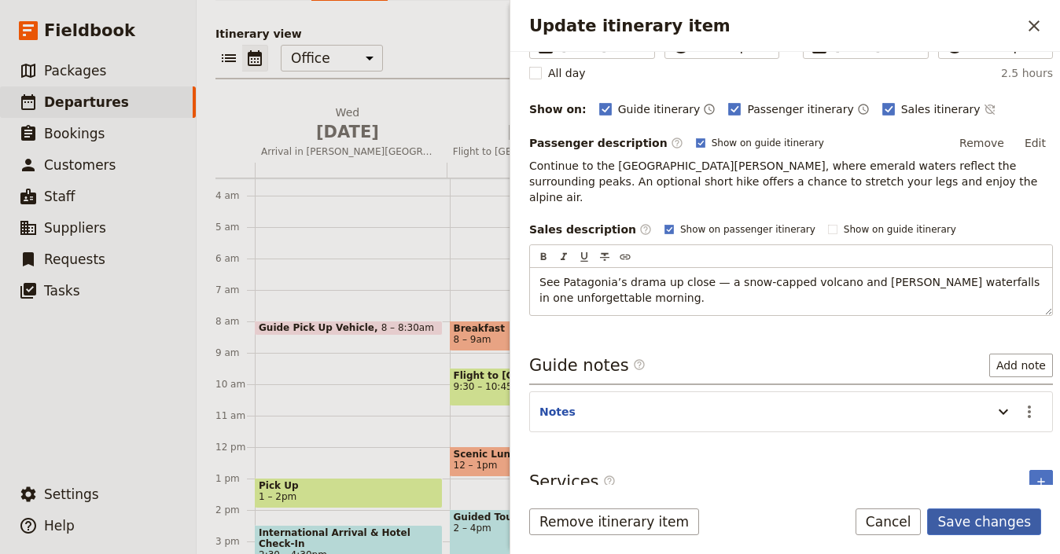
click at [997, 525] on button "Save changes" at bounding box center [984, 522] width 114 height 27
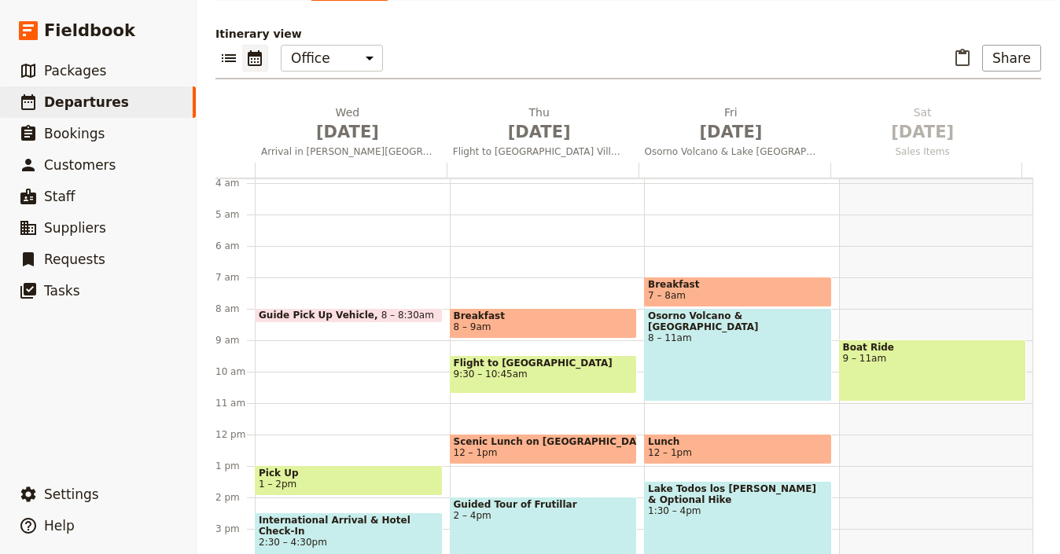
scroll to position [122, 0]
click at [750, 488] on div "Lake Todos los [PERSON_NAME] & Optional Hike 1:30 – 4pm" at bounding box center [738, 520] width 188 height 78
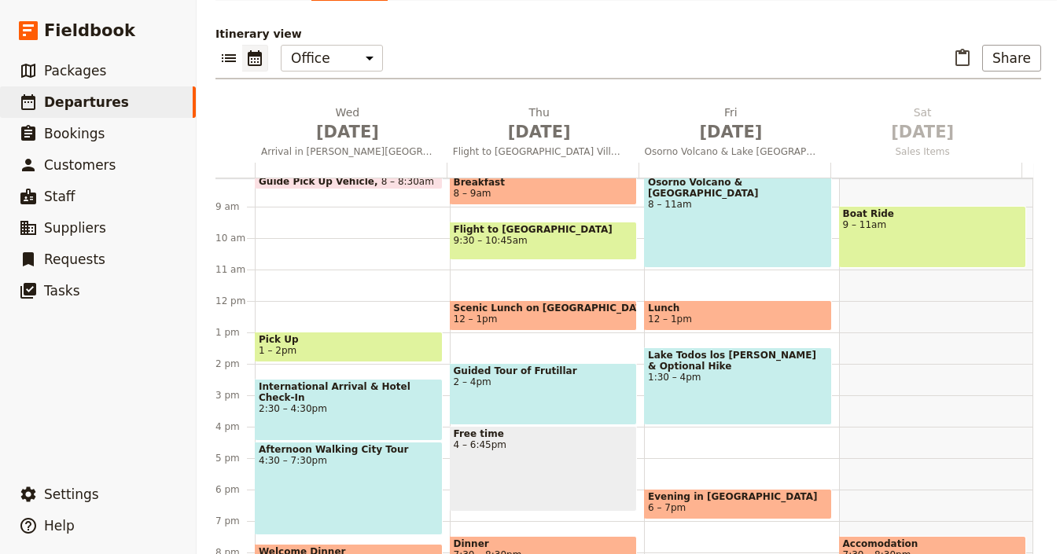
scroll to position [253, 0]
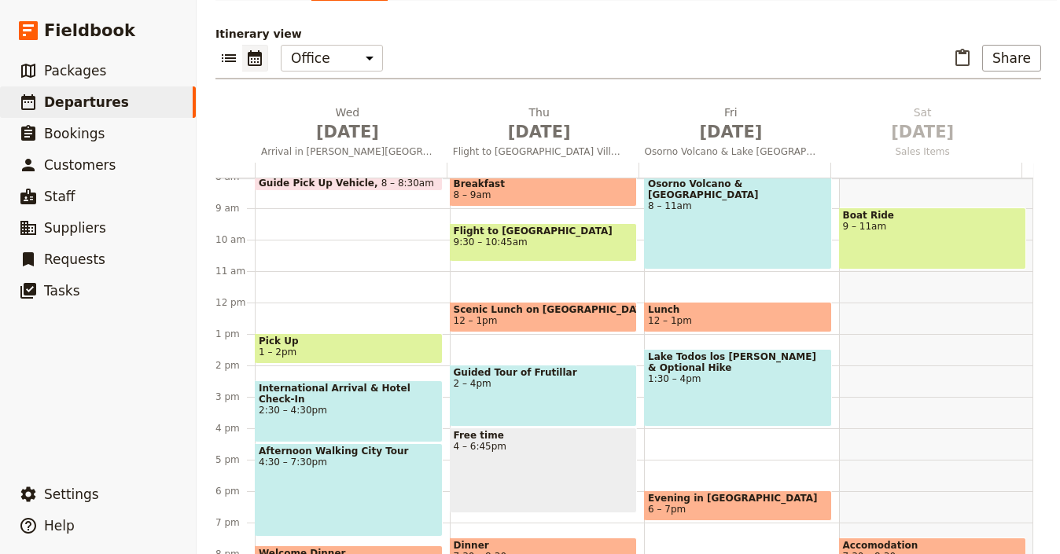
click at [733, 504] on span "6 – 7pm" at bounding box center [738, 509] width 180 height 11
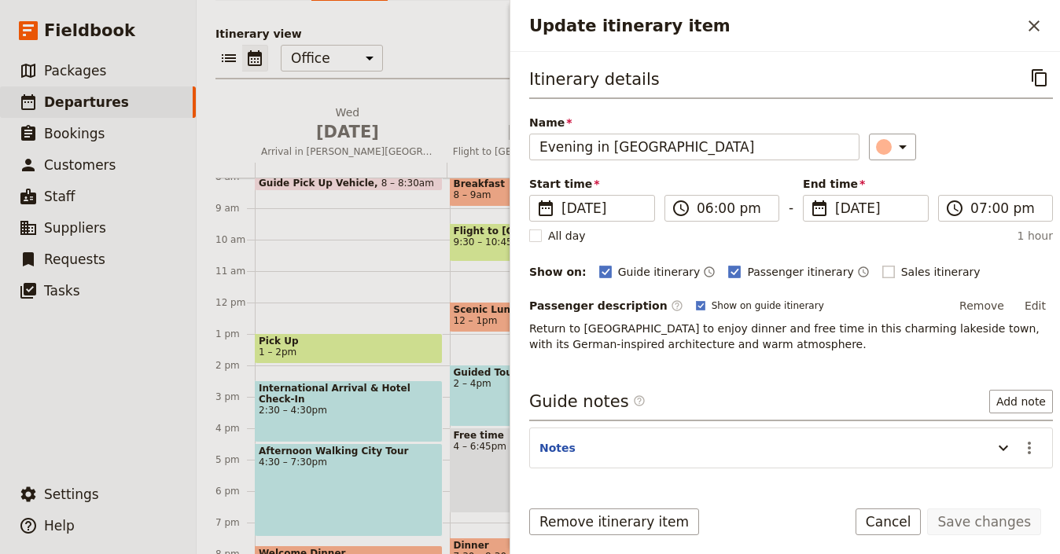
click at [901, 272] on span "Sales itinerary" at bounding box center [940, 272] width 79 height 16
click at [882, 264] on input "Sales itinerary" at bounding box center [882, 263] width 1 height 1
checkbox input "true"
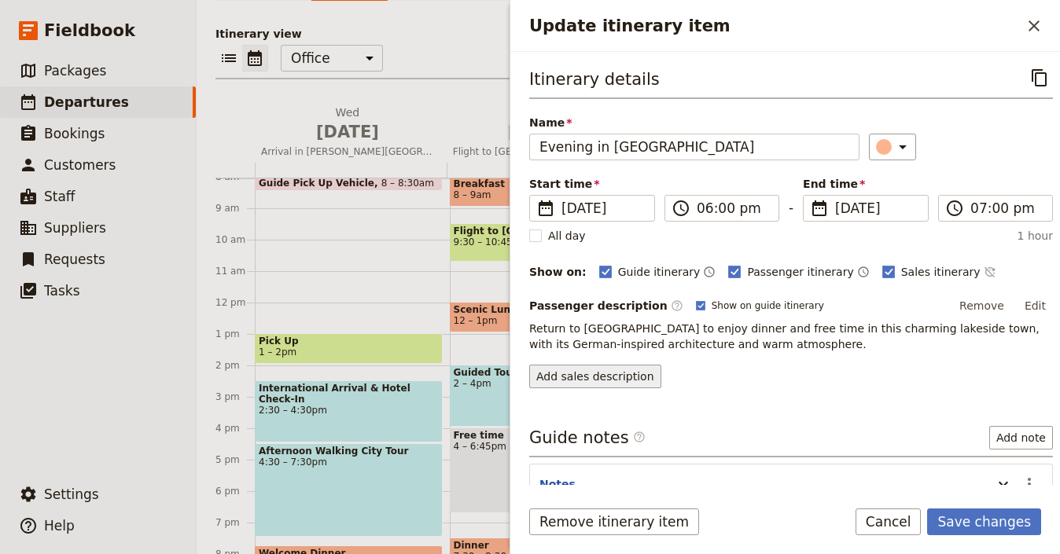
click at [642, 375] on button "Add sales description" at bounding box center [595, 377] width 132 height 24
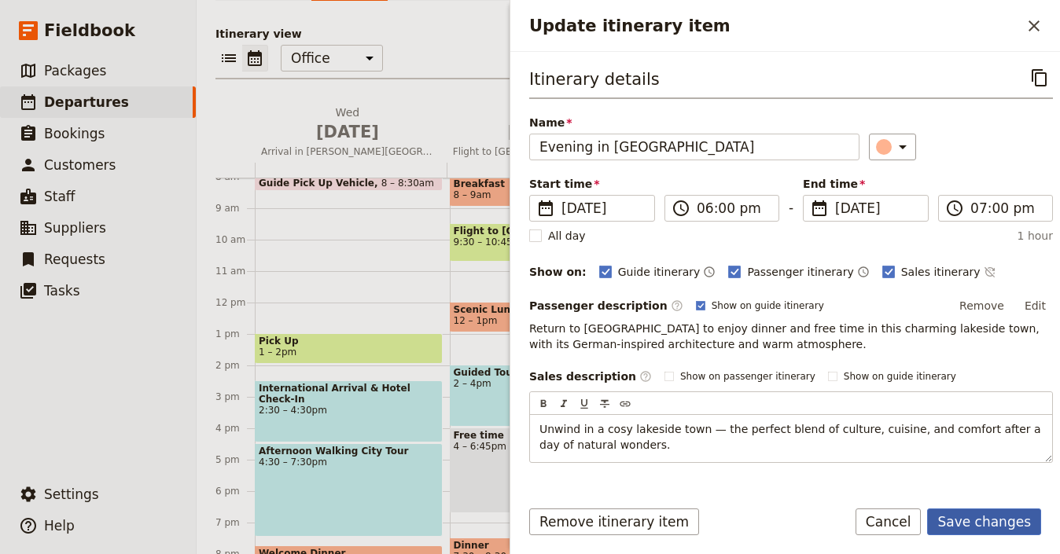
click at [980, 525] on button "Save changes" at bounding box center [984, 522] width 114 height 27
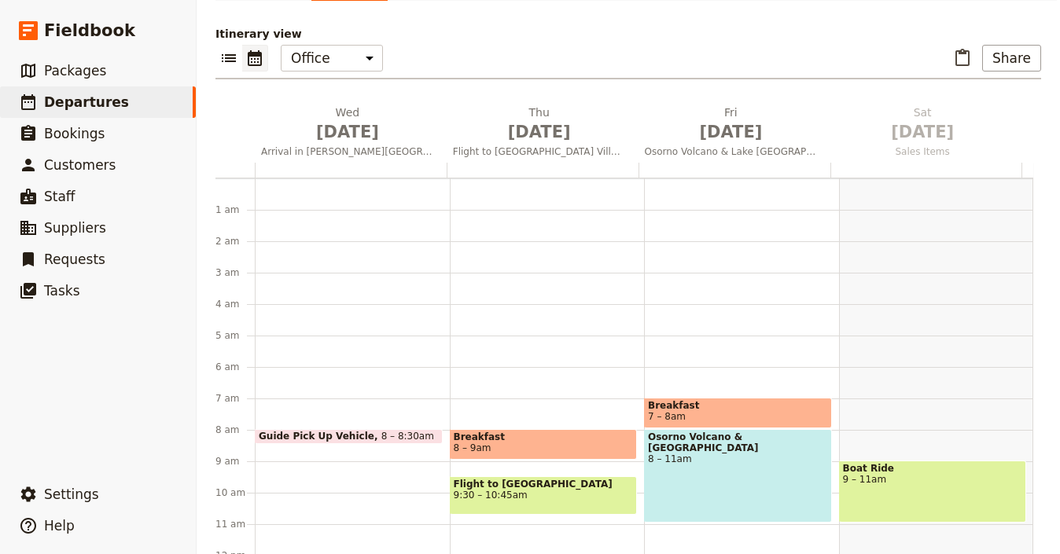
scroll to position [0, 0]
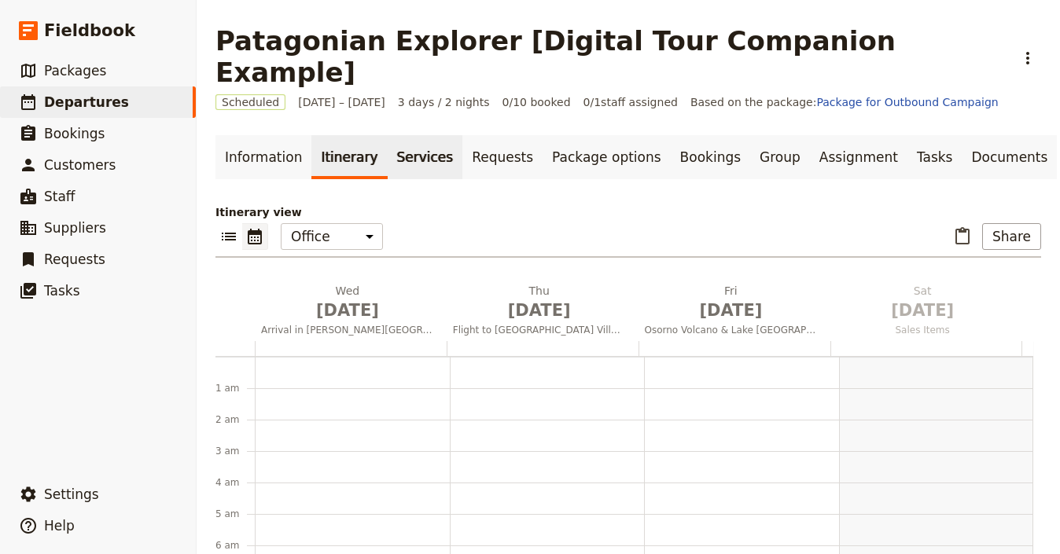
click at [400, 135] on link "Services" at bounding box center [426, 157] width 76 height 44
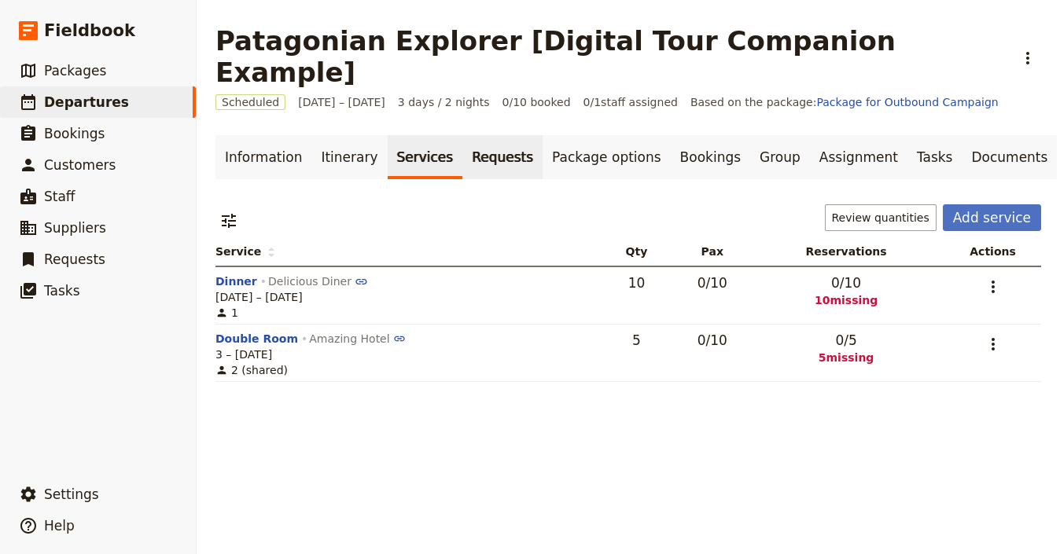
click at [492, 135] on link "Requests" at bounding box center [502, 157] width 80 height 44
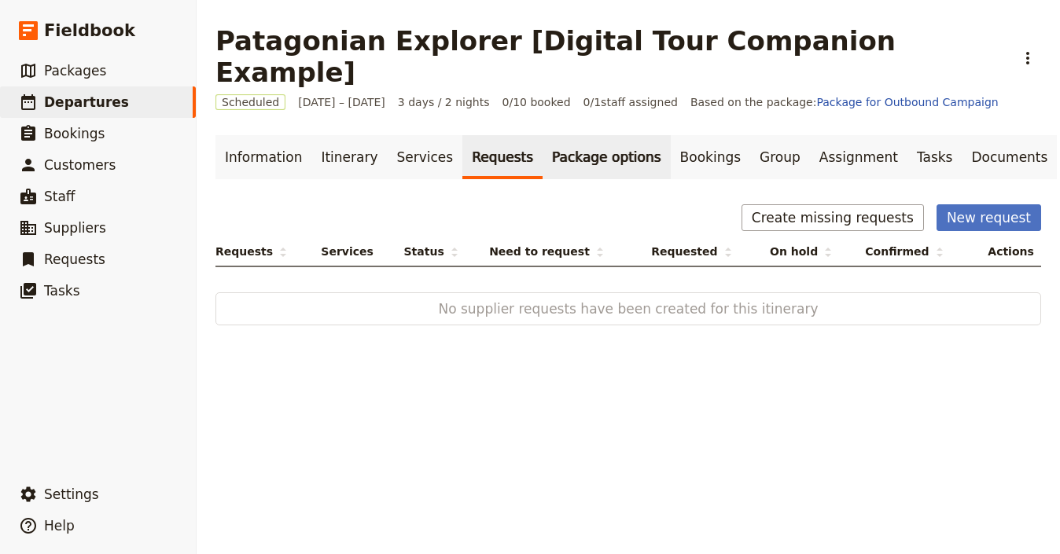
click at [543, 135] on link "Package options" at bounding box center [606, 157] width 127 height 44
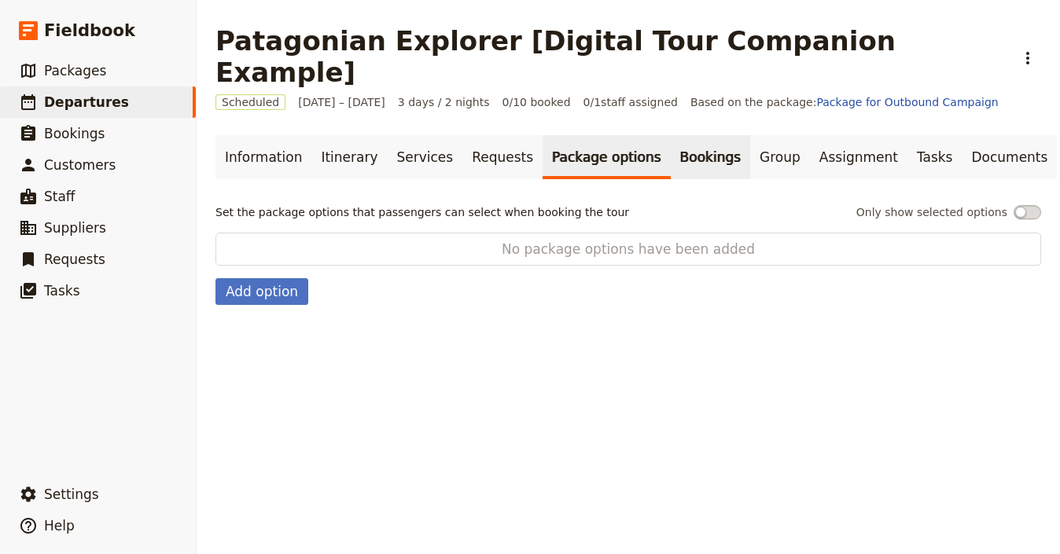
click at [671, 135] on link "Bookings" at bounding box center [710, 157] width 79 height 44
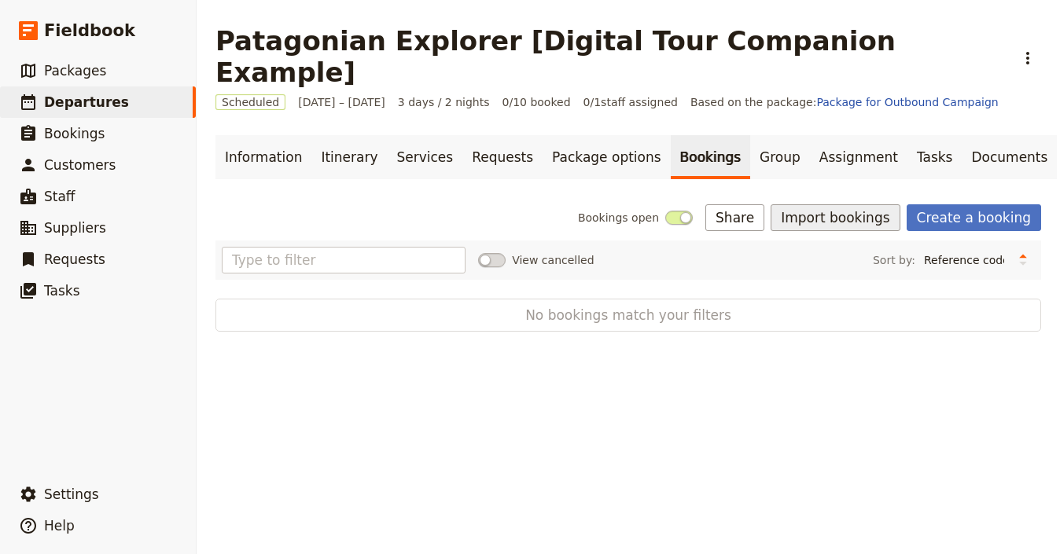
click at [855, 204] on button "Import bookings" at bounding box center [835, 217] width 129 height 27
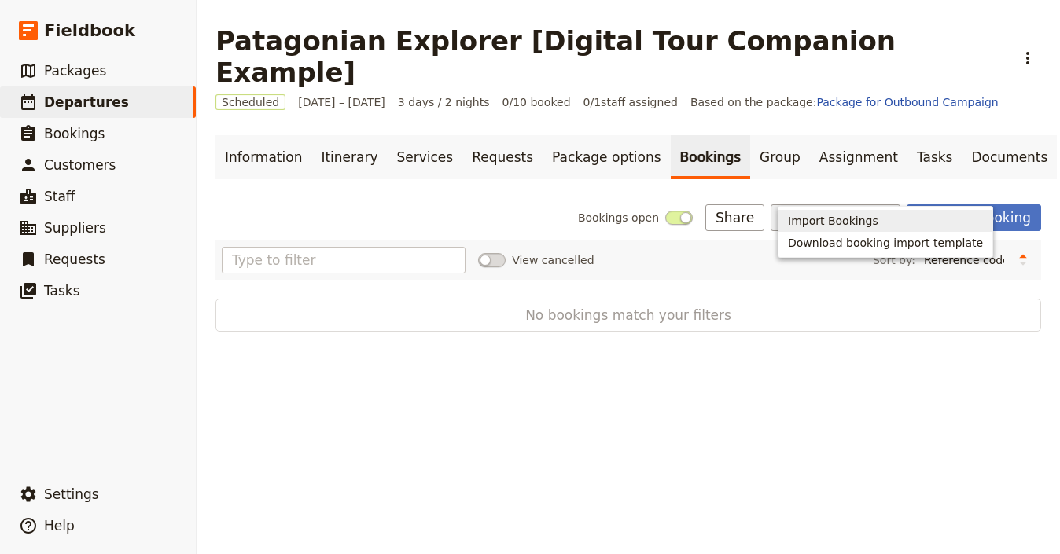
click at [847, 219] on span "Import Bookings" at bounding box center [833, 221] width 90 height 16
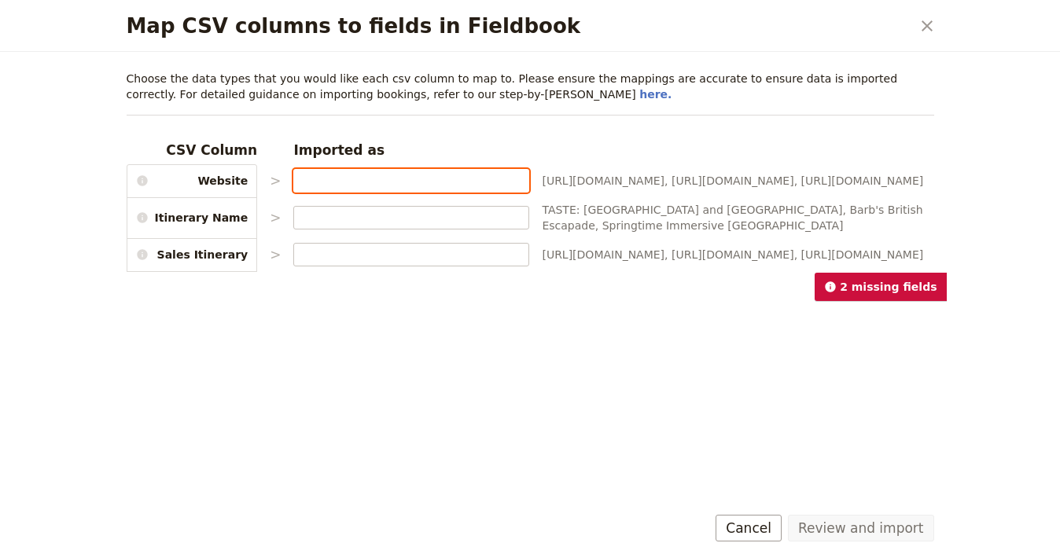
click at [345, 184] on input "Map CSV columns to fields in Fieldbook" at bounding box center [411, 181] width 222 height 16
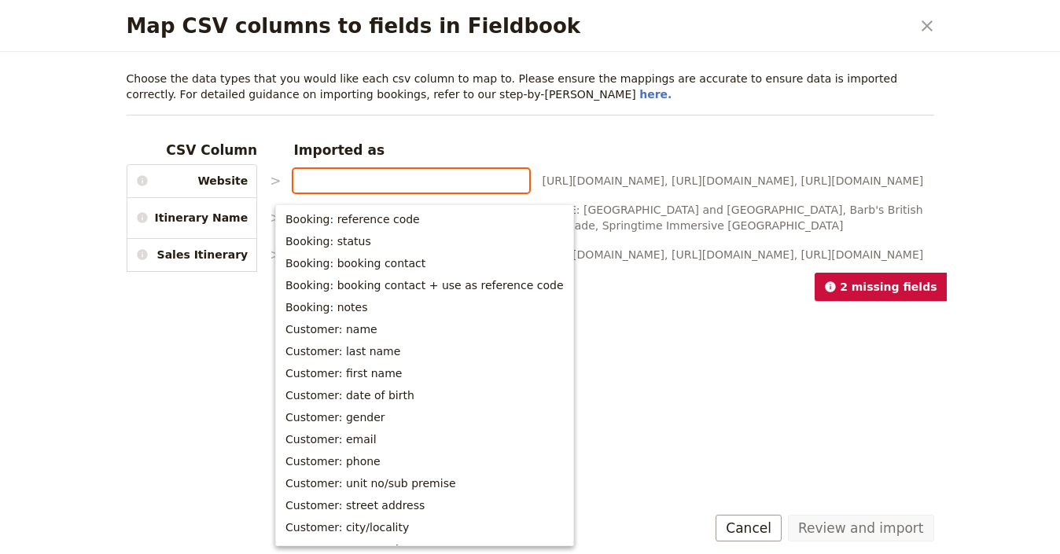
click at [345, 184] on input "Map CSV columns to fields in Fieldbook" at bounding box center [411, 181] width 222 height 16
click at [926, 24] on icon "Close dialog" at bounding box center [927, 26] width 19 height 19
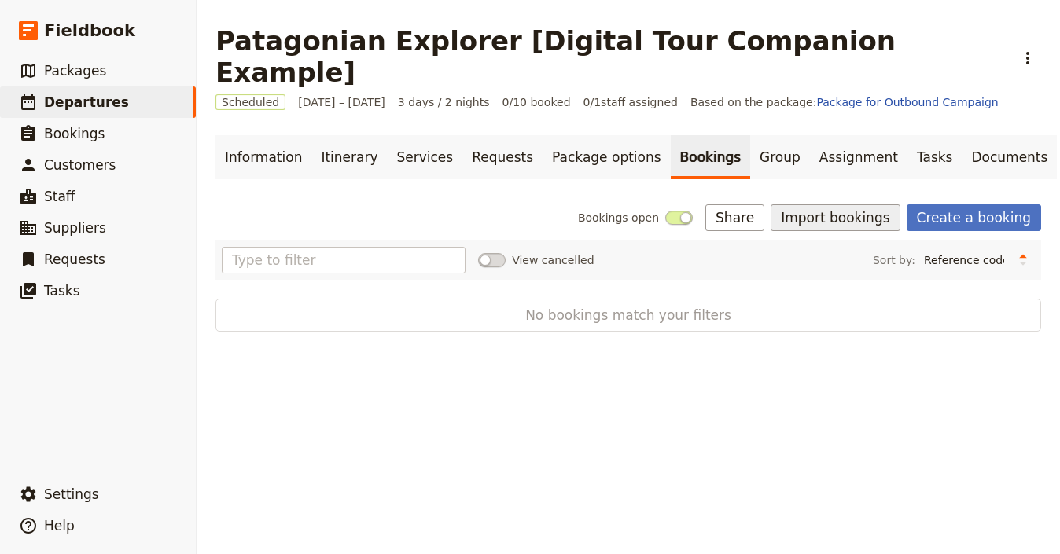
click at [838, 204] on button "Import bookings" at bounding box center [835, 217] width 129 height 27
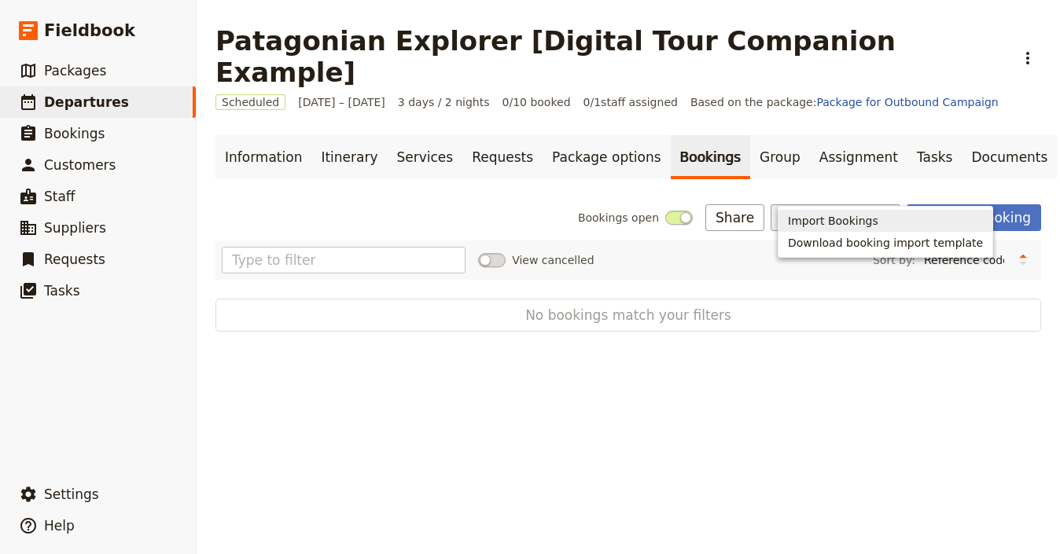
click at [841, 216] on span "Import Bookings" at bounding box center [833, 221] width 90 height 16
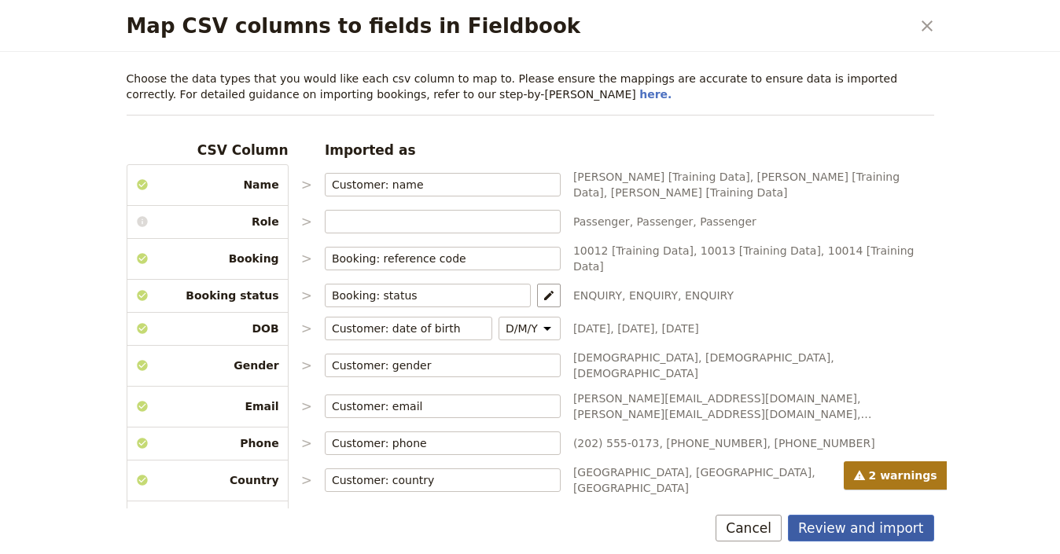
click at [855, 528] on button "Review and import" at bounding box center [861, 528] width 146 height 27
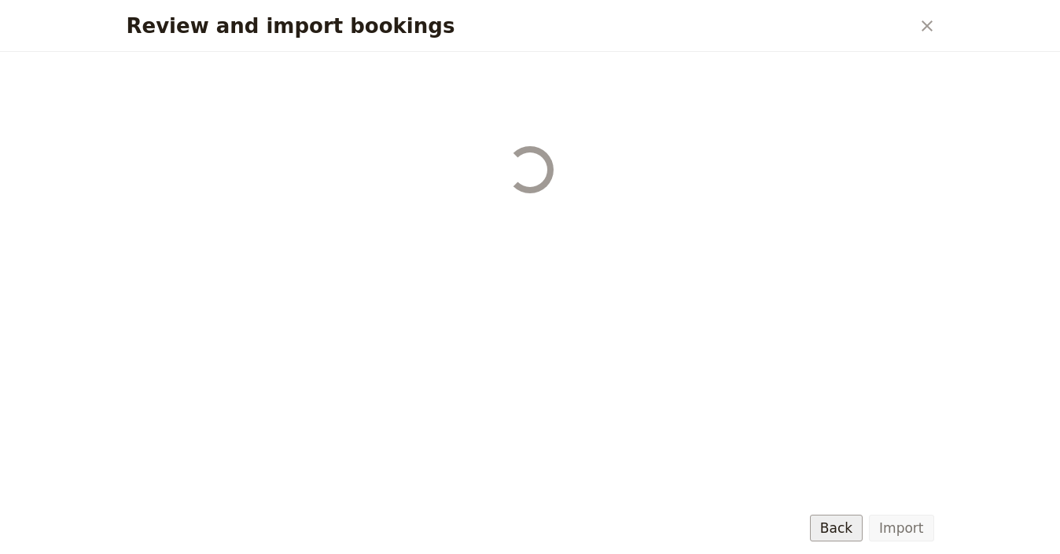
select select "68b002b7cac3c784cf00db27"
select select "68b002b7cac3c784cf00db28"
select select "68b002b7cac3c784cf00db29"
select select "68b002b7cac3c784cf00db2a"
select select "650e1b8d408bbede5b0c6045"
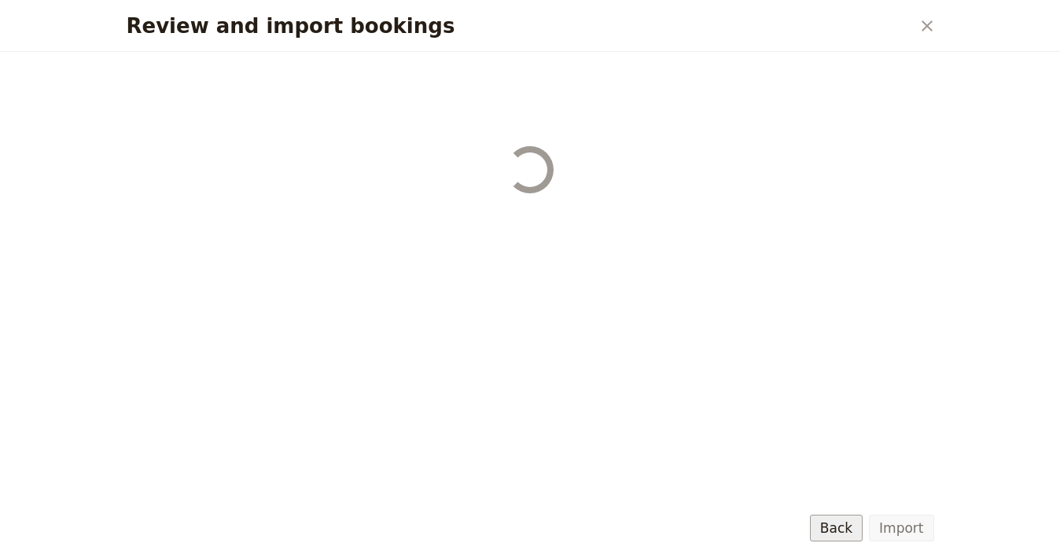
select select "68b002b7cac3c784cf00db2c"
select select "68b002b7cac3c784cf00db2d"
select select "68b002b7cac3c784cf00db2e"
select select "68b002b7cac3c784cf00db2f"
select select "68b002b7cac3c784cf00db30"
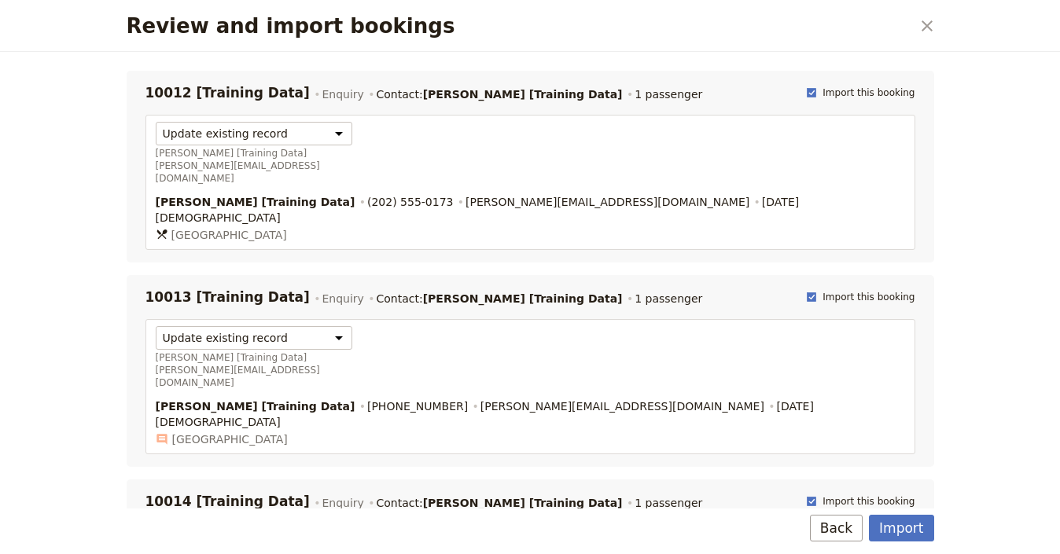
click at [937, 523] on div "Import Back" at bounding box center [530, 532] width 845 height 46
click at [928, 527] on button "Import" at bounding box center [901, 528] width 64 height 27
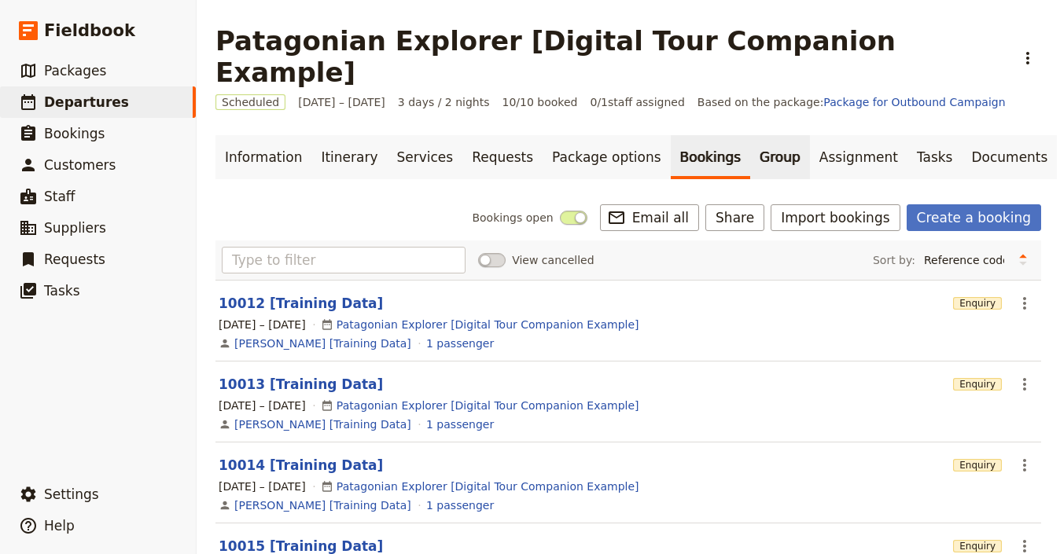
click at [755, 142] on link "Group" at bounding box center [780, 157] width 60 height 44
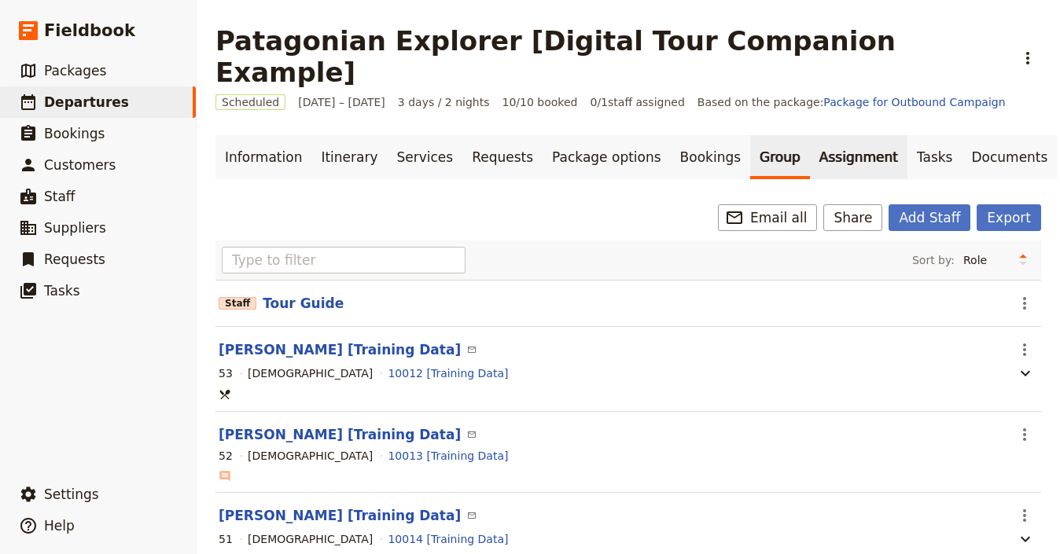
click at [810, 135] on link "Assignment" at bounding box center [859, 157] width 98 height 44
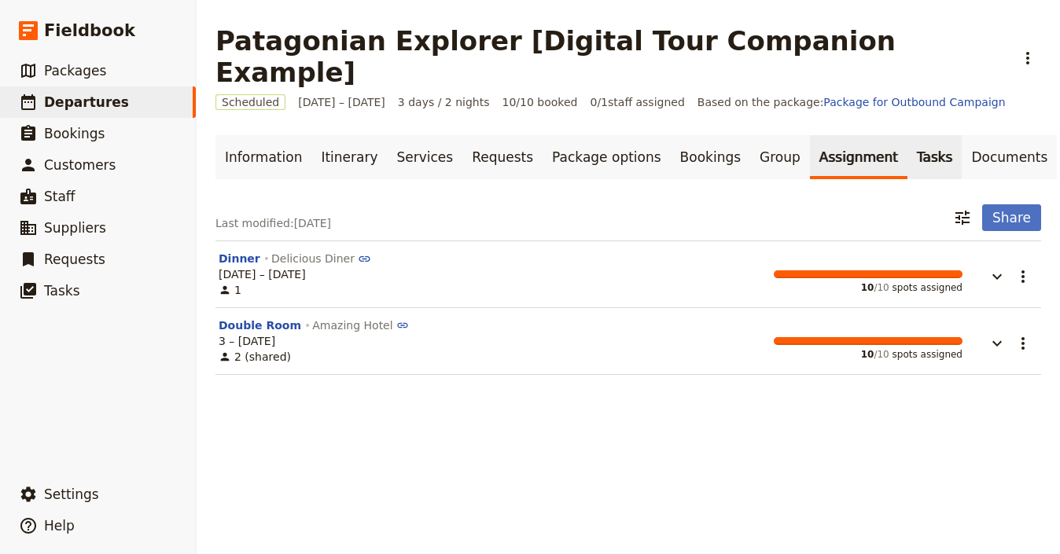
click at [908, 135] on link "Tasks" at bounding box center [935, 157] width 55 height 44
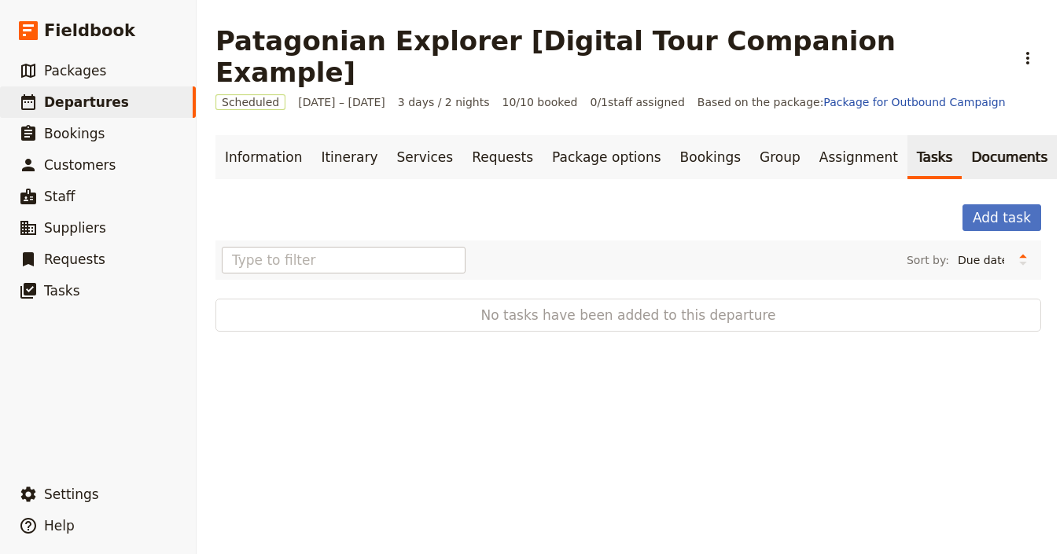
click at [962, 138] on link "Documents" at bounding box center [1009, 157] width 95 height 44
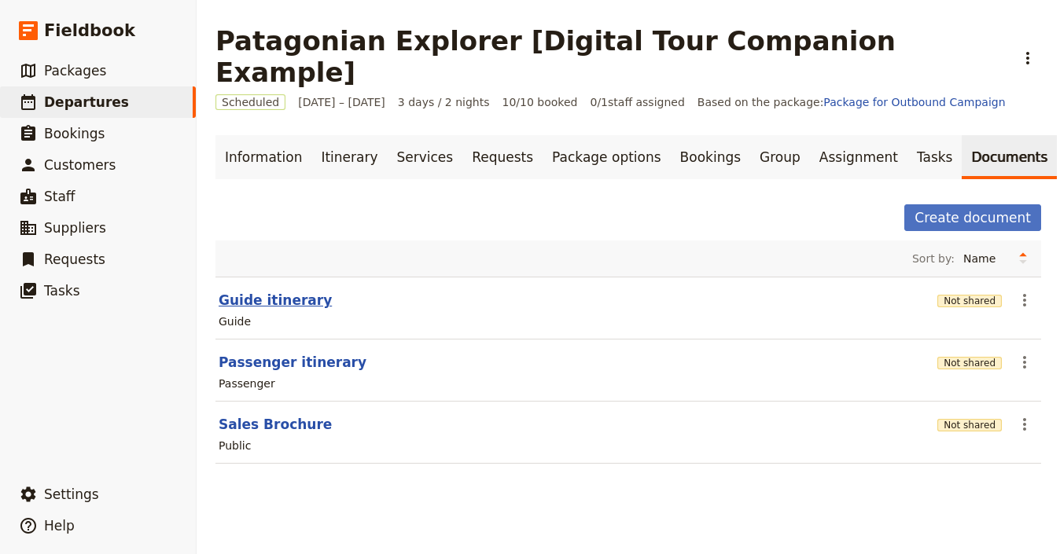
click at [280, 291] on button "Guide itinerary" at bounding box center [275, 300] width 113 height 19
select select "STAFF"
select select "RUN_SHEET"
select select "LARGE"
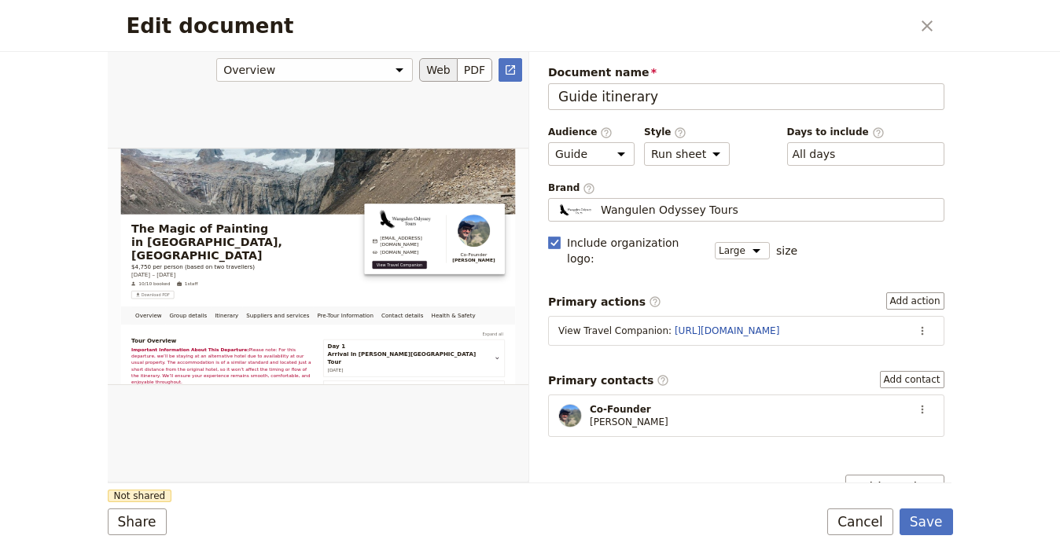
scroll to position [3, 0]
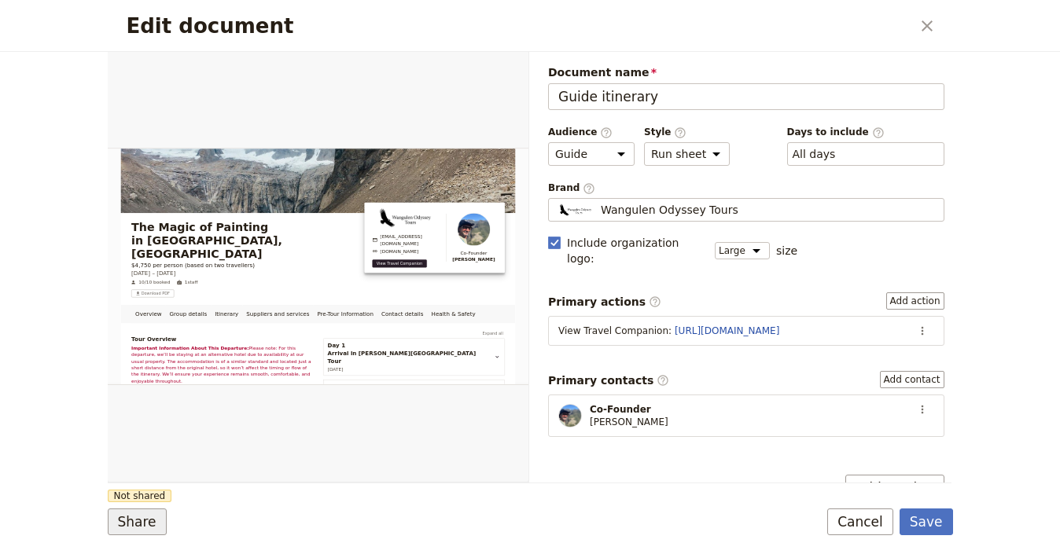
click at [122, 520] on button "Share" at bounding box center [137, 522] width 59 height 27
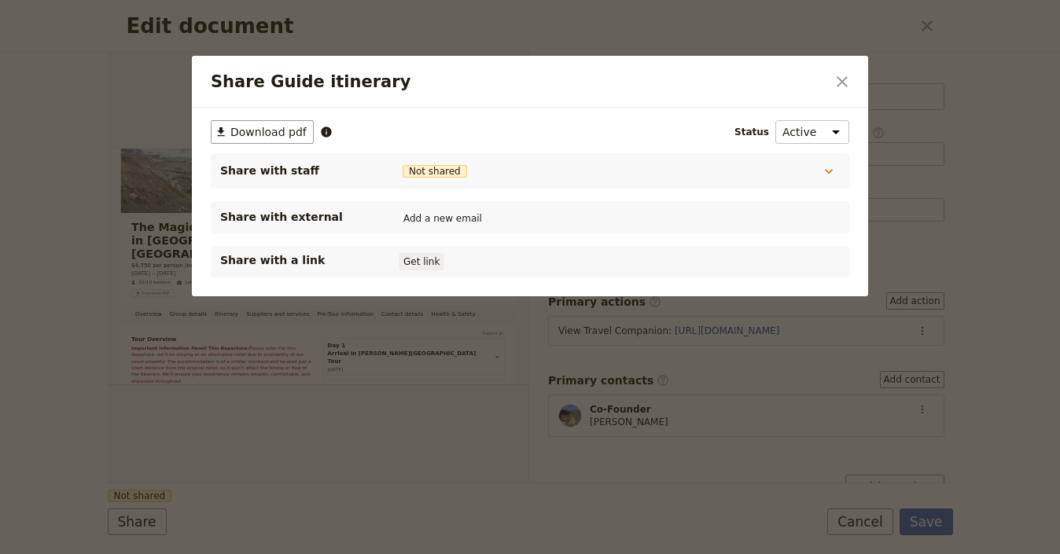
click at [434, 266] on button "Get link" at bounding box center [422, 261] width 44 height 17
click at [846, 76] on icon "Close dialog" at bounding box center [842, 81] width 11 height 11
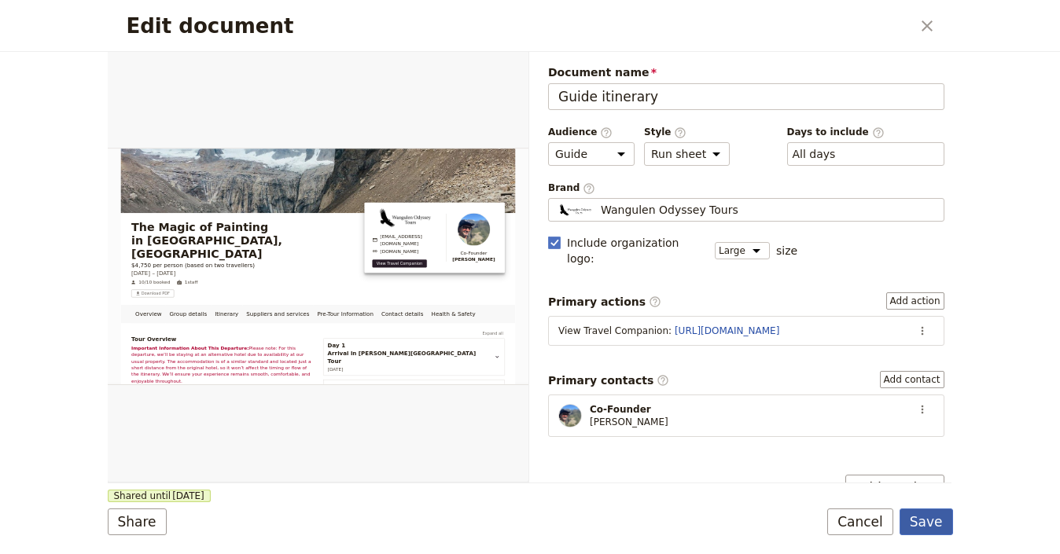
click at [933, 521] on button "Save" at bounding box center [926, 522] width 53 height 27
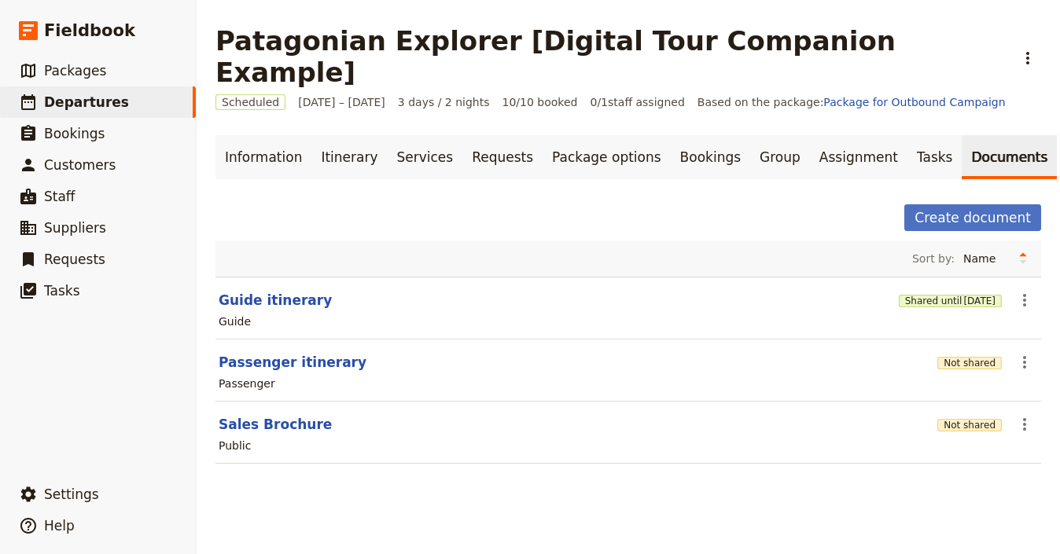
click at [924, 26] on div "Patagonian Explorer [Digital Tour Companion Example] ​" at bounding box center [628, 56] width 826 height 63
click at [323, 353] on button "Passenger itinerary" at bounding box center [293, 362] width 148 height 19
select select "PASSENGER"
select select "RUN_SHEET"
select select "LARGE"
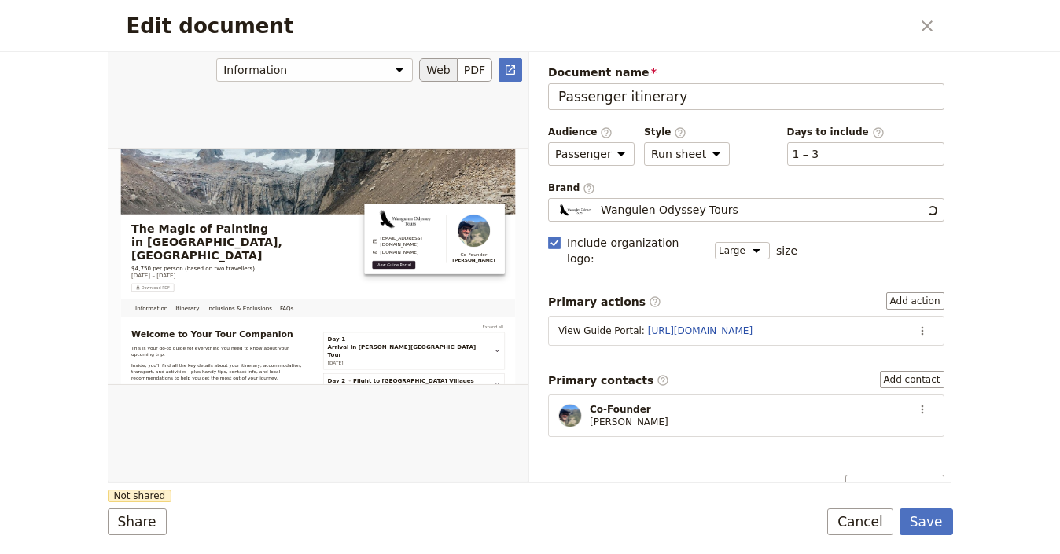
scroll to position [0, 0]
click at [127, 521] on button "Share" at bounding box center [137, 522] width 59 height 27
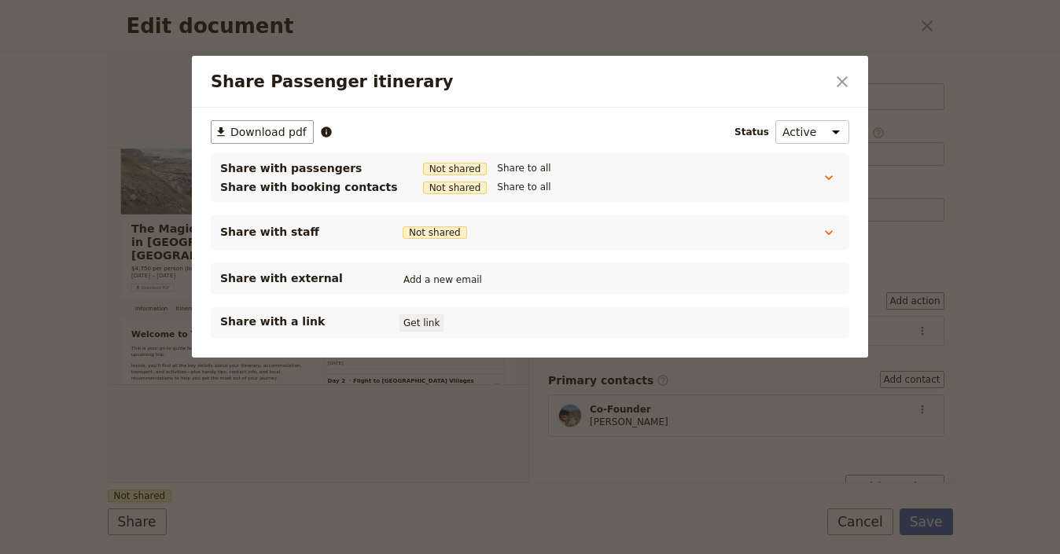
click at [429, 321] on button "Get link" at bounding box center [422, 323] width 44 height 17
click at [840, 84] on icon "Close dialog" at bounding box center [842, 81] width 19 height 19
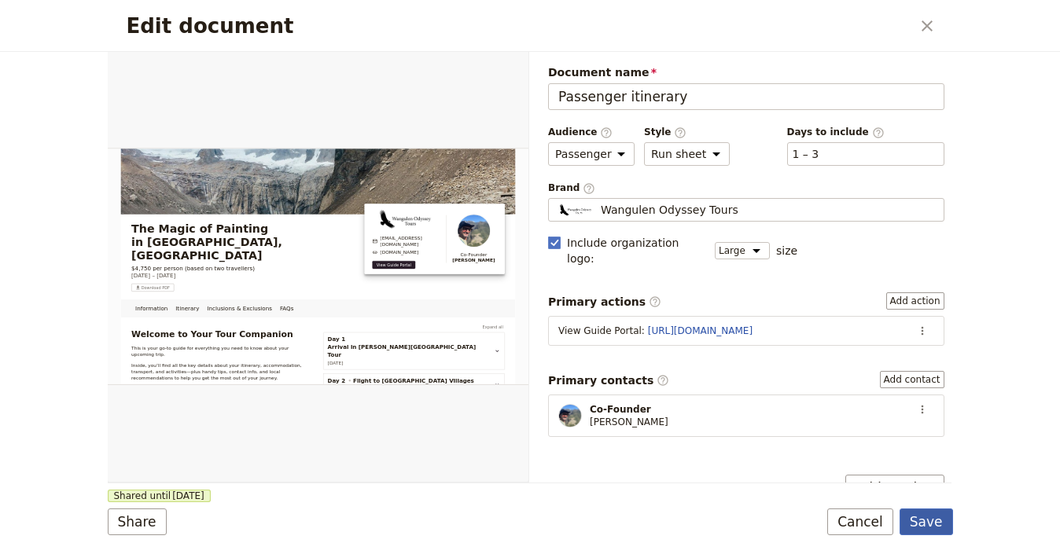
click at [926, 527] on button "Save" at bounding box center [926, 522] width 53 height 27
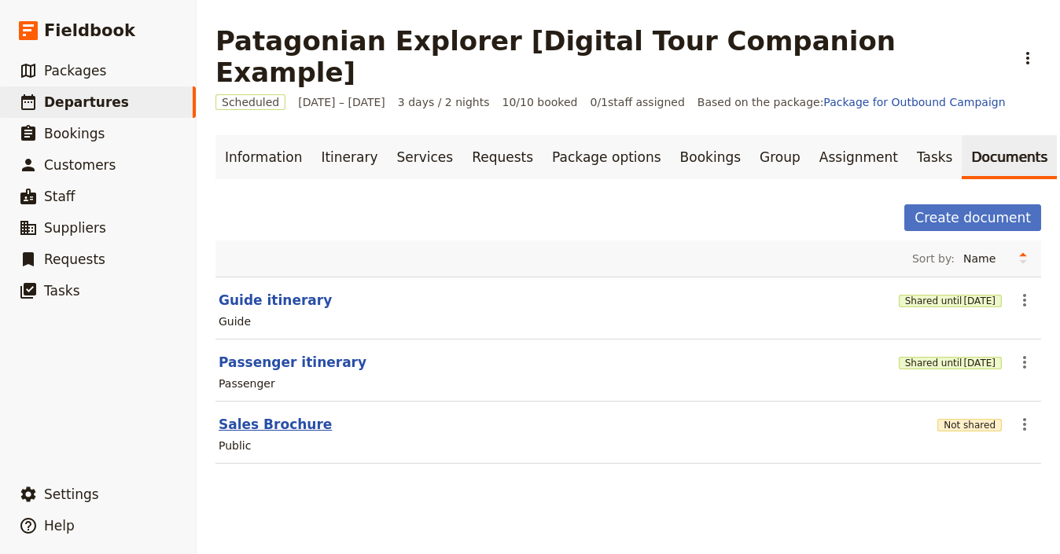
click at [304, 415] on button "Sales Brochure" at bounding box center [275, 424] width 113 height 19
select select "DEFAULT"
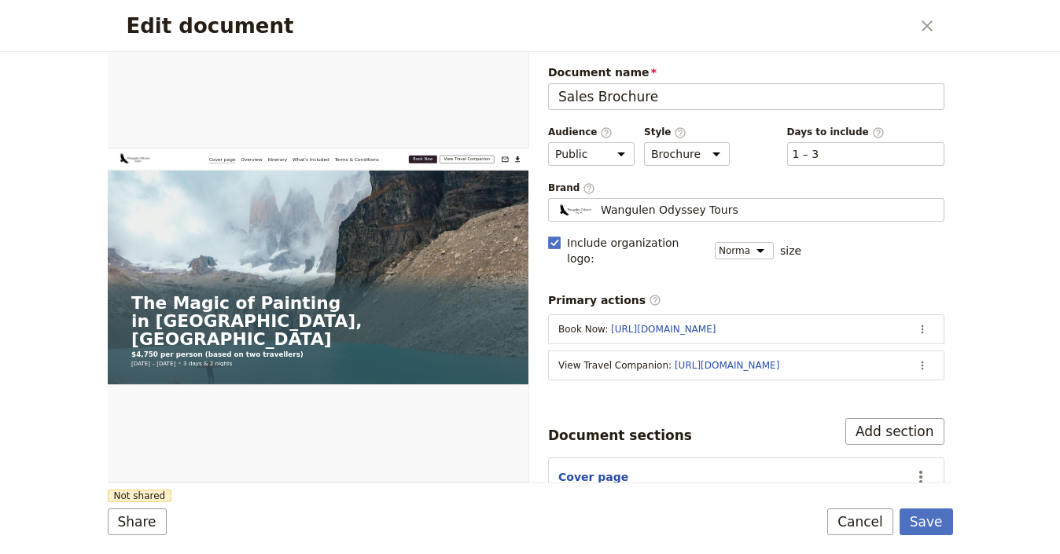
scroll to position [3, 0]
click at [155, 515] on button "Share" at bounding box center [137, 522] width 59 height 27
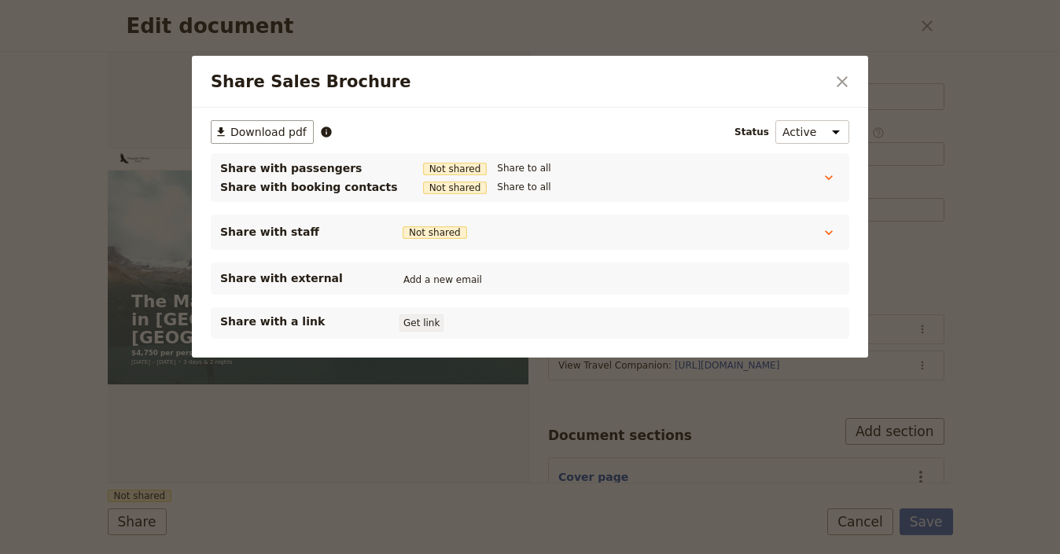
click at [437, 324] on button "Get link" at bounding box center [422, 323] width 44 height 17
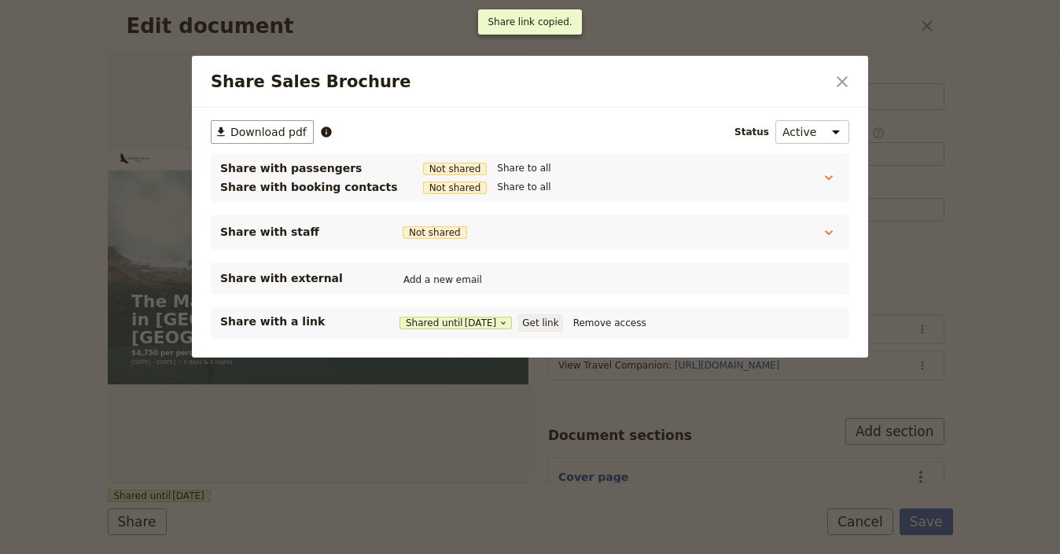
click at [544, 326] on button "Get link" at bounding box center [540, 323] width 44 height 17
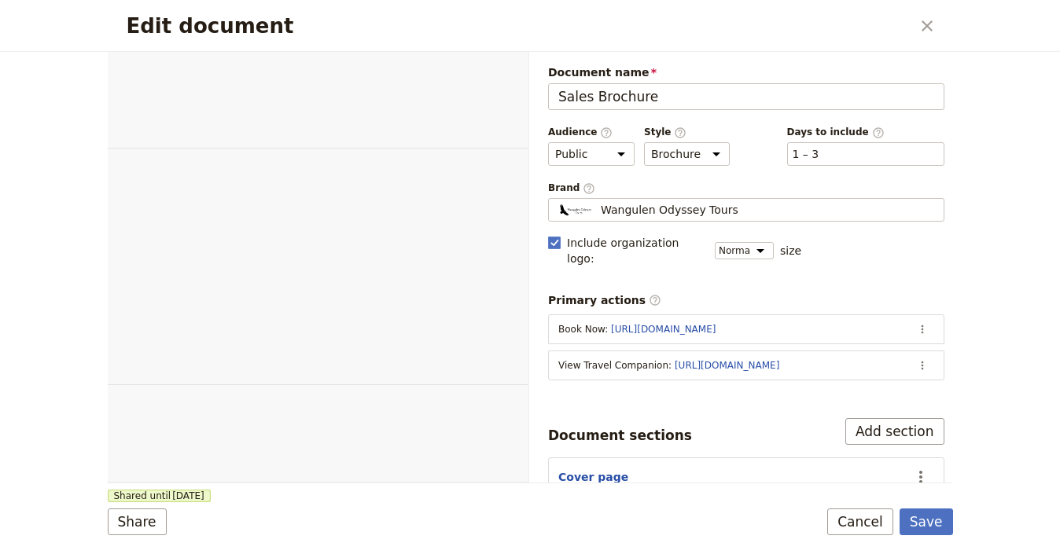
select select "DEFAULT"
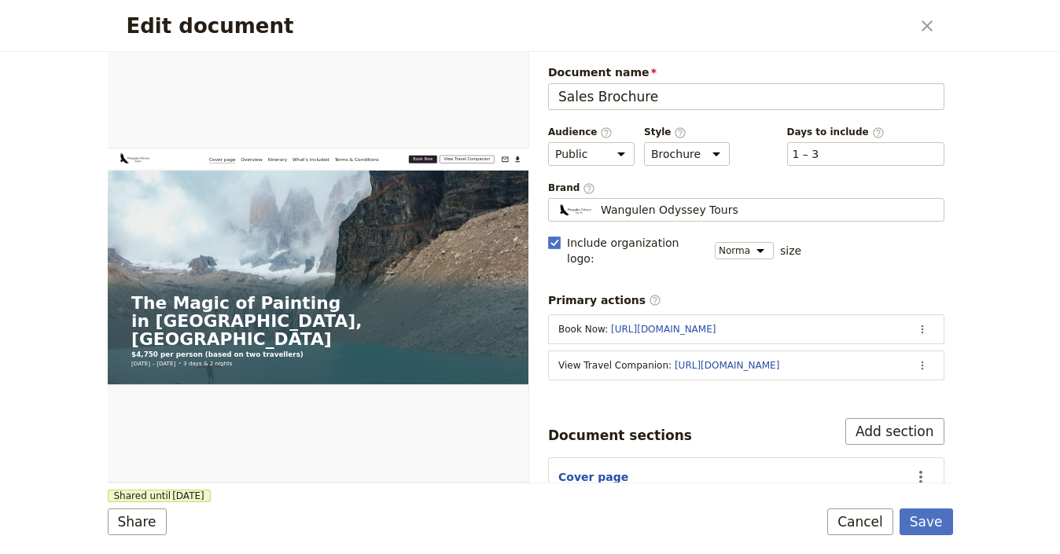
scroll to position [3, 0]
click at [940, 526] on button "Save" at bounding box center [926, 522] width 53 height 27
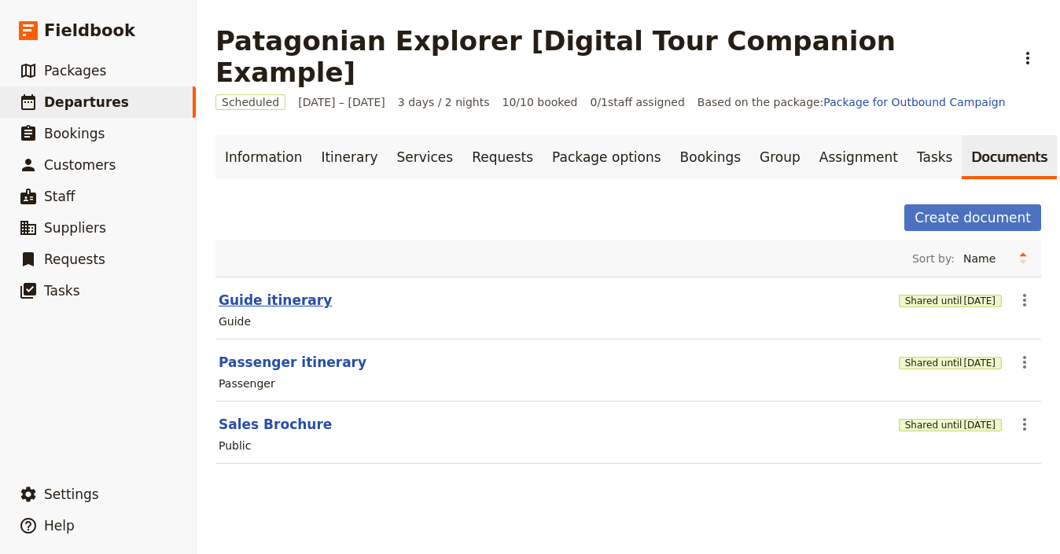
click at [288, 291] on button "Guide itinerary" at bounding box center [275, 300] width 113 height 19
select select "STAFF"
select select "RUN_SHEET"
select select "LARGE"
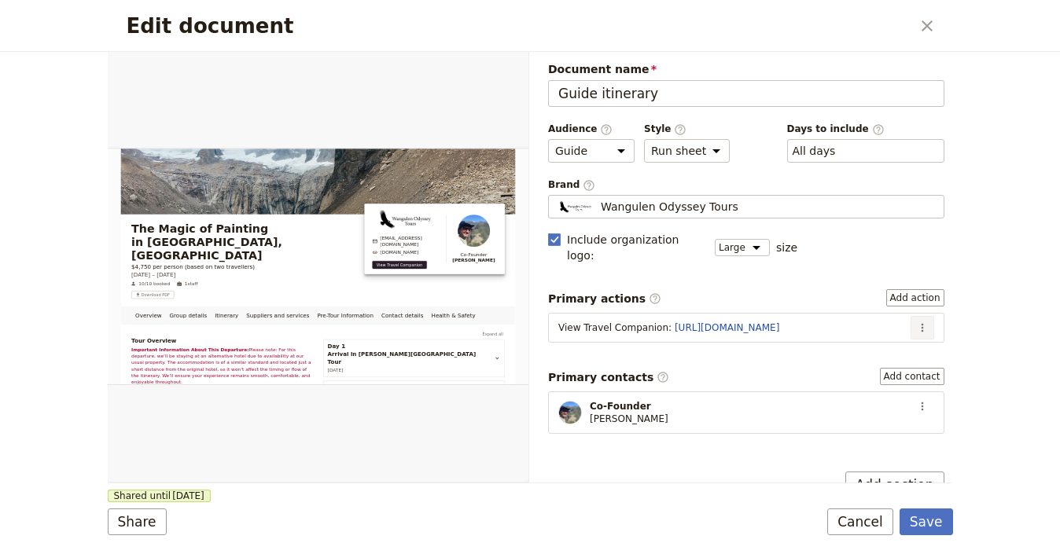
click at [916, 322] on icon "Actions" at bounding box center [922, 328] width 13 height 13
click at [889, 341] on span "Edit action" at bounding box center [859, 345] width 59 height 16
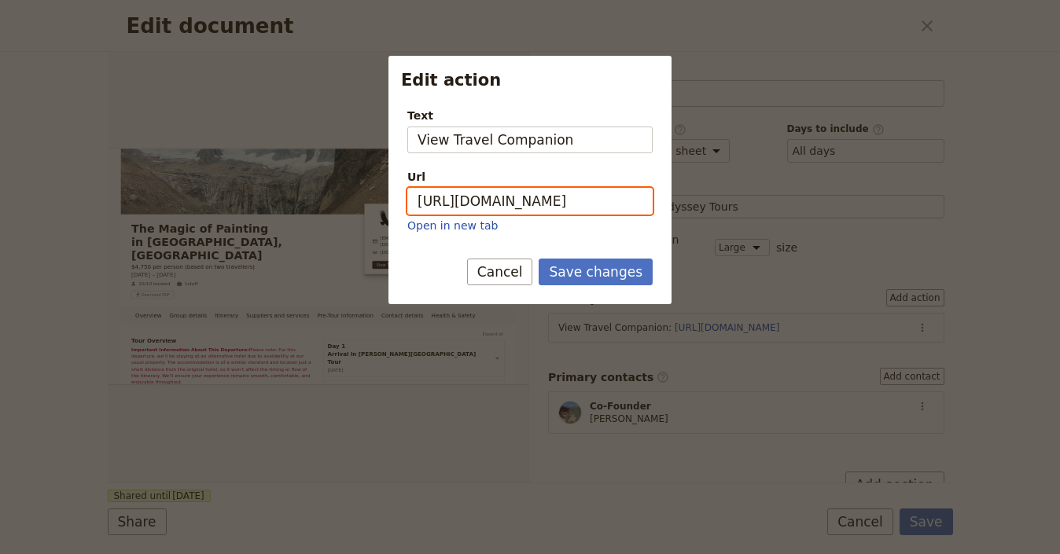
click at [595, 206] on input "[URL][DOMAIN_NAME]" at bounding box center [529, 201] width 245 height 27
paste input "t2pelbgRl2K9Ow1hqCzsq"
type input "https://trips.fieldbook.com/d/t2pelbgRl2K9Ow1hqCzsq"
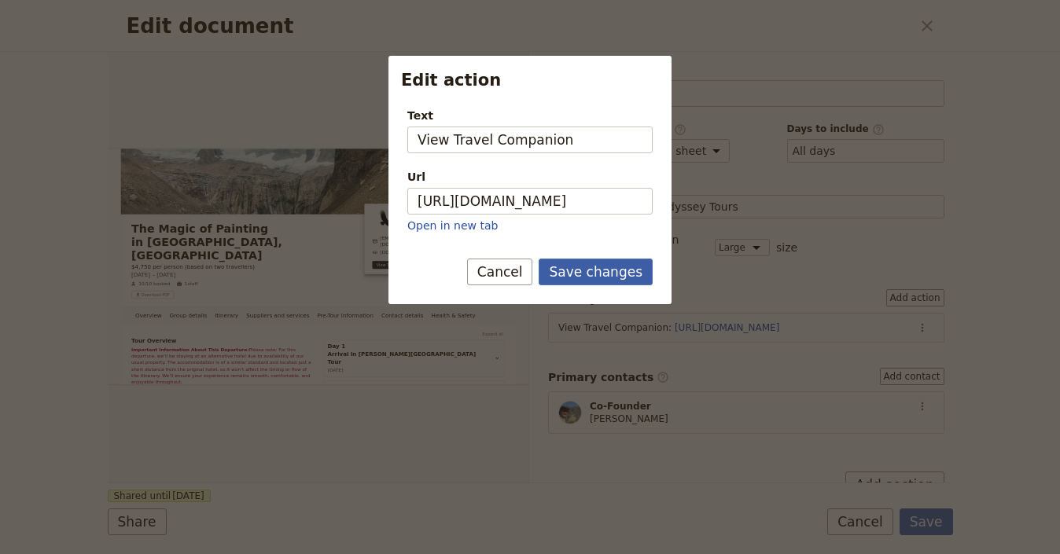
click at [609, 261] on button "Save changes" at bounding box center [596, 272] width 114 height 27
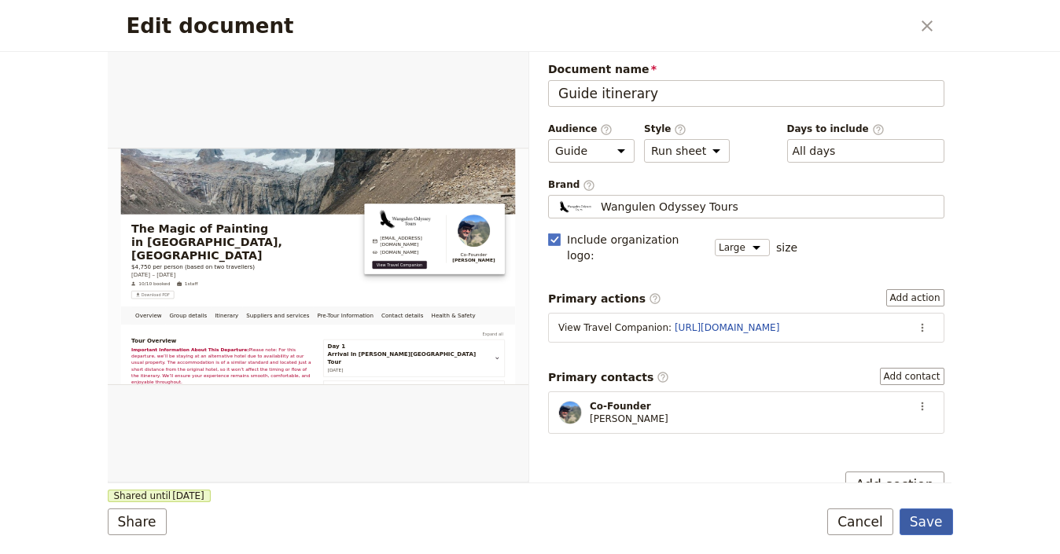
click at [922, 532] on button "Save" at bounding box center [926, 522] width 53 height 27
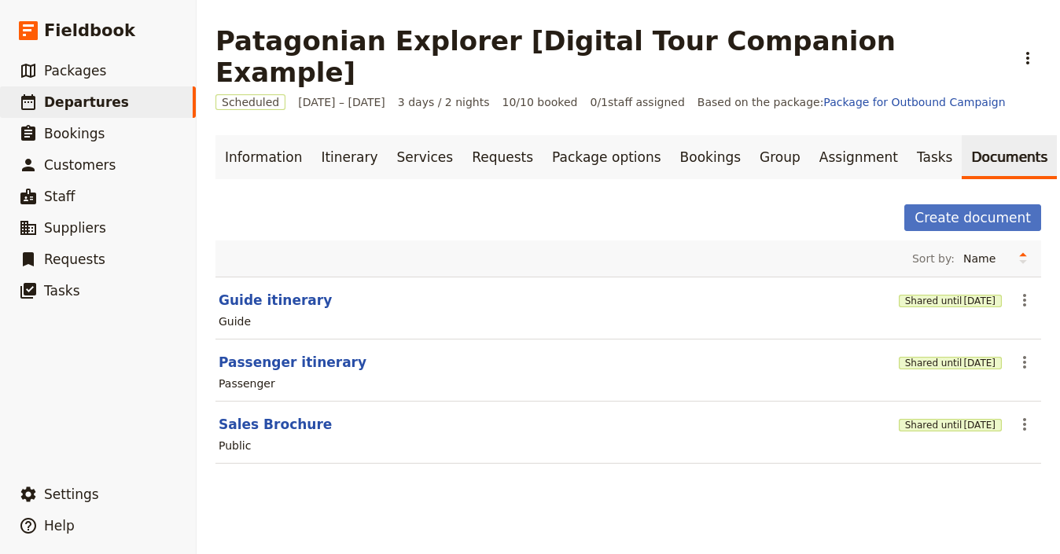
click at [274, 341] on section "Passenger itinerary Shared until 3 Nov 2025 ​ Passenger" at bounding box center [628, 371] width 826 height 62
click at [278, 353] on button "Passenger itinerary" at bounding box center [293, 362] width 148 height 19
select select "PASSENGER"
select select "RUN_SHEET"
select select "LARGE"
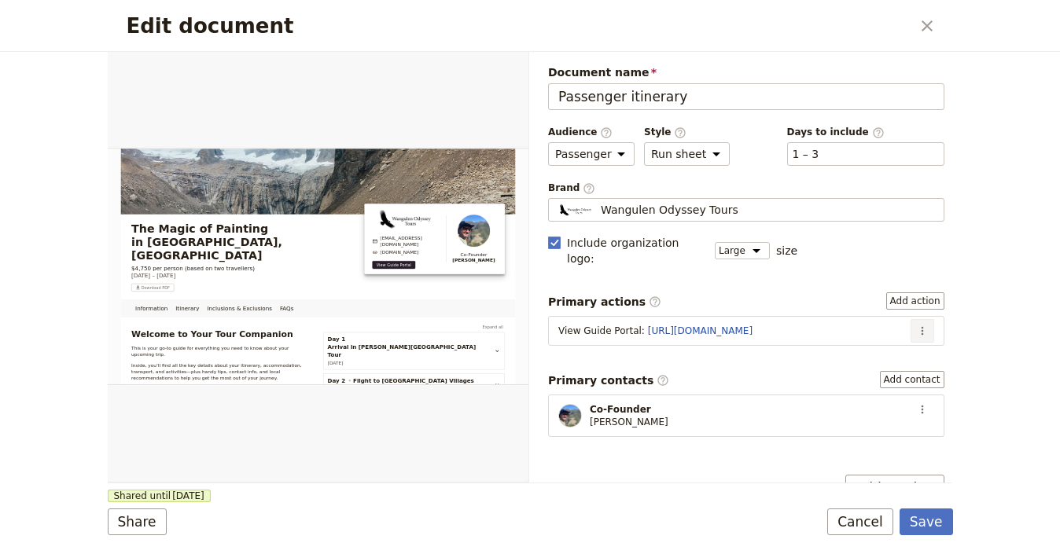
click at [916, 325] on icon "Actions" at bounding box center [922, 331] width 13 height 13
click at [894, 347] on span "Edit action" at bounding box center [871, 349] width 82 height 16
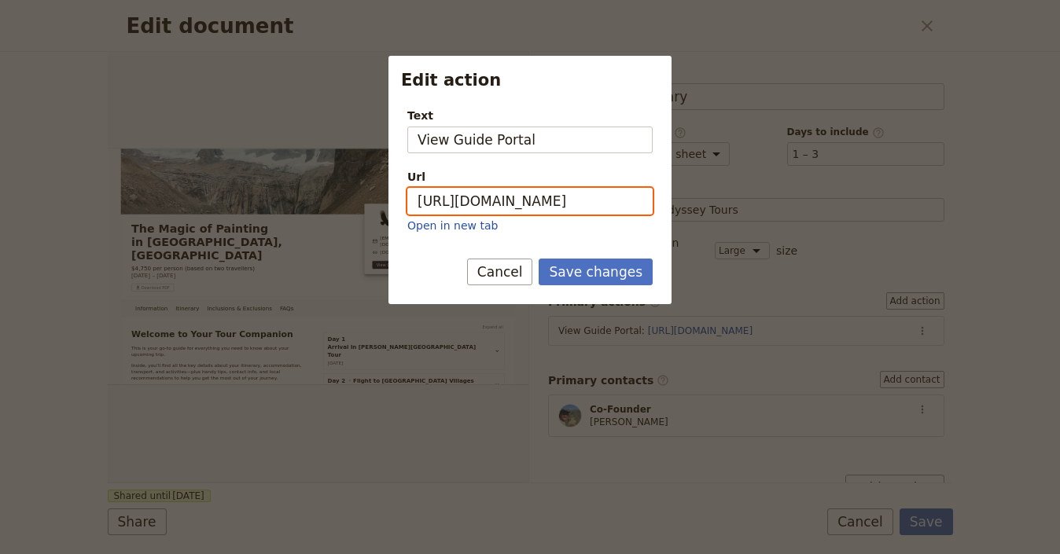
click at [554, 211] on input "[URL][DOMAIN_NAME]" at bounding box center [529, 201] width 245 height 27
paste input "eIwD4GIBkQrGoA8CipmbJ"
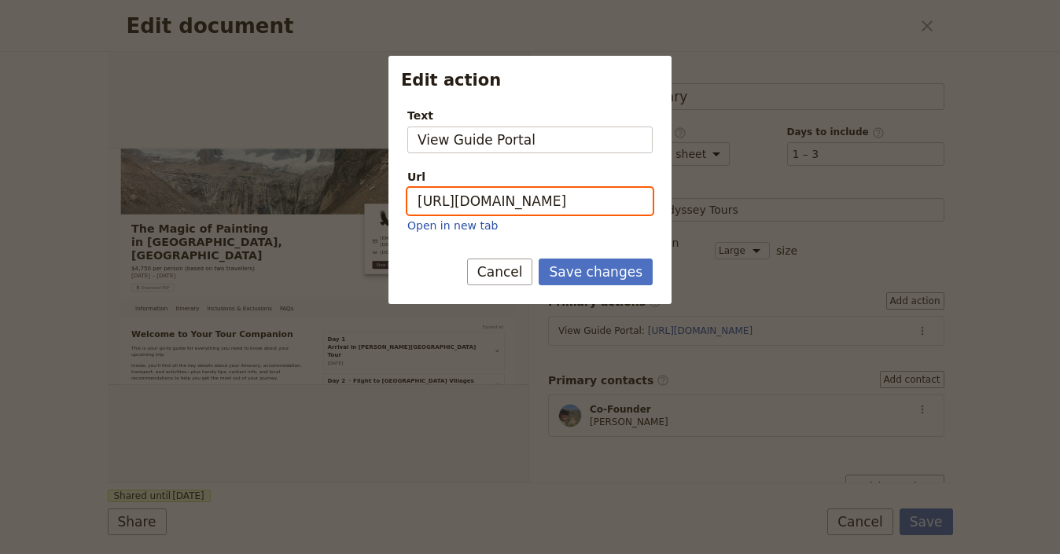
type input "https://trips.fieldbook.com/d/eIwD4GIBkQrGoA8CipmbJ"
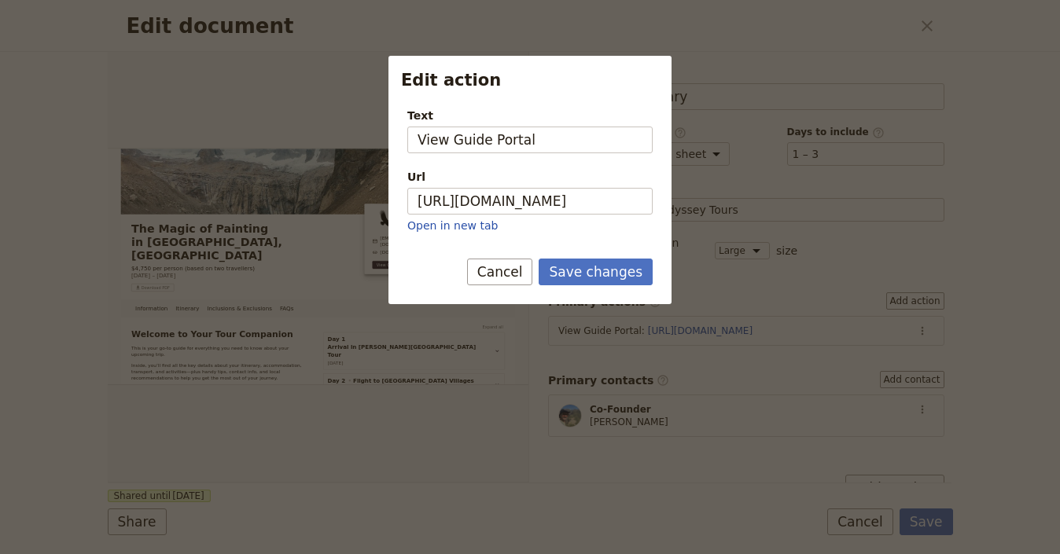
click at [601, 255] on form "Text View Guide Portal Url https://trips.fieldbook.com/d/eIwD4GIBkQrGoA8CipmbJ …" at bounding box center [530, 199] width 283 height 209
click at [606, 266] on button "Save changes" at bounding box center [596, 272] width 114 height 27
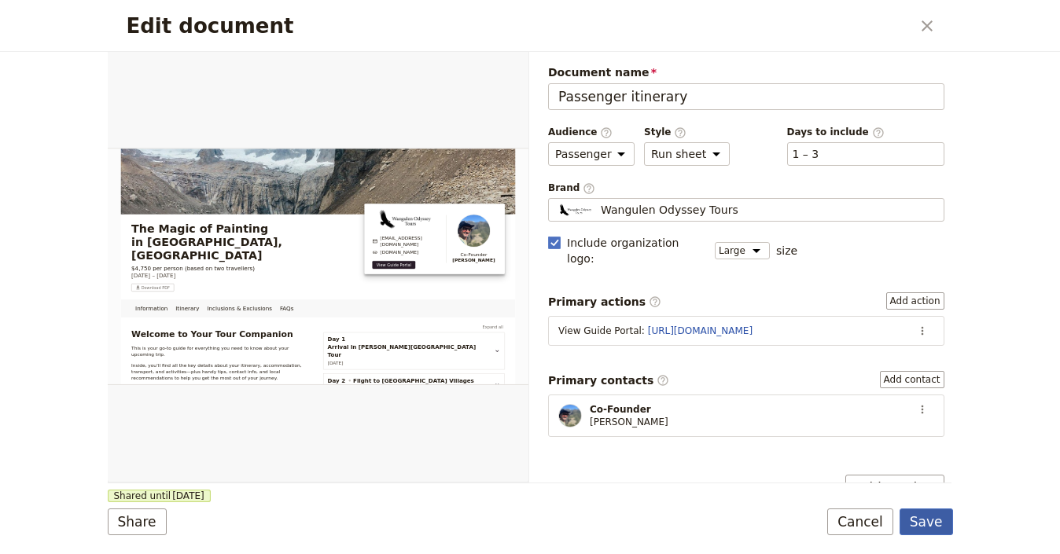
click at [914, 525] on button "Save" at bounding box center [926, 522] width 53 height 27
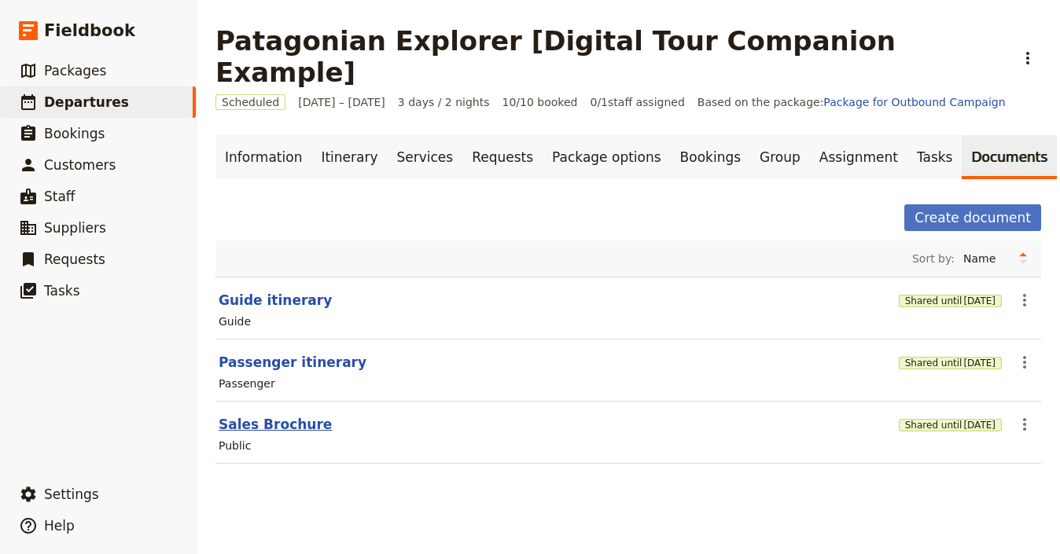
click at [283, 415] on button "Sales Brochure" at bounding box center [275, 424] width 113 height 19
select select "DEFAULT"
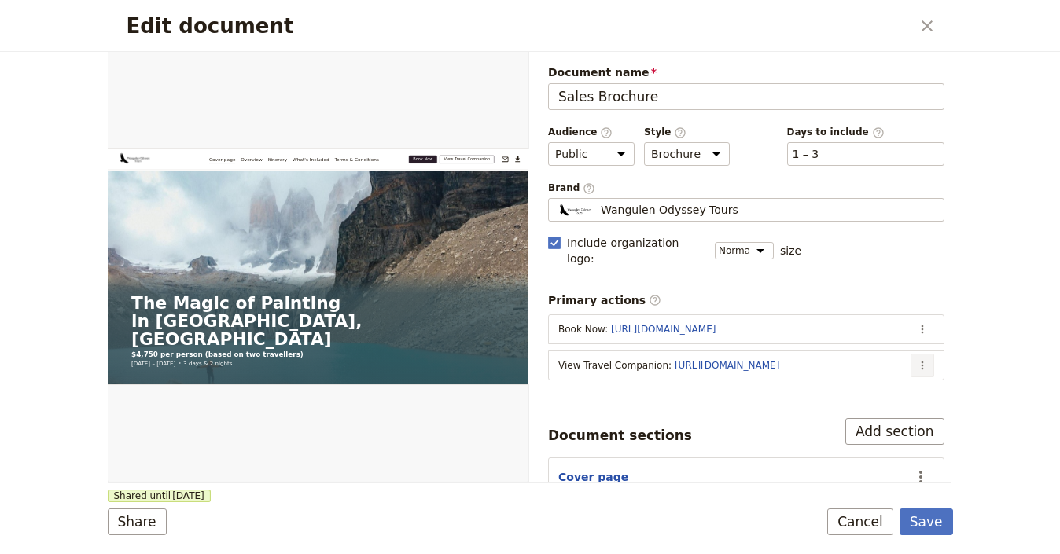
click at [916, 359] on icon "Actions" at bounding box center [922, 365] width 13 height 13
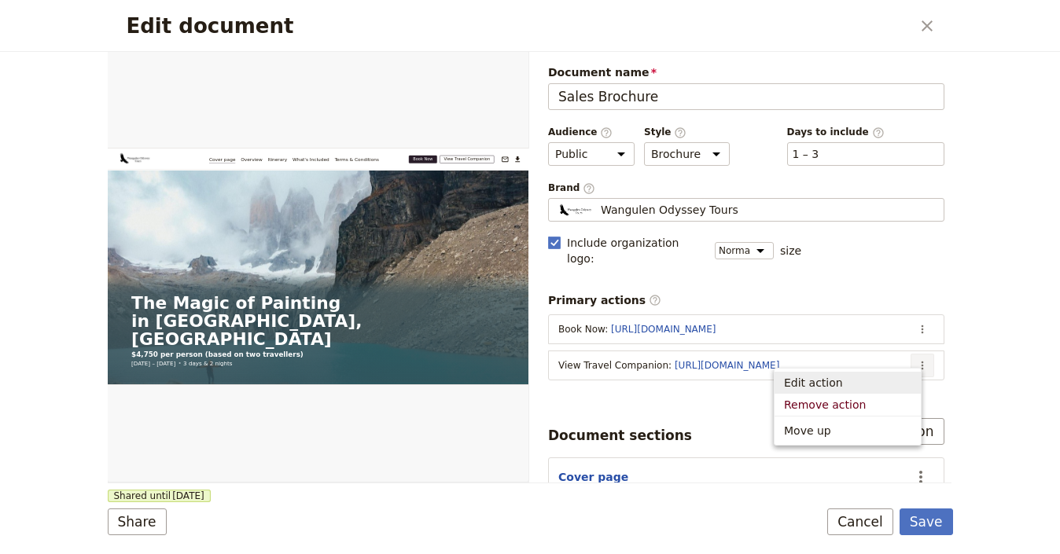
click at [894, 378] on span "Edit action" at bounding box center [847, 383] width 127 height 16
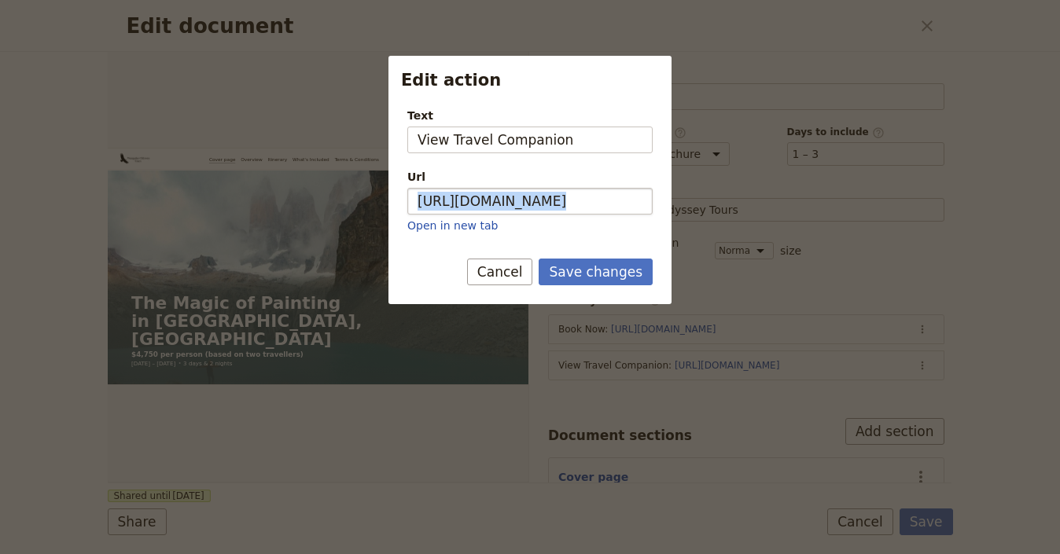
click at [556, 214] on div "Url https://trips.fieldbook.com/d/HRDF5K-solNi_JeO7XZE4 Open in new tab" at bounding box center [529, 201] width 245 height 64
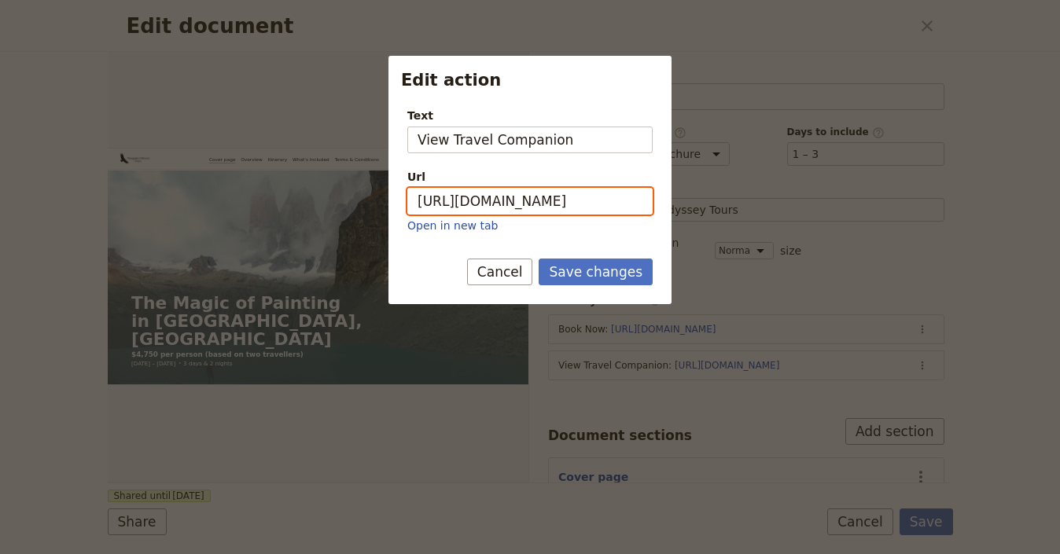
click at [562, 208] on input "[URL][DOMAIN_NAME]" at bounding box center [529, 201] width 245 height 27
paste input "t2pelbgRl2K9Ow1hqCzsq"
type input "https://trips.fieldbook.com/d/t2pelbgRl2K9Ow1hqCzsq"
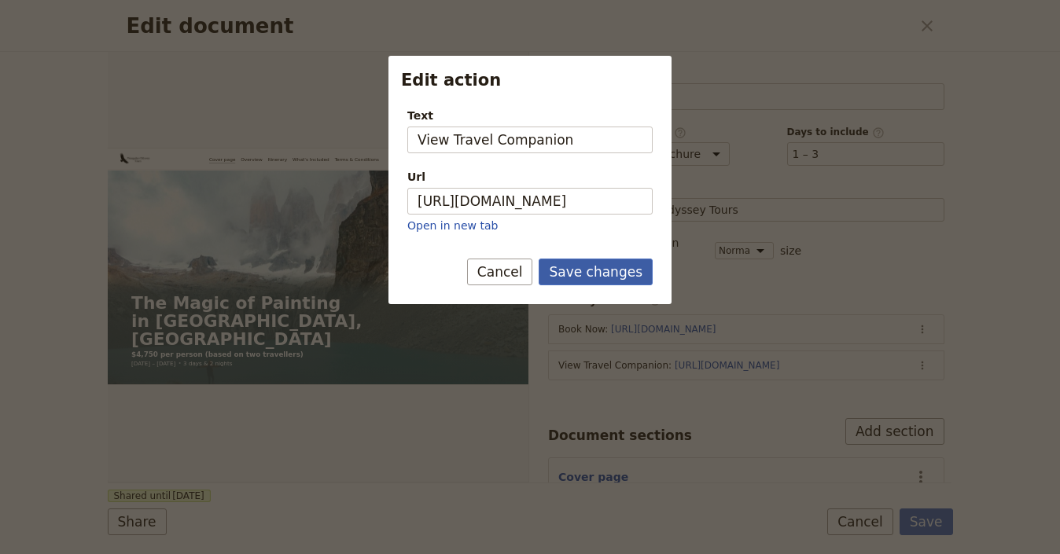
click at [616, 271] on button "Save changes" at bounding box center [596, 272] width 114 height 27
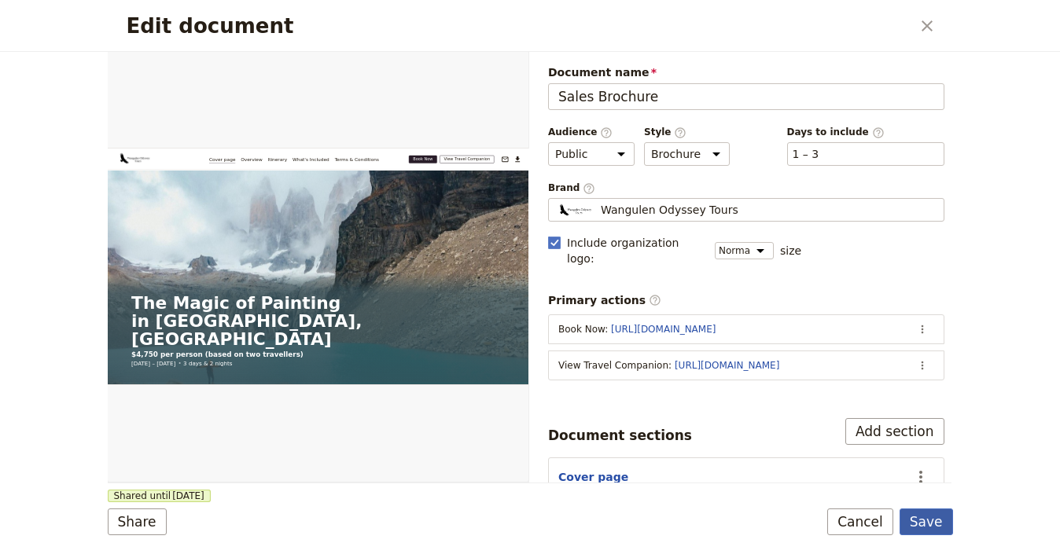
click at [915, 523] on button "Save" at bounding box center [926, 522] width 53 height 27
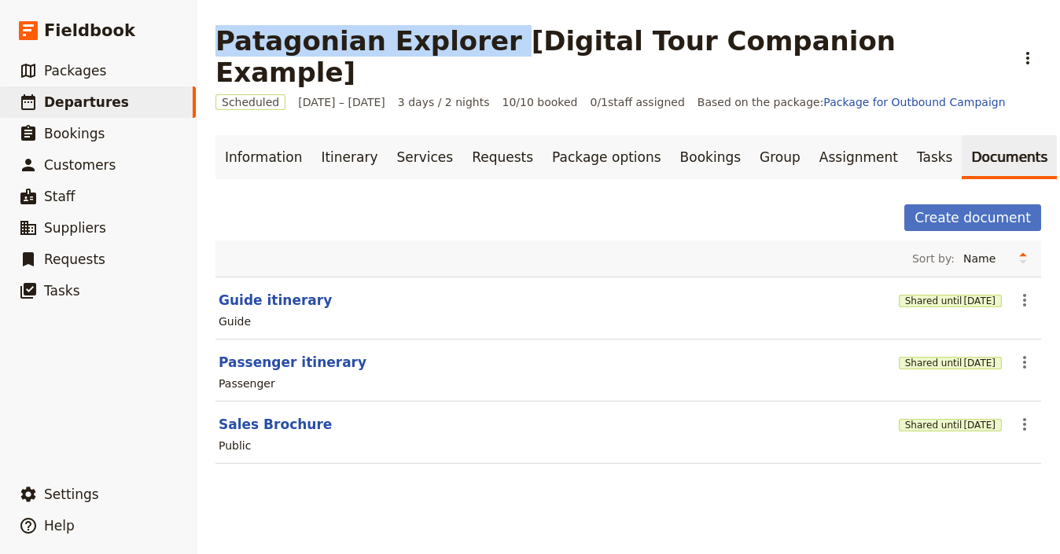
drag, startPoint x: 464, startPoint y: 47, endPoint x: 238, endPoint y: 69, distance: 226.8
click at [222, 44] on h1 "Patagonian Explorer [Digital Tour Companion Example]" at bounding box center [610, 56] width 790 height 63
copy h1 "Patagonian Explorer"
click at [265, 135] on link "Information" at bounding box center [263, 157] width 96 height 44
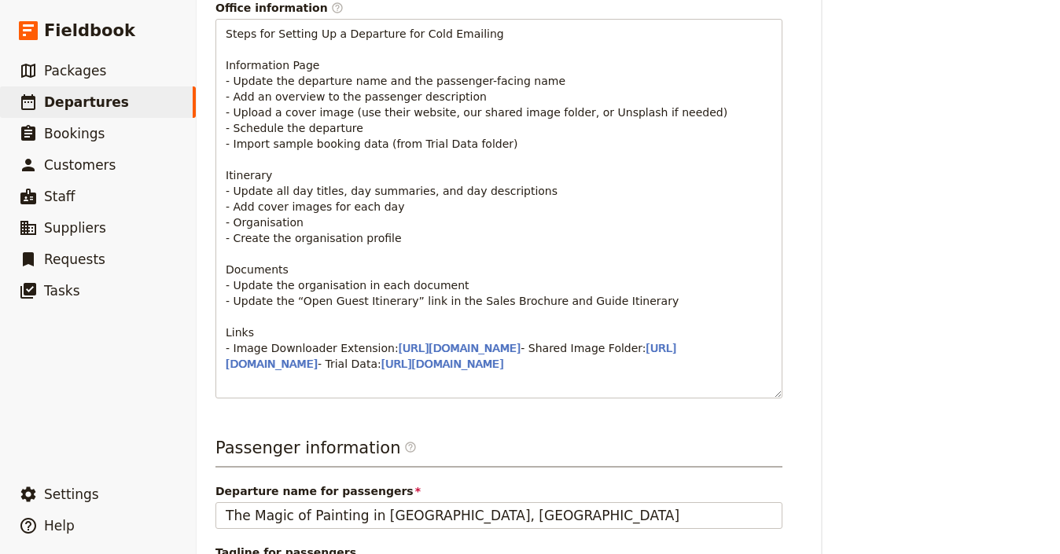
scroll to position [986, 0]
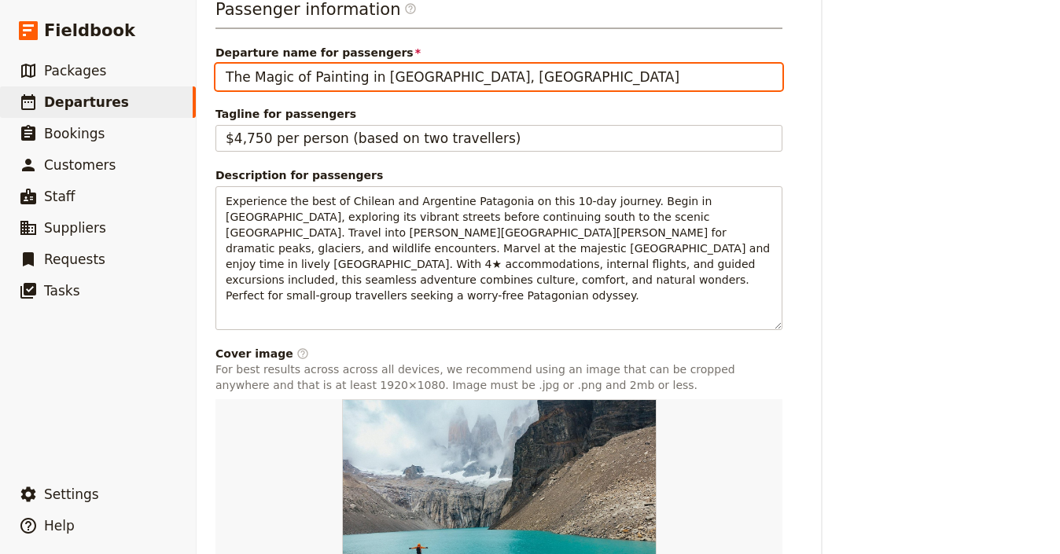
click at [441, 80] on input "The Magic of Painting in [GEOGRAPHIC_DATA], [GEOGRAPHIC_DATA]" at bounding box center [498, 77] width 567 height 27
click at [441, 79] on input "The Magic of Painting in [GEOGRAPHIC_DATA], [GEOGRAPHIC_DATA]" at bounding box center [498, 77] width 567 height 27
click at [441, 80] on input "The Magic of Painting in [GEOGRAPHIC_DATA], [GEOGRAPHIC_DATA]" at bounding box center [498, 77] width 567 height 27
paste input "Patagonian Explorer"
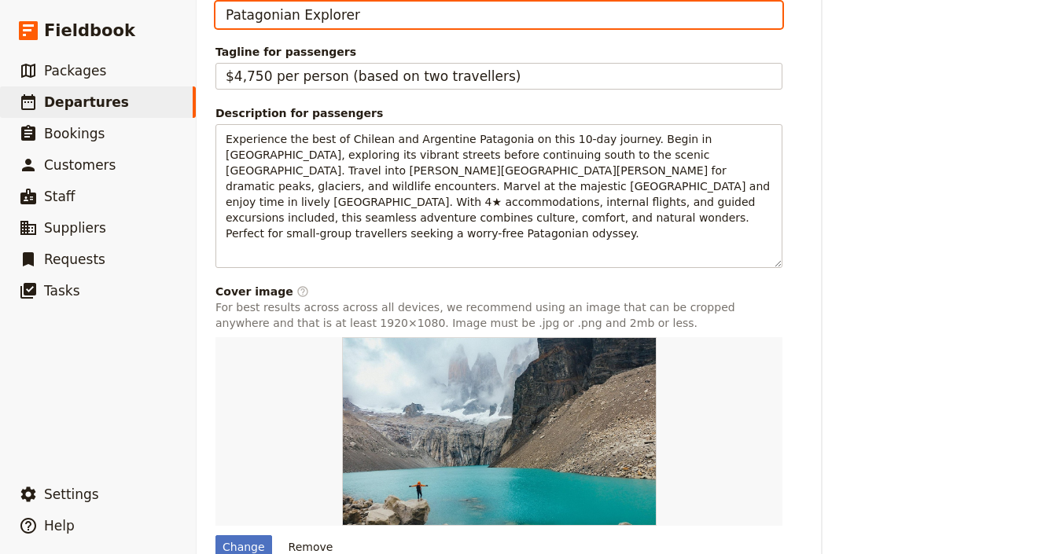
scroll to position [1130, 0]
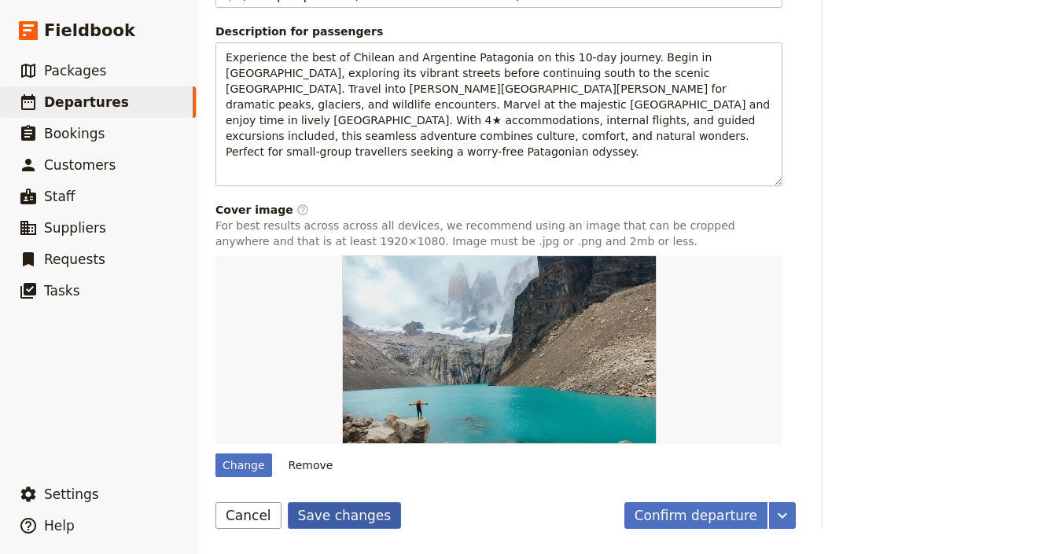
type input "Patagonian Explorer"
click at [354, 514] on button "Save changes" at bounding box center [345, 516] width 114 height 27
